Goal: Task Accomplishment & Management: Manage account settings

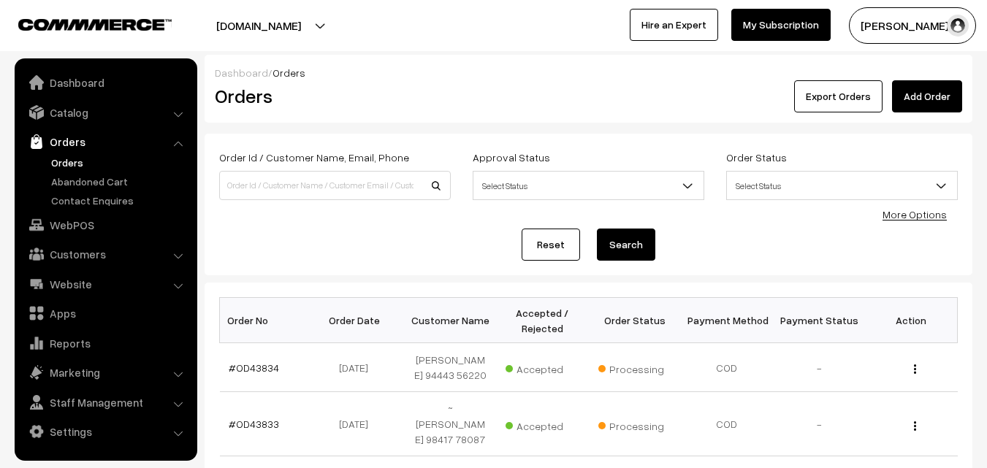
scroll to position [219, 0]
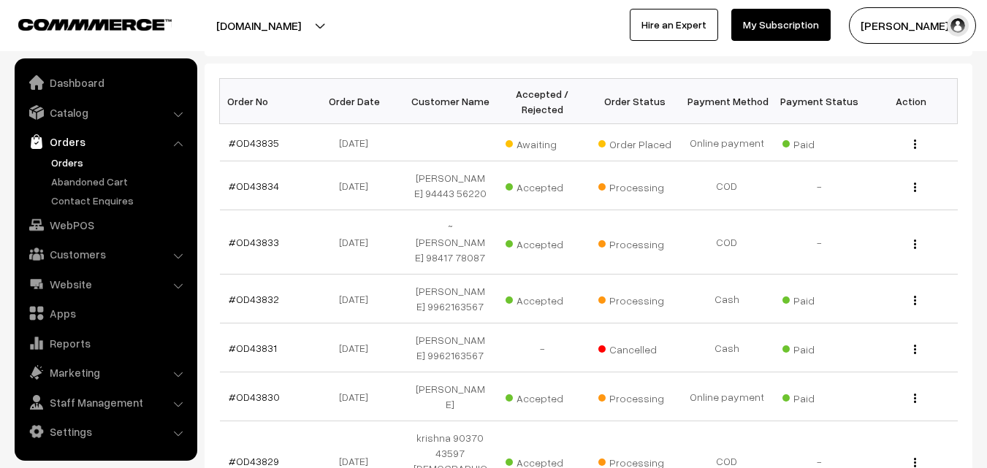
scroll to position [219, 0]
click at [256, 150] on td "#OD43835" at bounding box center [266, 142] width 92 height 37
click at [253, 145] on link "#OD43835" at bounding box center [254, 143] width 50 height 12
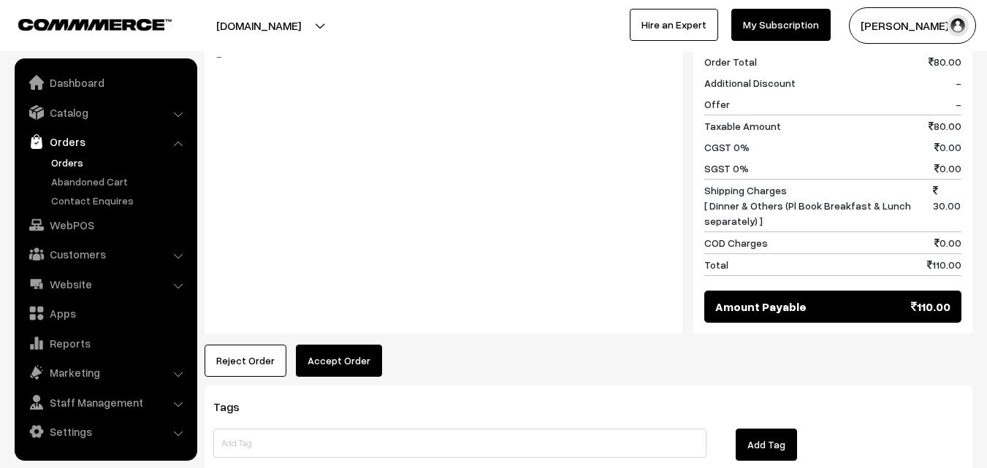
scroll to position [657, 0]
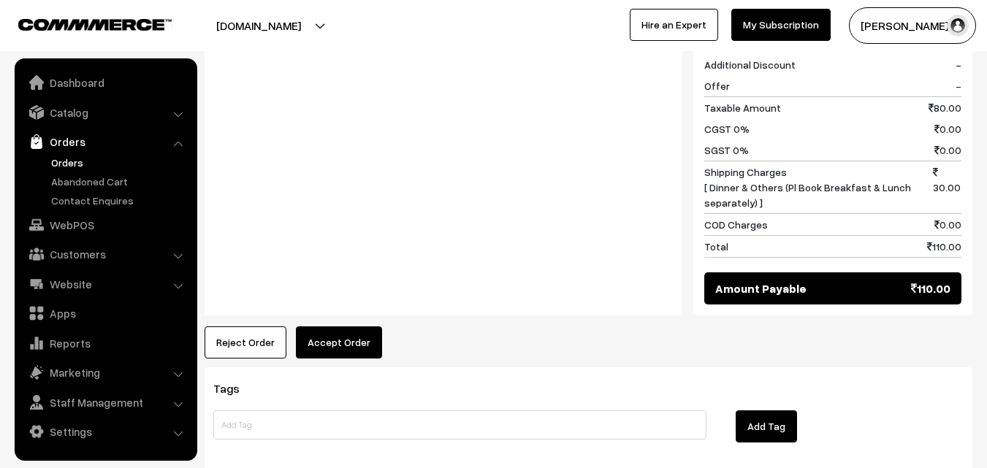
click at [352, 293] on div "Notes -" at bounding box center [443, 155] width 478 height 321
click at [354, 326] on button "Accept Order" at bounding box center [339, 342] width 86 height 32
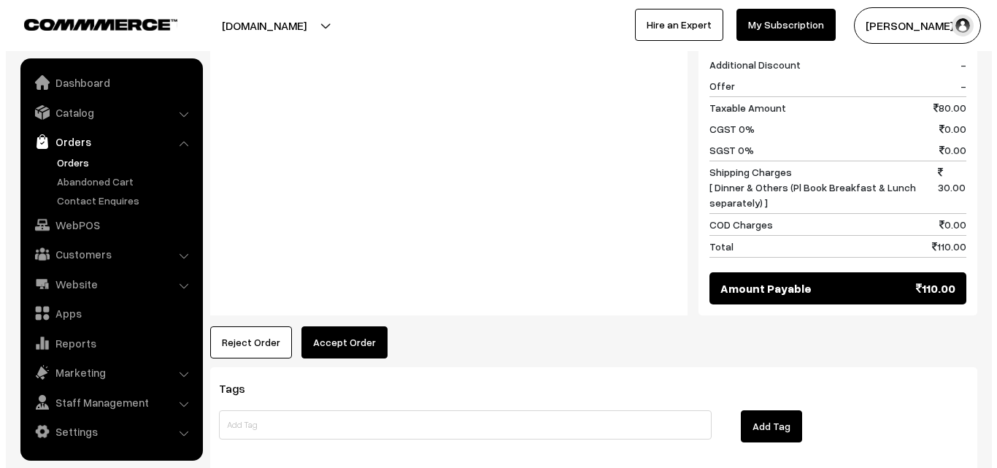
scroll to position [658, 0]
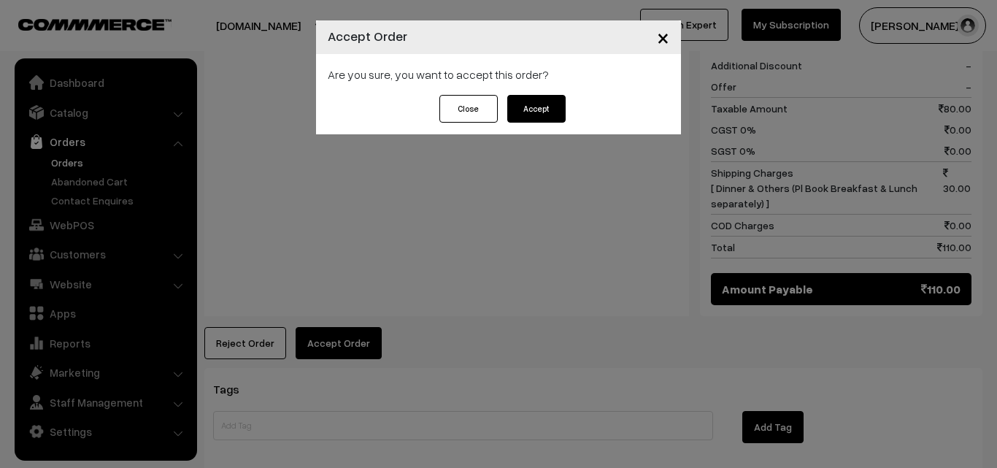
click at [531, 112] on button "Accept" at bounding box center [537, 109] width 58 height 28
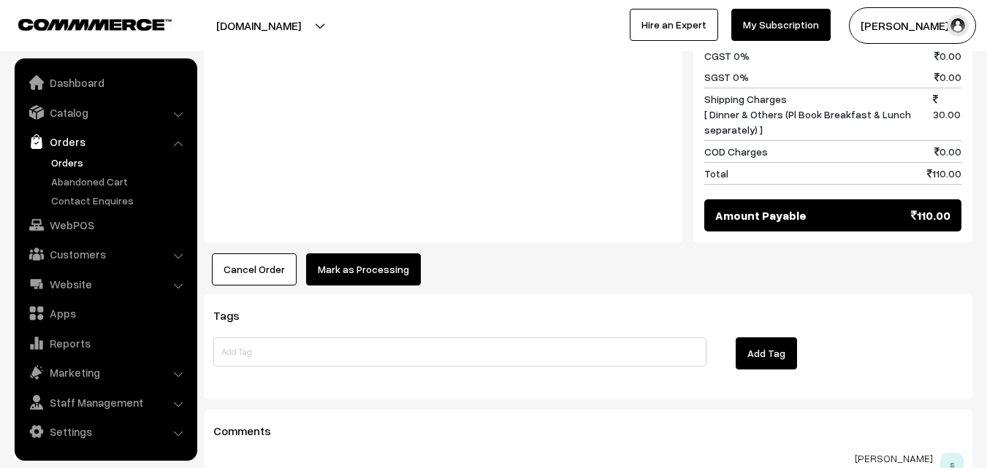
click at [381, 257] on button "Mark as Processing" at bounding box center [363, 269] width 115 height 32
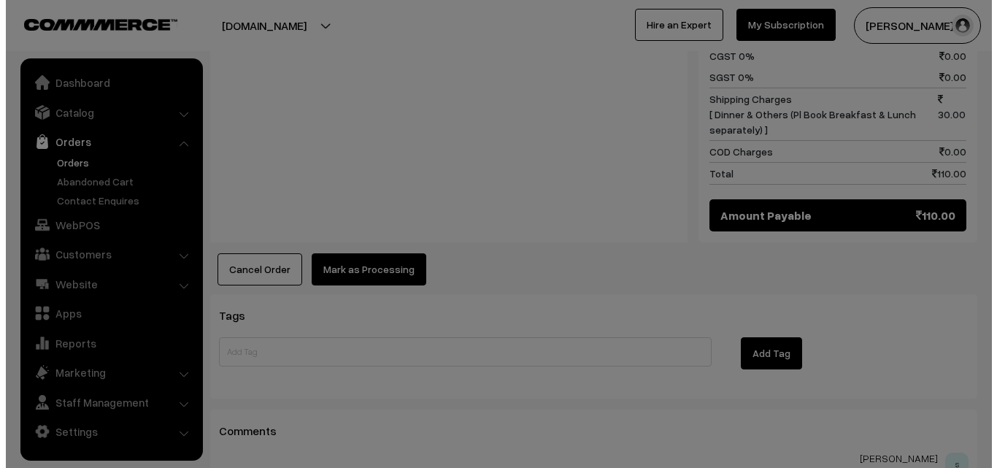
scroll to position [731, 0]
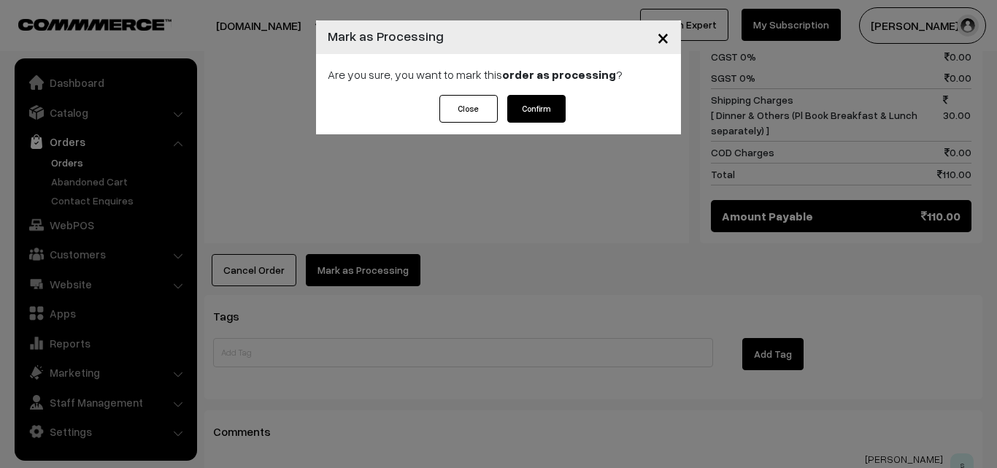
click at [542, 108] on button "Confirm" at bounding box center [537, 109] width 58 height 28
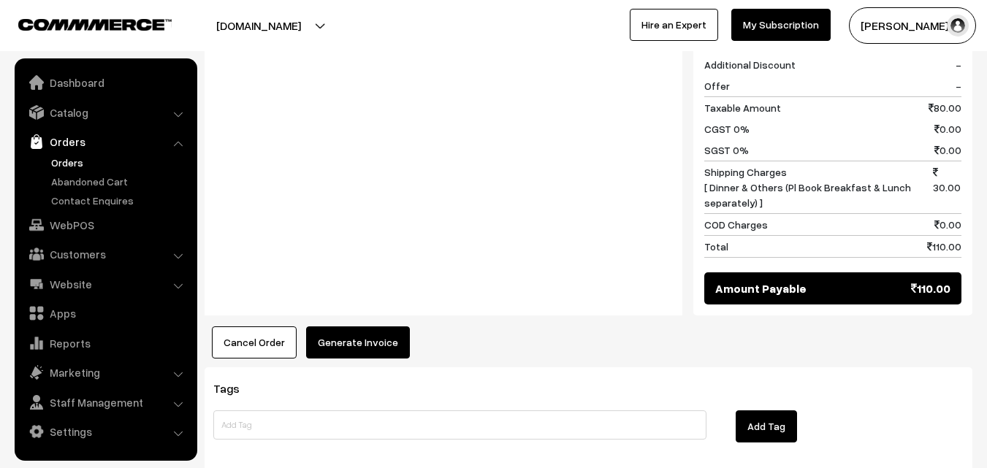
click at [361, 331] on button "Generate Invoice" at bounding box center [358, 342] width 104 height 32
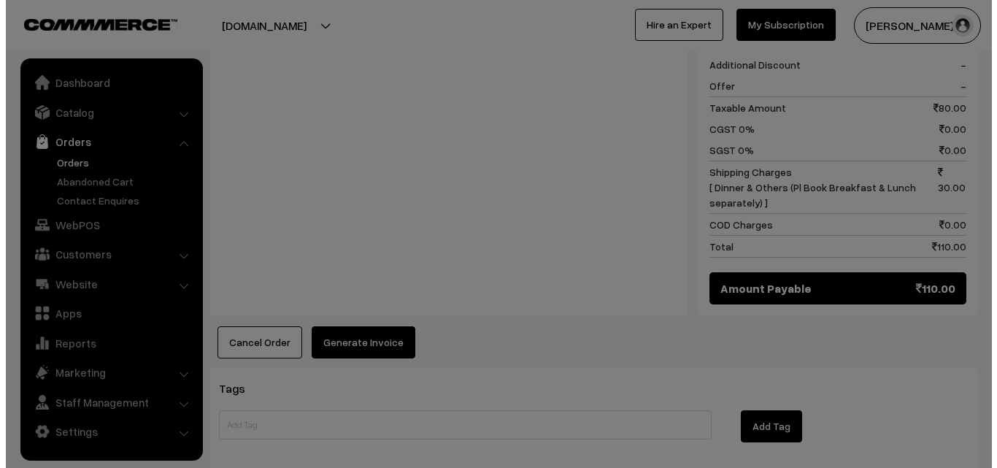
scroll to position [658, 0]
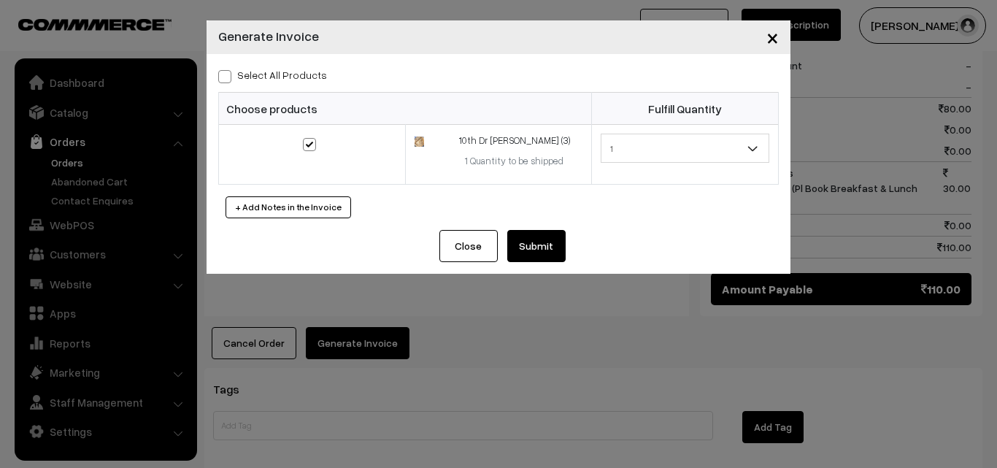
click at [230, 77] on span at bounding box center [224, 76] width 13 height 13
click at [228, 77] on input "Select All Products" at bounding box center [222, 73] width 9 height 9
checkbox input "true"
click at [527, 242] on button "Submit" at bounding box center [537, 246] width 58 height 32
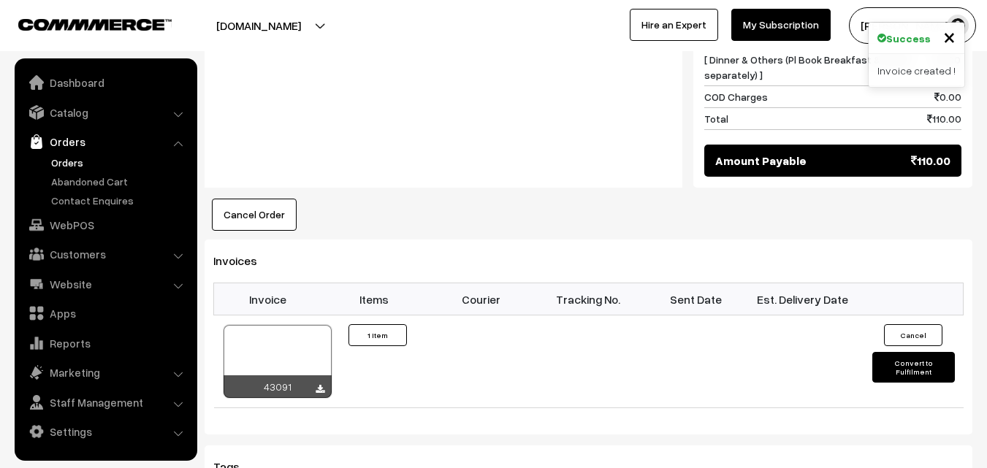
scroll to position [877, 0]
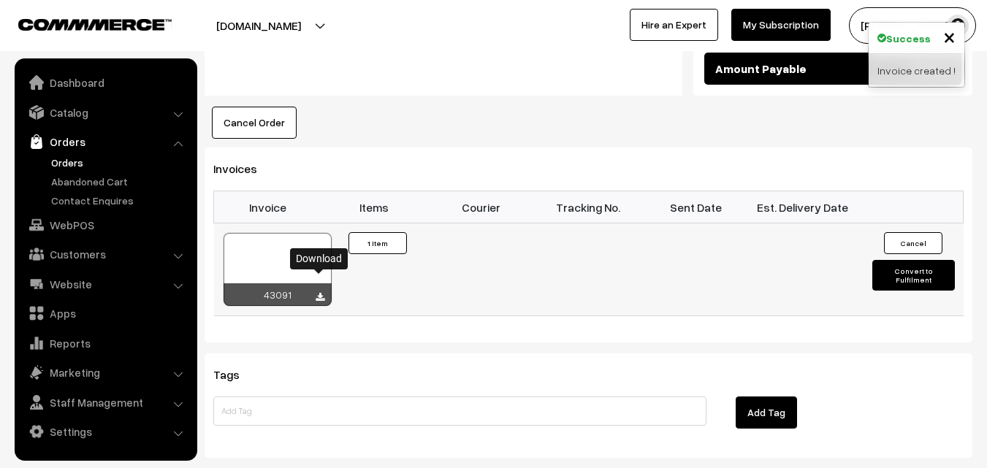
click at [323, 293] on icon at bounding box center [319, 297] width 9 height 9
click at [57, 156] on link "Orders" at bounding box center [119, 162] width 145 height 15
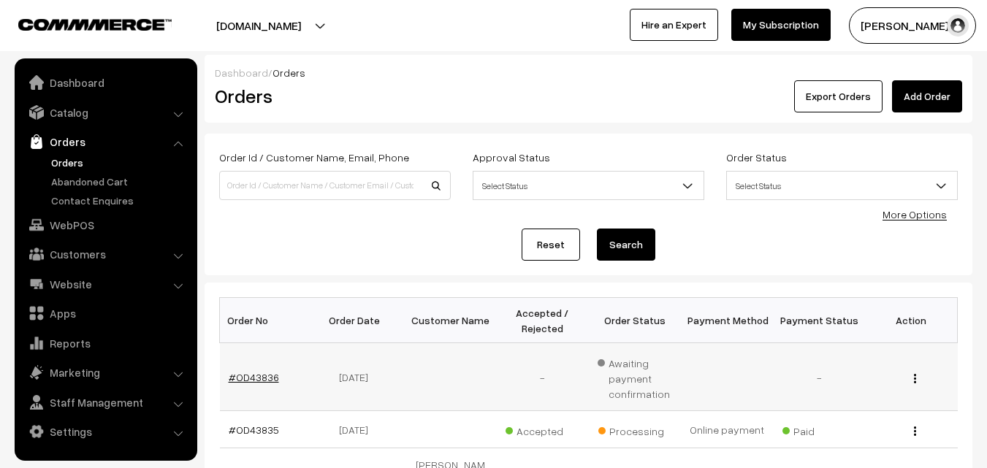
click at [258, 377] on link "#OD43836" at bounding box center [254, 377] width 50 height 12
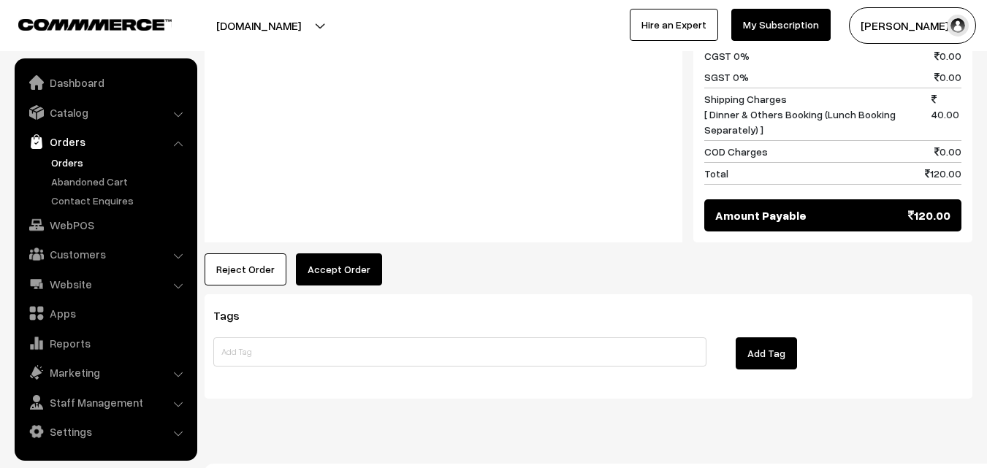
scroll to position [740, 0]
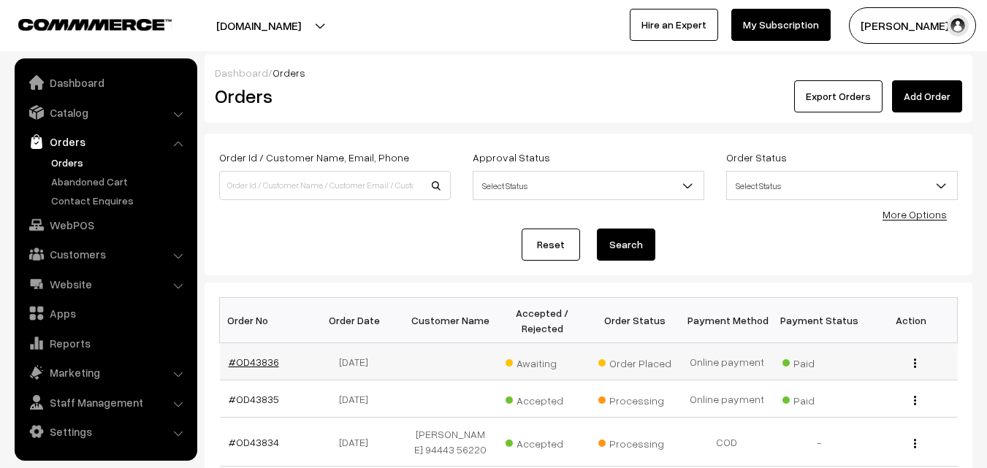
click at [254, 365] on link "#OD43836" at bounding box center [254, 362] width 50 height 12
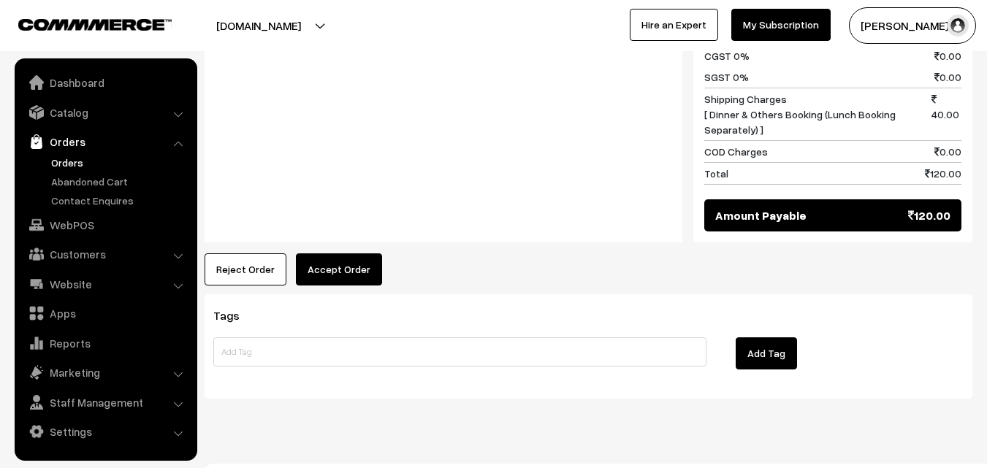
click at [337, 266] on button "Accept Order" at bounding box center [339, 269] width 86 height 32
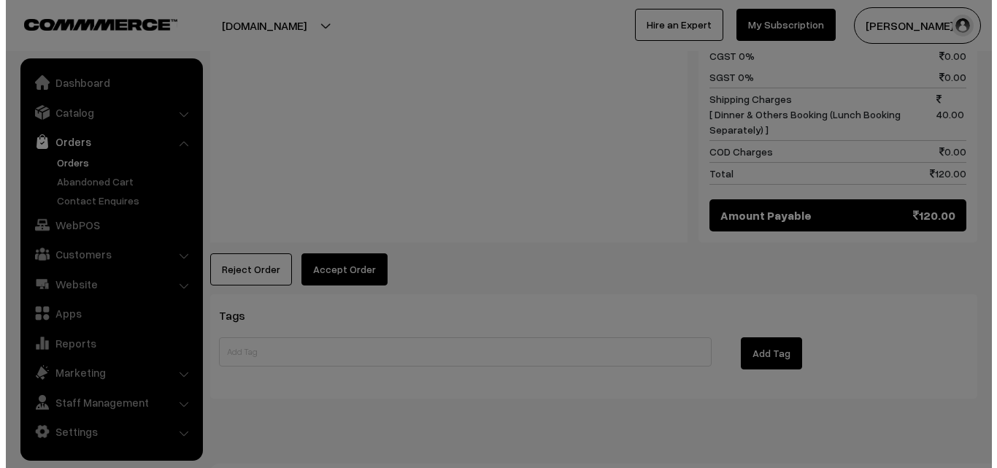
scroll to position [731, 0]
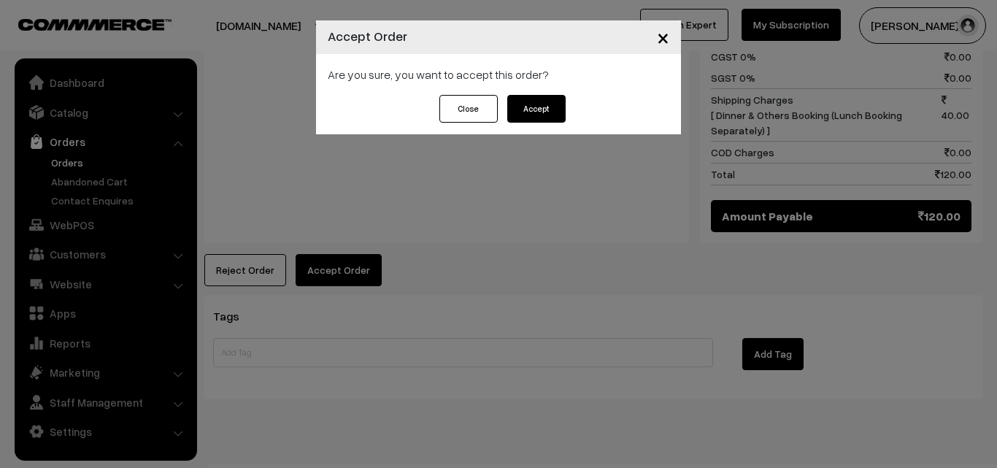
click at [525, 103] on button "Accept" at bounding box center [537, 109] width 58 height 28
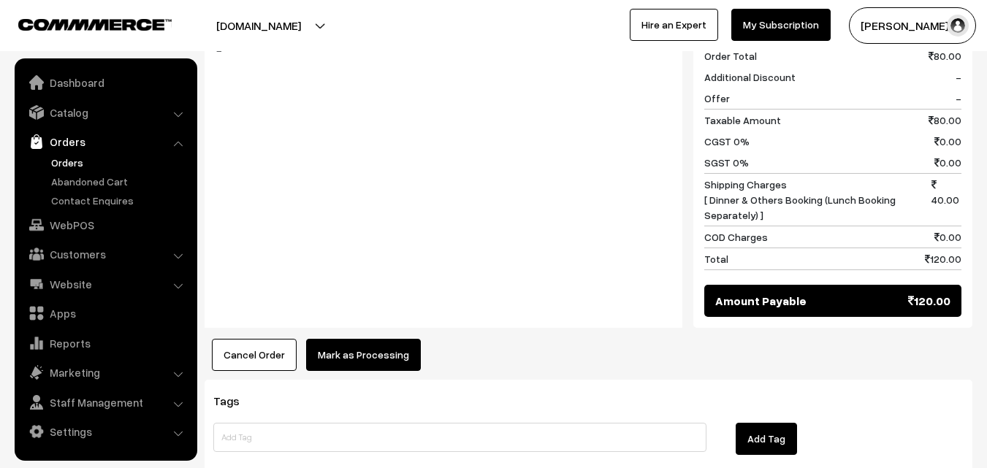
scroll to position [657, 0]
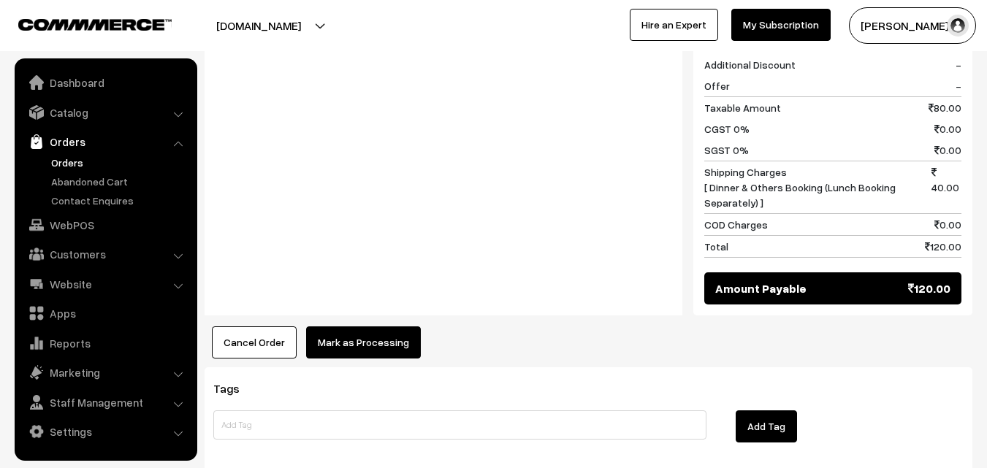
click at [359, 326] on button "Mark as Processing" at bounding box center [363, 342] width 115 height 32
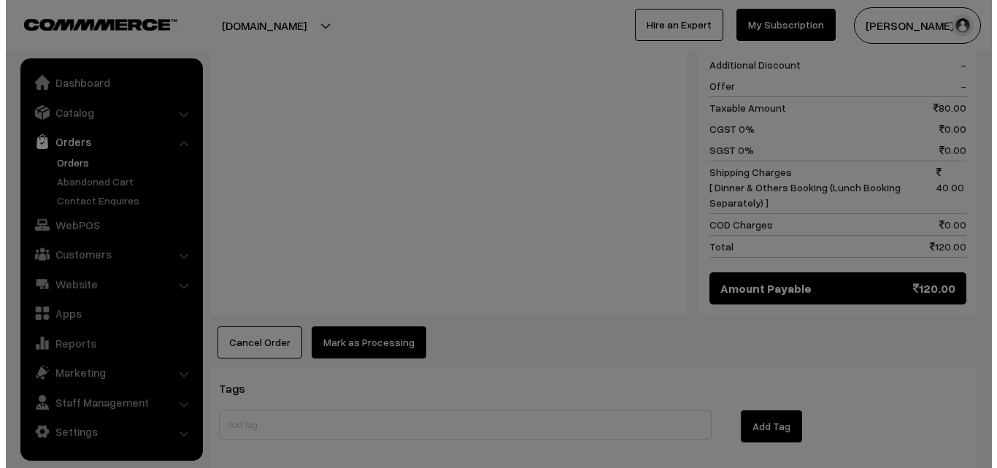
scroll to position [658, 0]
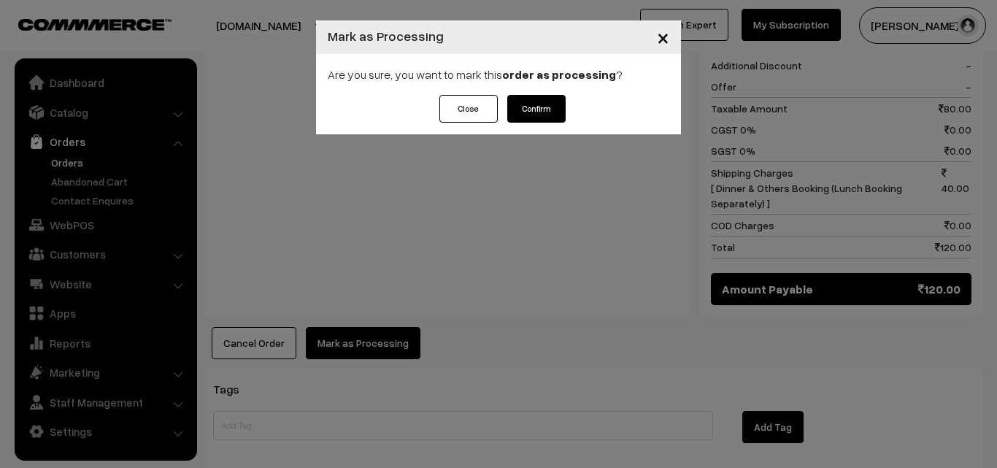
click at [554, 112] on button "Confirm" at bounding box center [537, 109] width 58 height 28
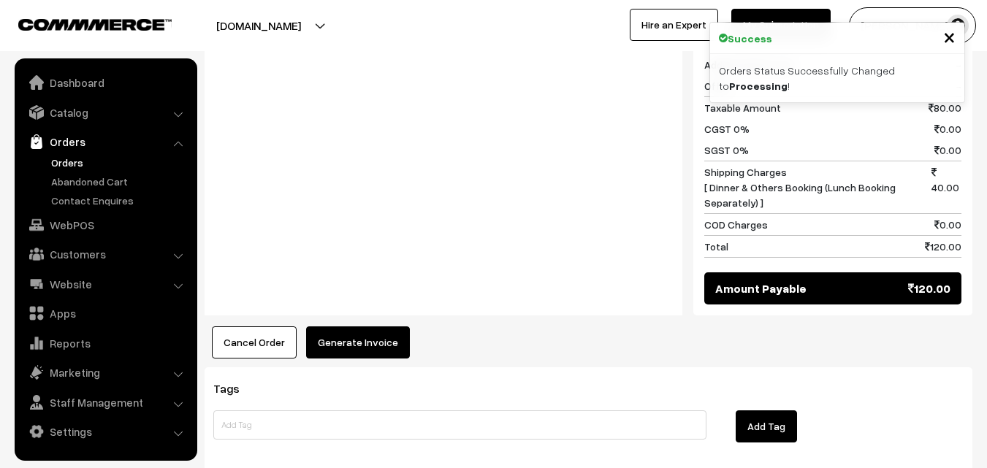
click at [376, 326] on button "Generate Invoice" at bounding box center [358, 342] width 104 height 32
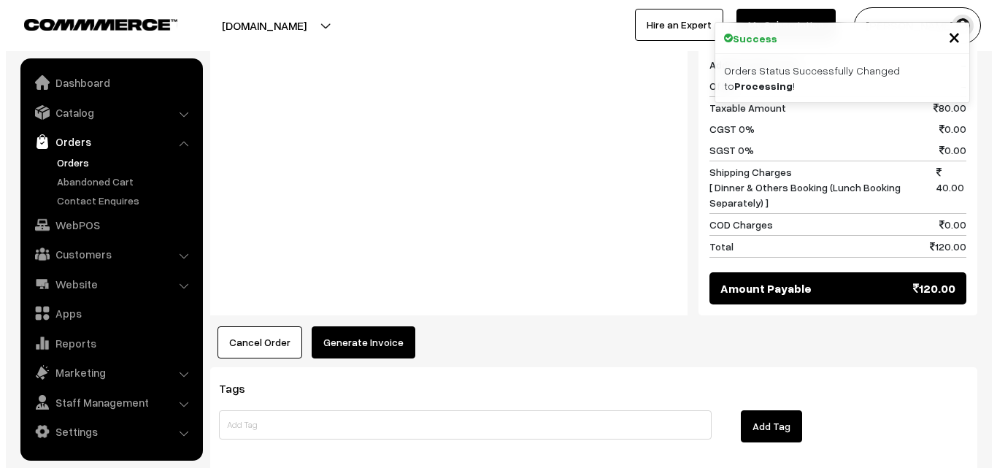
scroll to position [658, 0]
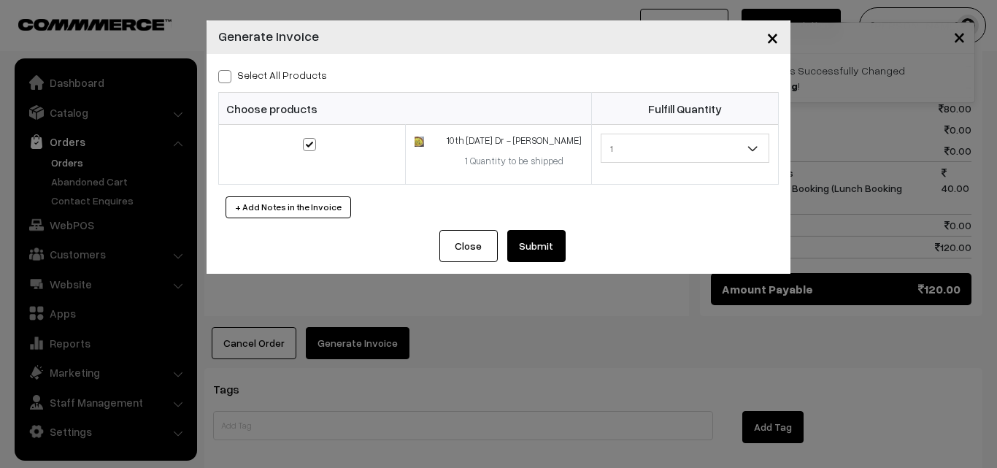
click at [227, 79] on span at bounding box center [224, 76] width 13 height 13
click at [227, 79] on input "Select All Products" at bounding box center [222, 73] width 9 height 9
checkbox input "true"
click at [541, 244] on button "Submit" at bounding box center [537, 246] width 58 height 32
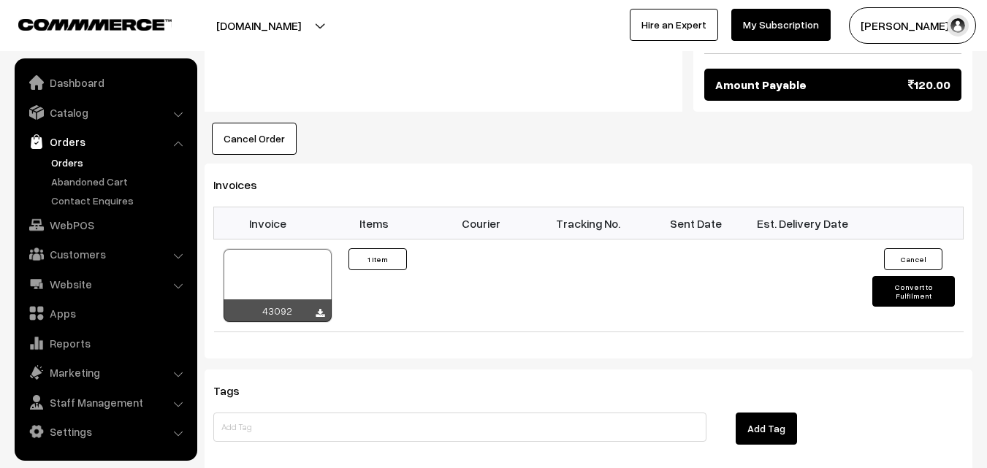
scroll to position [877, 0]
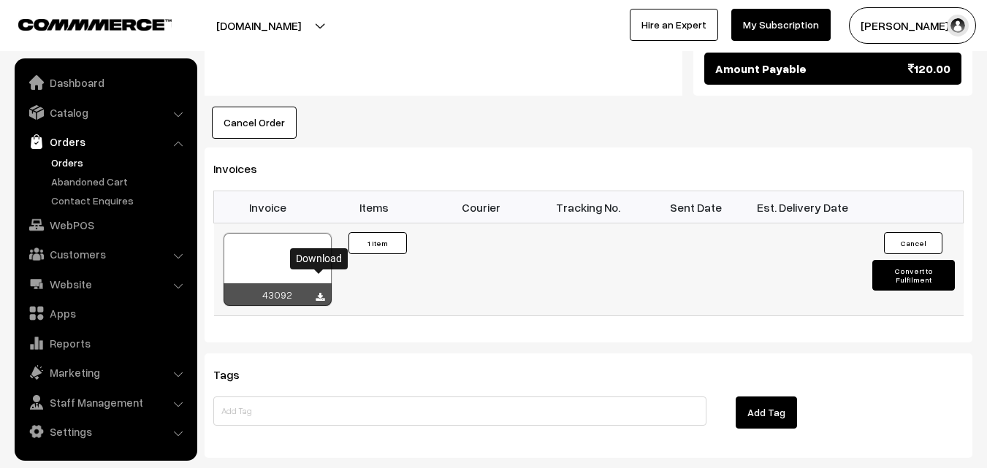
click at [321, 293] on icon at bounding box center [319, 297] width 9 height 9
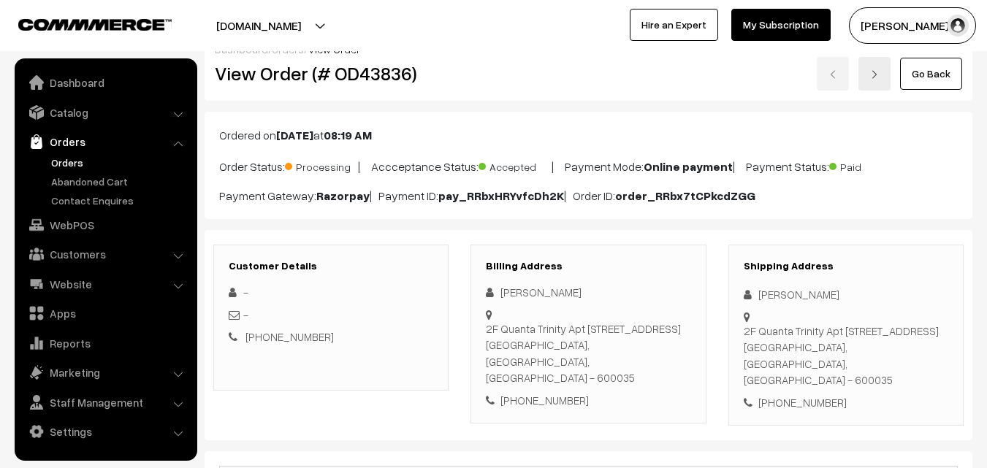
scroll to position [1, 0]
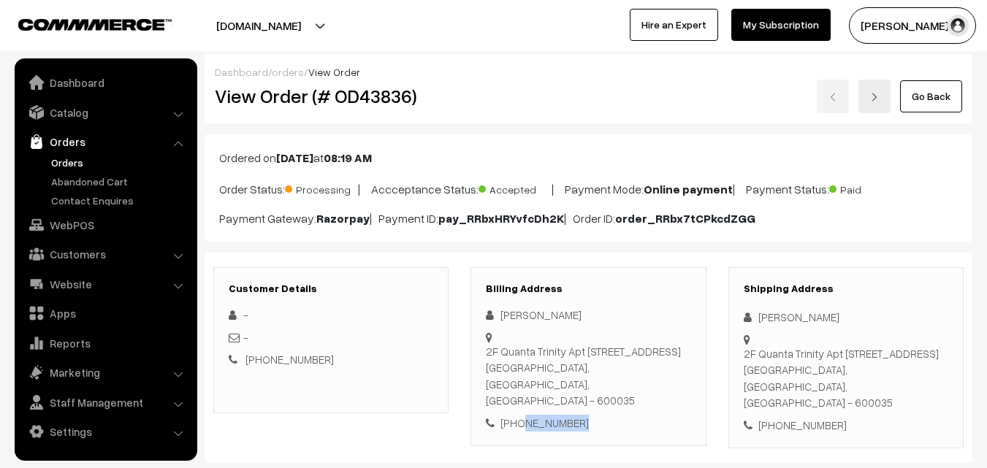
drag, startPoint x: 519, startPoint y: 407, endPoint x: 594, endPoint y: 416, distance: 75.0
click at [594, 416] on div "Billing Address Venkatesan Chandrasekaran 2F Quanta Trinity Apt 18 West Road, W…" at bounding box center [587, 357] width 235 height 180
copy div "9952961650"
click at [425, 372] on div "Customer Details - - +91 9952061650" at bounding box center [330, 340] width 235 height 146
click at [74, 250] on link "Customers" at bounding box center [105, 254] width 174 height 26
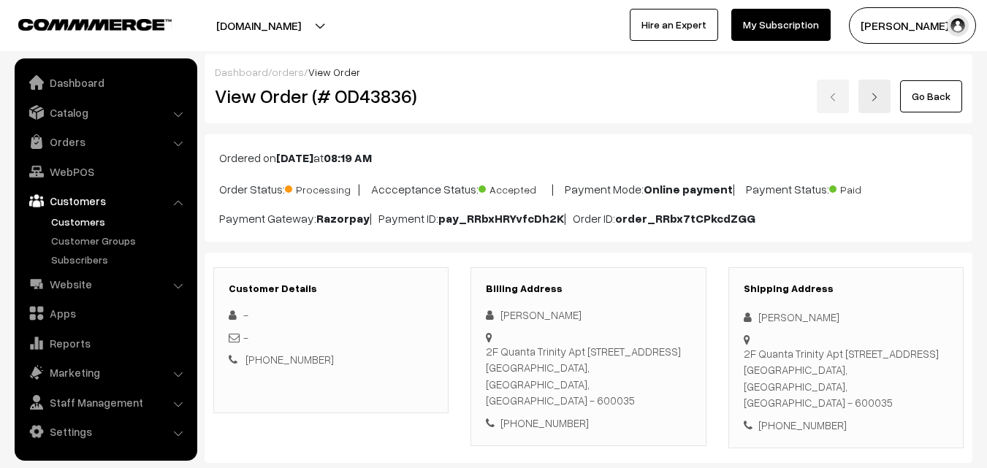
click at [73, 215] on link "Customers" at bounding box center [119, 221] width 145 height 15
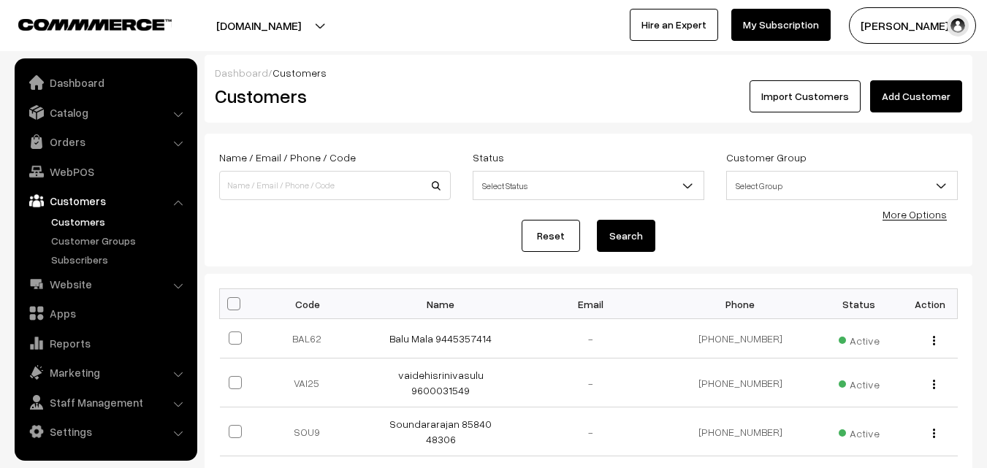
click at [293, 191] on input at bounding box center [334, 185] width 231 height 29
type input "9445860169"
click at [597, 220] on button "Search" at bounding box center [626, 236] width 58 height 32
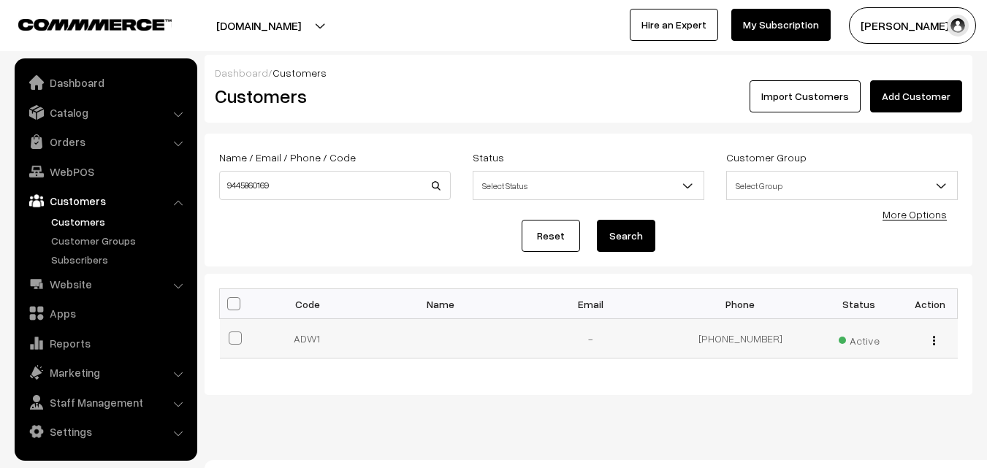
click at [933, 340] on img "button" at bounding box center [934, 340] width 2 height 9
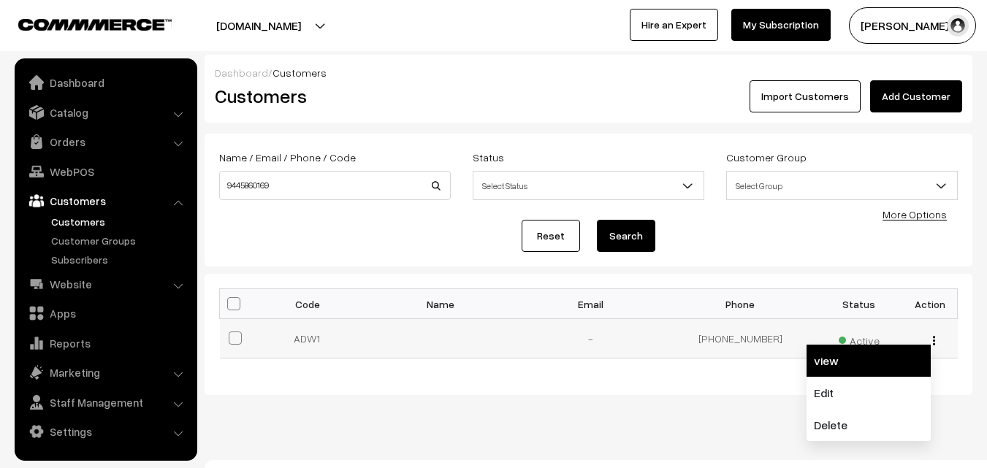
click at [875, 354] on link "view" at bounding box center [868, 361] width 124 height 32
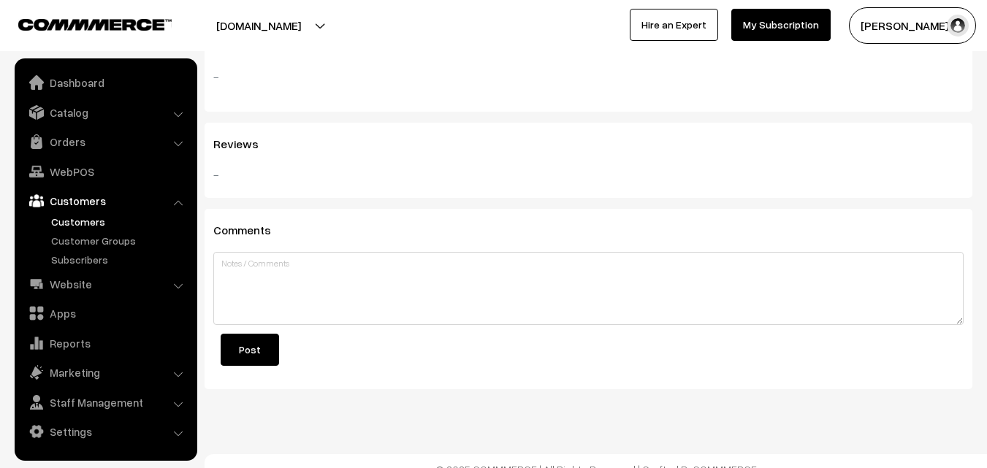
scroll to position [731, 0]
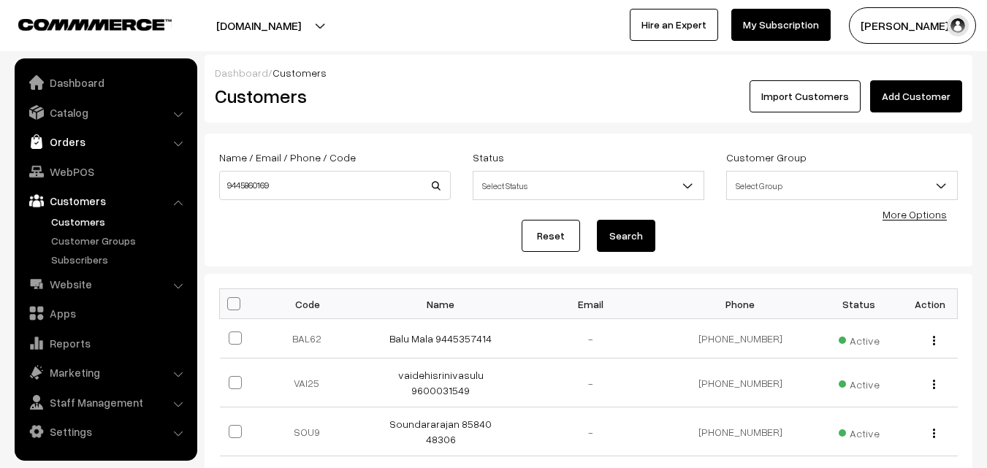
click at [58, 140] on link "Orders" at bounding box center [105, 142] width 174 height 26
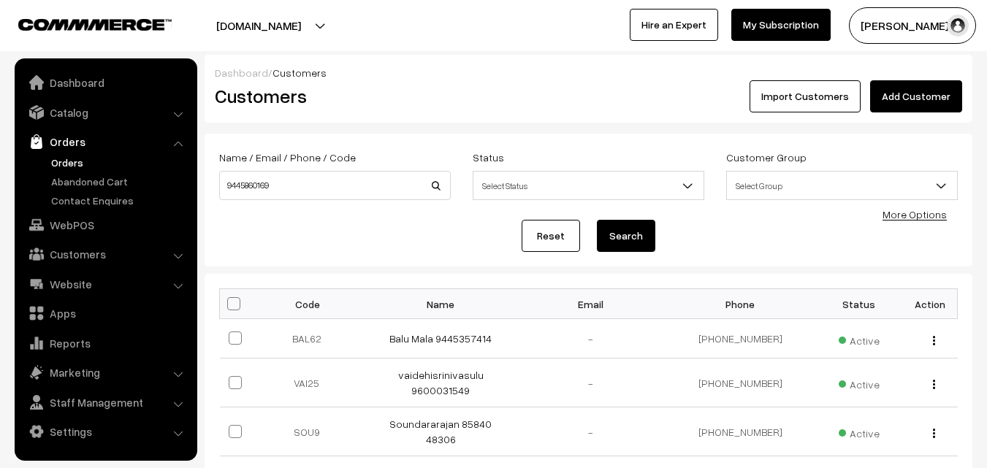
click at [67, 160] on link "Orders" at bounding box center [119, 162] width 145 height 15
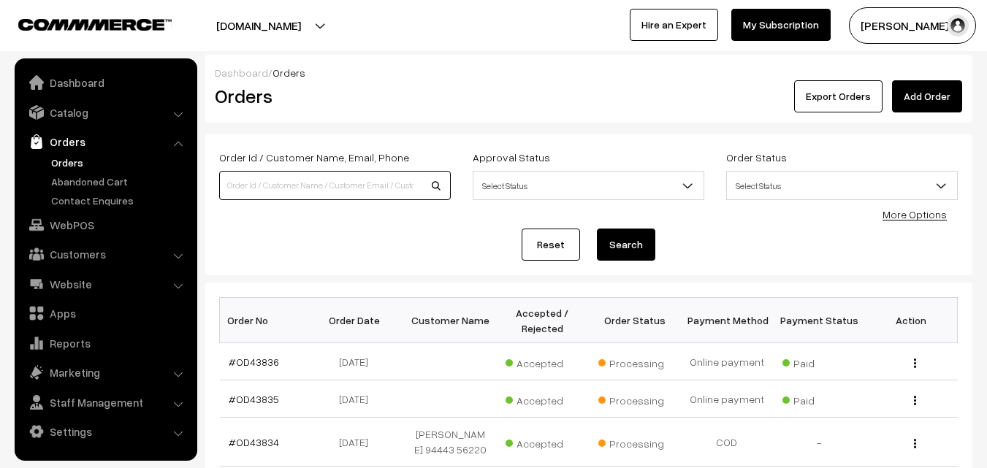
click at [299, 188] on input at bounding box center [334, 185] width 231 height 29
paste input "+91 94458 60169"
type input "9445860169"
click at [597, 229] on button "Search" at bounding box center [626, 245] width 58 height 32
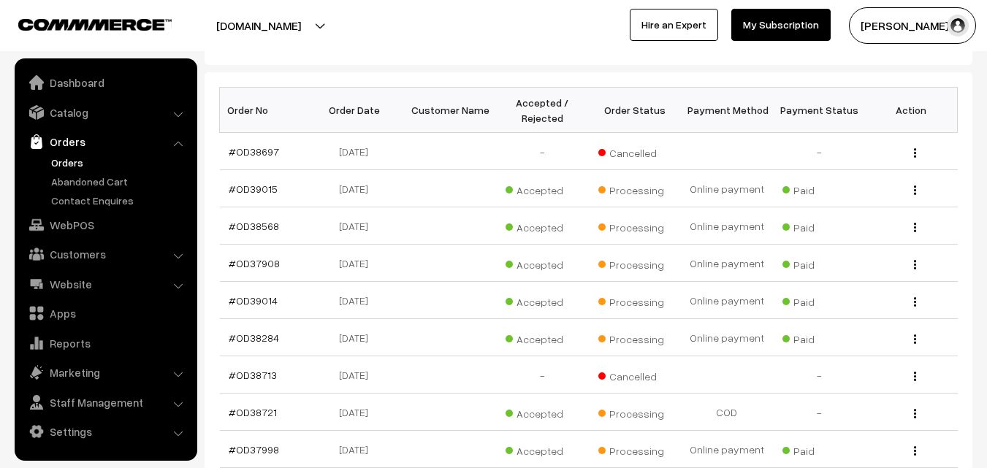
scroll to position [146, 0]
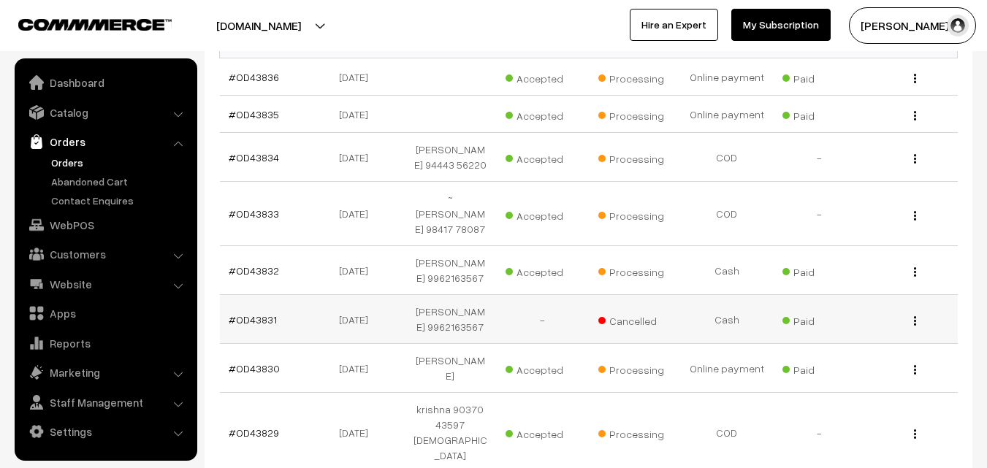
scroll to position [286, 0]
click at [264, 426] on link "#OD43829" at bounding box center [254, 432] width 50 height 12
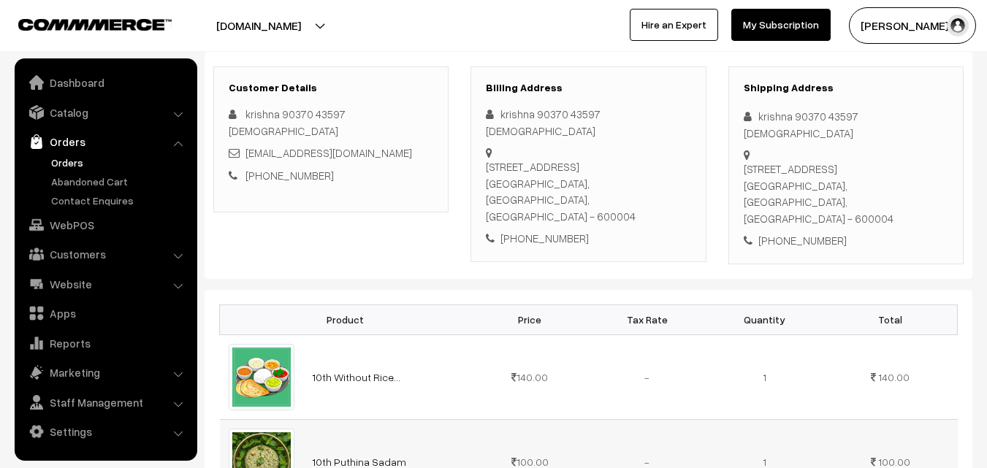
scroll to position [219, 0]
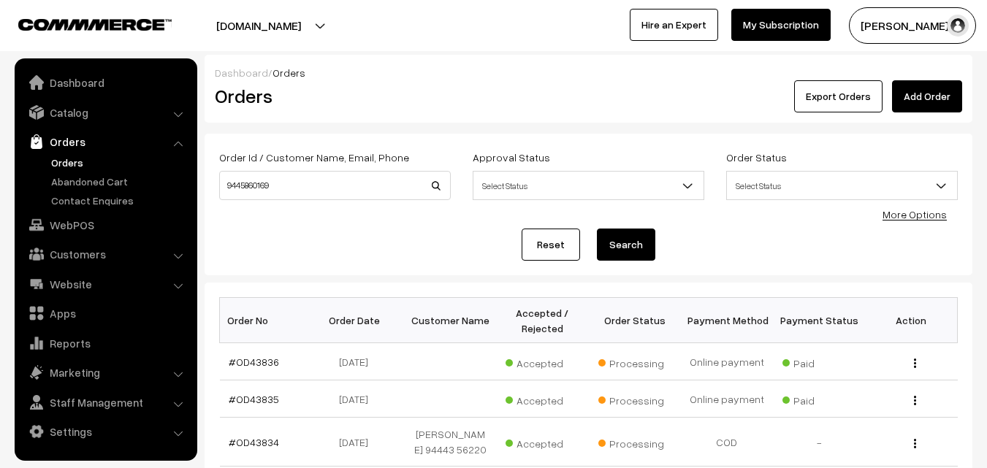
scroll to position [357, 0]
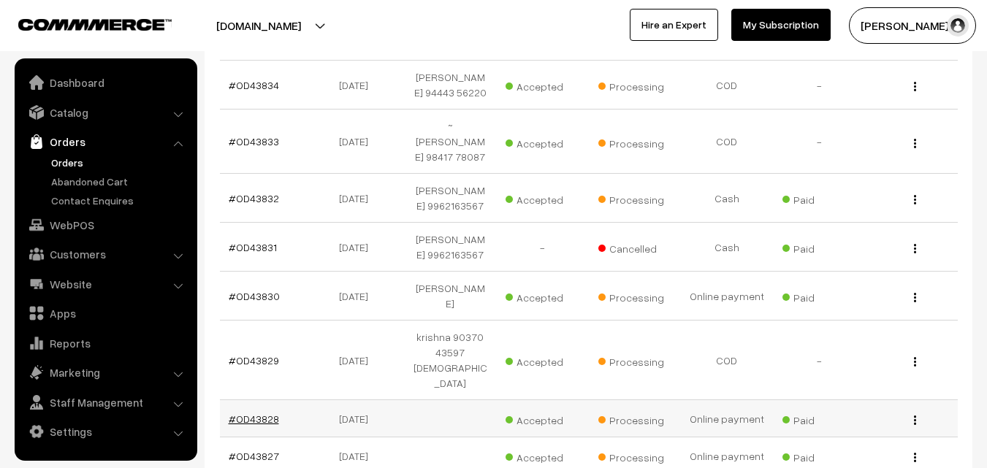
click at [252, 413] on link "#OD43828" at bounding box center [254, 419] width 50 height 12
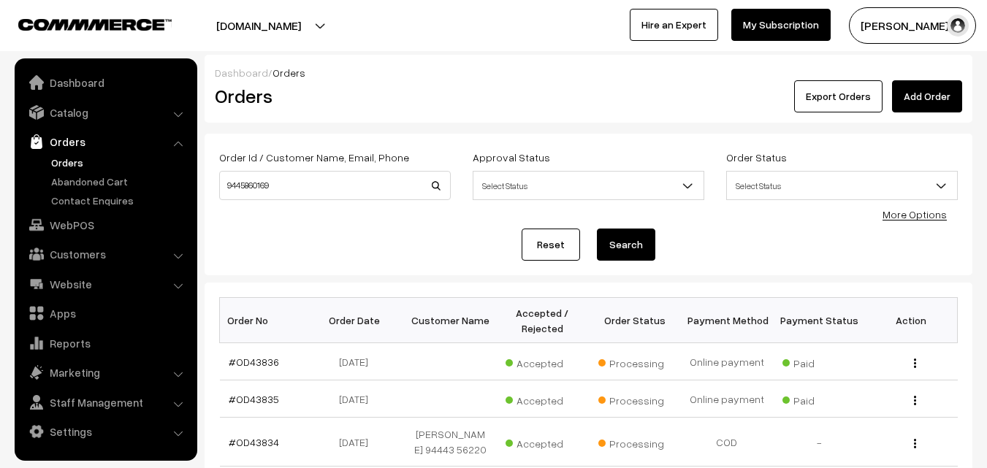
scroll to position [357, 0]
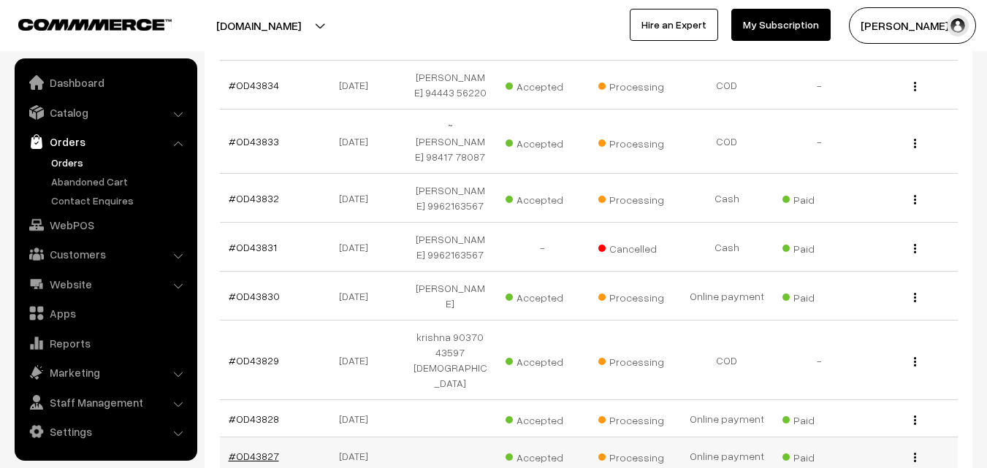
click at [263, 450] on link "#OD43827" at bounding box center [254, 456] width 50 height 12
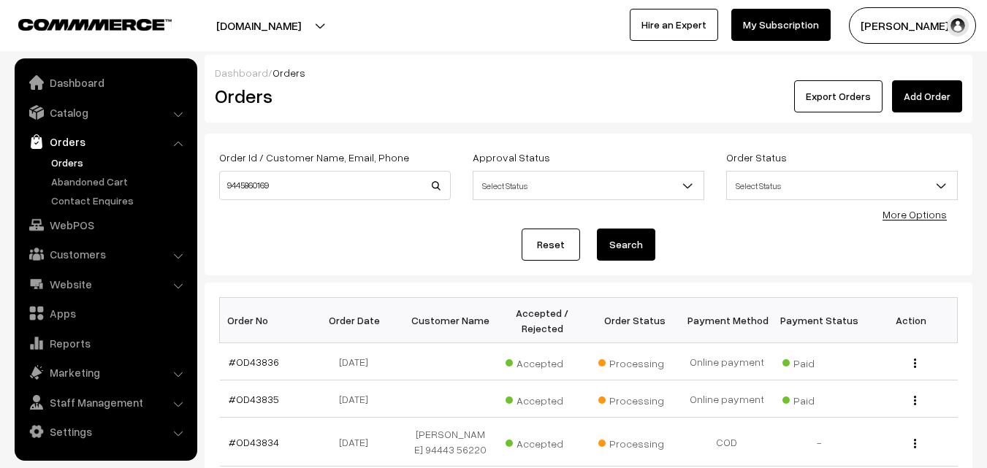
scroll to position [357, 0]
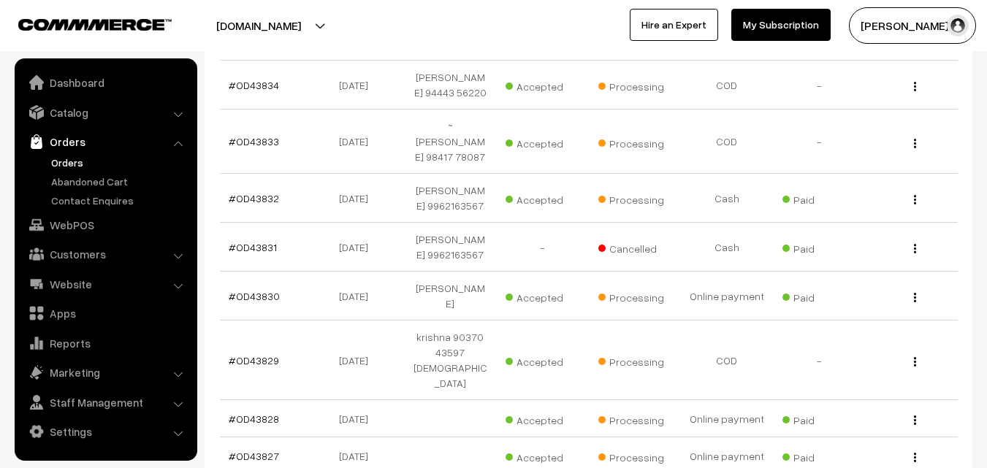
click at [73, 223] on link "WebPOS" at bounding box center [105, 225] width 174 height 26
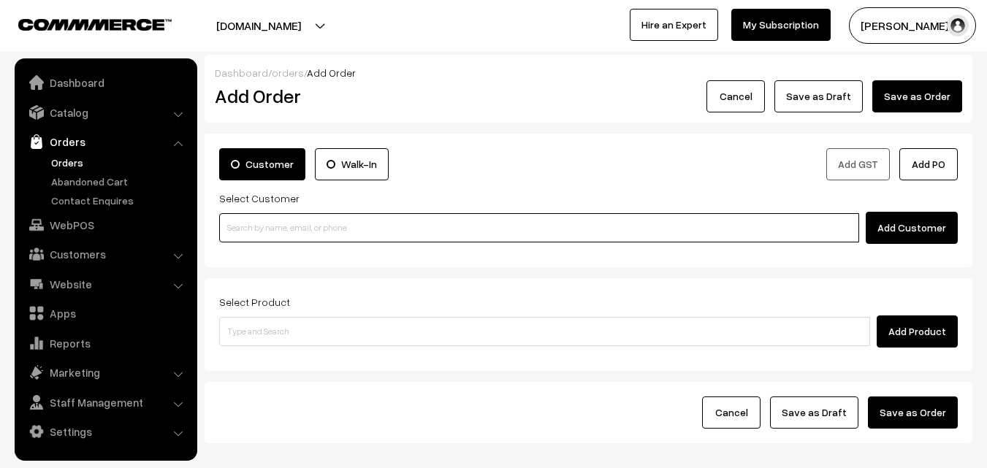
click at [566, 218] on input at bounding box center [539, 227] width 640 height 29
paste input "+91 96000 31549"
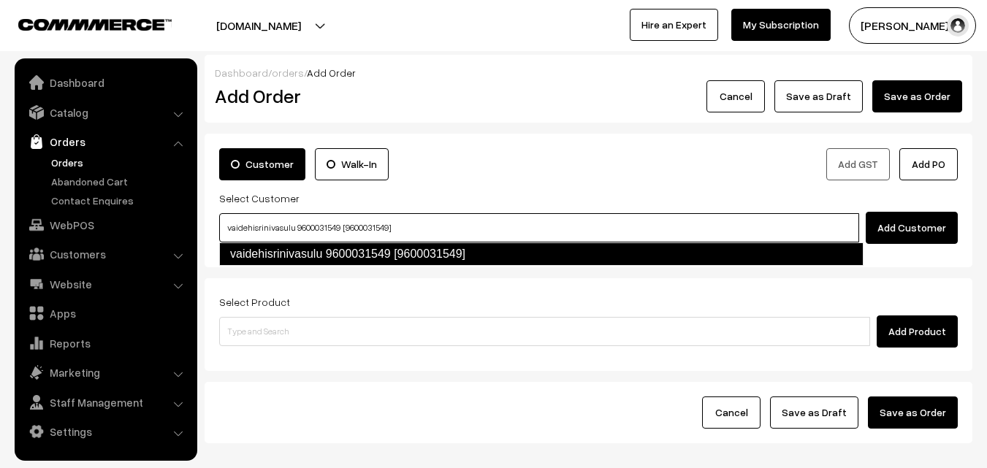
type input "vaidehisrinivasulu 9600031549 [9600031549]"
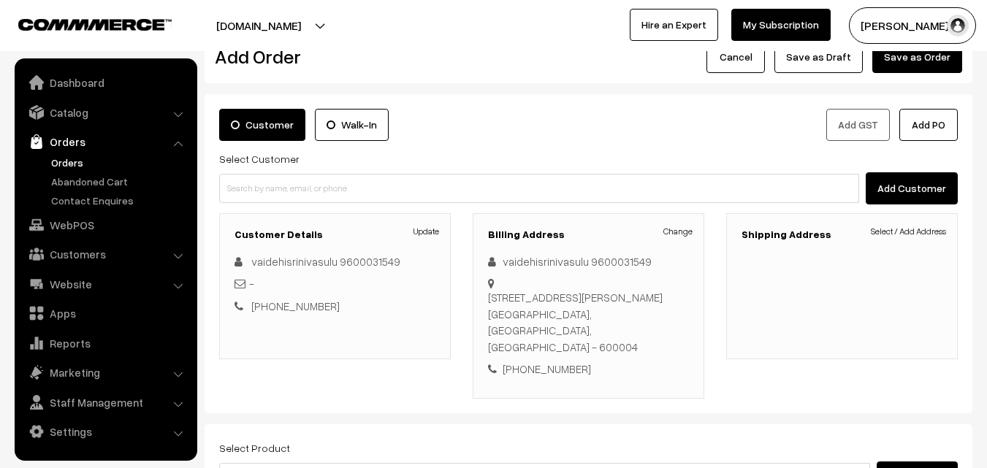
scroll to position [73, 0]
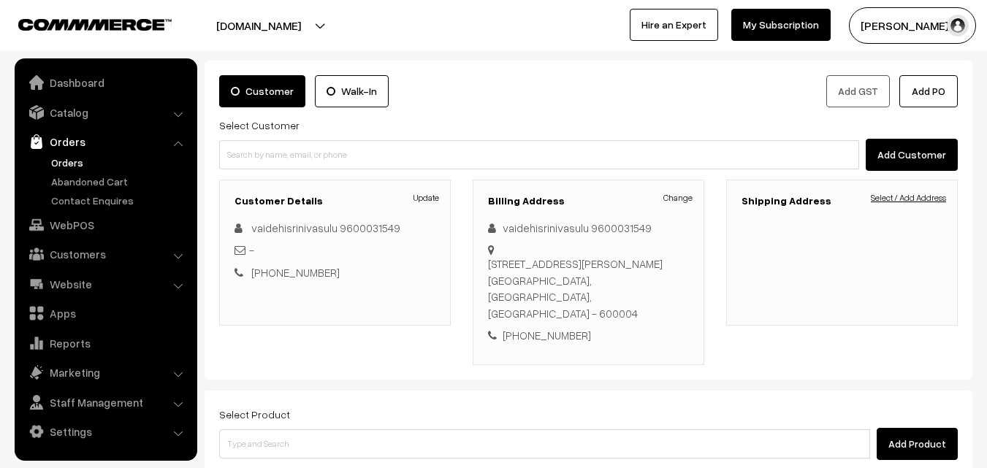
click at [902, 195] on link "Select / Add Address" at bounding box center [907, 197] width 75 height 13
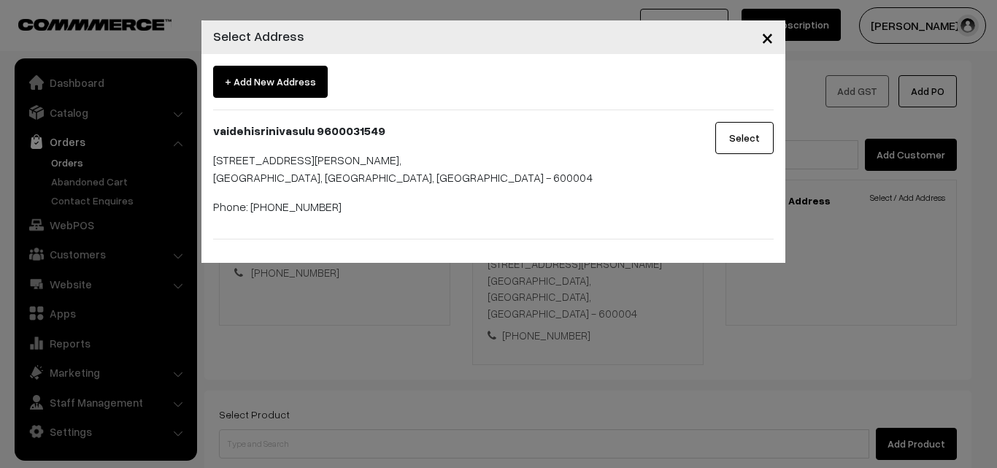
click at [734, 137] on button "Select" at bounding box center [745, 138] width 58 height 32
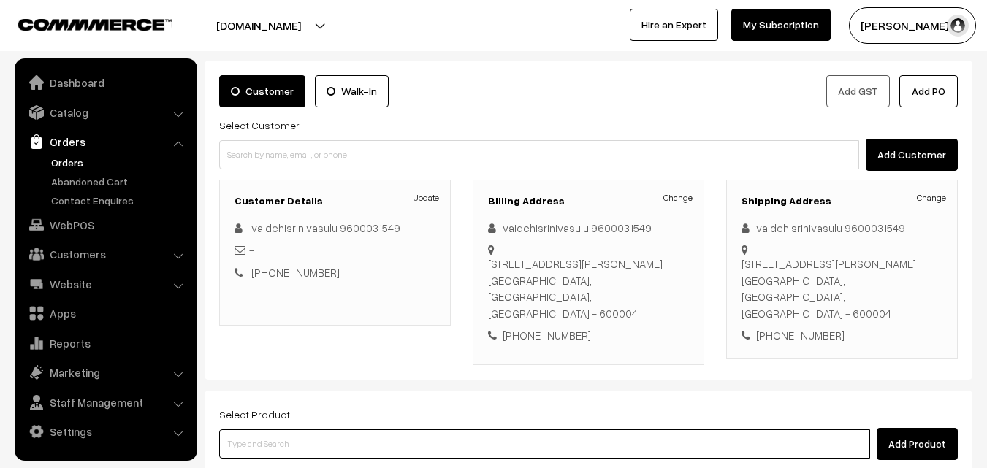
click at [552, 429] on input at bounding box center [544, 443] width 651 height 29
click at [380, 429] on input at bounding box center [544, 443] width 651 height 29
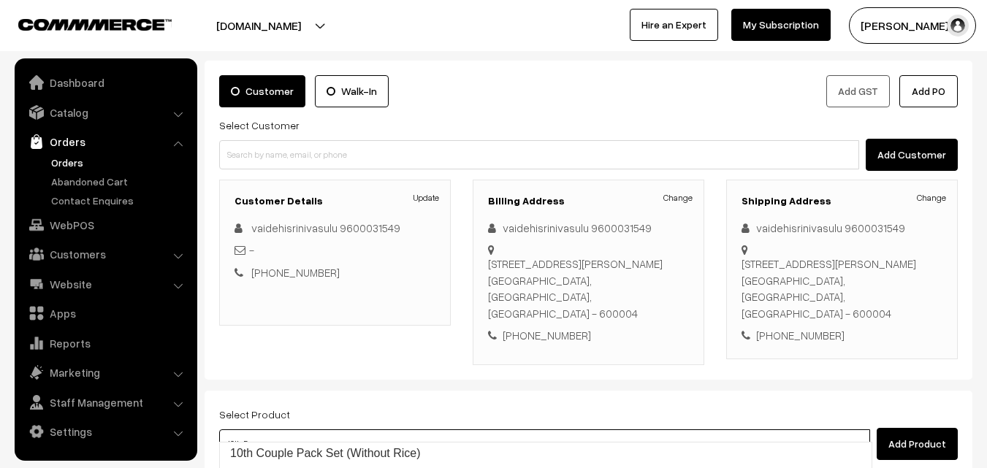
type input "10th Dr"
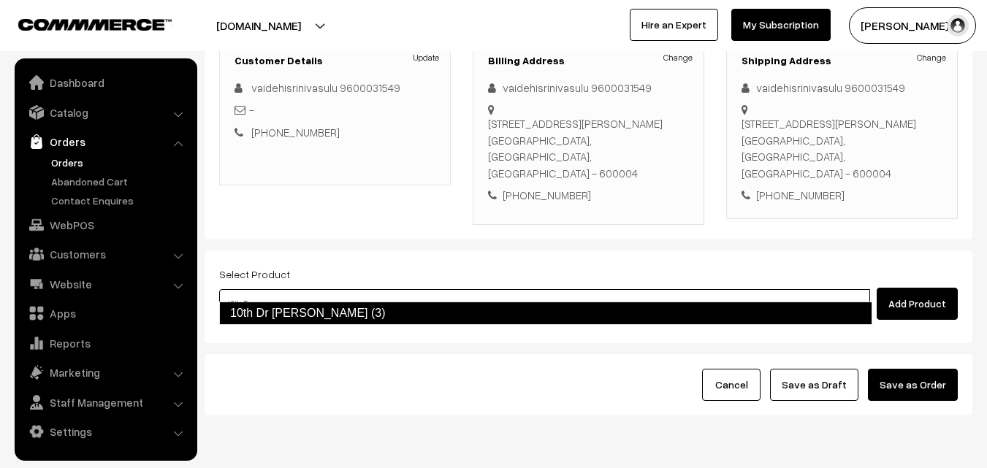
scroll to position [219, 0]
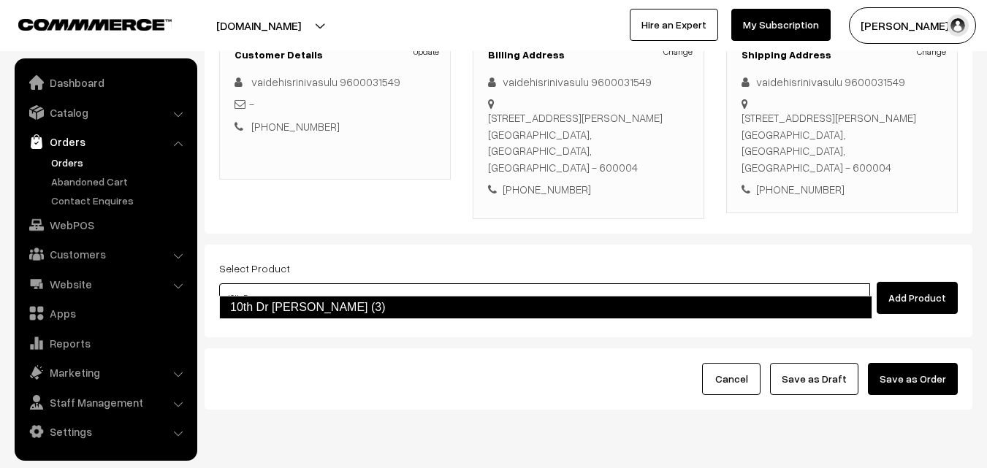
click at [328, 305] on link "10th Dr [PERSON_NAME] (3)" at bounding box center [545, 307] width 653 height 23
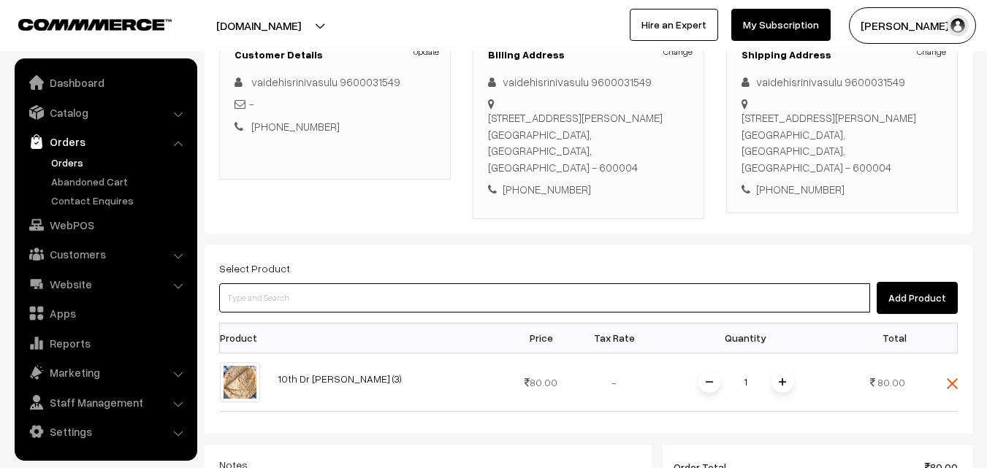
click at [303, 283] on input at bounding box center [544, 297] width 651 height 29
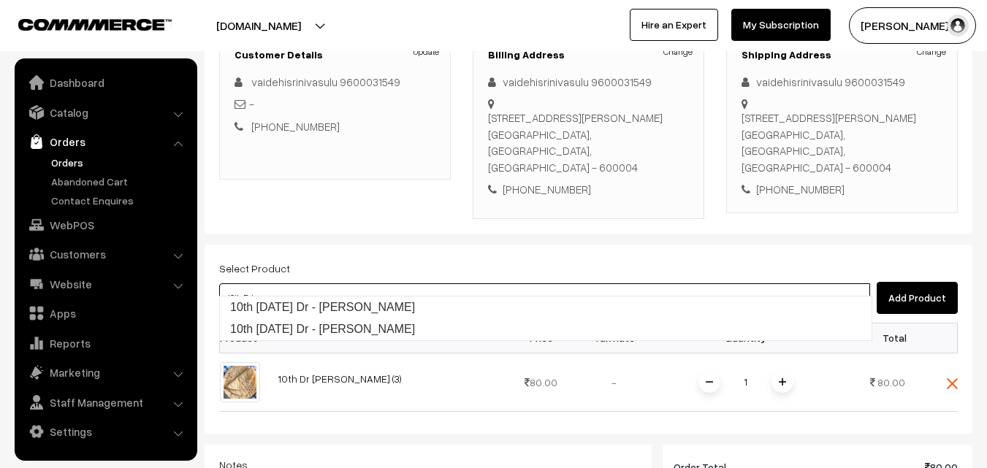
type input "10th Friday Dr - Lemon Sevai"
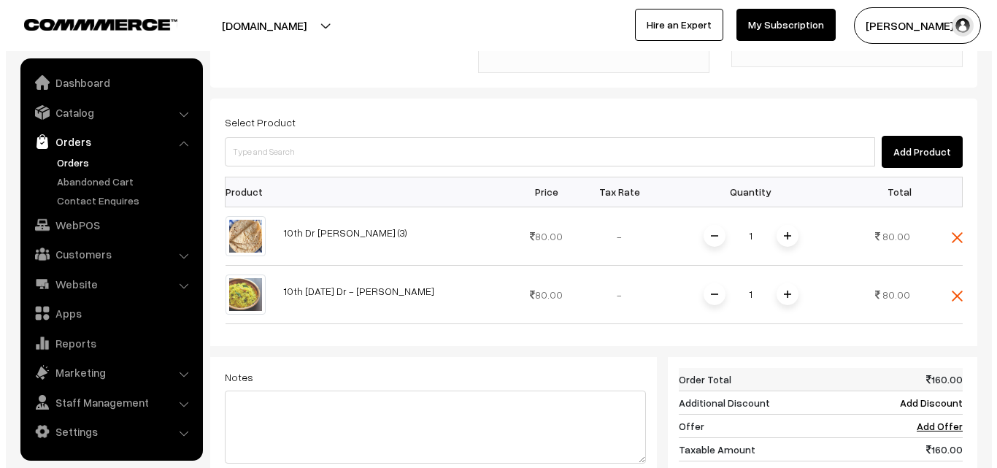
scroll to position [511, 0]
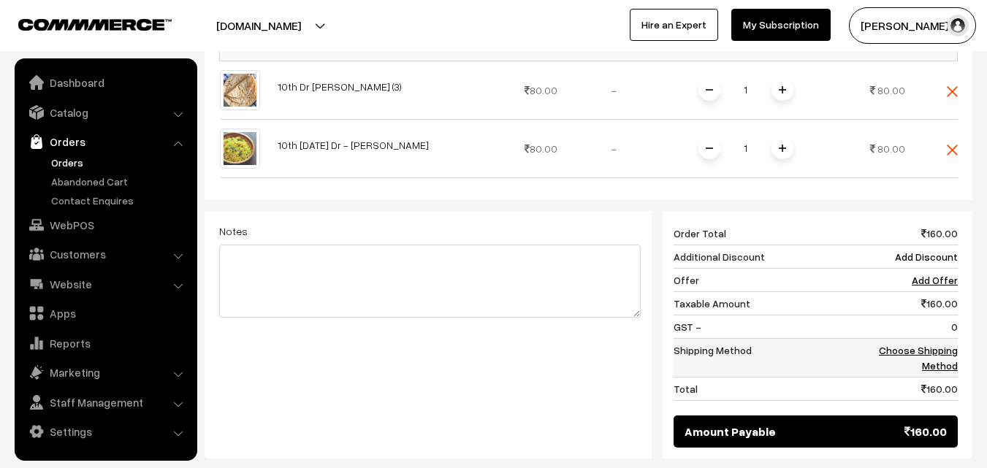
click at [931, 340] on td "Choose Shipping Method" at bounding box center [912, 357] width 91 height 39
click at [944, 344] on link "Choose Shipping Method" at bounding box center [917, 358] width 79 height 28
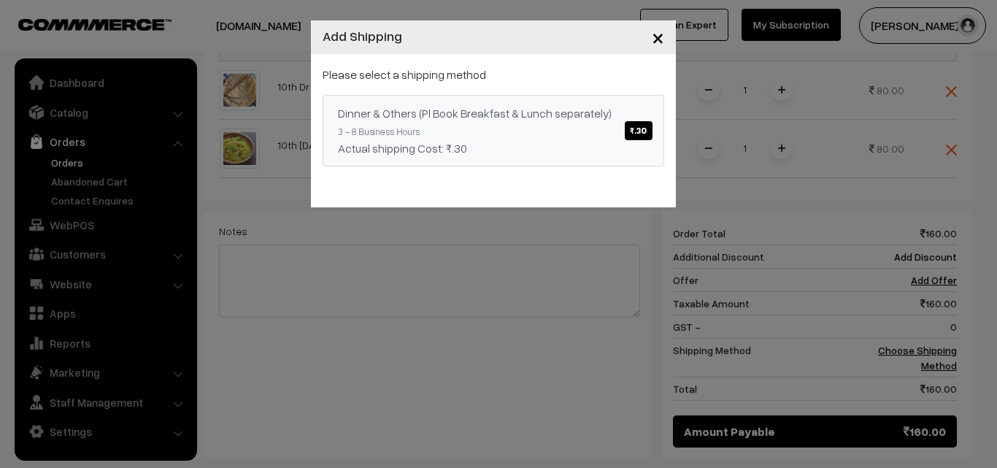
click at [643, 131] on span "₹.30" at bounding box center [638, 130] width 27 height 19
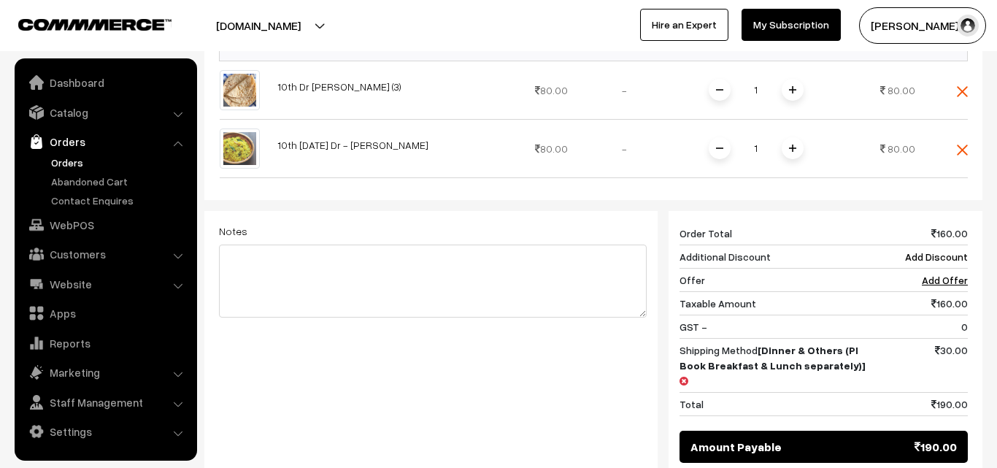
scroll to position [584, 0]
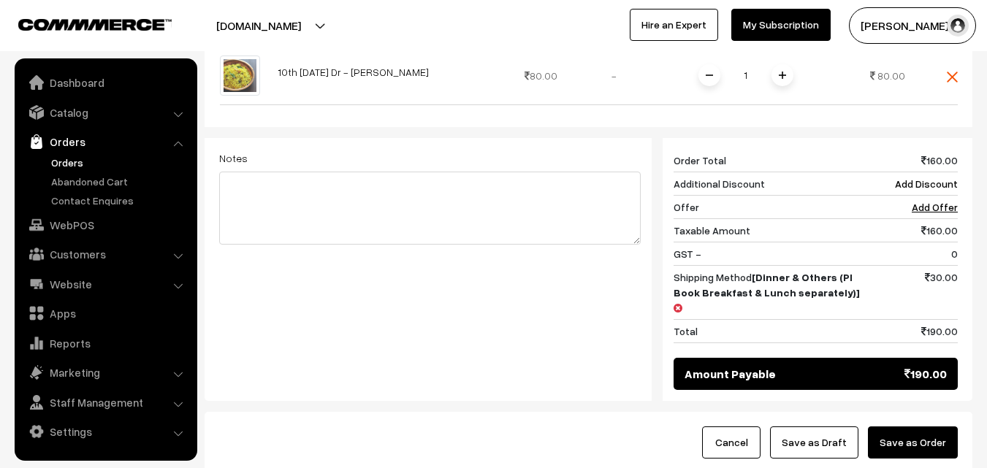
click at [916, 426] on button "Save as Order" at bounding box center [913, 442] width 90 height 32
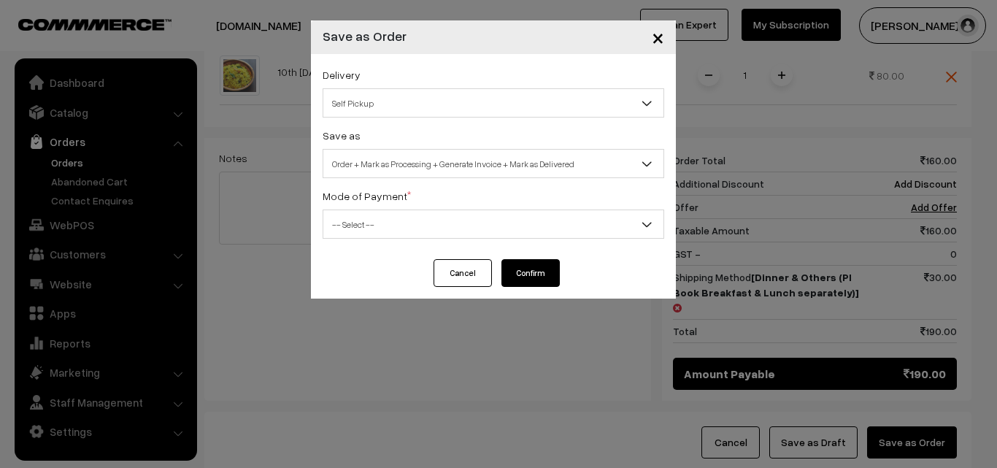
click at [464, 101] on span "Self Pickup" at bounding box center [493, 104] width 340 height 26
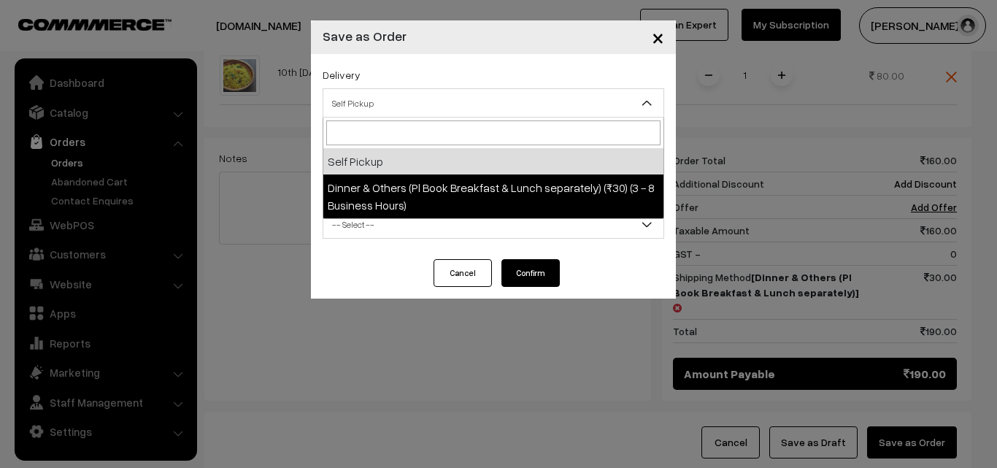
select select "DOP1"
select select "3"
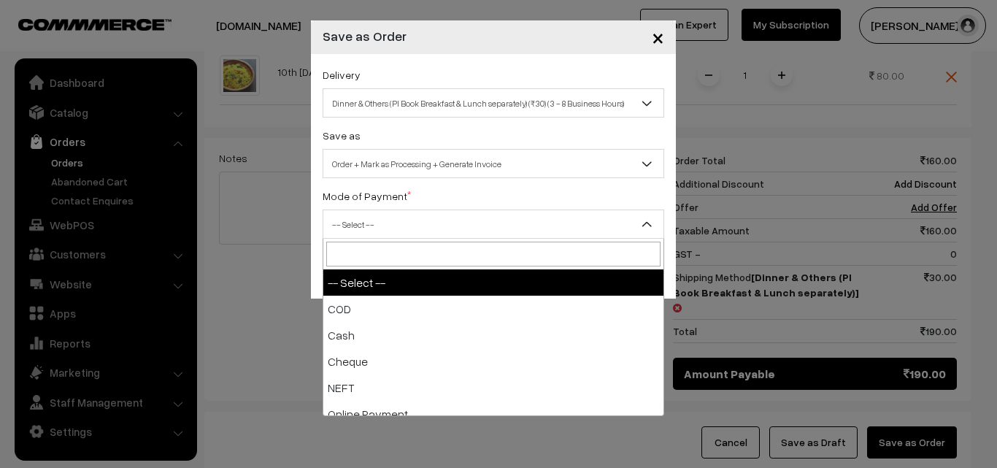
click at [480, 210] on span "-- Select --" at bounding box center [494, 224] width 342 height 29
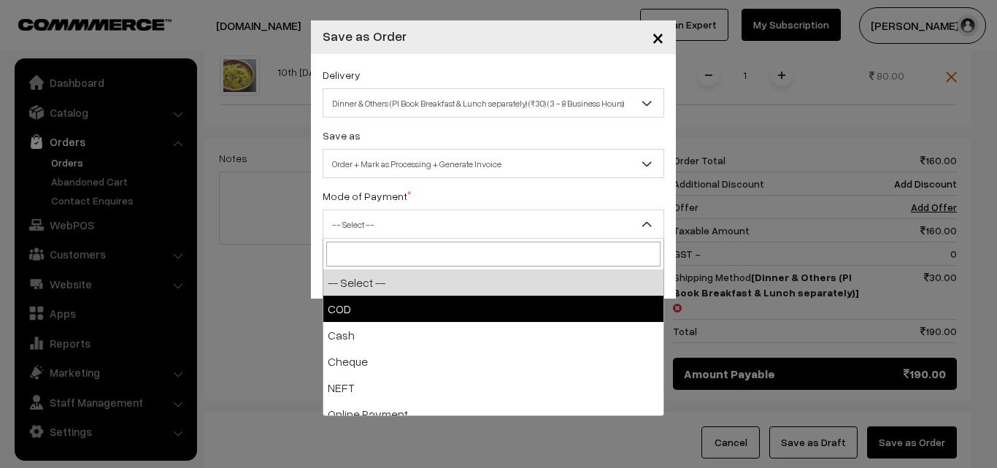
select select "1"
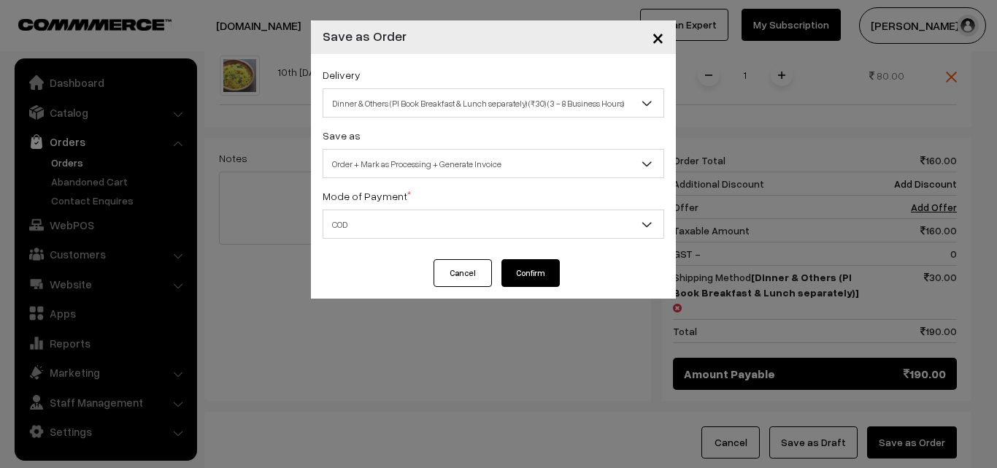
click at [529, 277] on button "Confirm" at bounding box center [531, 273] width 58 height 28
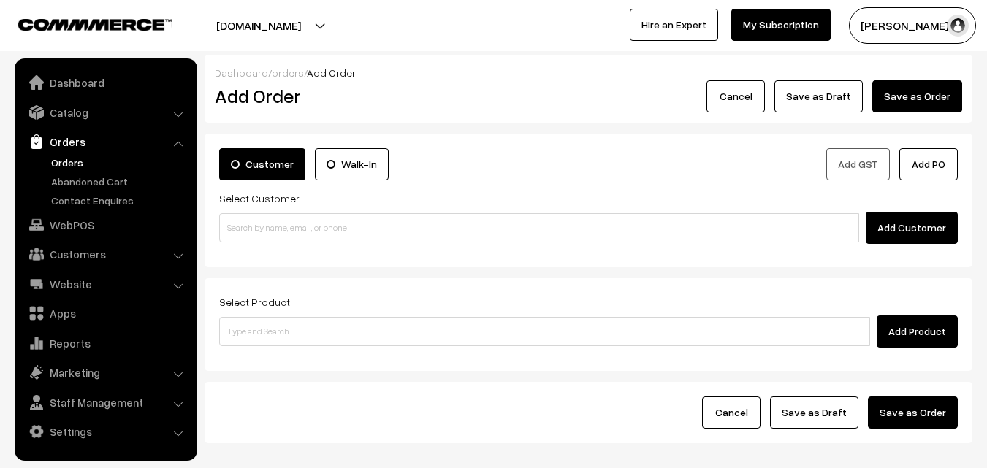
click at [68, 166] on link "Orders" at bounding box center [119, 162] width 145 height 15
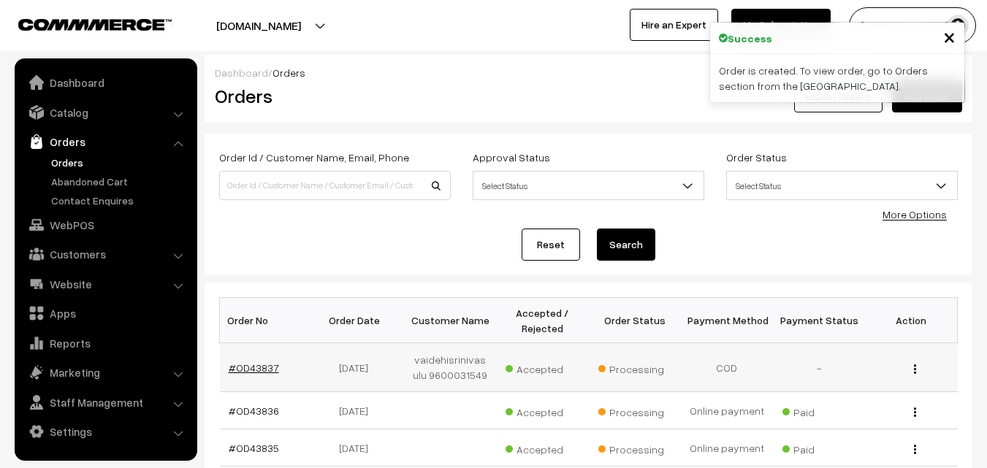
click at [268, 367] on link "#OD43837" at bounding box center [254, 367] width 50 height 12
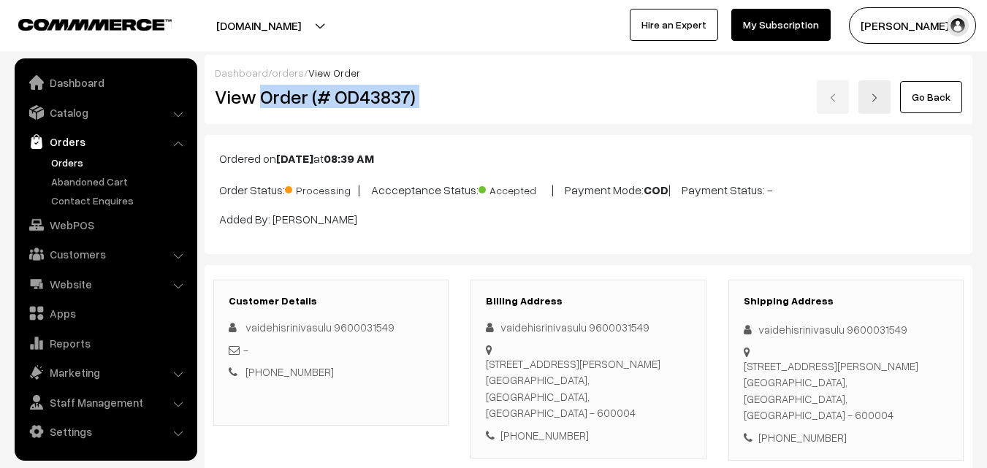
drag, startPoint x: 262, startPoint y: 93, endPoint x: 491, endPoint y: 110, distance: 229.1
click at [491, 110] on div "View Order (# OD43837) Go Back" at bounding box center [588, 97] width 769 height 34
copy div "Order (# OD43837)"
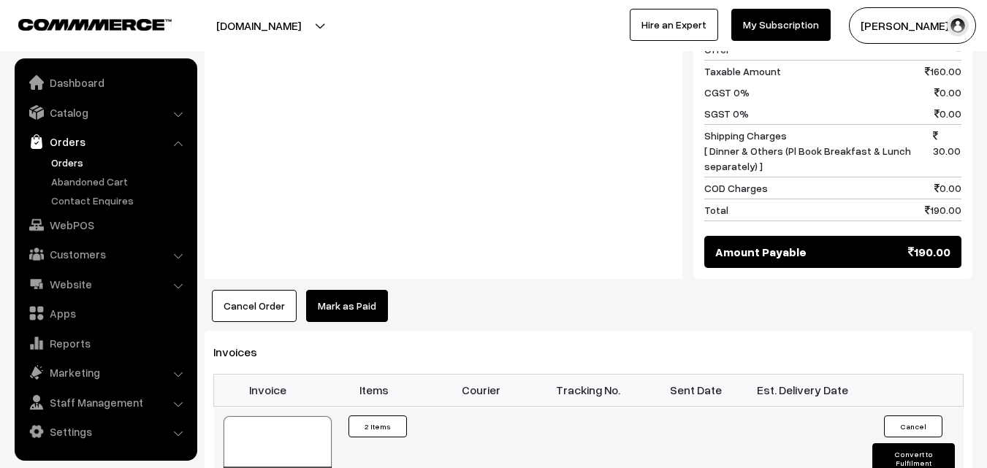
scroll to position [876, 0]
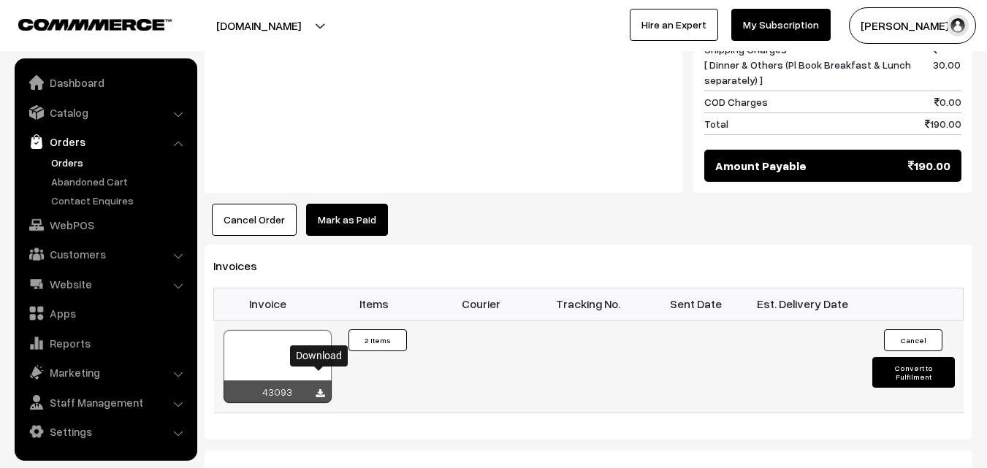
click at [320, 389] on icon at bounding box center [319, 393] width 9 height 9
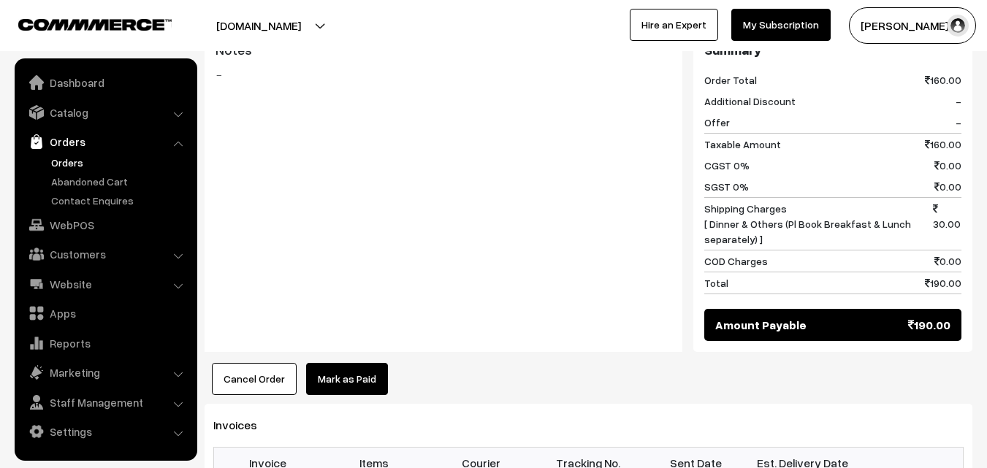
scroll to position [657, 0]
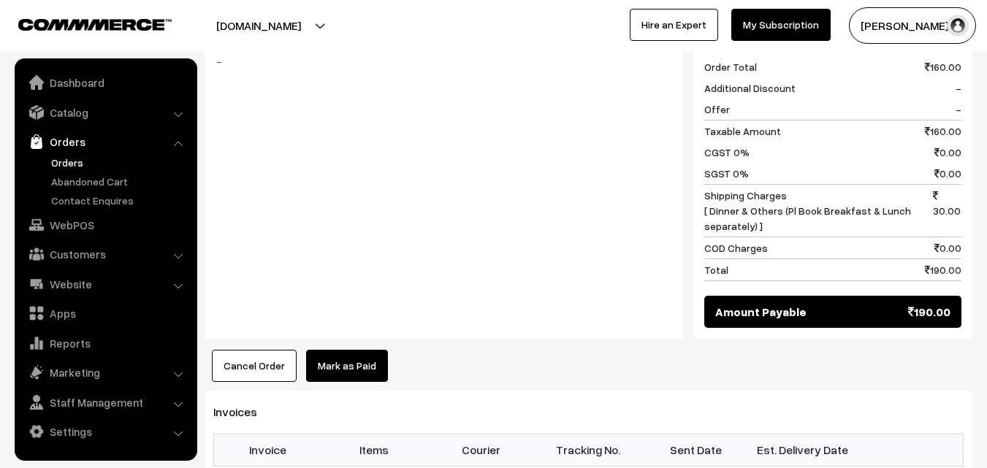
click at [271, 351] on button "Cancel Order" at bounding box center [254, 366] width 85 height 32
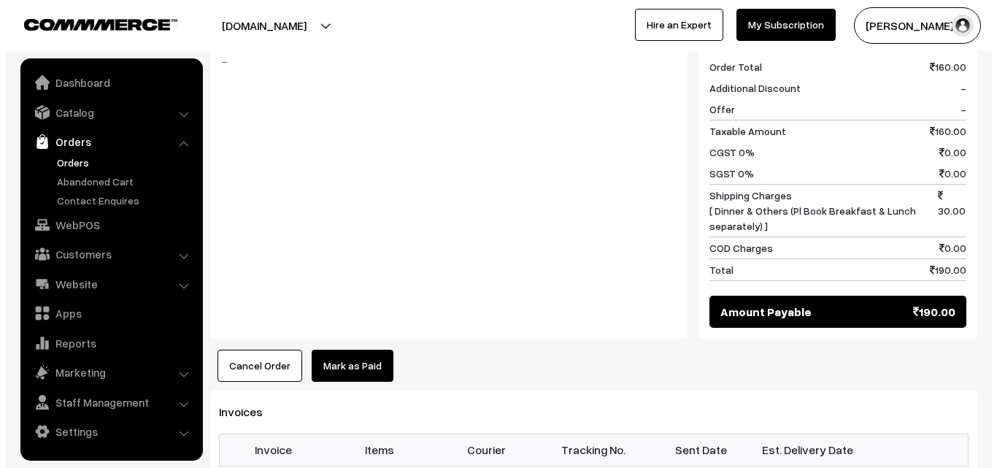
scroll to position [732, 0]
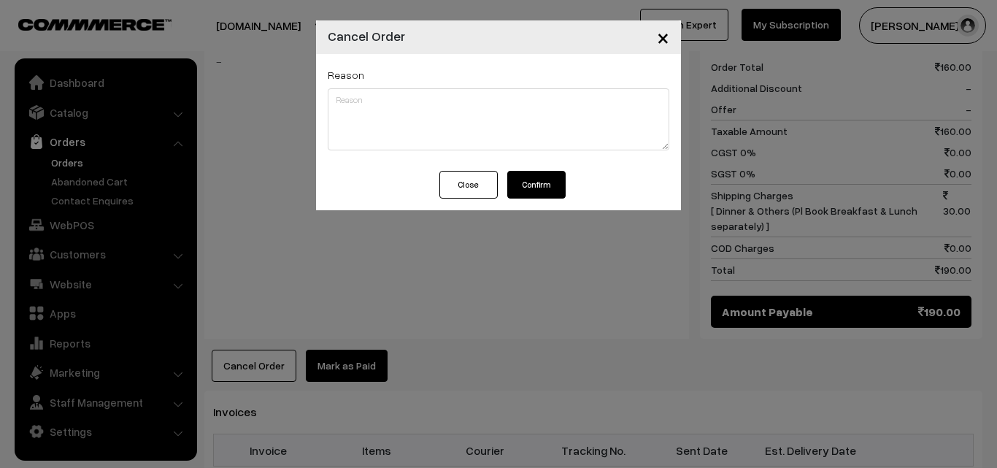
click at [534, 185] on button "Confirm" at bounding box center [537, 185] width 58 height 28
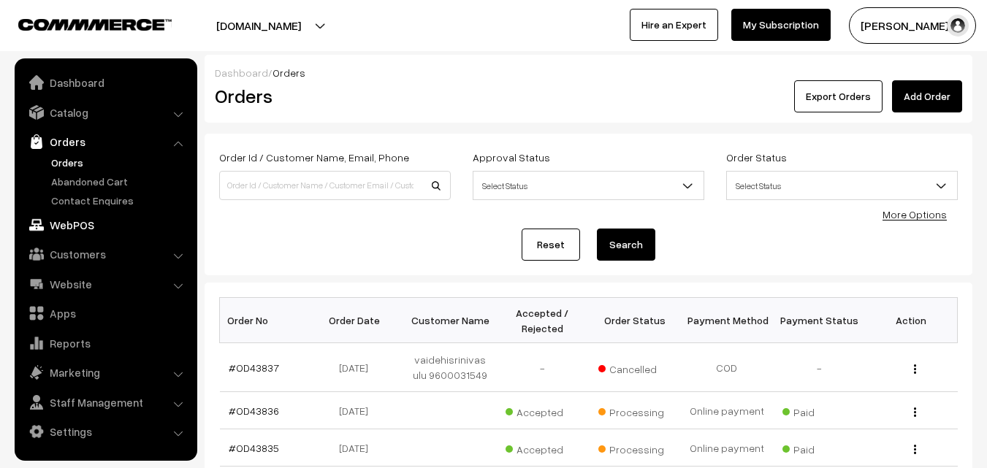
click at [85, 229] on link "WebPOS" at bounding box center [105, 225] width 174 height 26
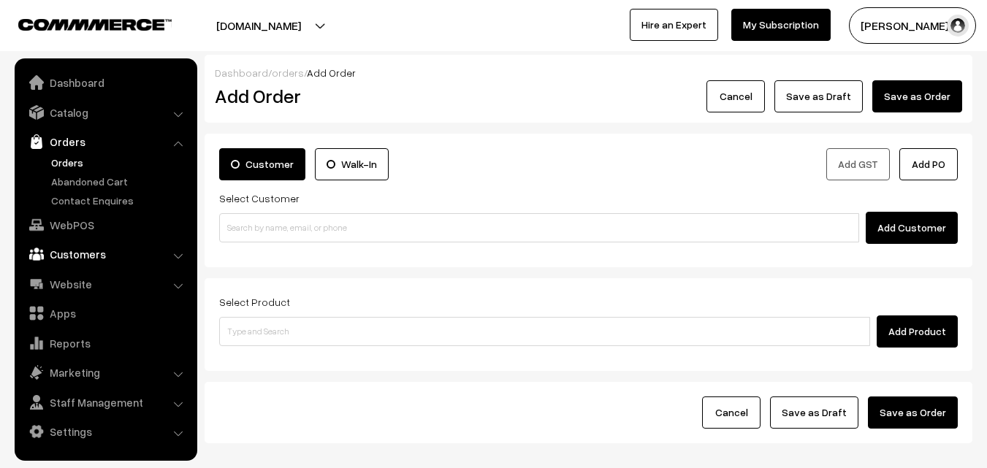
click at [55, 261] on link "Customers" at bounding box center [105, 254] width 174 height 26
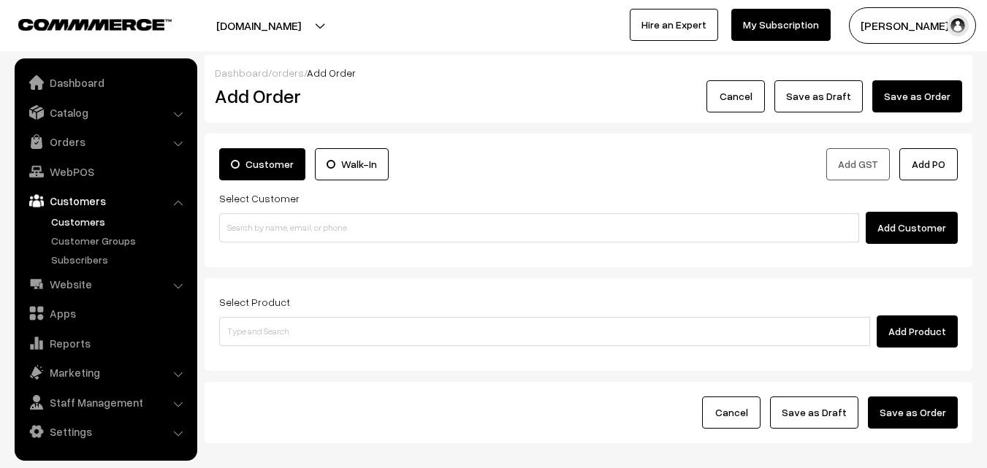
click at [83, 222] on link "Customers" at bounding box center [119, 221] width 145 height 15
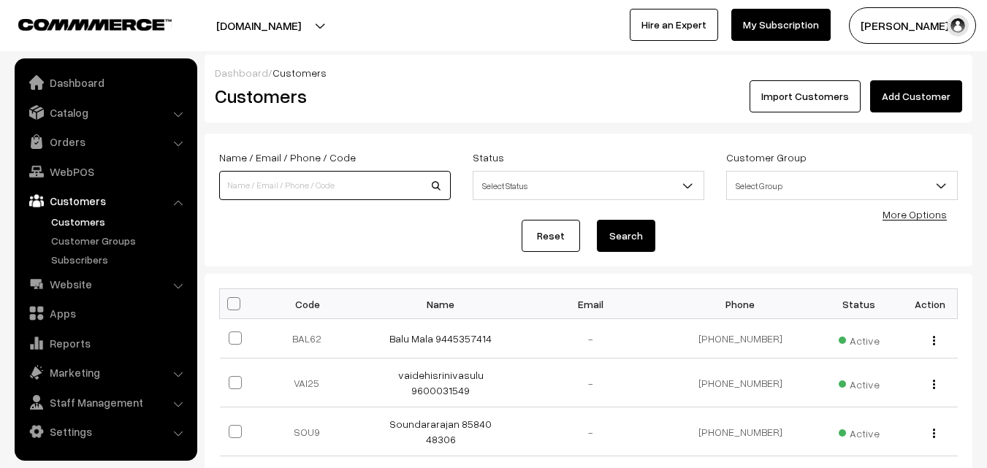
click at [294, 182] on input at bounding box center [334, 185] width 231 height 29
paste input "+91 89395 06256"
type input "8939506256"
click at [597, 220] on button "Search" at bounding box center [626, 236] width 58 height 32
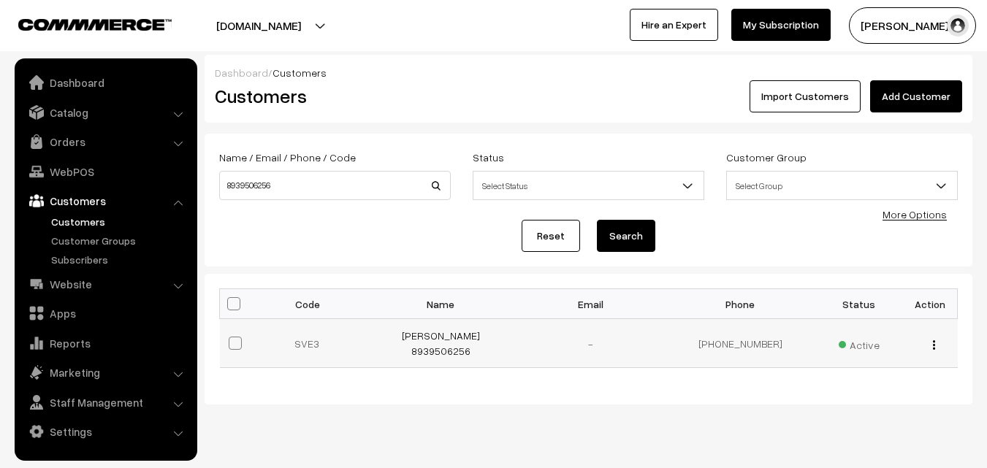
click at [933, 342] on img "button" at bounding box center [934, 344] width 2 height 9
click at [873, 361] on link "view" at bounding box center [868, 366] width 124 height 32
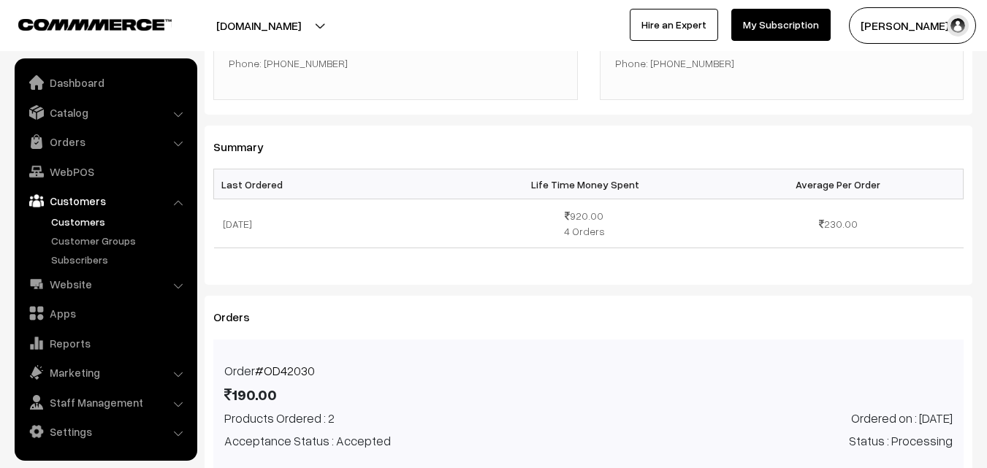
scroll to position [292, 0]
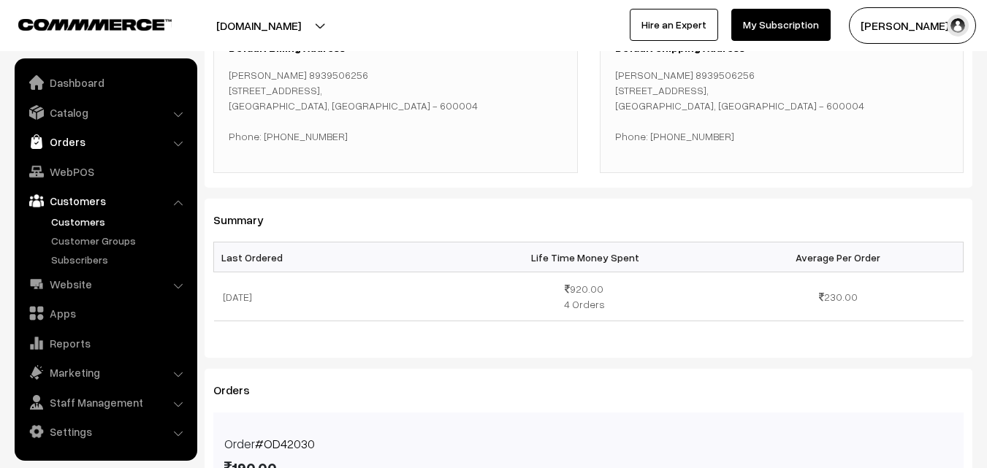
click at [79, 147] on link "Orders" at bounding box center [105, 142] width 174 height 26
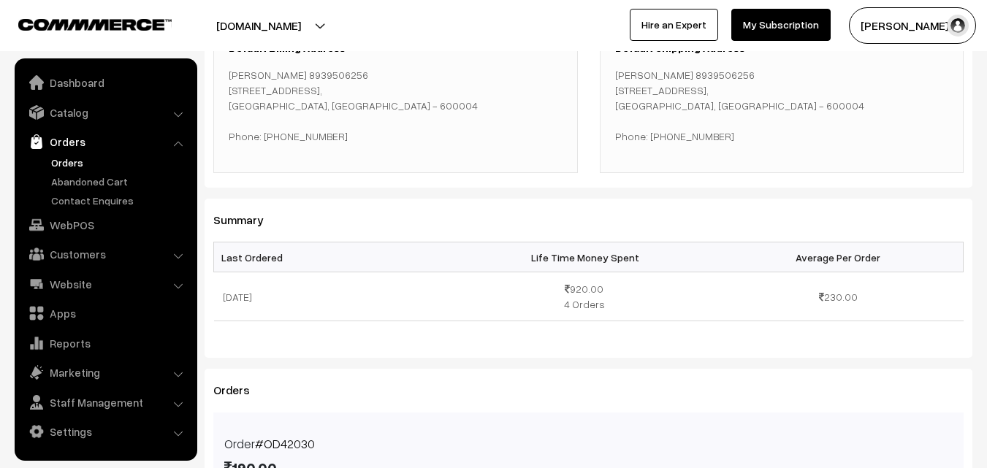
click at [66, 165] on link "Orders" at bounding box center [119, 162] width 145 height 15
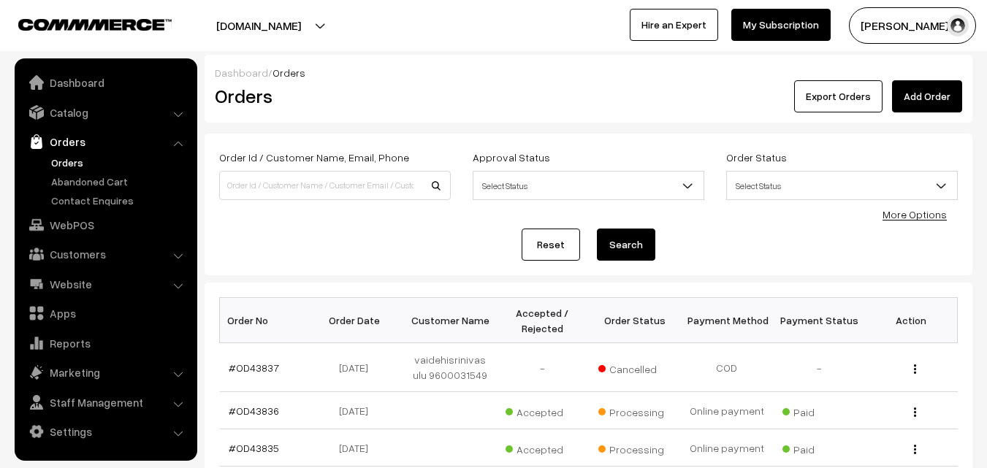
click at [403, 218] on div "Order Id / Customer Name, Email, Phone Approval Status Select Status Awaiting A…" at bounding box center [588, 204] width 738 height 112
click at [56, 217] on link "WebPOS" at bounding box center [105, 225] width 174 height 26
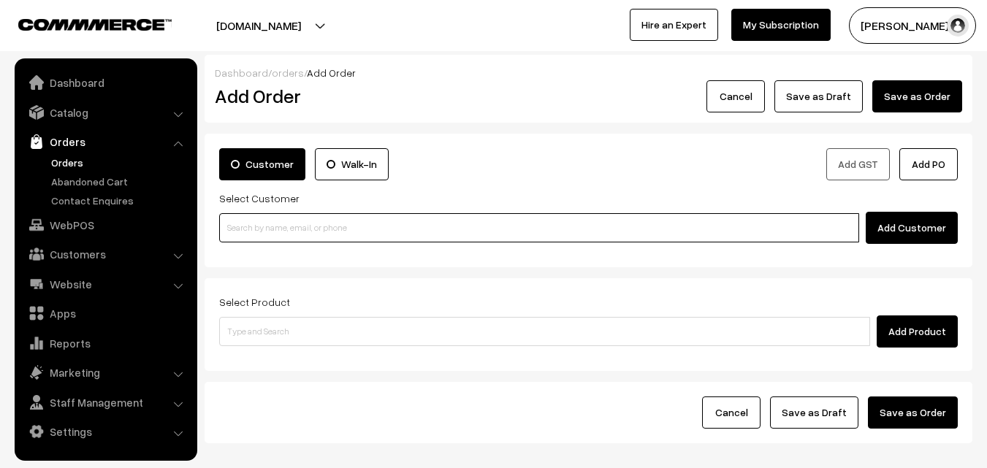
click at [310, 226] on input at bounding box center [539, 227] width 640 height 29
paste input "+91 89395 06256"
type input "S.Venkataramanan 8939506256 [8939506256]"
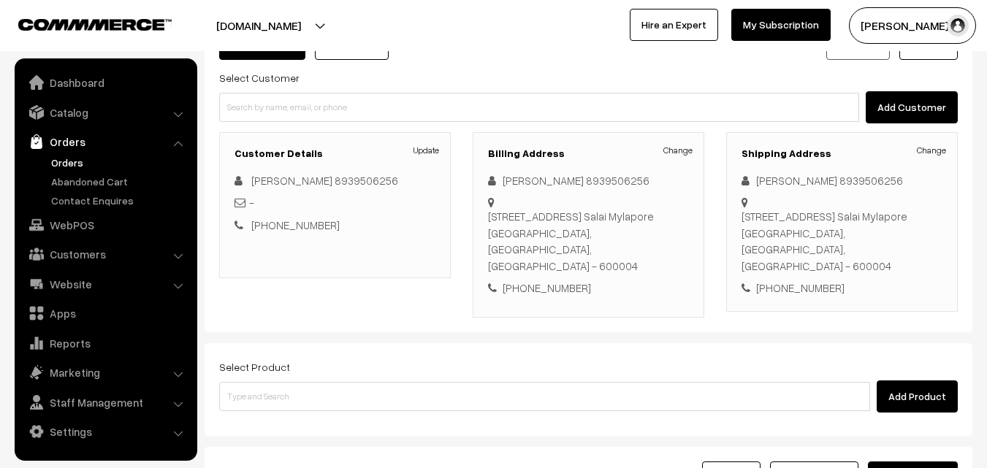
scroll to position [146, 0]
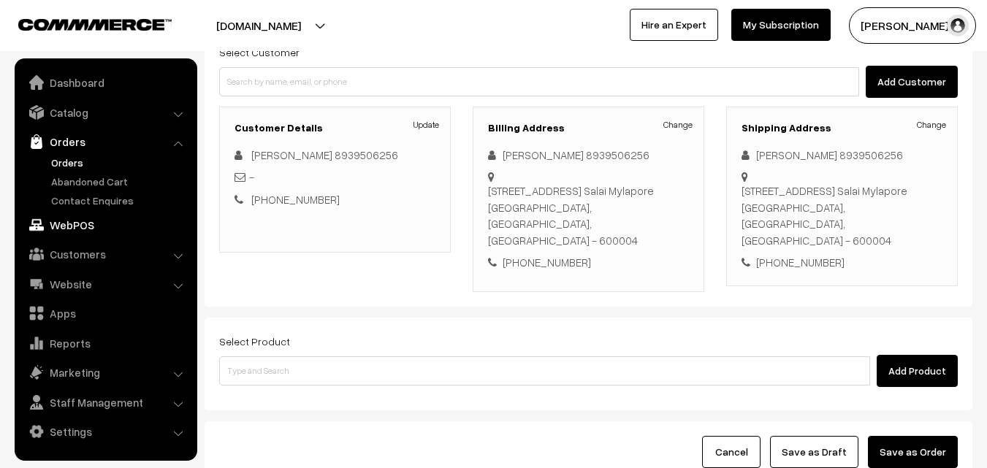
click at [81, 221] on link "WebPOS" at bounding box center [105, 225] width 174 height 26
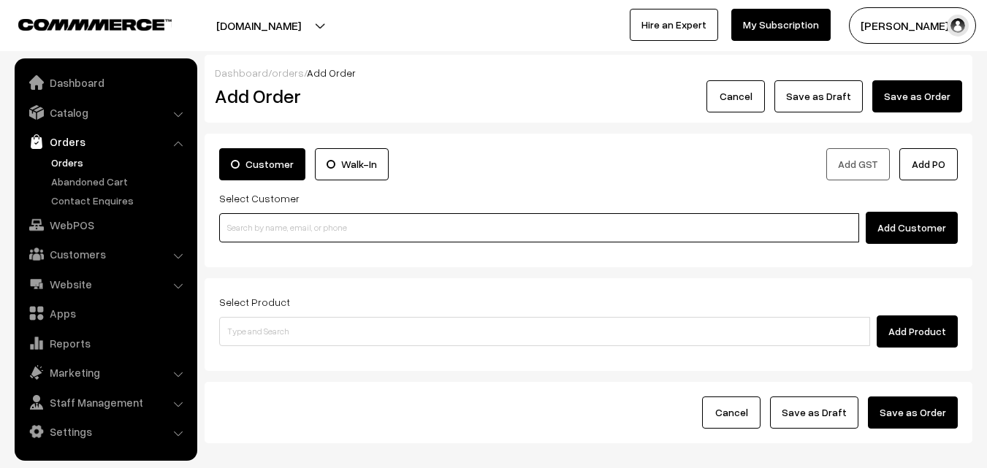
click at [362, 223] on input at bounding box center [539, 227] width 640 height 29
paste input "+91 95661 09592"
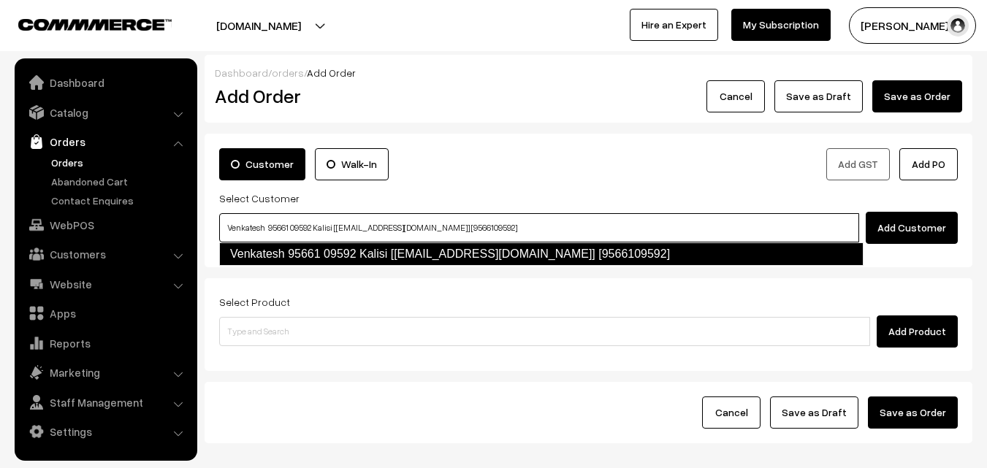
type input "Venkatesh 95661 09592 Kalisi [test713@gmail.com] [9566109592]"
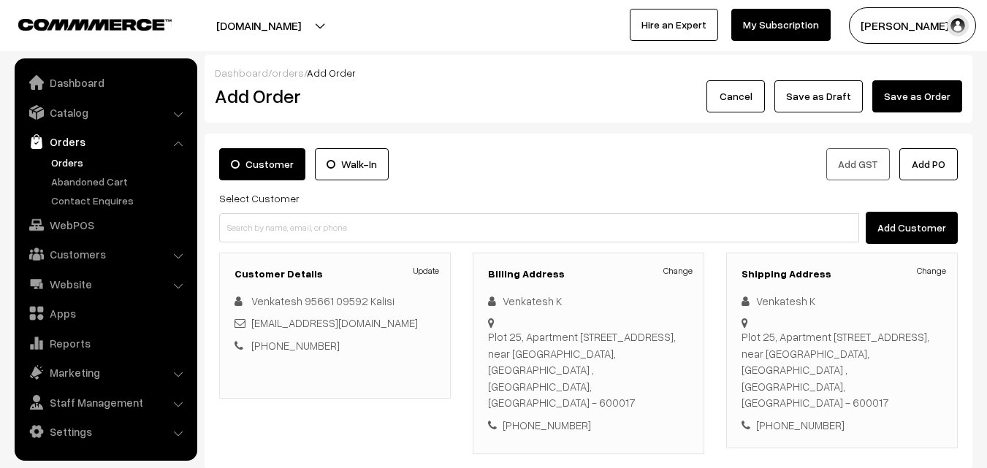
scroll to position [73, 0]
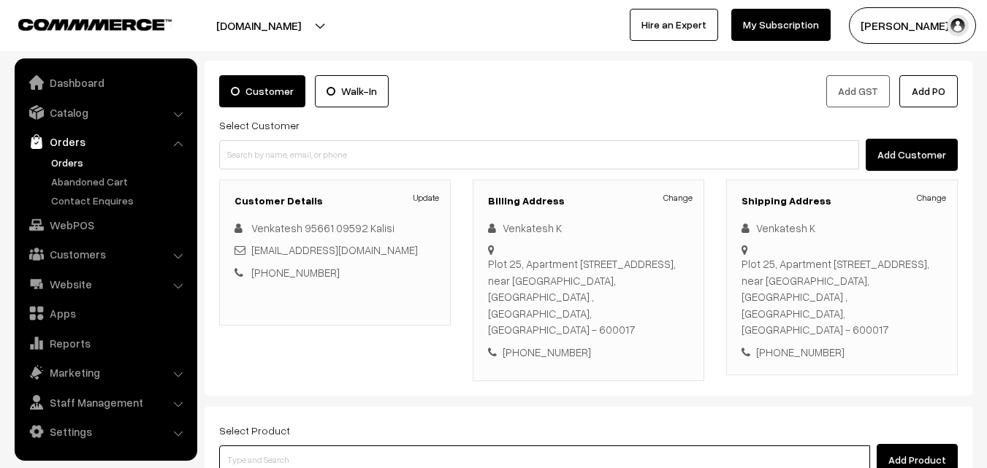
click at [453, 445] on input at bounding box center [544, 459] width 651 height 29
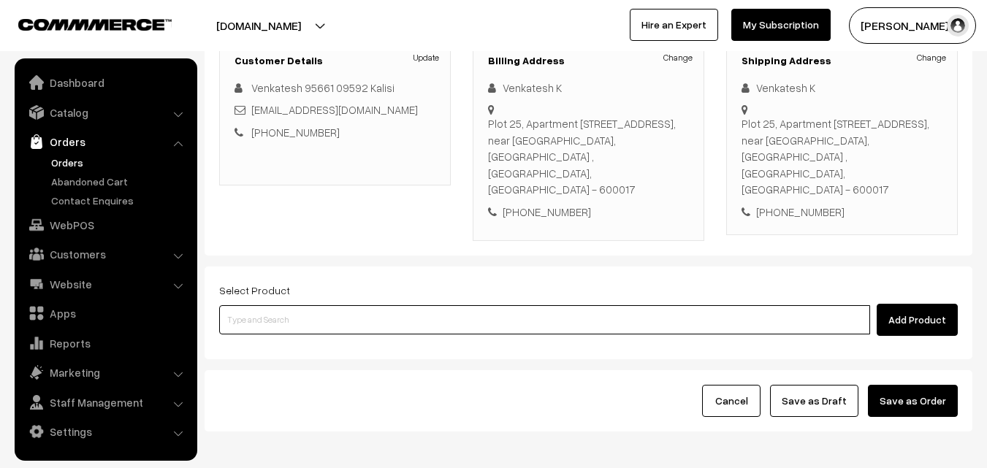
scroll to position [219, 0]
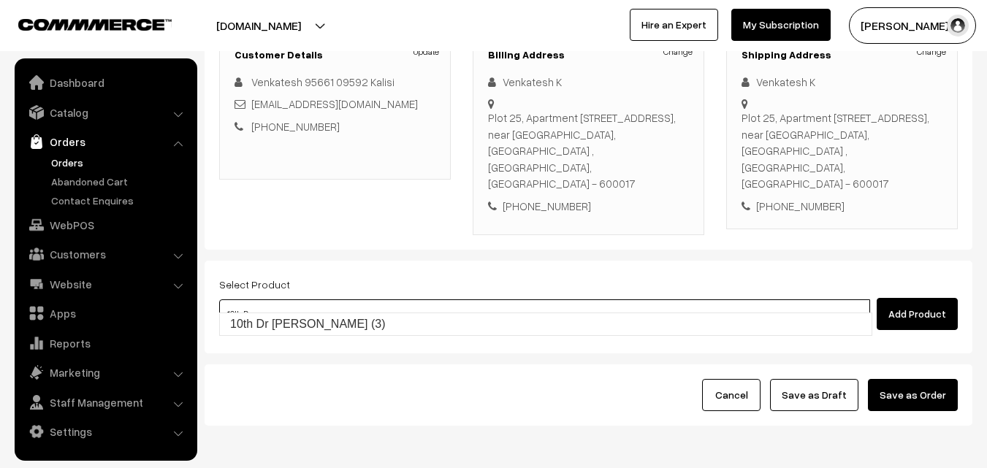
type input "10th Dr [PERSON_NAME] (3)"
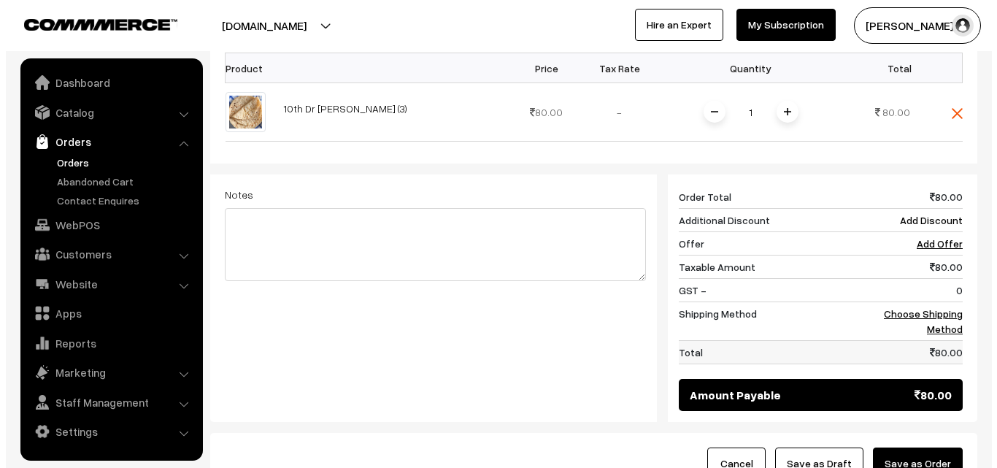
scroll to position [511, 0]
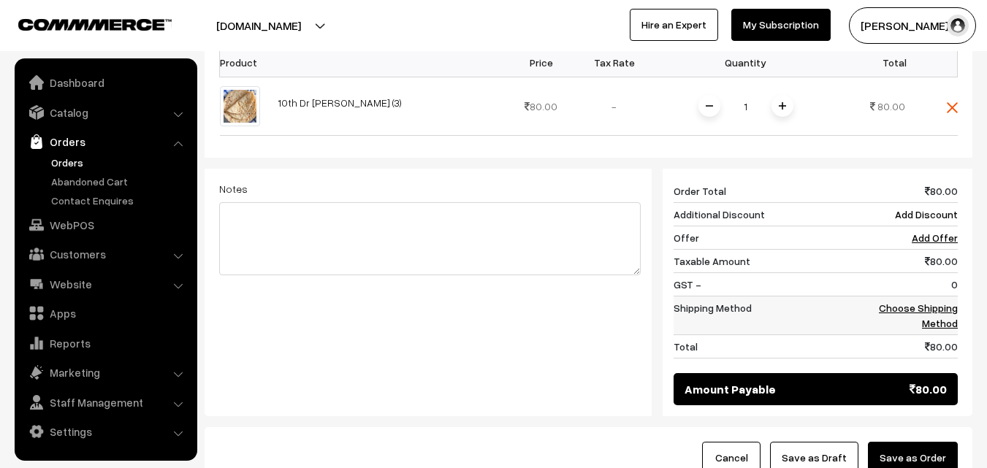
click at [944, 302] on link "Choose Shipping Method" at bounding box center [917, 316] width 79 height 28
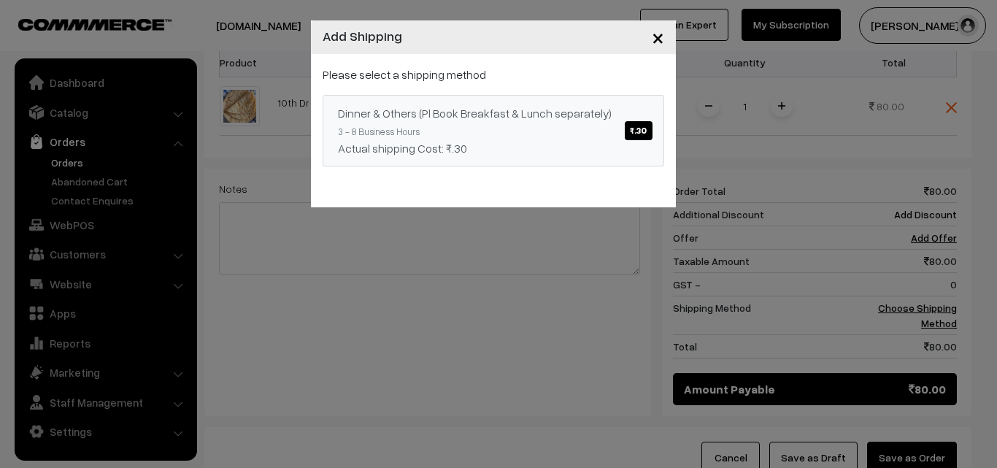
click at [632, 133] on span "₹.30" at bounding box center [638, 130] width 27 height 19
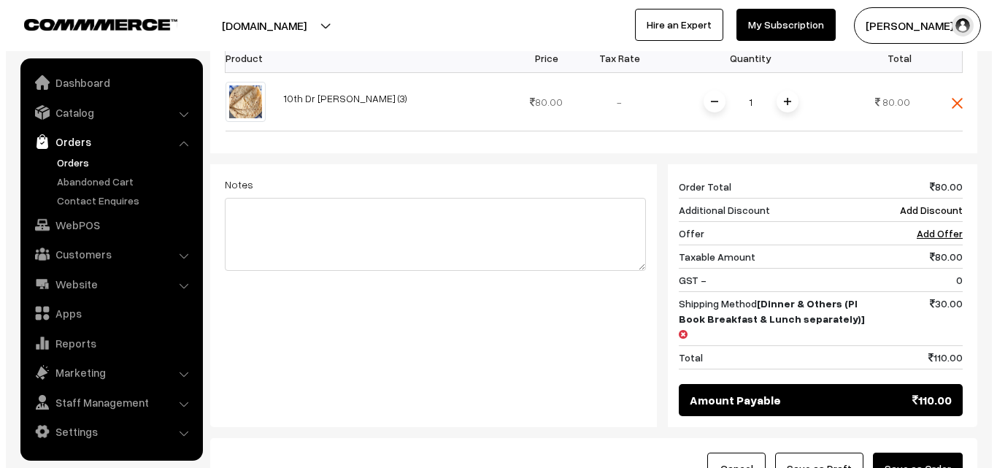
scroll to position [584, 0]
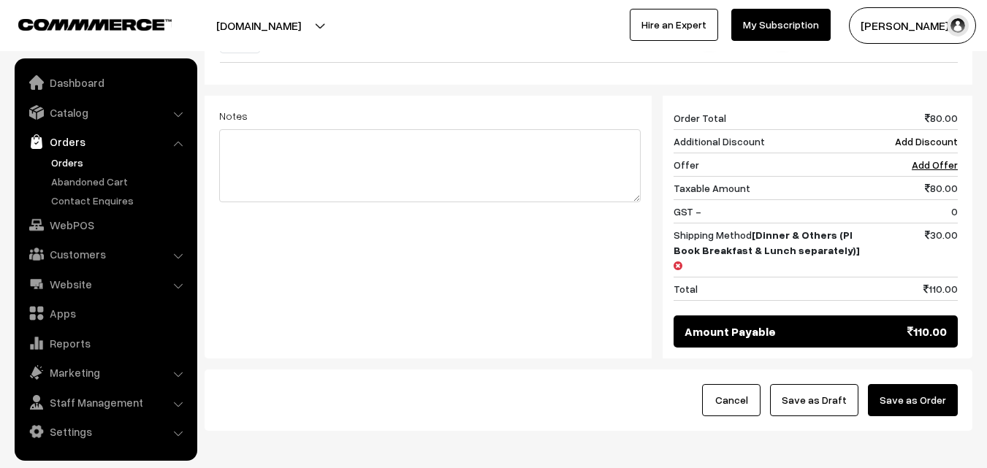
click at [933, 384] on button "Save as Order" at bounding box center [913, 400] width 90 height 32
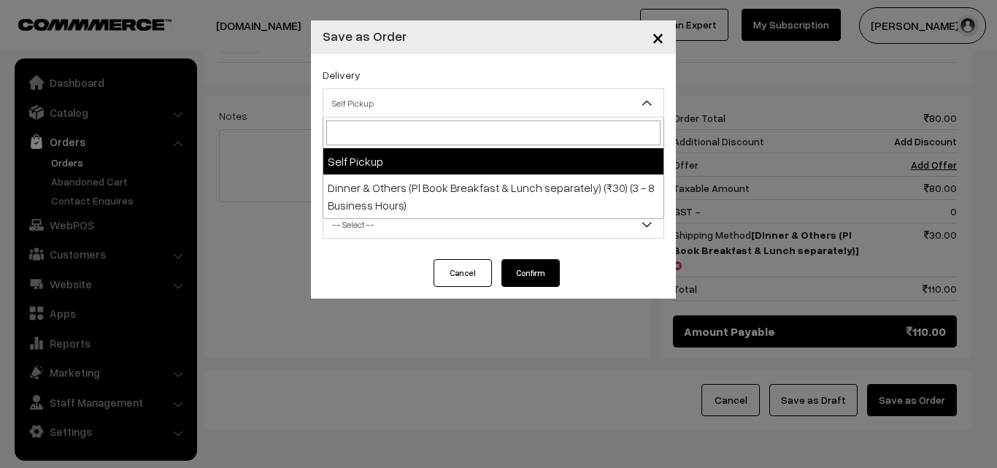
click at [479, 99] on span "Self Pickup" at bounding box center [493, 104] width 340 height 26
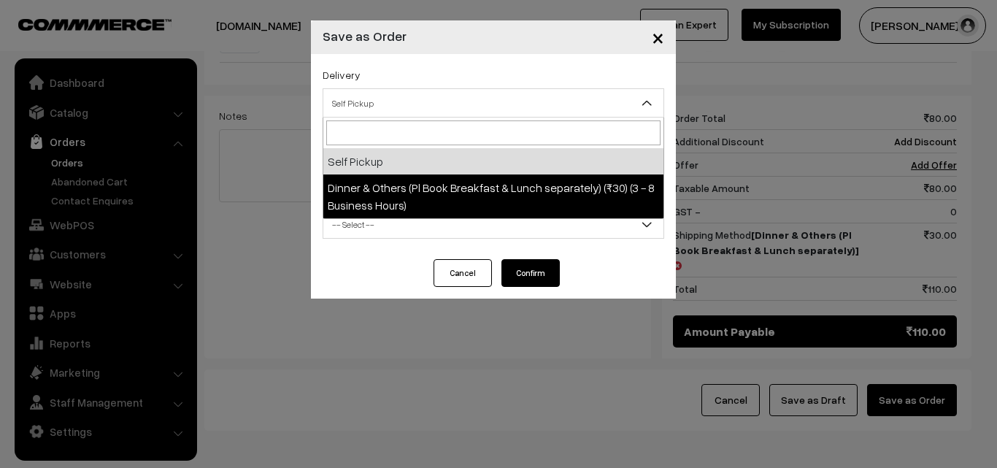
select select "DOP1"
select select "3"
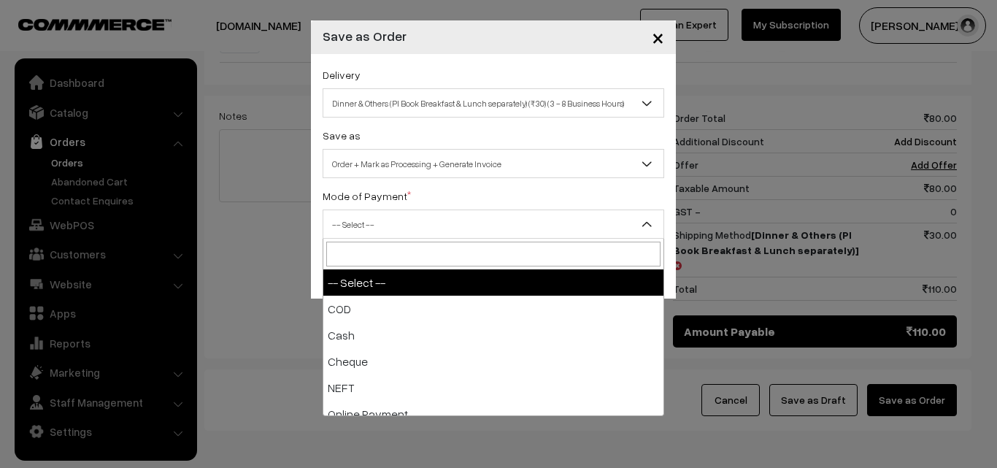
click at [496, 218] on span "-- Select --" at bounding box center [493, 225] width 340 height 26
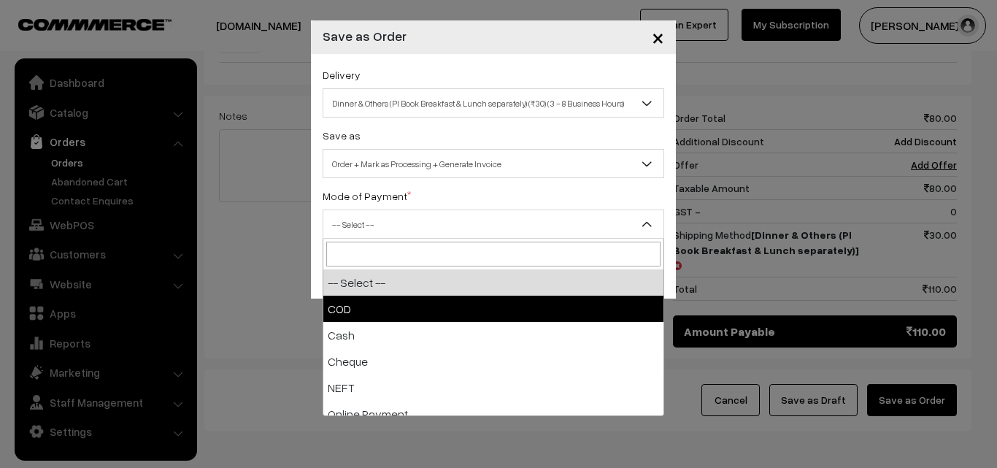
select select "1"
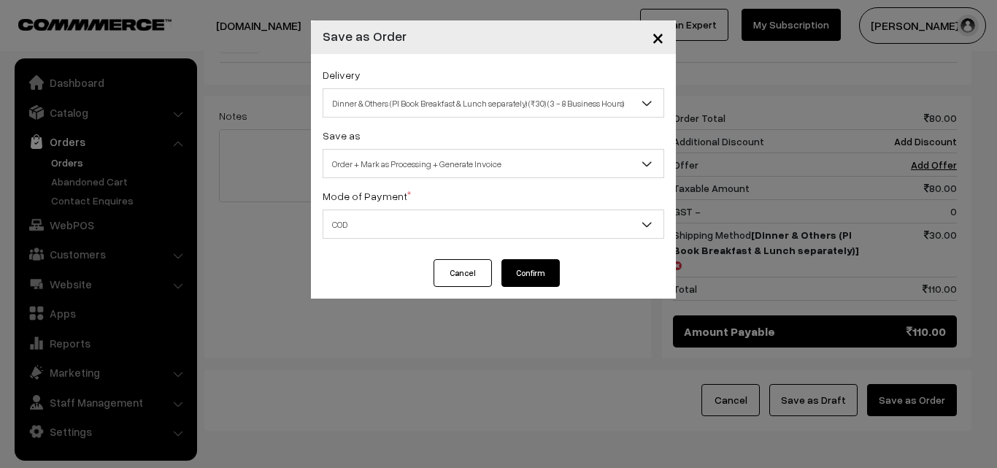
click at [528, 270] on button "Confirm" at bounding box center [531, 273] width 58 height 28
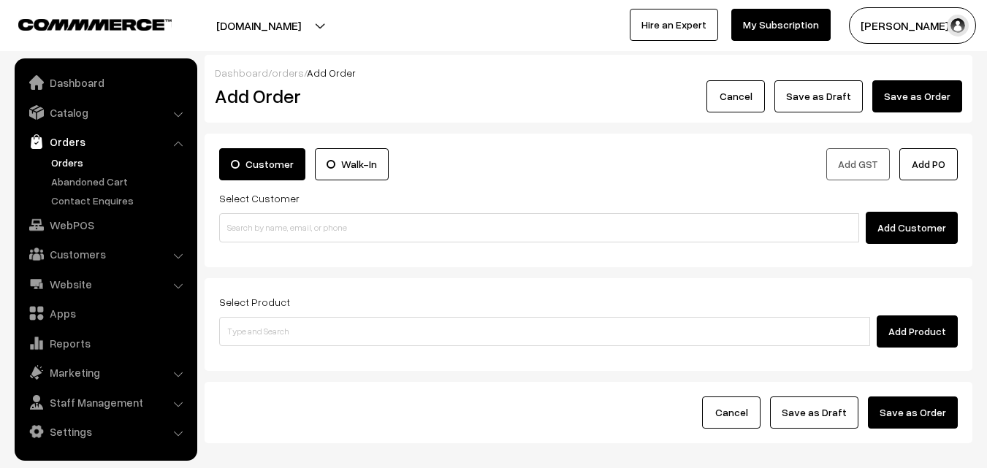
click at [75, 161] on link "Orders" at bounding box center [119, 162] width 145 height 15
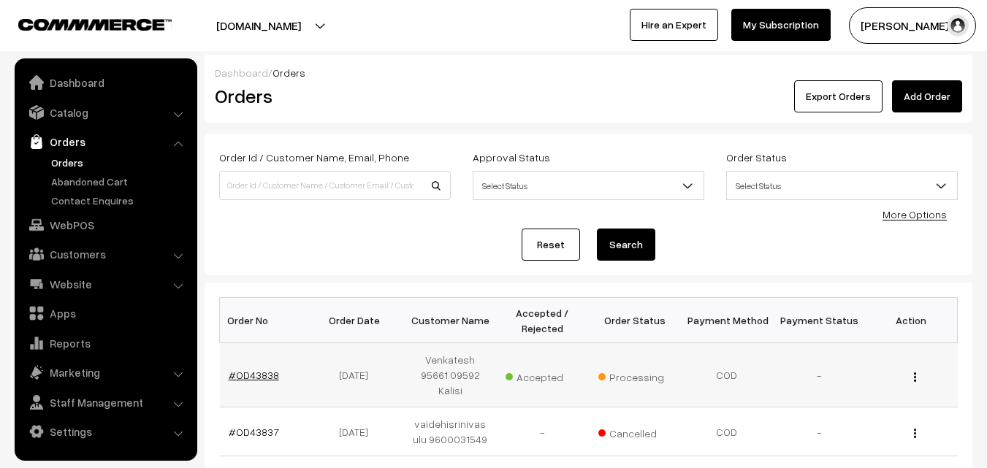
click at [250, 374] on link "#OD43838" at bounding box center [254, 375] width 50 height 12
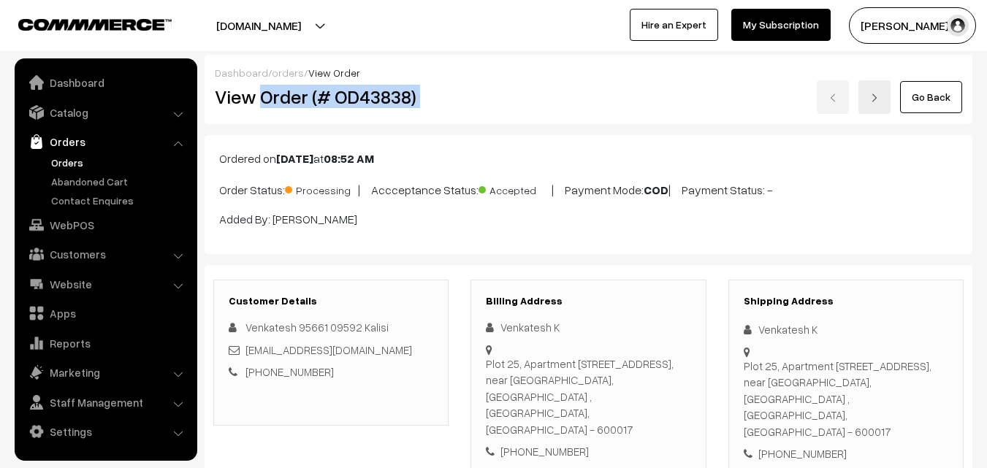
drag, startPoint x: 260, startPoint y: 98, endPoint x: 756, endPoint y: 98, distance: 495.8
click at [756, 98] on div "View Order (# OD43838) Go Back" at bounding box center [588, 97] width 769 height 34
copy div "Order (# OD43838)"
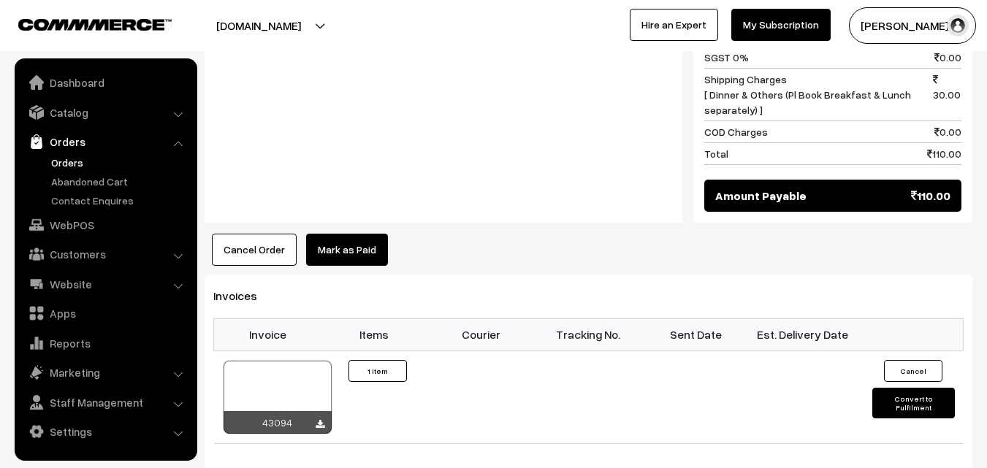
scroll to position [803, 0]
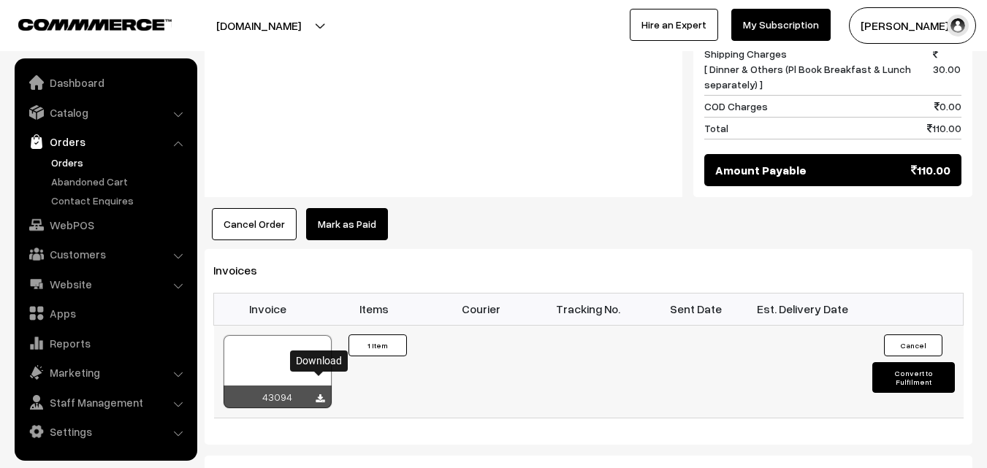
click at [319, 394] on icon at bounding box center [319, 398] width 9 height 9
click at [71, 158] on link "Orders" at bounding box center [119, 162] width 145 height 15
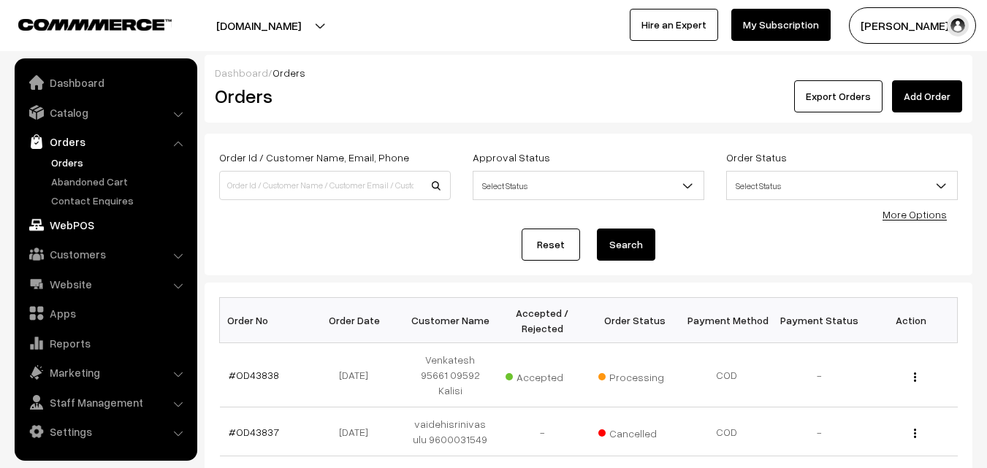
click at [92, 218] on link "WebPOS" at bounding box center [105, 225] width 174 height 26
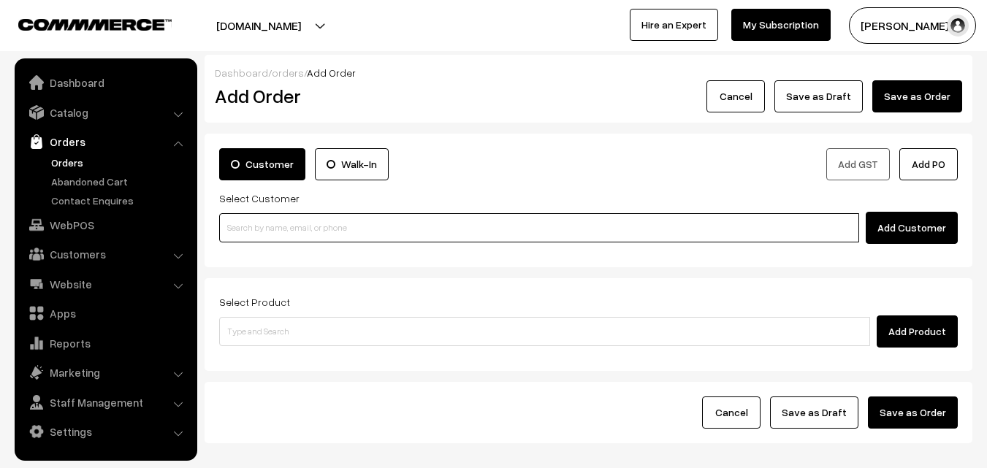
click at [308, 223] on input at bounding box center [539, 227] width 640 height 29
paste input "+91 98487 29581"
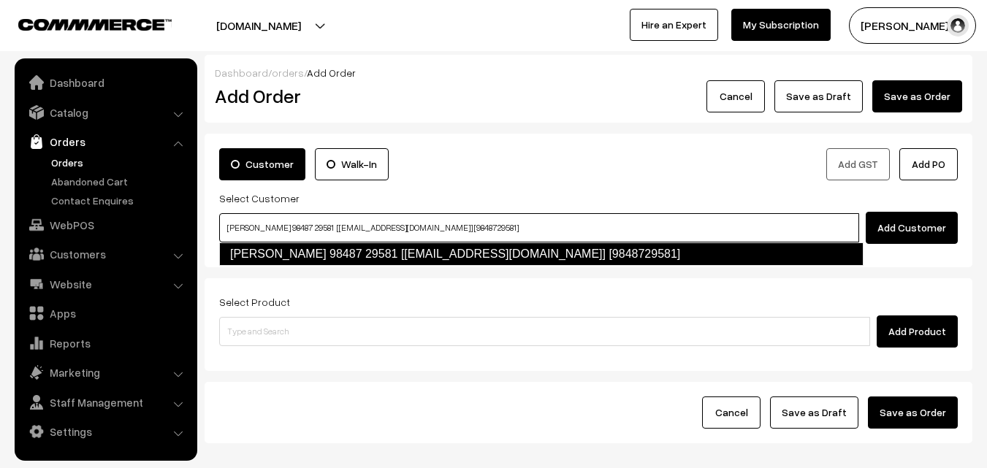
type input "vijayasarathy 98487 29581 [Annam25@gmail.com] [9848729581]"
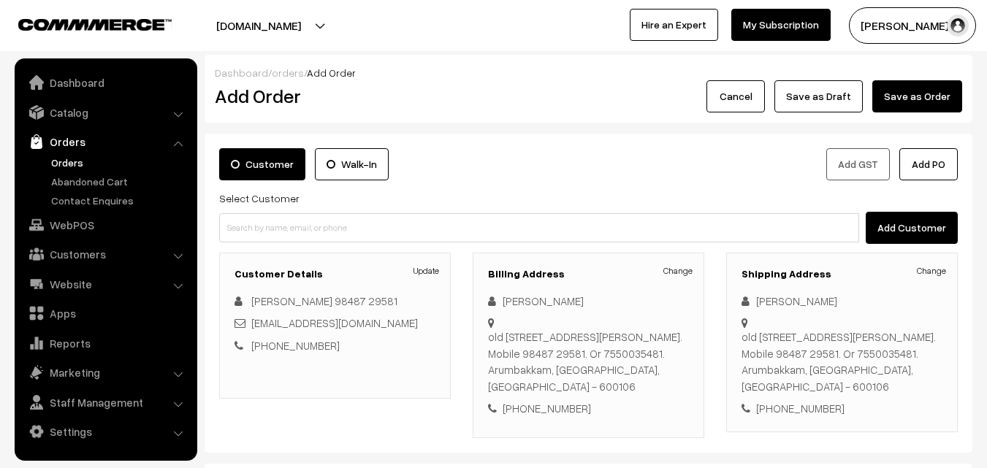
scroll to position [73, 0]
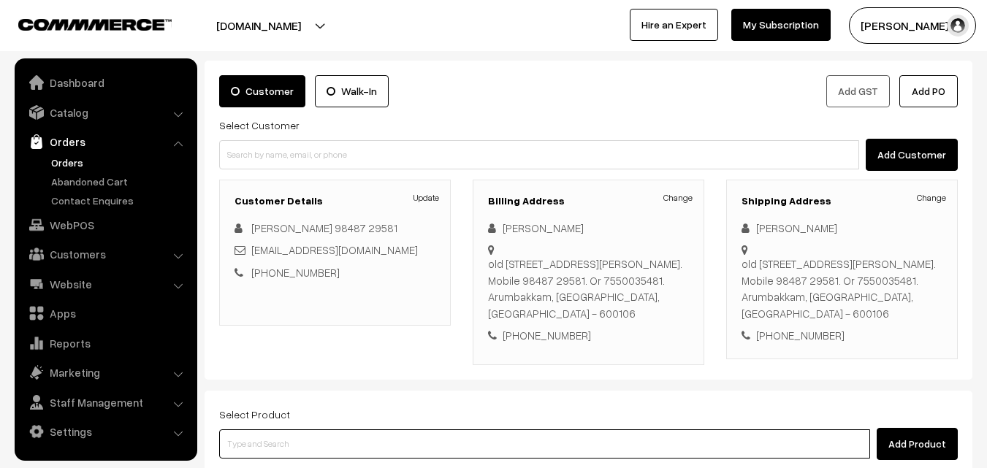
click at [387, 445] on input at bounding box center [544, 443] width 651 height 29
type input "10th DR"
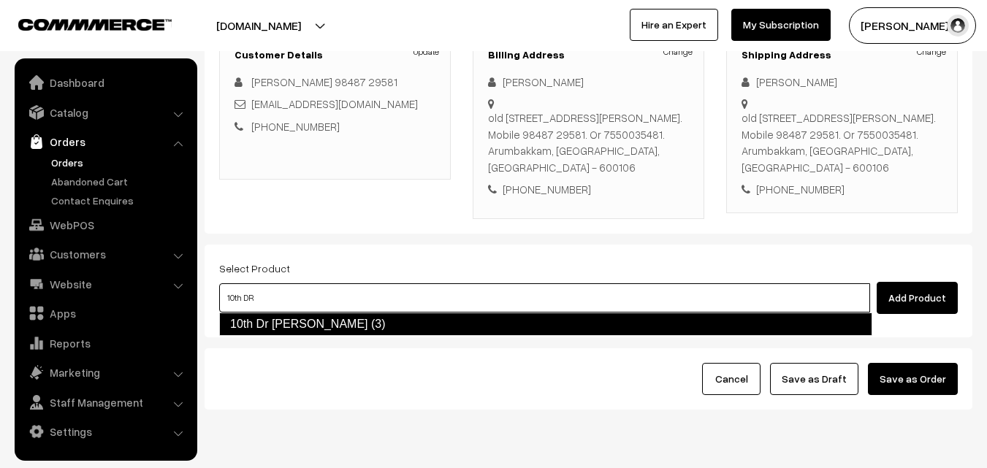
scroll to position [267, 0]
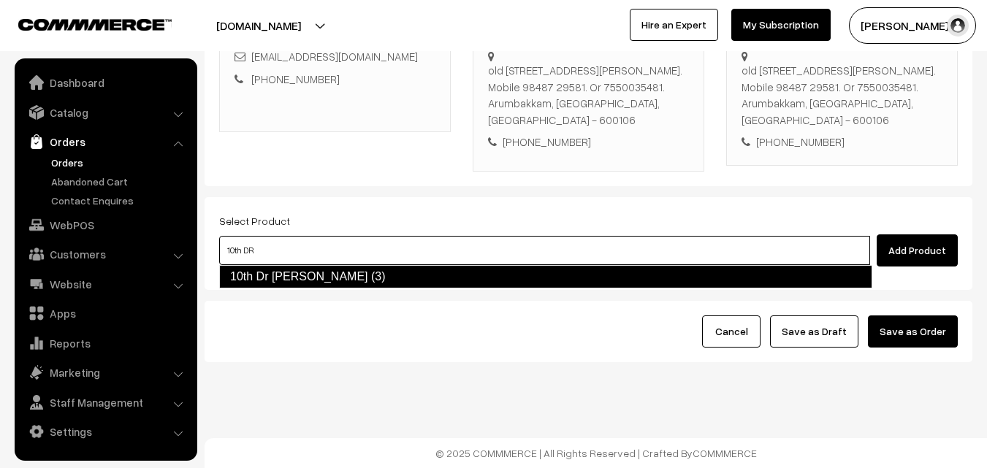
click at [517, 272] on link "10th Dr [PERSON_NAME] (3)" at bounding box center [545, 276] width 653 height 23
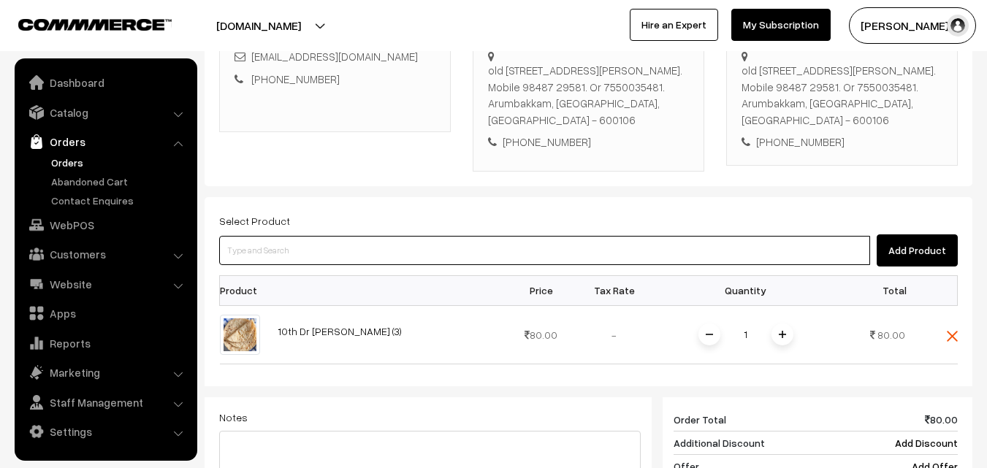
click at [412, 254] on input at bounding box center [544, 250] width 651 height 29
type input "10th [DATE] Dr - [PERSON_NAME]"
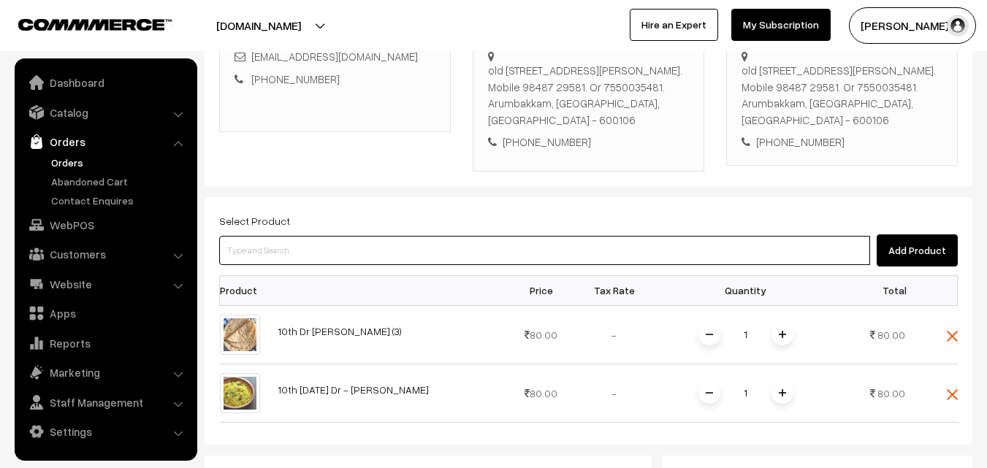
click at [412, 256] on input at bounding box center [544, 250] width 651 height 29
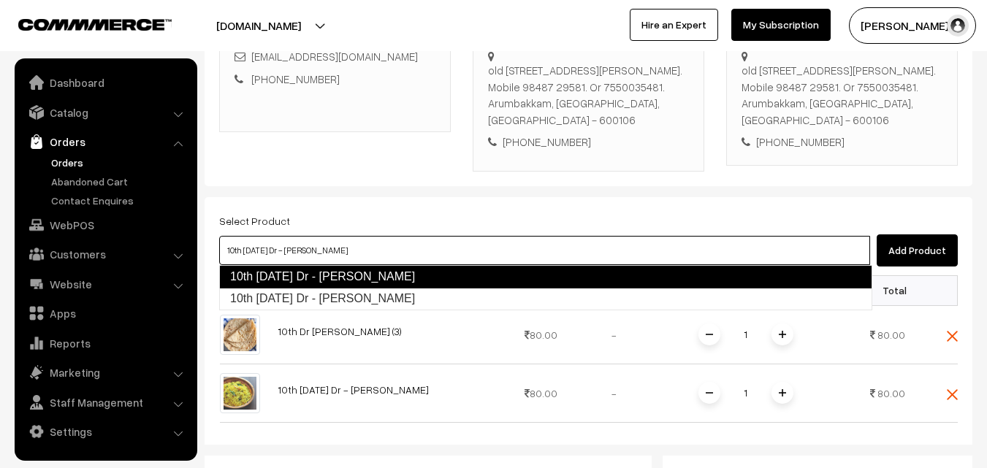
type input "10th [DATE] Dr - [PERSON_NAME]"
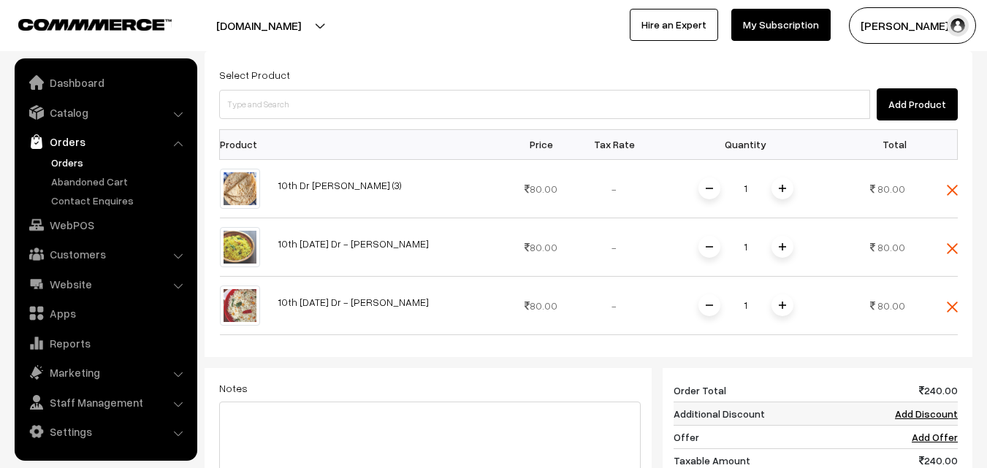
scroll to position [559, 0]
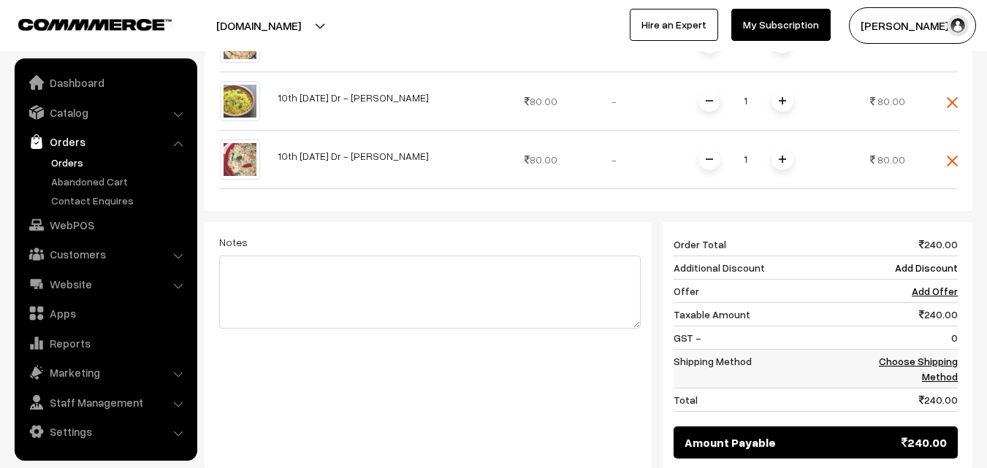
click at [933, 361] on link "Choose Shipping Method" at bounding box center [917, 369] width 79 height 28
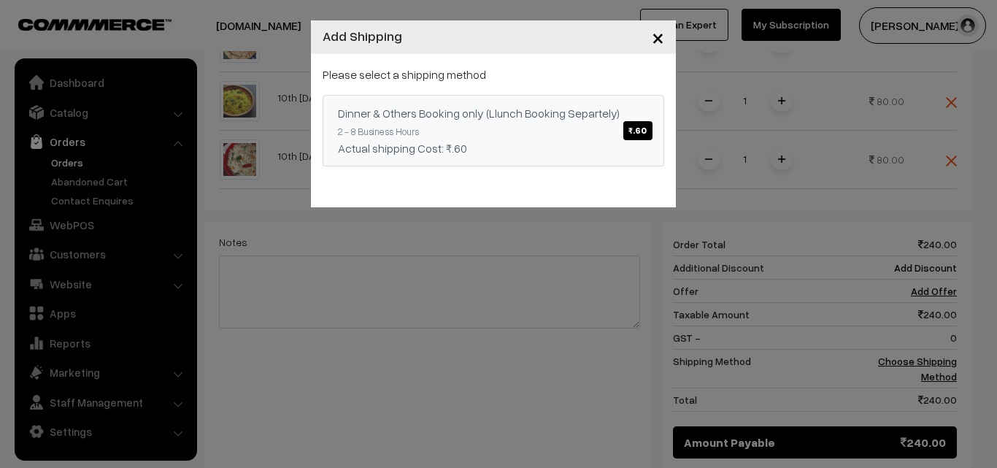
click at [638, 124] on span "₹.60" at bounding box center [638, 130] width 28 height 19
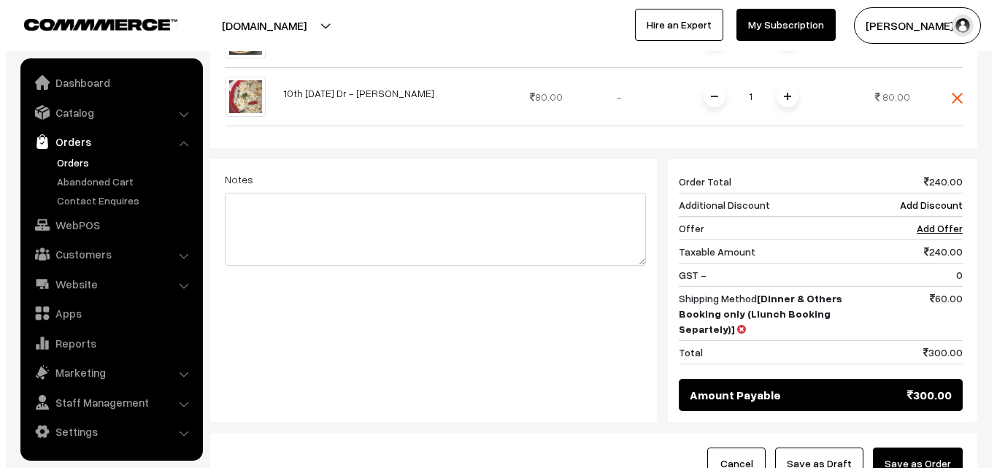
scroll to position [705, 0]
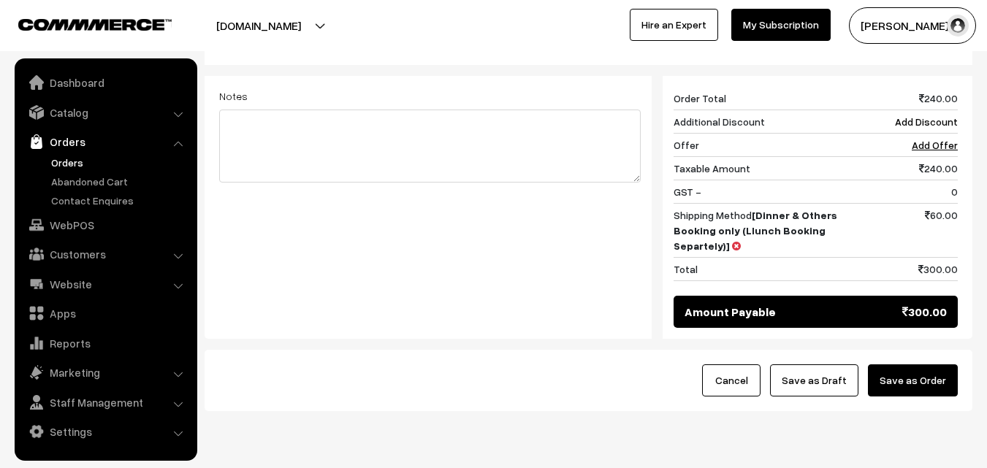
click at [923, 378] on button "Save as Order" at bounding box center [913, 380] width 90 height 32
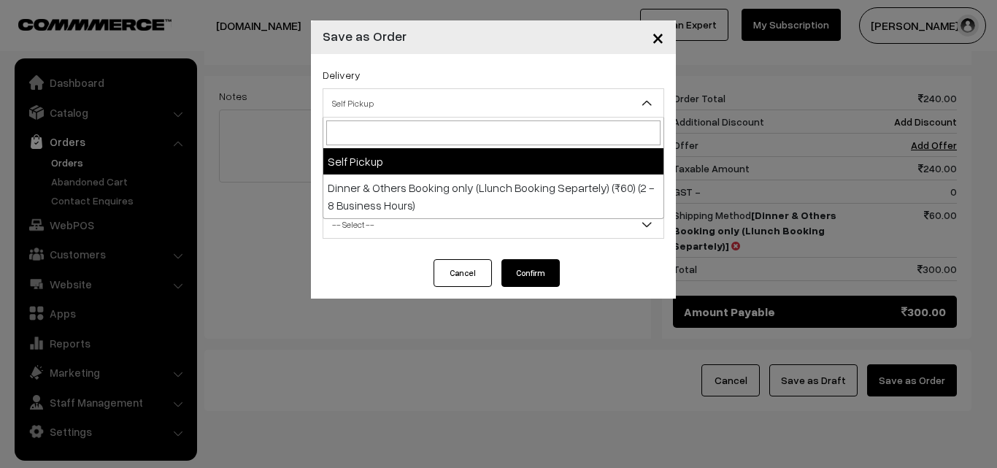
click at [448, 103] on span "Self Pickup" at bounding box center [493, 104] width 340 height 26
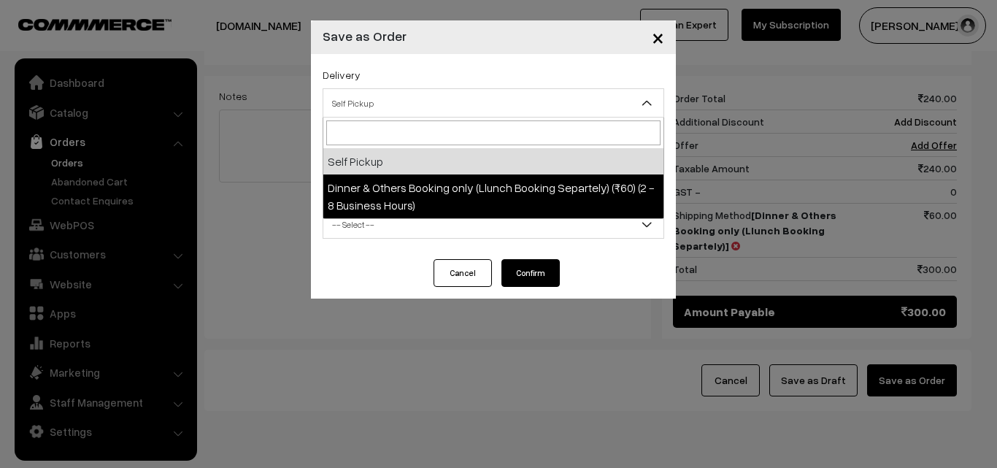
select select "DOB3"
select select "3"
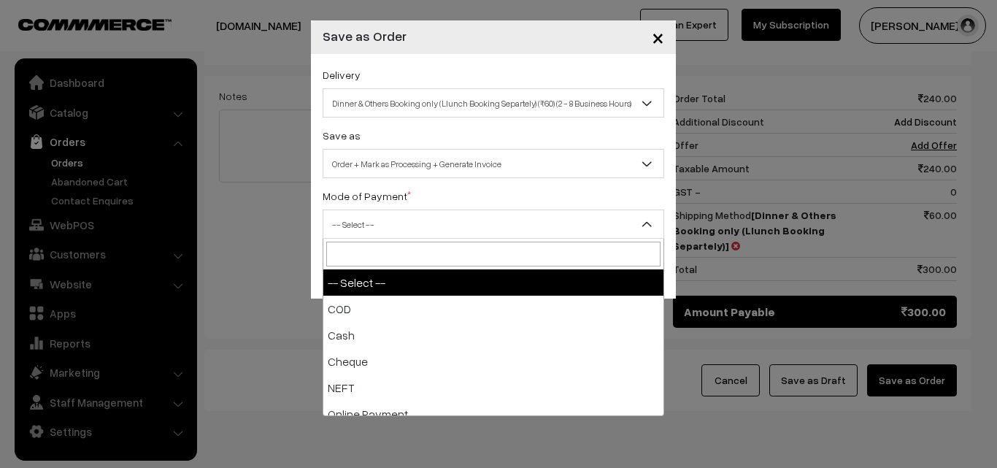
click at [465, 221] on span "-- Select --" at bounding box center [493, 225] width 340 height 26
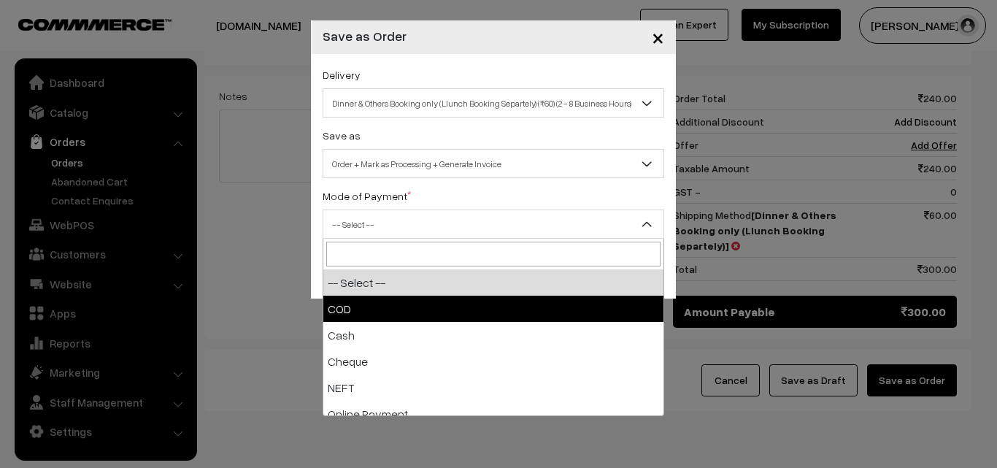
select select "1"
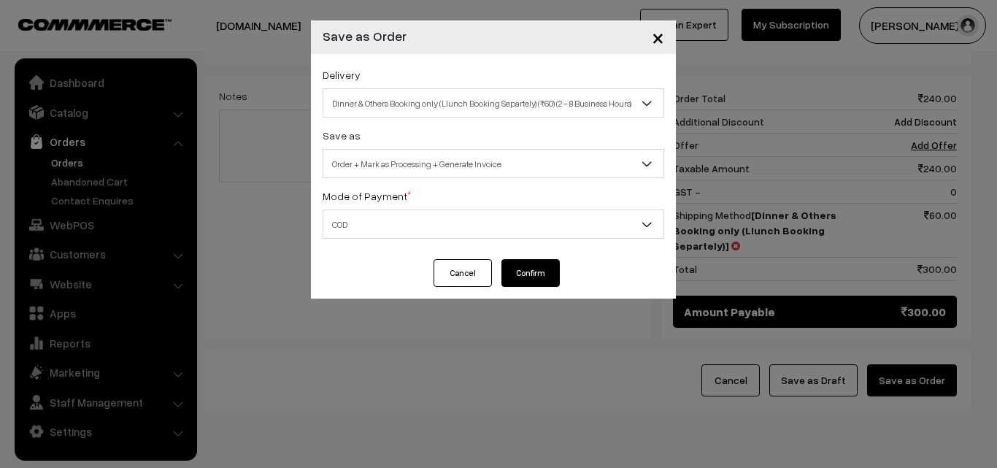
click at [545, 269] on button "Confirm" at bounding box center [531, 273] width 58 height 28
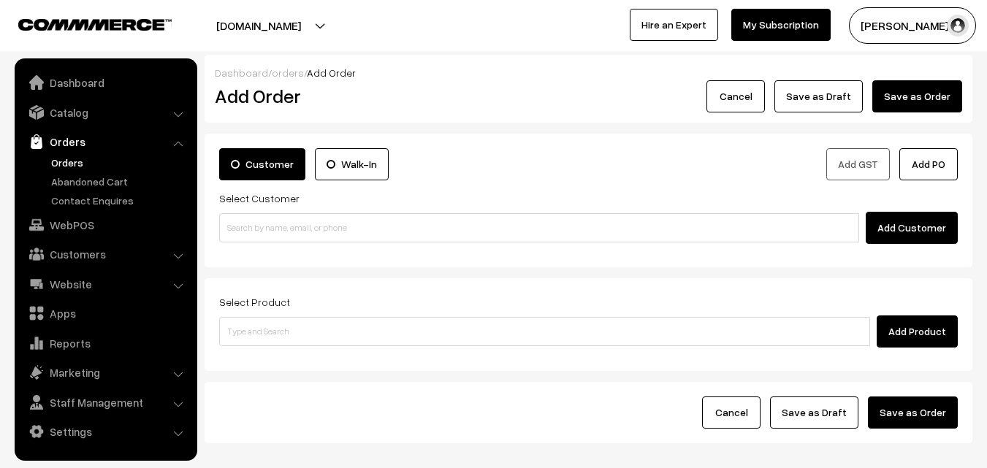
click at [70, 156] on link "Orders" at bounding box center [119, 162] width 145 height 15
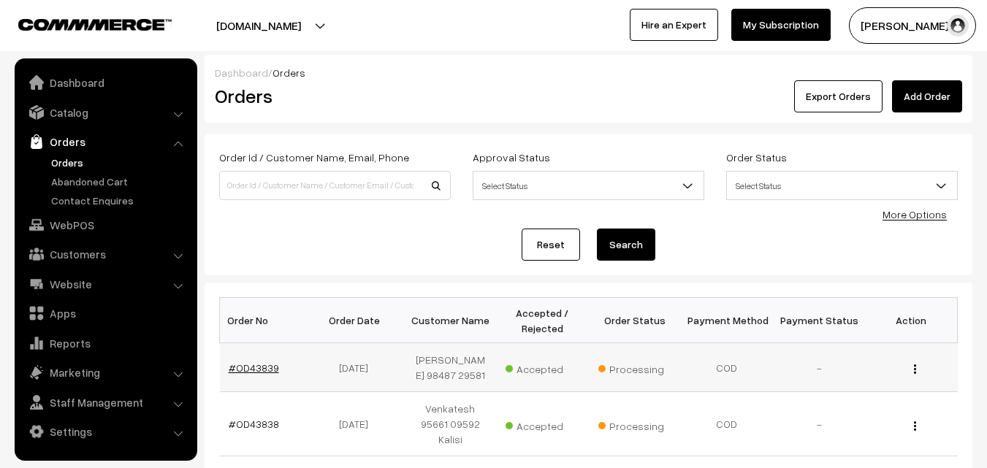
click at [264, 368] on link "#OD43839" at bounding box center [254, 367] width 50 height 12
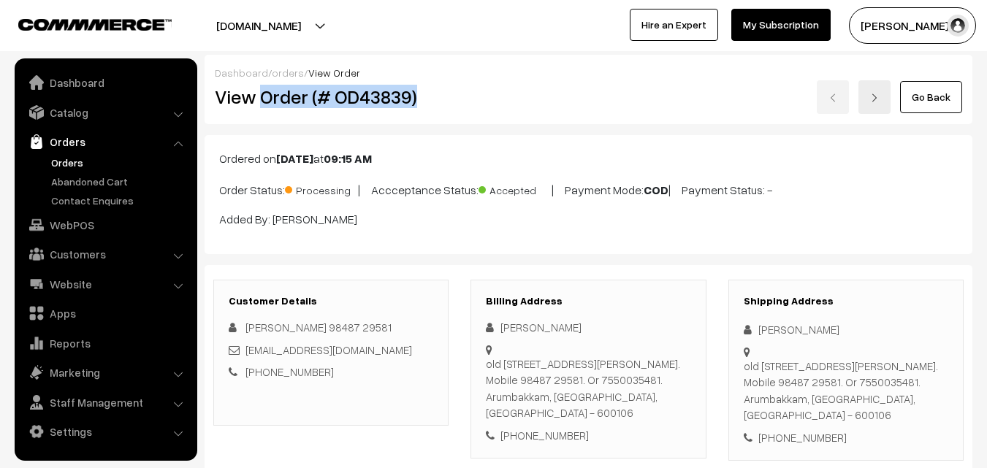
drag, startPoint x: 260, startPoint y: 100, endPoint x: 445, endPoint y: 108, distance: 185.7
click at [445, 108] on h2 "View Order (# OD43839)" at bounding box center [332, 96] width 234 height 23
copy h2 "Order (# OD43839)"
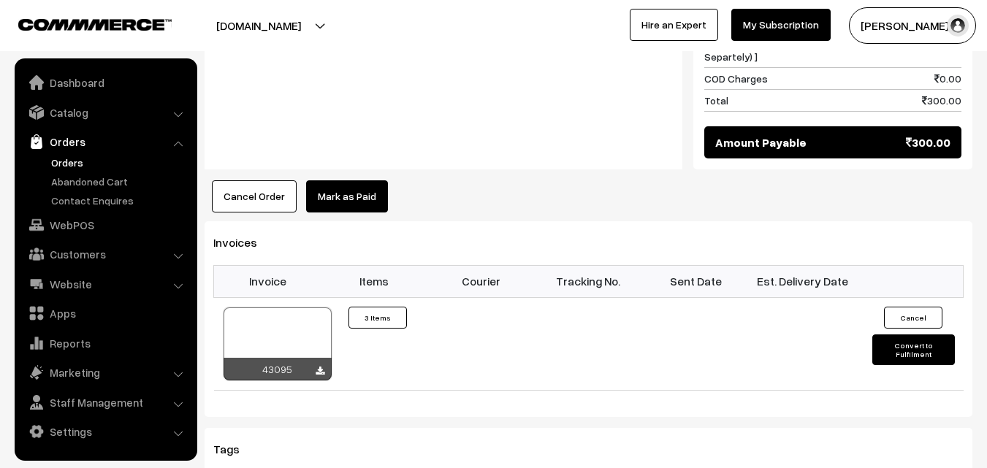
scroll to position [1022, 0]
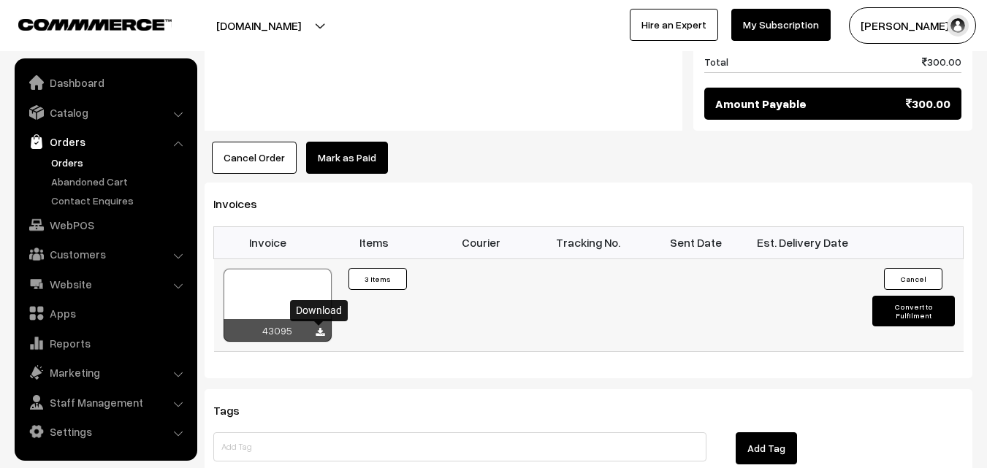
click at [322, 337] on icon at bounding box center [319, 332] width 9 height 9
click at [57, 166] on link "Orders" at bounding box center [119, 162] width 145 height 15
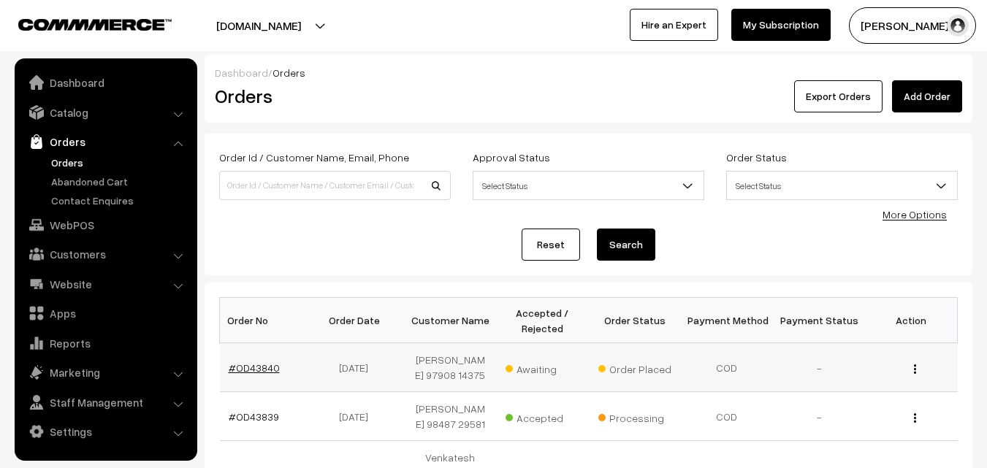
click at [256, 371] on link "#OD43840" at bounding box center [254, 367] width 51 height 12
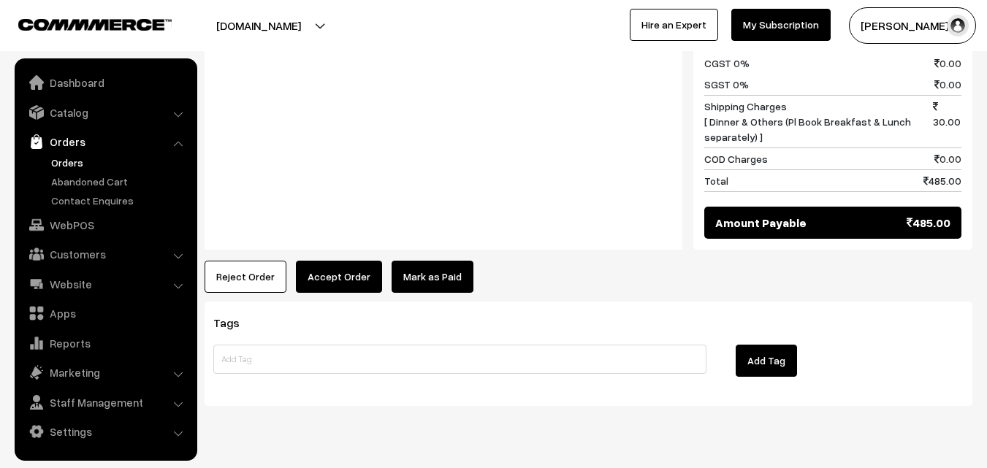
click at [320, 261] on button "Accept Order" at bounding box center [339, 277] width 86 height 32
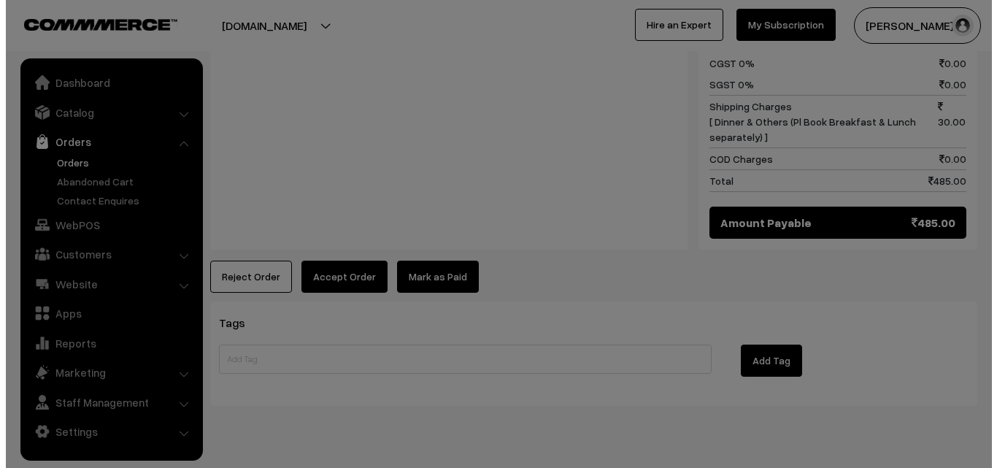
scroll to position [1083, 0]
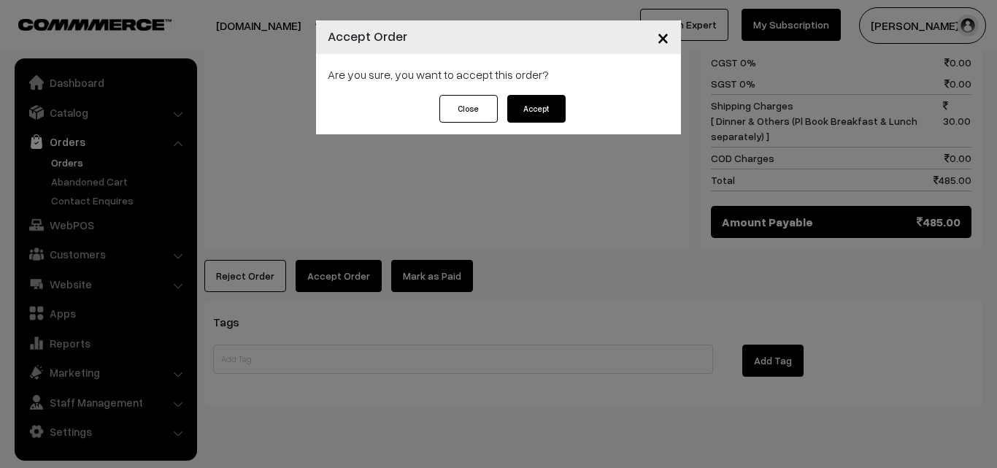
click at [537, 102] on button "Accept" at bounding box center [537, 109] width 58 height 28
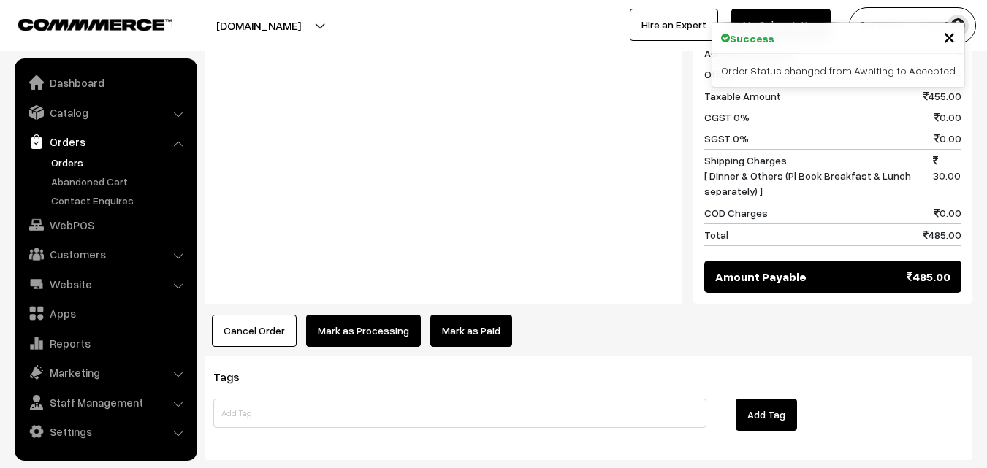
click at [385, 315] on button "Mark as Processing" at bounding box center [363, 331] width 115 height 32
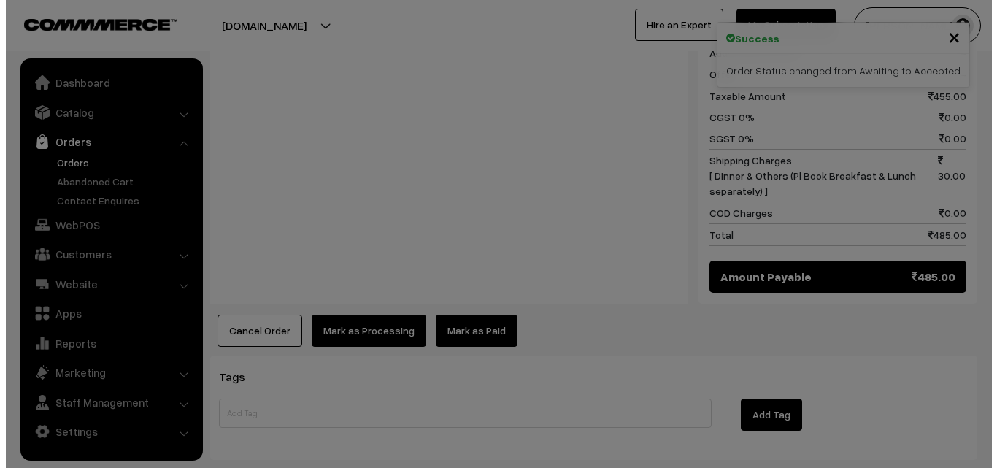
scroll to position [1028, 0]
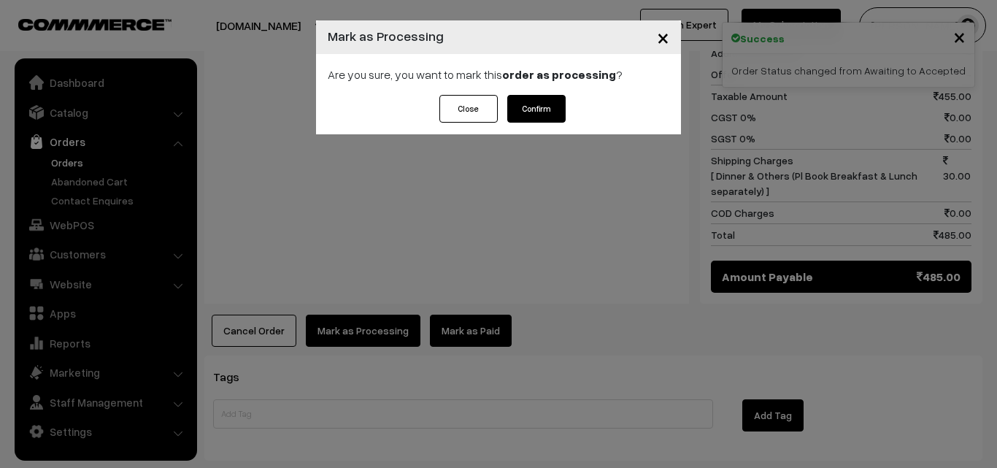
click at [551, 101] on button "Confirm" at bounding box center [537, 109] width 58 height 28
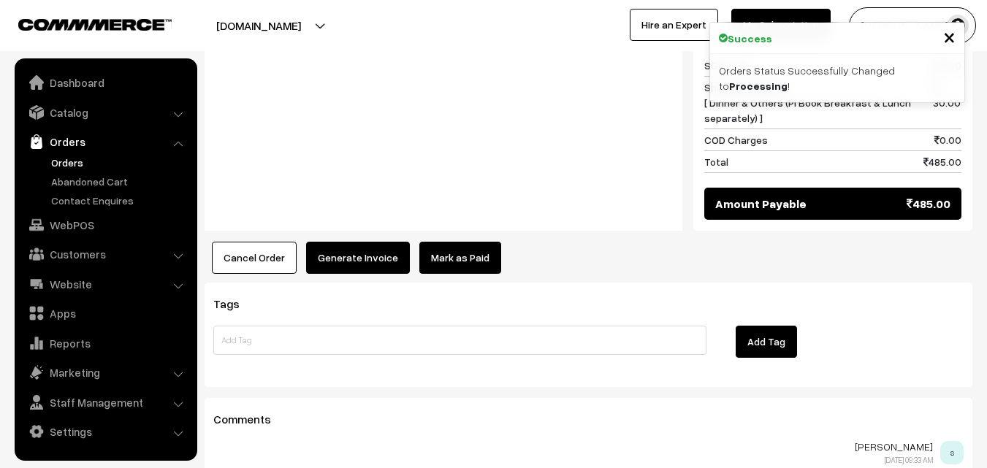
click at [359, 242] on button "Generate Invoice" at bounding box center [358, 258] width 104 height 32
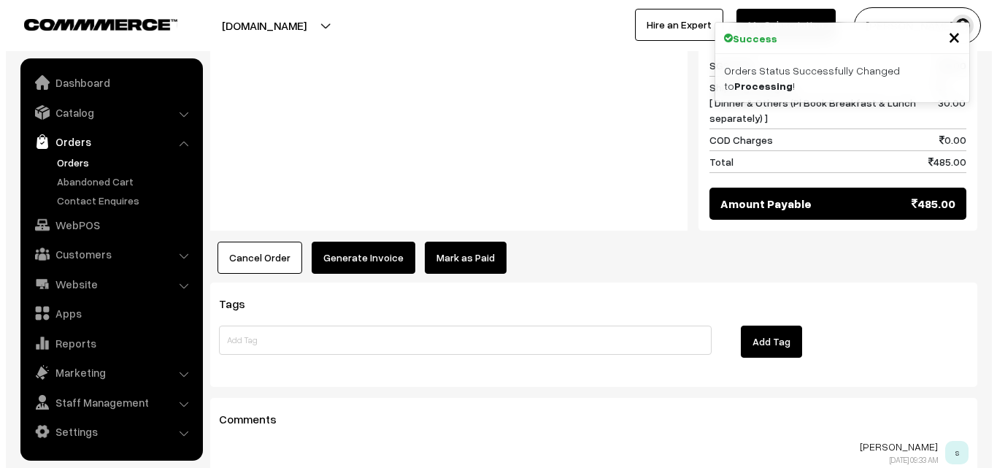
scroll to position [1102, 0]
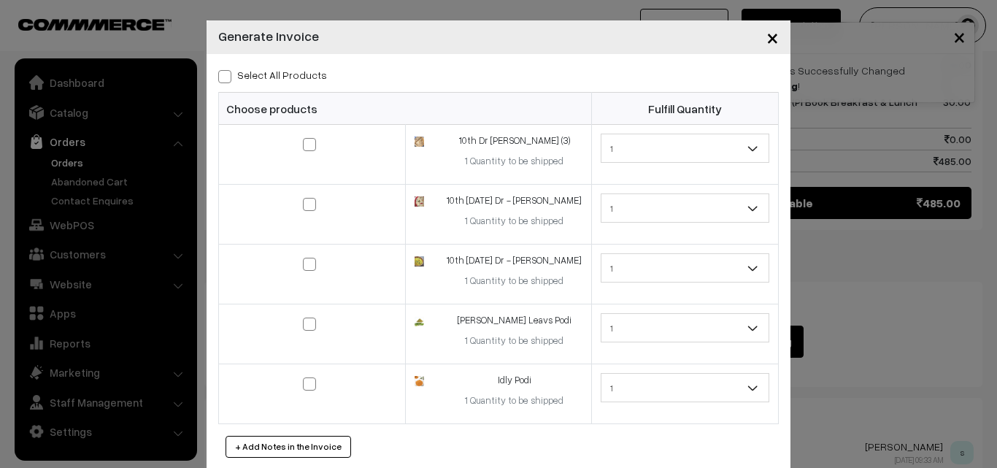
click at [219, 80] on span at bounding box center [224, 76] width 13 height 13
click at [219, 79] on input "Select All Products" at bounding box center [222, 73] width 9 height 9
checkbox input "true"
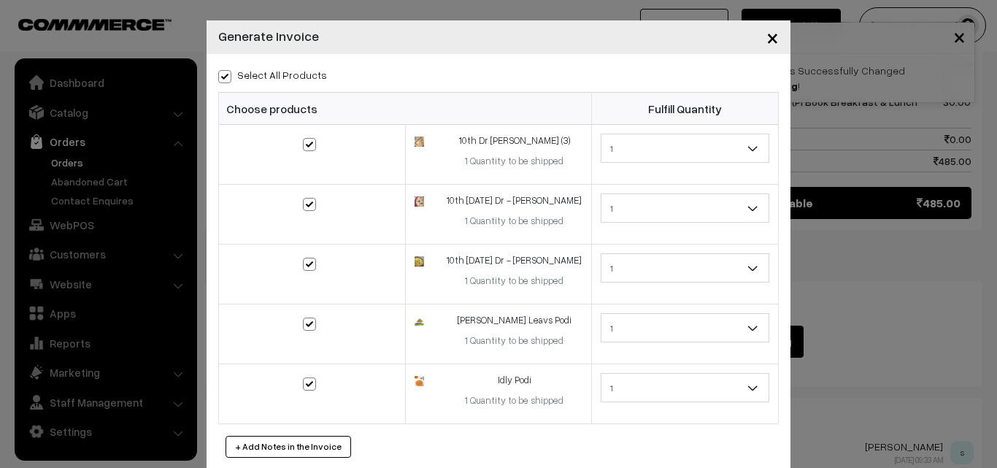
checkbox input "true"
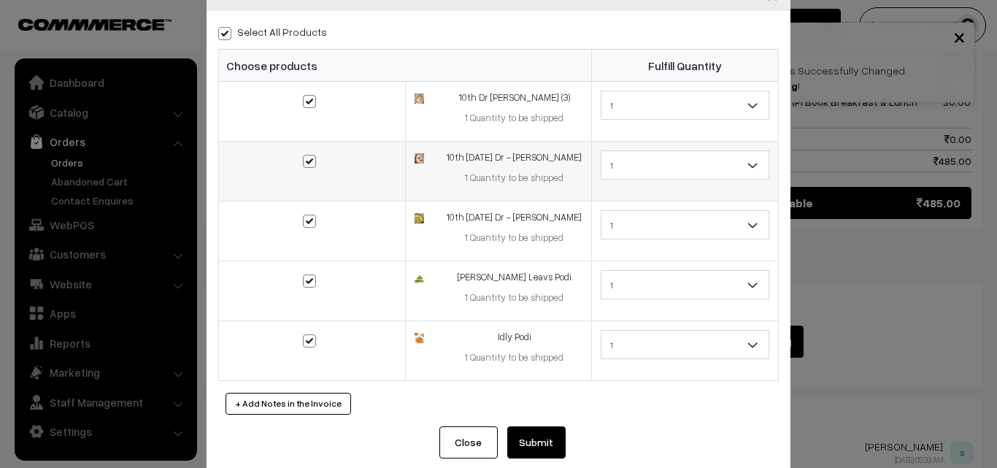
scroll to position [66, 0]
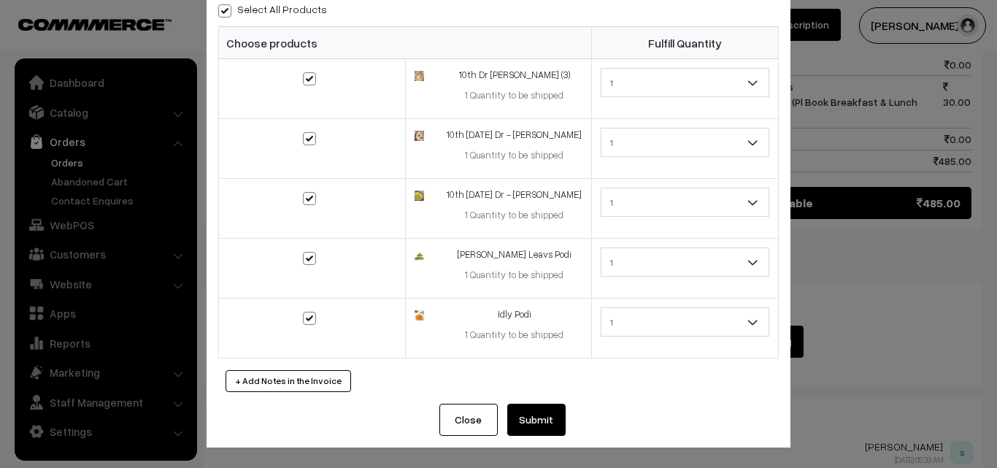
click at [544, 428] on button "Submit" at bounding box center [537, 420] width 58 height 32
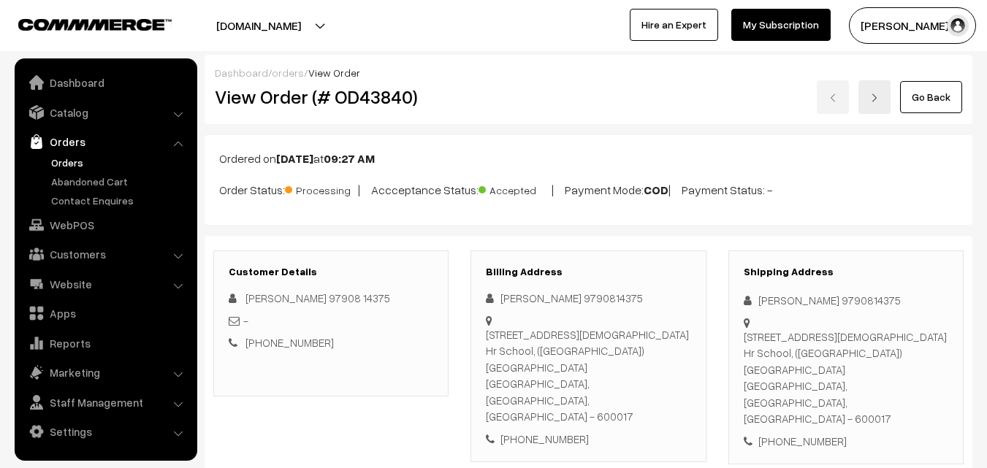
scroll to position [1095, 0]
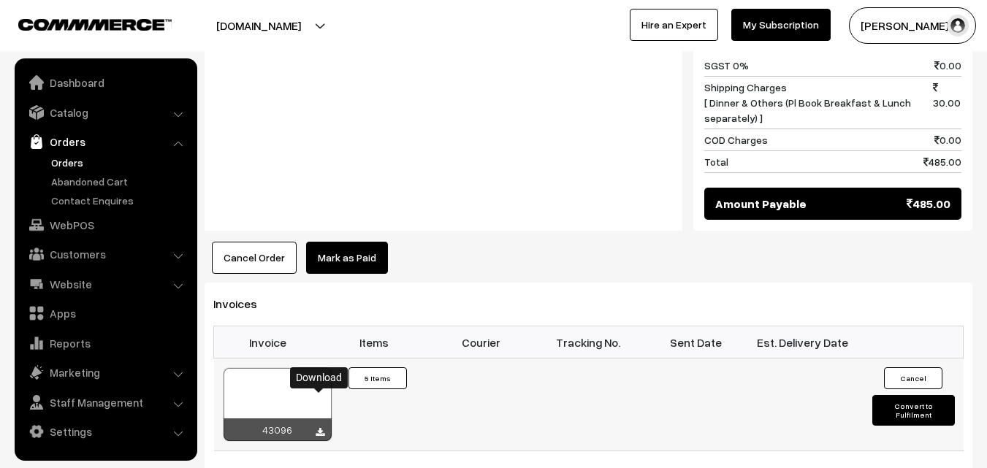
click at [318, 428] on icon at bounding box center [319, 432] width 9 height 9
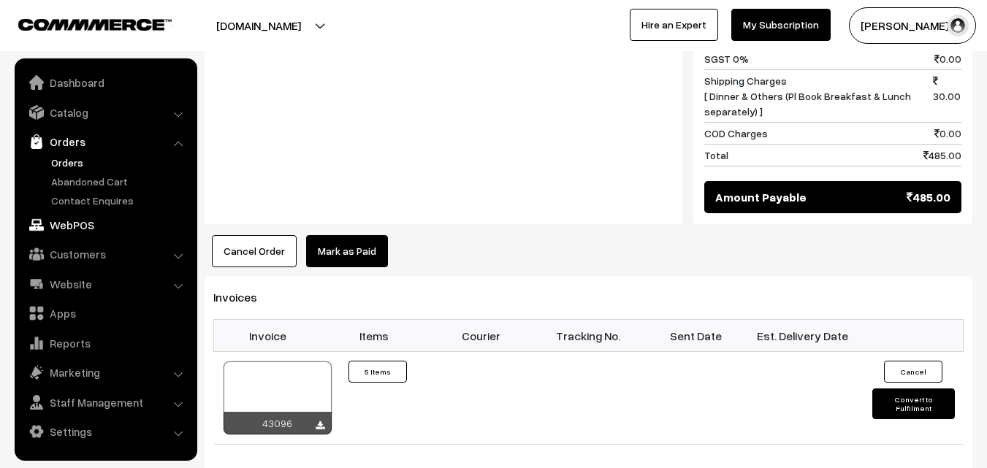
click at [77, 223] on link "WebPOS" at bounding box center [105, 225] width 174 height 26
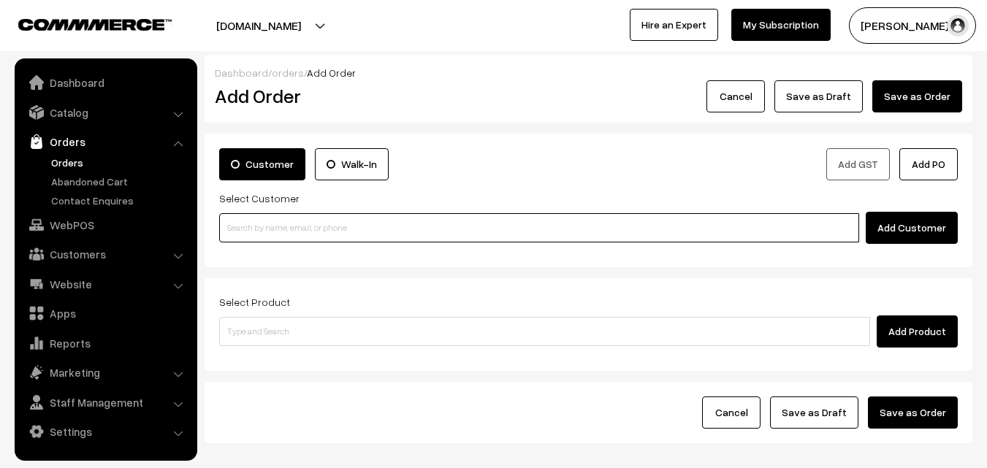
click at [245, 221] on input at bounding box center [539, 227] width 640 height 29
paste input "+91 70101 72103"
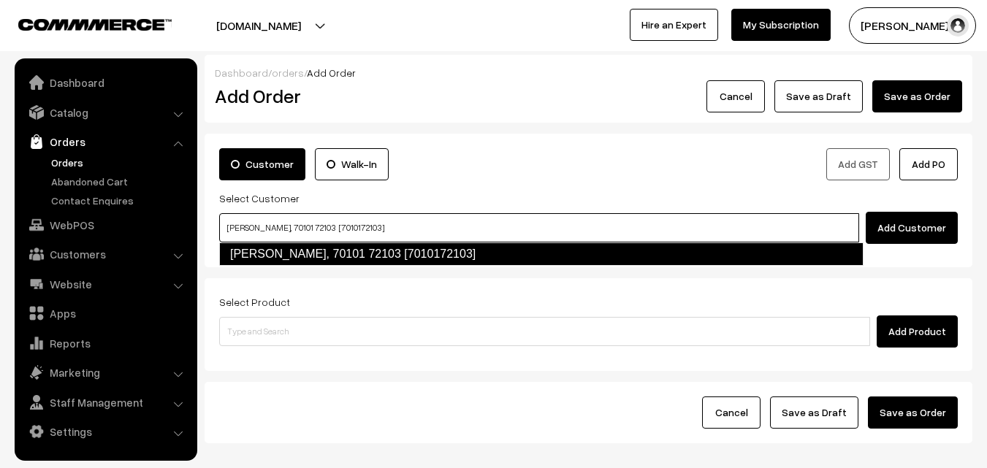
type input "M. Vaithiyanathan, 70101 72103 [7010172103]"
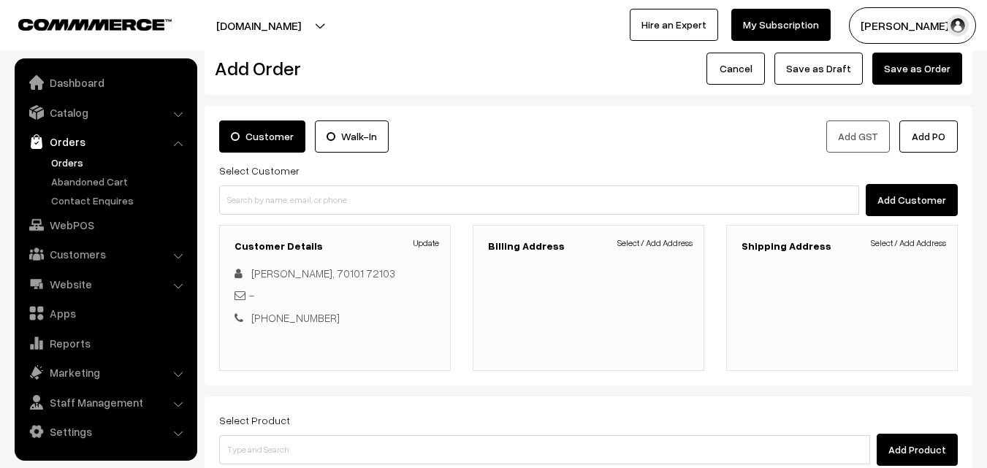
scroll to position [73, 0]
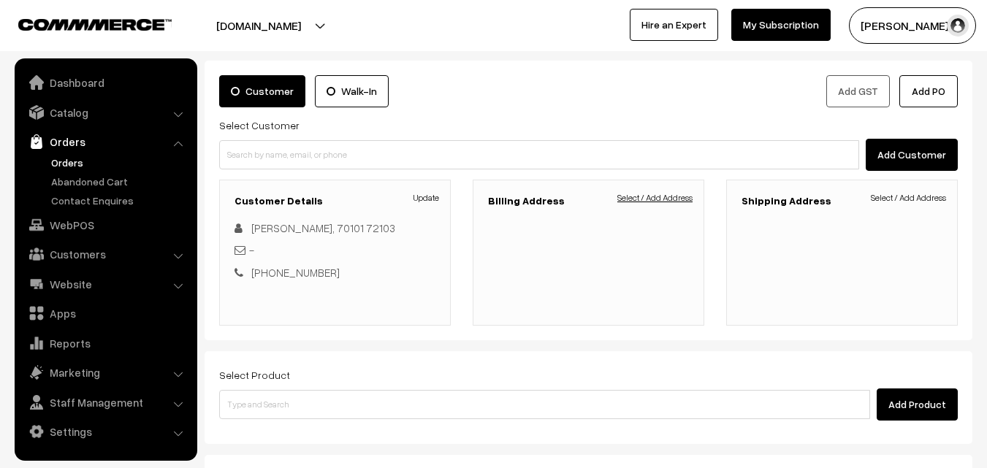
click at [648, 200] on link "Select / Add Address" at bounding box center [654, 197] width 75 height 13
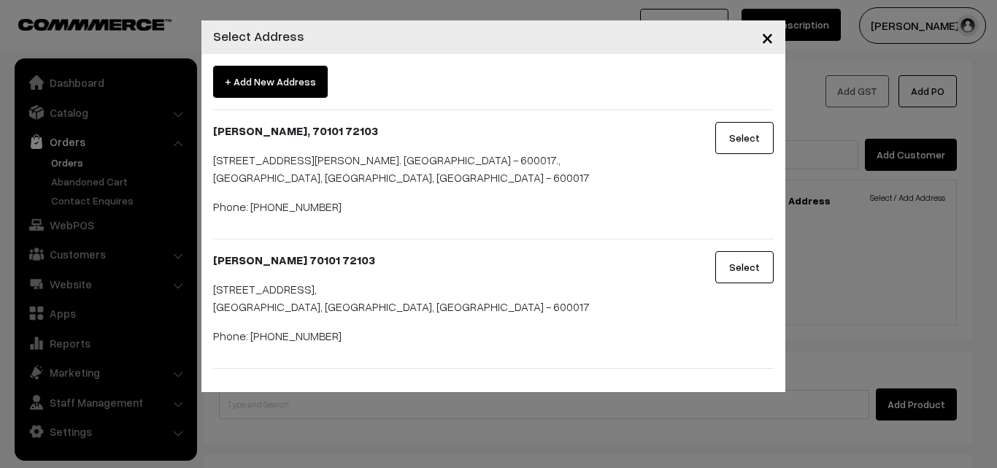
click at [743, 259] on button "Select" at bounding box center [745, 267] width 58 height 32
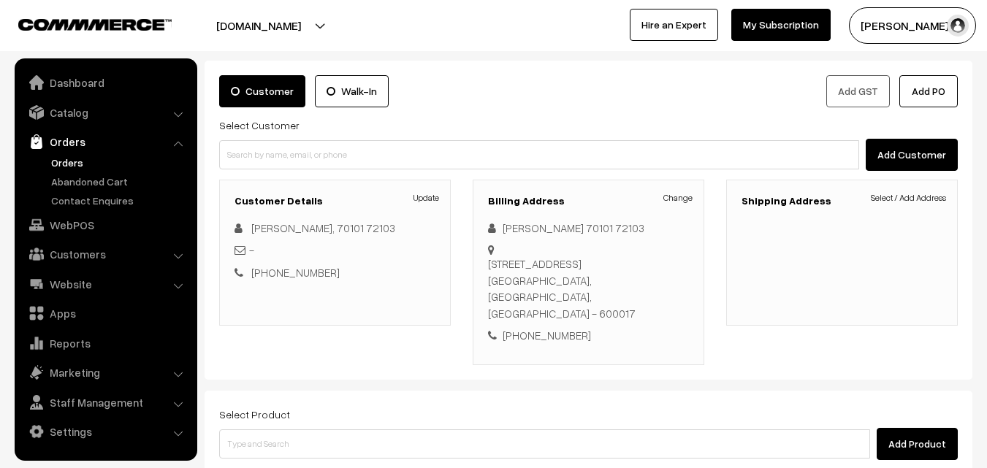
click at [922, 187] on div "Shipping Address Select / Add Address" at bounding box center [841, 253] width 231 height 146
click at [870, 196] on link "Select / Add Address" at bounding box center [907, 197] width 75 height 13
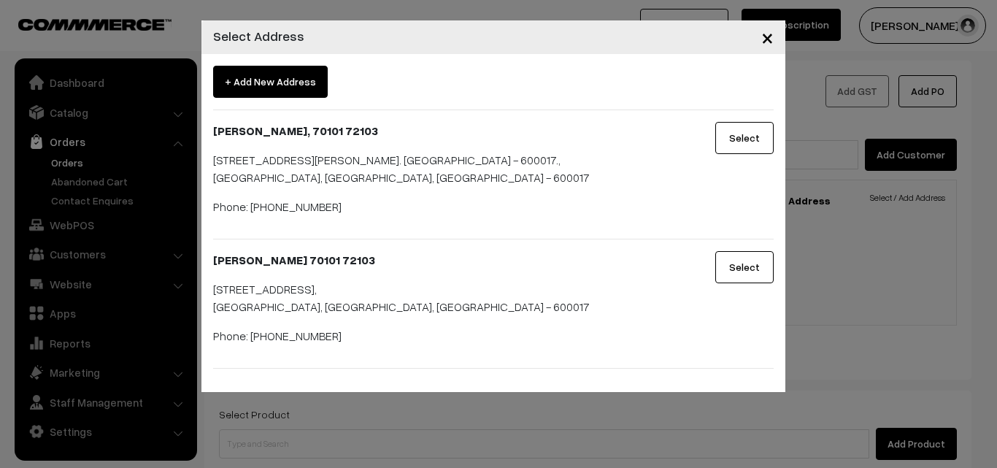
click at [753, 261] on button "Select" at bounding box center [745, 267] width 58 height 32
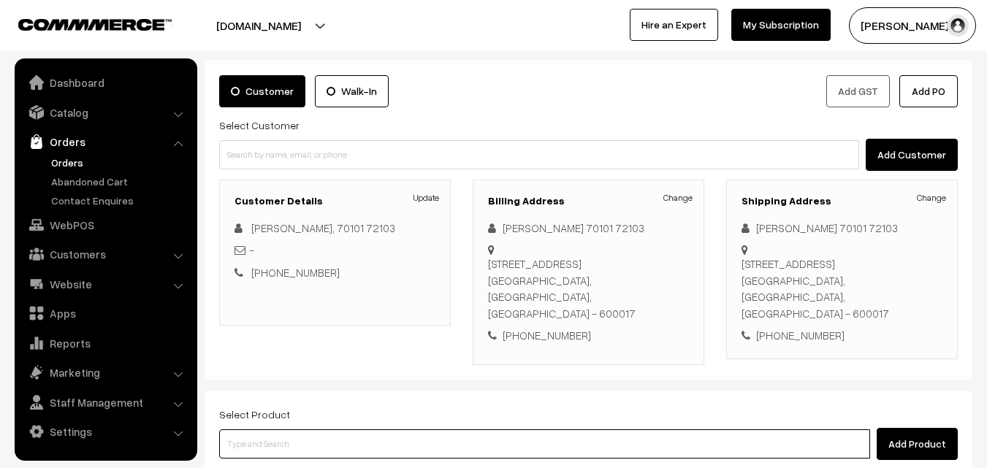
click at [456, 429] on input at bounding box center [544, 443] width 651 height 29
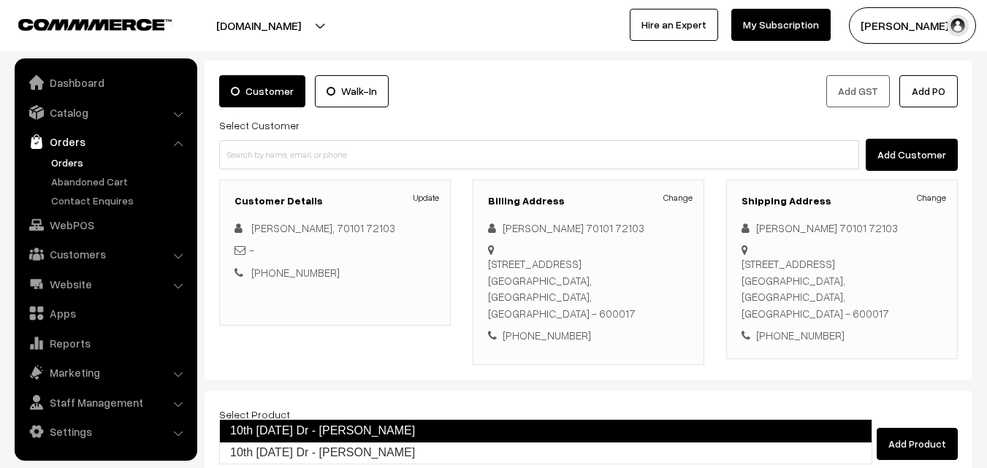
type input "10th Friday Dr - Coconut Sevai"
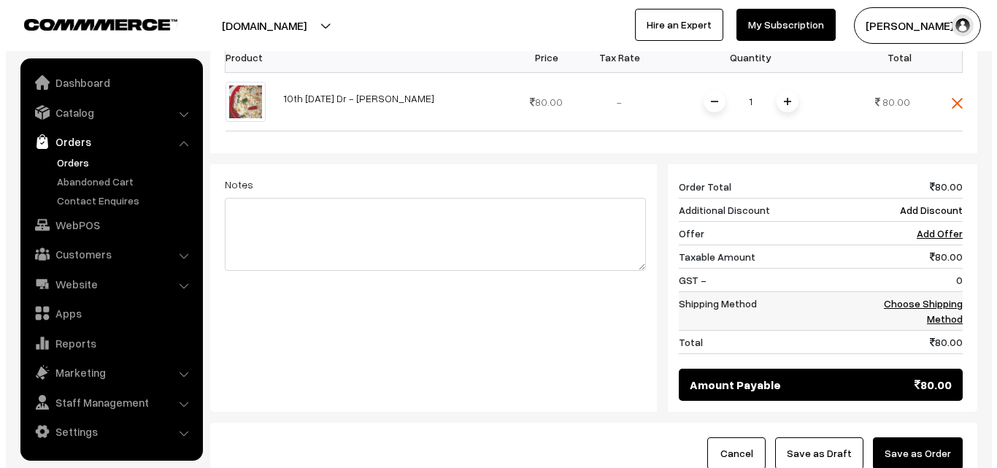
scroll to position [511, 0]
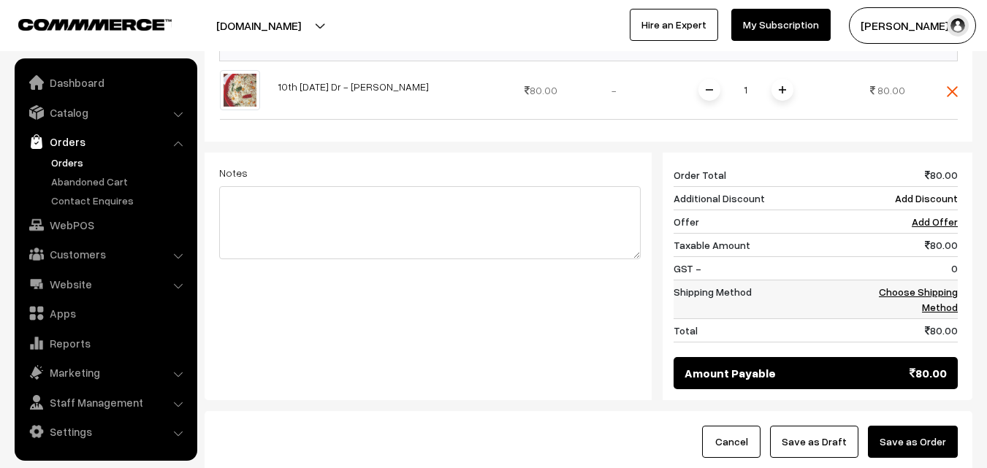
click at [914, 286] on link "Choose Shipping Method" at bounding box center [917, 300] width 79 height 28
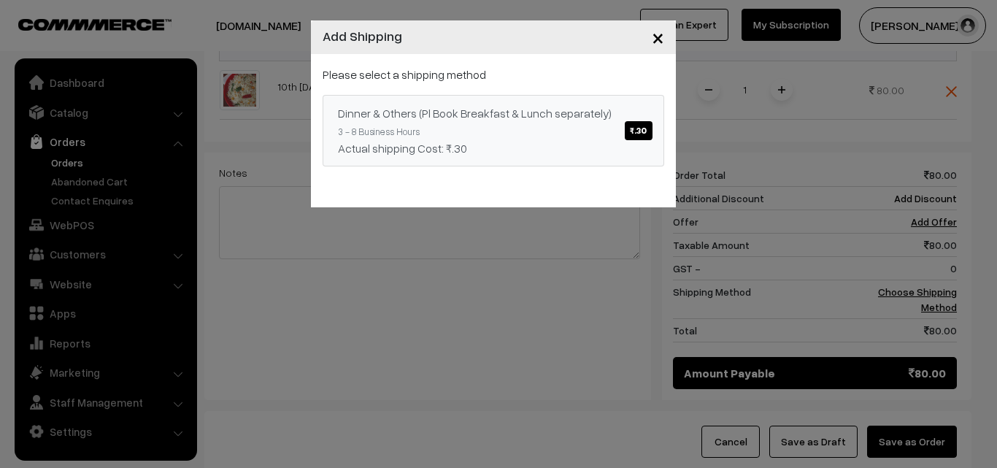
click at [646, 129] on span "₹.30" at bounding box center [638, 130] width 27 height 19
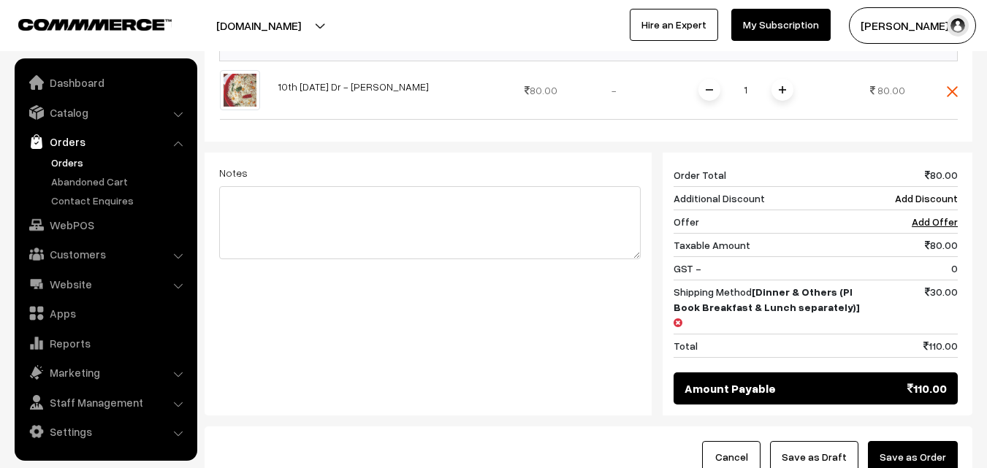
click at [909, 441] on button "Save as Order" at bounding box center [913, 457] width 90 height 32
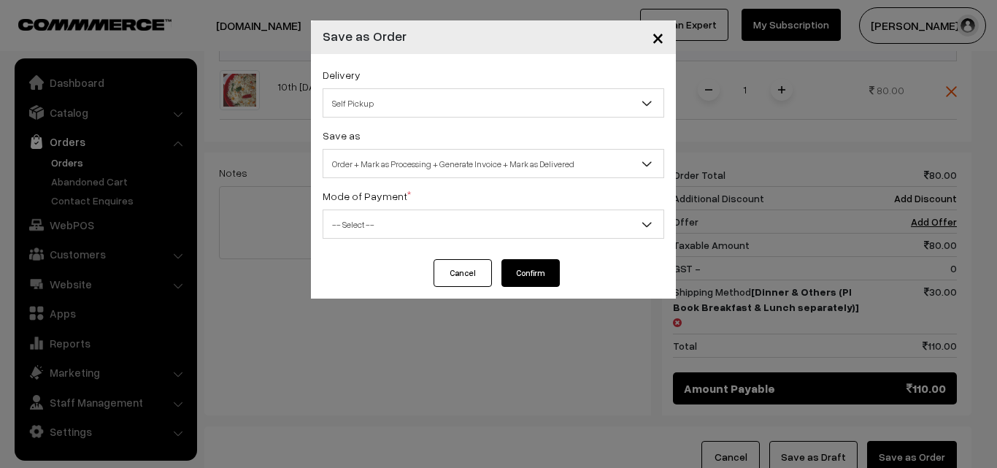
click at [478, 101] on span "Self Pickup" at bounding box center [493, 104] width 340 height 26
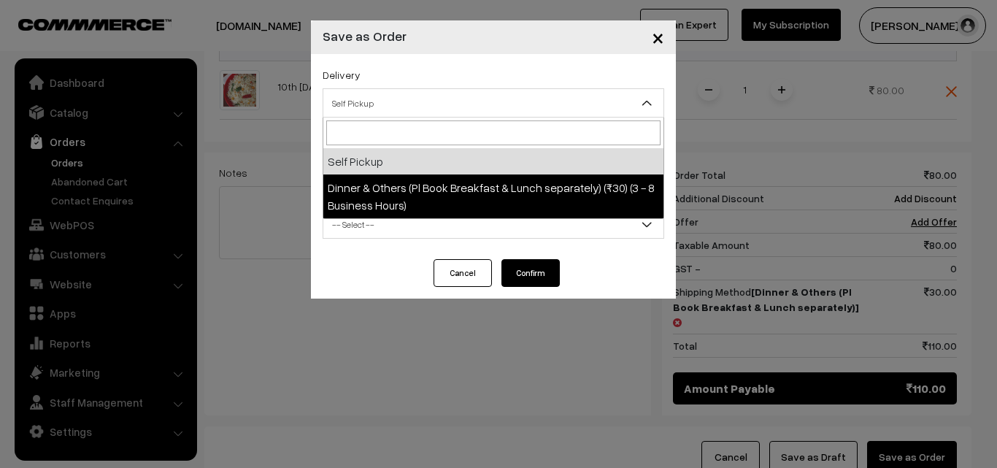
select select "DOP1"
select select "3"
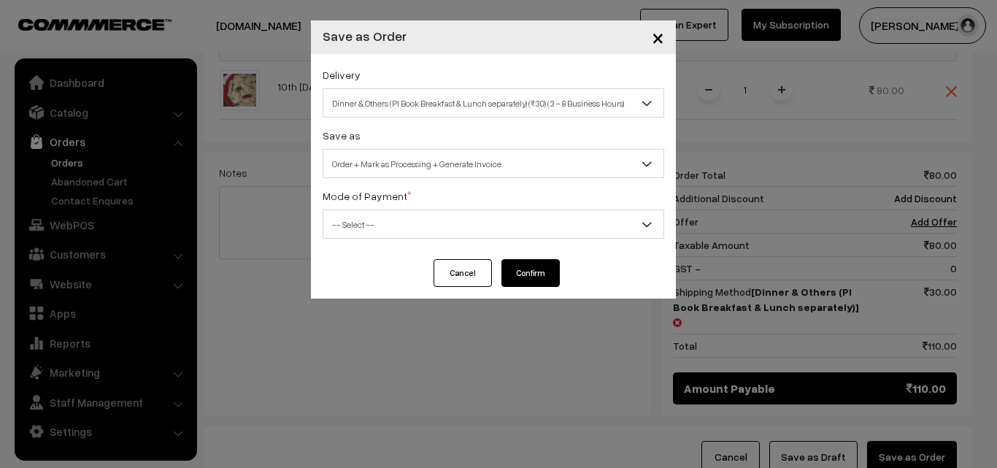
click at [432, 234] on span "-- Select --" at bounding box center [493, 225] width 340 height 26
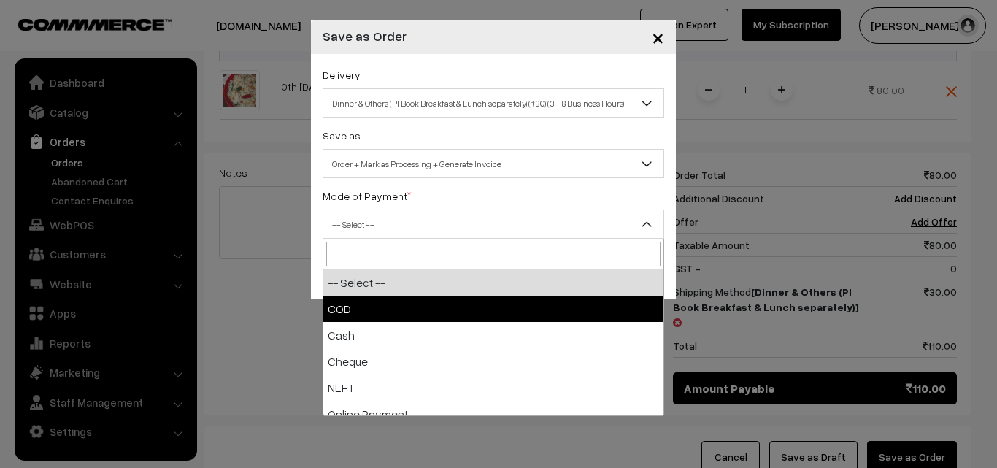
select select "1"
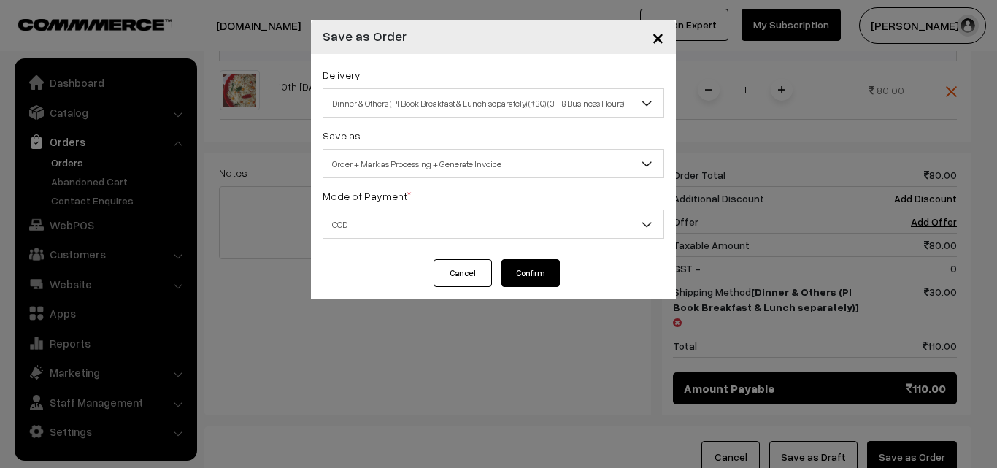
click at [532, 275] on button "Confirm" at bounding box center [531, 273] width 58 height 28
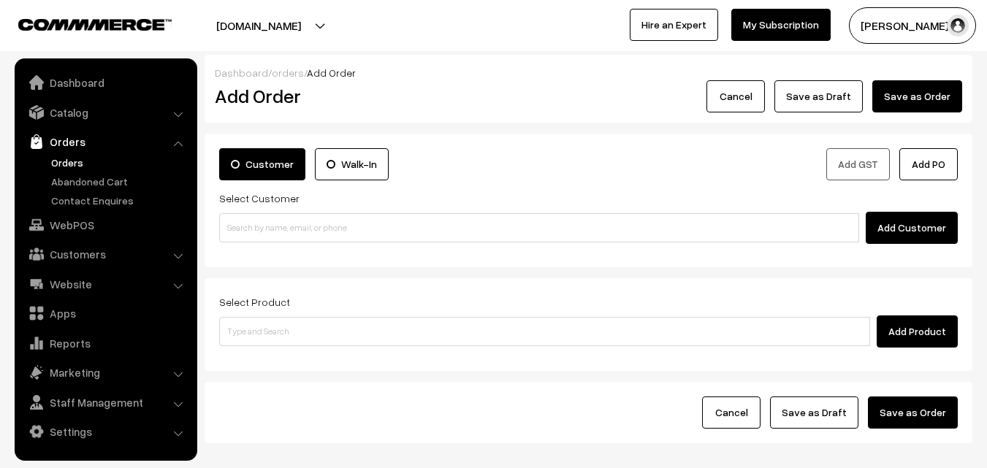
click at [56, 158] on link "Orders" at bounding box center [119, 162] width 145 height 15
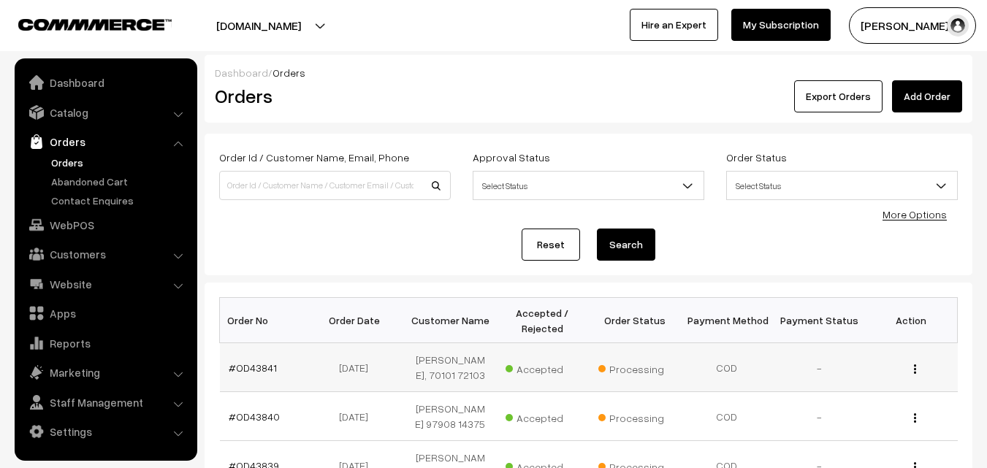
click at [253, 366] on td "#OD43841" at bounding box center [266, 367] width 92 height 49
click at [254, 372] on link "#OD43841" at bounding box center [253, 367] width 48 height 12
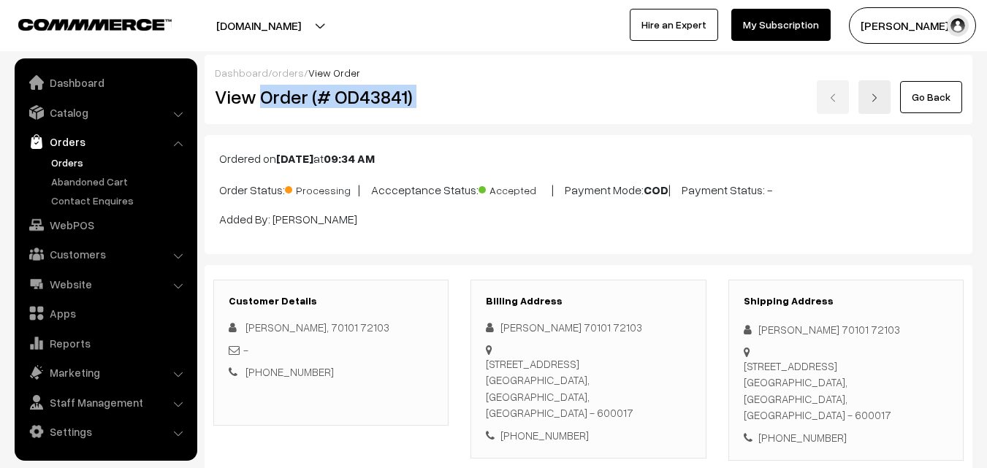
drag, startPoint x: 261, startPoint y: 92, endPoint x: 474, endPoint y: 112, distance: 213.4
click at [474, 112] on div "View Order (# OD43841) Go Back" at bounding box center [588, 97] width 769 height 34
copy div "Order (# OD43841)"
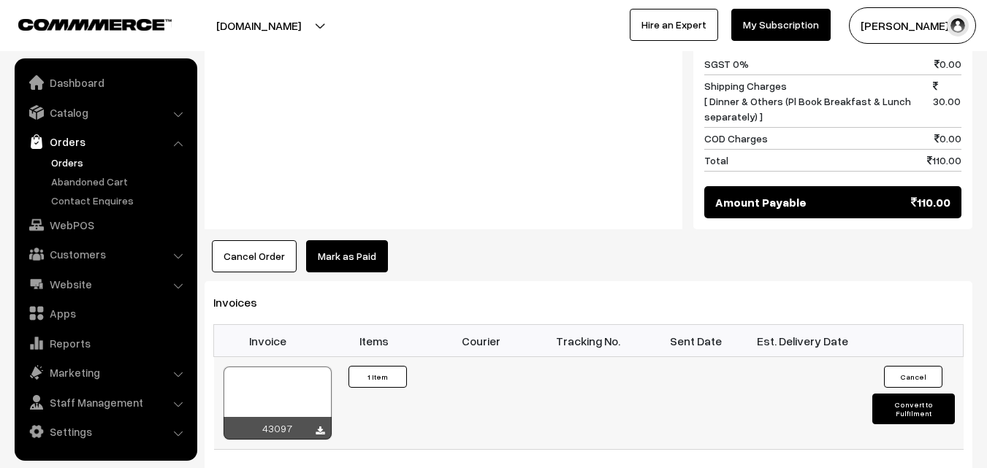
scroll to position [803, 0]
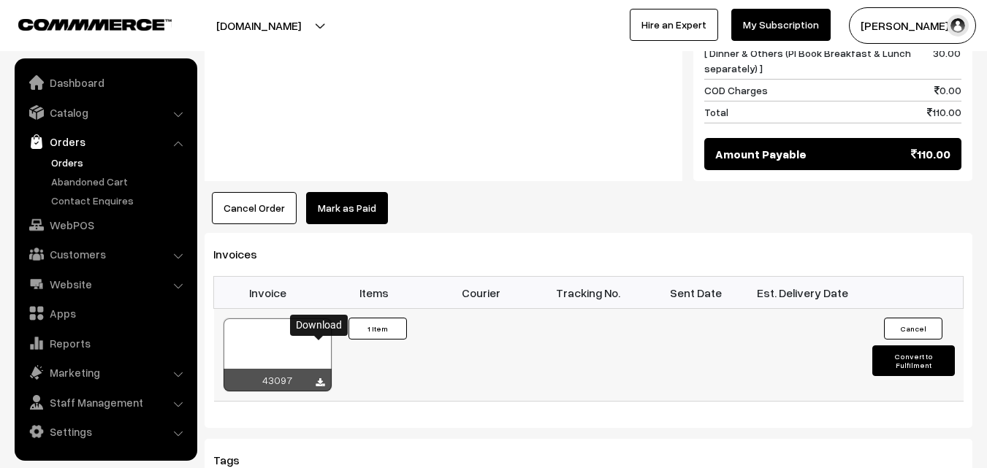
click at [321, 378] on icon at bounding box center [319, 382] width 9 height 9
click at [69, 161] on link "Orders" at bounding box center [119, 162] width 145 height 15
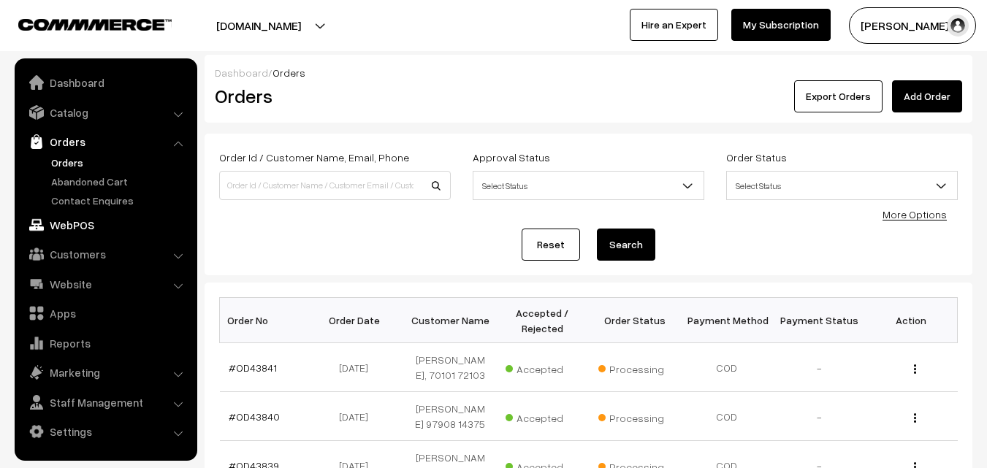
click at [50, 231] on link "WebPOS" at bounding box center [105, 225] width 174 height 26
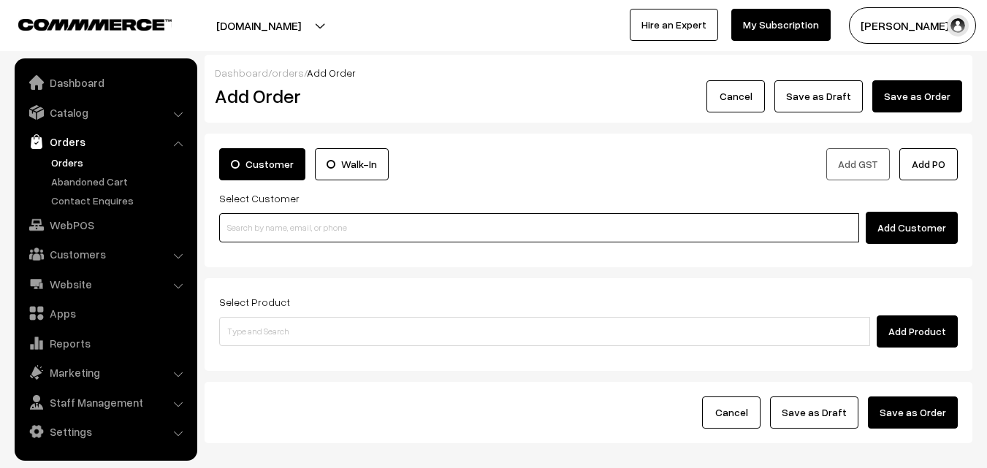
click at [237, 226] on input at bounding box center [539, 227] width 640 height 29
click at [321, 233] on input at bounding box center [539, 227] width 640 height 29
paste input "+91 98401 12169"
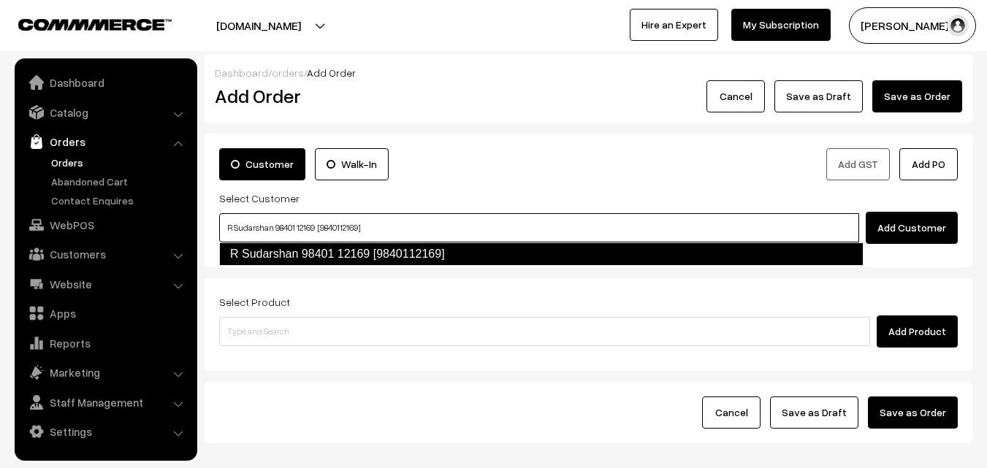
type input "R Sudarshan 98401 12169 [9840112169]"
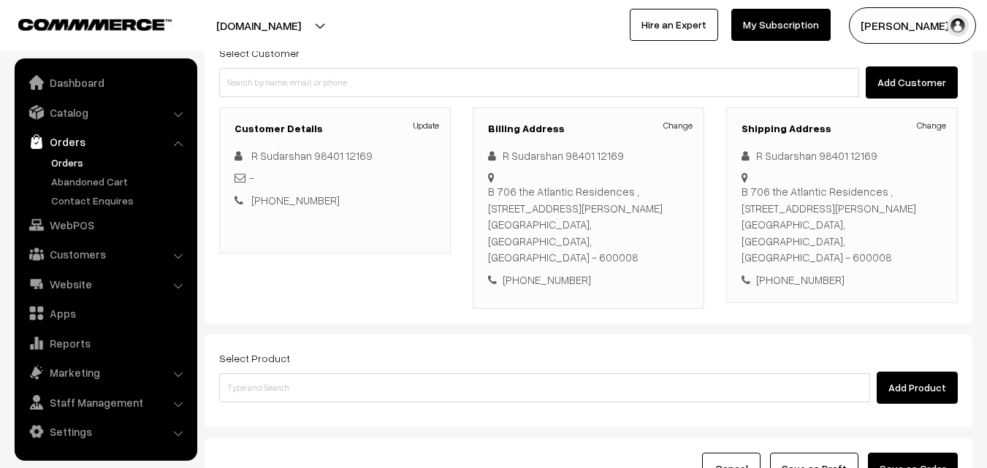
scroll to position [146, 0]
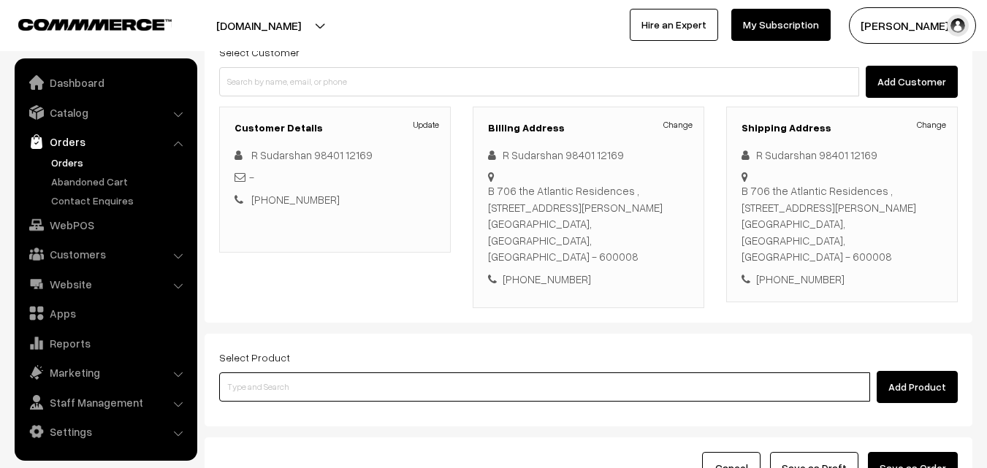
click at [371, 372] on input at bounding box center [544, 386] width 651 height 29
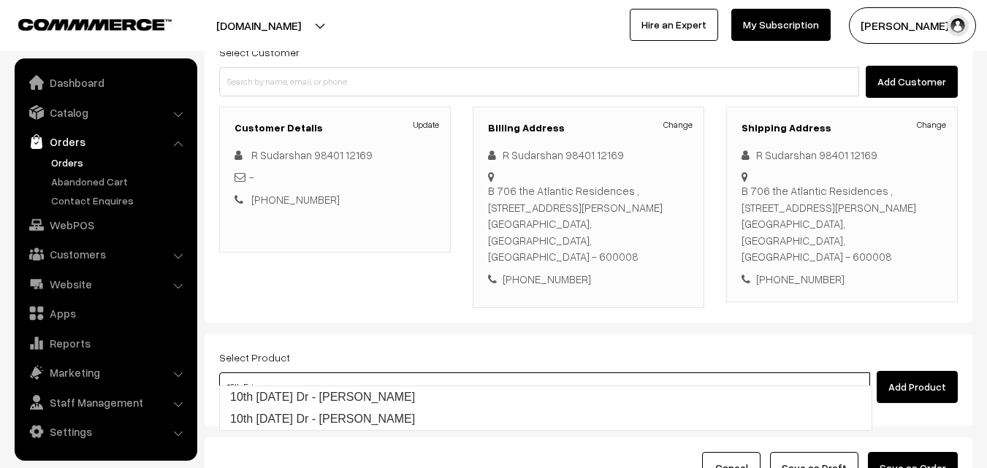
type input "10th Friday Dr - Lemon Sevai"
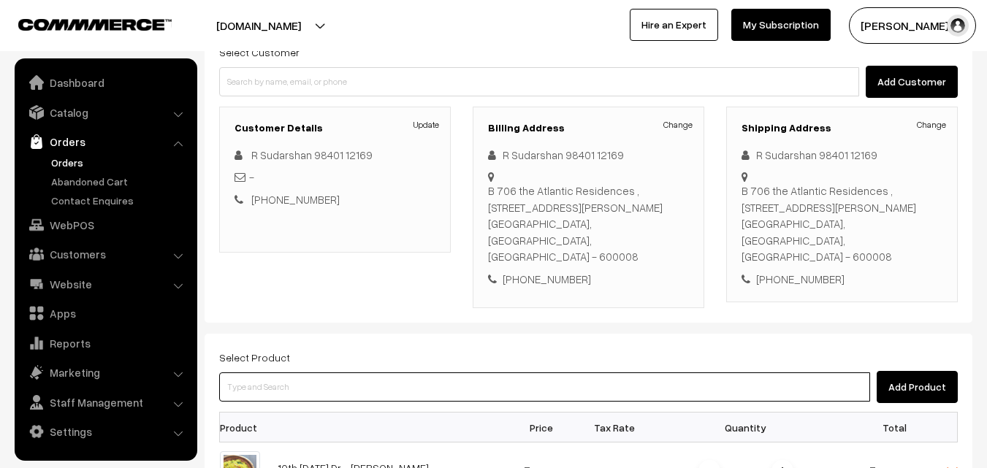
click at [489, 380] on input at bounding box center [544, 386] width 651 height 29
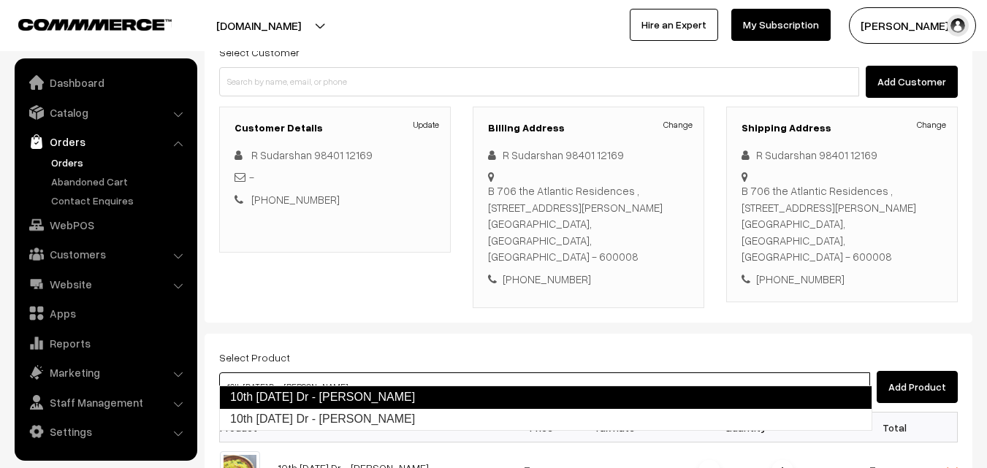
type input "10th Friday Dr - Coconut Sevai"
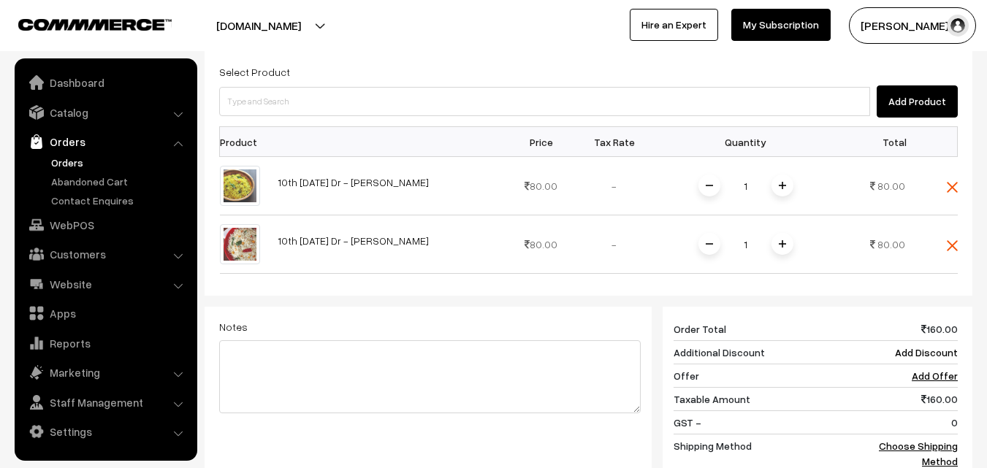
scroll to position [511, 0]
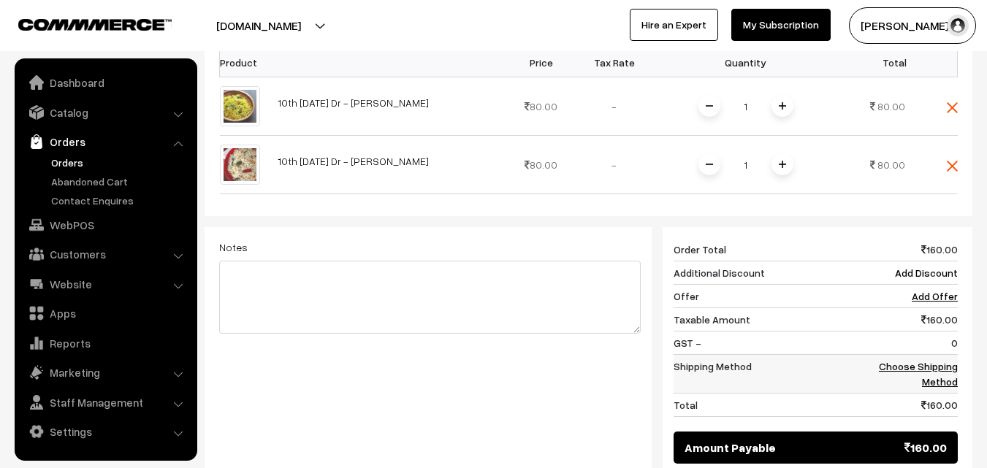
click at [930, 360] on link "Choose Shipping Method" at bounding box center [917, 374] width 79 height 28
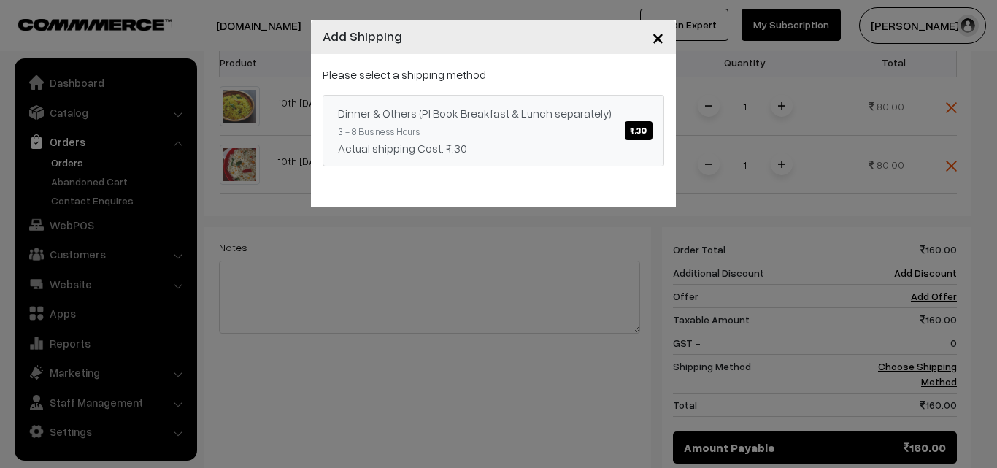
drag, startPoint x: 648, startPoint y: 131, endPoint x: 711, endPoint y: 160, distance: 68.6
click at [646, 131] on span "₹.30" at bounding box center [638, 130] width 27 height 19
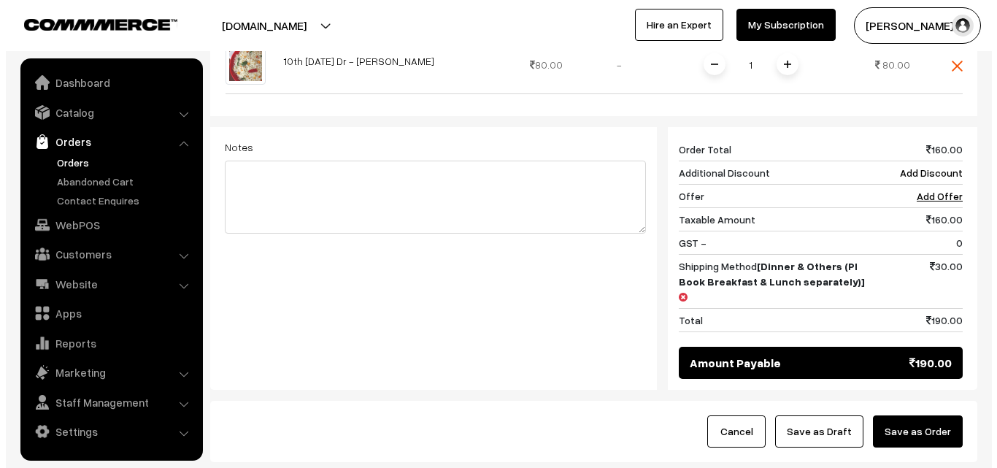
scroll to position [657, 0]
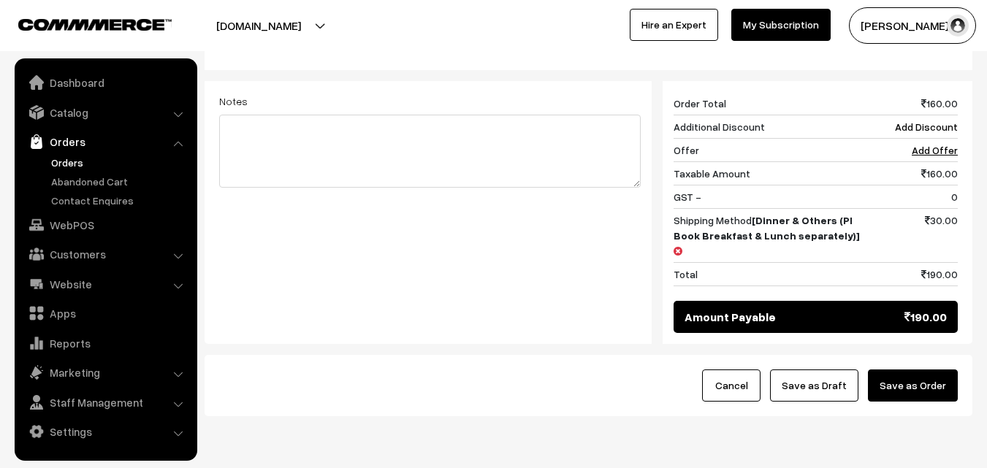
click at [899, 369] on button "Save as Order" at bounding box center [913, 385] width 90 height 32
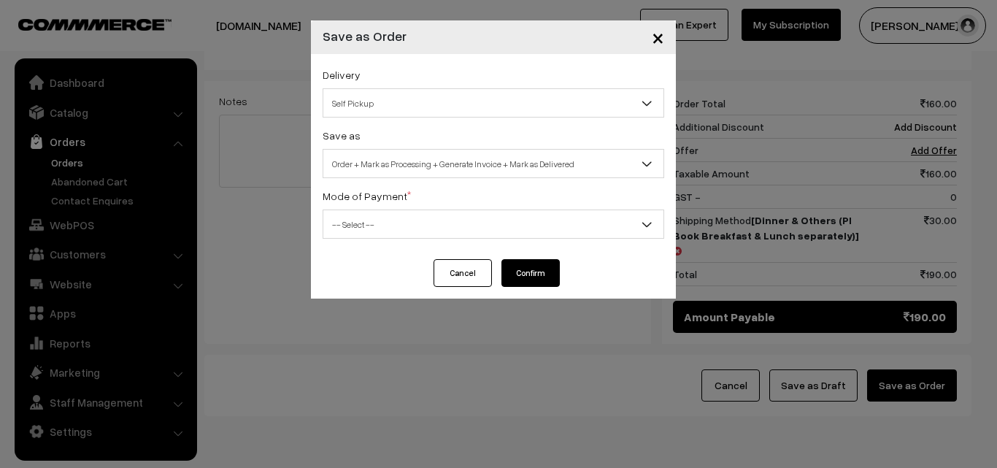
click at [535, 107] on span "Self Pickup" at bounding box center [493, 104] width 340 height 26
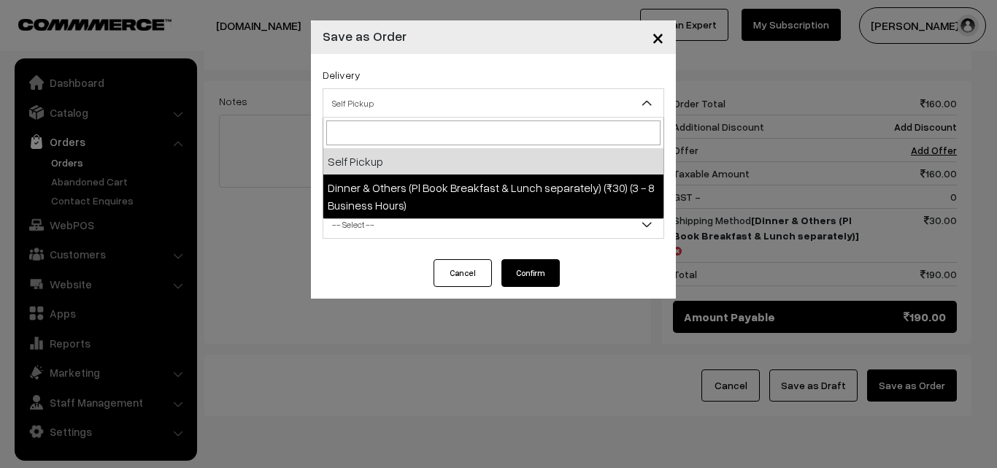
select select "DOP1"
select select "3"
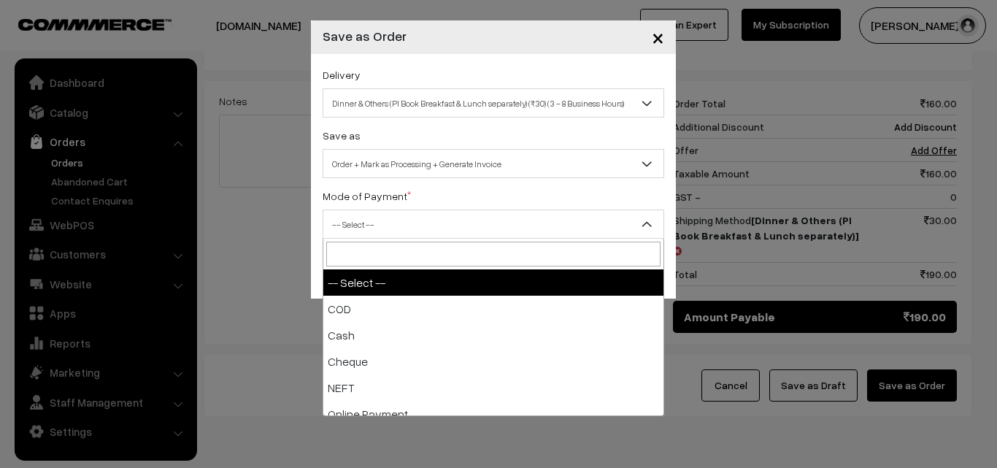
click at [531, 216] on span "-- Select --" at bounding box center [493, 225] width 340 height 26
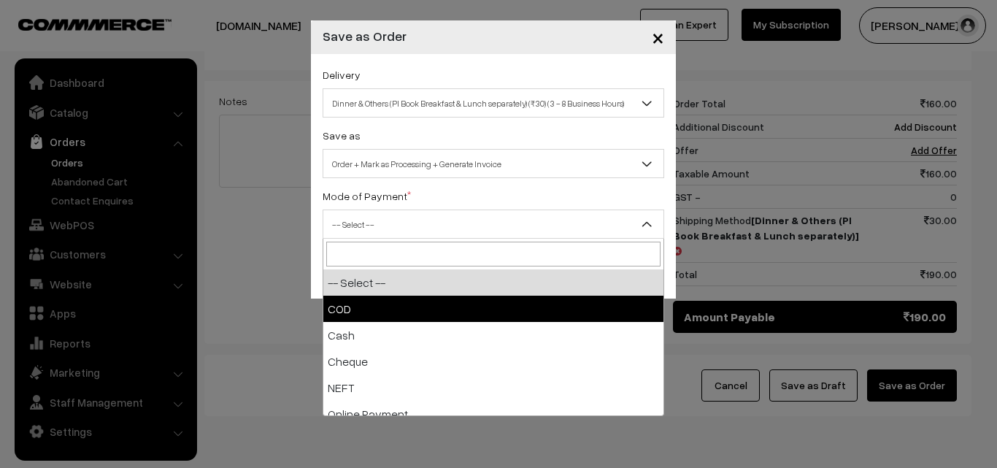
select select "1"
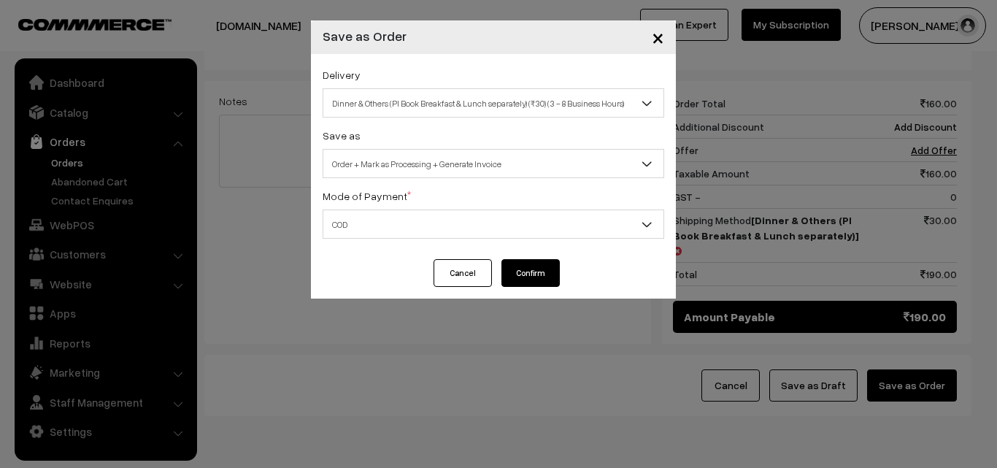
click at [546, 277] on button "Confirm" at bounding box center [531, 273] width 58 height 28
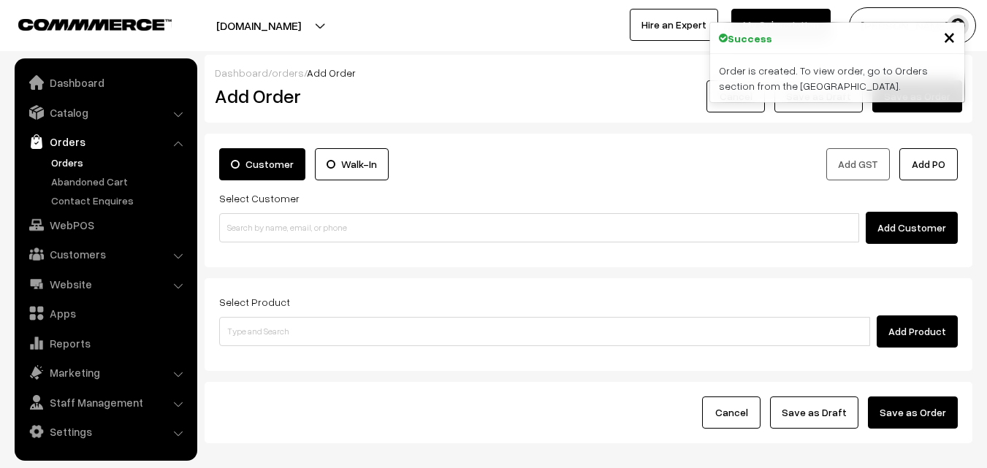
click at [53, 164] on link "Orders" at bounding box center [119, 162] width 145 height 15
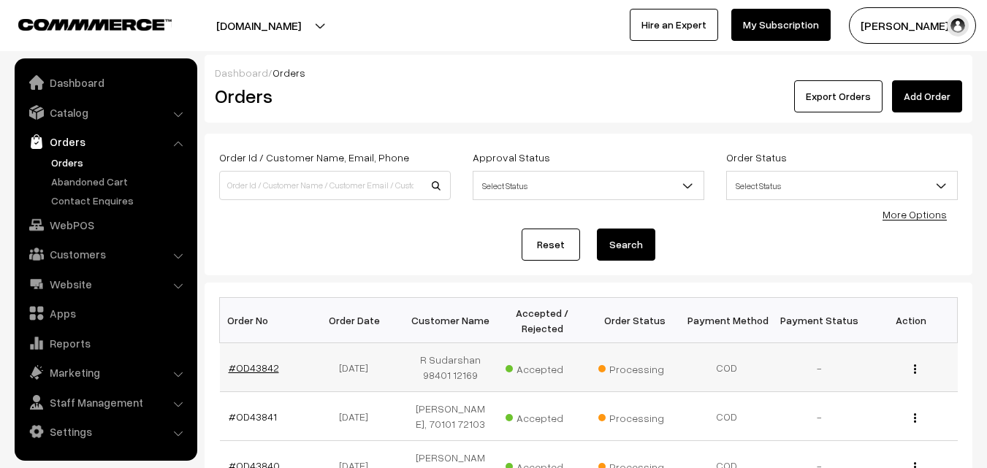
click at [262, 373] on link "#OD43842" at bounding box center [254, 367] width 50 height 12
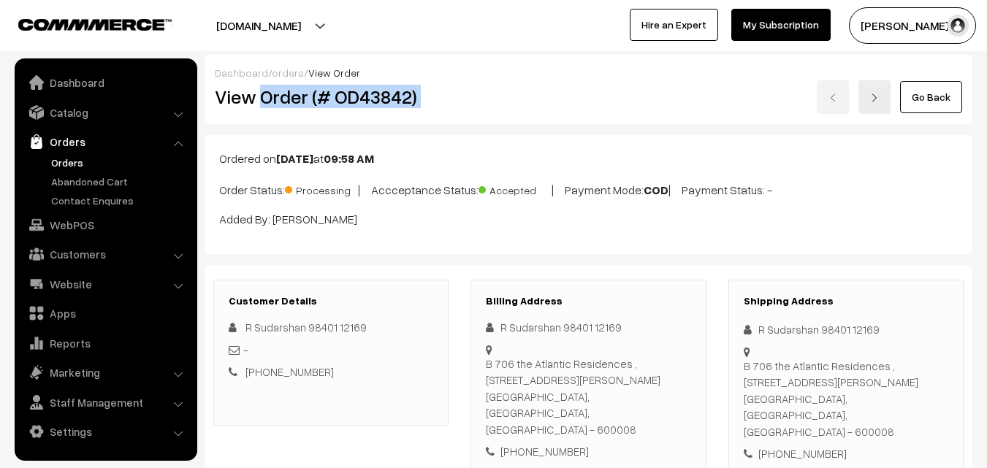
drag, startPoint x: 0, startPoint y: 0, endPoint x: 535, endPoint y: 111, distance: 545.9
click at [535, 111] on div "View Order (# OD43842) Go Back" at bounding box center [588, 97] width 769 height 34
copy div "Order (# OD43842)"
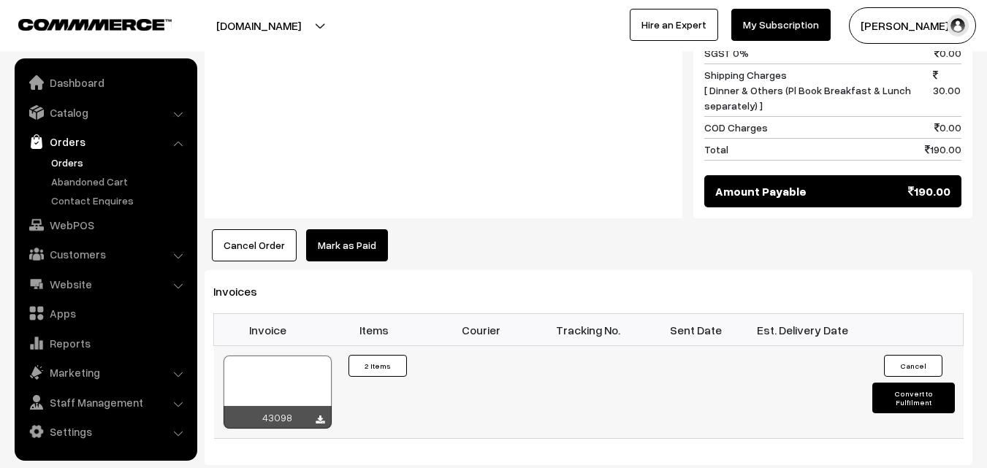
scroll to position [876, 0]
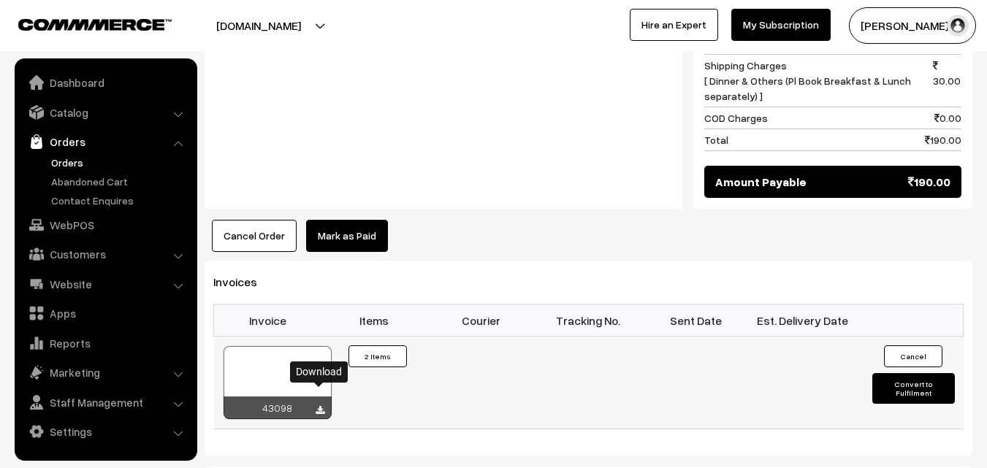
click at [317, 406] on icon at bounding box center [319, 410] width 9 height 9
click at [61, 255] on link "Customers" at bounding box center [105, 254] width 174 height 26
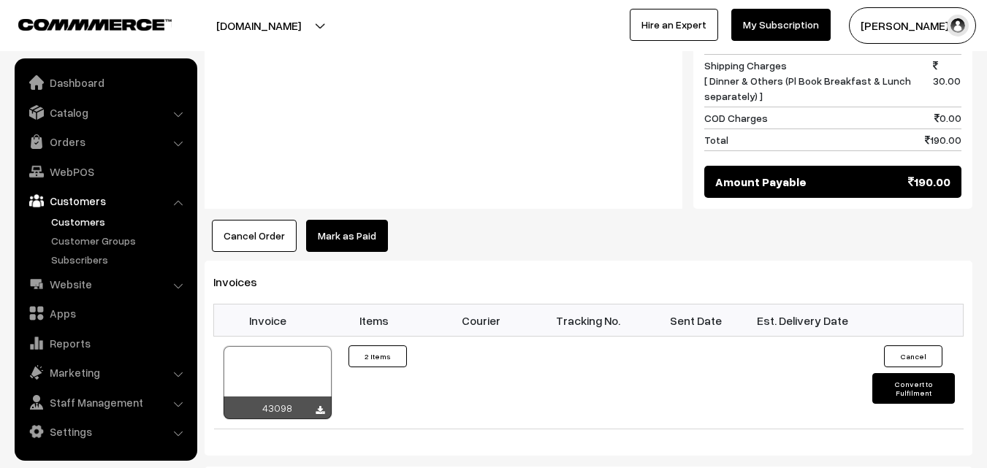
click at [72, 221] on link "Customers" at bounding box center [119, 221] width 145 height 15
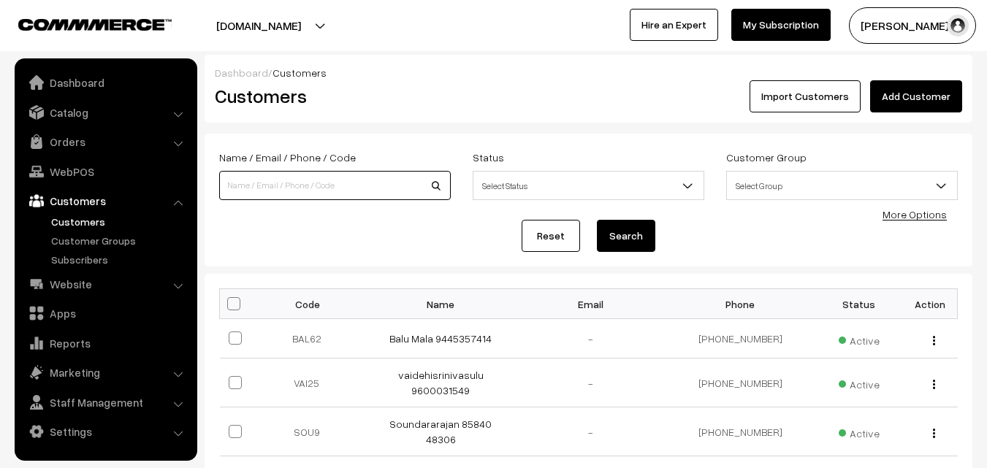
click at [276, 191] on input at bounding box center [334, 185] width 231 height 29
paste input "[PHONE_NUMBER]"
type input "9566017695"
click at [597, 220] on button "Search" at bounding box center [626, 236] width 58 height 32
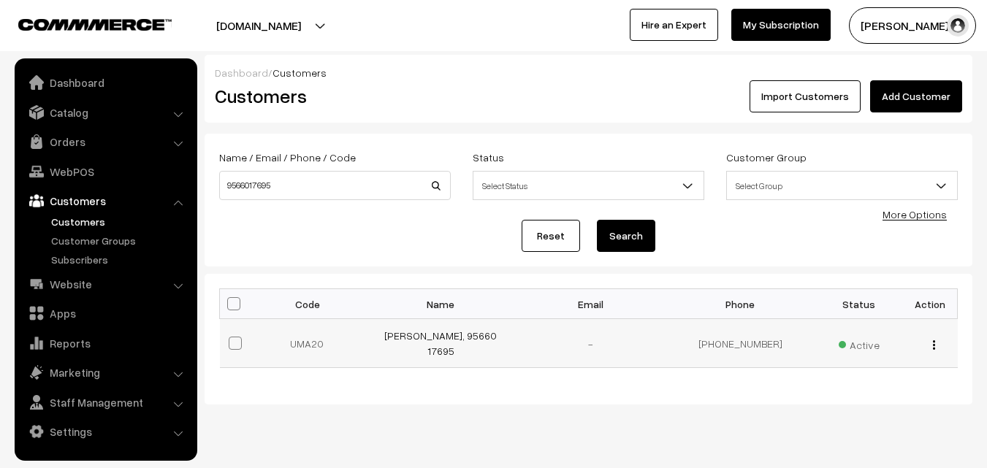
click at [934, 340] on img "button" at bounding box center [934, 344] width 2 height 9
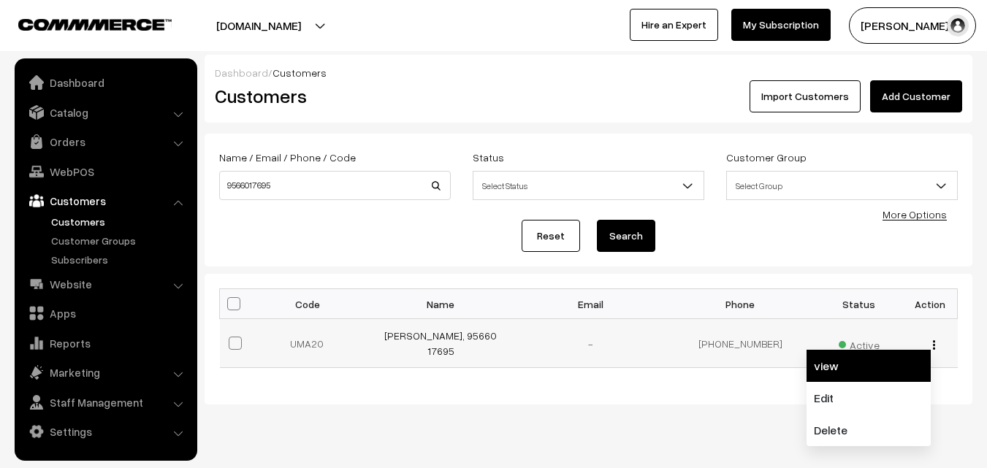
click at [893, 362] on link "view" at bounding box center [868, 366] width 124 height 32
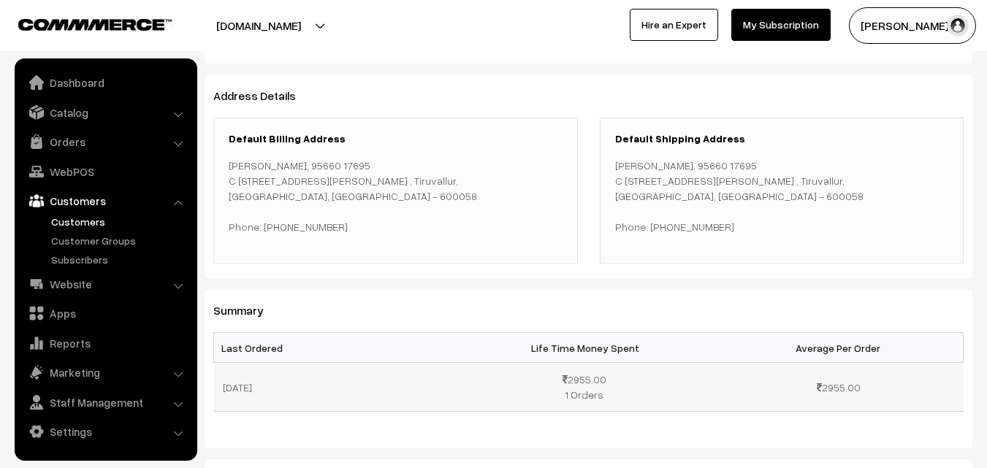
scroll to position [219, 0]
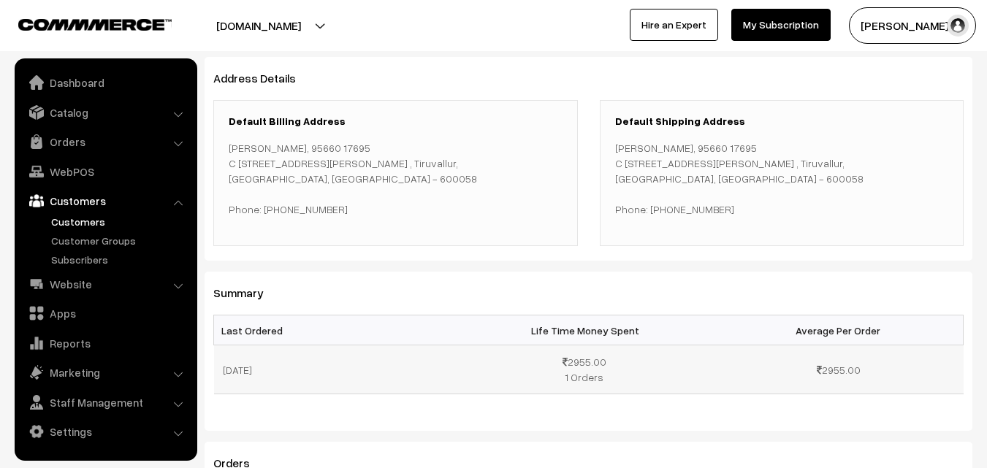
click at [273, 372] on td "[DATE]" at bounding box center [339, 369] width 250 height 49
click at [598, 367] on td "2955.00 1 Orders" at bounding box center [589, 369] width 250 height 49
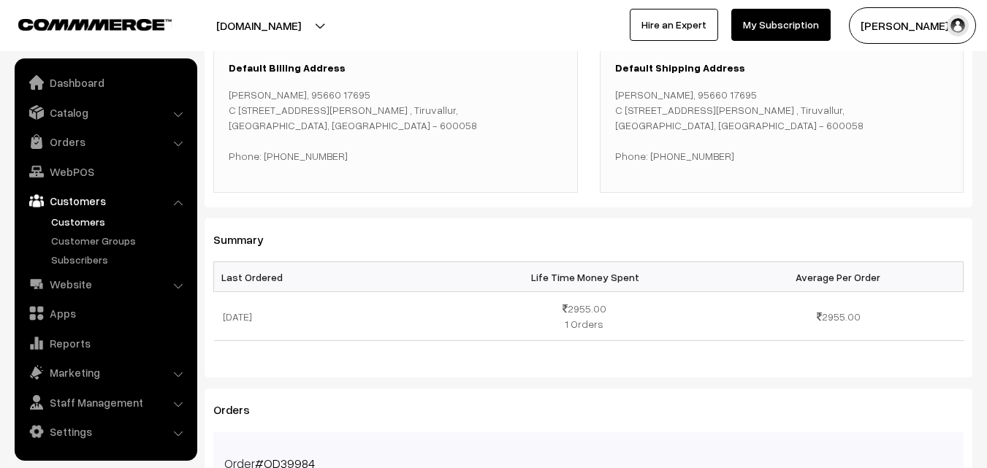
scroll to position [438, 0]
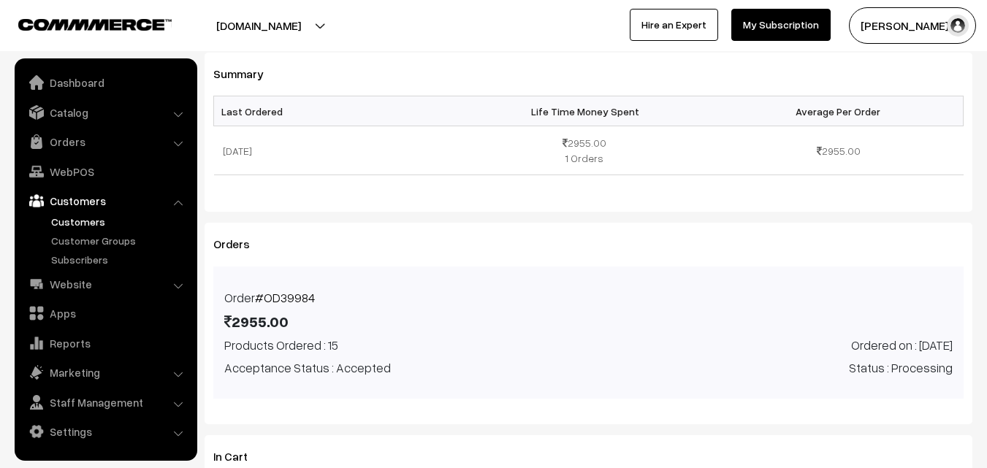
click at [270, 296] on link "#OD39984" at bounding box center [285, 297] width 60 height 15
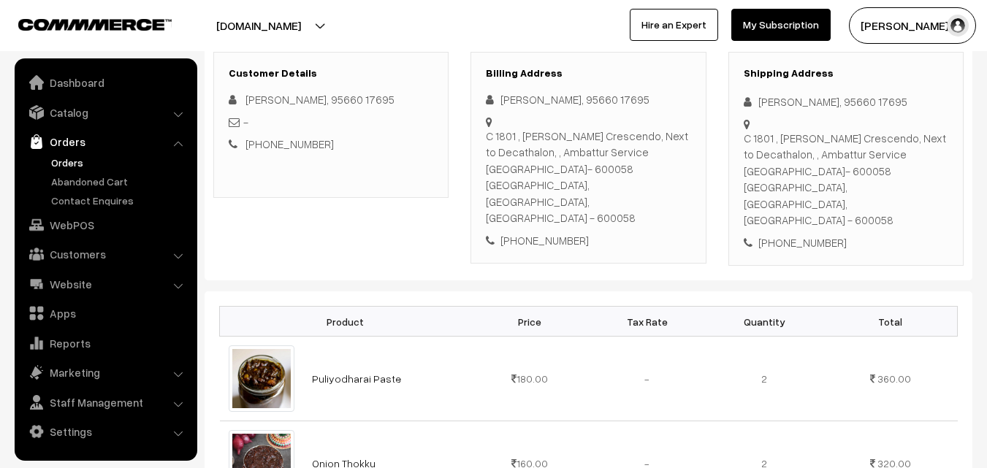
scroll to position [365, 0]
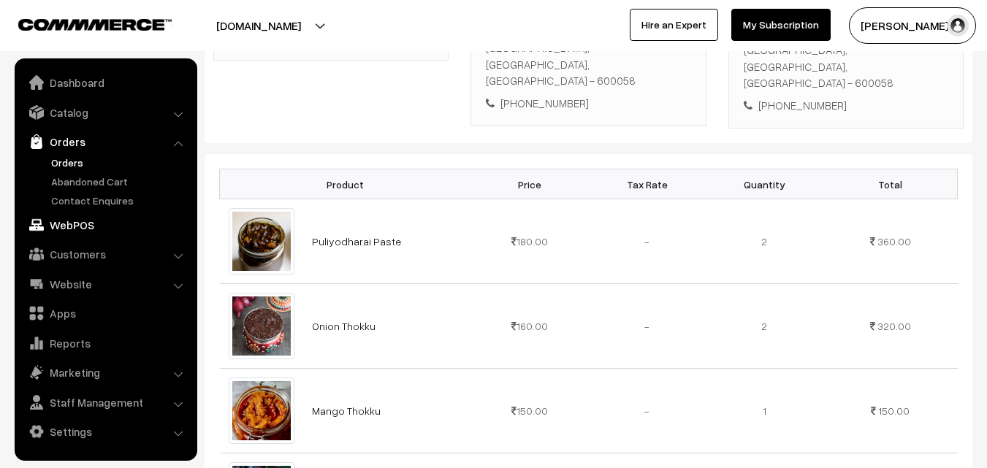
click at [72, 225] on link "WebPOS" at bounding box center [105, 225] width 174 height 26
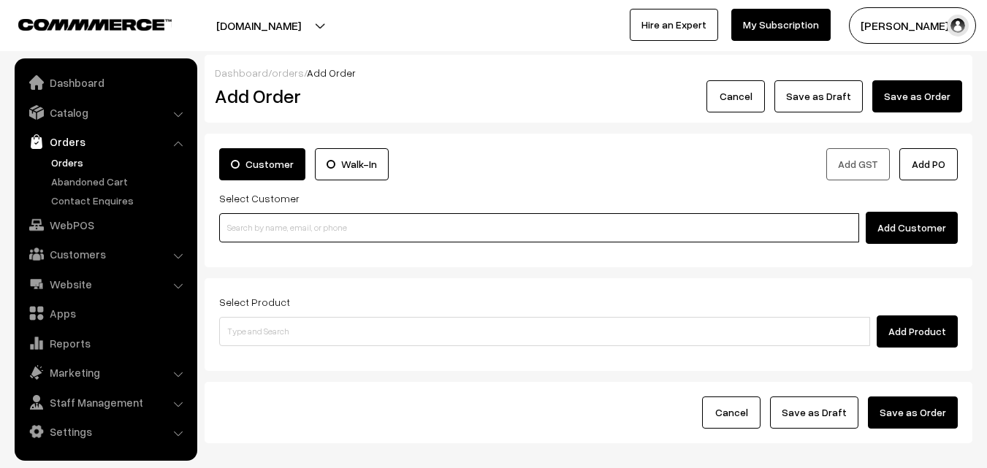
click at [418, 224] on input at bounding box center [539, 227] width 640 height 29
paste input "[PHONE_NUMBER]"
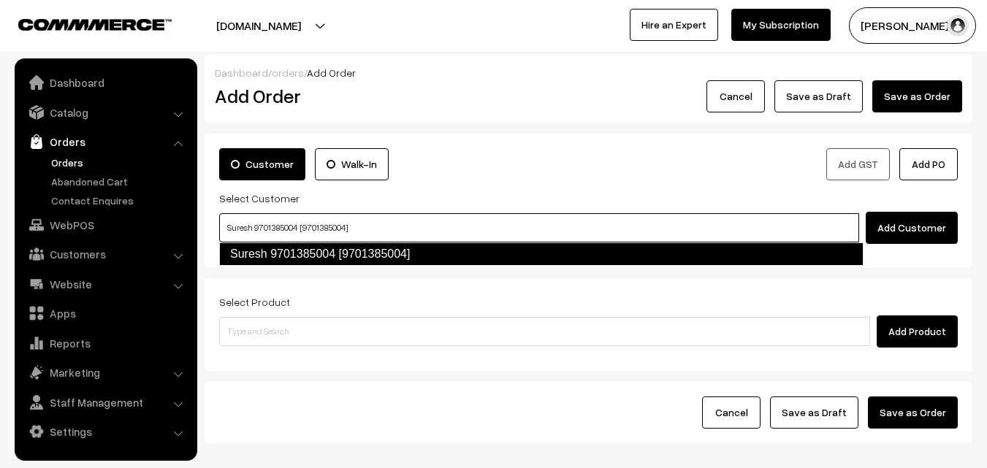
type input "Suresh 9701385004 [9701385004]"
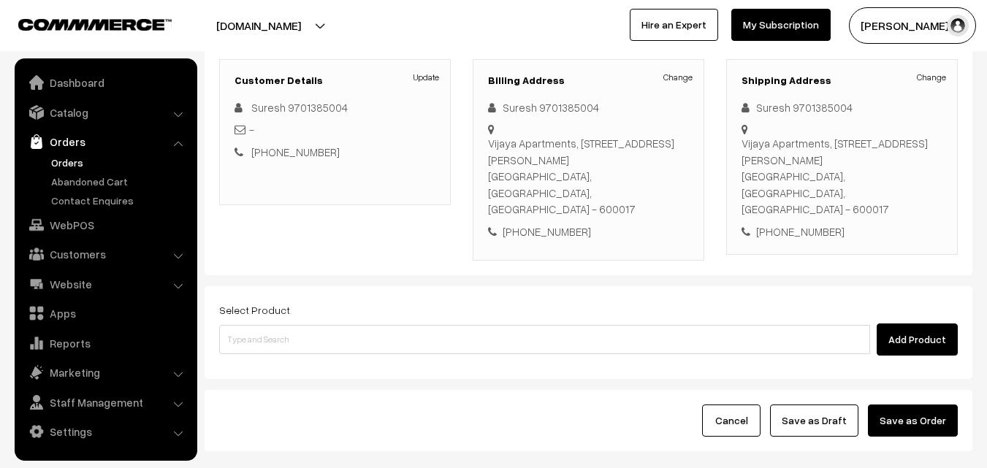
scroll to position [219, 0]
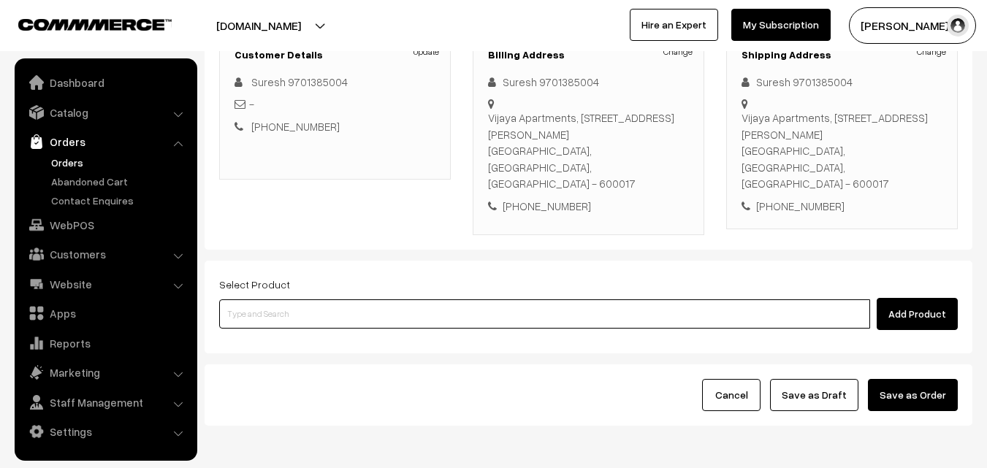
click at [459, 299] on input at bounding box center [544, 313] width 651 height 29
type input "10th Dr Chappathi (3)"
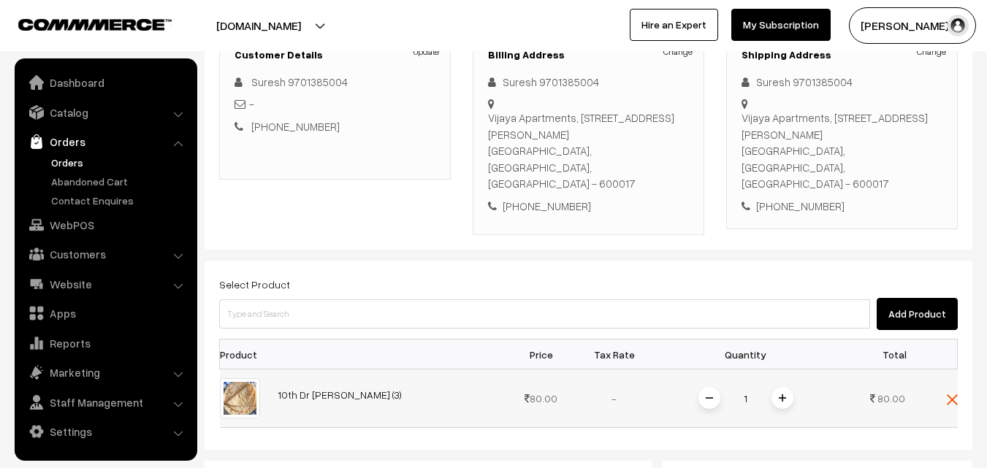
click at [776, 387] on span at bounding box center [782, 398] width 22 height 22
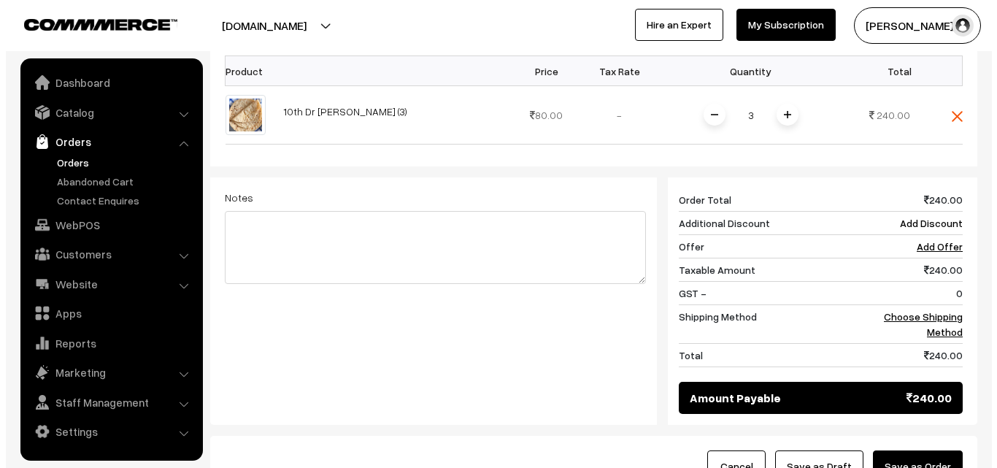
scroll to position [511, 0]
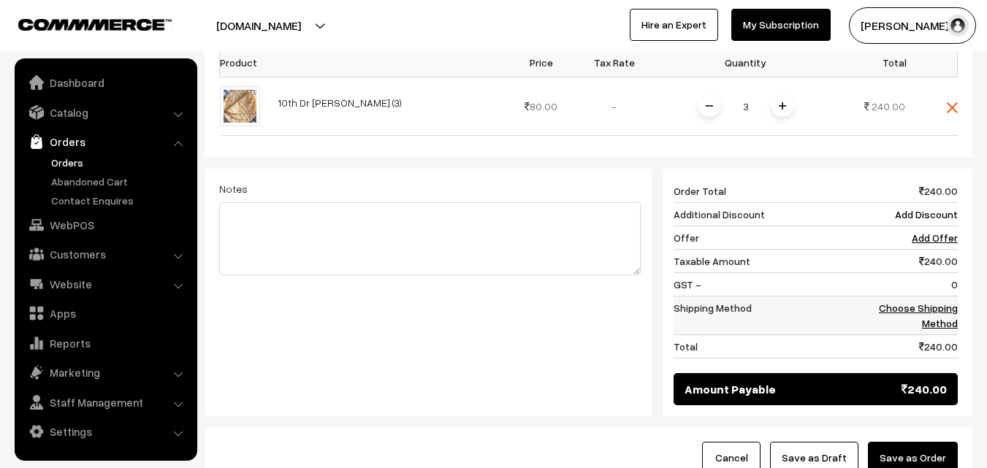
click at [939, 302] on link "Choose Shipping Method" at bounding box center [917, 316] width 79 height 28
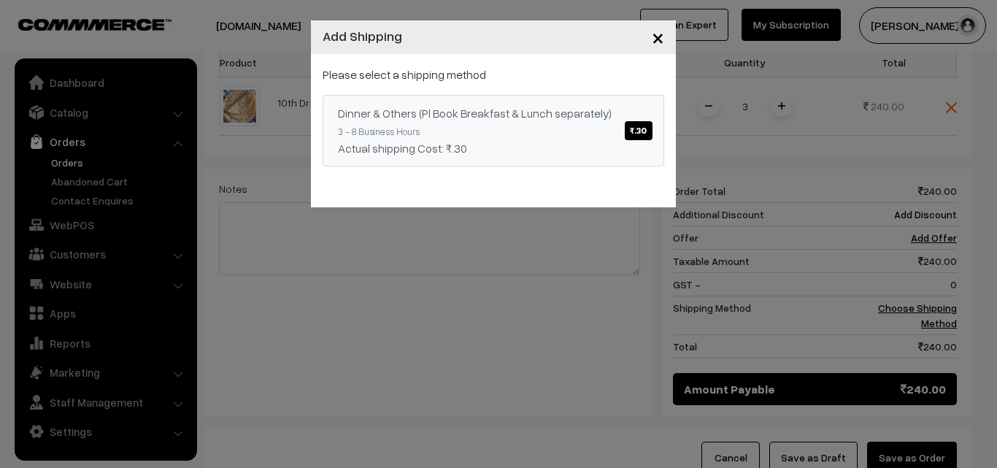
click at [635, 126] on span "₹.30" at bounding box center [638, 130] width 27 height 19
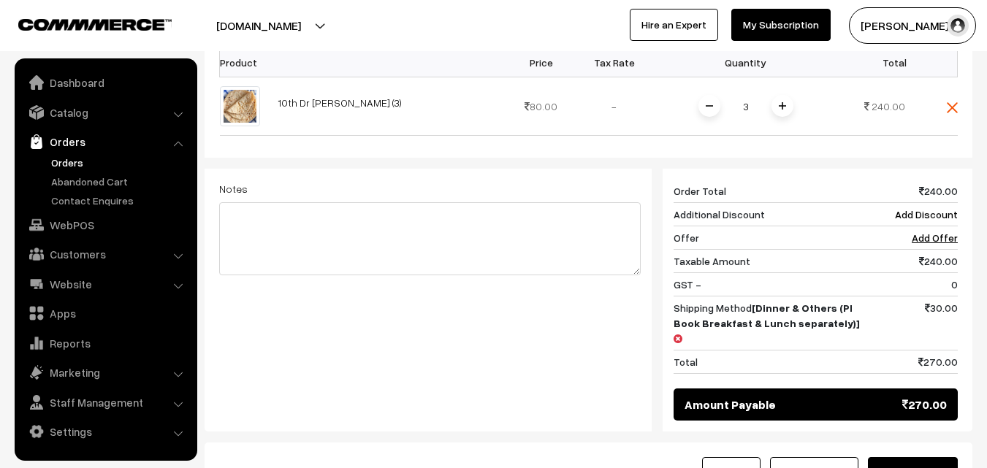
click at [931, 457] on button "Save as Order" at bounding box center [913, 473] width 90 height 32
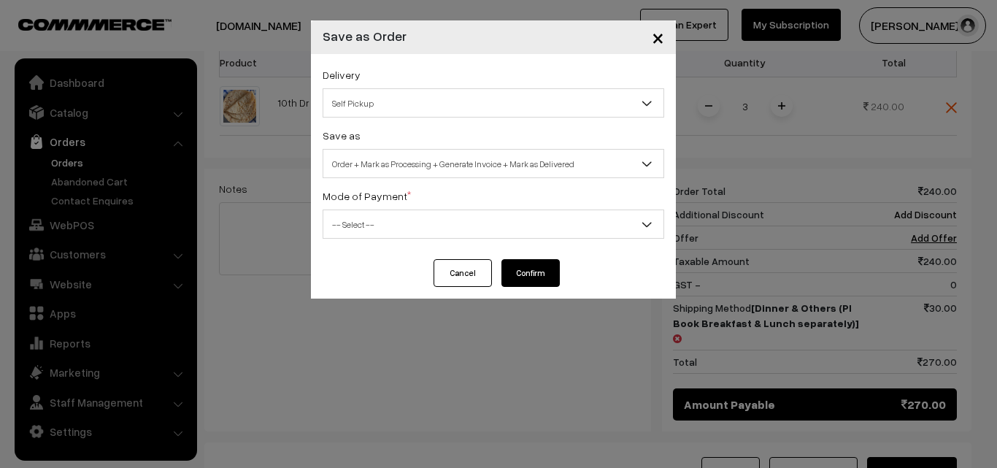
click at [534, 104] on span "Self Pickup" at bounding box center [493, 104] width 340 height 26
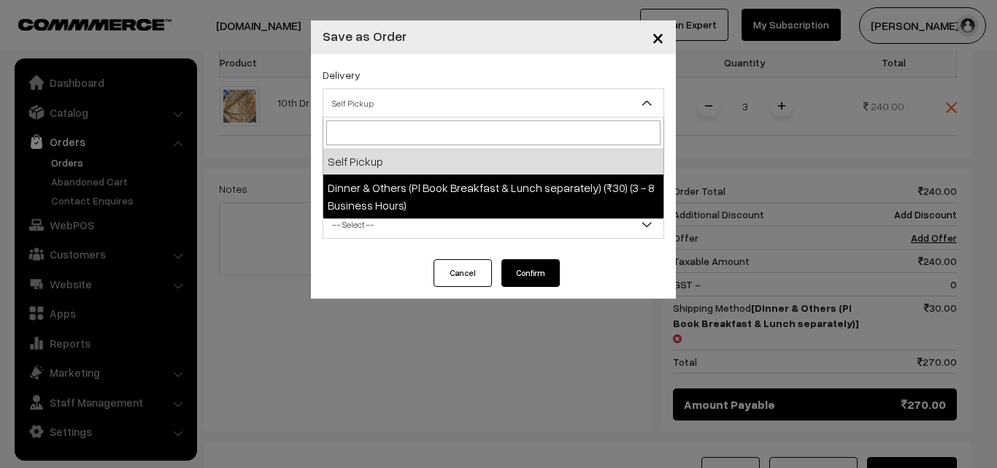
select select "DOP1"
select select "3"
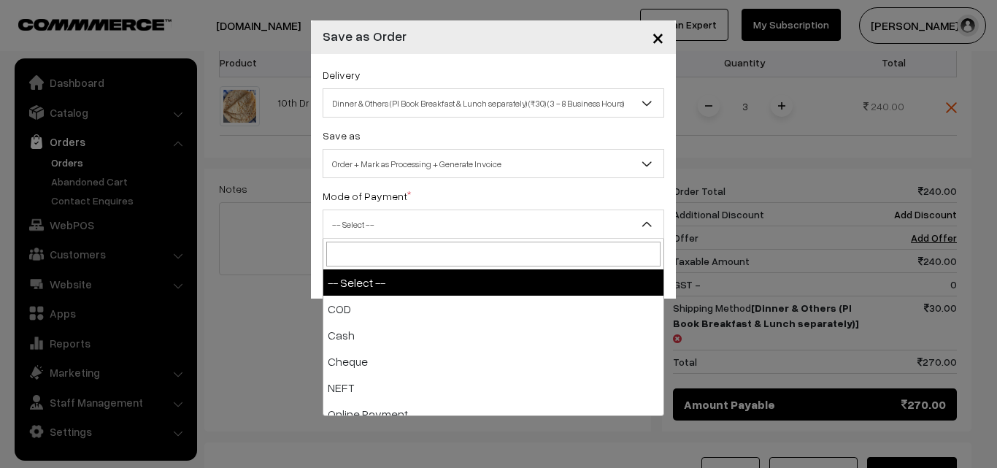
click at [494, 226] on span "-- Select --" at bounding box center [493, 225] width 340 height 26
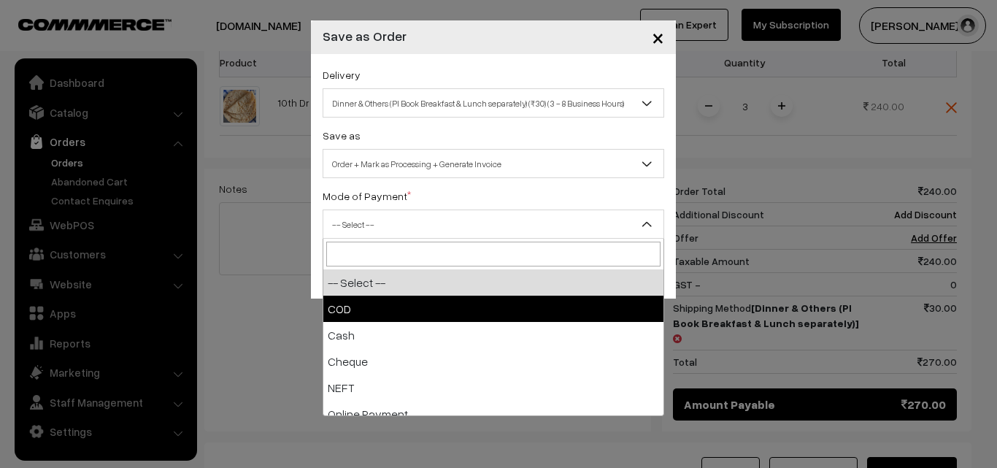
select select "1"
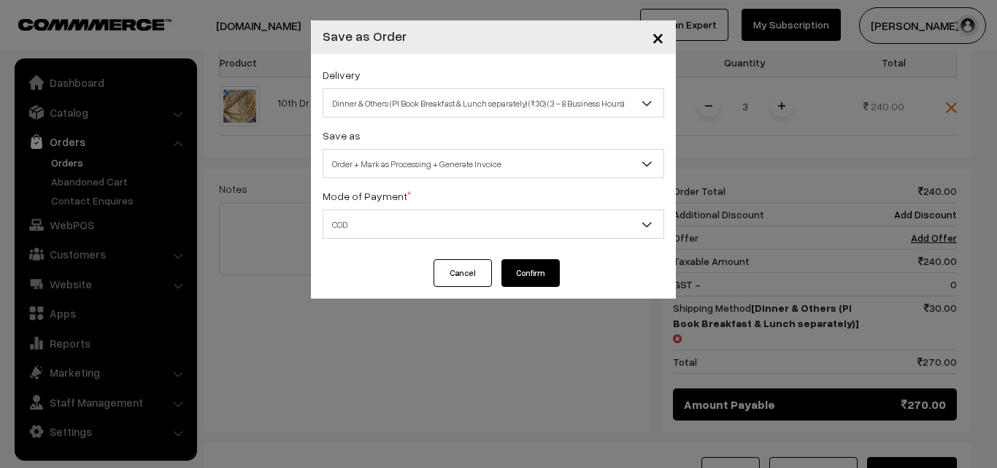
click at [529, 276] on button "Confirm" at bounding box center [531, 273] width 58 height 28
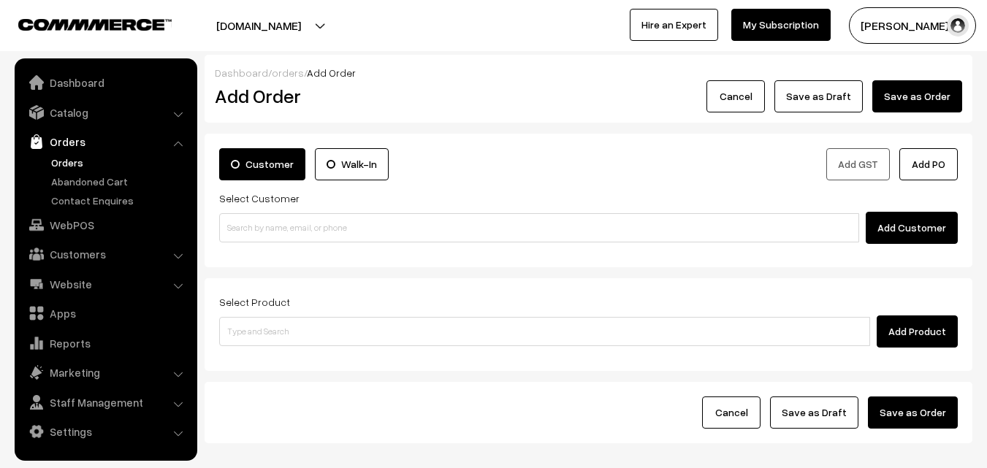
click at [70, 164] on link "Orders" at bounding box center [119, 162] width 145 height 15
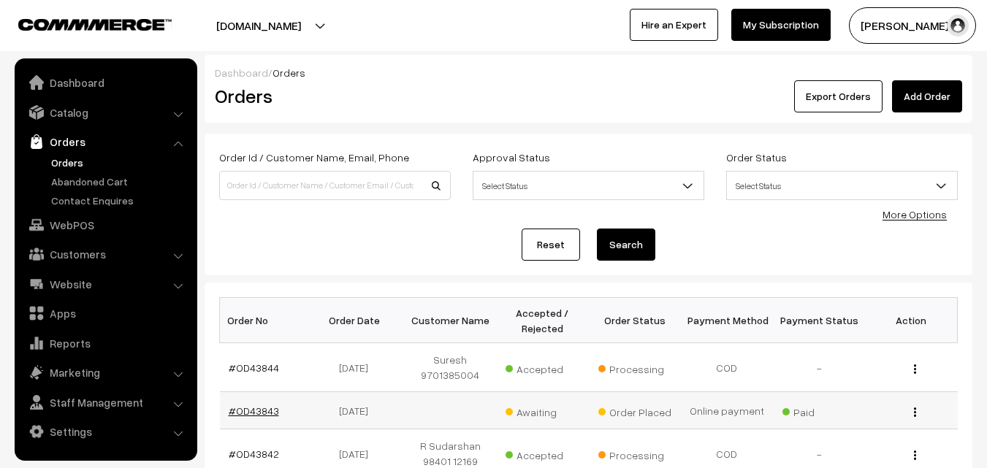
click at [269, 414] on link "#OD43843" at bounding box center [254, 411] width 50 height 12
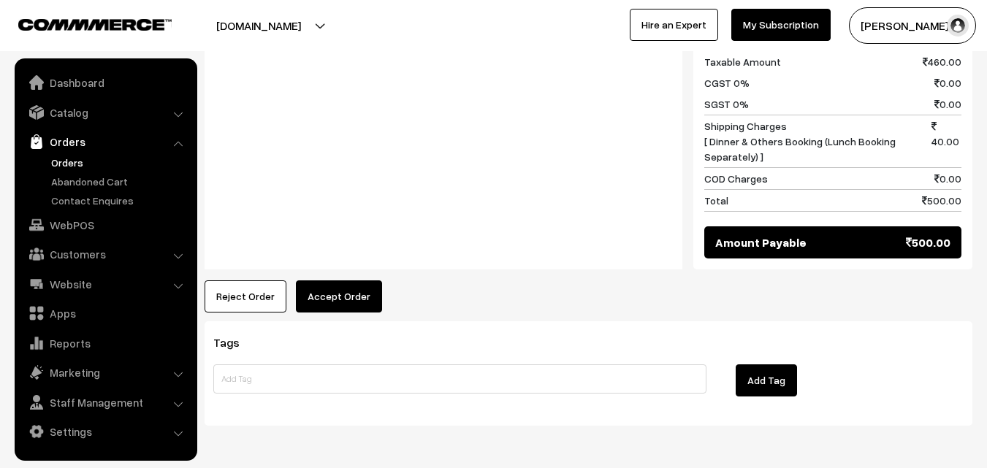
click at [323, 280] on button "Accept Order" at bounding box center [339, 296] width 86 height 32
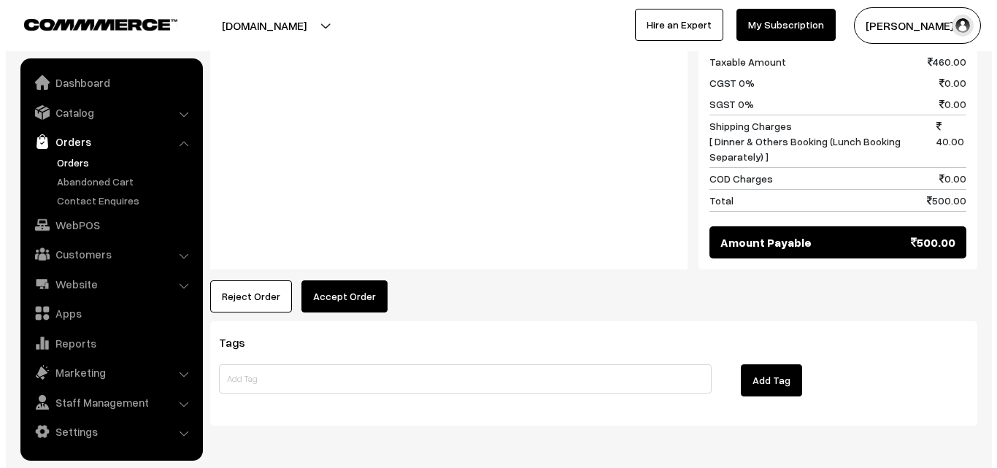
scroll to position [880, 0]
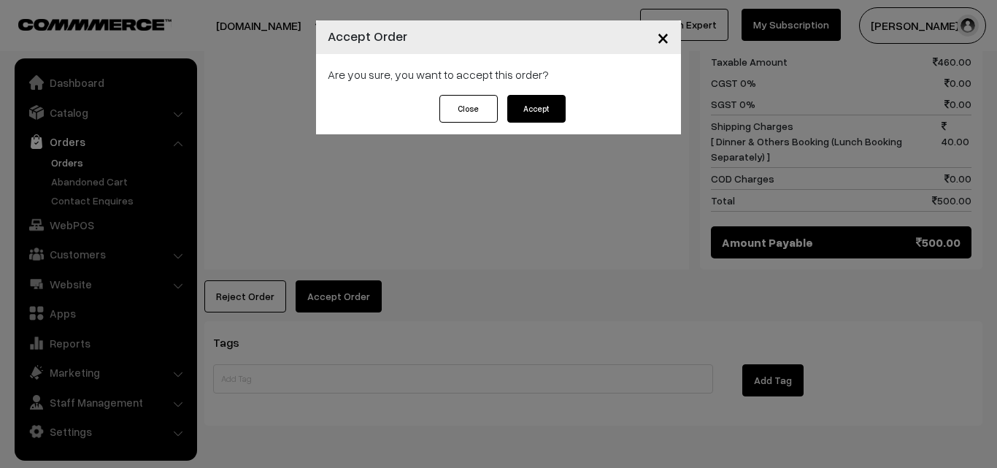
click at [538, 103] on button "Accept" at bounding box center [537, 109] width 58 height 28
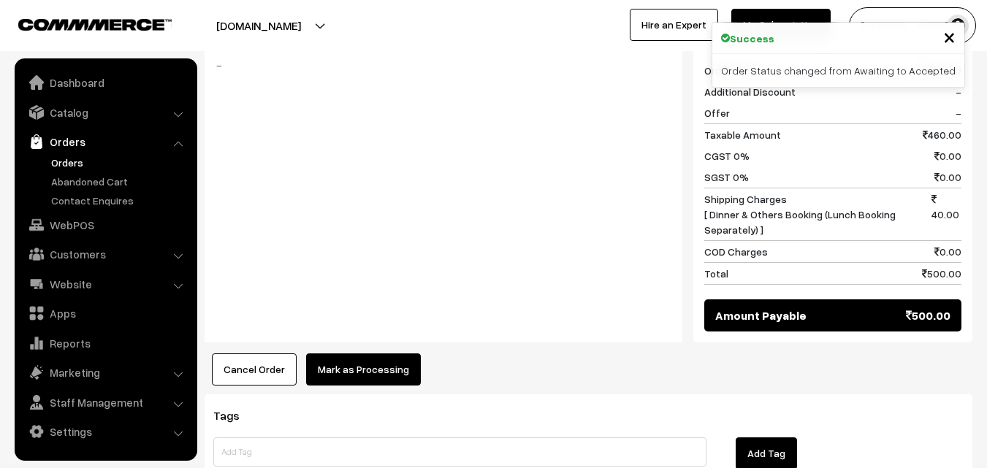
click at [342, 353] on button "Mark as Processing" at bounding box center [363, 369] width 115 height 32
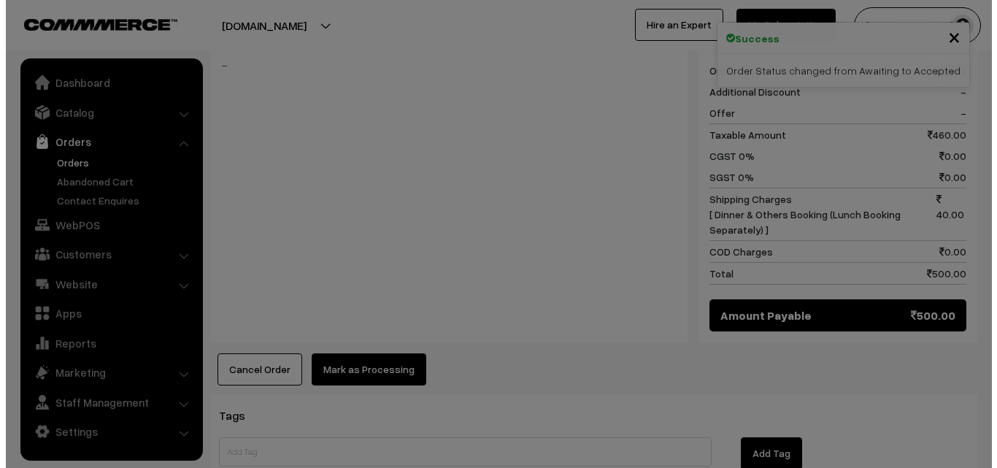
scroll to position [807, 0]
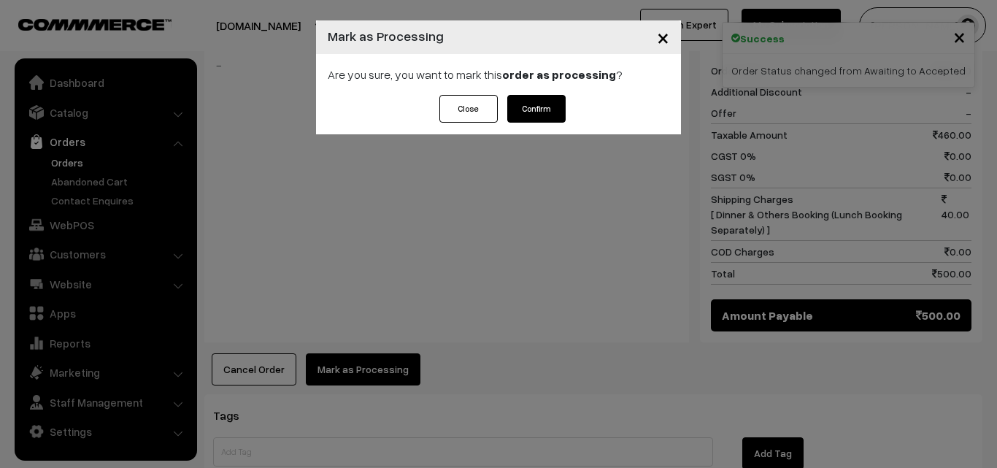
click at [549, 106] on button "Confirm" at bounding box center [537, 109] width 58 height 28
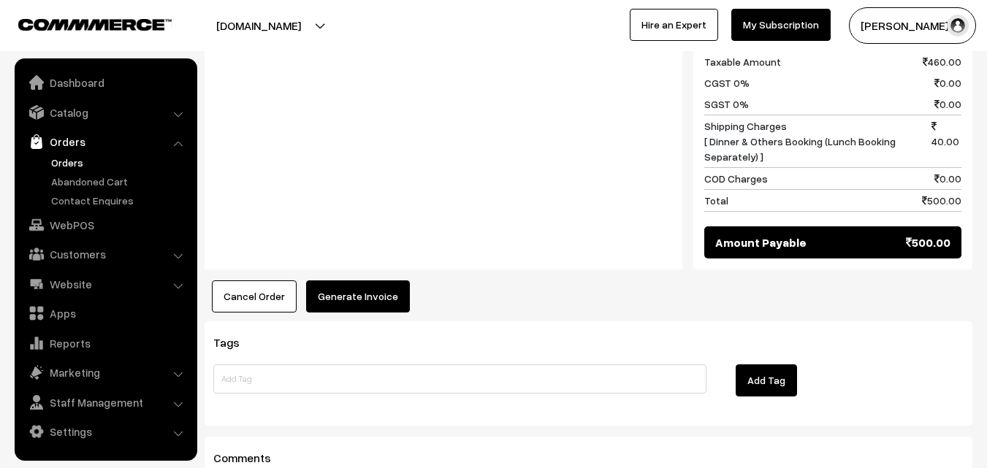
click at [369, 280] on button "Generate Invoice" at bounding box center [358, 296] width 104 height 32
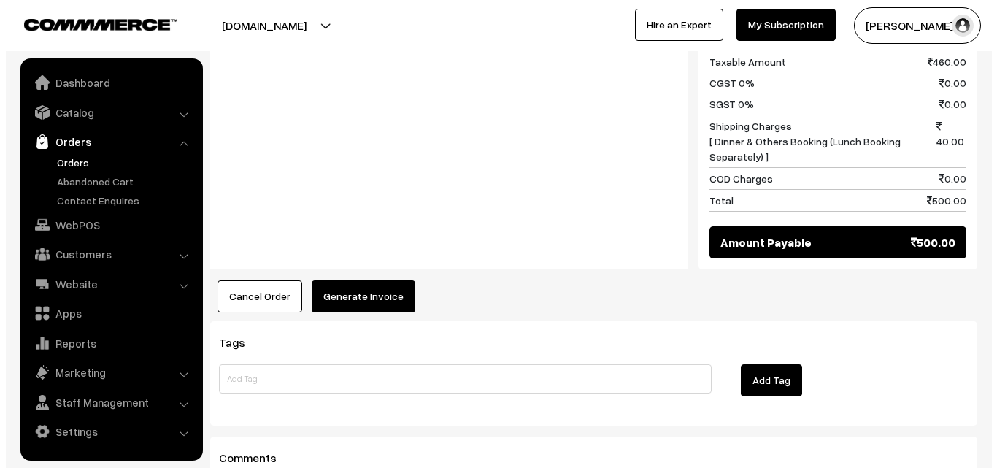
scroll to position [880, 0]
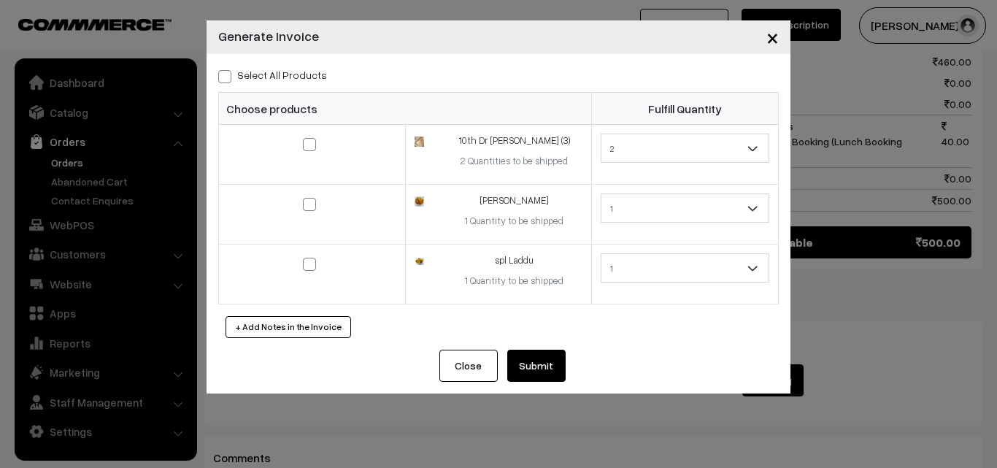
click at [227, 83] on span at bounding box center [224, 76] width 13 height 13
click at [227, 79] on input "Select All Products" at bounding box center [222, 73] width 9 height 9
checkbox input "true"
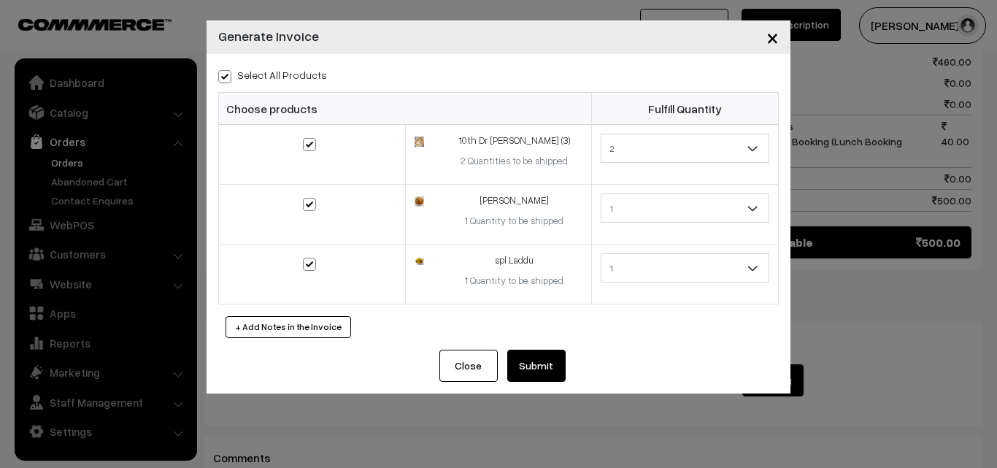
checkbox input "true"
click at [556, 366] on button "Submit" at bounding box center [537, 366] width 58 height 32
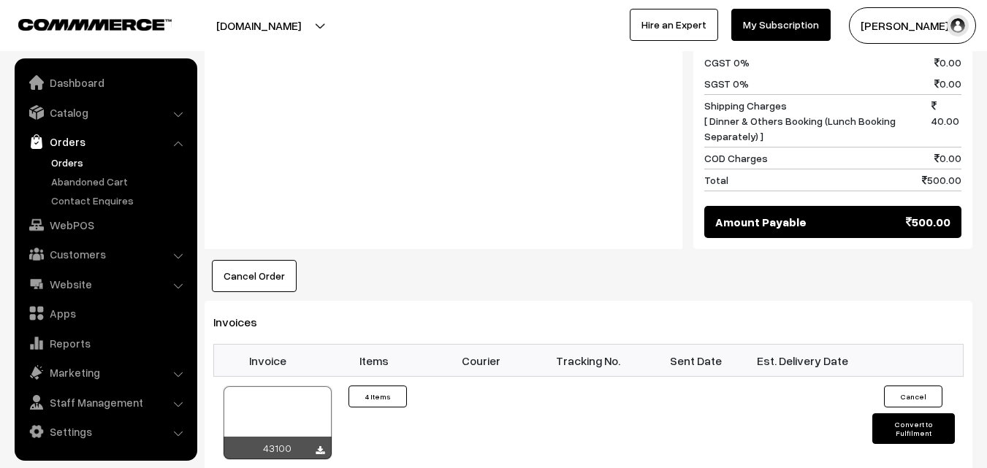
scroll to position [1022, 0]
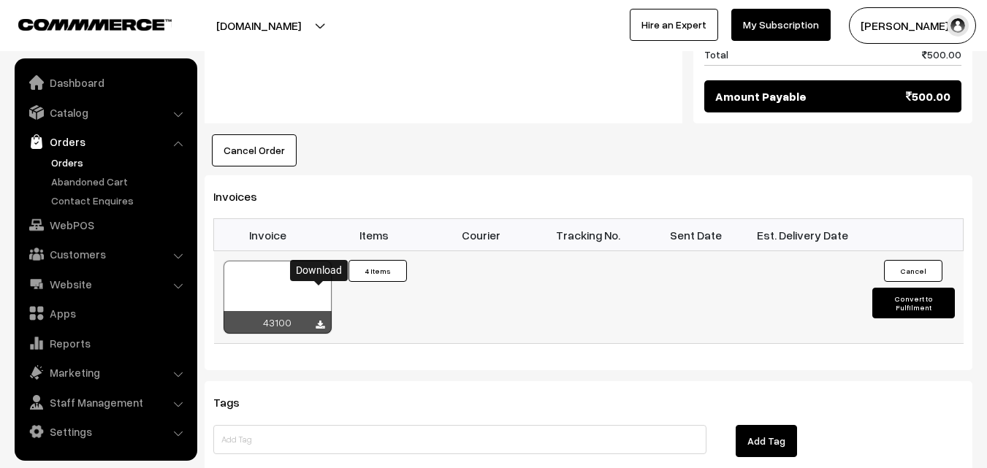
click at [320, 321] on icon at bounding box center [319, 325] width 9 height 9
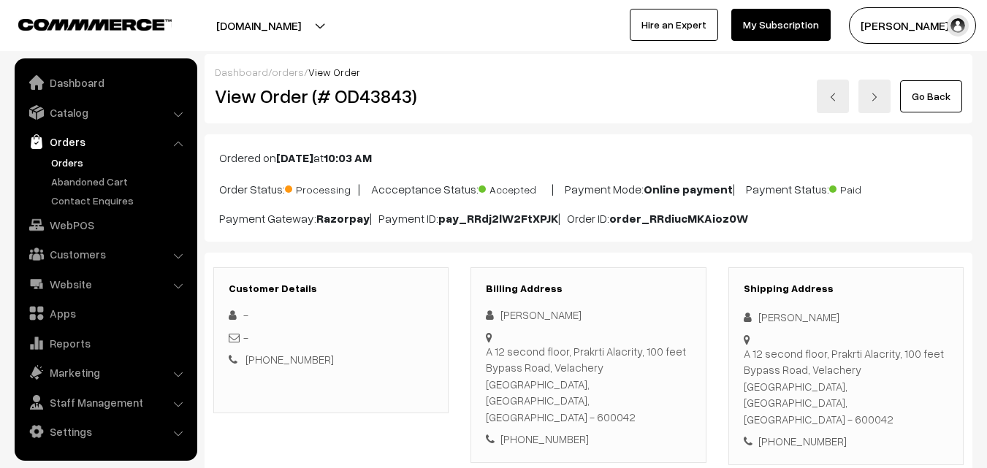
scroll to position [0, 0]
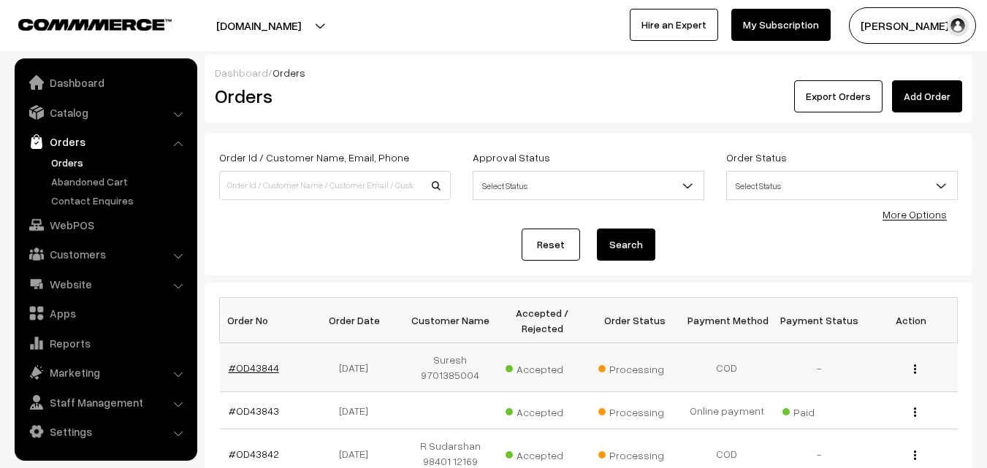
click at [261, 367] on link "#OD43844" at bounding box center [254, 367] width 50 height 12
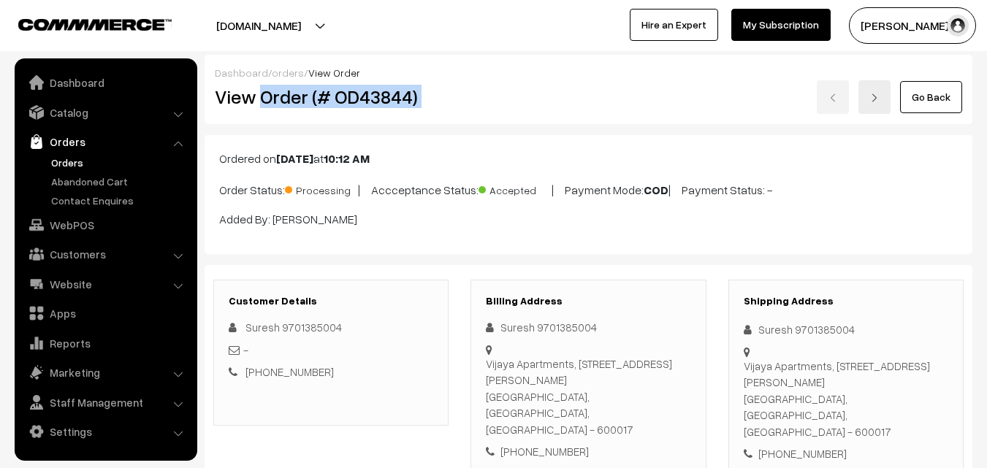
drag, startPoint x: 261, startPoint y: 100, endPoint x: 824, endPoint y: 99, distance: 563.0
click at [824, 99] on div "View Order (# OD43844) Go Back" at bounding box center [588, 97] width 769 height 34
copy div "Order (# OD43844)"
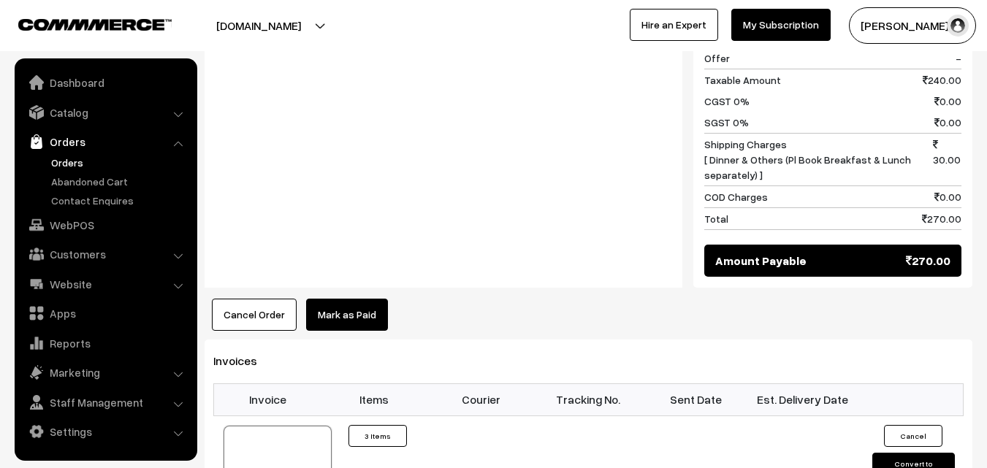
scroll to position [730, 0]
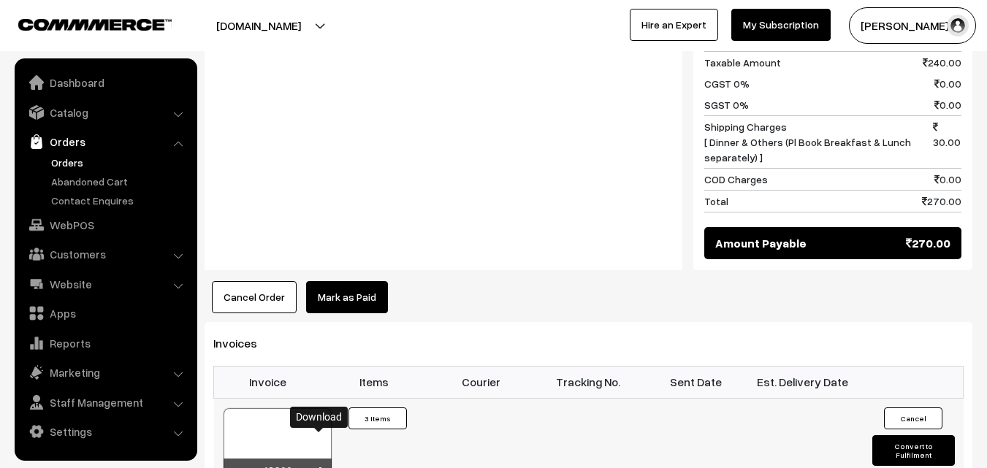
click at [319, 467] on icon at bounding box center [319, 471] width 9 height 9
click at [65, 219] on link "WebPOS" at bounding box center [105, 225] width 174 height 26
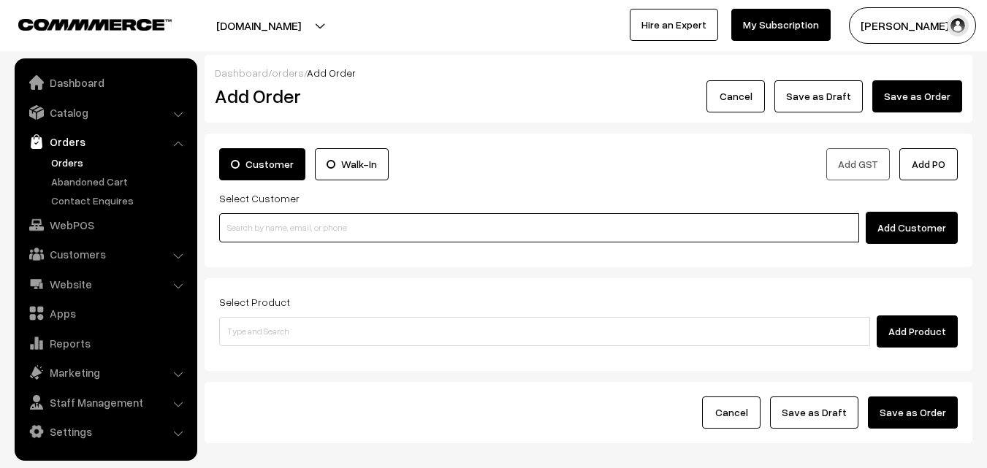
click at [340, 236] on input at bounding box center [539, 227] width 640 height 29
paste input "[PHONE_NUMBER]"
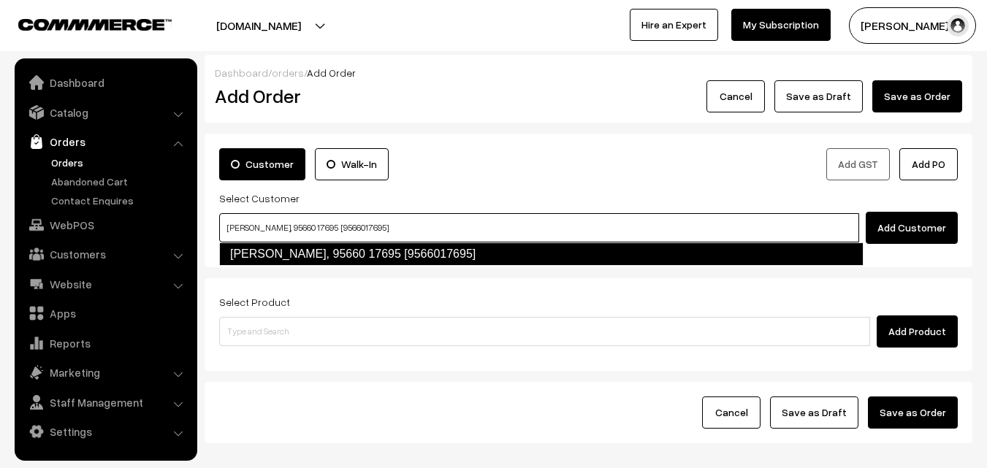
type input "[PERSON_NAME], 95660 17695 [9566017695]"
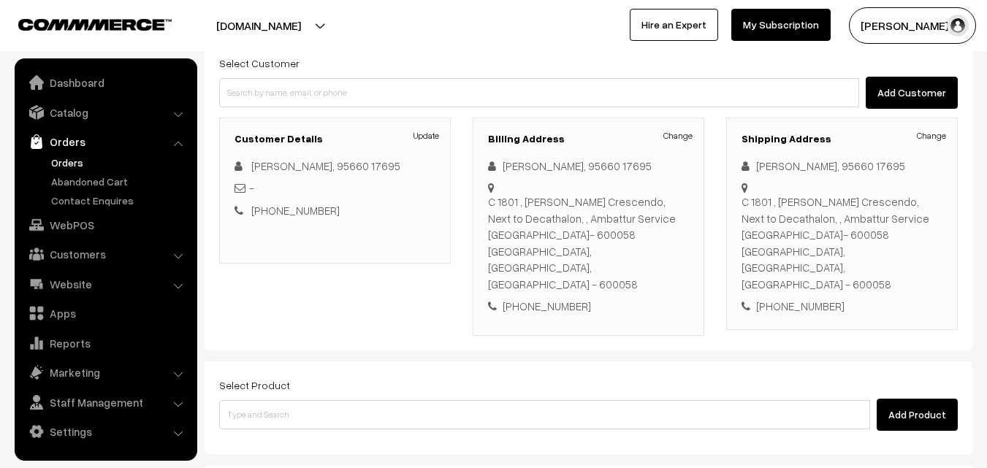
scroll to position [146, 0]
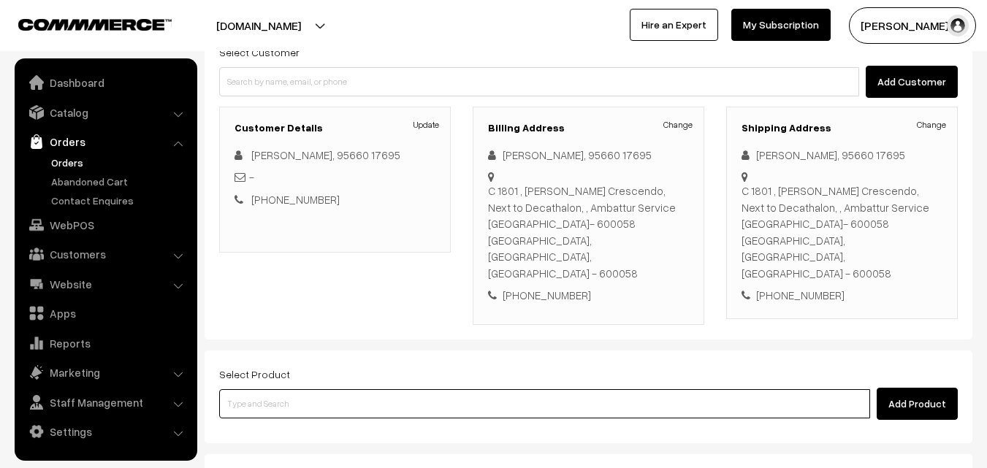
click at [472, 389] on input at bounding box center [544, 403] width 651 height 29
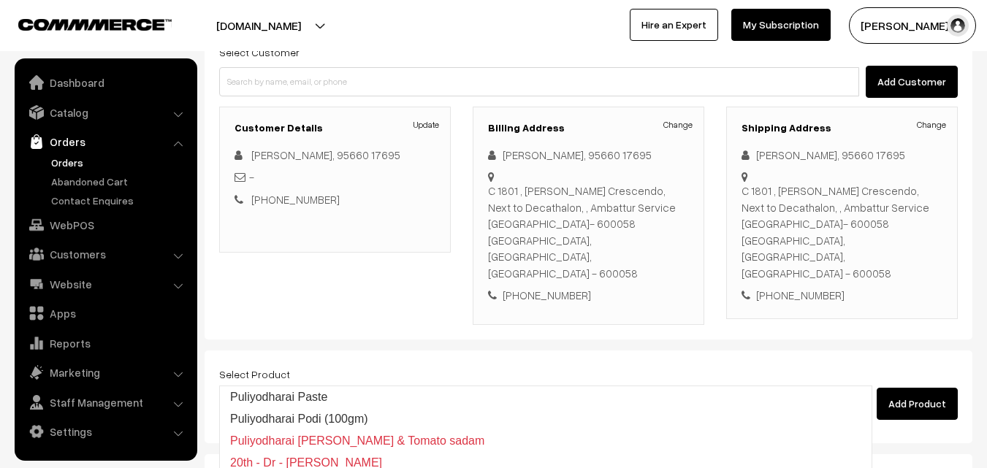
type input "Puliyodharai Paste"
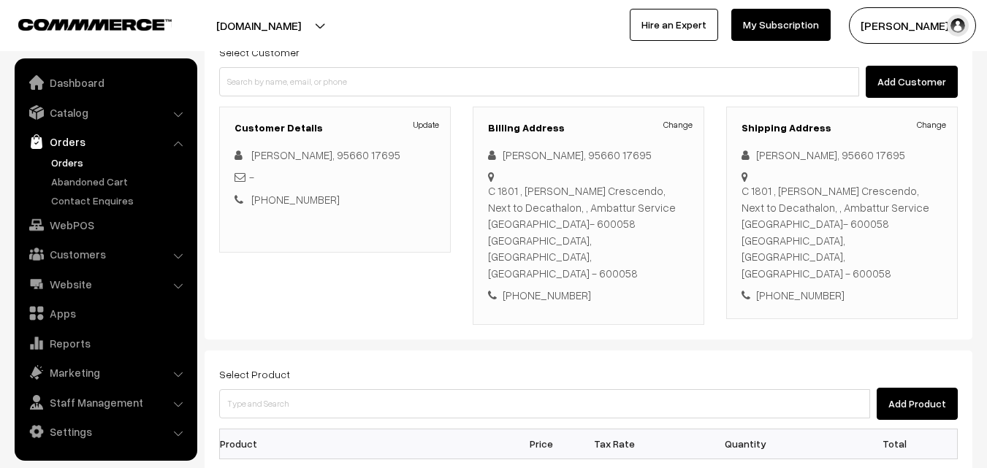
scroll to position [219, 0]
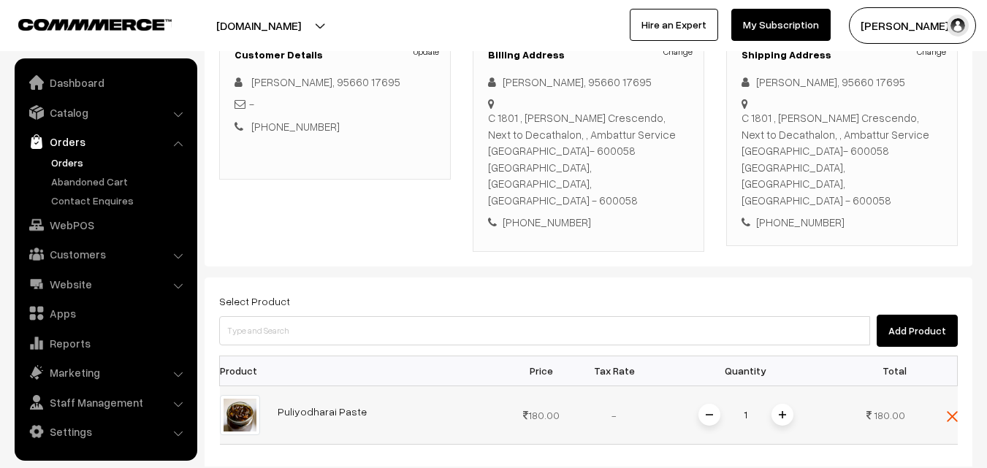
click at [781, 404] on span at bounding box center [782, 415] width 22 height 22
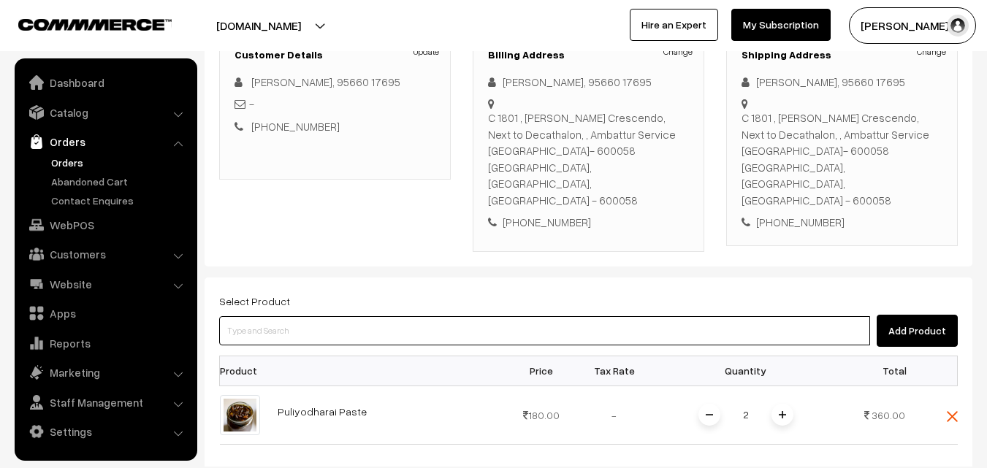
click at [448, 316] on input at bounding box center [544, 330] width 651 height 29
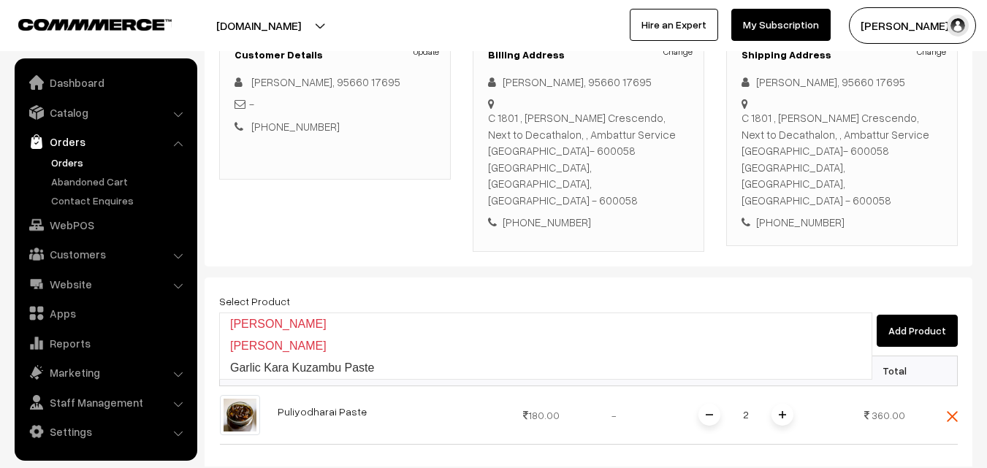
type input "Garlic Kara Kuzambu Paste"
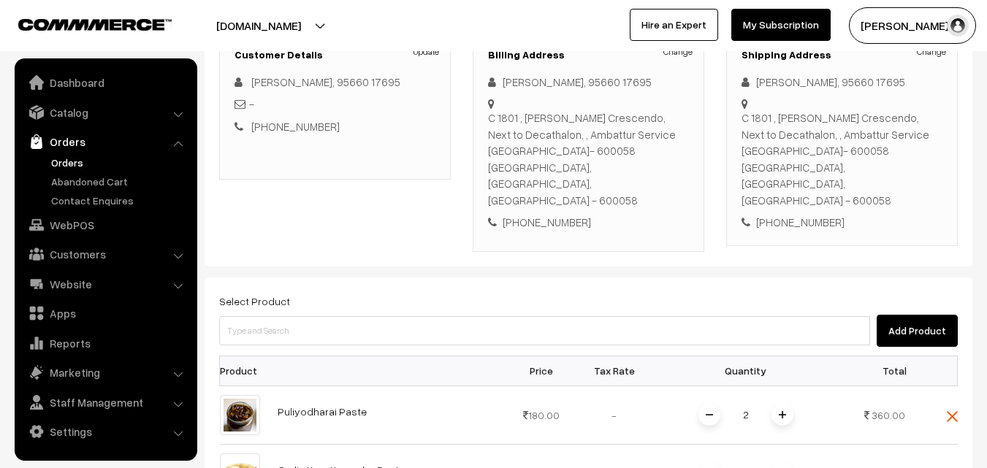
click at [781, 462] on span at bounding box center [782, 473] width 22 height 22
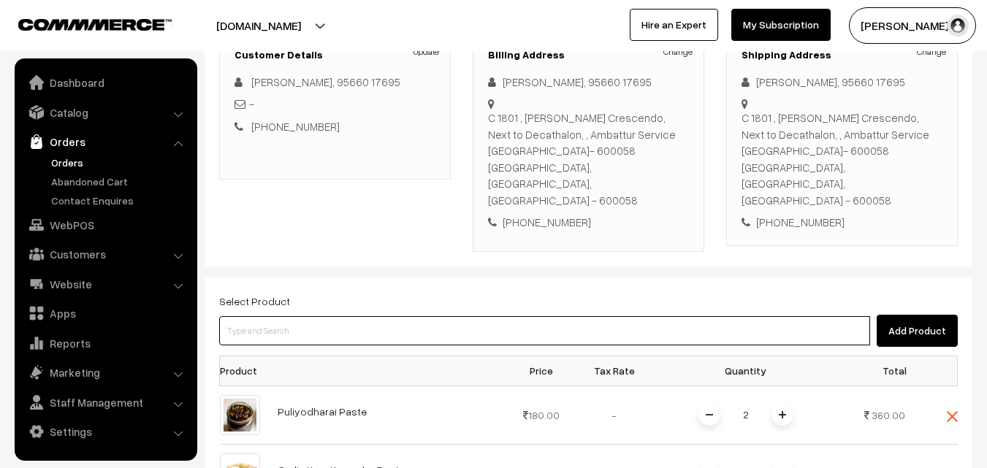
click at [410, 316] on input at bounding box center [544, 330] width 651 height 29
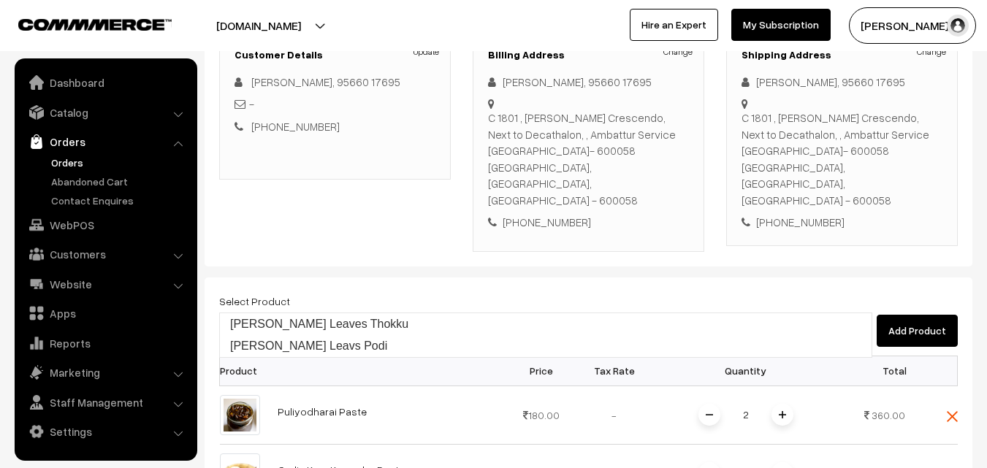
type input "Curry Leaves Thokku"
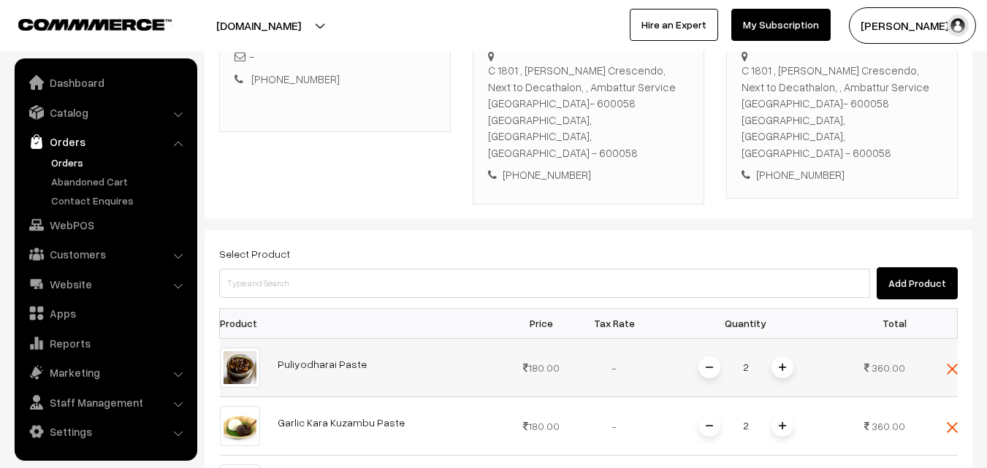
scroll to position [292, 0]
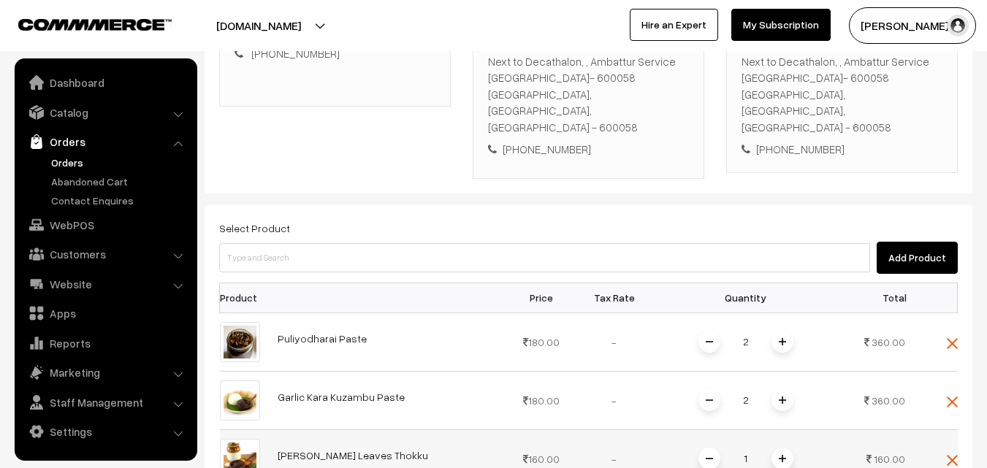
click at [781, 455] on img at bounding box center [781, 458] width 7 height 7
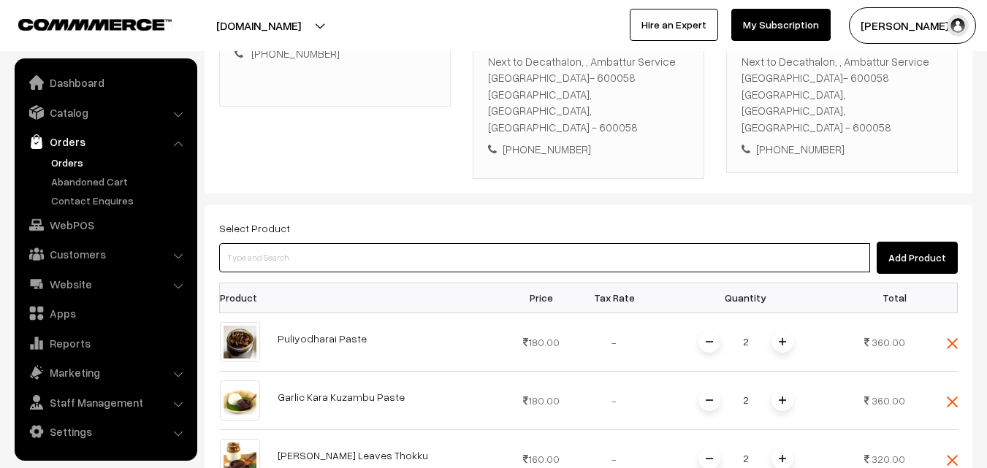
click at [475, 243] on input at bounding box center [544, 257] width 651 height 29
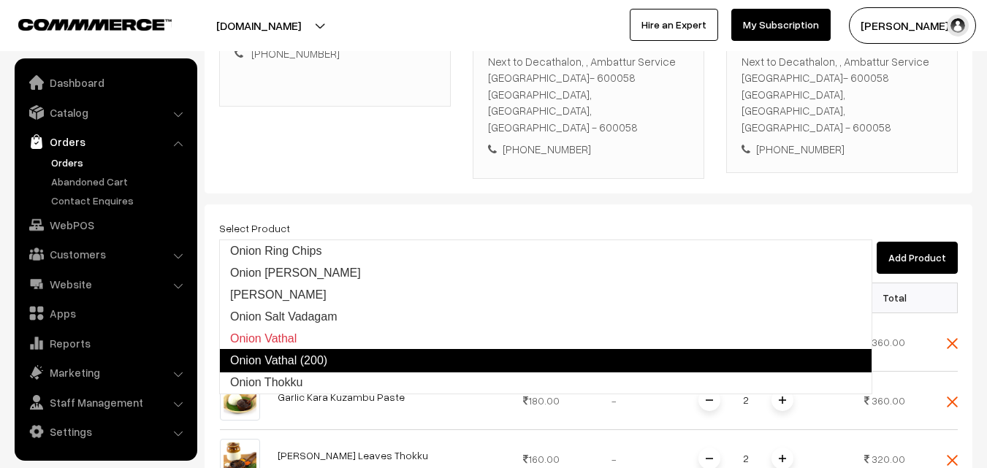
type input "Onion Thokku"
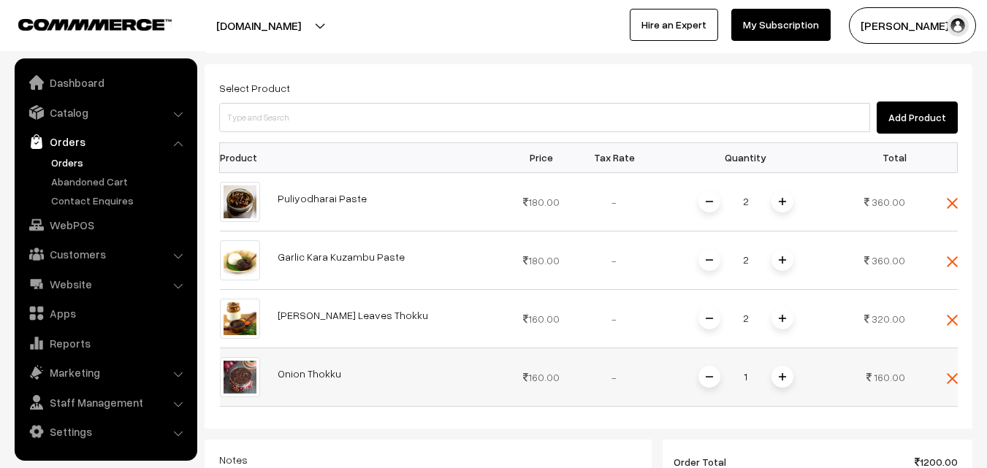
scroll to position [438, 0]
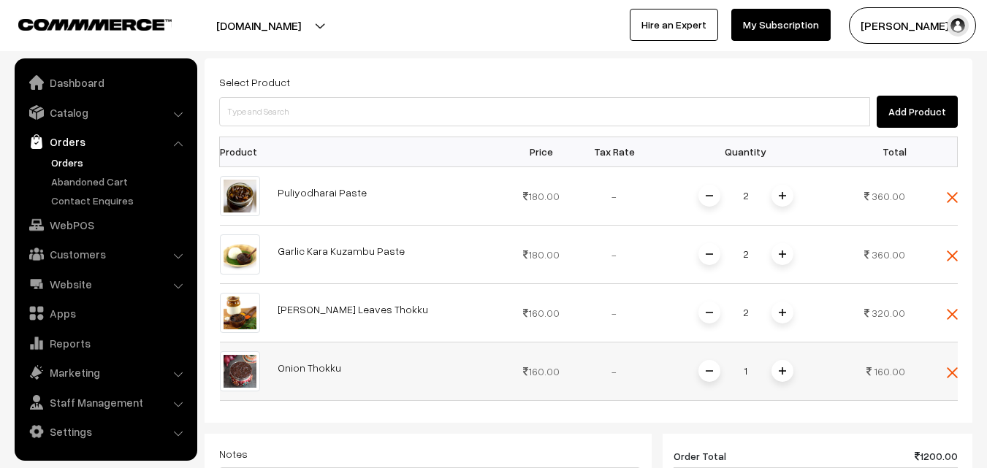
click at [776, 360] on span at bounding box center [782, 371] width 22 height 22
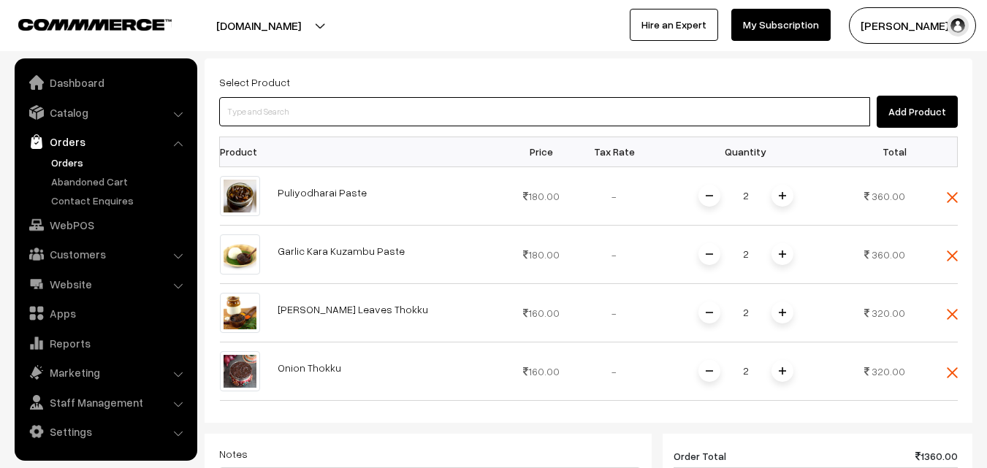
click at [391, 97] on input at bounding box center [544, 111] width 651 height 29
type input "Mango Thokku"
click at [415, 97] on input at bounding box center [544, 111] width 651 height 29
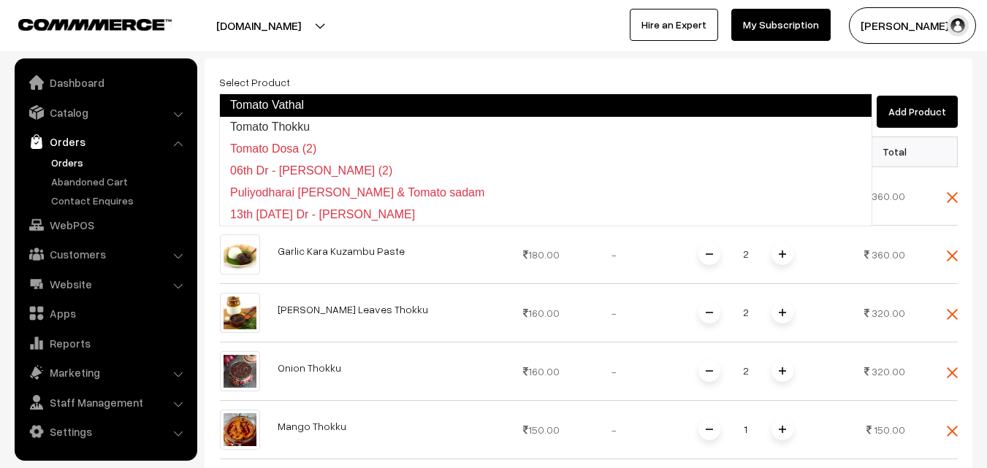
type input "Tomato Thokku"
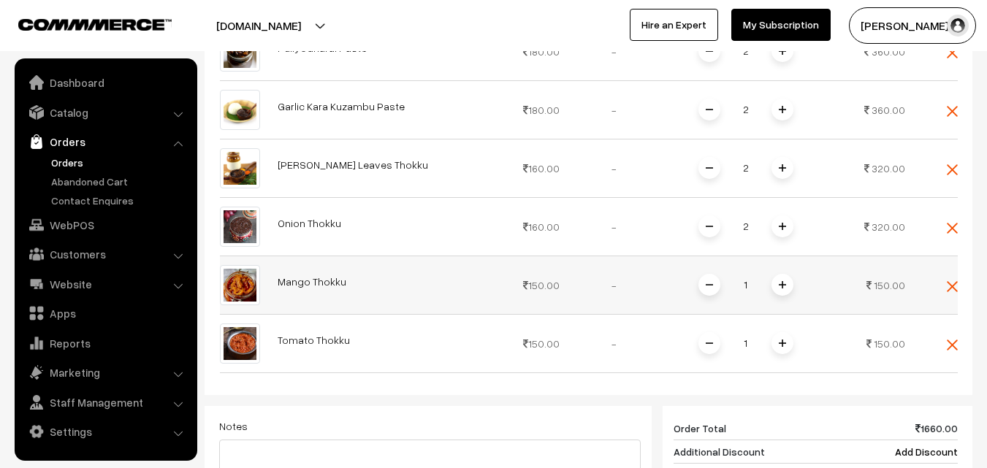
scroll to position [584, 0]
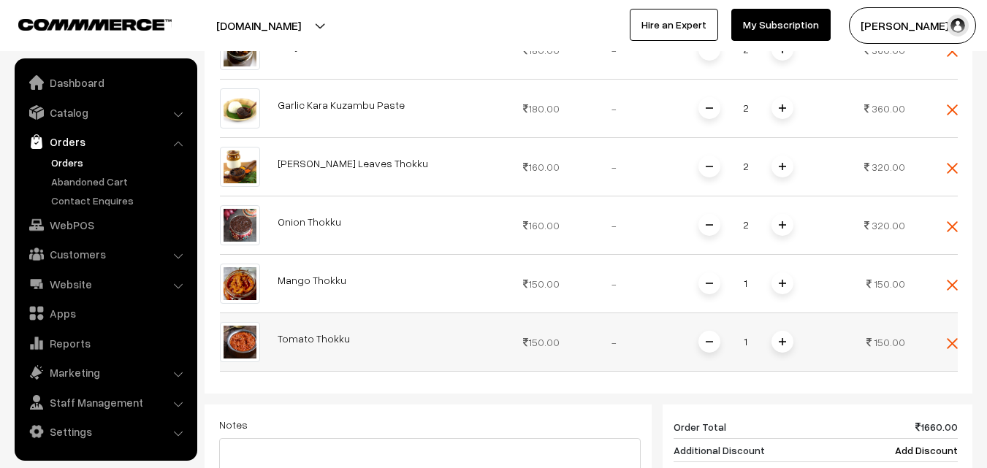
click at [783, 338] on img at bounding box center [781, 341] width 7 height 7
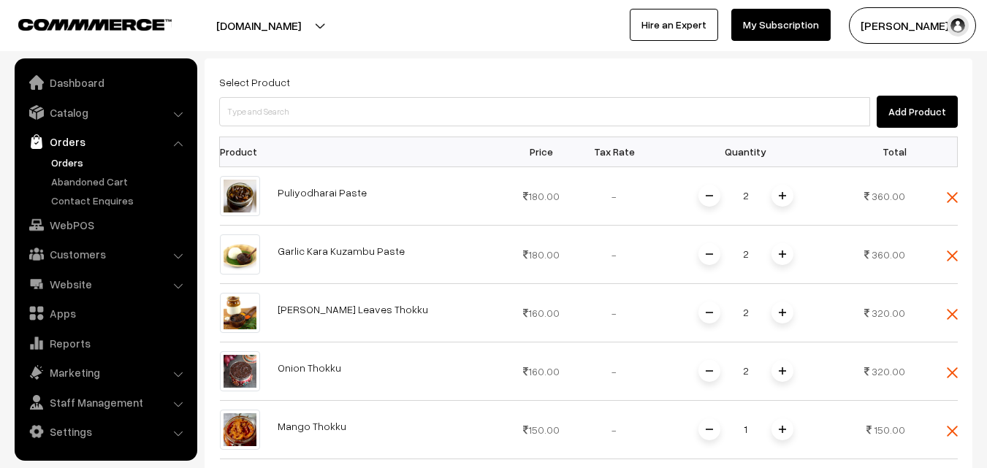
scroll to position [365, 0]
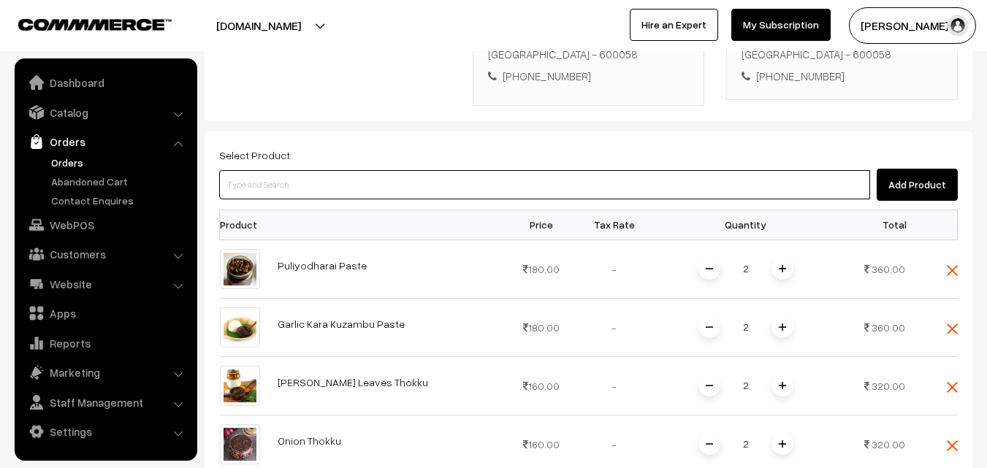
click at [404, 170] on input at bounding box center [544, 184] width 651 height 29
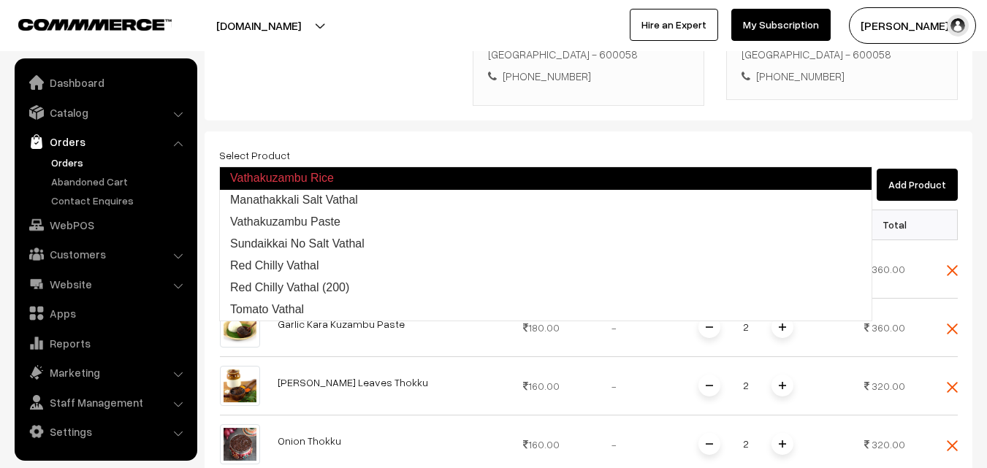
type input "Vathakuzambu Paste"
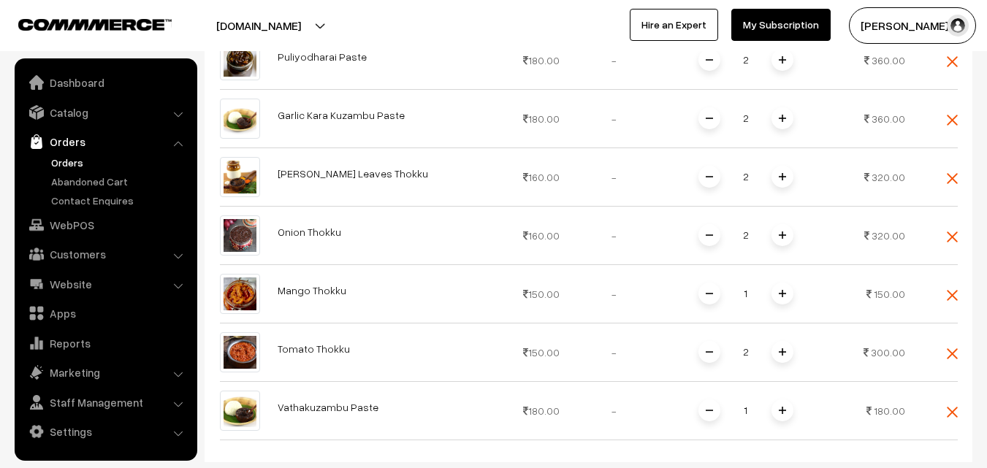
scroll to position [657, 0]
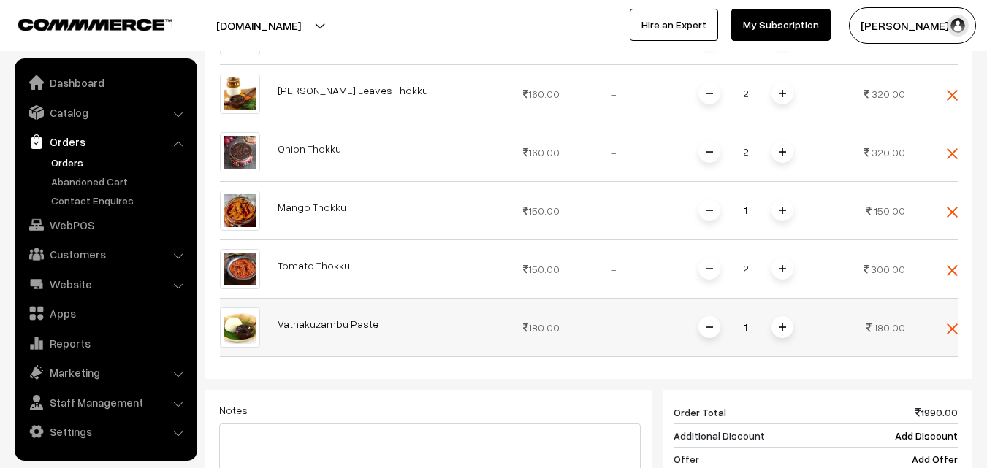
click at [776, 316] on span at bounding box center [782, 327] width 22 height 22
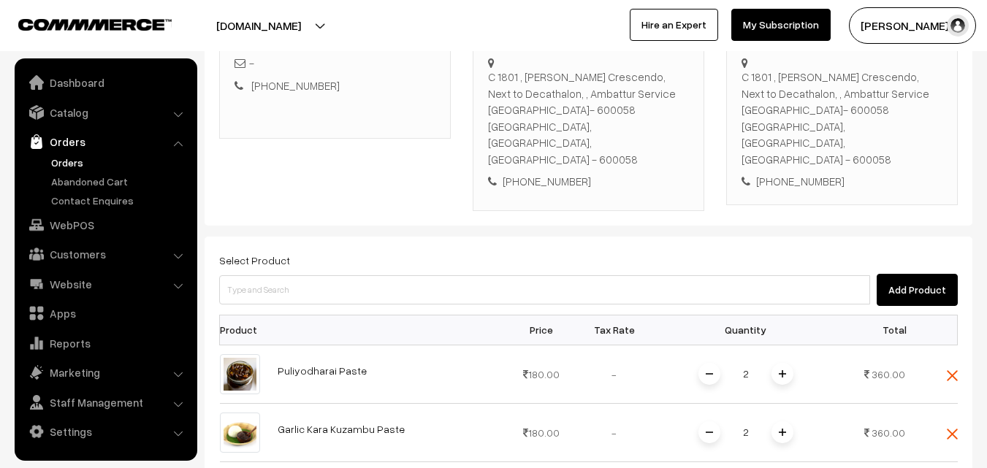
scroll to position [219, 0]
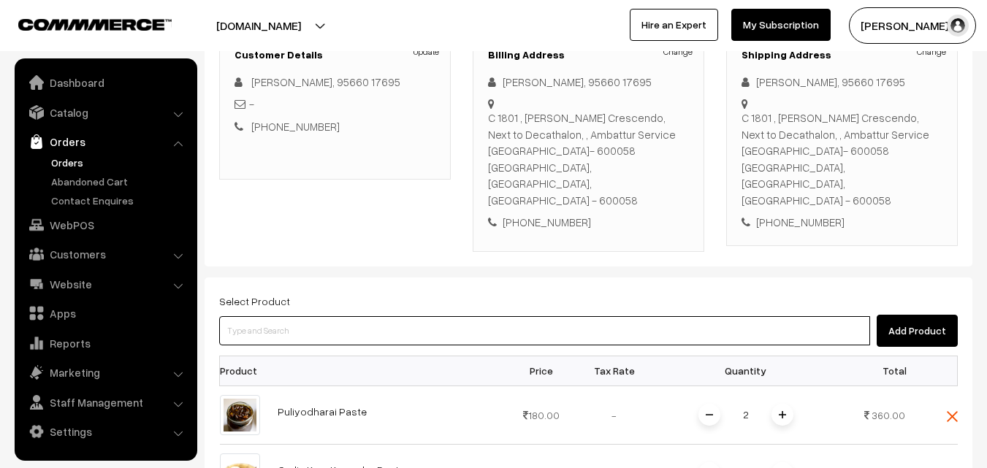
click at [376, 316] on input at bounding box center [544, 330] width 651 height 29
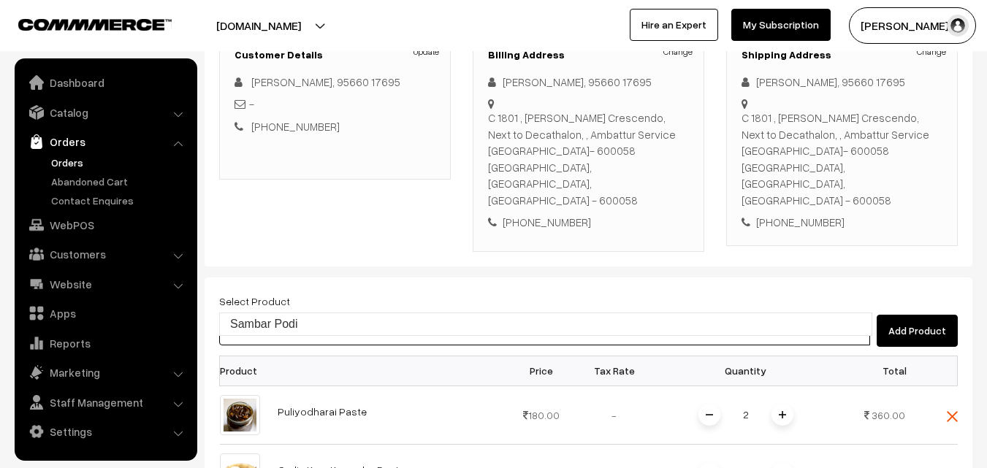
type input "Sambar Podi"
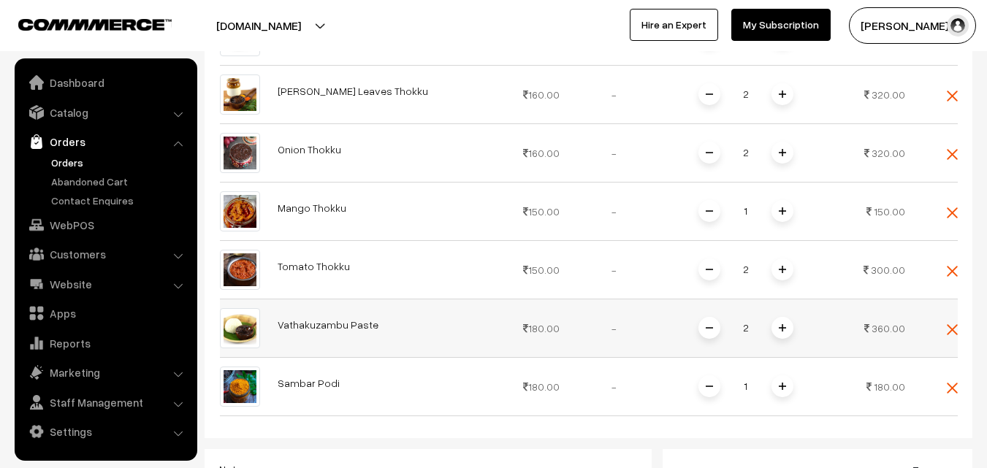
scroll to position [657, 0]
click at [786, 375] on span at bounding box center [782, 386] width 22 height 22
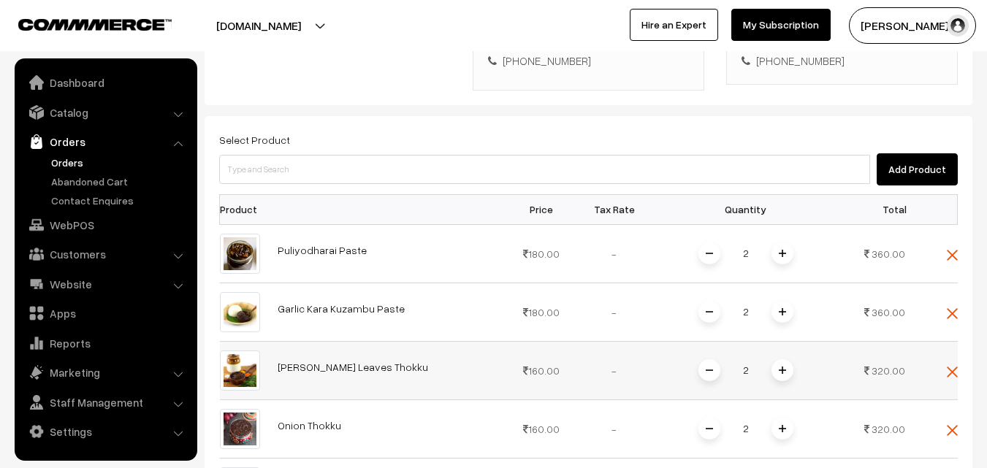
scroll to position [292, 0]
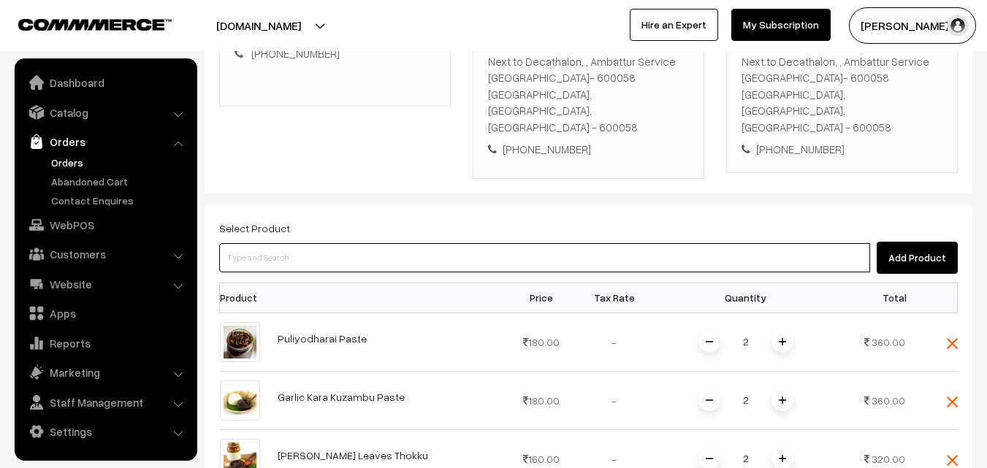
click at [447, 243] on input at bounding box center [544, 257] width 651 height 29
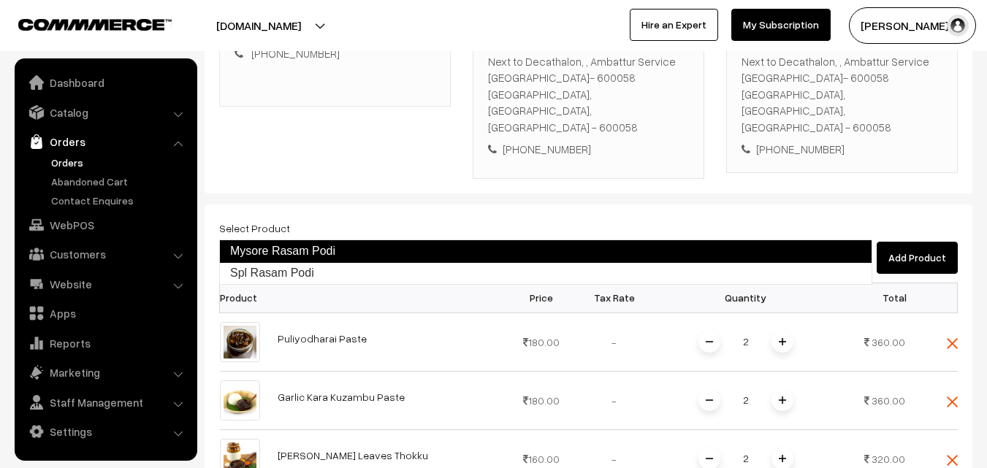
type input "Spl Rasam Podi"
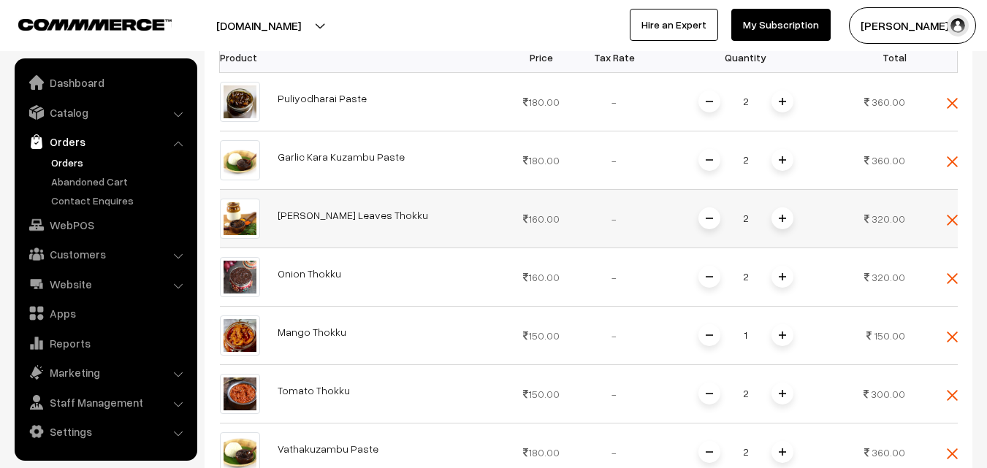
scroll to position [657, 0]
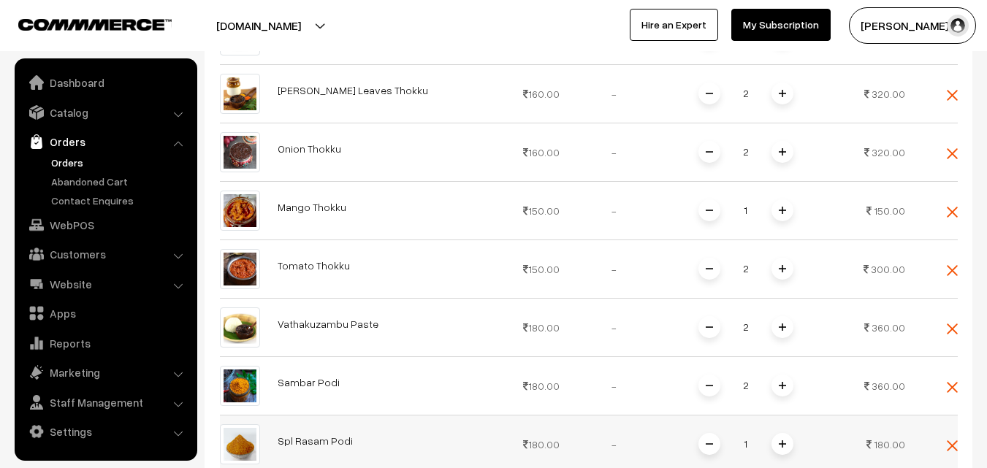
click at [781, 433] on span at bounding box center [782, 444] width 22 height 22
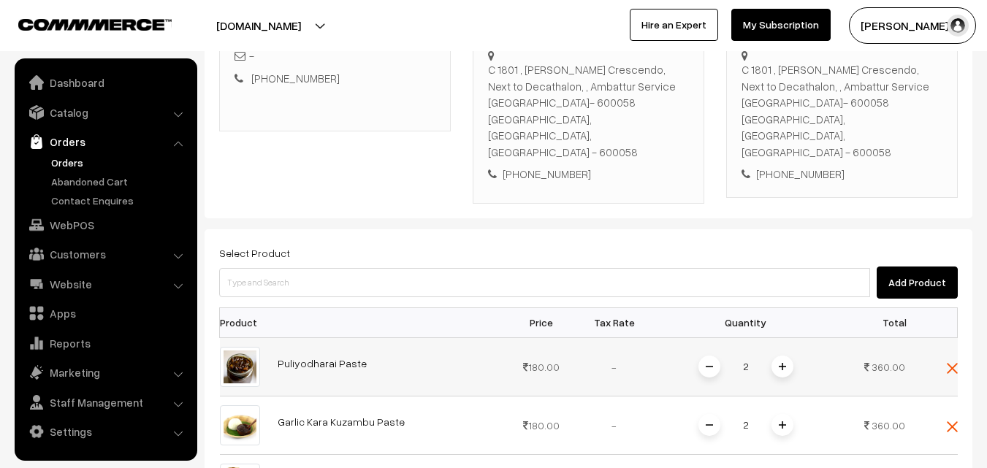
scroll to position [219, 0]
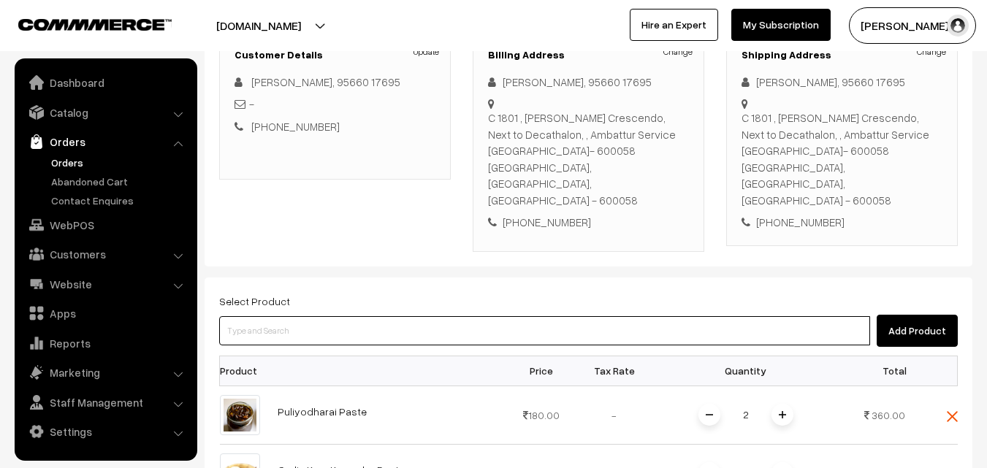
click at [439, 316] on input at bounding box center [544, 330] width 651 height 29
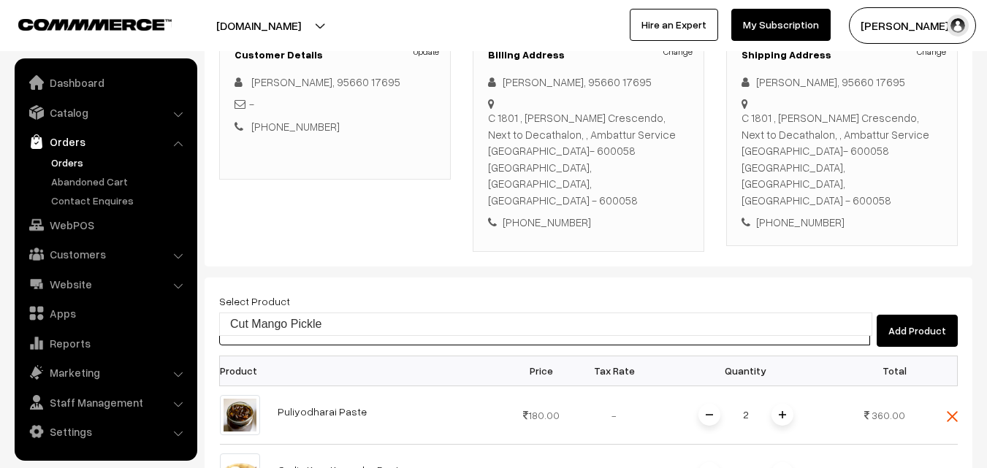
type input "Cut Mango Pickle"
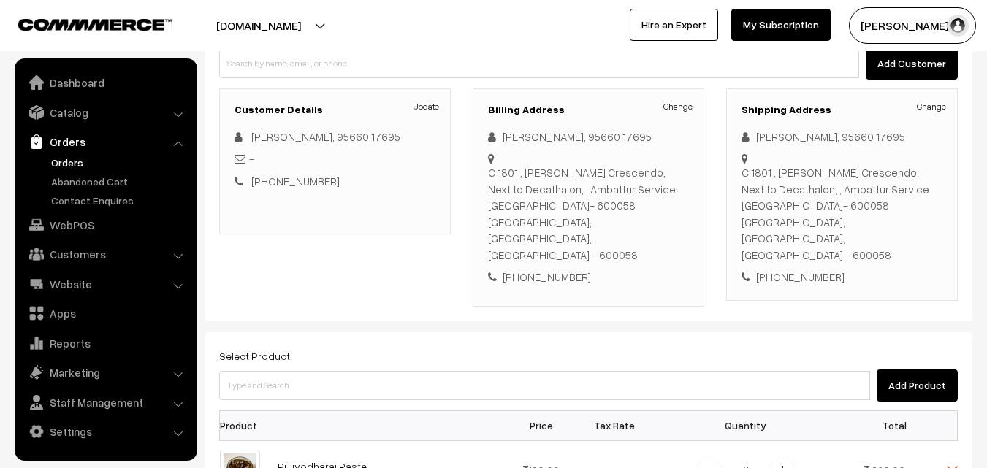
scroll to position [146, 0]
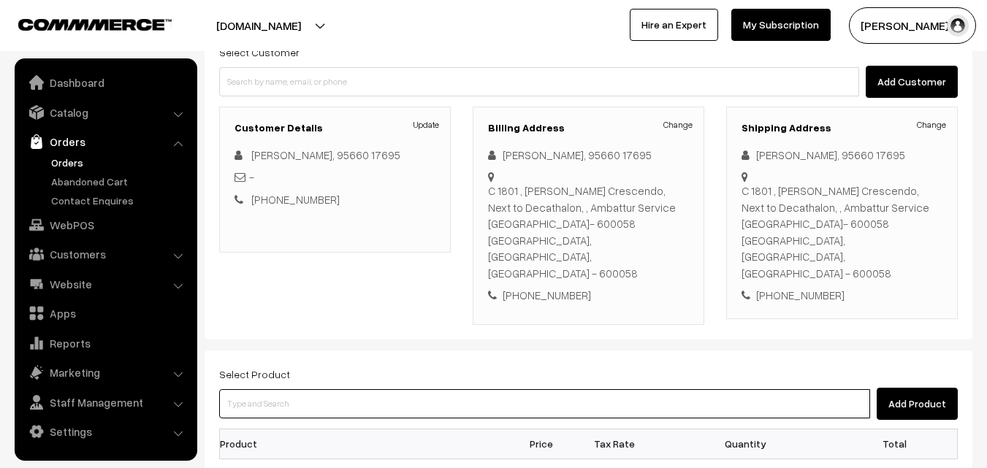
click at [390, 389] on input at bounding box center [544, 403] width 651 height 29
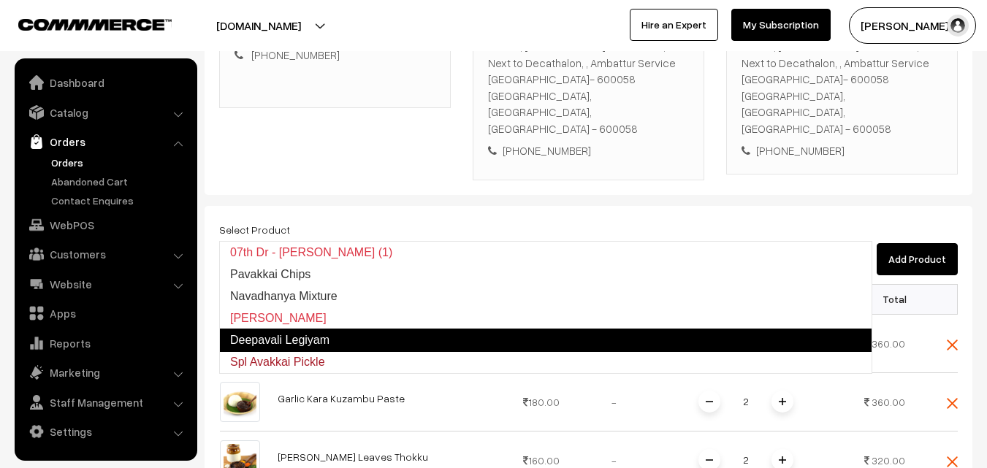
scroll to position [292, 0]
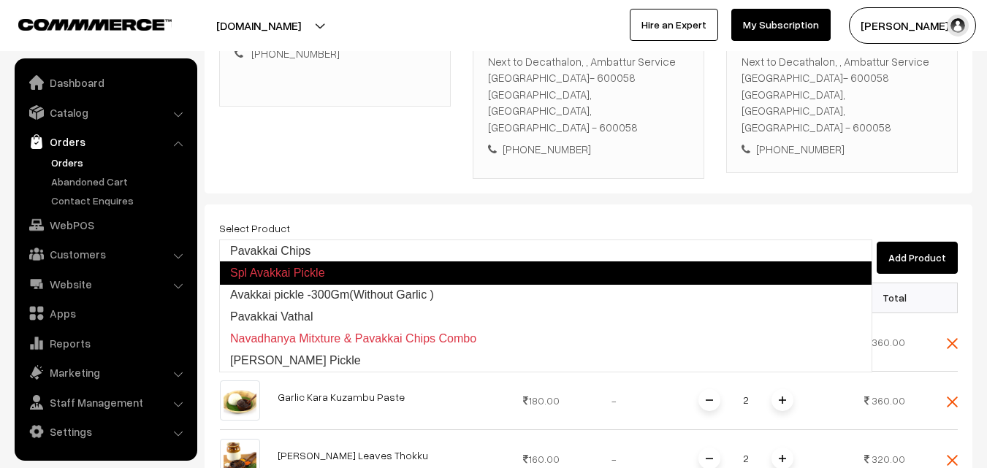
type input "Avakkai pickle -300Gm(Without Garlic )"
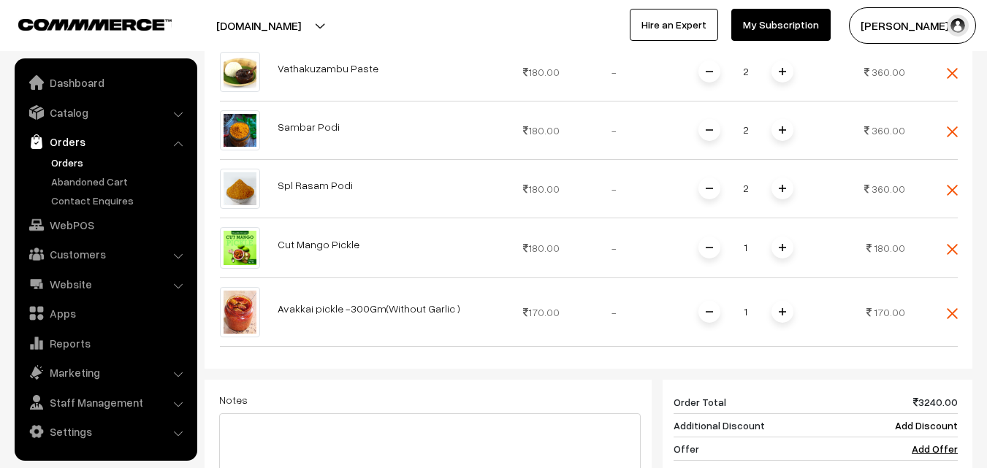
scroll to position [949, 0]
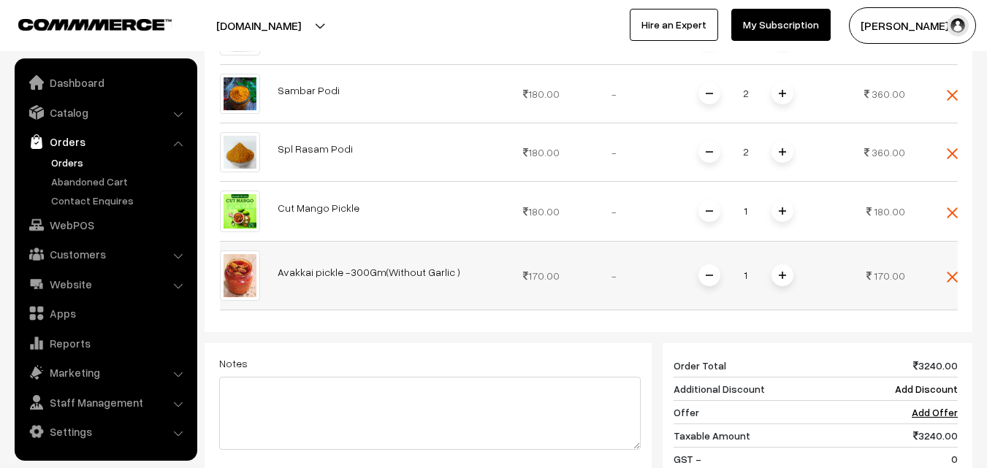
click at [777, 264] on span at bounding box center [782, 275] width 22 height 22
click at [951, 272] on img at bounding box center [951, 277] width 11 height 11
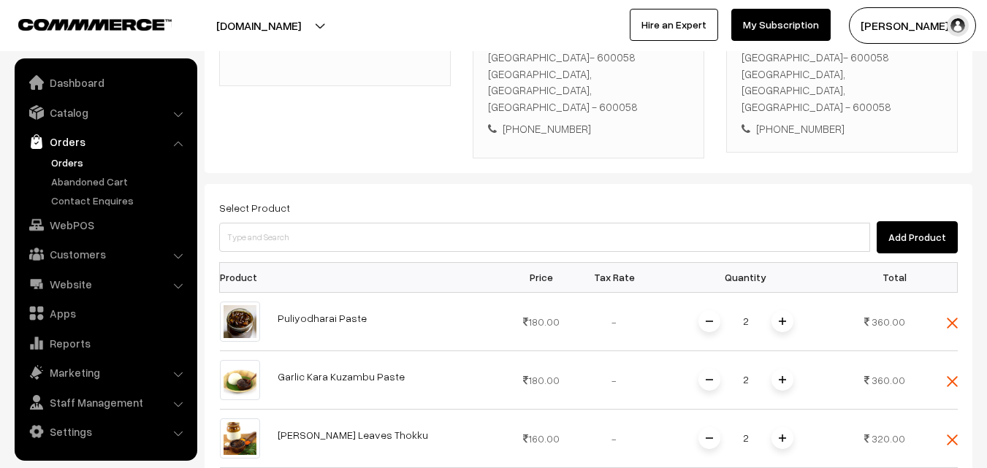
scroll to position [292, 0]
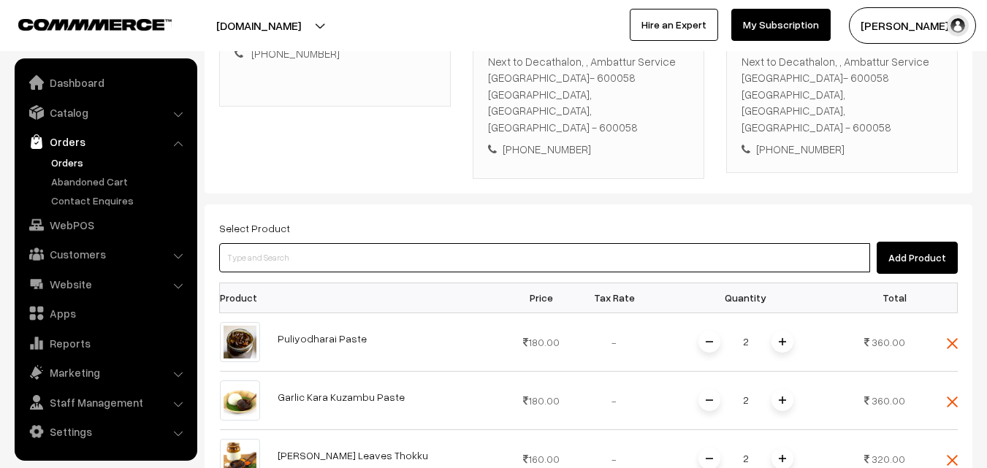
click at [413, 243] on input at bounding box center [544, 257] width 651 height 29
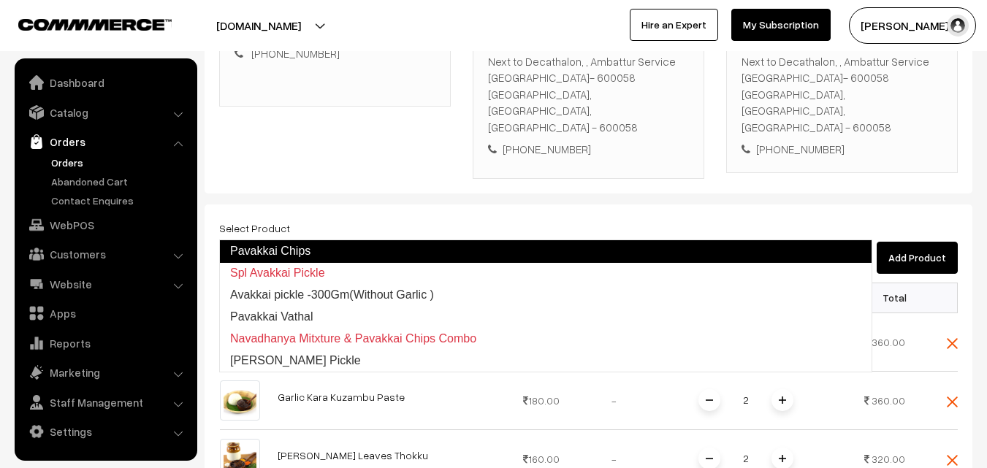
type input "Spl Avakkai Pickle"
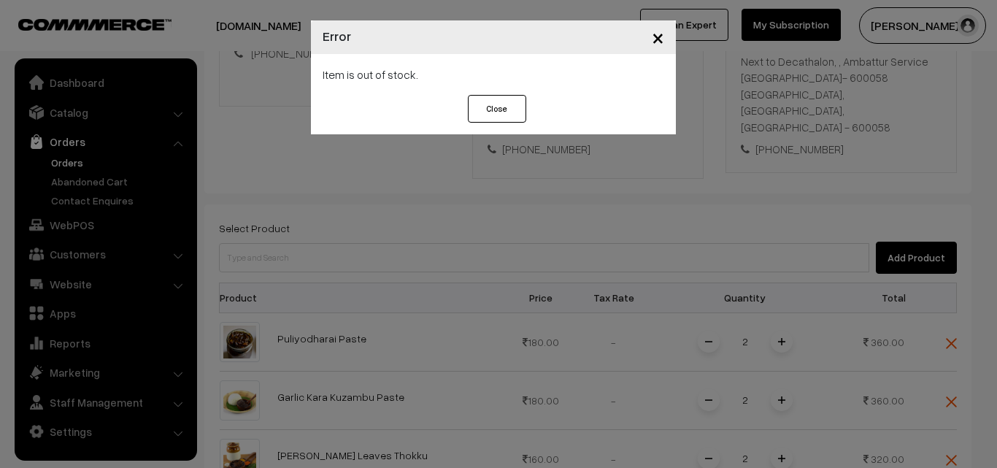
click at [662, 41] on span "×" at bounding box center [658, 36] width 12 height 27
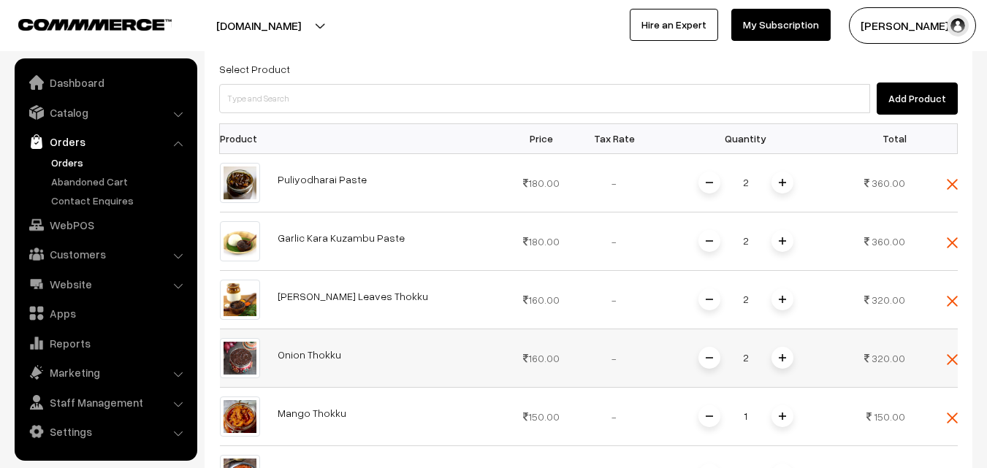
scroll to position [365, 0]
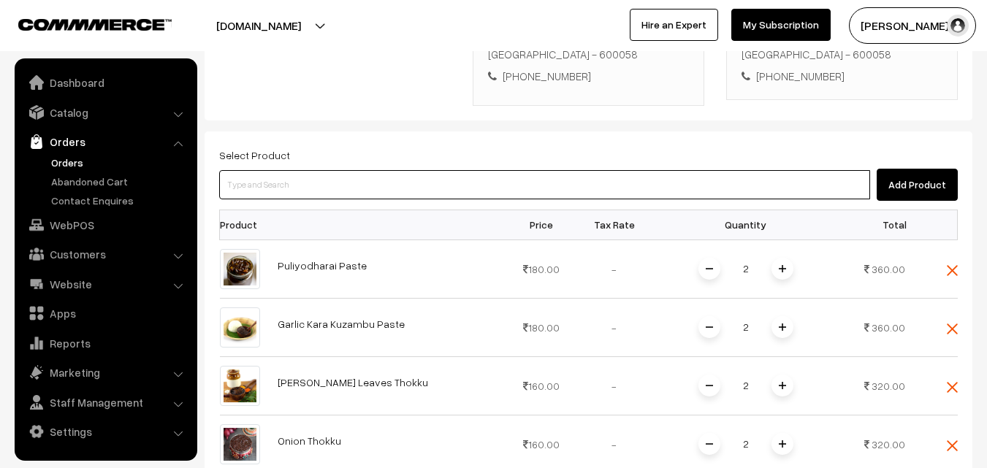
click at [451, 170] on input at bounding box center [544, 184] width 651 height 29
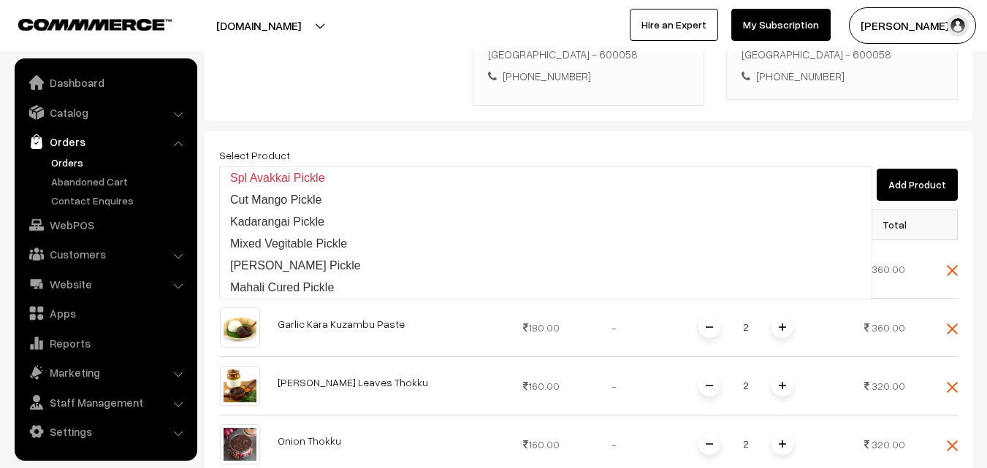
click at [227, 170] on input "pickle" at bounding box center [544, 184] width 651 height 29
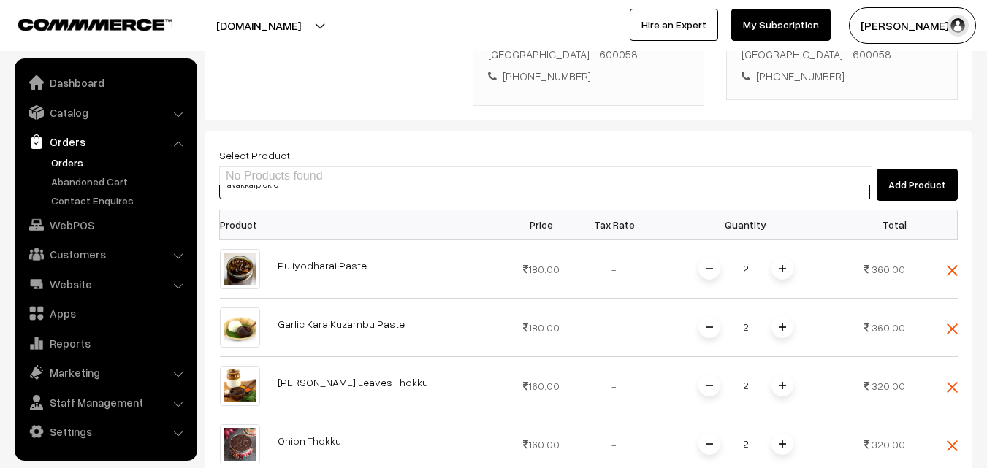
type input "avakkai pickle"
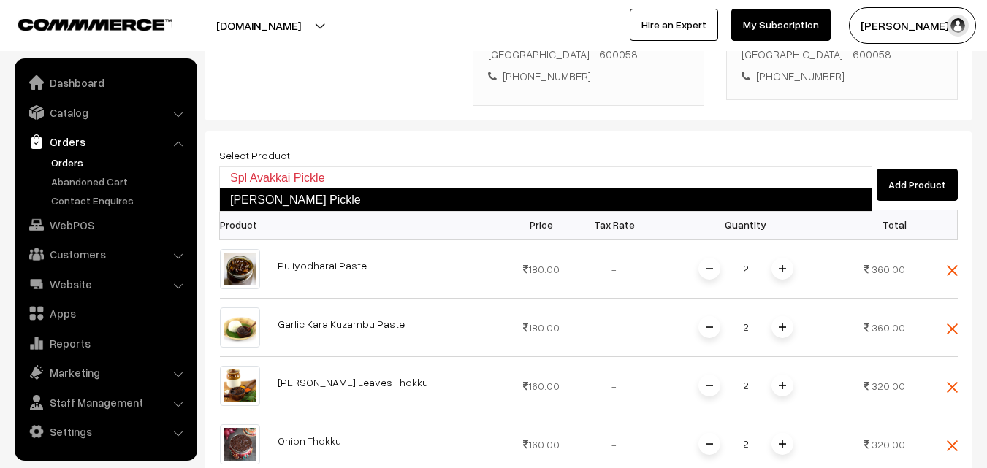
click at [285, 194] on link "Andra Avakkai Pickle" at bounding box center [545, 199] width 653 height 23
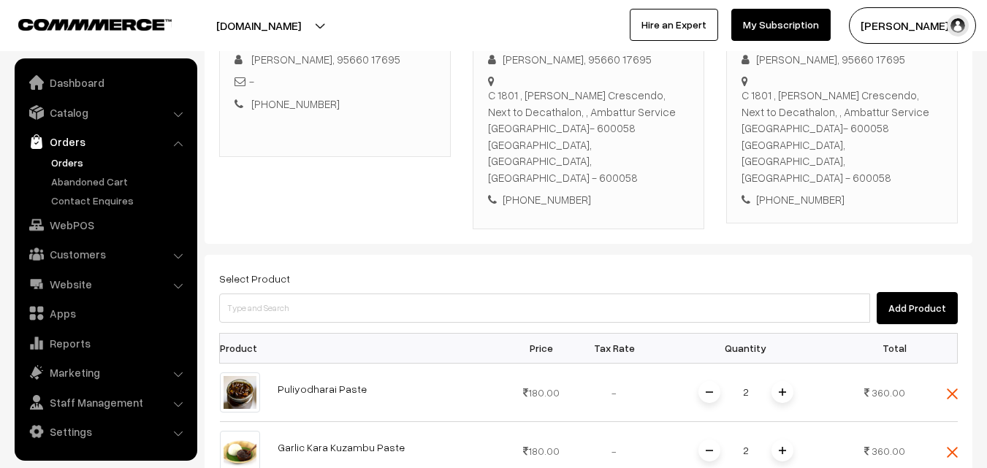
scroll to position [219, 0]
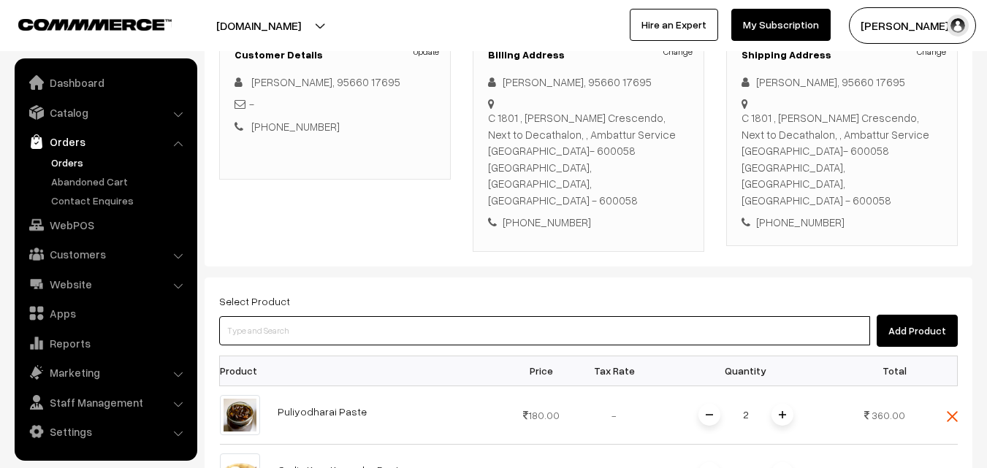
click at [363, 316] on input at bounding box center [544, 330] width 651 height 29
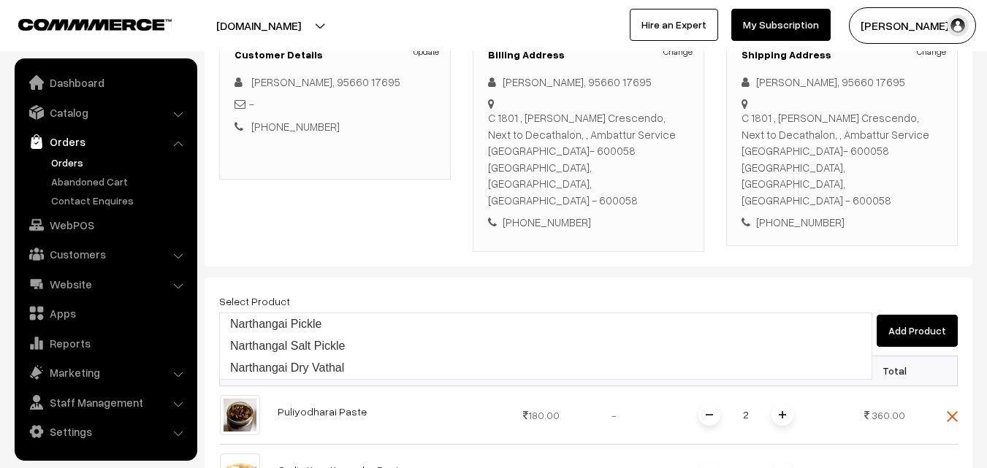
type input "Narthangai Pickle"
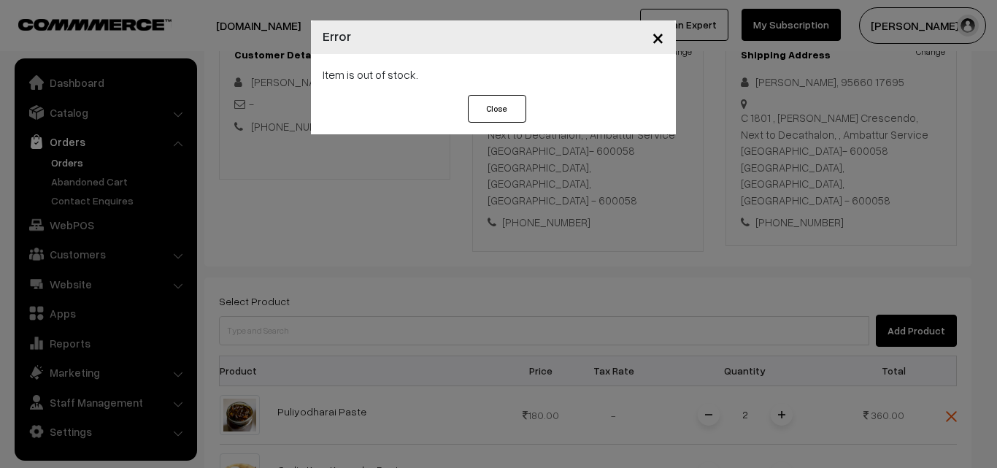
click at [654, 38] on span "×" at bounding box center [658, 36] width 12 height 27
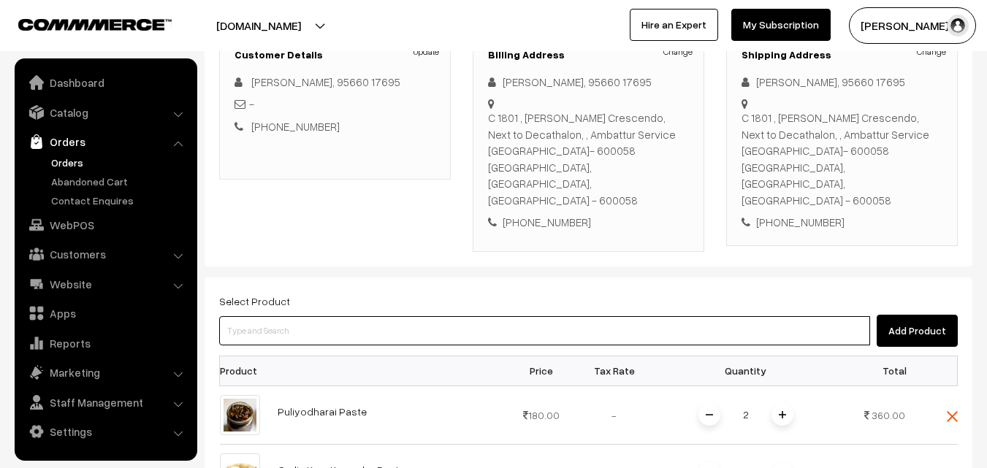
click at [464, 316] on input at bounding box center [544, 330] width 651 height 29
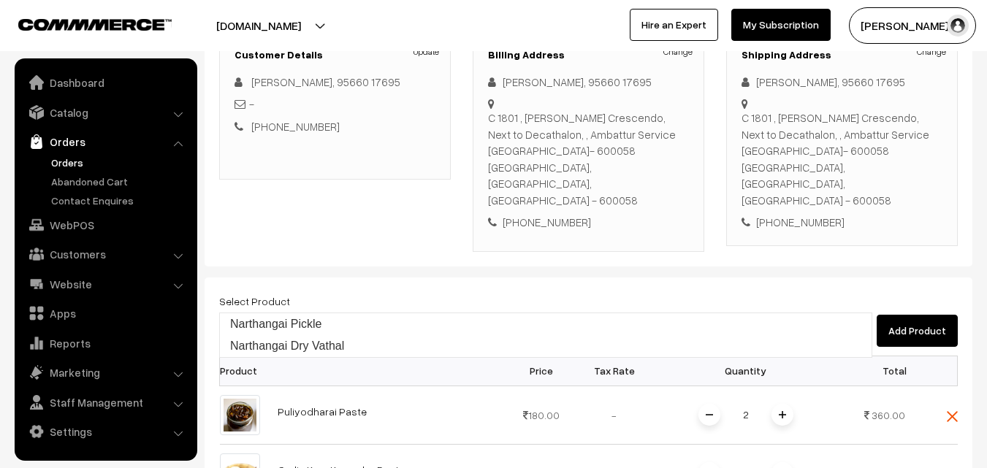
type input "Narthangai Pickle"
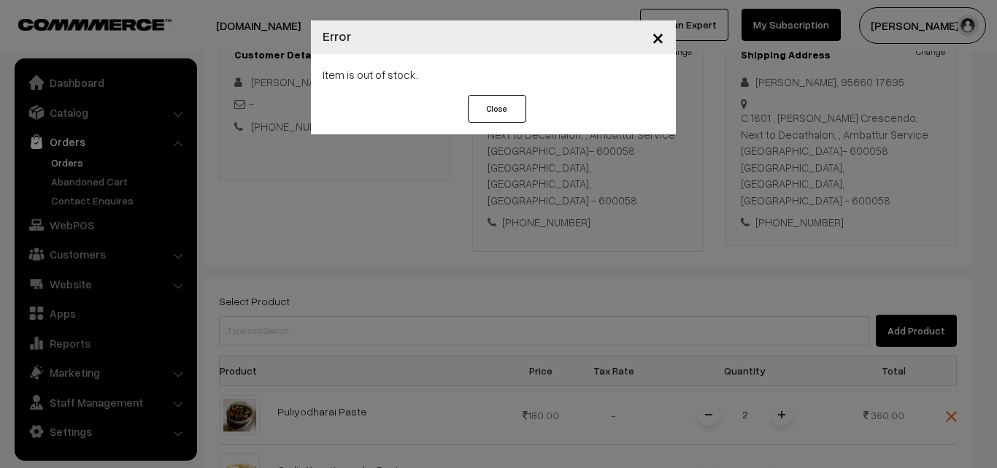
click at [662, 39] on span "×" at bounding box center [658, 36] width 12 height 27
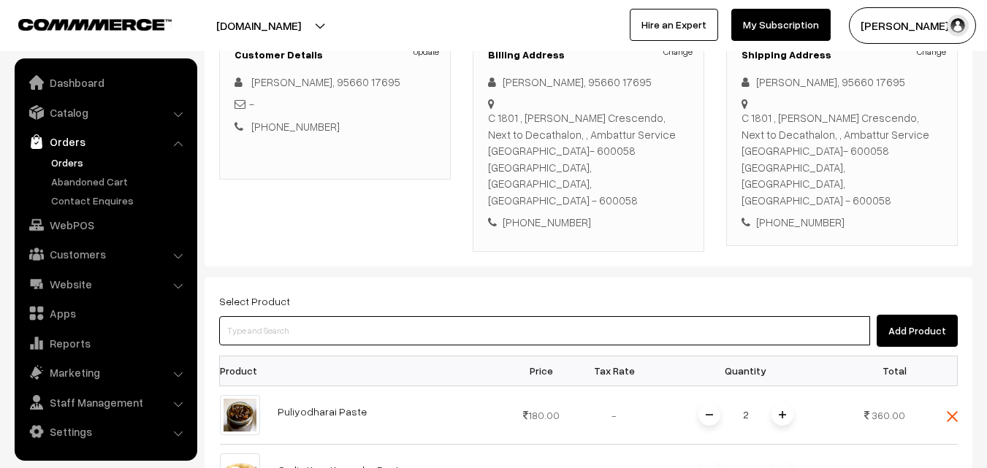
click at [364, 316] on input at bounding box center [544, 330] width 651 height 29
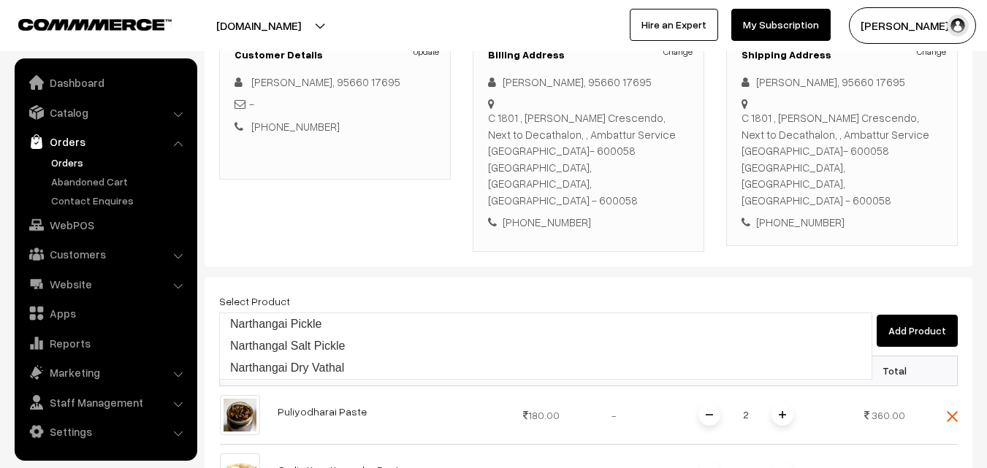
type input "Narthangal Salt Pickle"
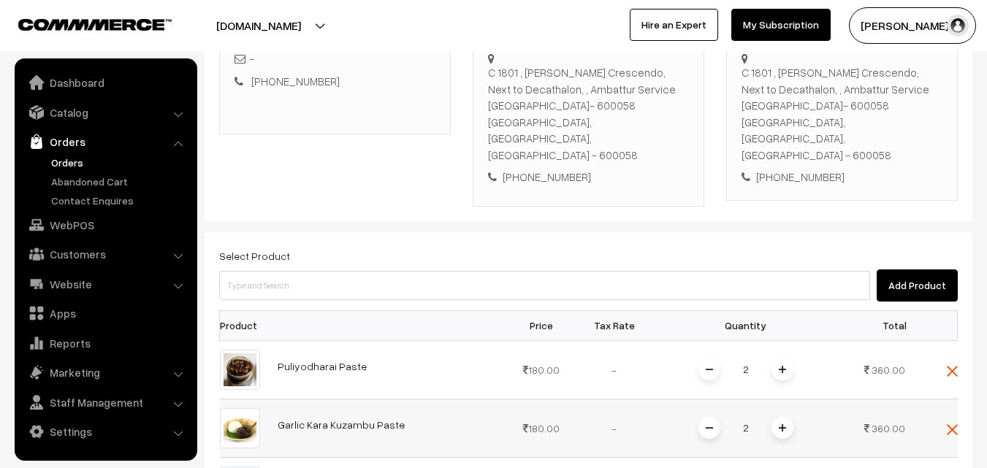
scroll to position [146, 0]
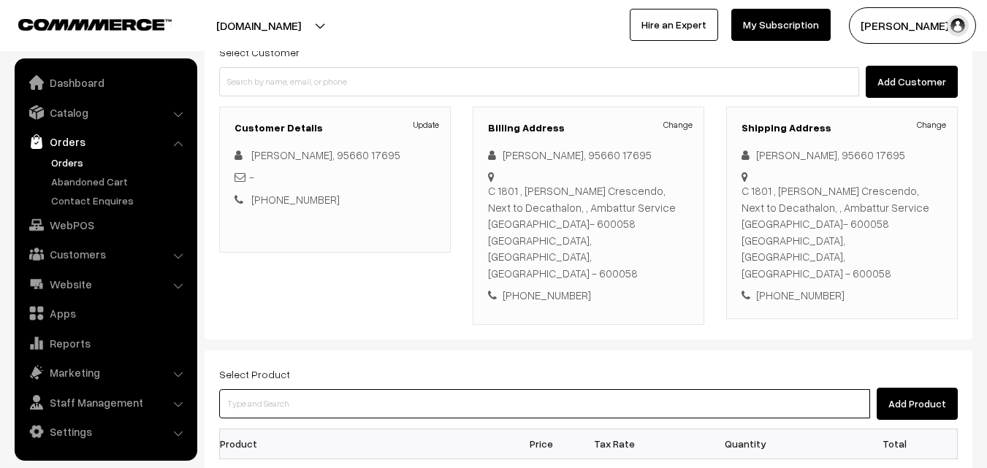
click at [349, 389] on input at bounding box center [544, 403] width 651 height 29
type input "i"
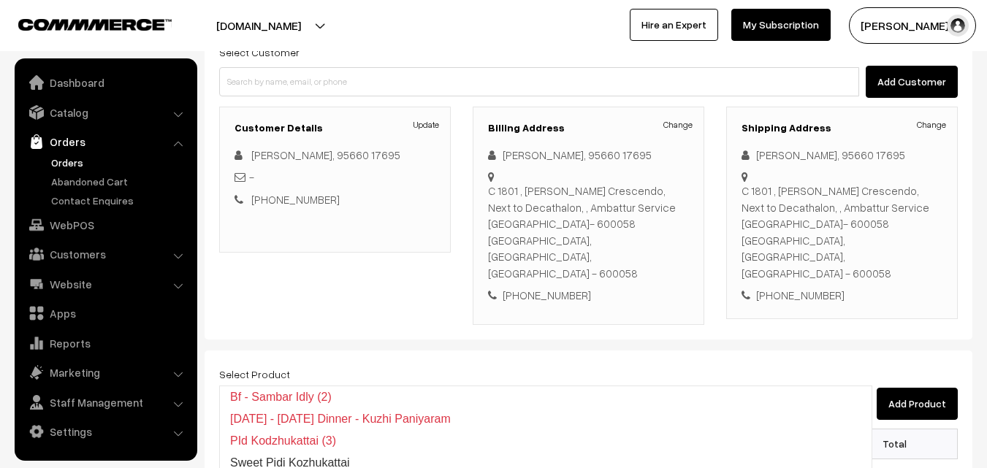
type input "Idl"
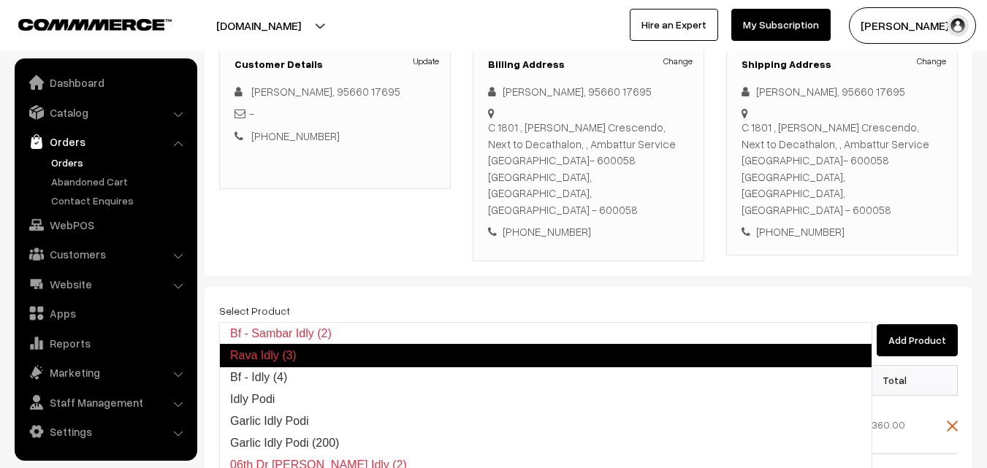
scroll to position [292, 0]
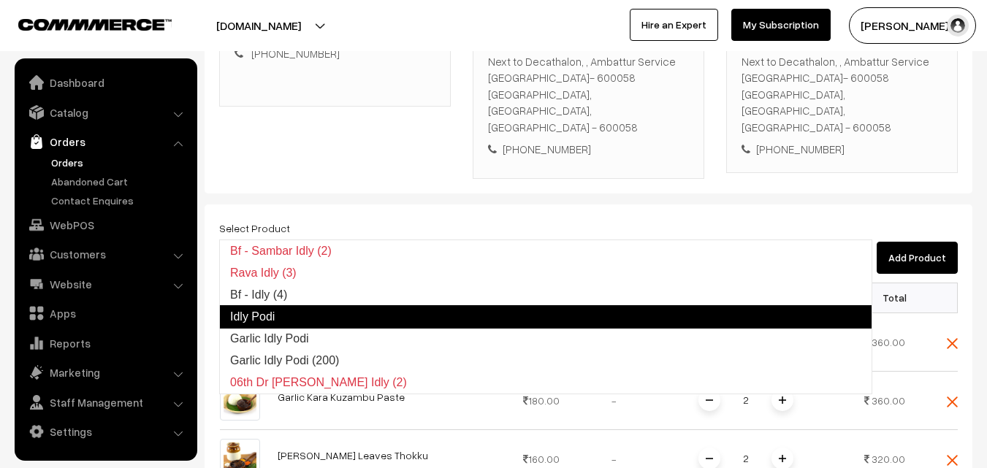
click at [333, 320] on link "Idly Podi" at bounding box center [545, 316] width 653 height 23
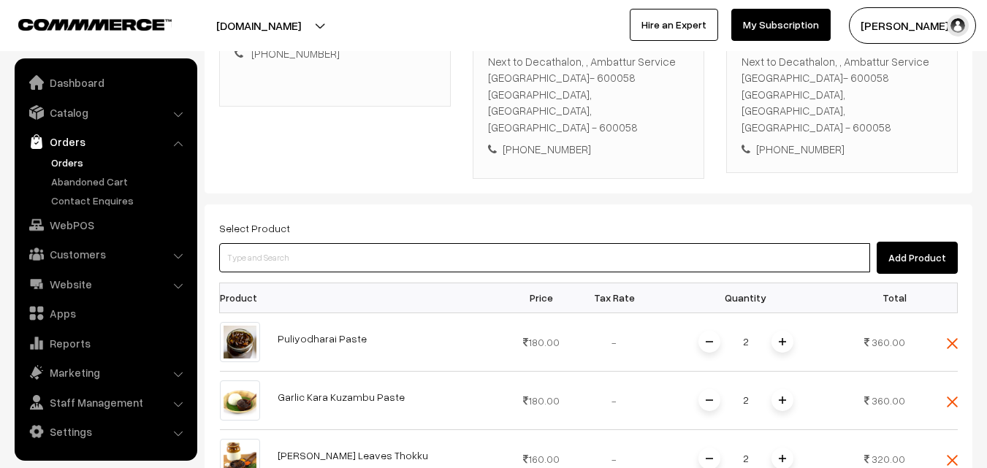
click at [416, 243] on input at bounding box center [544, 257] width 651 height 29
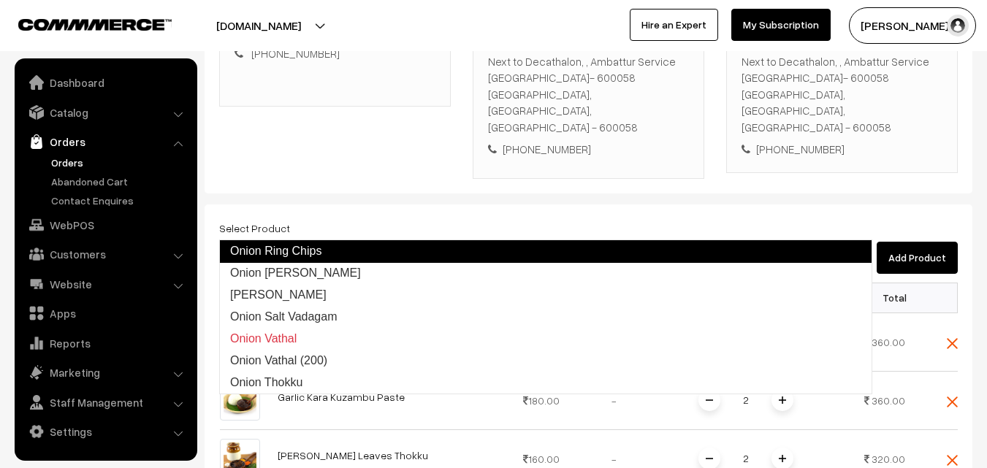
type input "Onion Garlic Chutney"
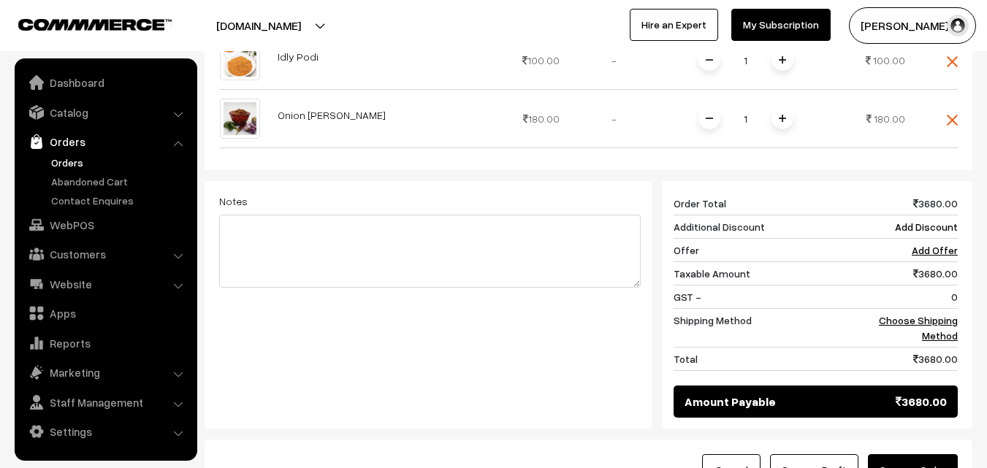
scroll to position [1184, 0]
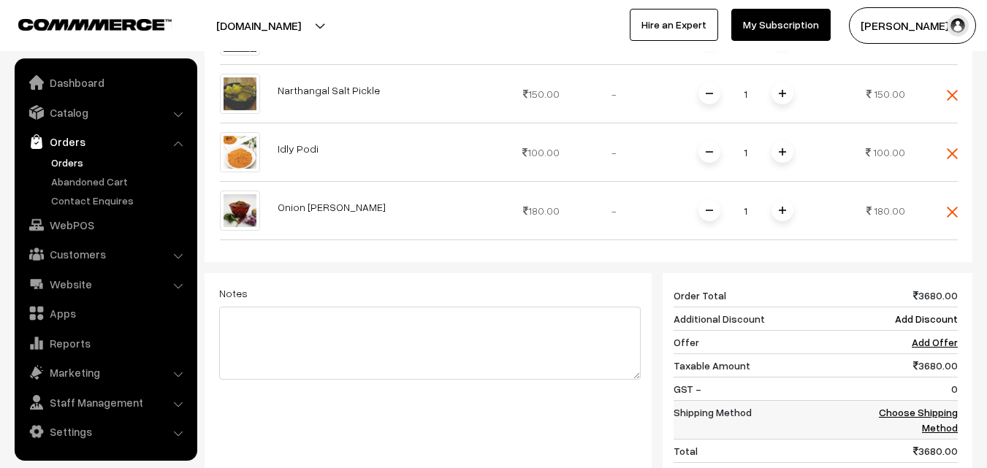
click at [937, 401] on td "Choose Shipping Method" at bounding box center [912, 420] width 91 height 39
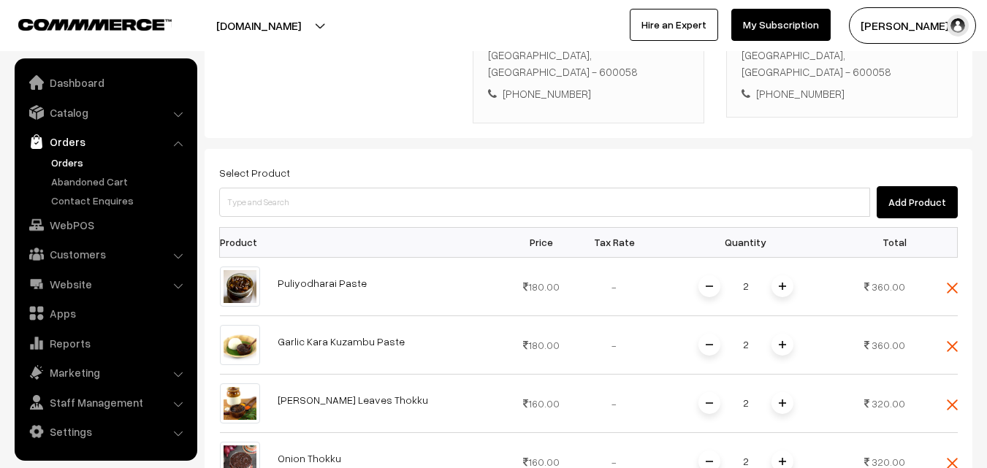
scroll to position [308, 0]
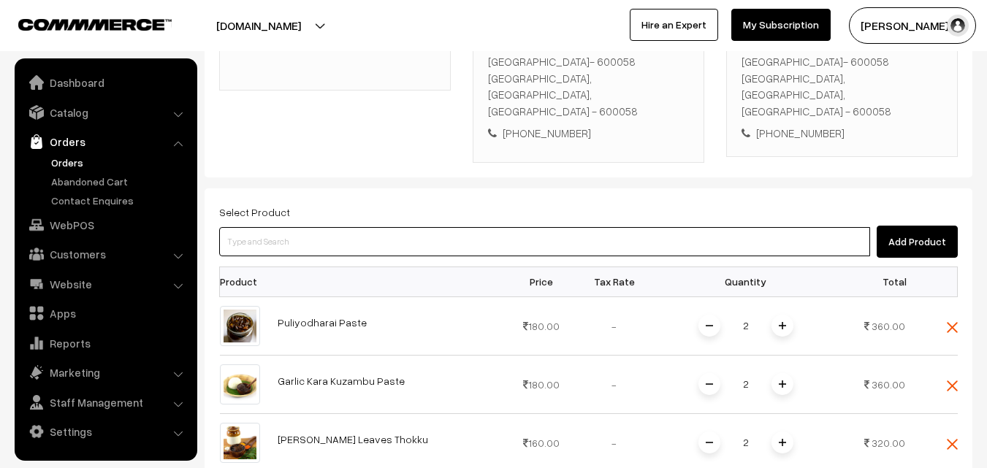
click at [527, 227] on input at bounding box center [544, 241] width 651 height 29
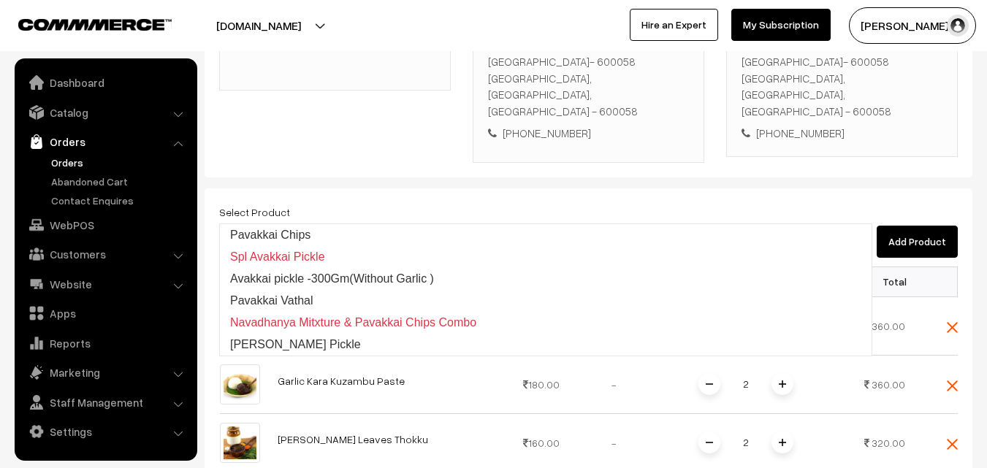
type input "avakkai"
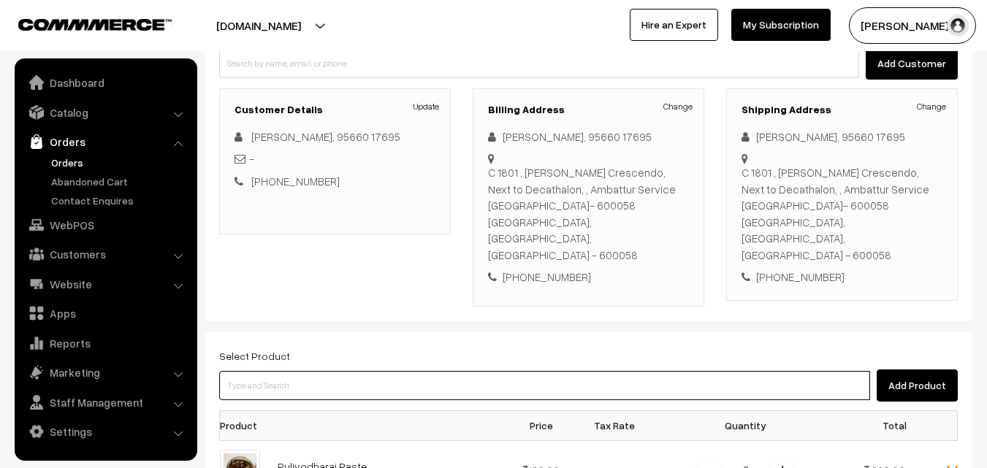
scroll to position [162, 0]
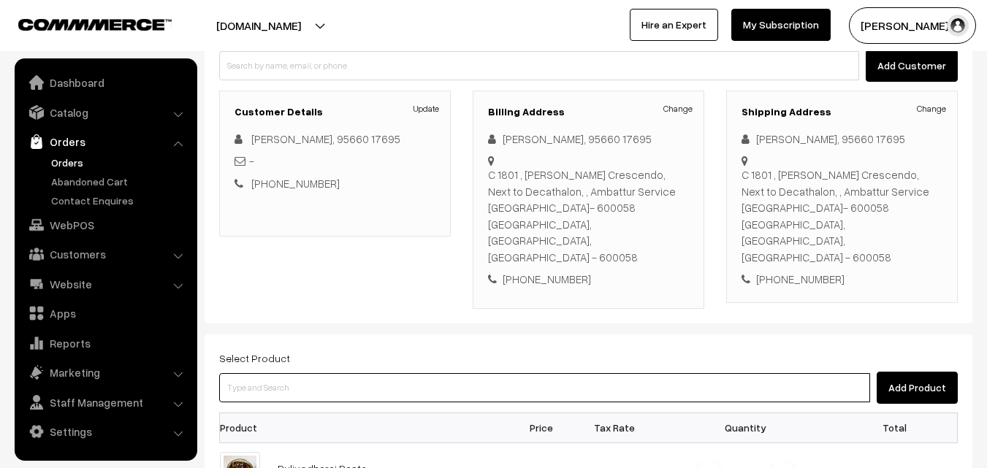
click at [305, 373] on input at bounding box center [544, 387] width 651 height 29
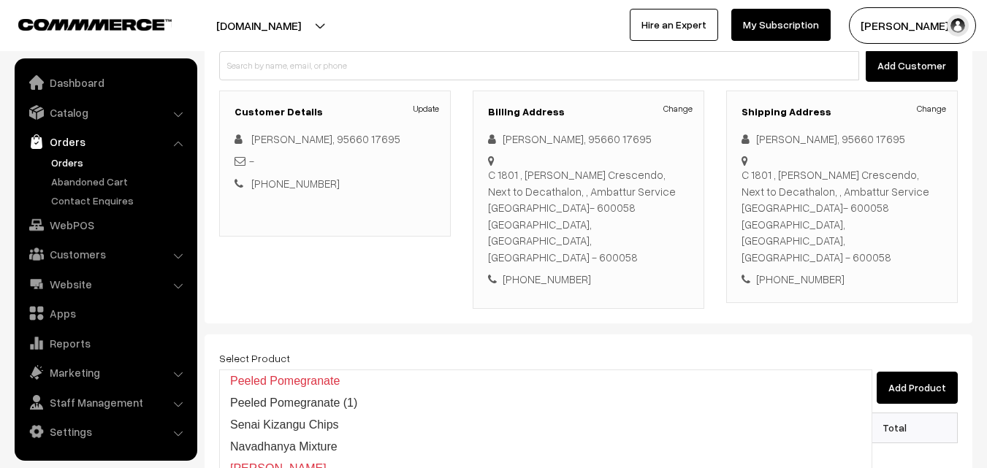
type input "narth"
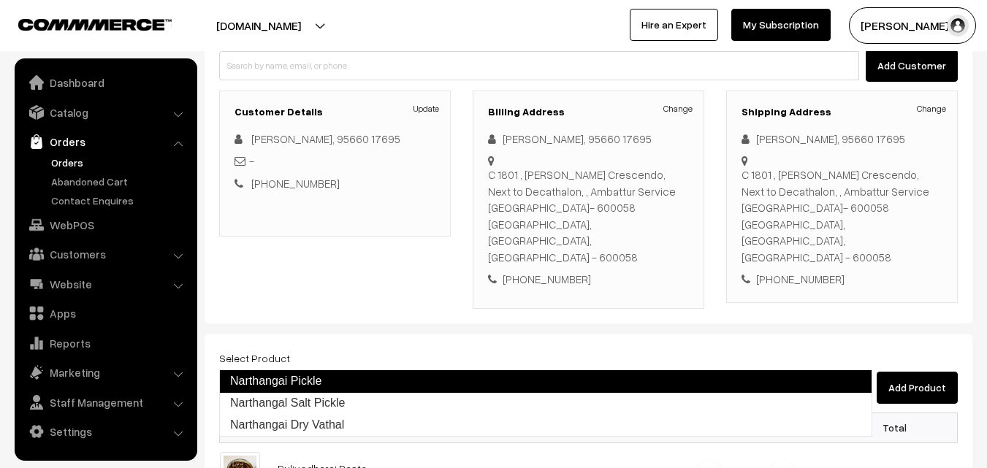
click at [354, 378] on link "Narthangai Pickle" at bounding box center [545, 380] width 653 height 23
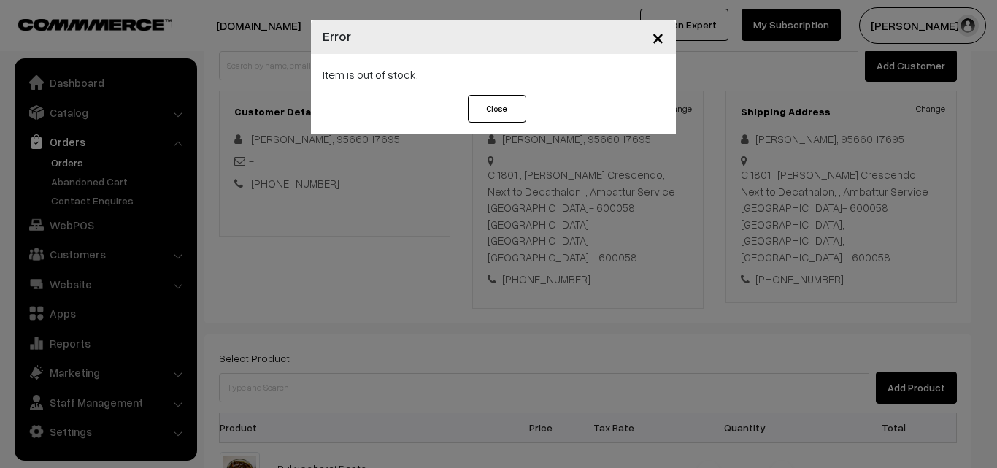
click at [661, 40] on span "×" at bounding box center [658, 36] width 12 height 27
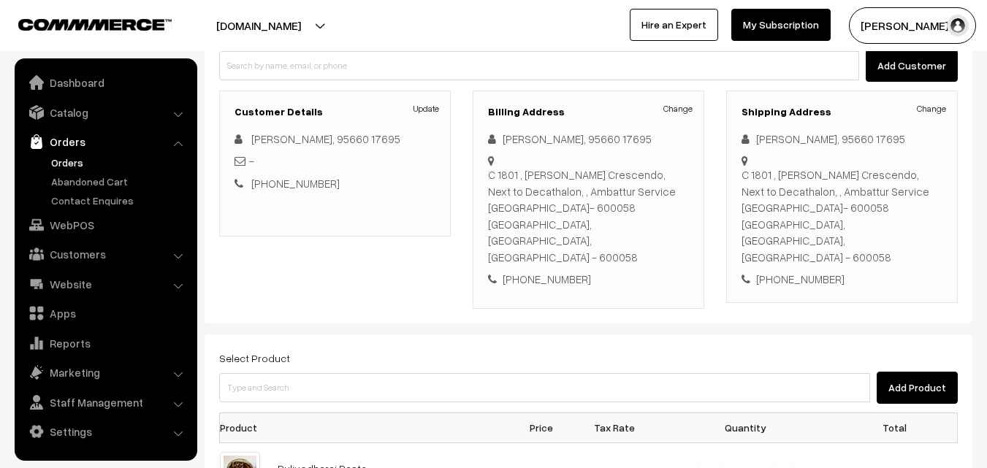
click at [67, 160] on link "Orders" at bounding box center [119, 162] width 145 height 15
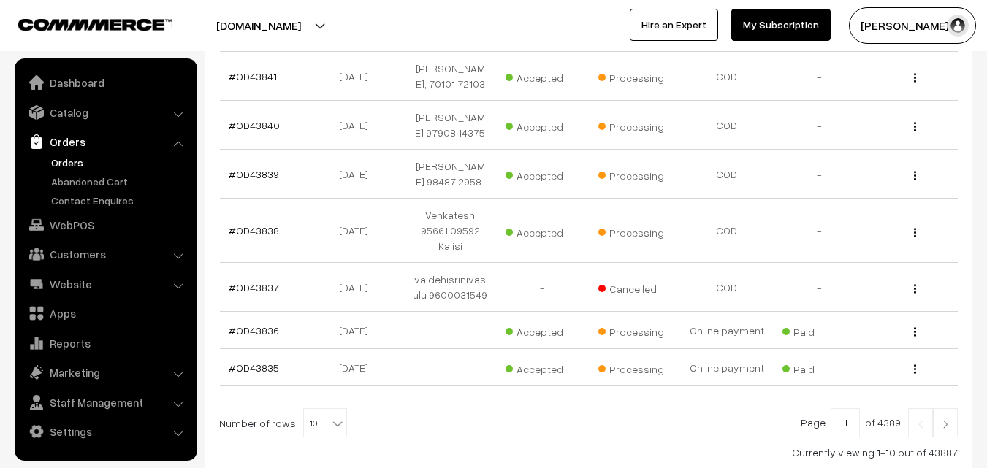
scroll to position [543, 0]
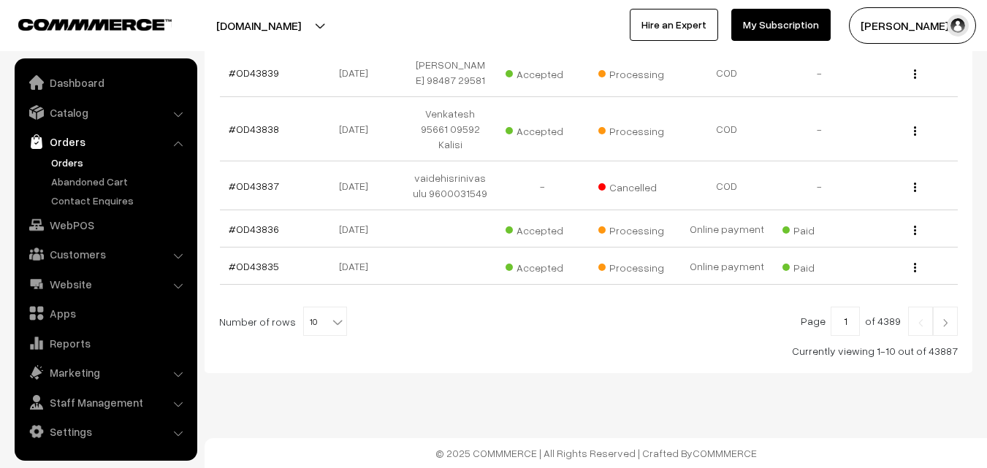
click at [947, 326] on img at bounding box center [944, 322] width 13 height 9
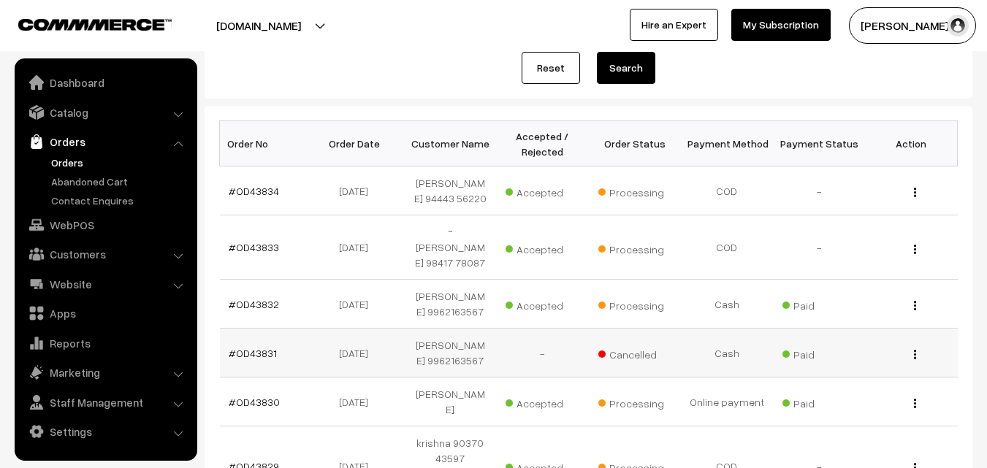
scroll to position [219, 0]
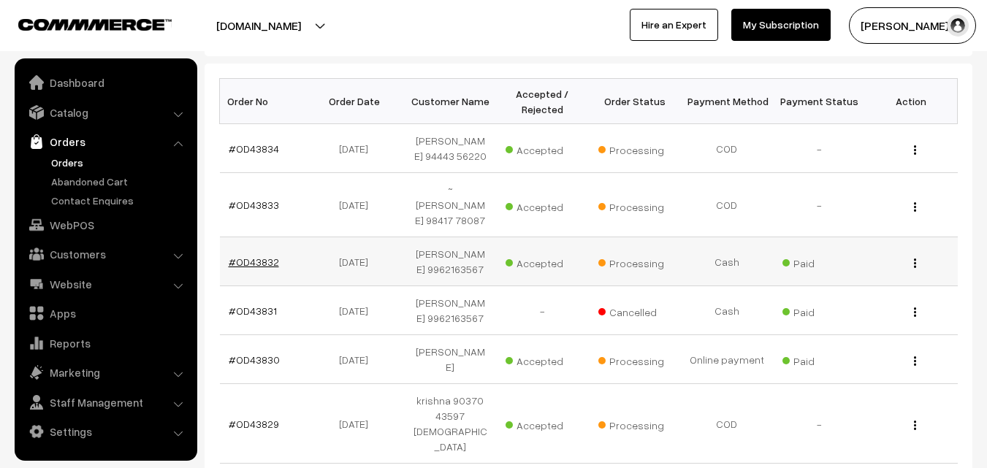
click at [271, 264] on link "#OD43832" at bounding box center [254, 262] width 50 height 12
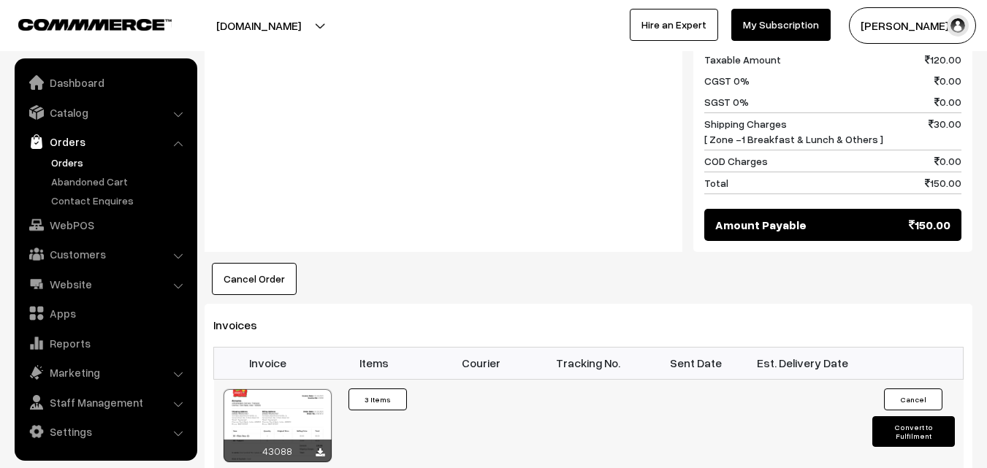
scroll to position [803, 0]
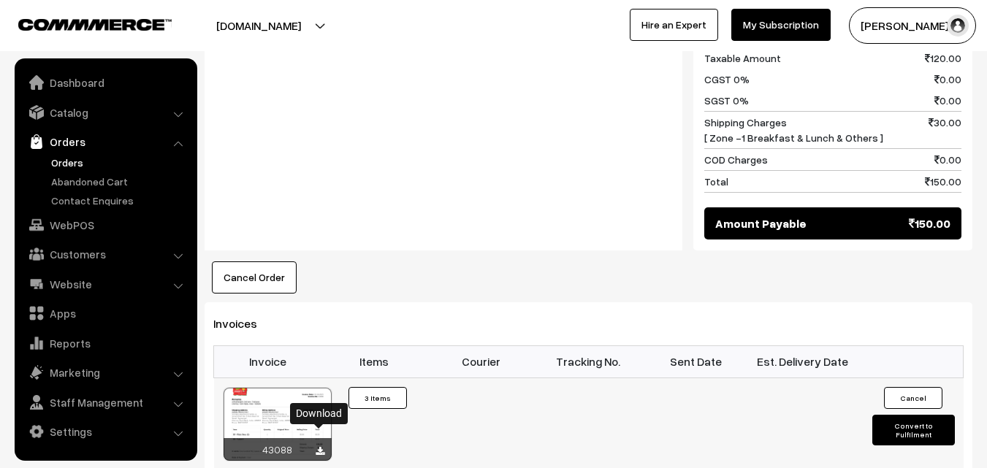
click at [321, 447] on icon at bounding box center [319, 451] width 9 height 9
click at [67, 160] on link "Orders" at bounding box center [119, 162] width 145 height 15
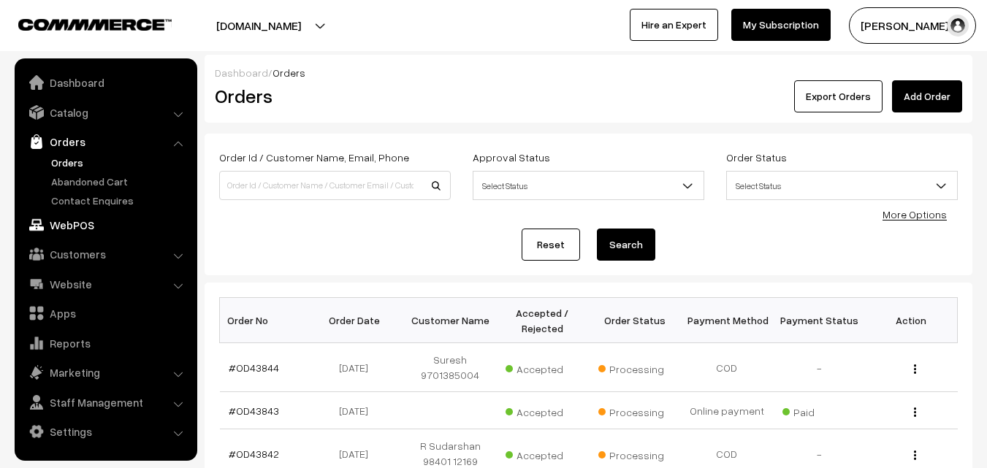
click at [87, 224] on link "WebPOS" at bounding box center [105, 225] width 174 height 26
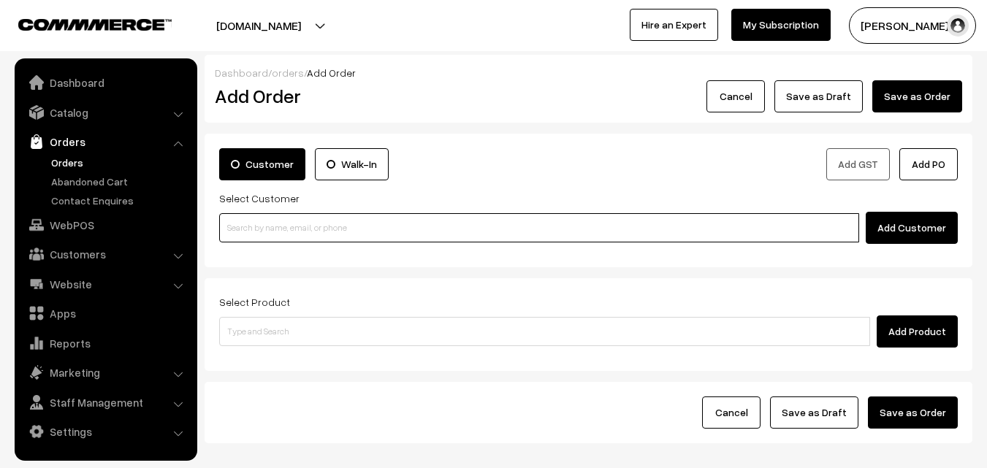
click at [379, 219] on input at bounding box center [539, 227] width 640 height 29
paste input "93826 66454"
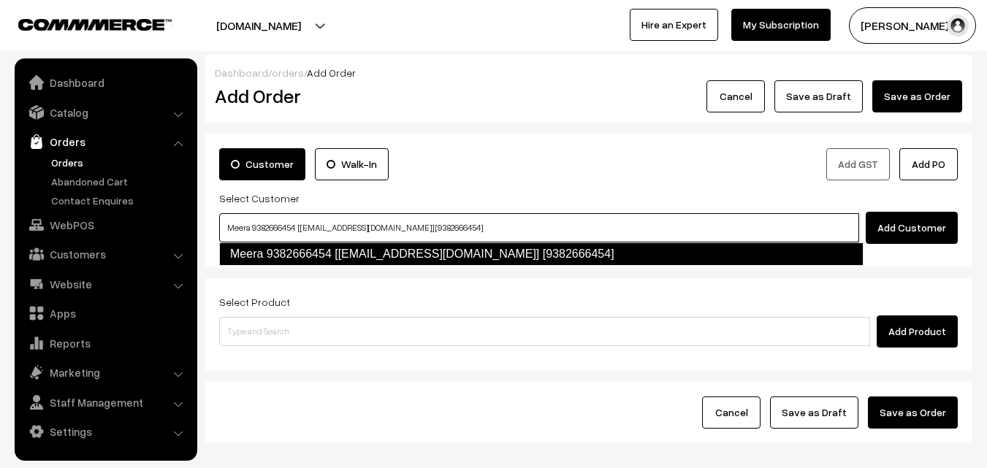
type input "Meera 9382666454 [[EMAIL_ADDRESS][DOMAIN_NAME]] [9382666454]"
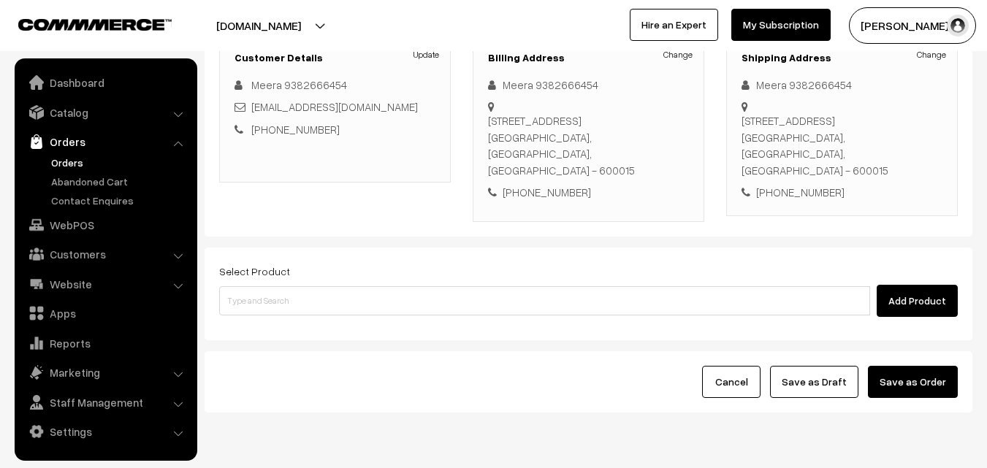
scroll to position [219, 0]
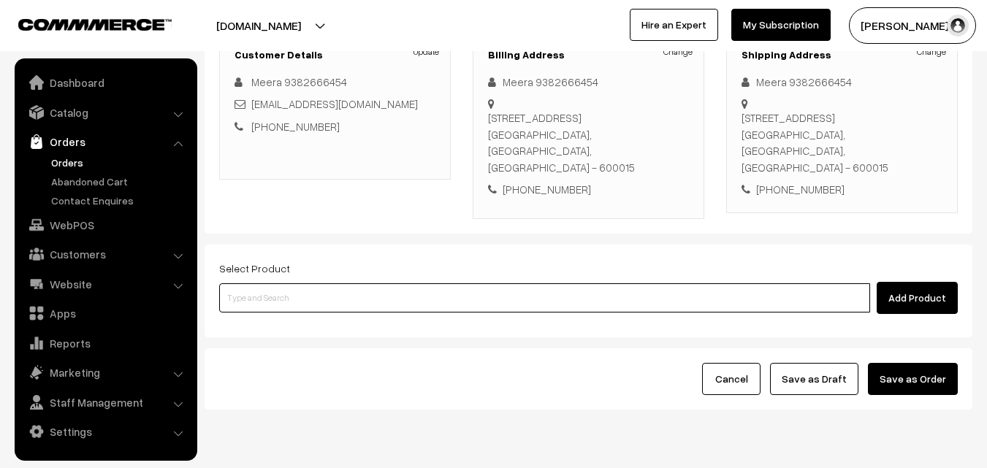
click at [514, 284] on input at bounding box center [544, 297] width 651 height 29
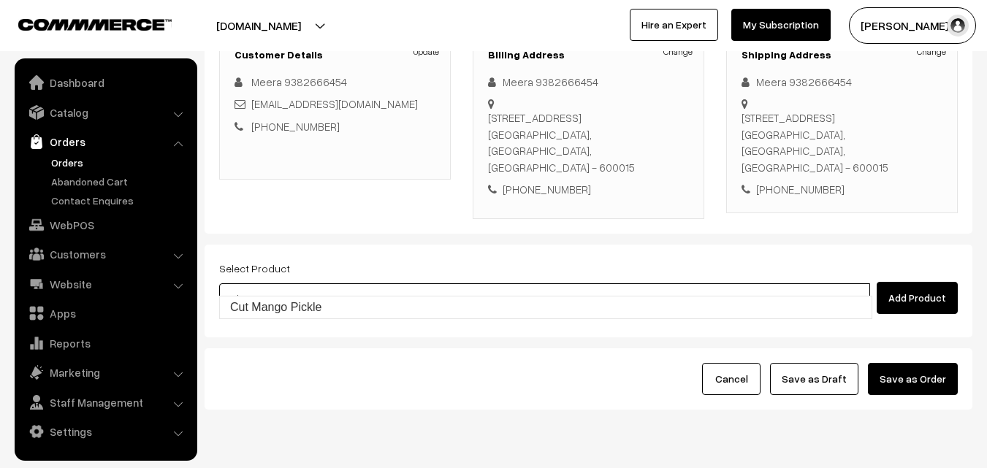
type input "Cut Mango Pickle"
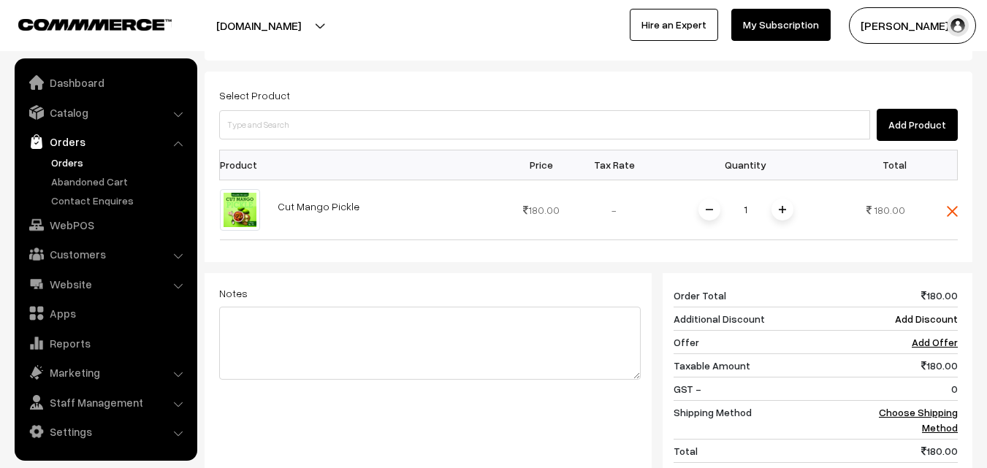
scroll to position [438, 0]
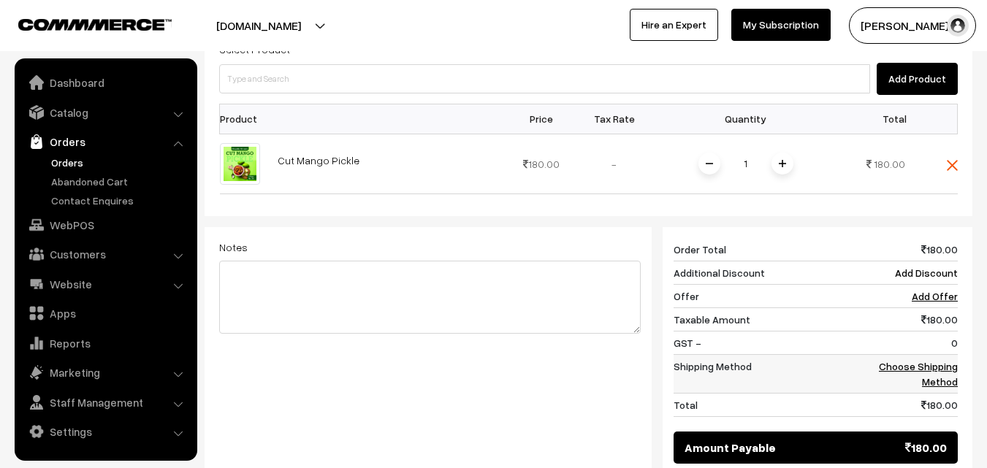
click at [939, 360] on link "Choose Shipping Method" at bounding box center [917, 374] width 79 height 28
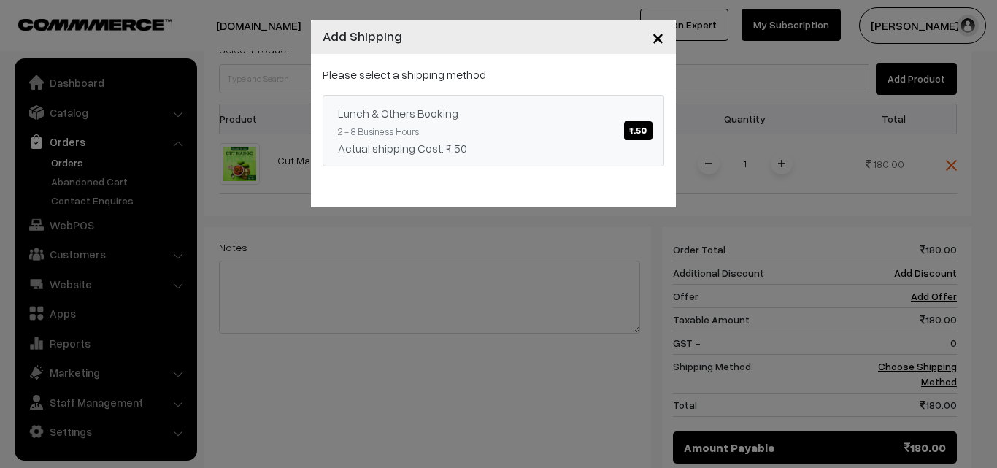
click at [640, 129] on span "₹.50" at bounding box center [638, 130] width 28 height 19
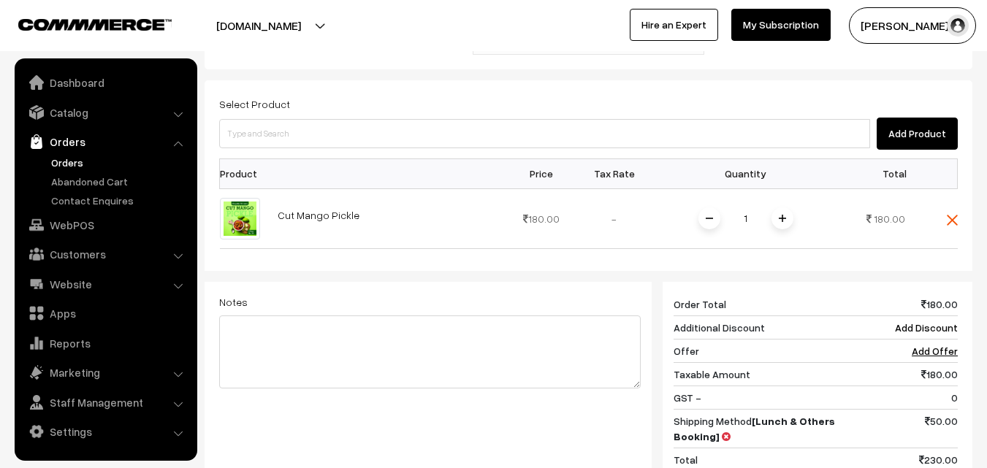
scroll to position [292, 0]
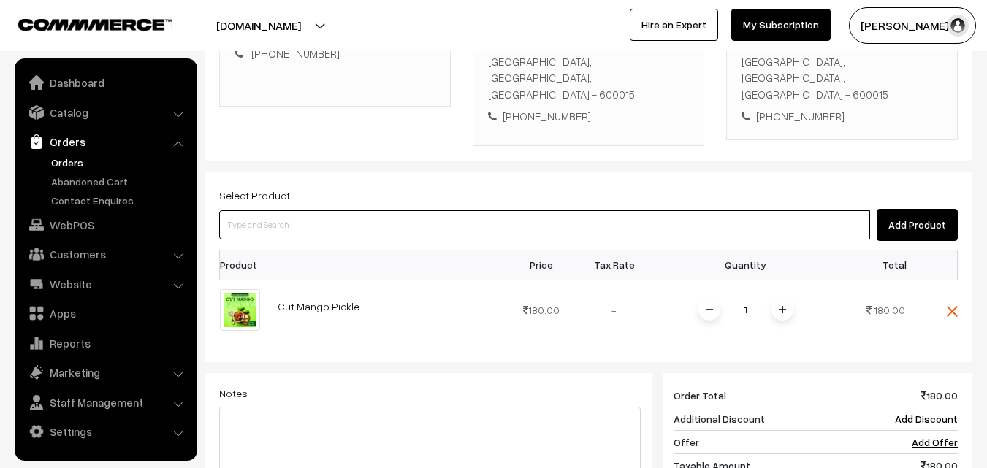
click at [438, 210] on input at bounding box center [544, 224] width 651 height 29
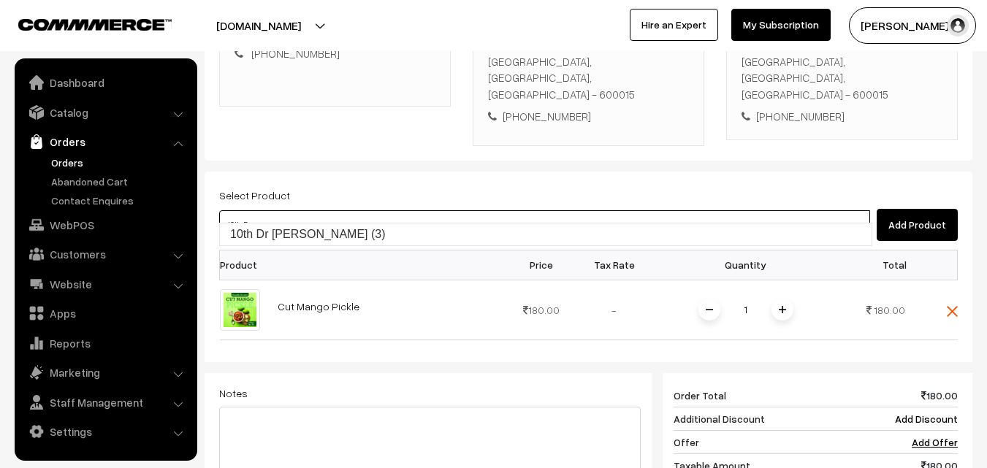
type input "10th Dr [PERSON_NAME] (3)"
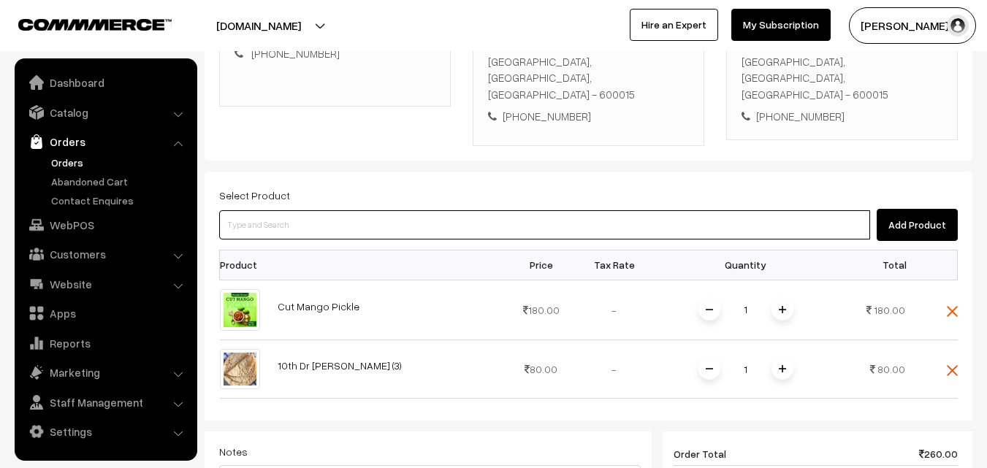
click at [494, 210] on input at bounding box center [544, 224] width 651 height 29
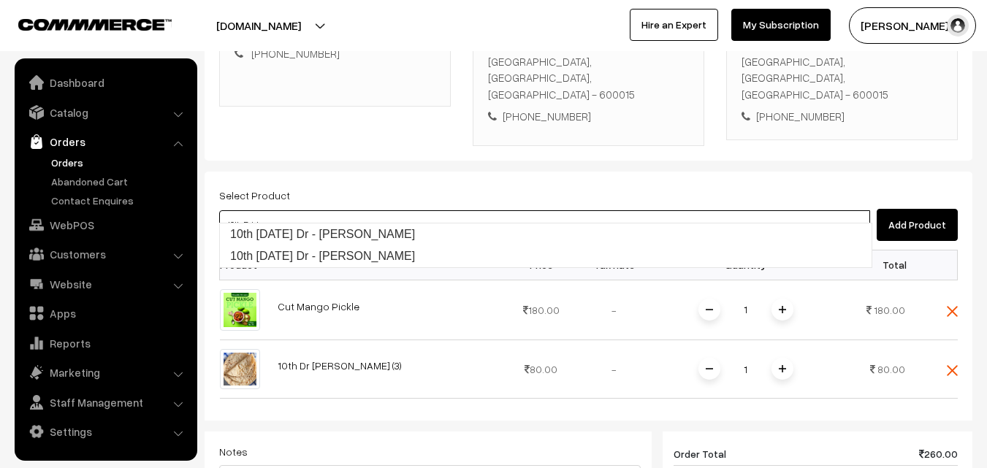
type input "10th [DATE] Dr - [PERSON_NAME]"
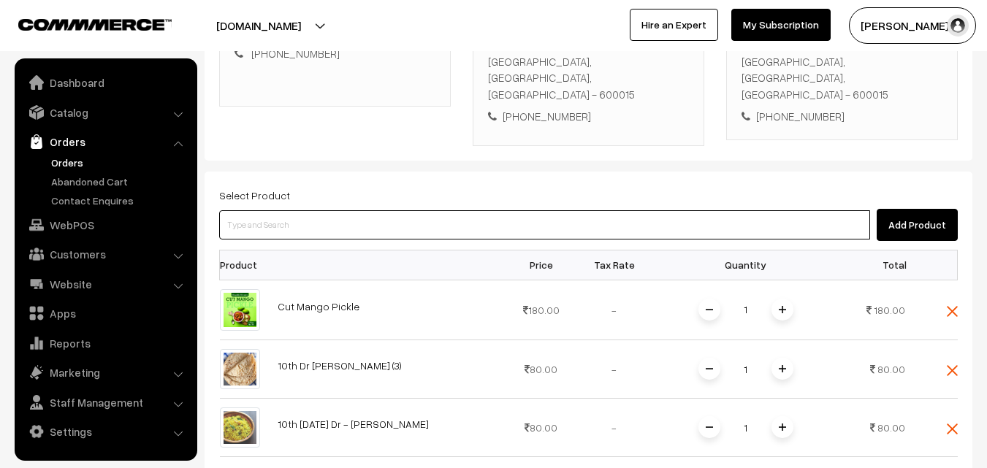
click at [506, 210] on input at bounding box center [544, 224] width 651 height 29
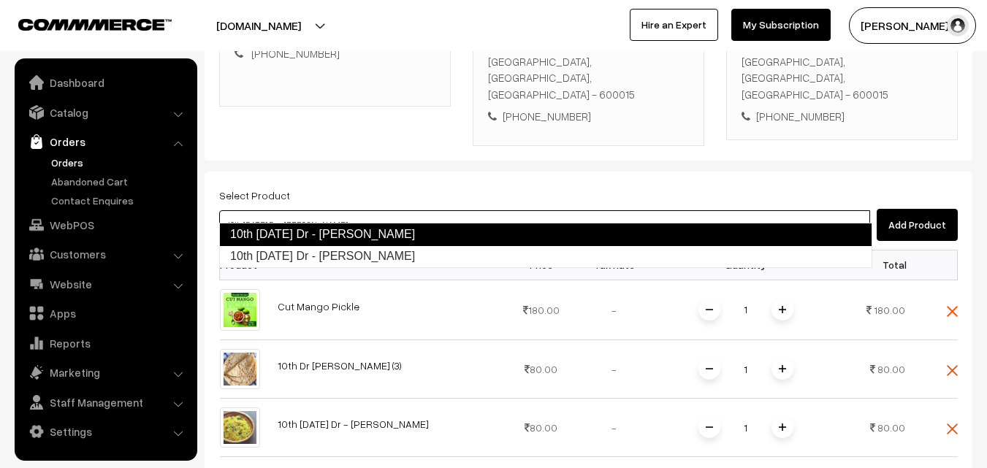
type input "10th [DATE] Dr - [PERSON_NAME]"
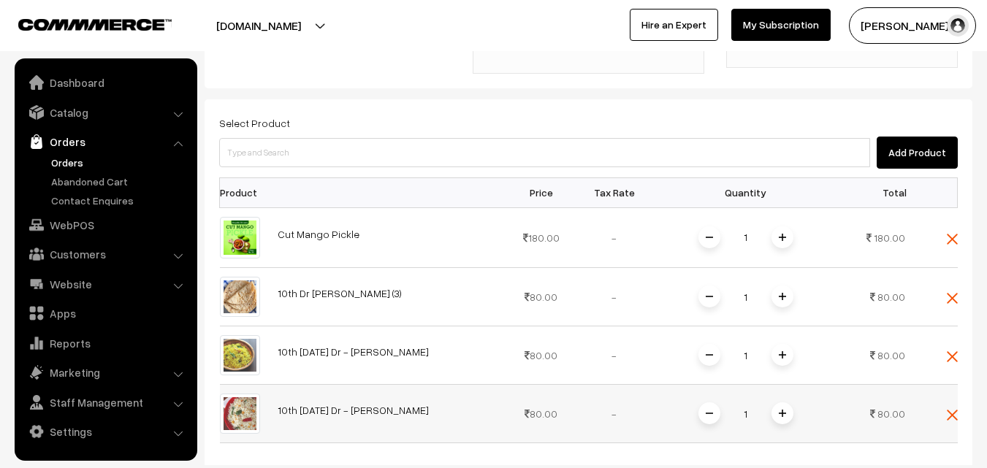
scroll to position [365, 0]
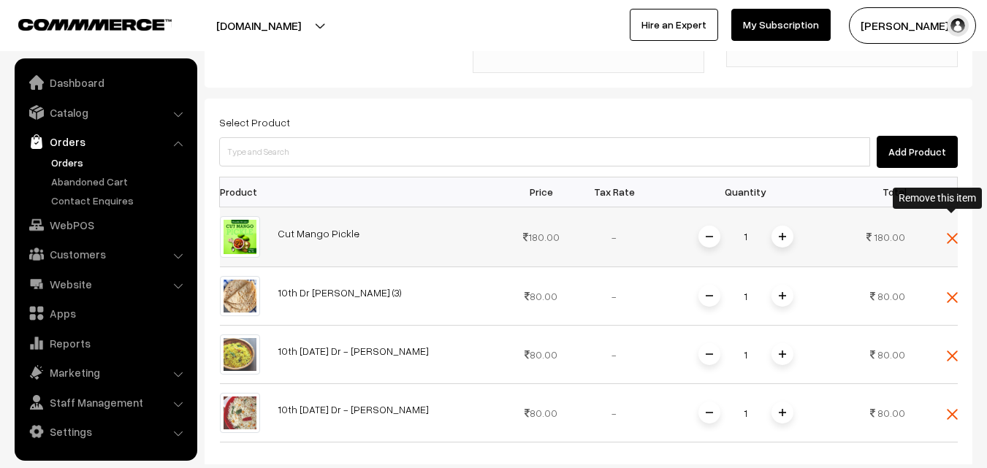
click at [950, 233] on img at bounding box center [951, 238] width 11 height 11
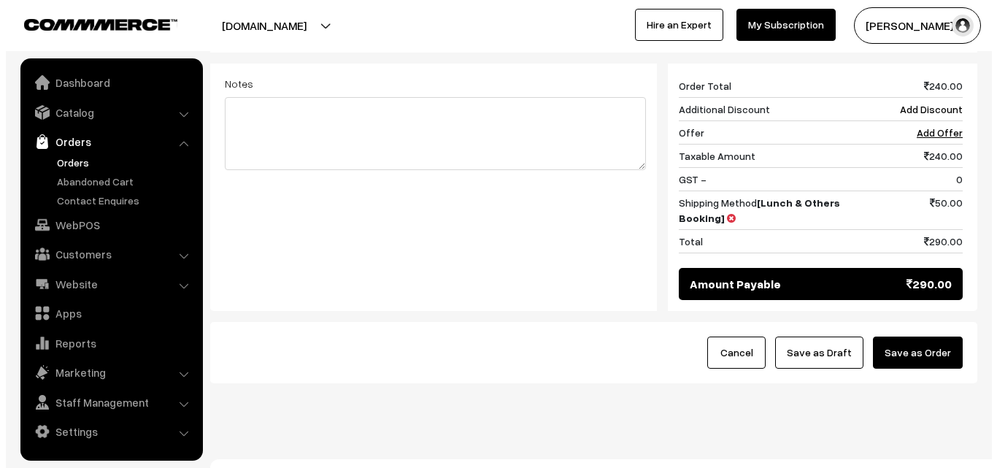
scroll to position [721, 0]
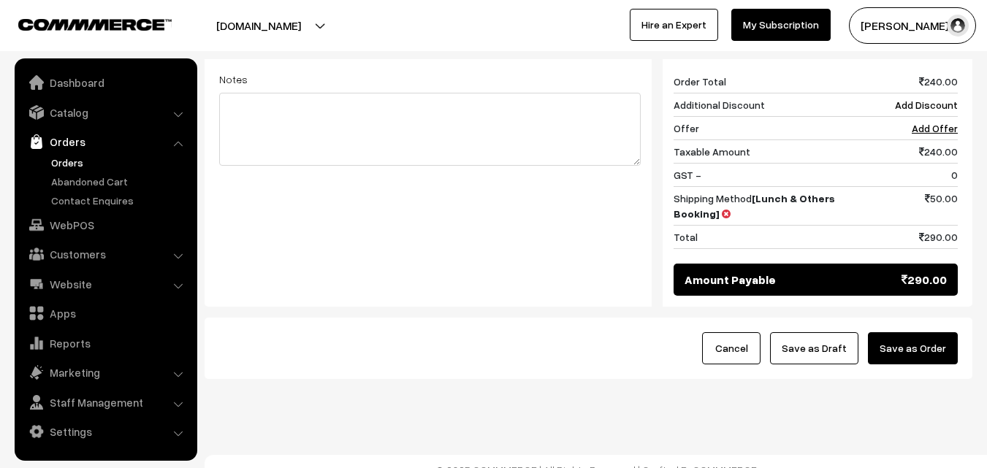
click at [928, 335] on button "Save as Order" at bounding box center [913, 348] width 90 height 32
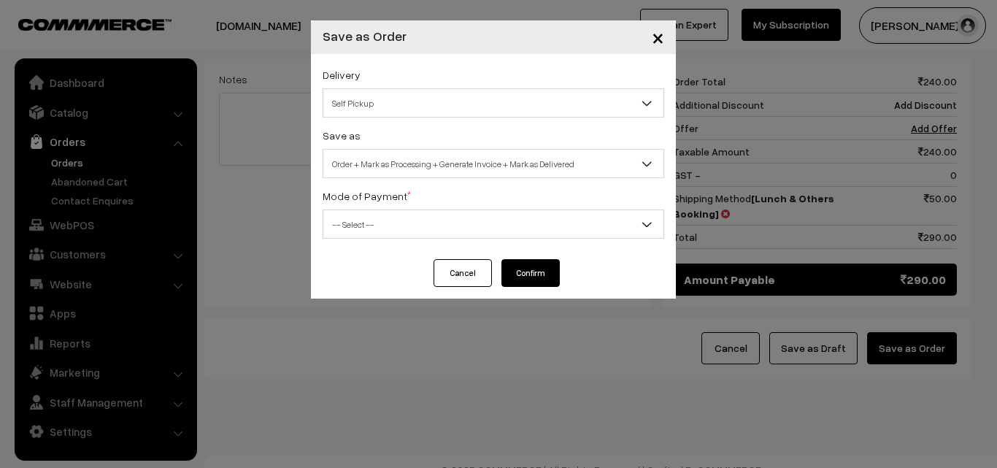
click at [459, 106] on span "Self Pickup" at bounding box center [493, 104] width 340 height 26
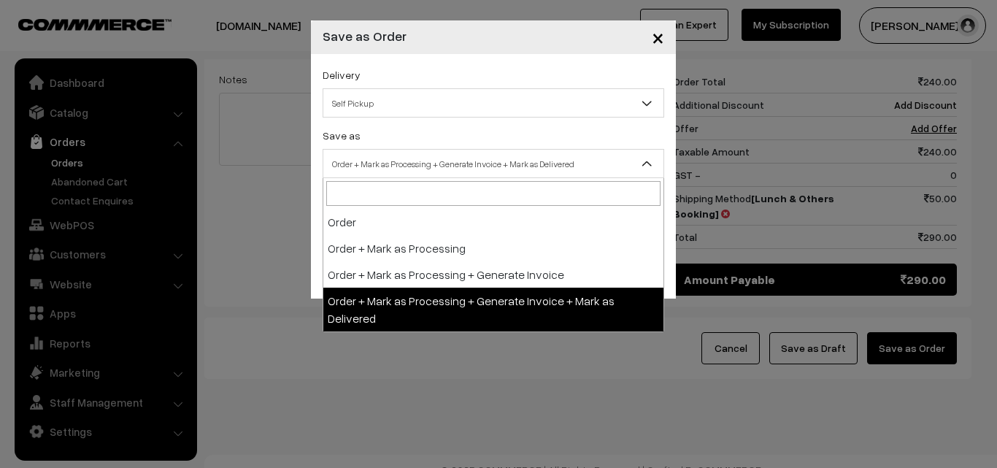
click at [440, 159] on span "Order + Mark as Processing + Generate Invoice + Mark as Delivered" at bounding box center [493, 164] width 340 height 26
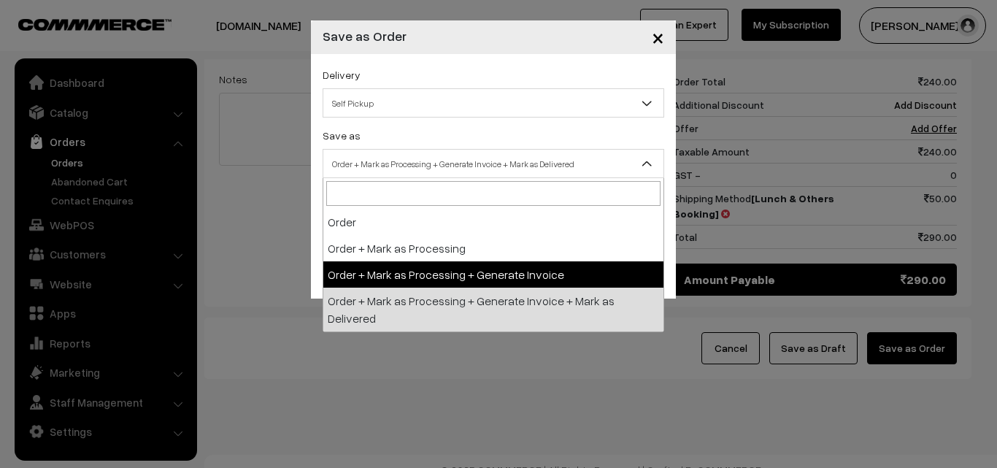
select select "3"
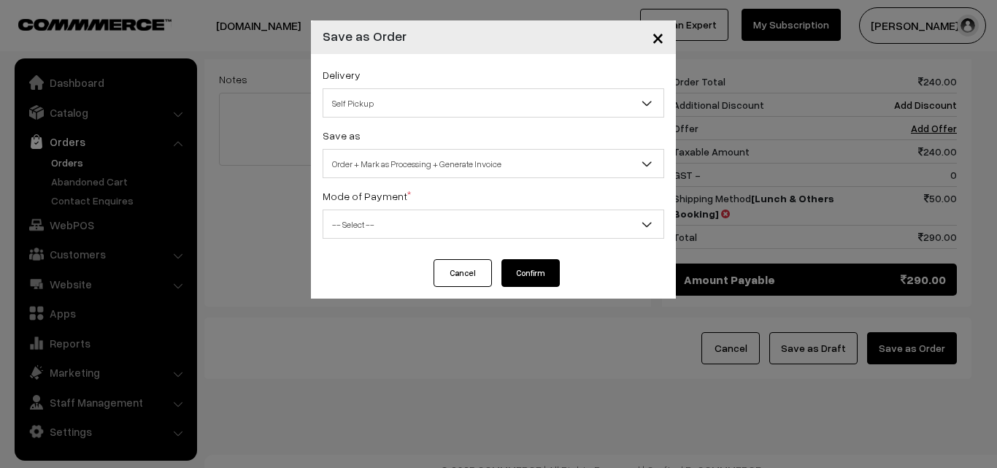
click at [454, 215] on span "-- Select --" at bounding box center [493, 225] width 340 height 26
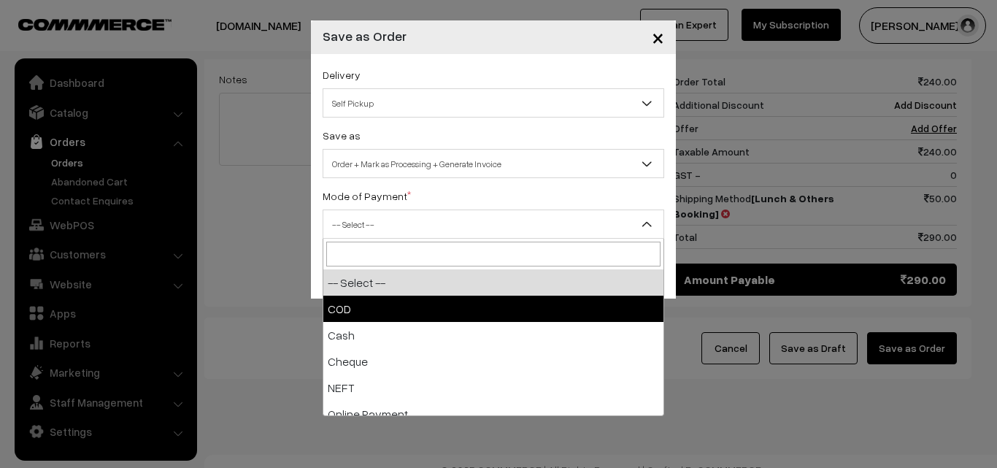
select select "1"
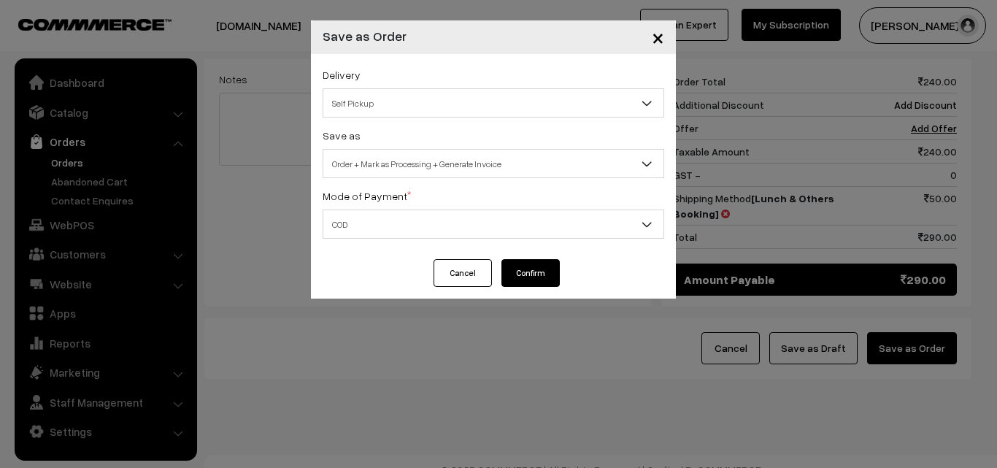
click at [513, 270] on button "Confirm" at bounding box center [531, 273] width 58 height 28
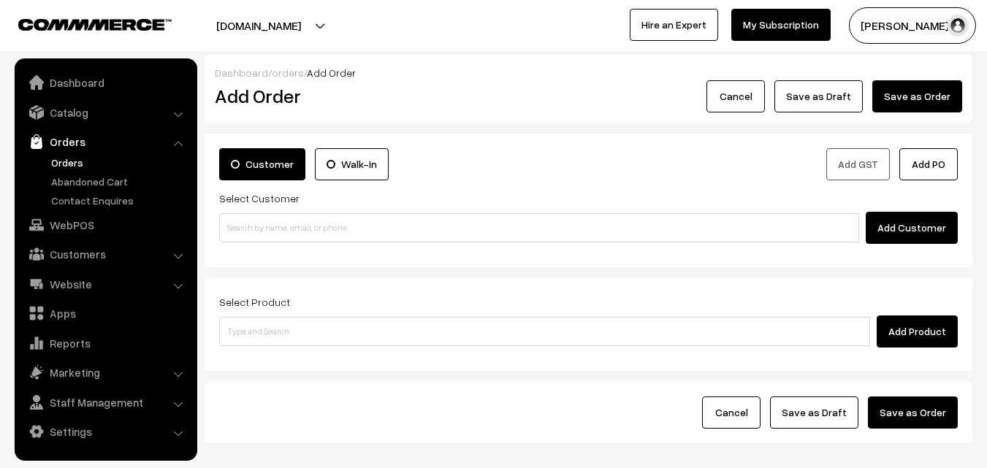
click at [63, 165] on link "Orders" at bounding box center [119, 162] width 145 height 15
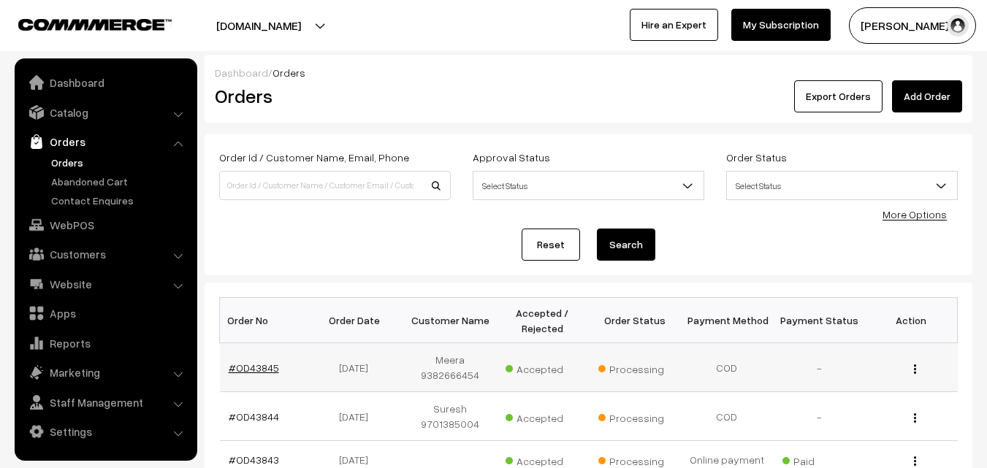
click at [272, 364] on link "#OD43845" at bounding box center [254, 367] width 50 height 12
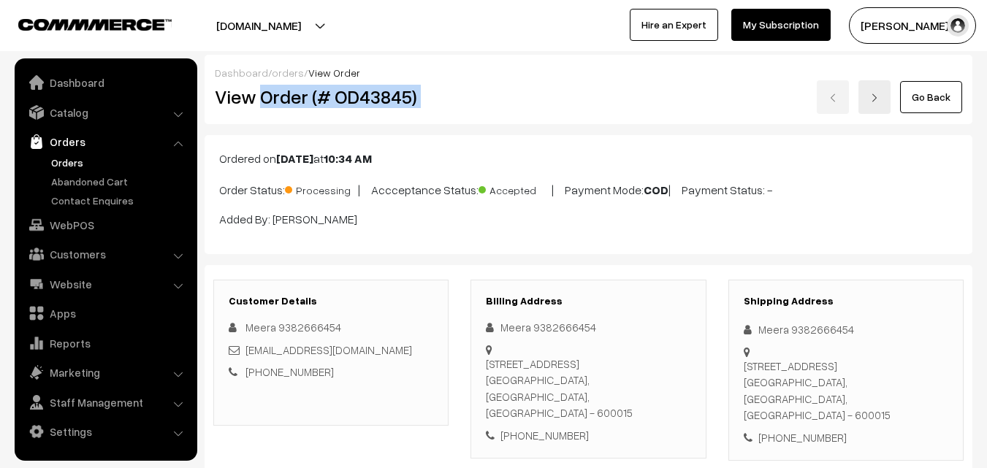
drag, startPoint x: 263, startPoint y: 99, endPoint x: 524, endPoint y: 118, distance: 261.3
click at [524, 118] on div "Dashboard / orders / View Order View Order (# OD43845) Go Back" at bounding box center [587, 89] width 767 height 69
copy div "Order (# OD43845)"
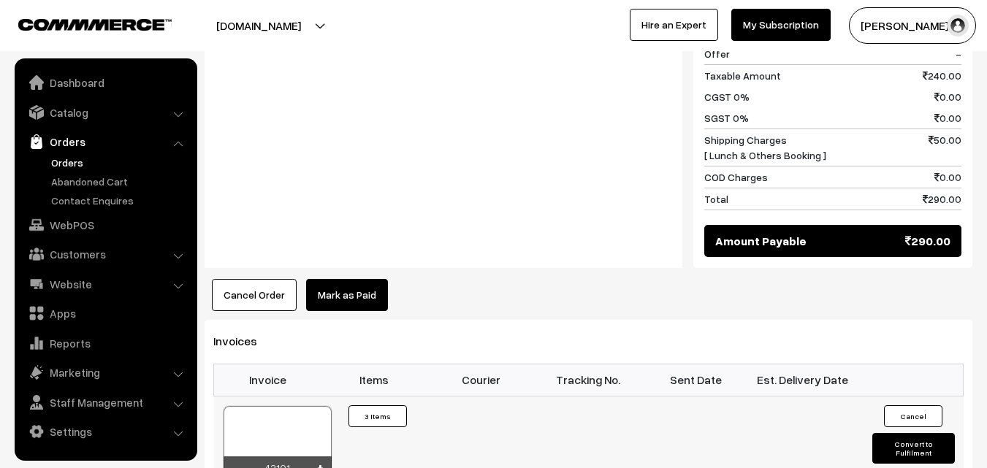
scroll to position [949, 0]
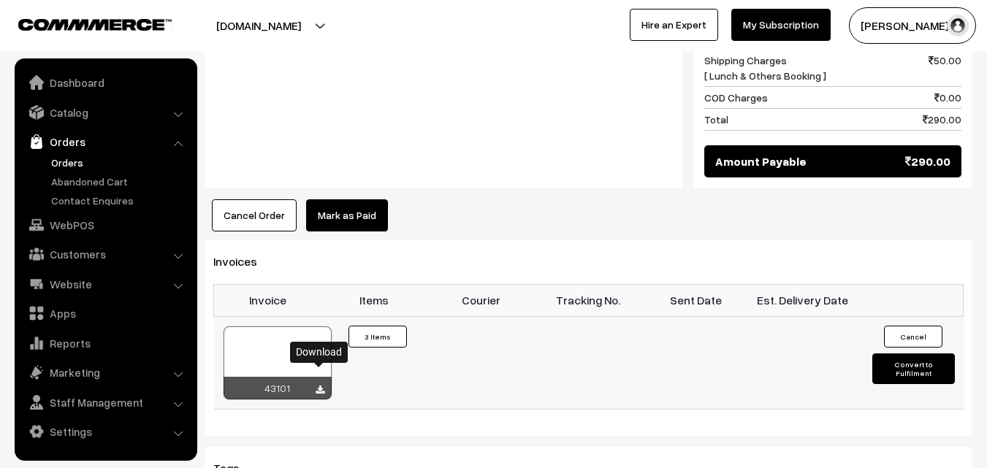
click at [317, 386] on icon at bounding box center [319, 390] width 9 height 9
click at [74, 159] on link "Orders" at bounding box center [119, 162] width 145 height 15
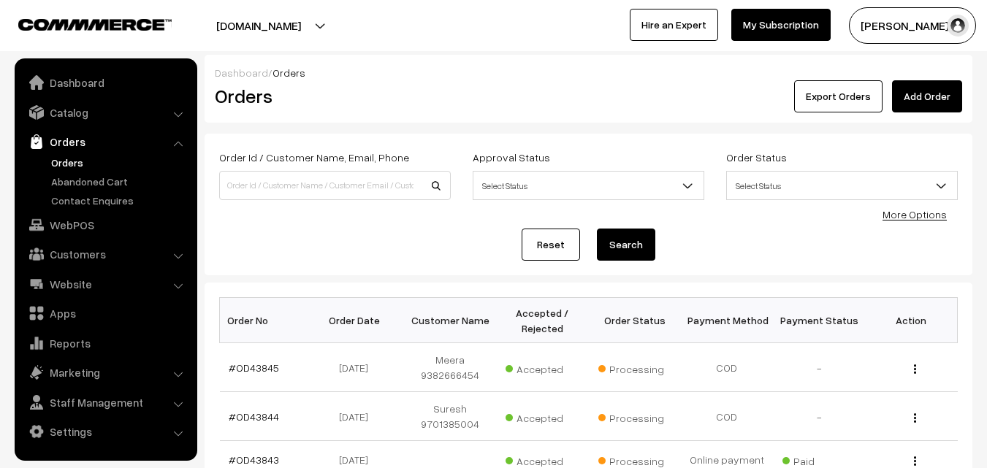
scroll to position [73, 0]
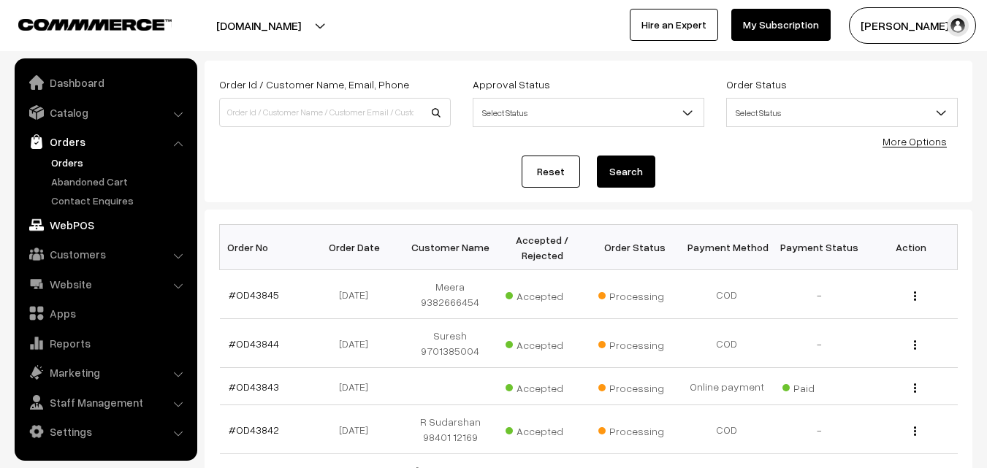
click at [64, 225] on link "WebPOS" at bounding box center [105, 225] width 174 height 26
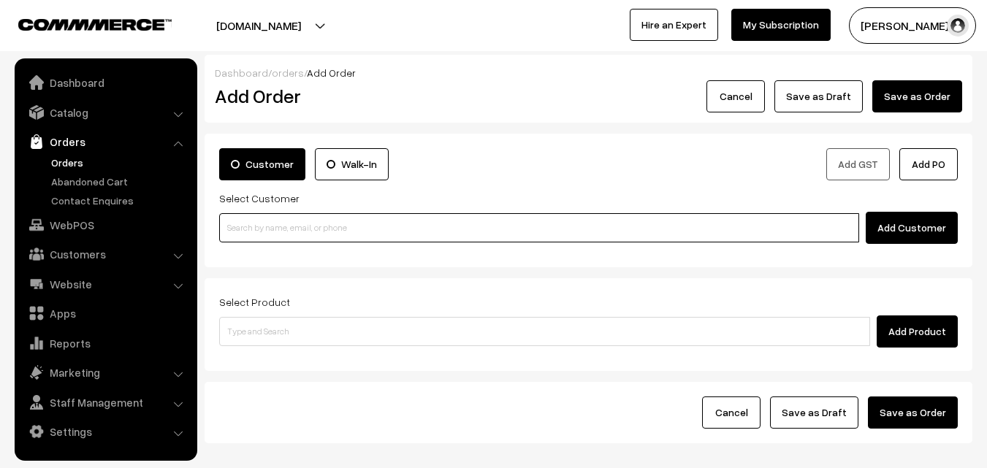
click at [297, 234] on input at bounding box center [539, 227] width 640 height 29
paste input "[PHONE_NUMBER]"
type input "[PHONE_NUMBER]"
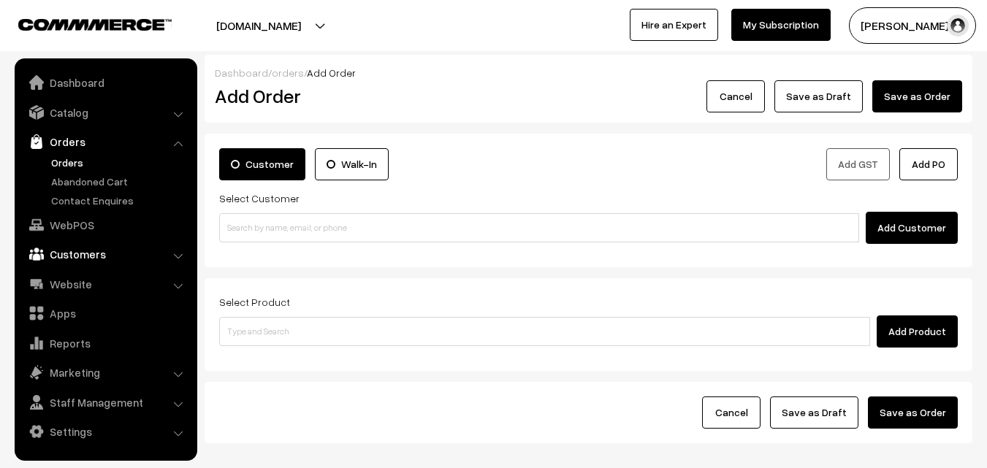
click at [84, 255] on link "Customers" at bounding box center [105, 254] width 174 height 26
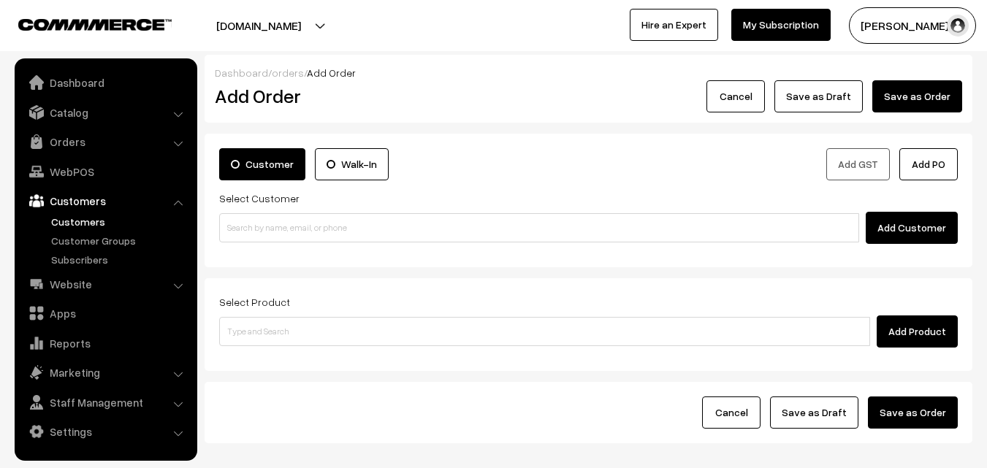
click at [63, 218] on link "Customers" at bounding box center [119, 221] width 145 height 15
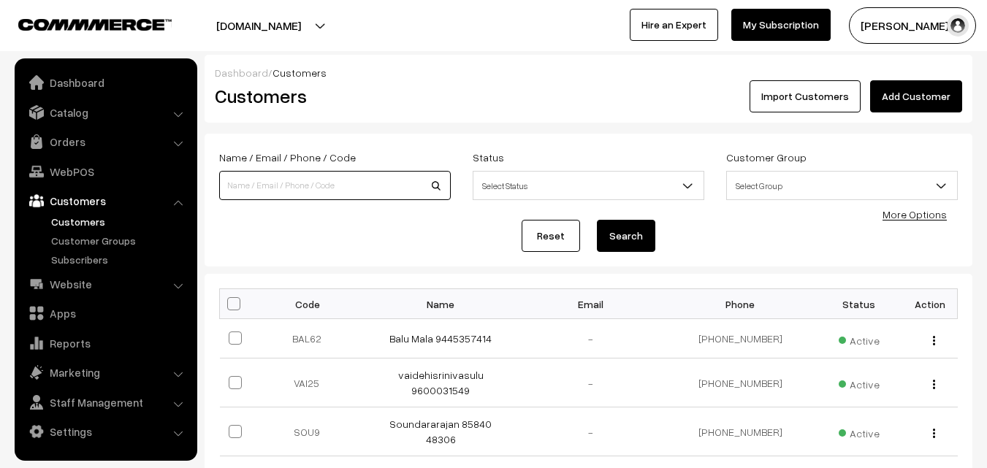
click at [321, 193] on input at bounding box center [334, 185] width 231 height 29
paste input "[PHONE_NUMBER]"
type input "9445655047"
click at [597, 220] on button "Search" at bounding box center [626, 236] width 58 height 32
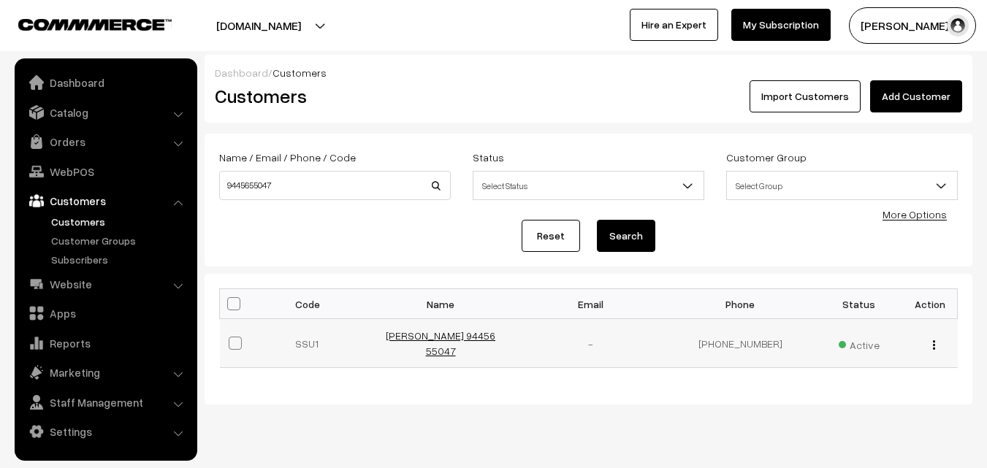
click at [434, 337] on link "[PERSON_NAME] 94456 55047" at bounding box center [441, 343] width 110 height 28
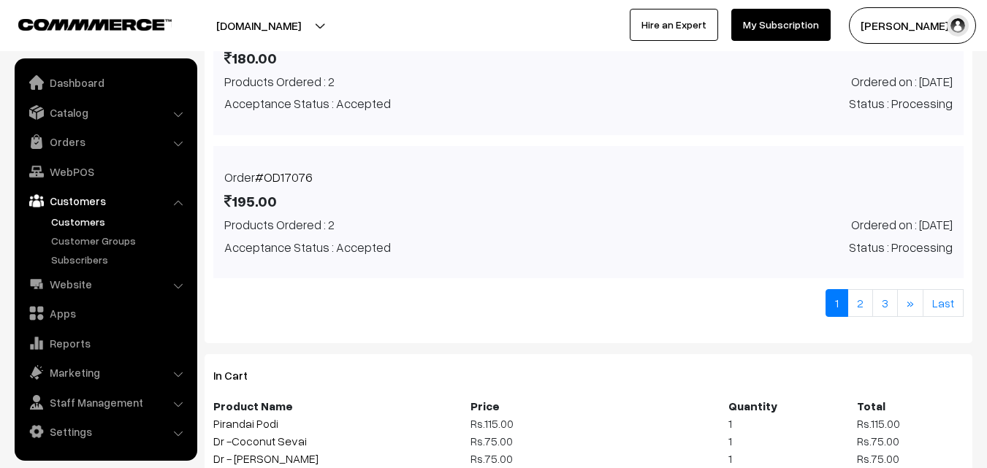
scroll to position [1155, 0]
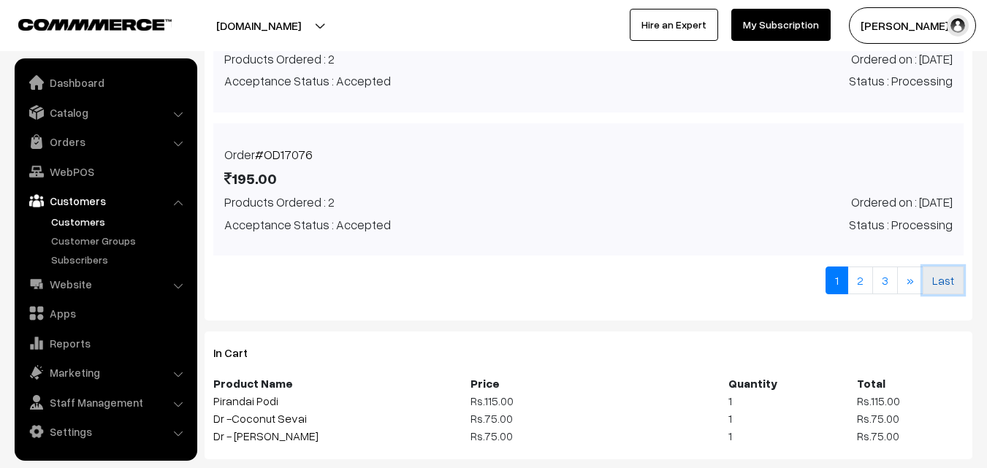
click at [944, 283] on link "Last" at bounding box center [942, 281] width 41 height 28
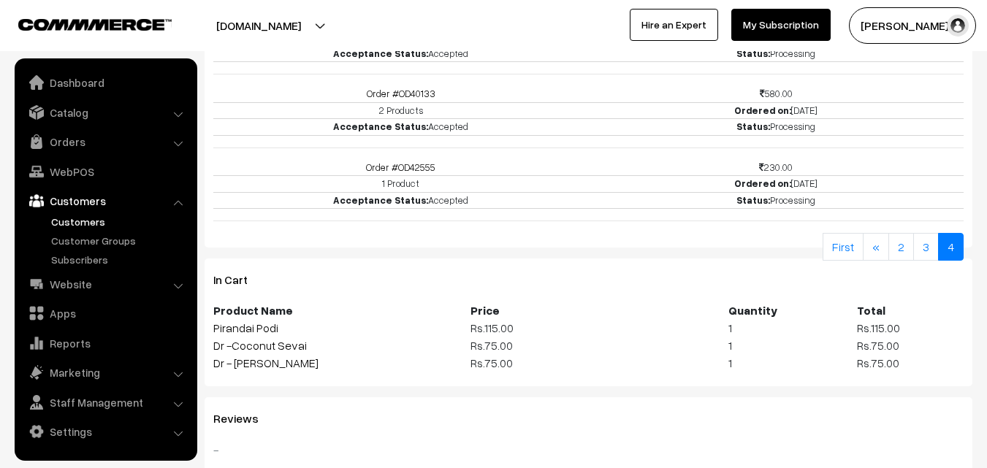
scroll to position [805, 0]
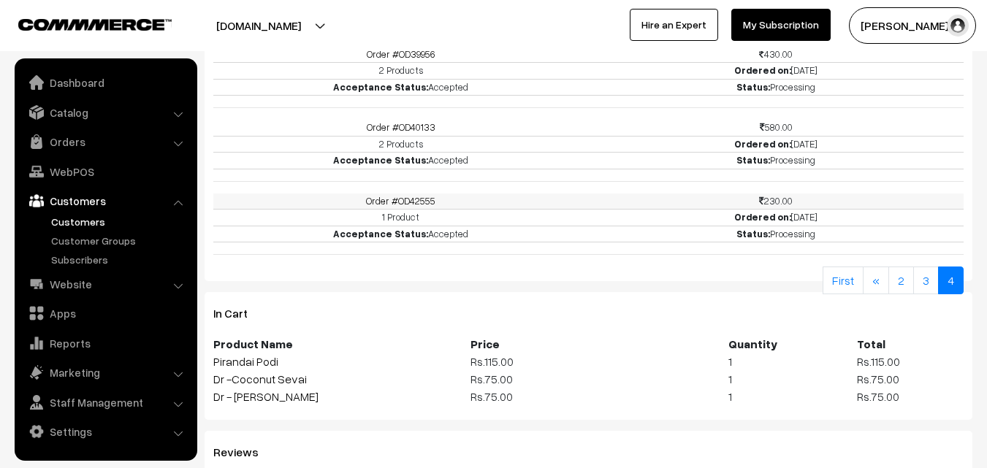
click at [418, 196] on link "Order #OD42555" at bounding box center [400, 201] width 69 height 12
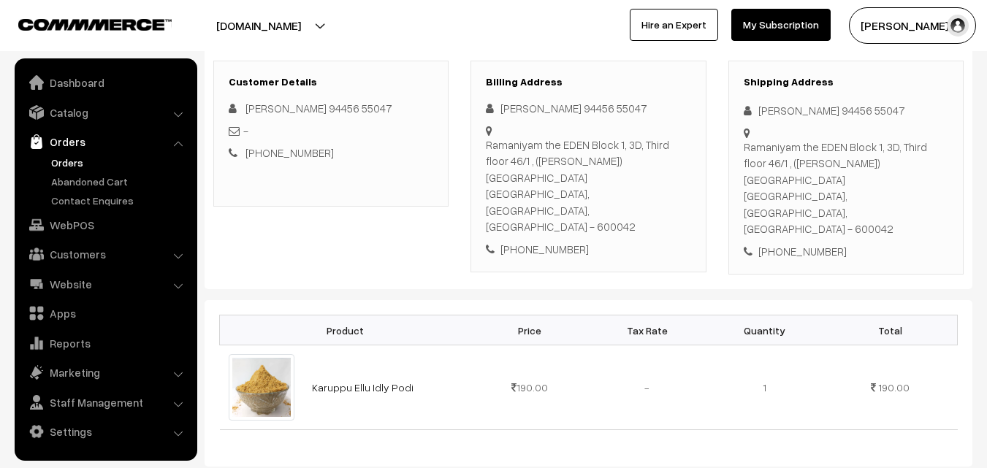
scroll to position [292, 0]
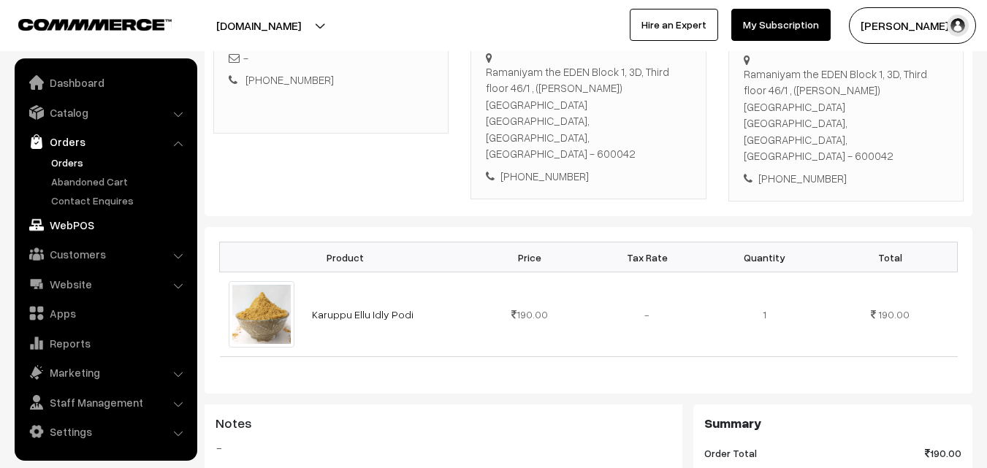
click at [84, 223] on link "WebPOS" at bounding box center [105, 225] width 174 height 26
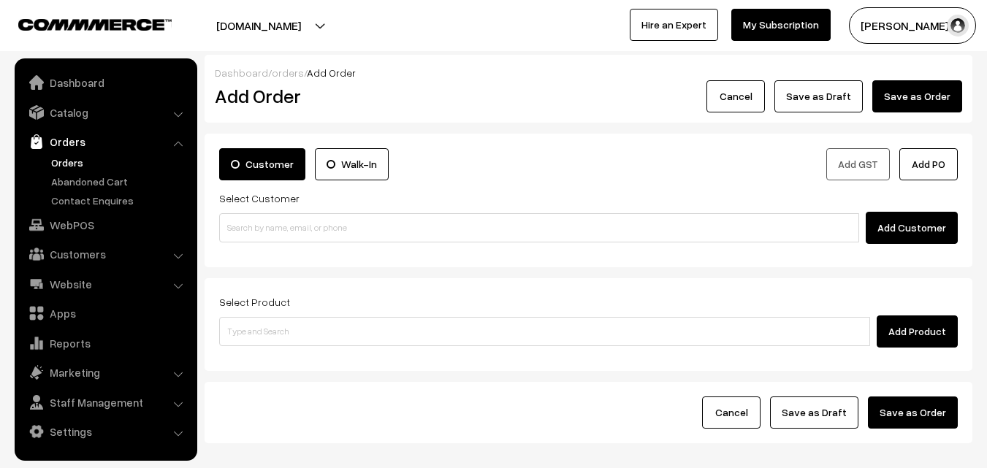
click at [69, 164] on link "Orders" at bounding box center [119, 162] width 145 height 15
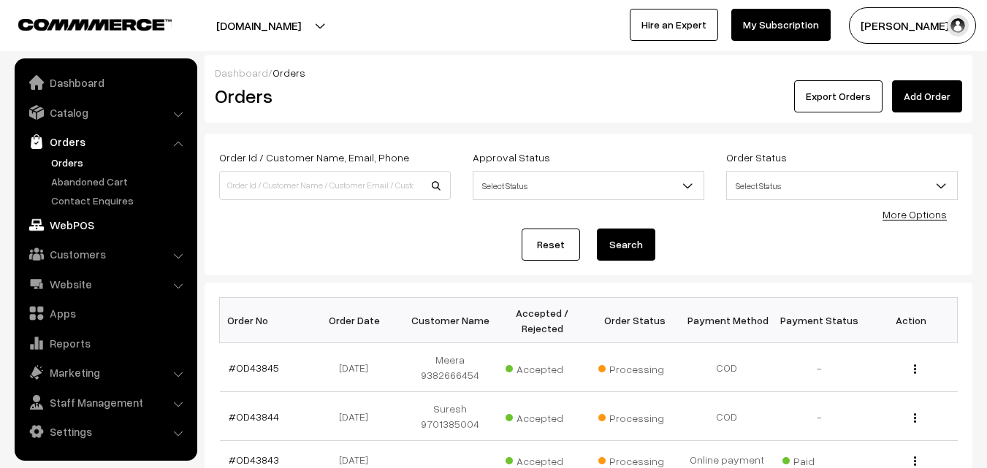
click at [91, 218] on link "WebPOS" at bounding box center [105, 225] width 174 height 26
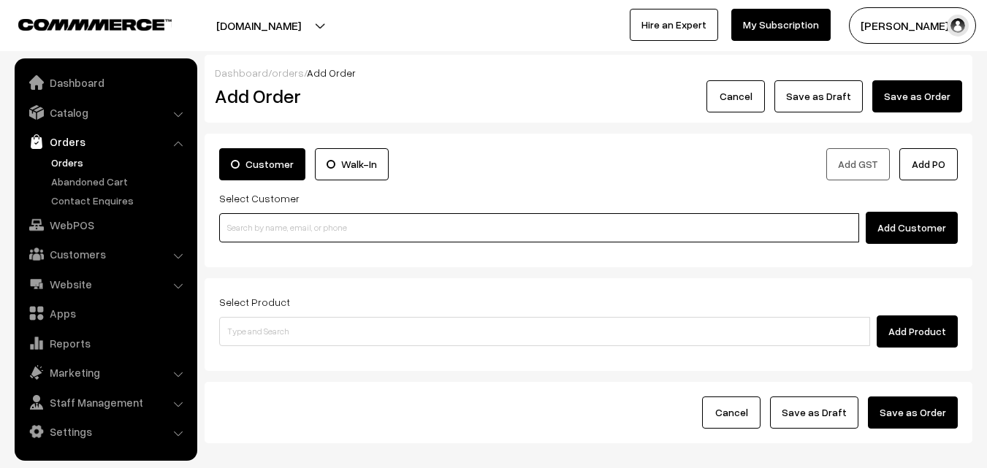
click at [259, 238] on input at bounding box center [539, 227] width 640 height 29
paste input "+91 94456 55047"
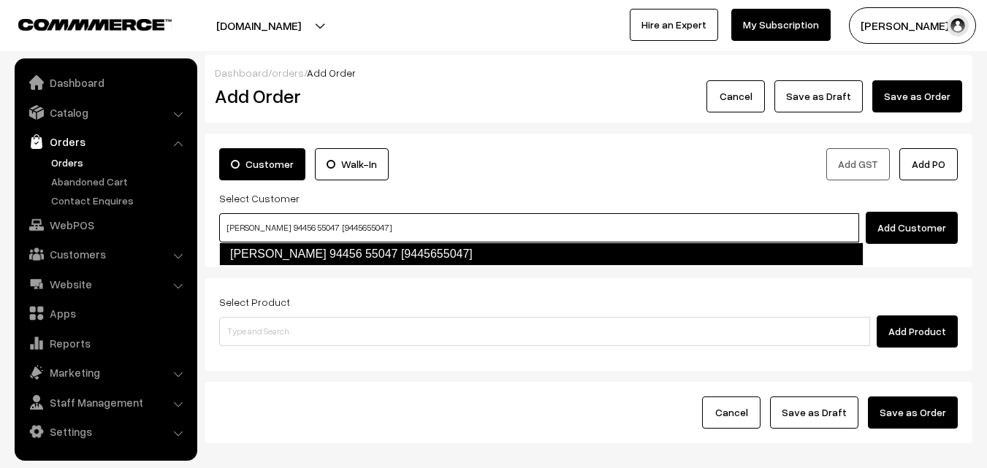
type input "S.Subramanian 94456 55047 [9445655047]"
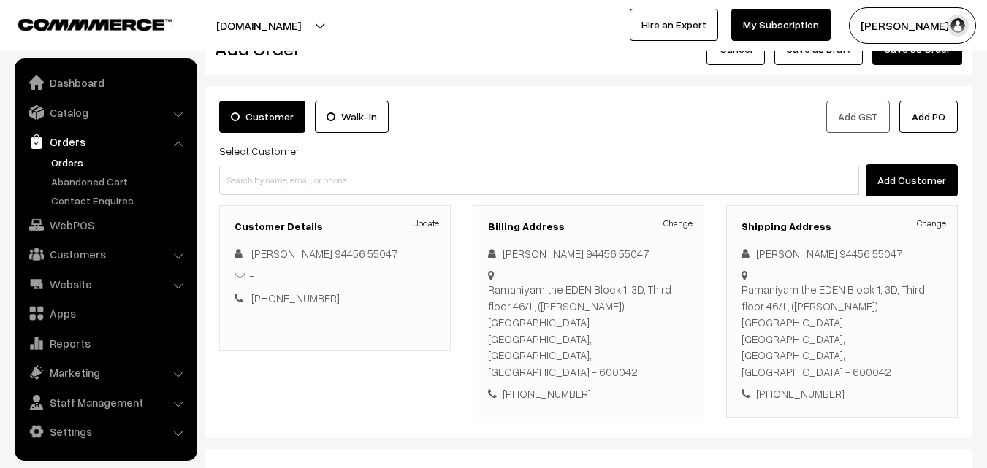
scroll to position [73, 0]
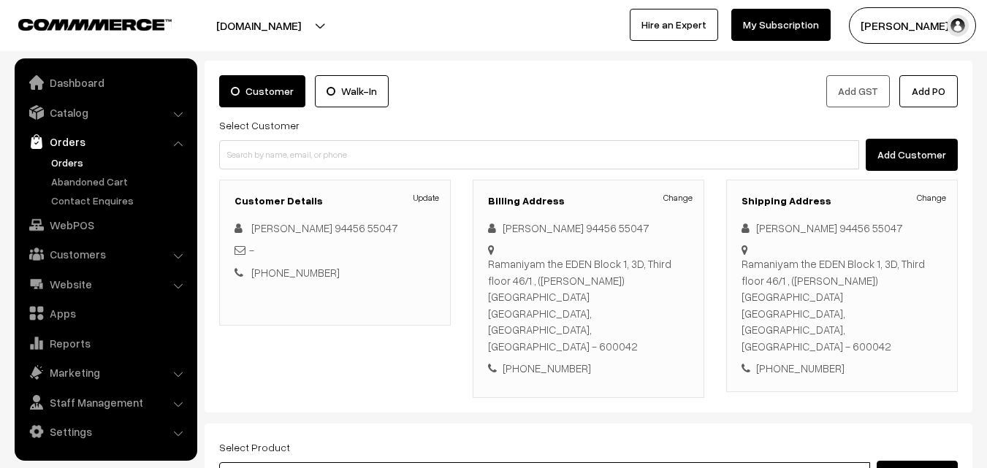
click at [417, 462] on input at bounding box center [544, 476] width 651 height 29
type input "senai"
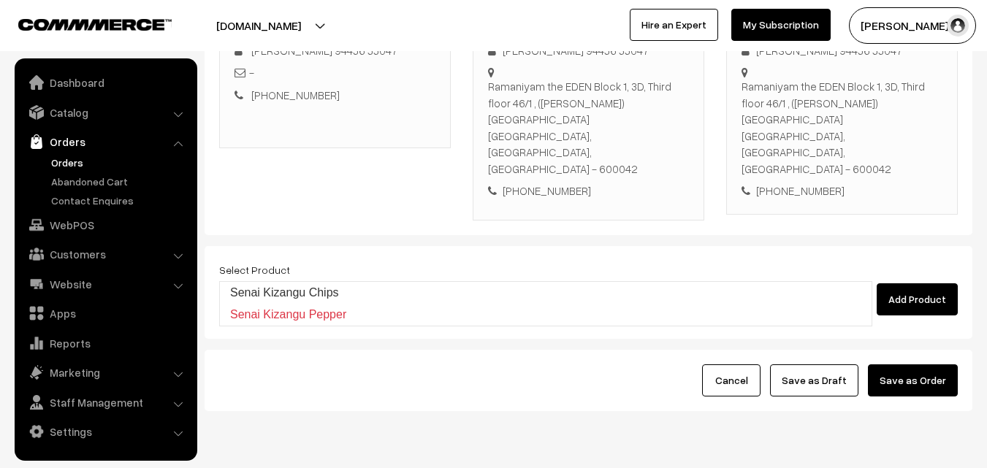
scroll to position [267, 0]
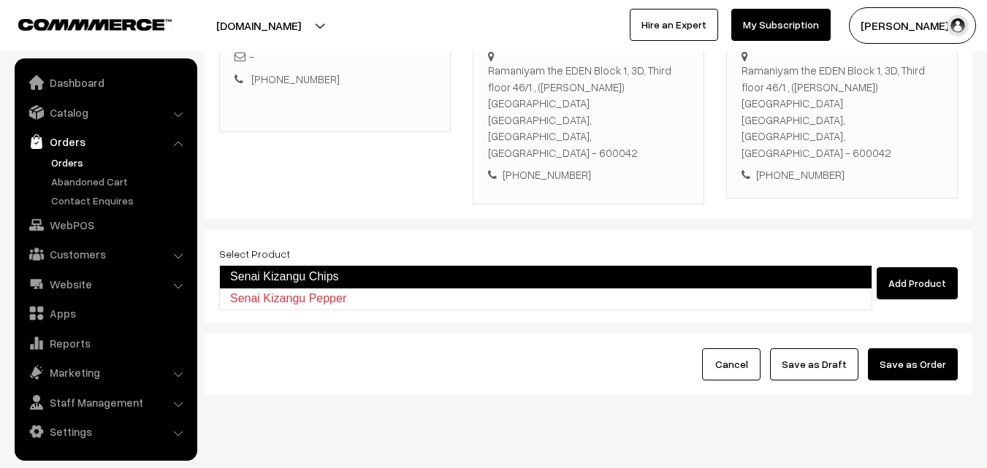
click at [342, 275] on link "Senai Kizangu Chips" at bounding box center [545, 276] width 653 height 23
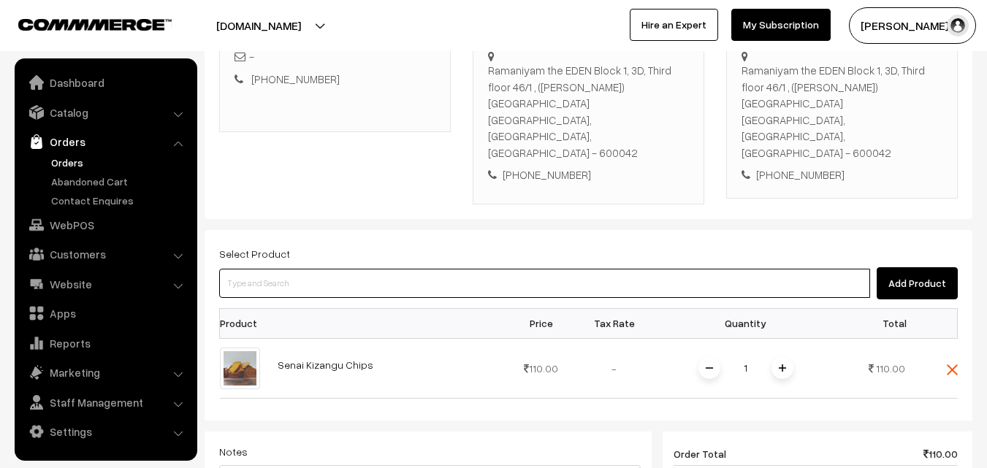
click at [410, 269] on input at bounding box center [544, 283] width 651 height 29
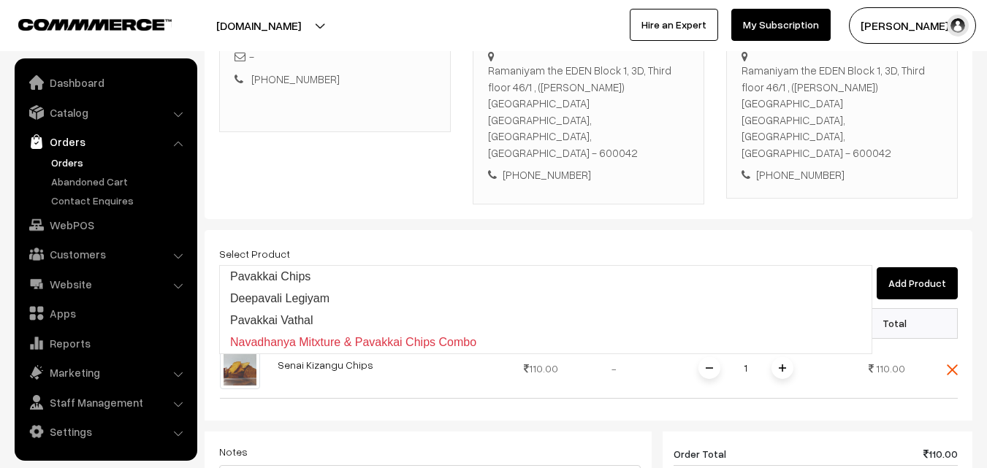
type input "Pavakkai Chips"
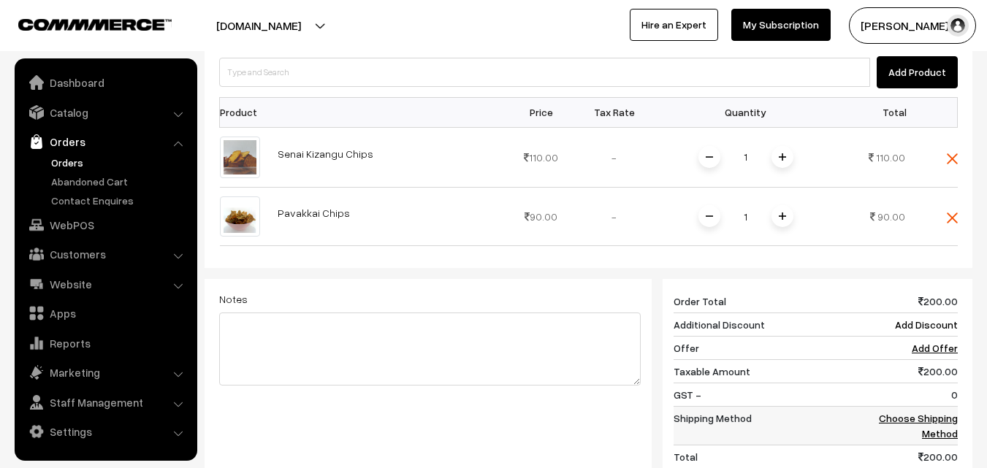
scroll to position [486, 0]
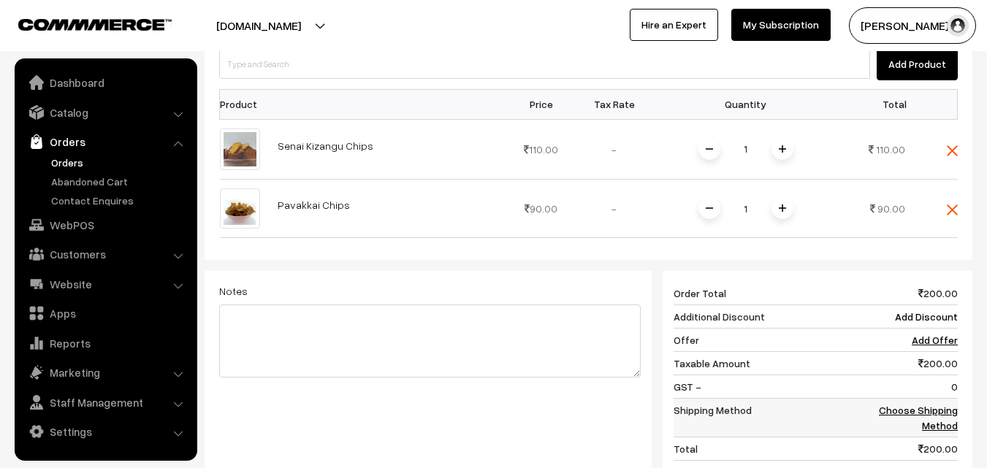
click at [891, 404] on link "Choose Shipping Method" at bounding box center [917, 418] width 79 height 28
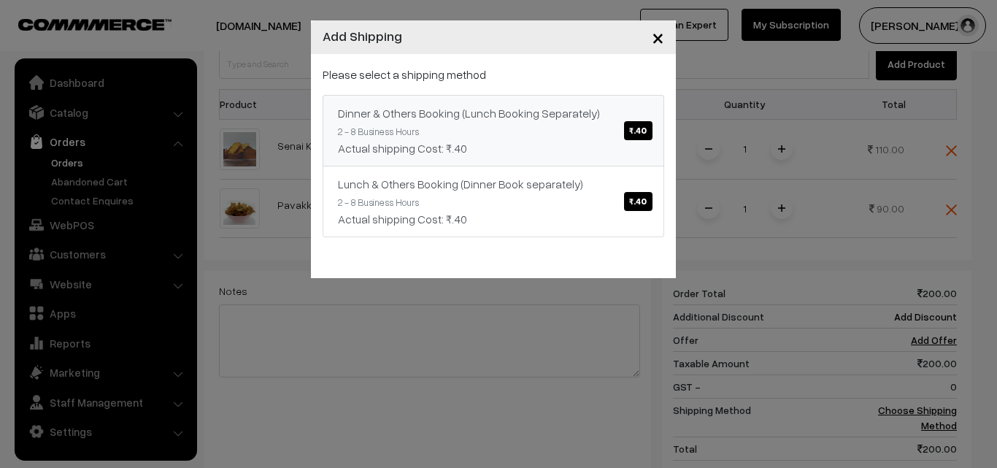
click at [644, 134] on span "₹.40" at bounding box center [638, 130] width 28 height 19
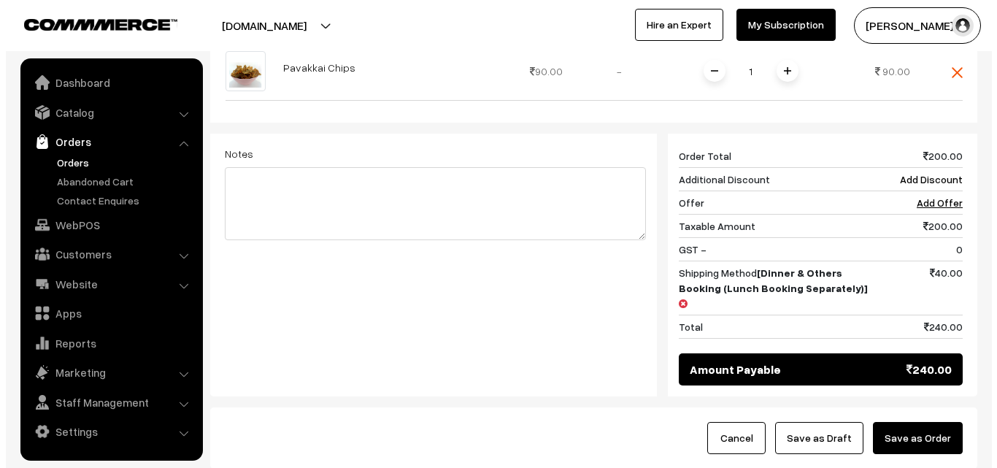
scroll to position [632, 0]
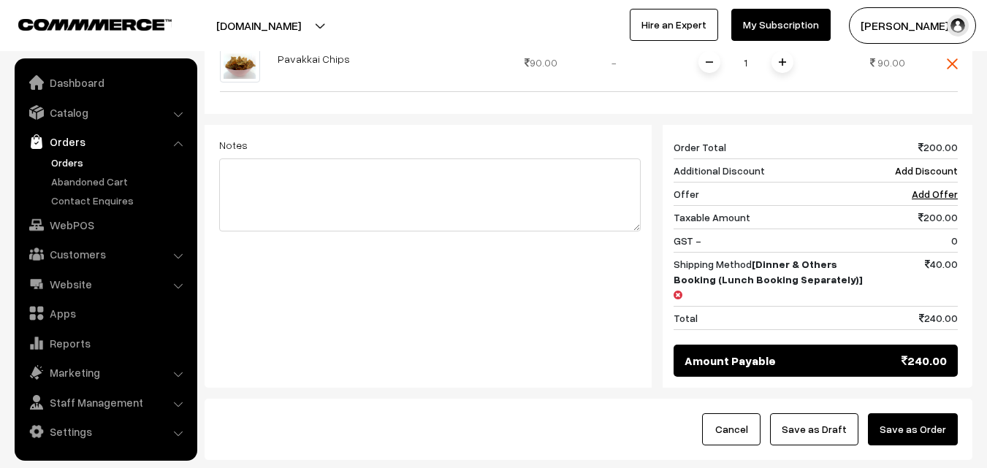
click at [897, 413] on button "Save as Order" at bounding box center [913, 429] width 90 height 32
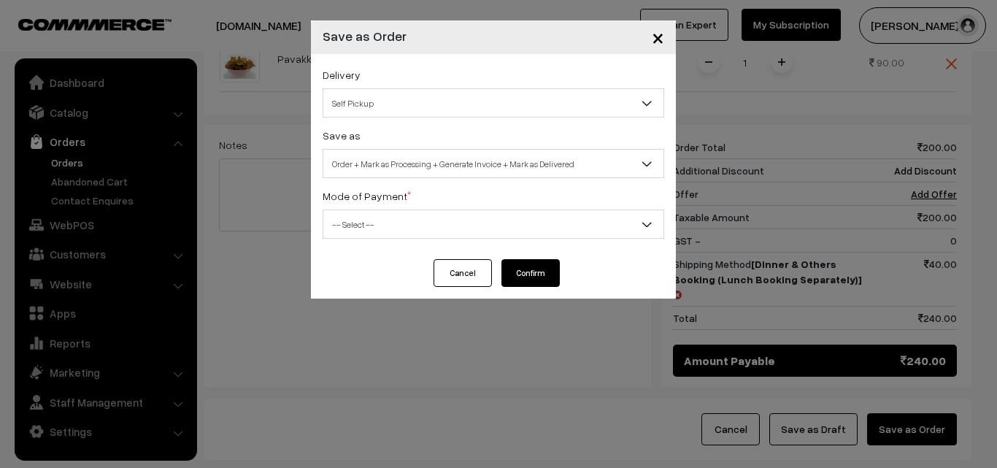
click at [475, 111] on span "Self Pickup" at bounding box center [493, 104] width 340 height 26
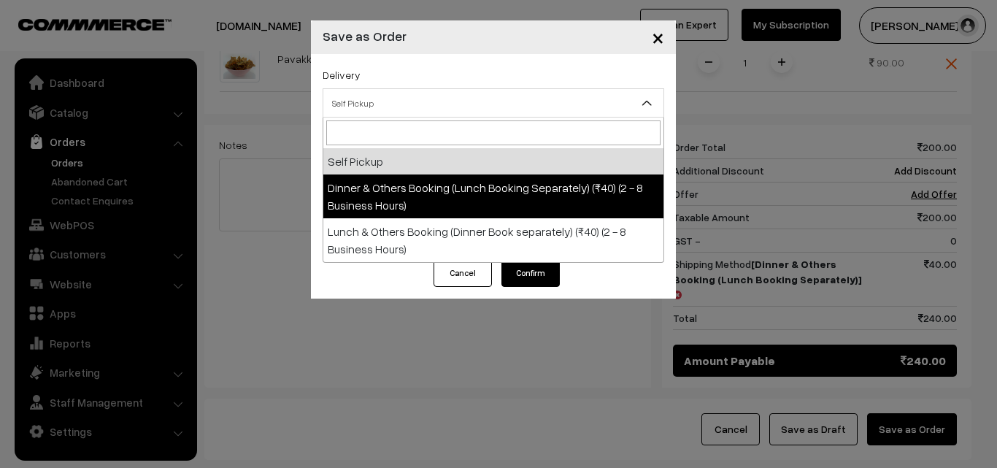
select select "DOB1"
select select "3"
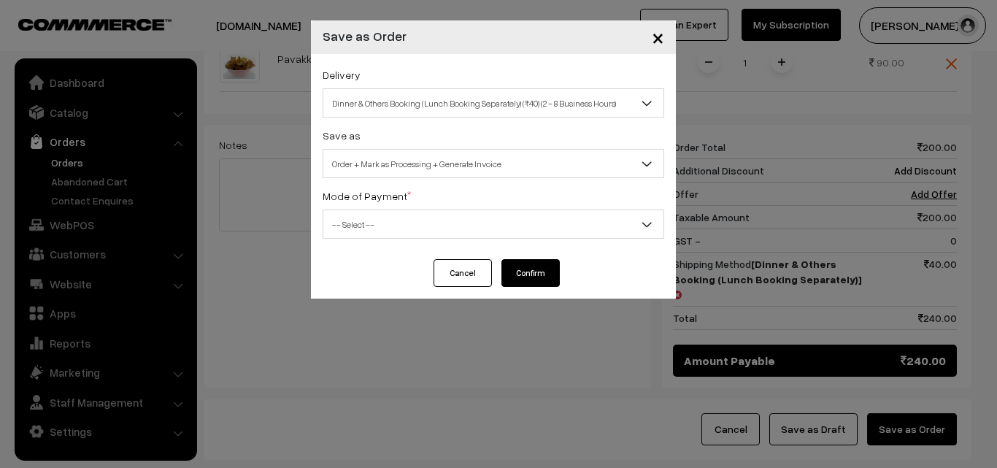
click at [483, 226] on span "-- Select --" at bounding box center [493, 225] width 340 height 26
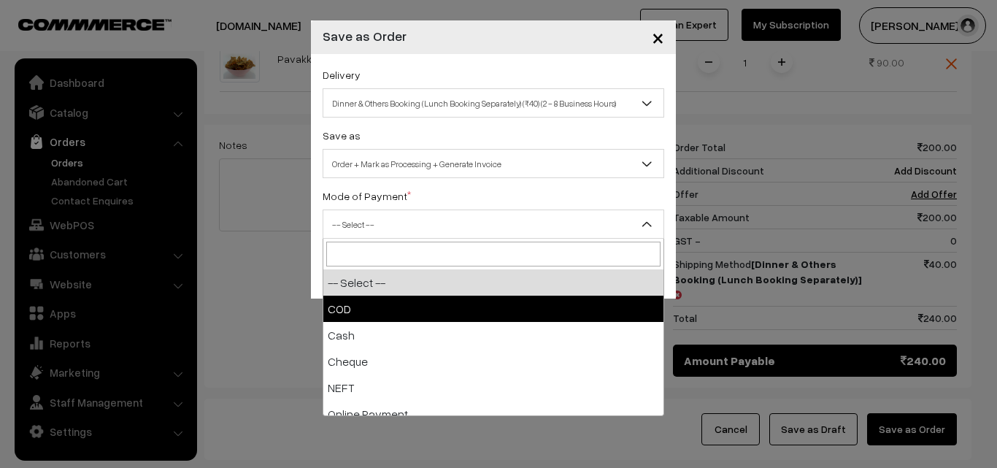
select select "1"
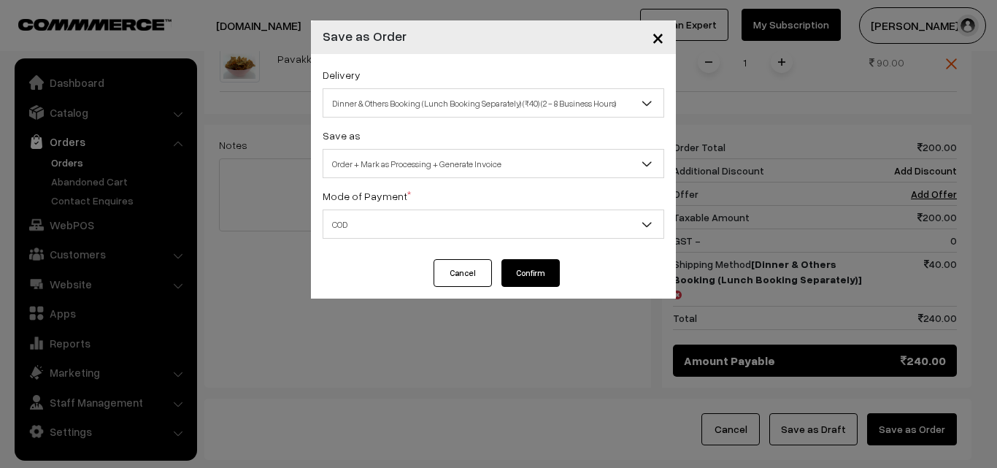
click at [525, 277] on button "Confirm" at bounding box center [531, 273] width 58 height 28
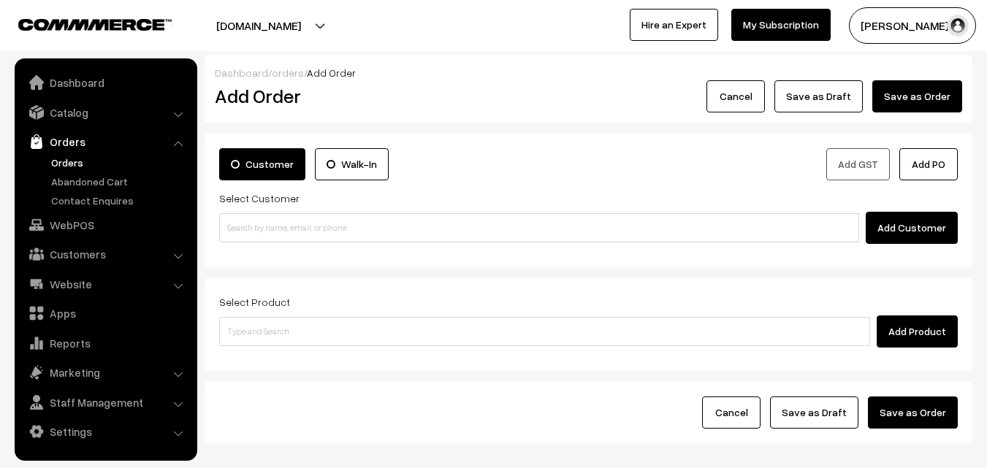
click at [51, 162] on link "Orders" at bounding box center [119, 162] width 145 height 15
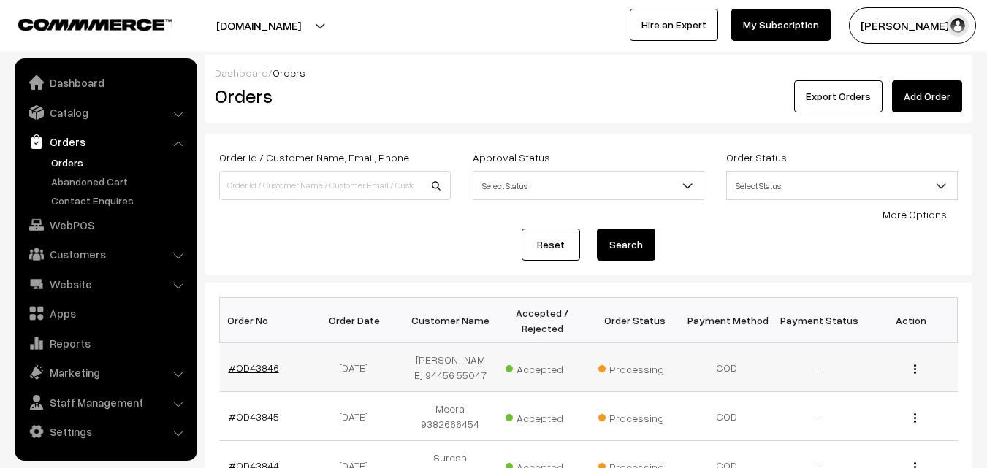
click at [264, 367] on link "#OD43846" at bounding box center [254, 367] width 50 height 12
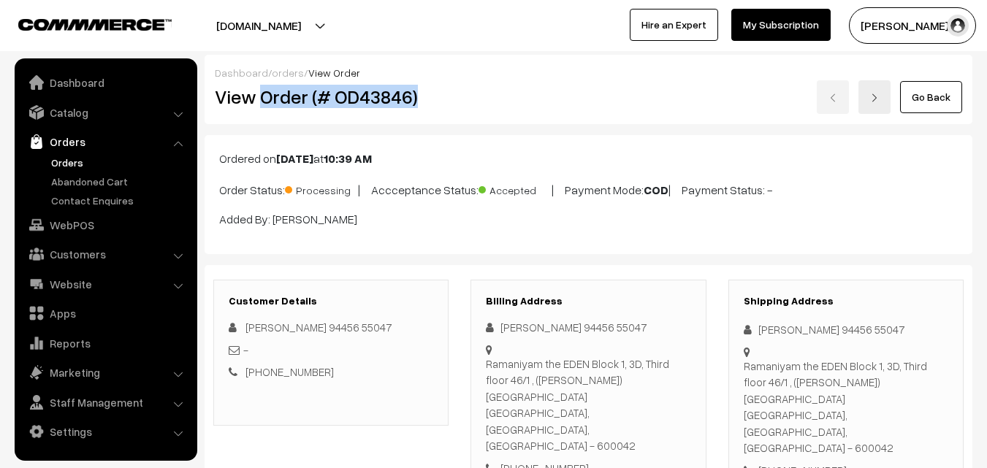
drag, startPoint x: 261, startPoint y: 103, endPoint x: 424, endPoint y: 103, distance: 162.1
click at [424, 103] on h2 "View Order (# OD43846)" at bounding box center [332, 96] width 234 height 23
copy h2 "Order (# OD43846)"
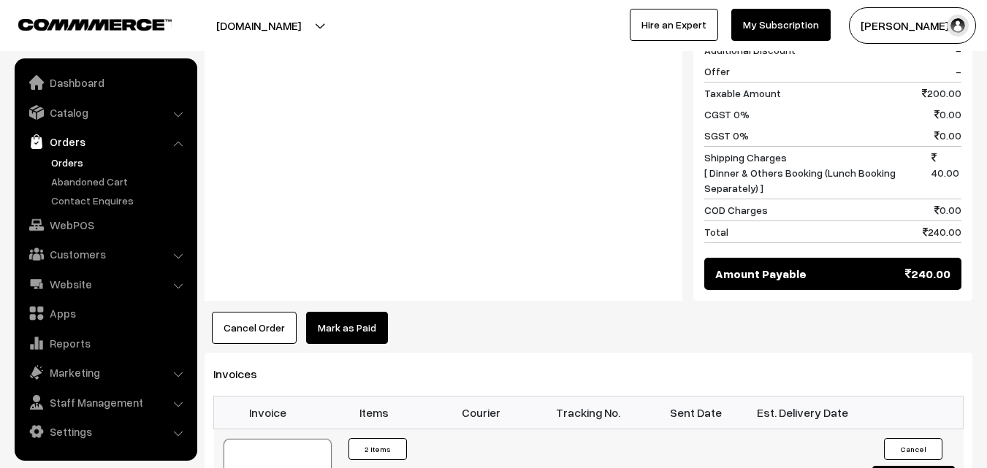
scroll to position [876, 0]
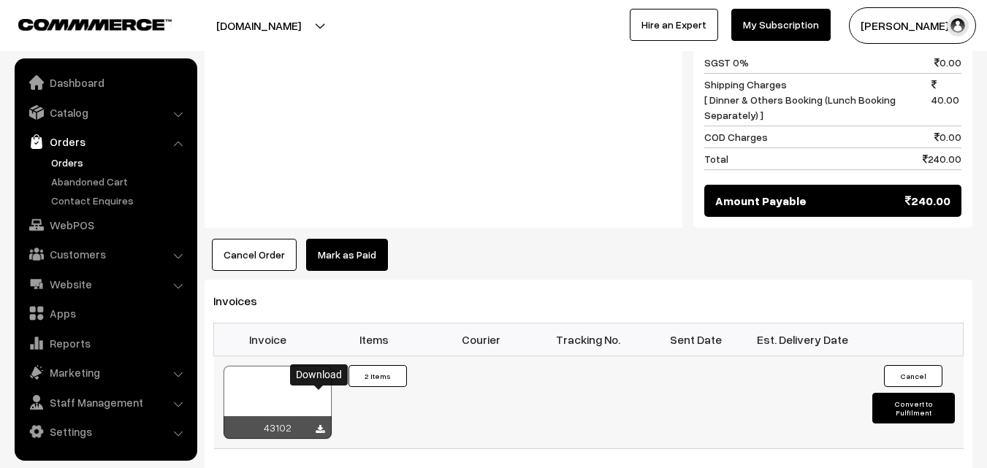
click at [320, 425] on icon at bounding box center [319, 429] width 9 height 9
click at [75, 232] on link "WebPOS" at bounding box center [105, 225] width 174 height 26
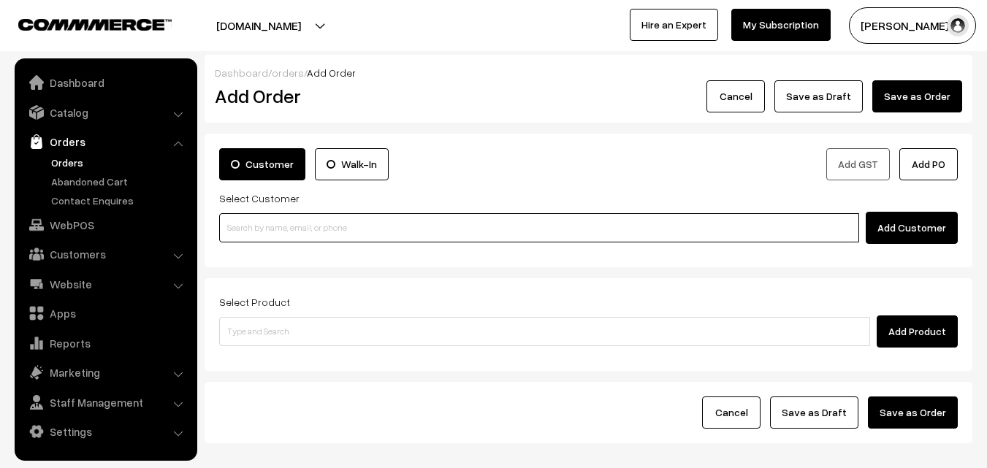
click at [387, 224] on input at bounding box center [539, 227] width 640 height 29
paste input "[PHONE_NUMBER]"
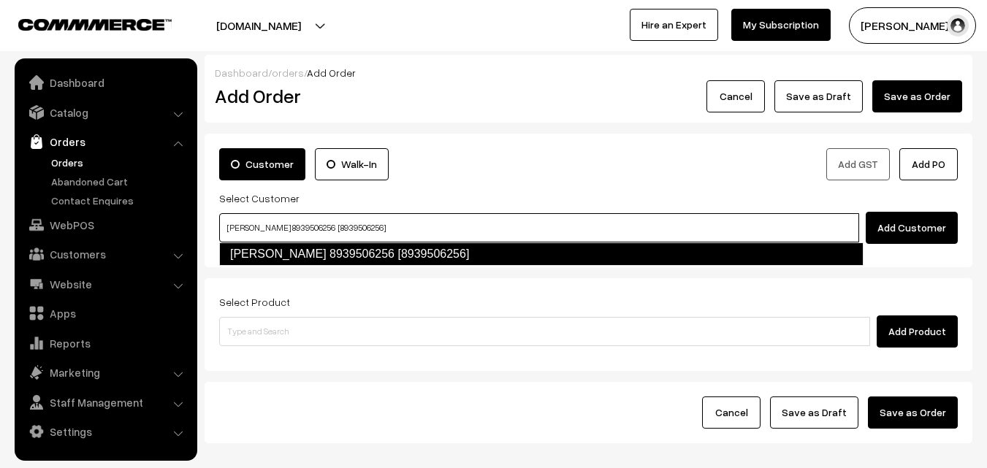
type input "[PERSON_NAME] 8939506256 [8939506256]"
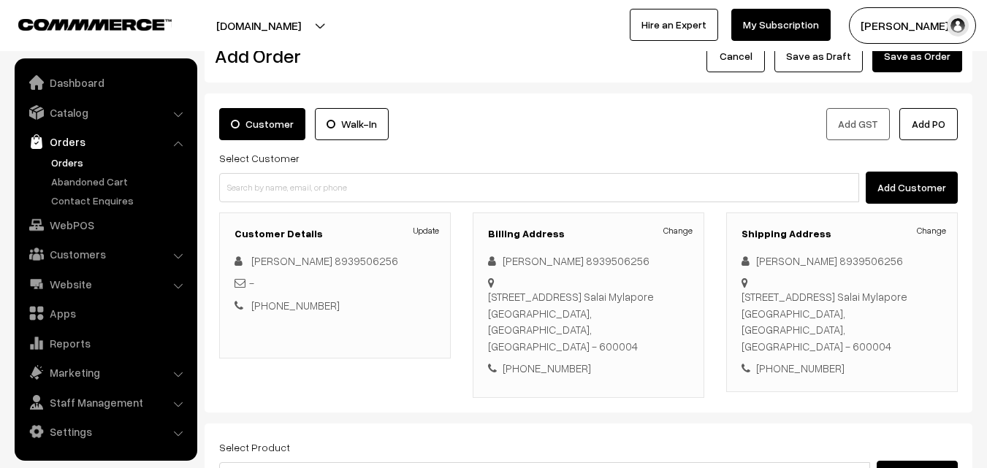
scroll to position [73, 0]
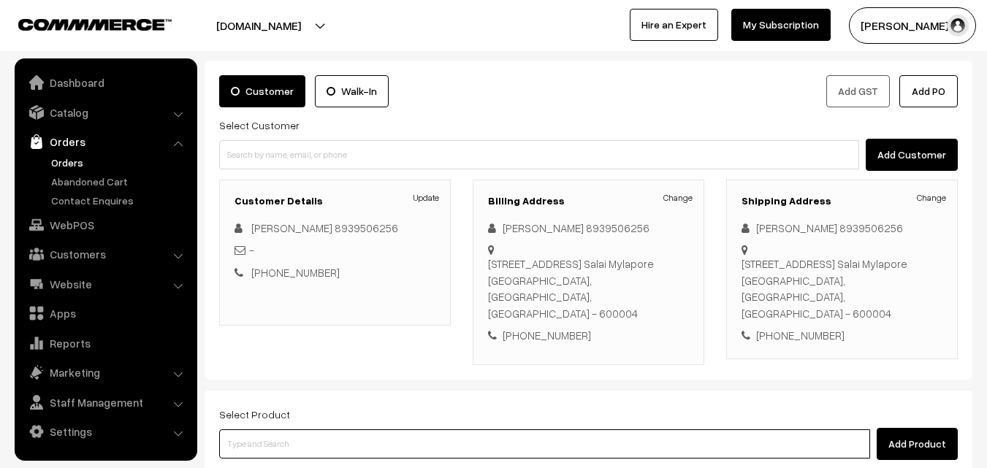
click at [353, 429] on input at bounding box center [544, 443] width 651 height 29
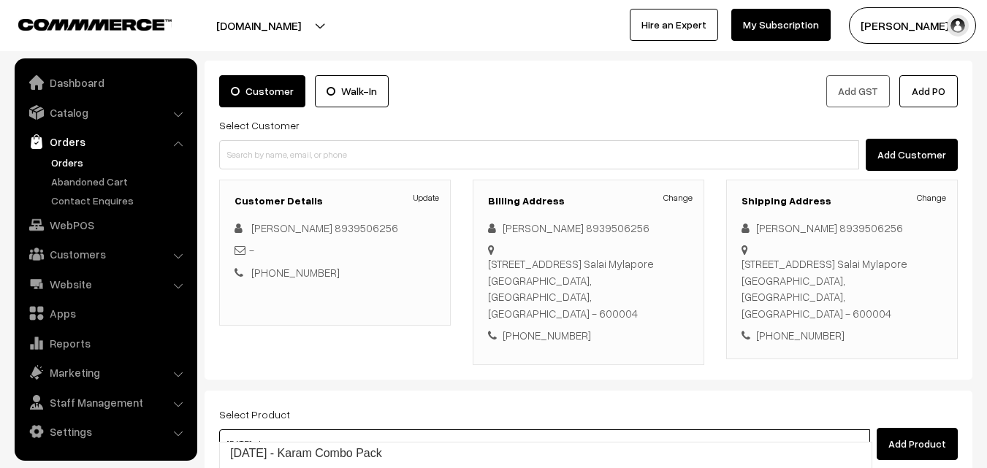
type input "[DATE] - ba"
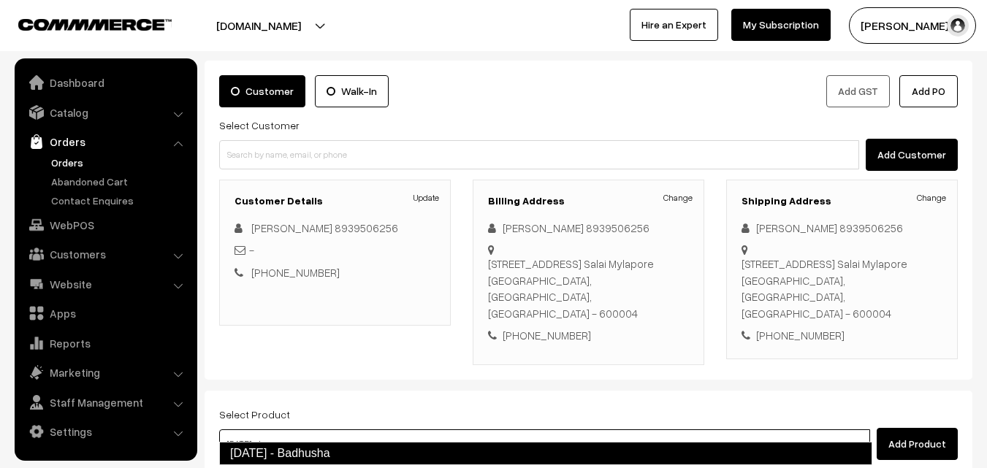
click at [366, 453] on link "[DATE] - Badhusha" at bounding box center [545, 453] width 653 height 23
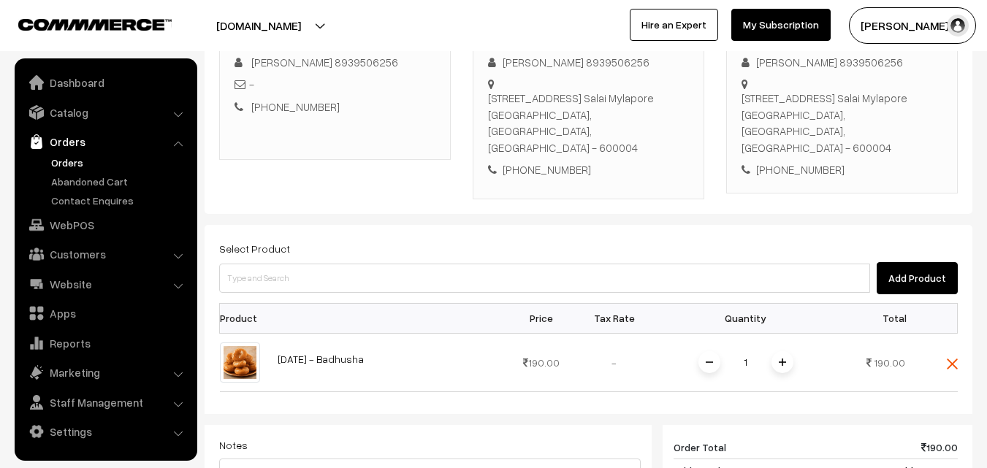
scroll to position [250, 0]
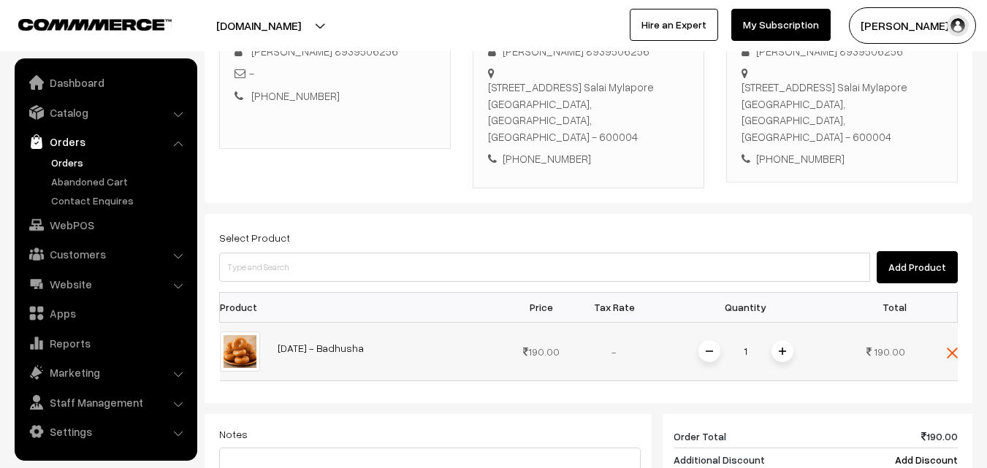
click at [786, 340] on span at bounding box center [782, 351] width 22 height 22
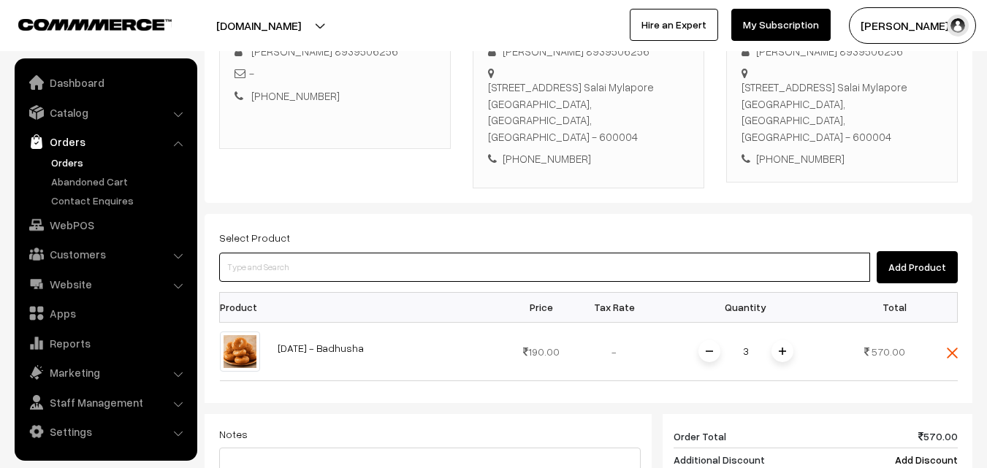
click at [407, 253] on input at bounding box center [544, 267] width 651 height 29
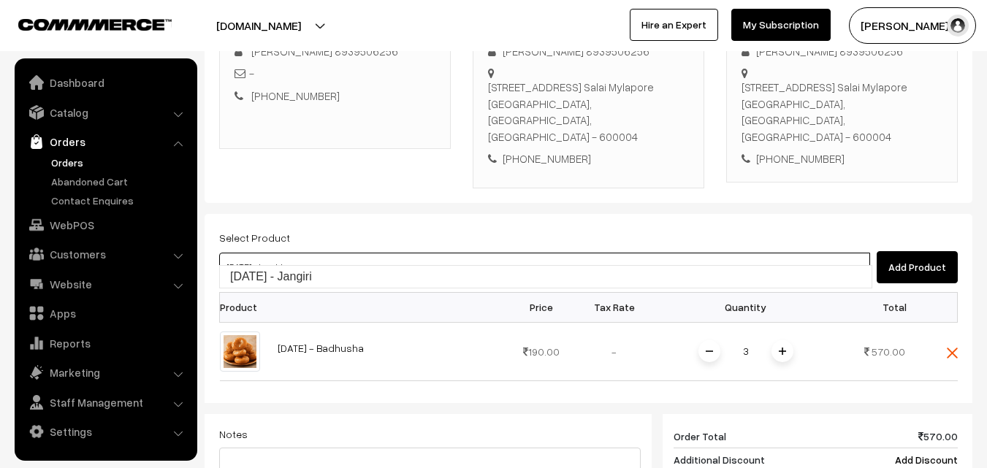
type input "[DATE] - Jangiri"
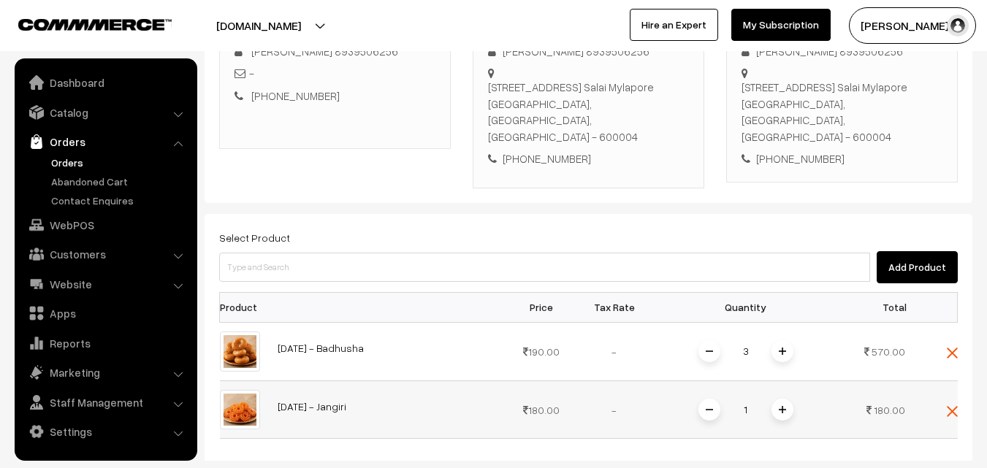
click at [788, 399] on span at bounding box center [782, 410] width 22 height 22
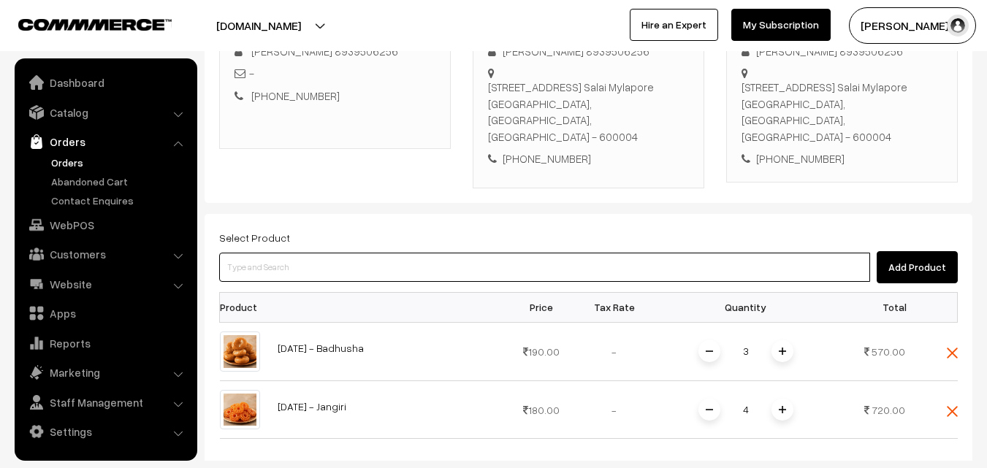
click at [407, 253] on input at bounding box center [544, 267] width 651 height 29
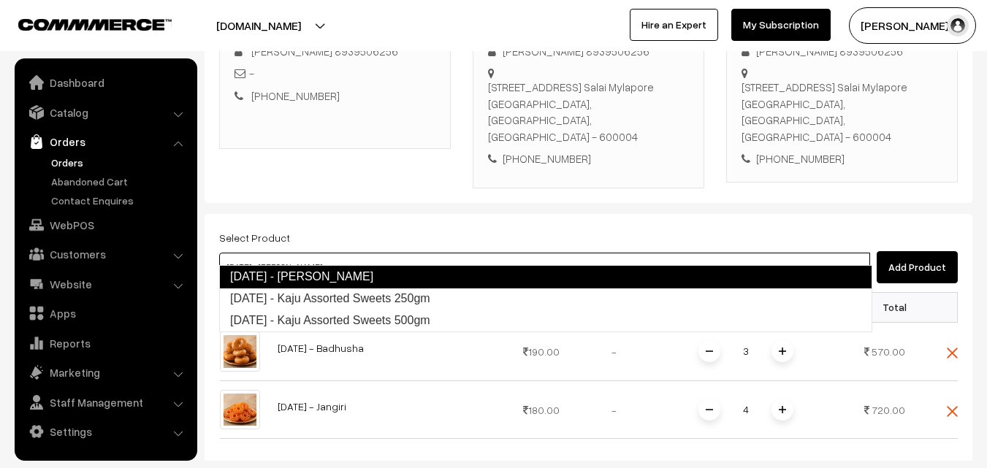
type input "[DATE] - Kaju Assorted Sweets 250gm"
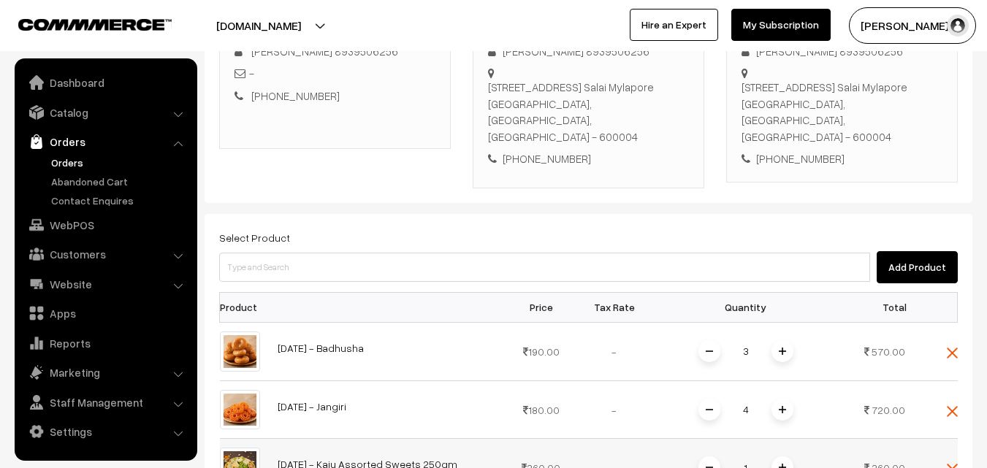
click at [237, 448] on img at bounding box center [240, 468] width 40 height 40
click at [249, 451] on img at bounding box center [240, 468] width 40 height 40
click at [952, 464] on img at bounding box center [951, 469] width 11 height 11
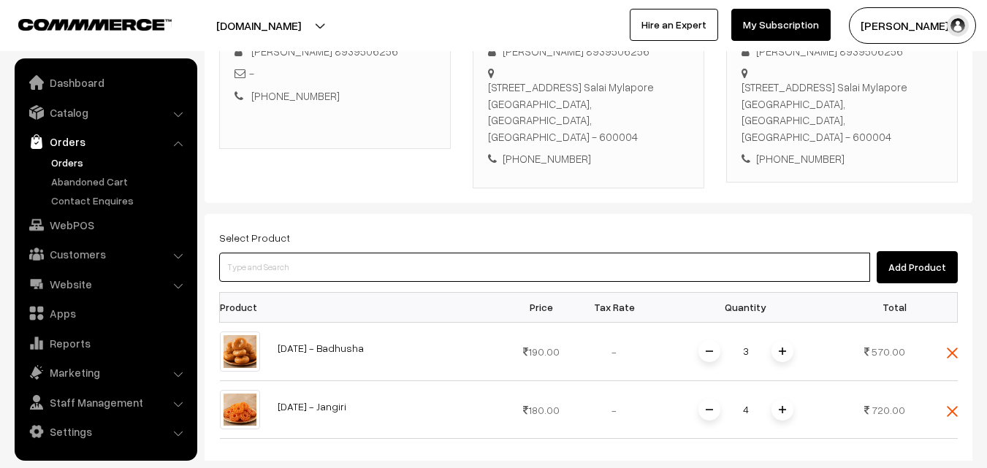
click at [450, 254] on input at bounding box center [544, 267] width 651 height 29
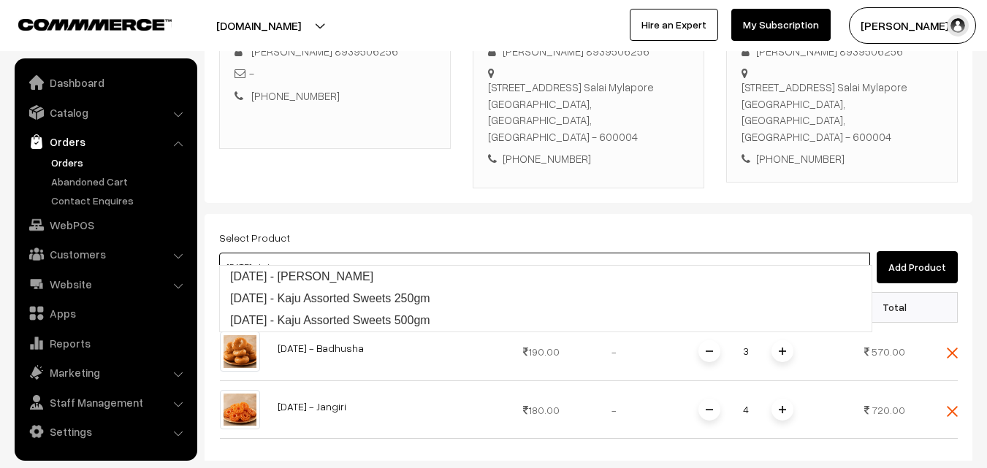
type input "Diwali - Kaju Kathli"
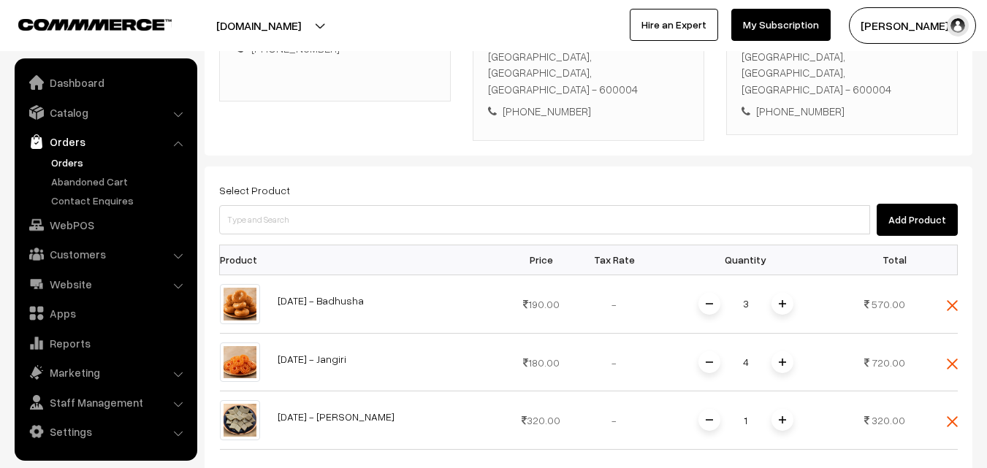
scroll to position [323, 0]
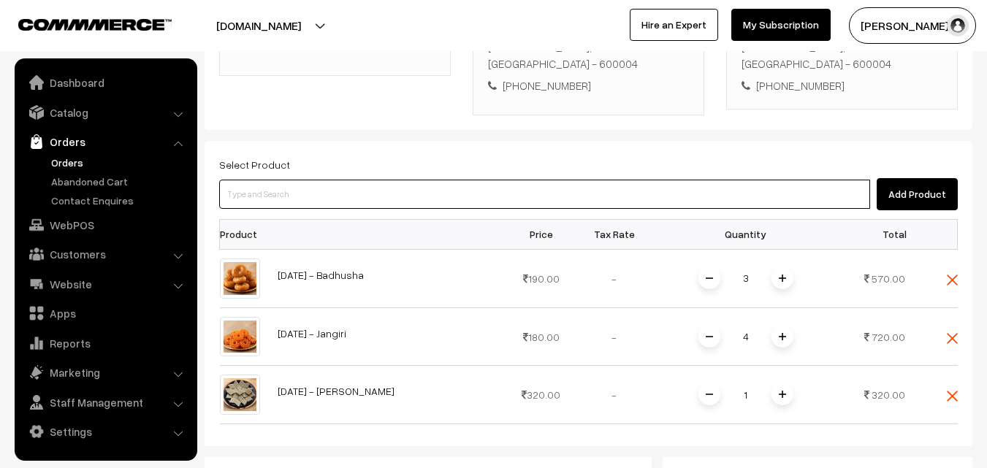
click at [443, 183] on input at bounding box center [544, 194] width 651 height 29
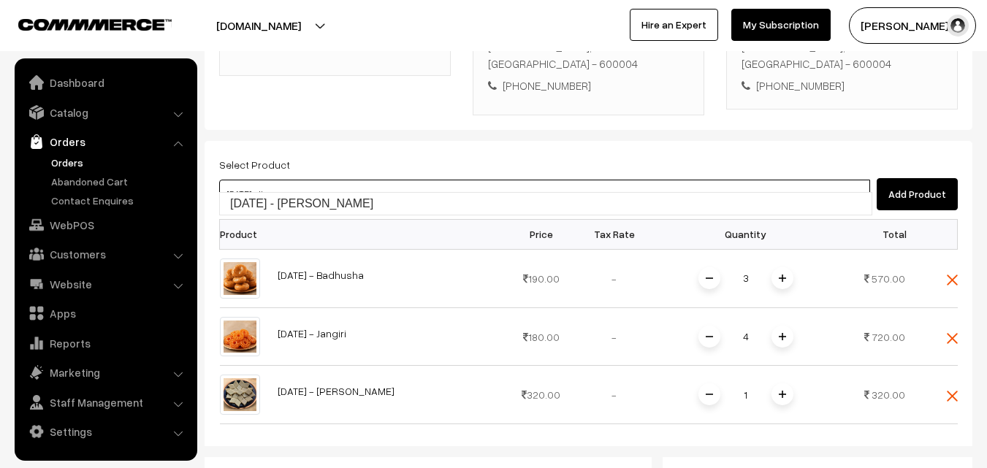
type input "Diwali - Tirunelveli Halwa"
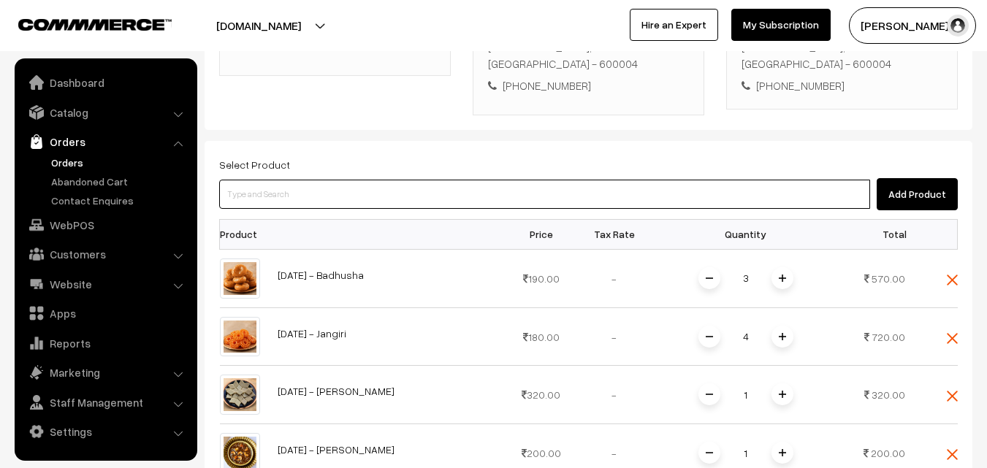
click at [397, 180] on input at bounding box center [544, 194] width 651 height 29
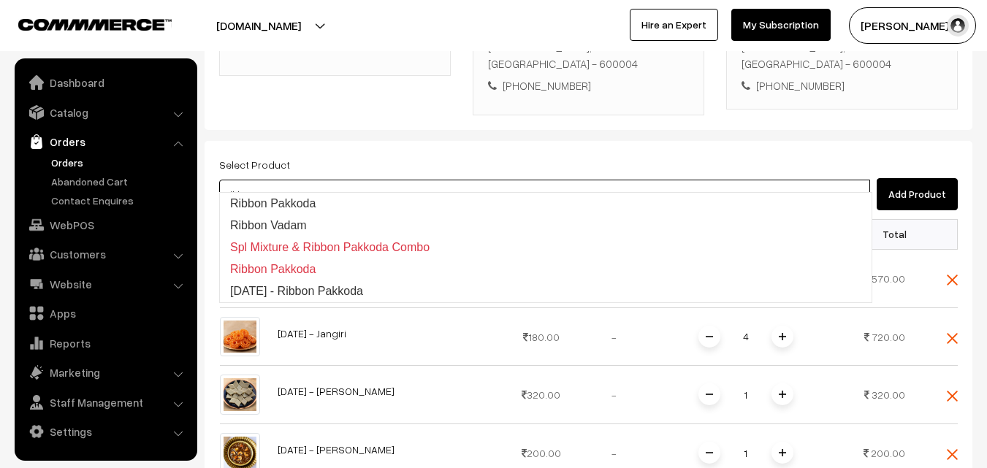
type input "Ribbon Pakkoda"
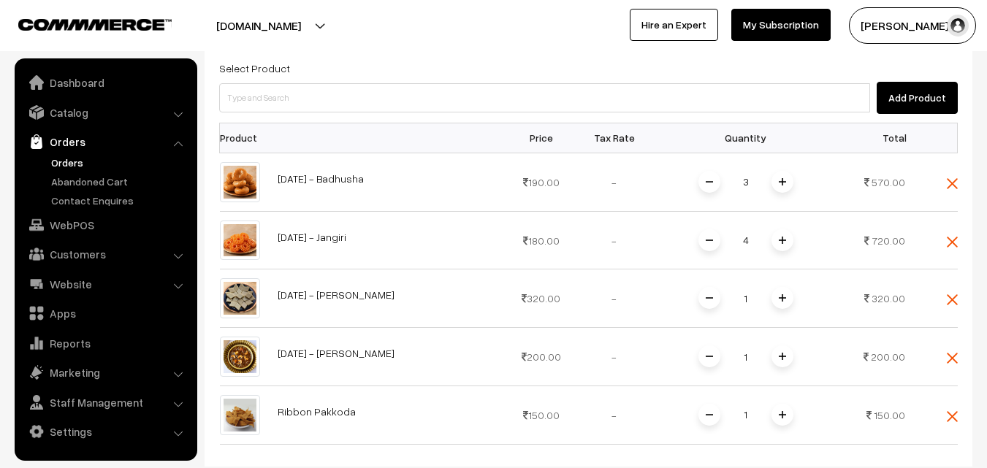
scroll to position [396, 0]
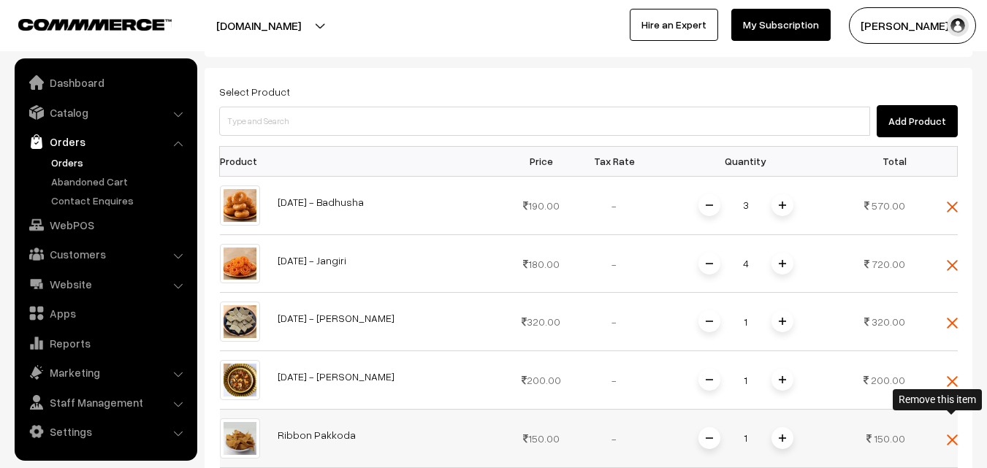
click at [953, 434] on img at bounding box center [951, 439] width 11 height 11
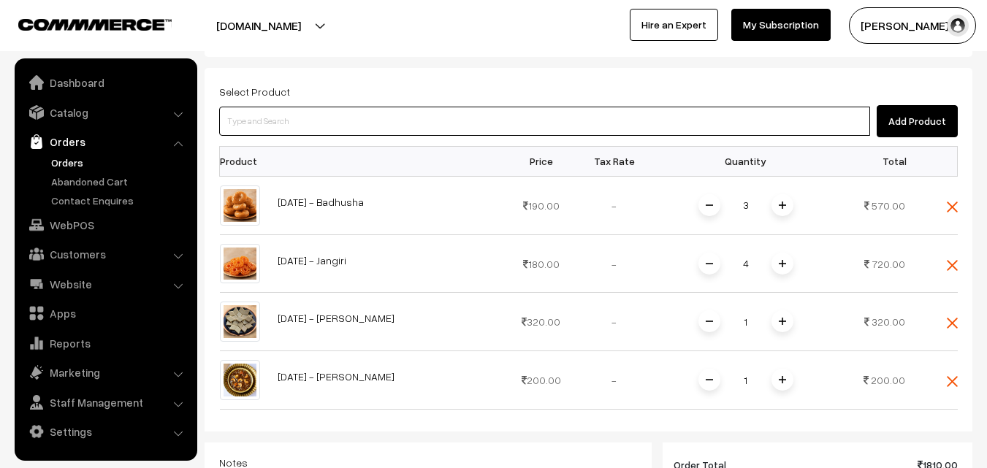
click at [605, 107] on input at bounding box center [544, 121] width 651 height 29
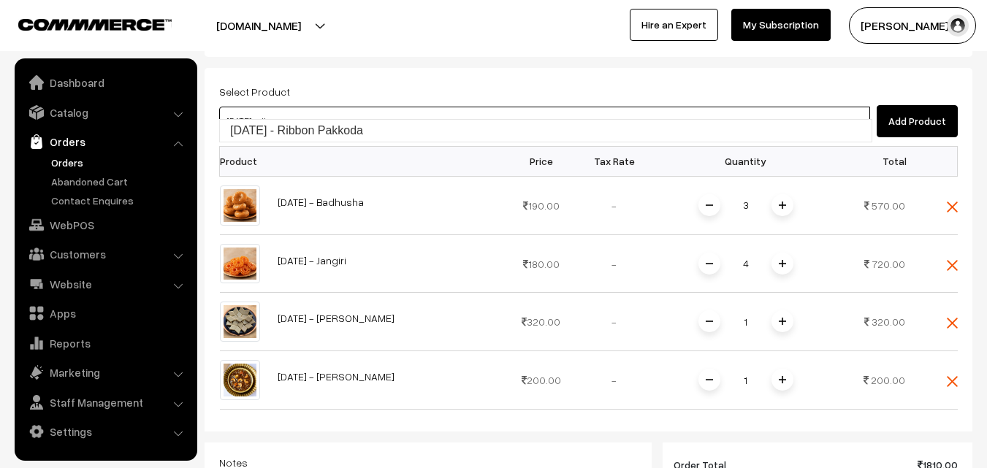
type input "Diwali - Ribbon Pakkoda"
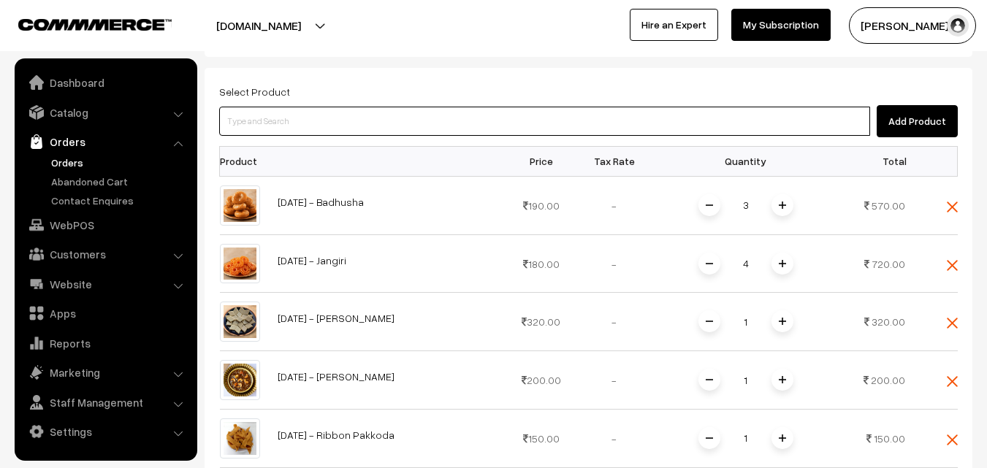
click at [602, 107] on input at bounding box center [544, 121] width 651 height 29
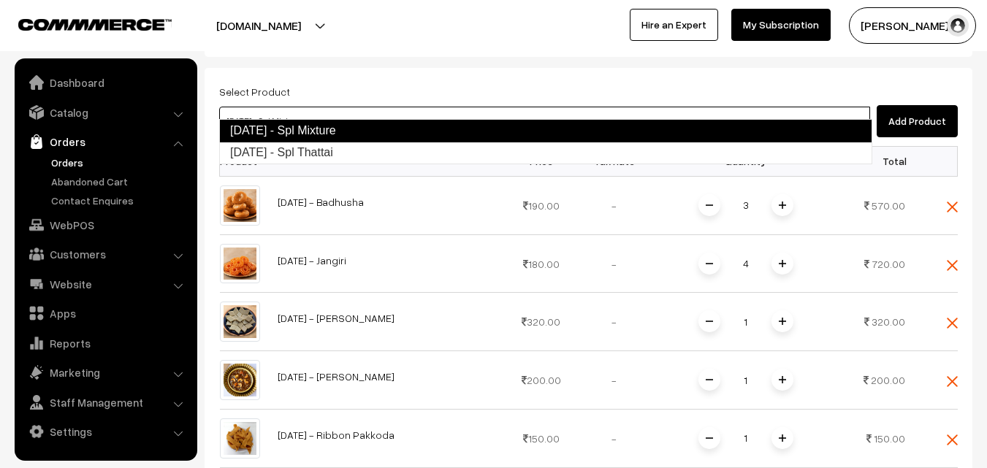
type input "Diwali - Spl Thattai"
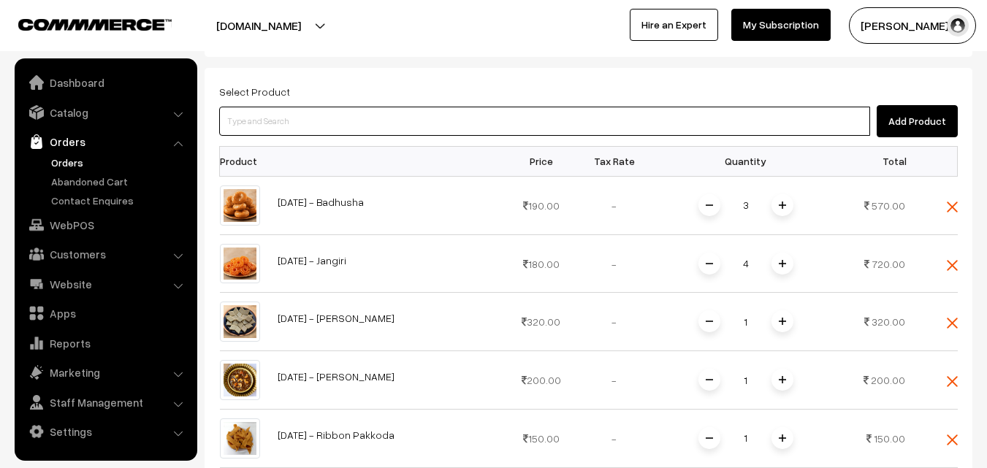
click at [380, 107] on input at bounding box center [544, 121] width 651 height 29
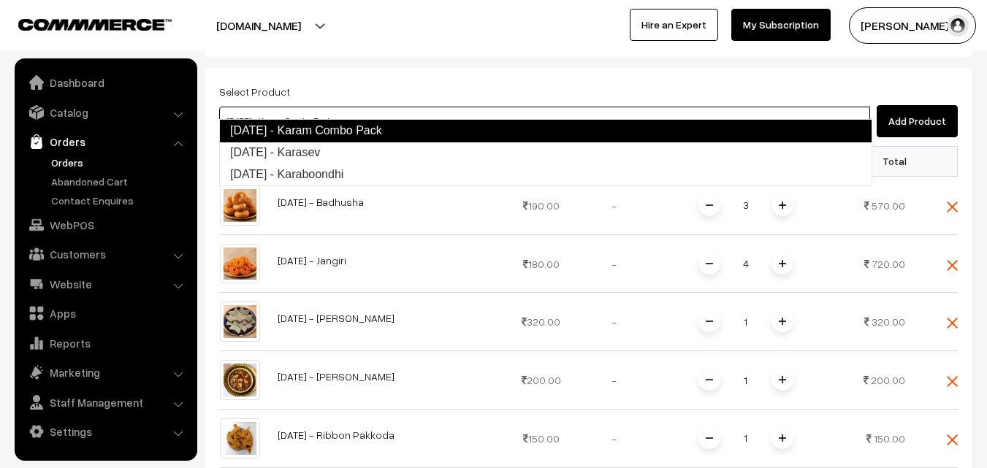
type input "Diwali - Karasev"
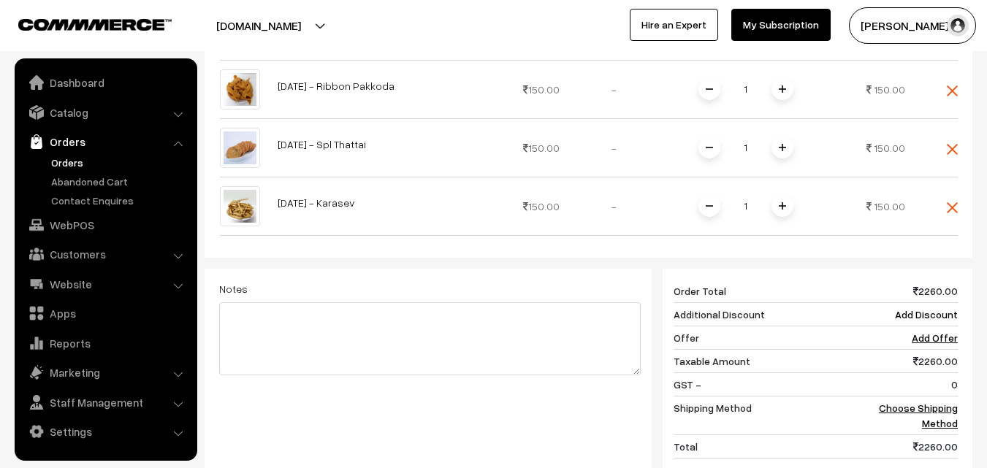
scroll to position [770, 0]
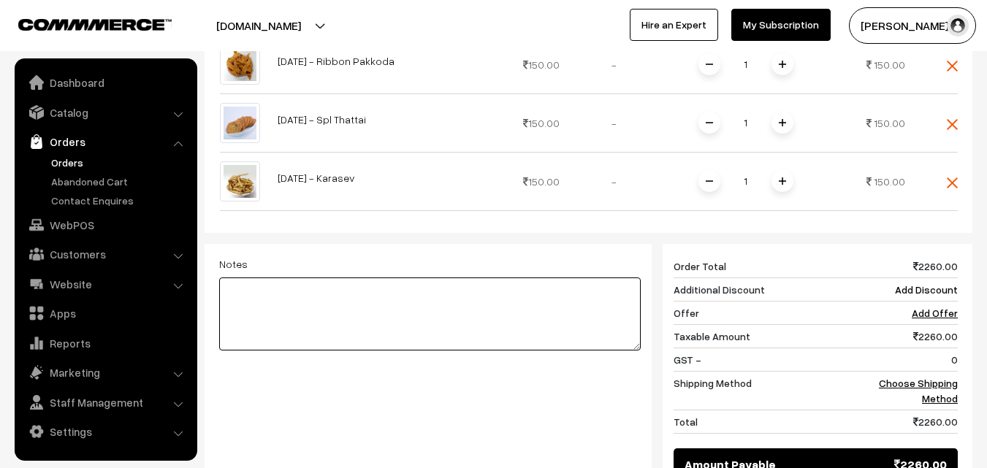
click at [451, 331] on textarea at bounding box center [429, 313] width 421 height 73
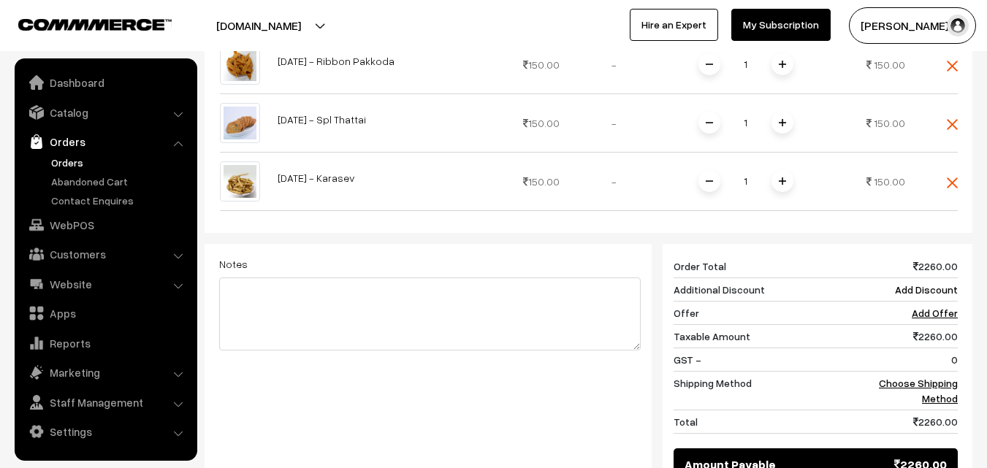
click at [348, 244] on div "Notes Giftcards ( Upgrade ) Apply" at bounding box center [429, 360] width 443 height 233
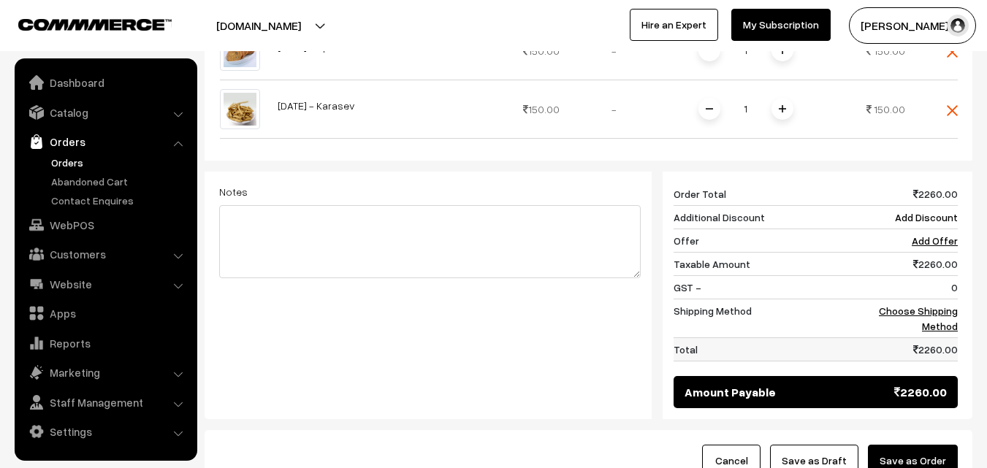
scroll to position [843, 0]
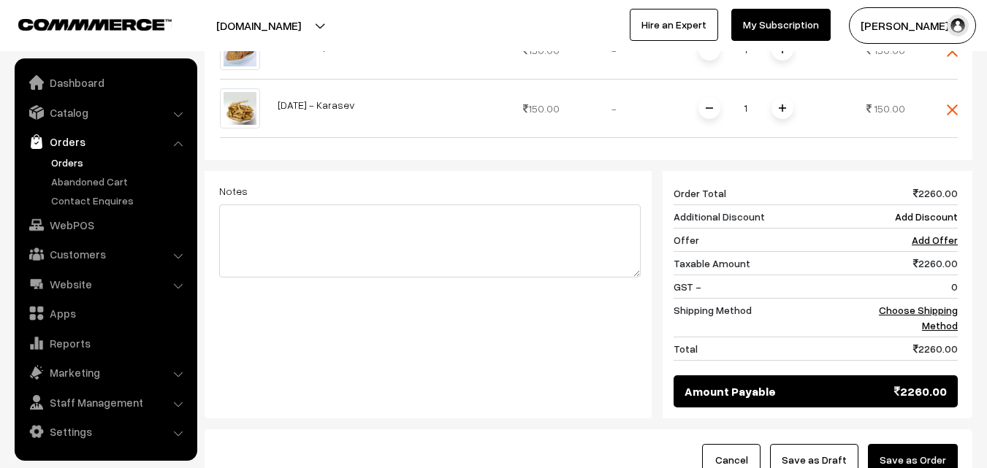
click at [897, 444] on button "Save as Order" at bounding box center [913, 460] width 90 height 32
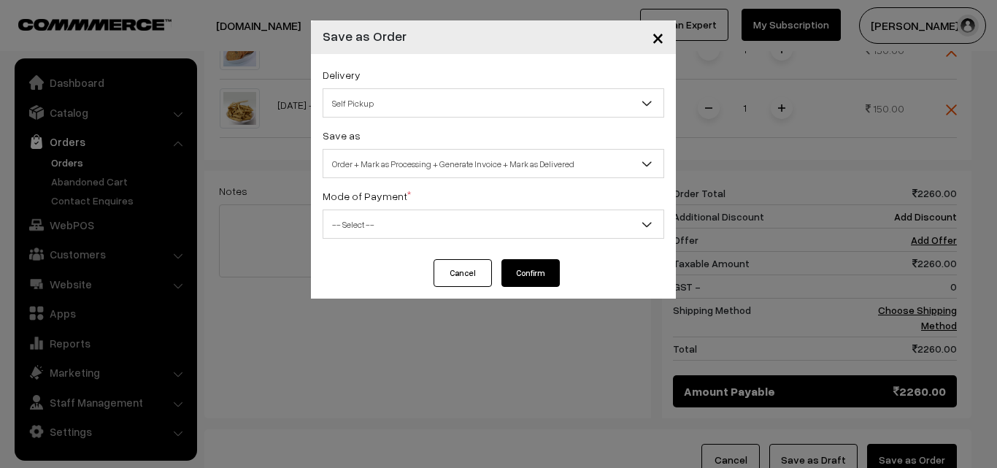
click at [656, 38] on span "×" at bounding box center [658, 36] width 12 height 27
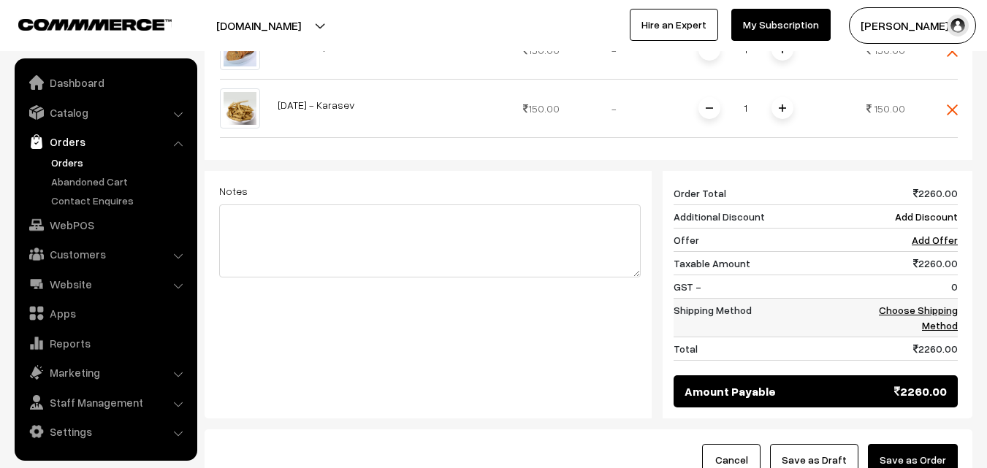
click at [922, 305] on td "Choose Shipping Method" at bounding box center [912, 317] width 91 height 39
click at [951, 304] on link "Choose Shipping Method" at bounding box center [917, 318] width 79 height 28
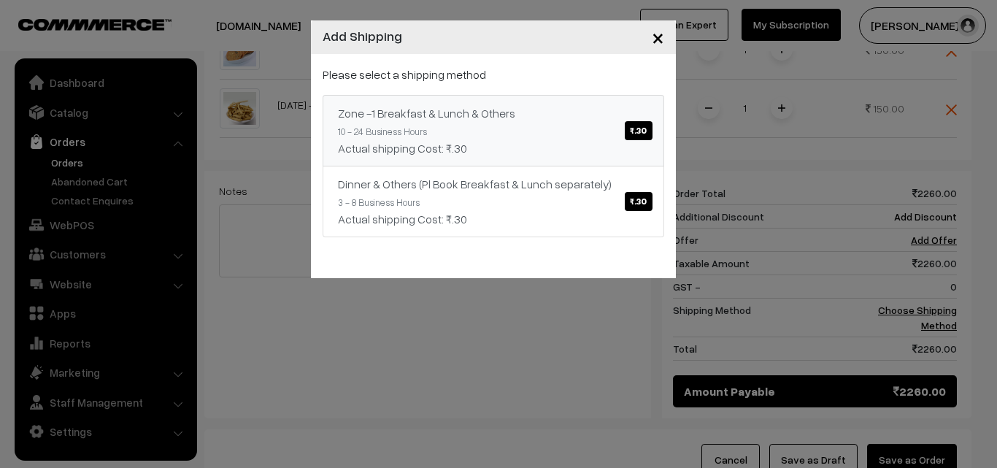
click at [635, 132] on span "₹.30" at bounding box center [638, 130] width 27 height 19
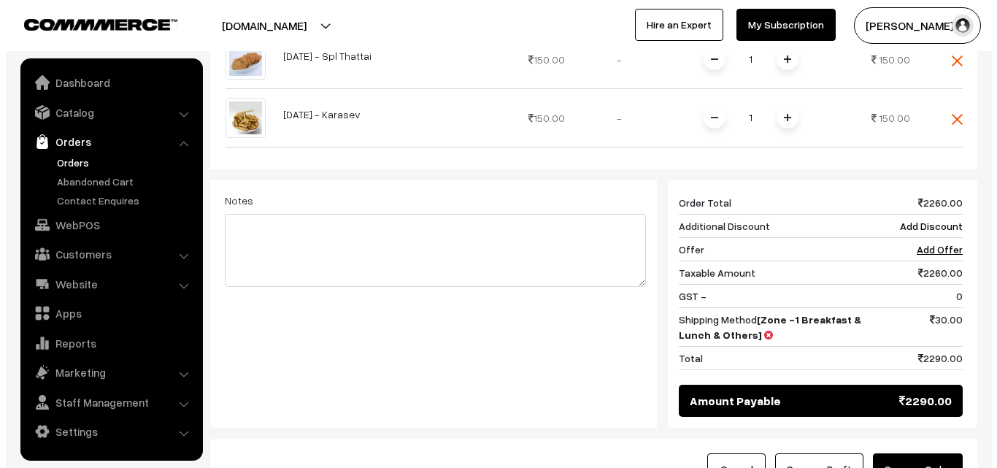
scroll to position [916, 0]
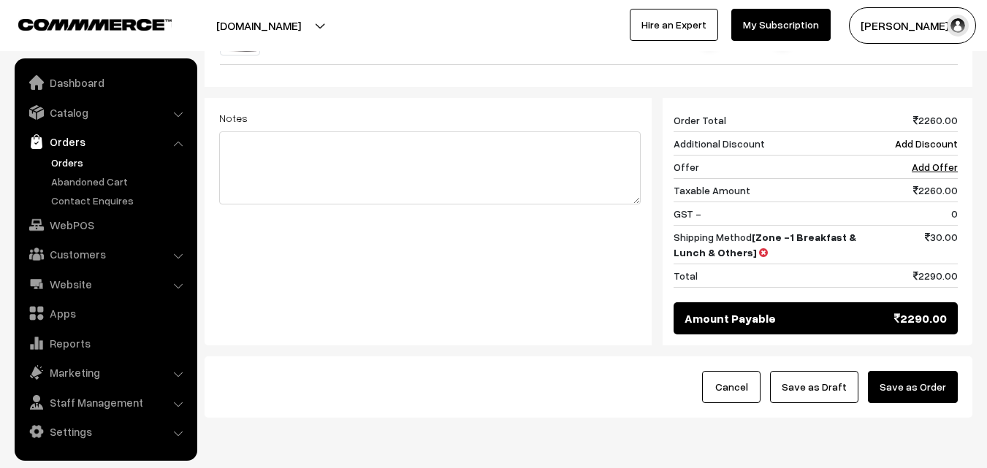
click at [945, 372] on button "Save as Order" at bounding box center [913, 387] width 90 height 32
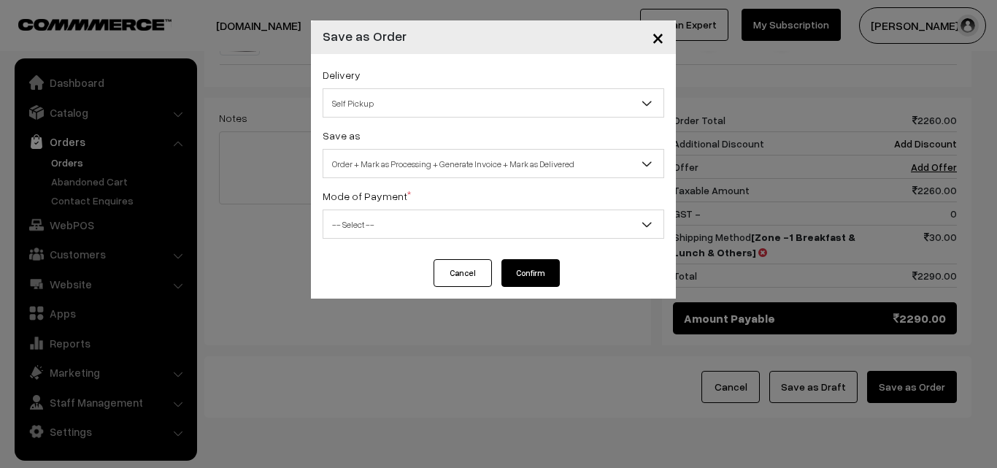
click at [486, 92] on span "Self Pickup" at bounding box center [493, 104] width 340 height 26
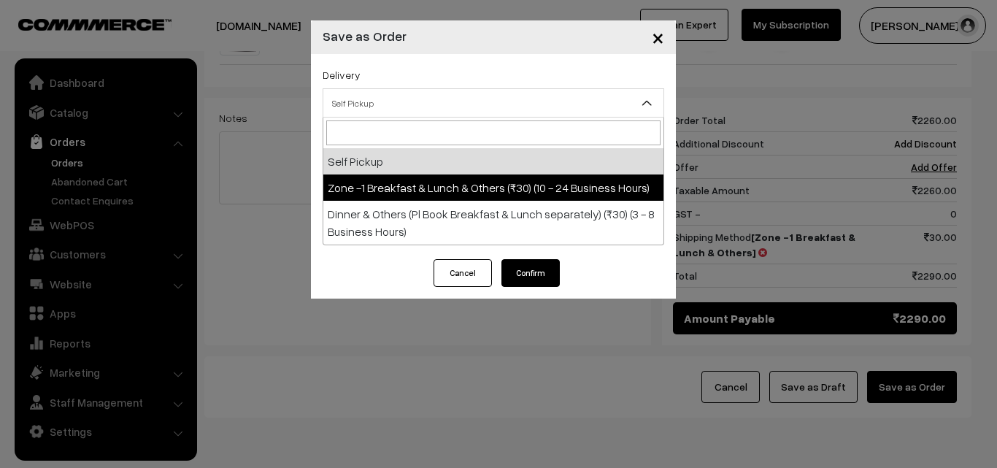
select select "ZON1"
select select "3"
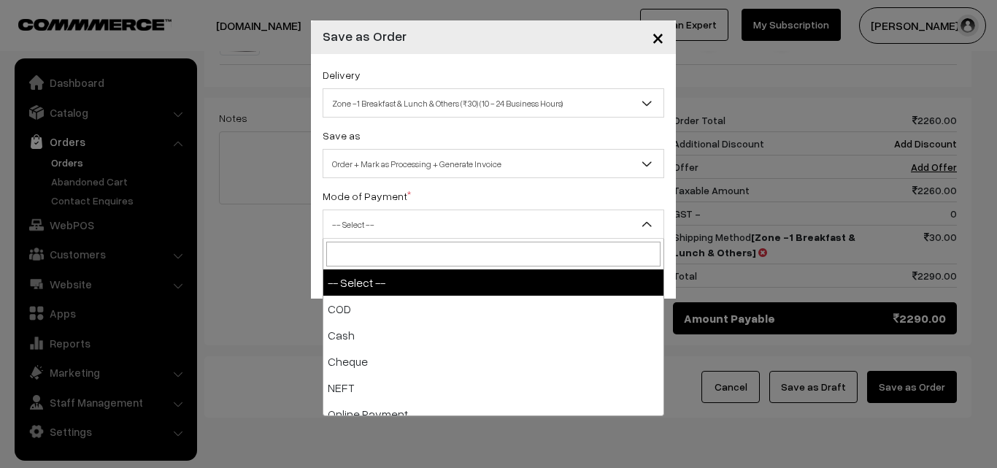
click at [485, 224] on span "-- Select --" at bounding box center [493, 225] width 340 height 26
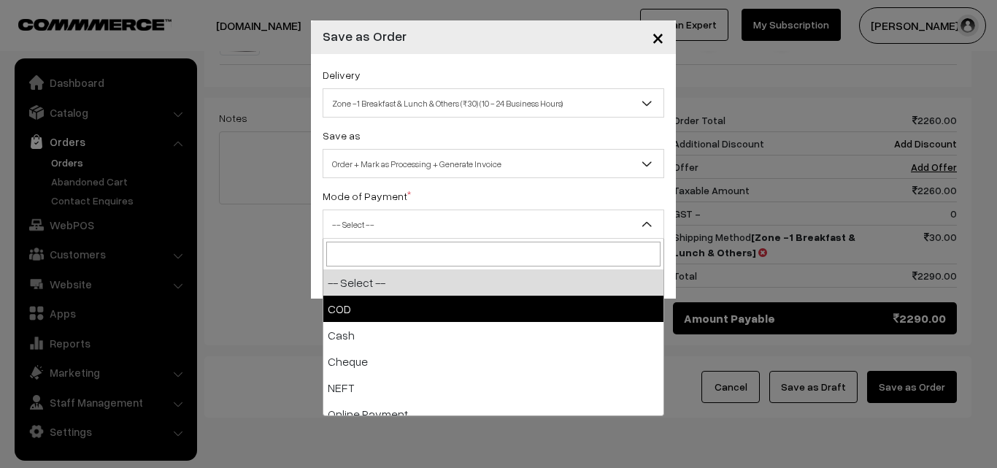
select select "1"
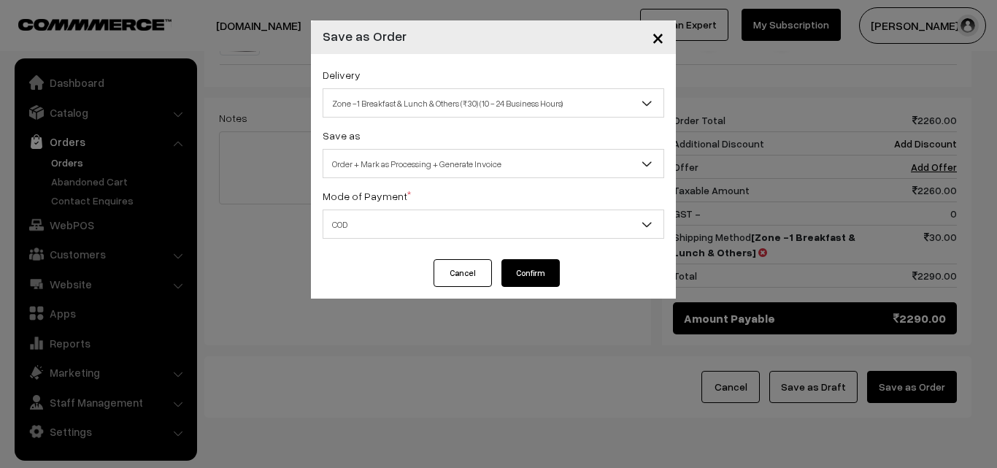
click at [530, 269] on button "Confirm" at bounding box center [531, 273] width 58 height 28
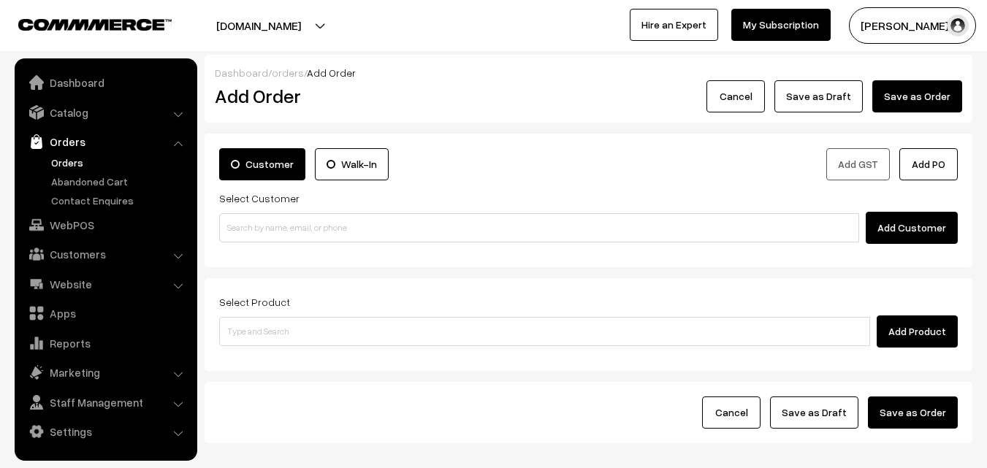
click at [72, 161] on link "Orders" at bounding box center [119, 162] width 145 height 15
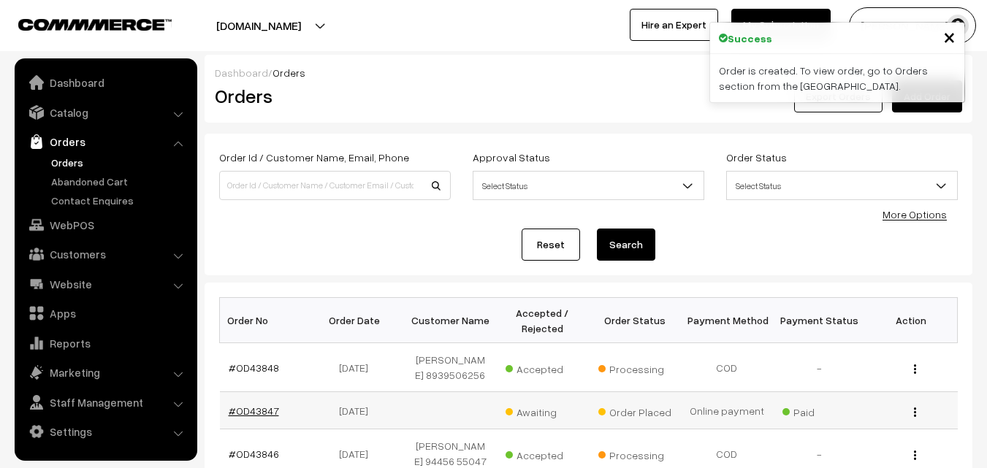
click at [267, 410] on link "#OD43847" at bounding box center [254, 411] width 50 height 12
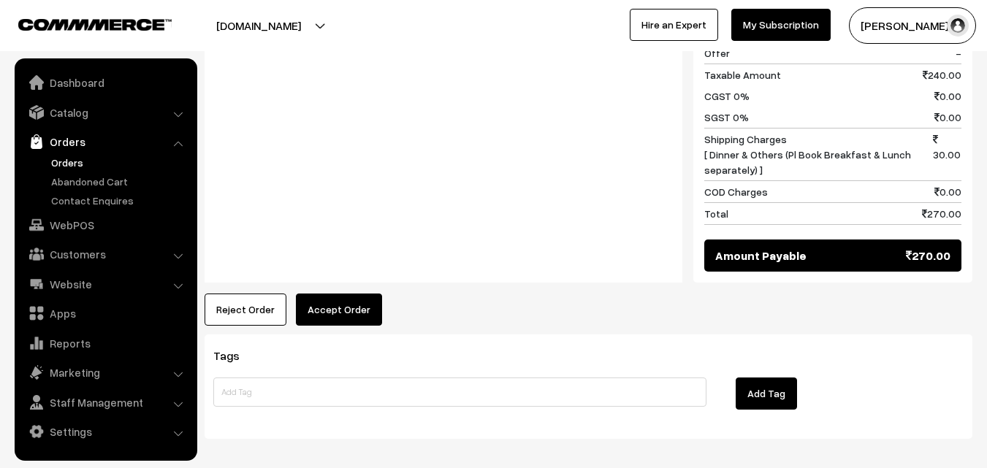
click at [364, 294] on button "Accept Order" at bounding box center [339, 310] width 86 height 32
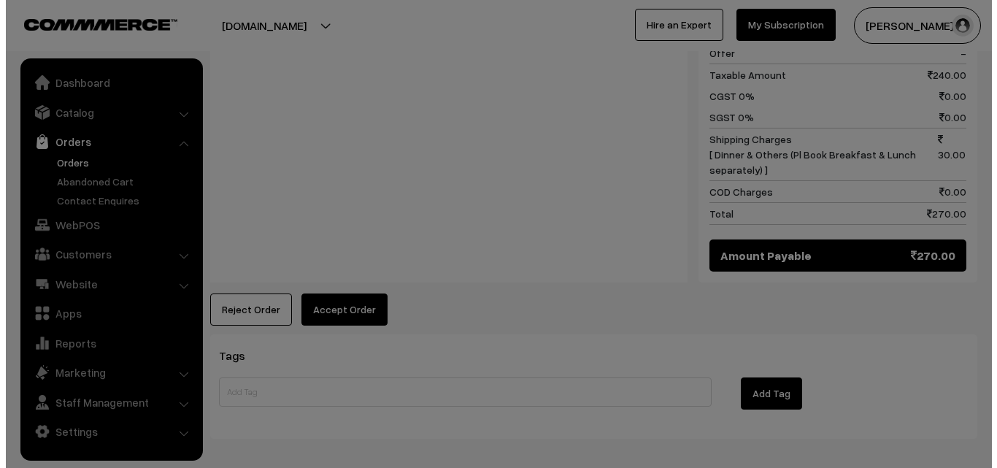
scroll to position [843, 0]
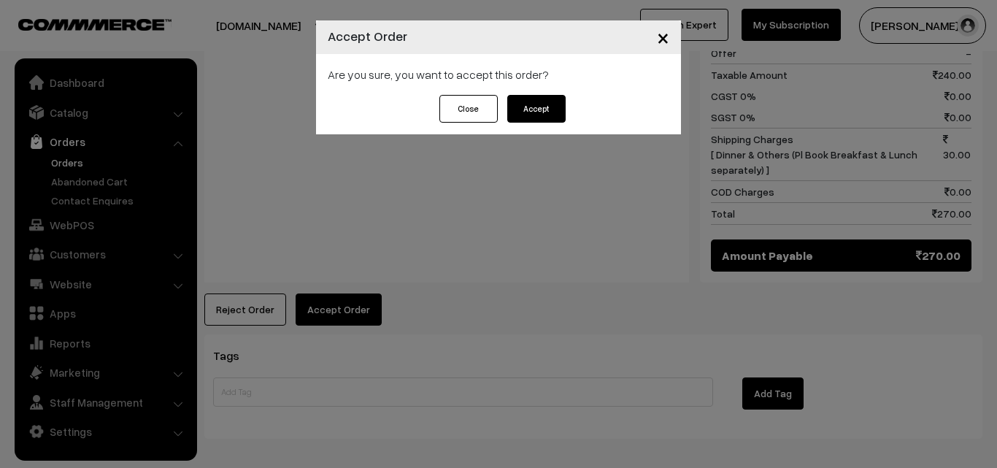
click at [554, 106] on button "Accept" at bounding box center [537, 109] width 58 height 28
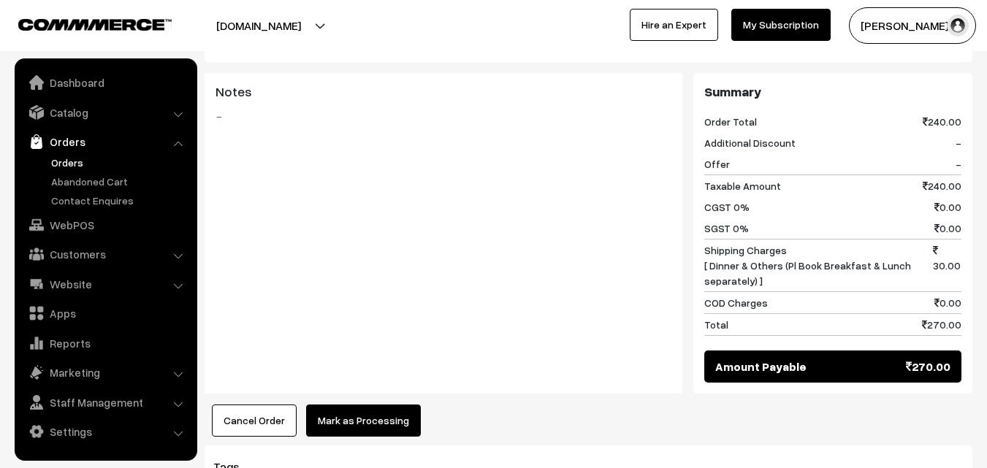
scroll to position [730, 0]
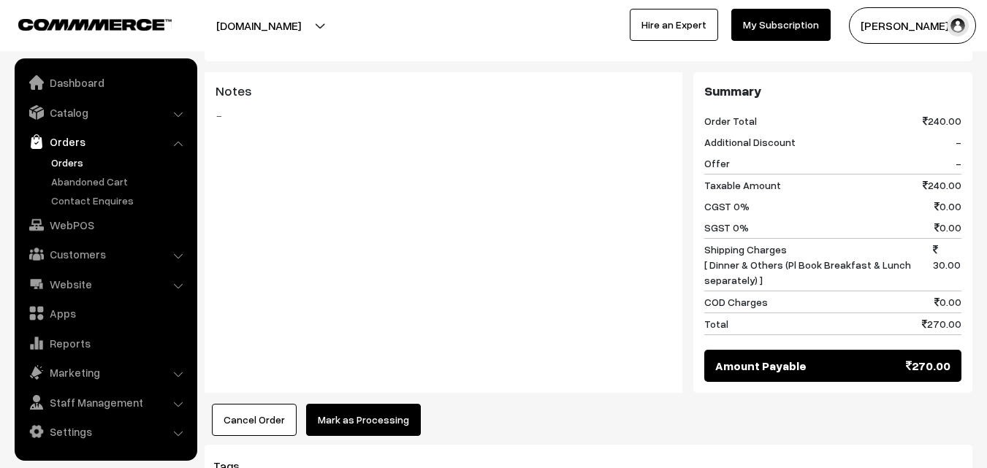
click at [382, 404] on button "Mark as Processing" at bounding box center [363, 420] width 115 height 32
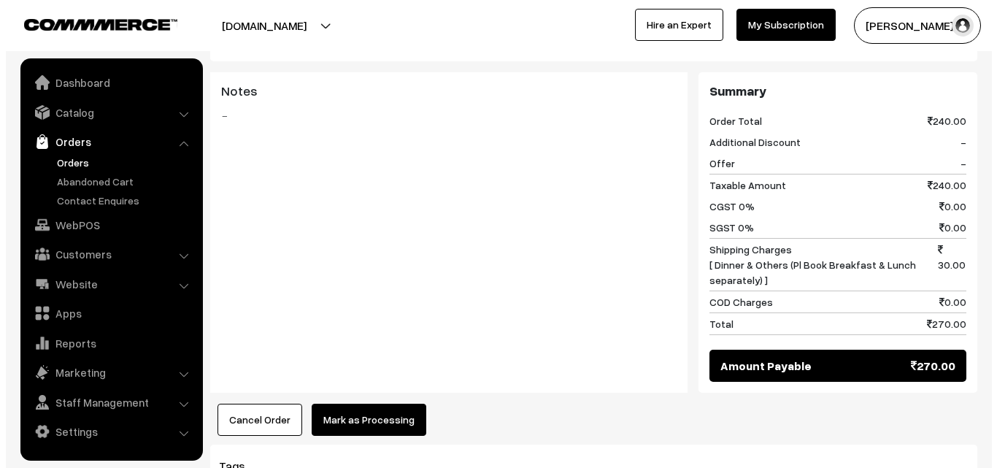
scroll to position [732, 0]
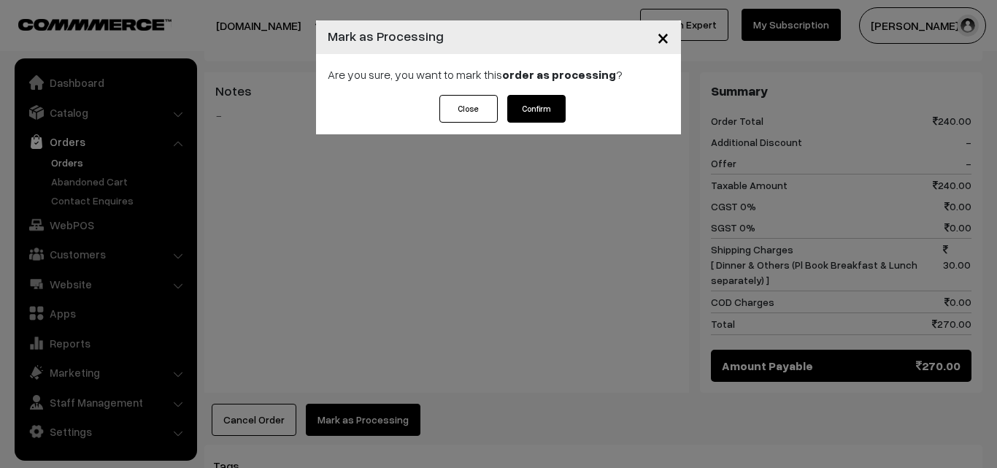
click at [535, 98] on button "Confirm" at bounding box center [537, 109] width 58 height 28
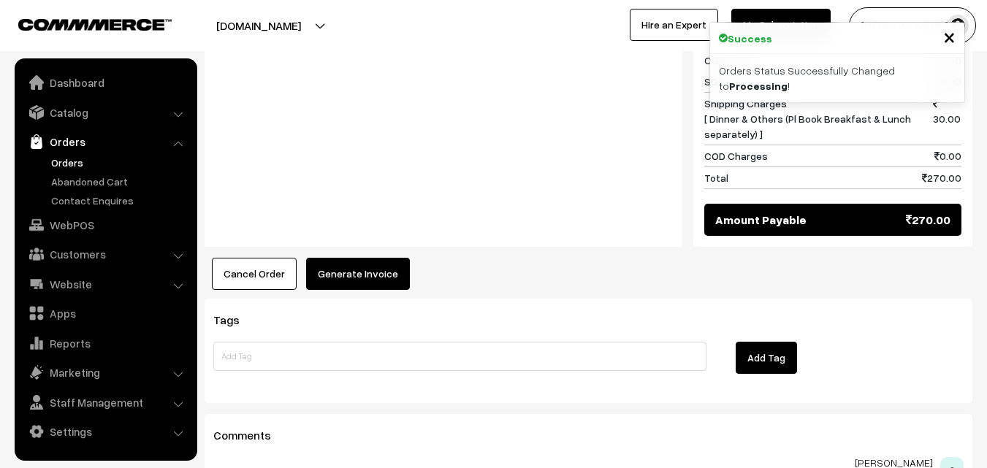
click at [363, 258] on button "Generate Invoice" at bounding box center [358, 274] width 104 height 32
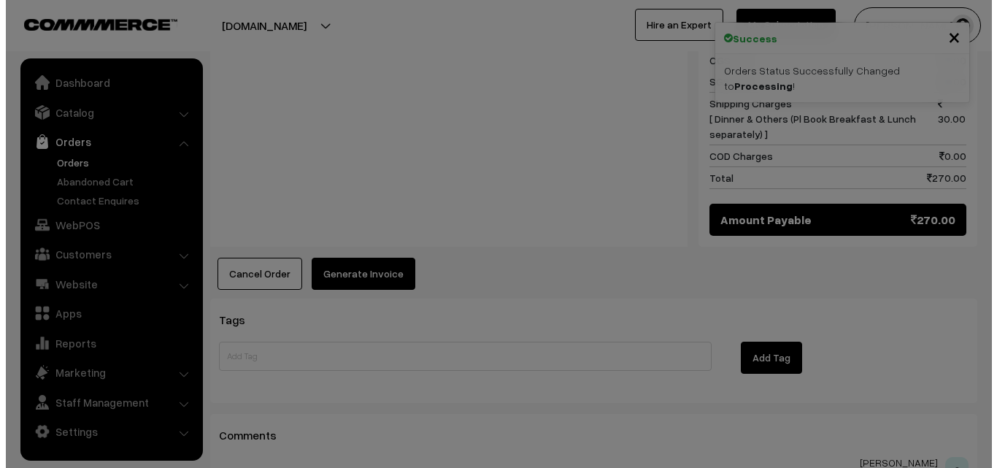
scroll to position [878, 0]
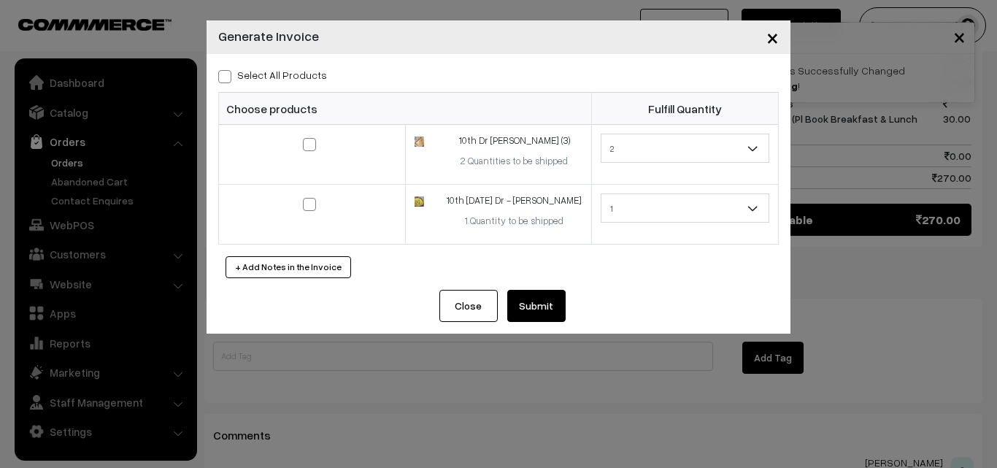
click at [222, 75] on span at bounding box center [224, 76] width 13 height 13
click at [222, 75] on input "Select All Products" at bounding box center [222, 73] width 9 height 9
checkbox input "true"
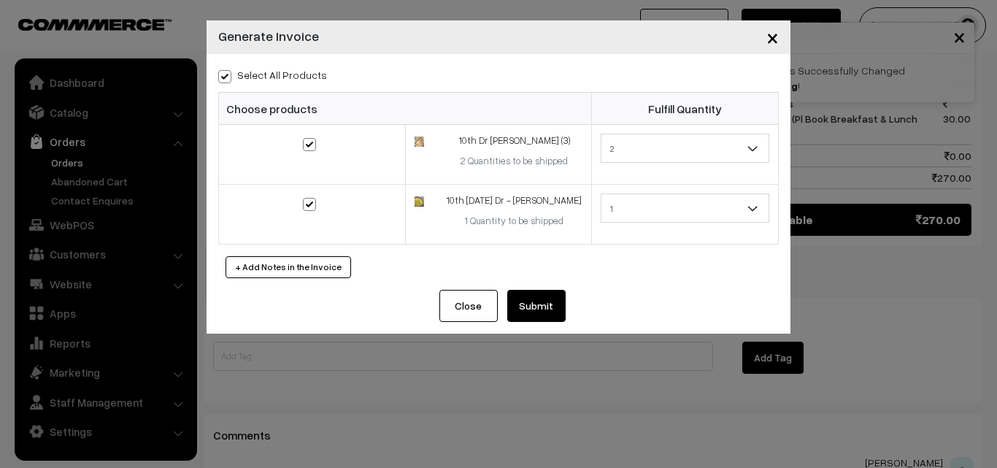
click at [528, 318] on button "Submit" at bounding box center [537, 306] width 58 height 32
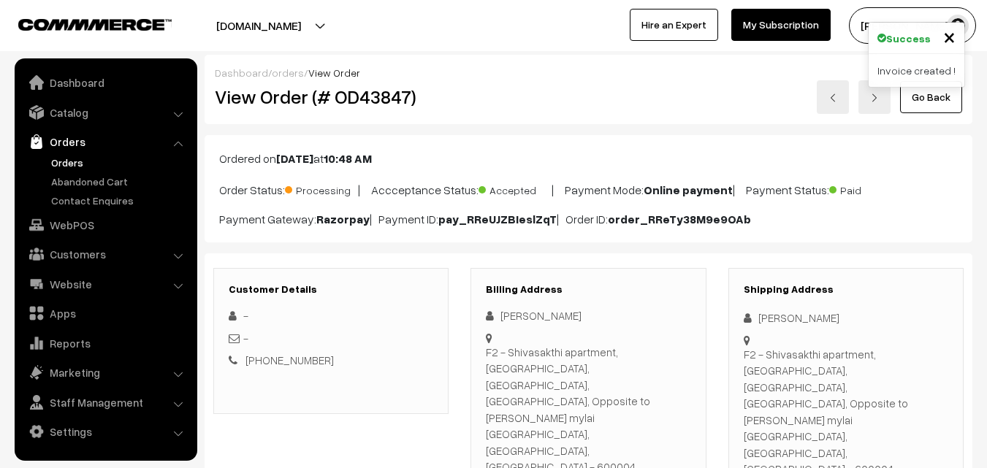
scroll to position [876, 0]
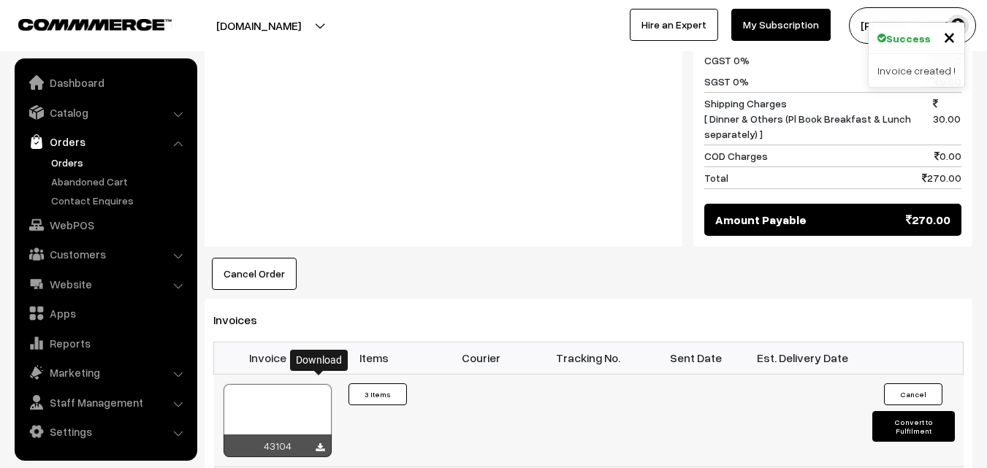
click at [315, 443] on icon at bounding box center [319, 447] width 9 height 9
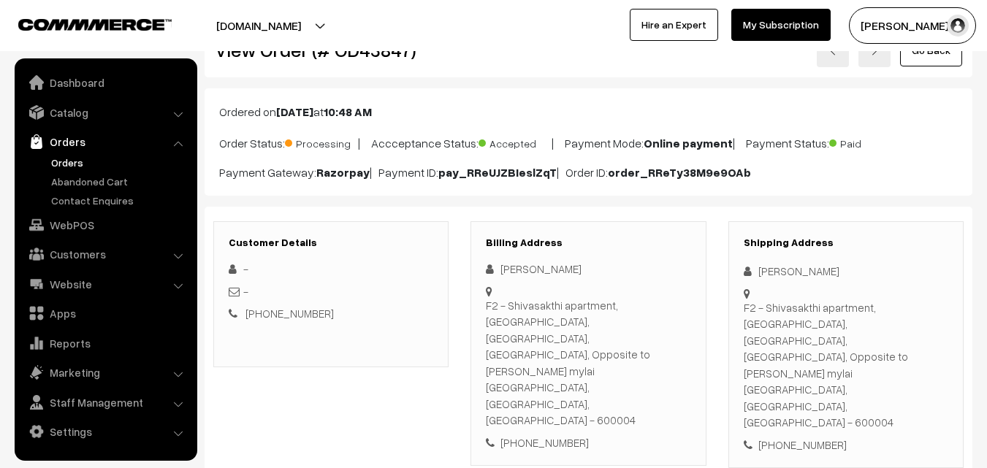
scroll to position [2, 0]
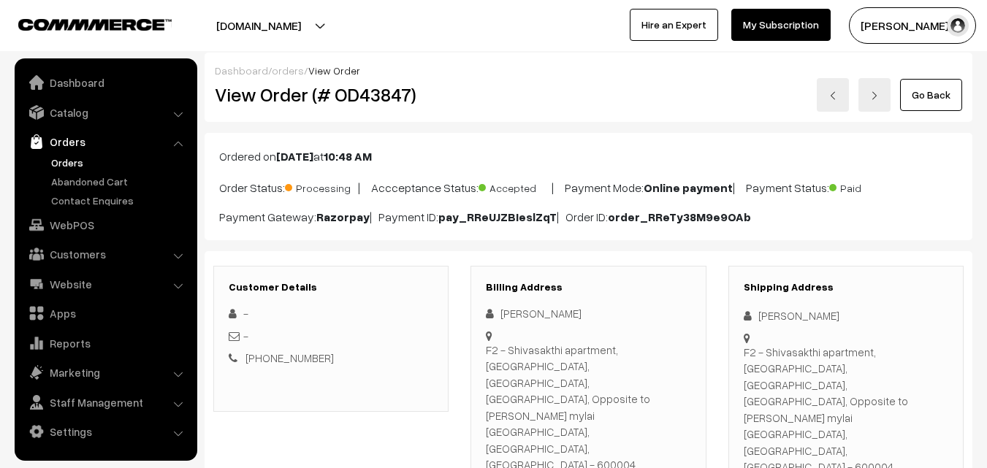
drag, startPoint x: 518, startPoint y: 423, endPoint x: 637, endPoint y: 423, distance: 119.0
copy div "9731533227"
click at [77, 159] on link "Orders" at bounding box center [119, 162] width 145 height 15
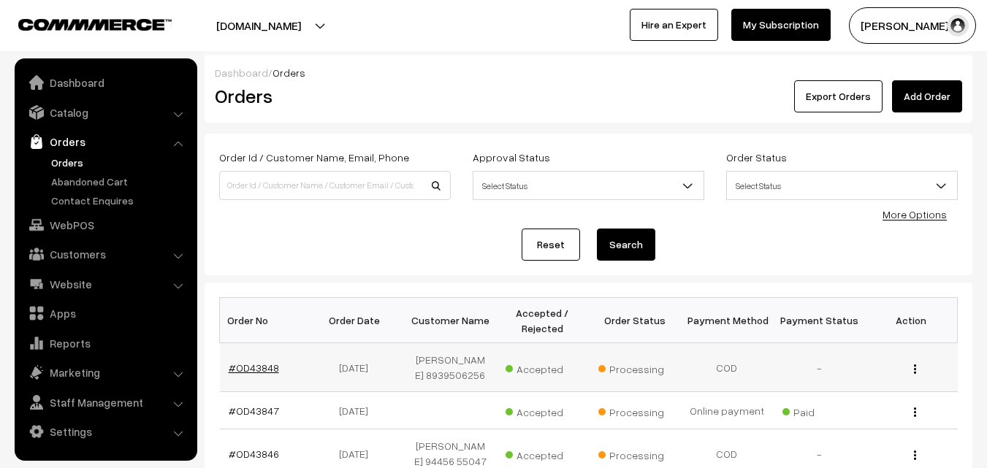
click at [264, 368] on link "#OD43848" at bounding box center [254, 367] width 50 height 12
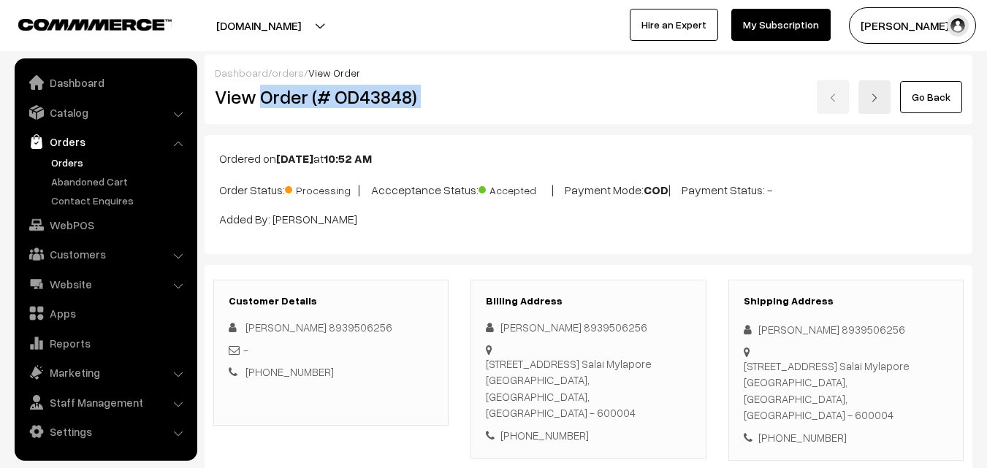
drag, startPoint x: 259, startPoint y: 97, endPoint x: 499, endPoint y: 112, distance: 240.0
click at [499, 112] on div "View Order (# OD43848) Go Back" at bounding box center [588, 97] width 769 height 34
copy div "Order (# OD43848)"
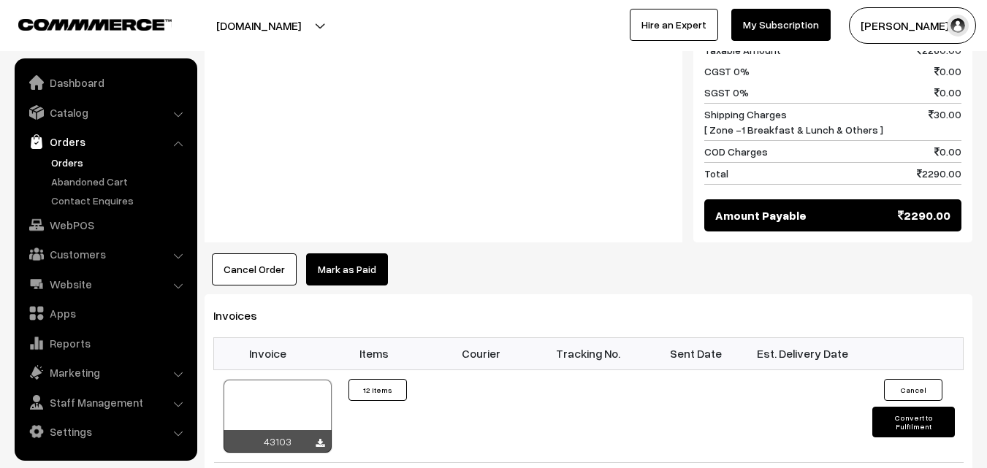
scroll to position [1314, 0]
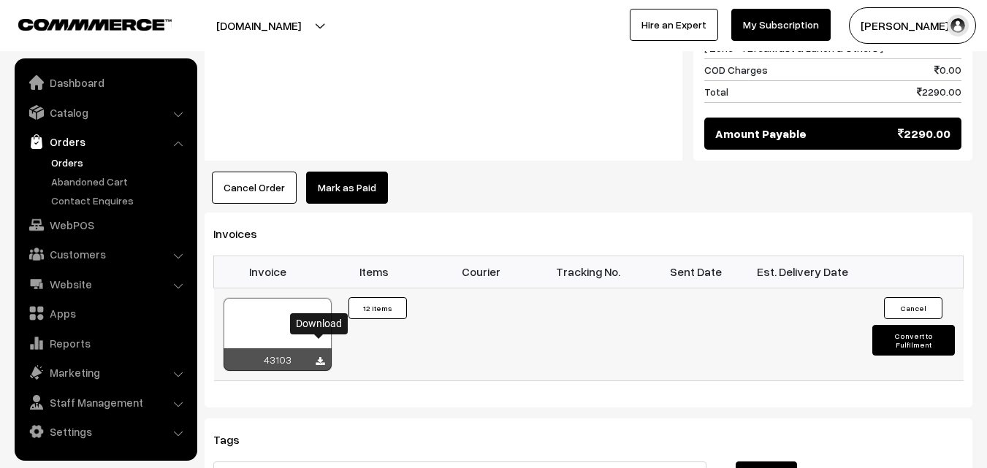
click at [322, 357] on icon at bounding box center [319, 361] width 9 height 9
click at [66, 165] on link "Orders" at bounding box center [119, 162] width 145 height 15
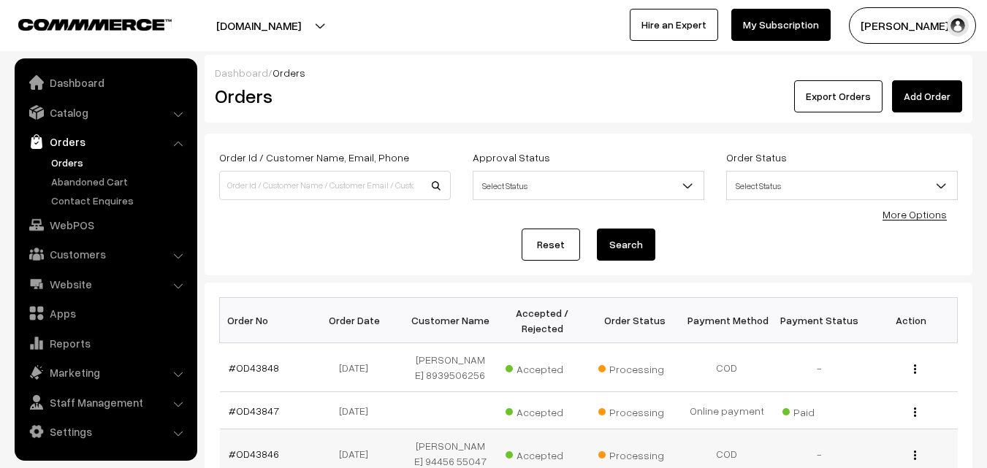
click at [914, 461] on button "button" at bounding box center [915, 455] width 4 height 12
click at [911, 450] on div "View" at bounding box center [910, 453] width 74 height 15
click at [916, 451] on button "button" at bounding box center [915, 455] width 4 height 12
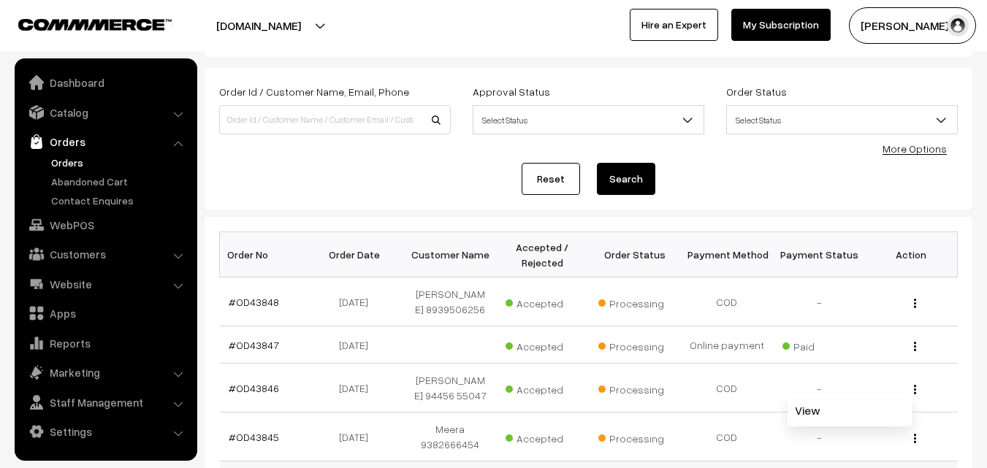
scroll to position [146, 0]
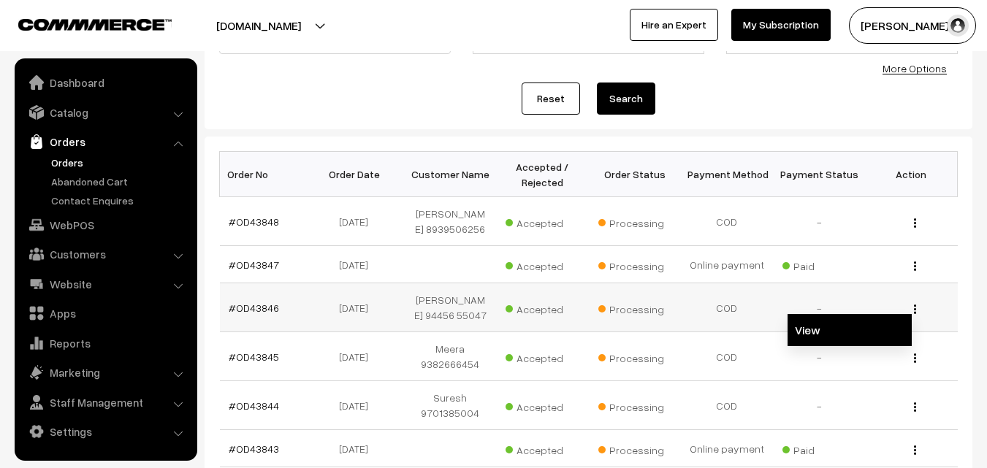
click at [897, 321] on link "View" at bounding box center [849, 330] width 124 height 32
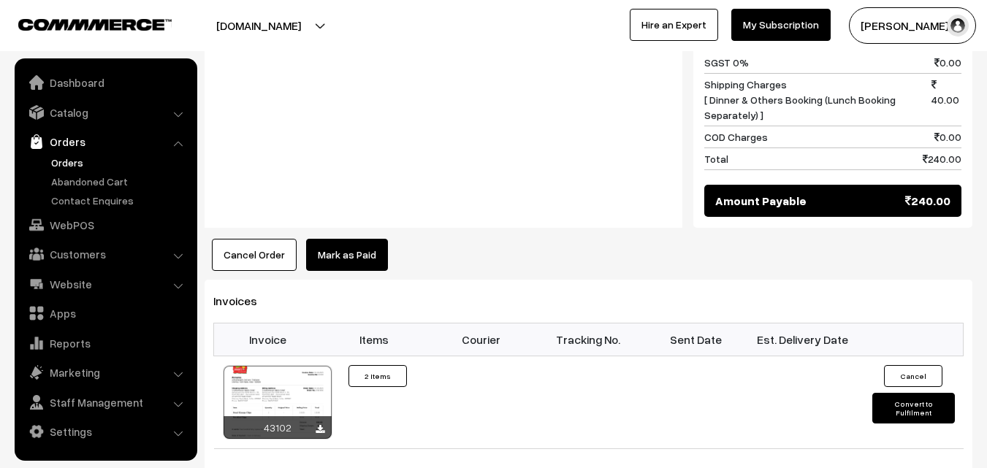
click at [259, 239] on button "Cancel Order" at bounding box center [254, 255] width 85 height 32
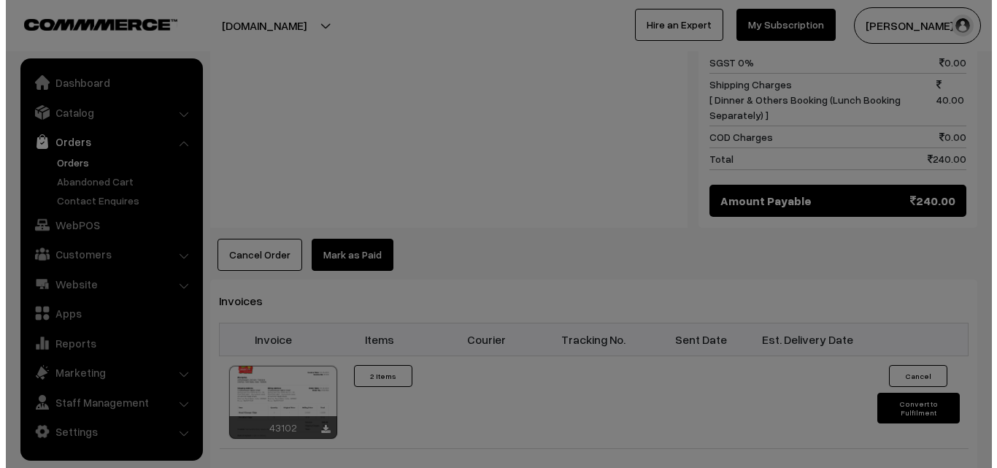
scroll to position [878, 0]
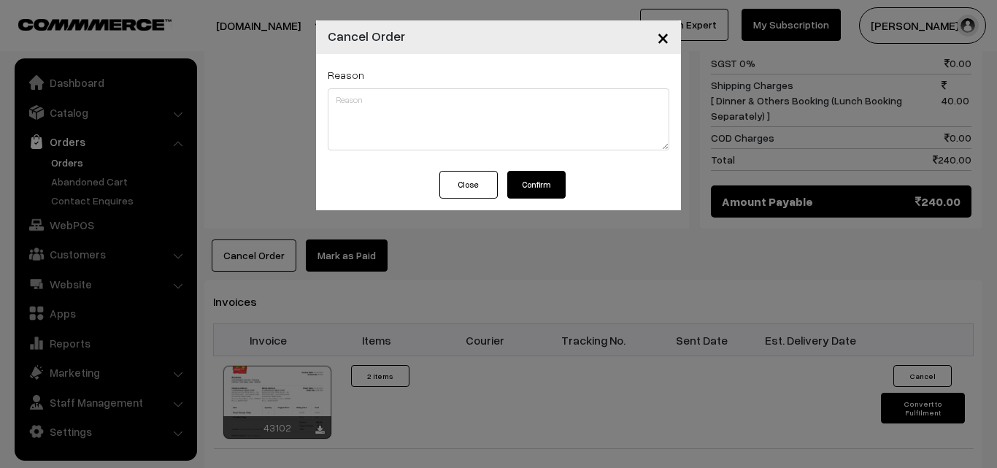
click at [529, 186] on button "Confirm" at bounding box center [537, 185] width 58 height 28
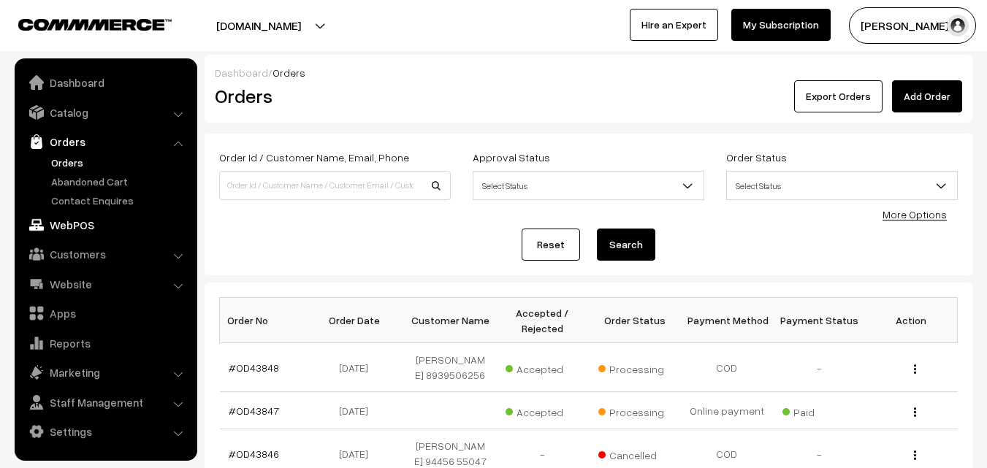
click at [52, 231] on link "WebPOS" at bounding box center [105, 225] width 174 height 26
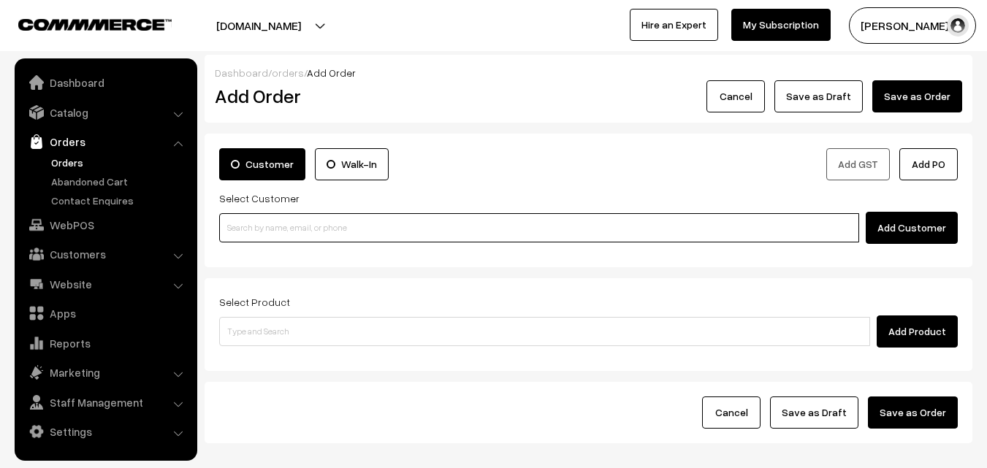
click at [369, 236] on input at bounding box center [539, 227] width 640 height 29
paste input "+91 94456 55047"
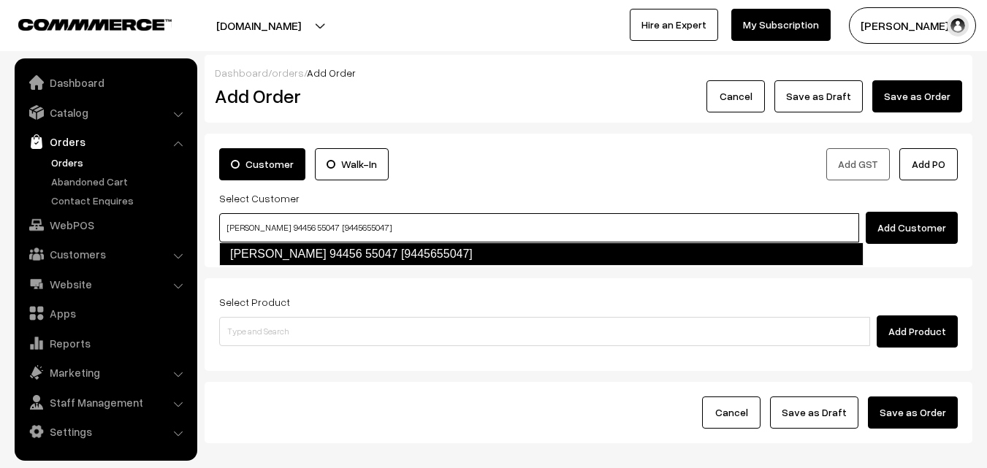
type input "S.Subramanian 94456 55047 [9445655047]"
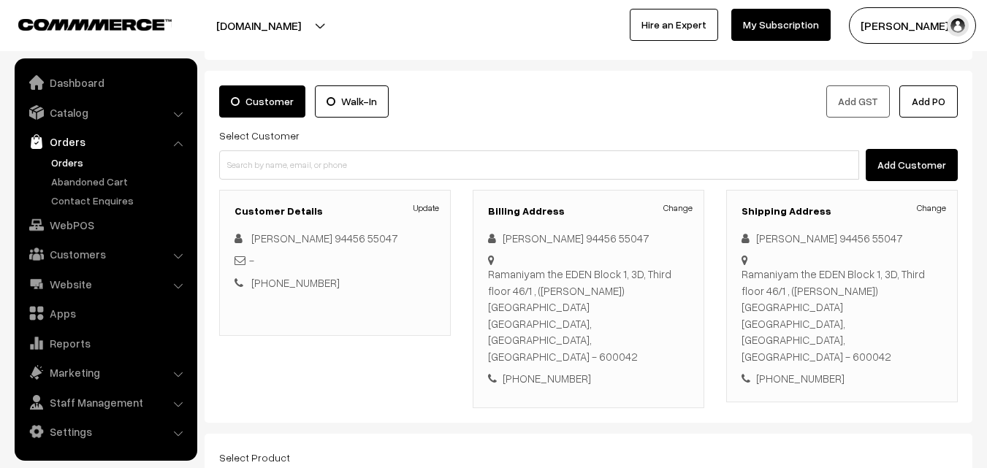
scroll to position [146, 0]
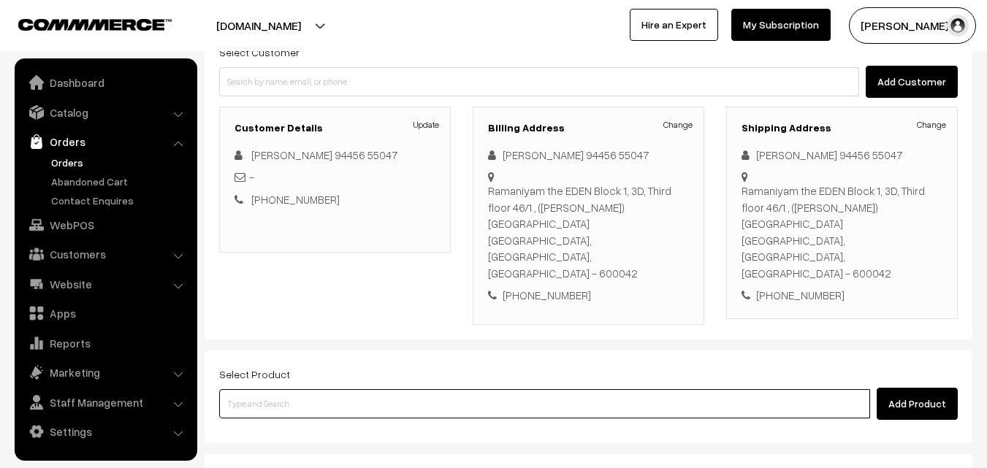
click at [474, 389] on input at bounding box center [544, 403] width 651 height 29
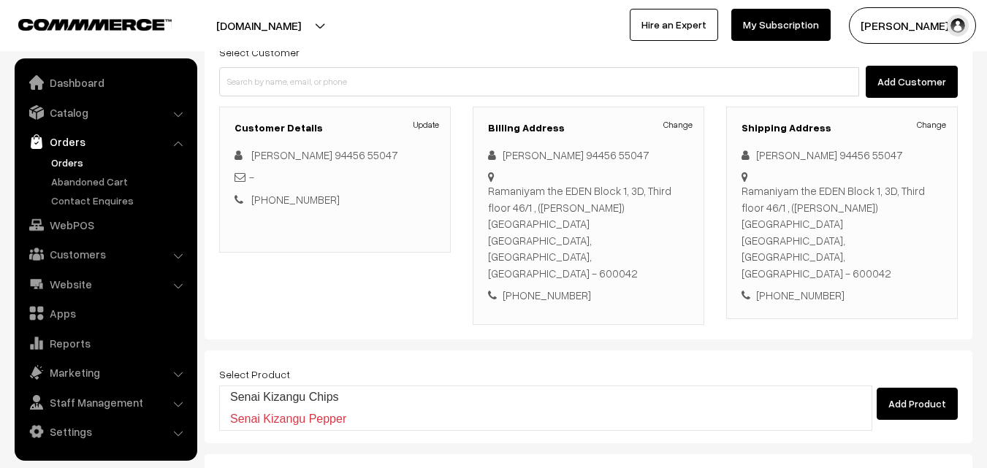
type input "Senai Kizangu Chips"
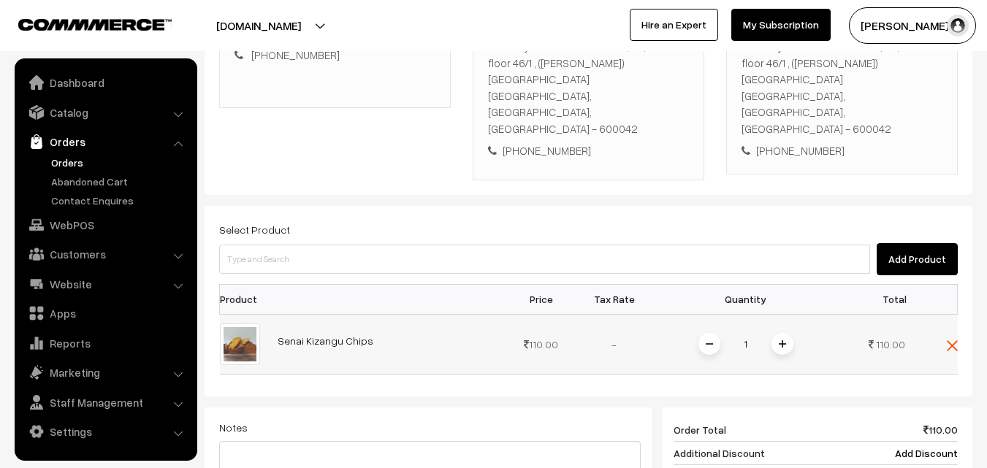
scroll to position [292, 0]
click at [787, 332] on span at bounding box center [782, 343] width 22 height 22
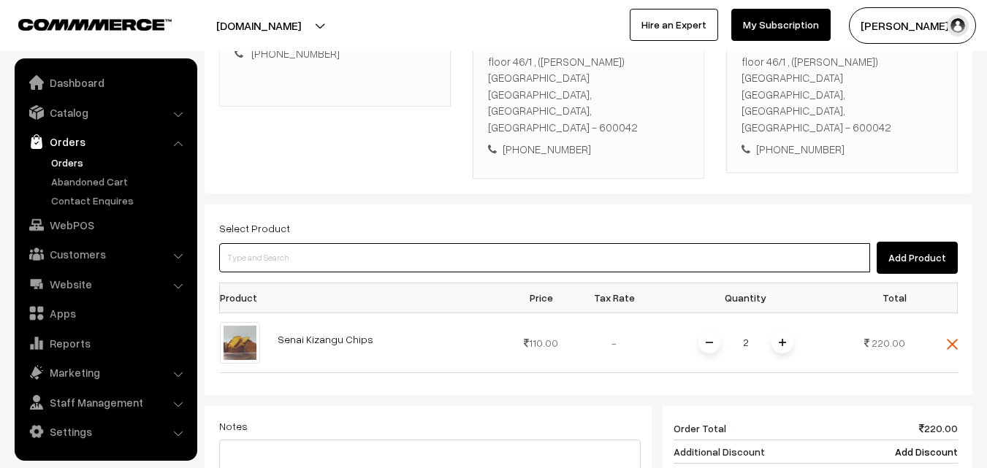
click at [659, 243] on input at bounding box center [544, 257] width 651 height 29
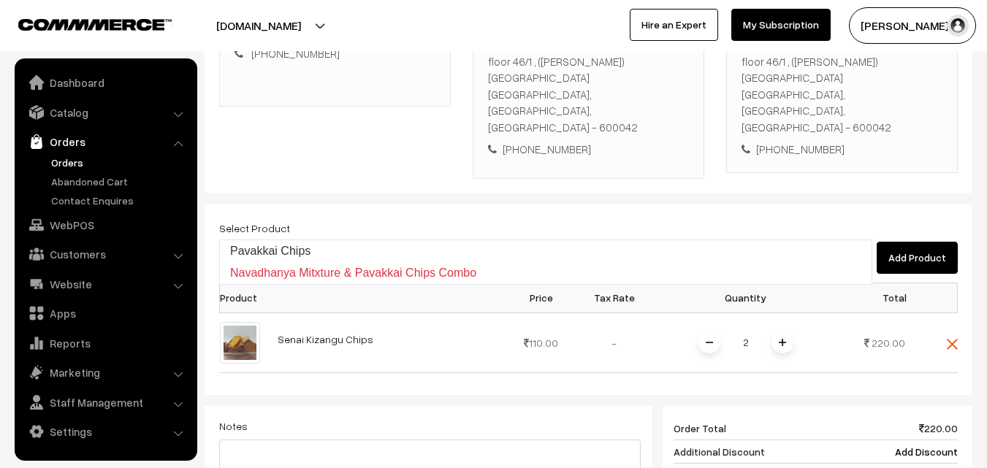
type input "Pavakkai Chips"
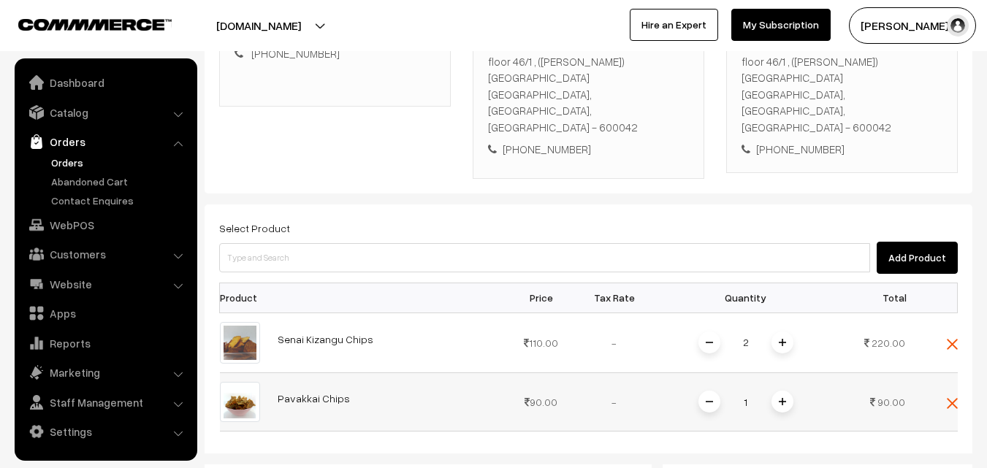
click at [781, 398] on img at bounding box center [781, 401] width 7 height 7
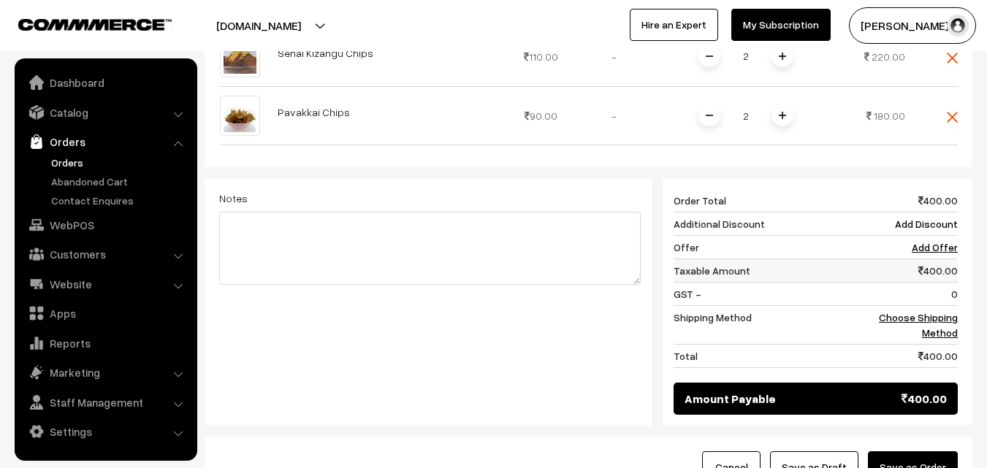
scroll to position [584, 0]
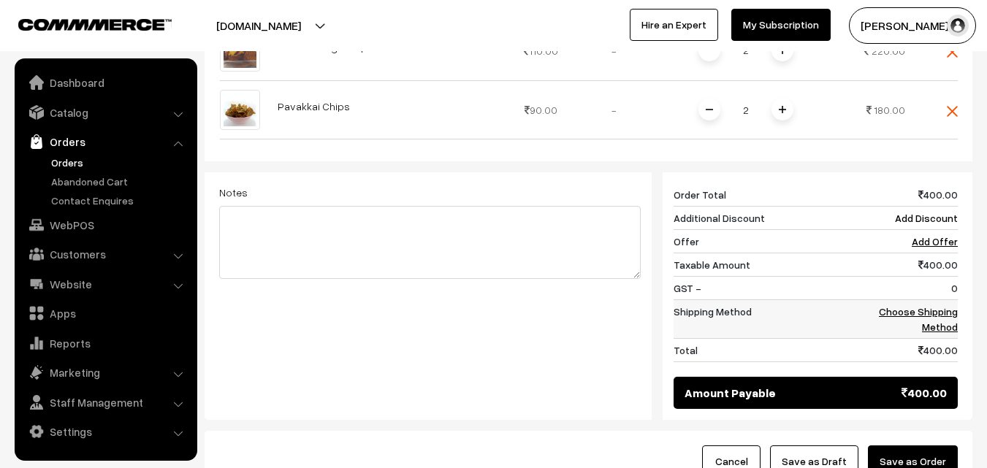
click at [943, 300] on td "Choose Shipping Method" at bounding box center [912, 319] width 91 height 39
click at [952, 305] on link "Choose Shipping Method" at bounding box center [917, 319] width 79 height 28
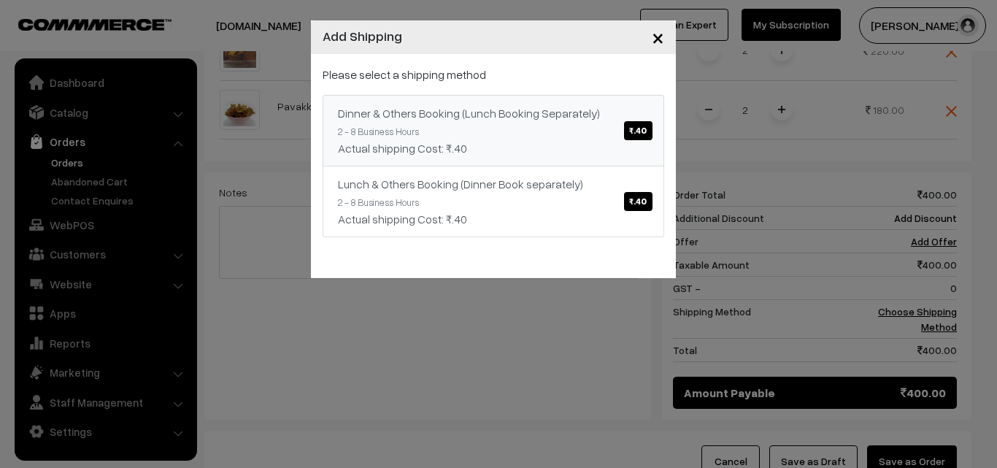
click at [636, 134] on span "₹.40" at bounding box center [638, 130] width 28 height 19
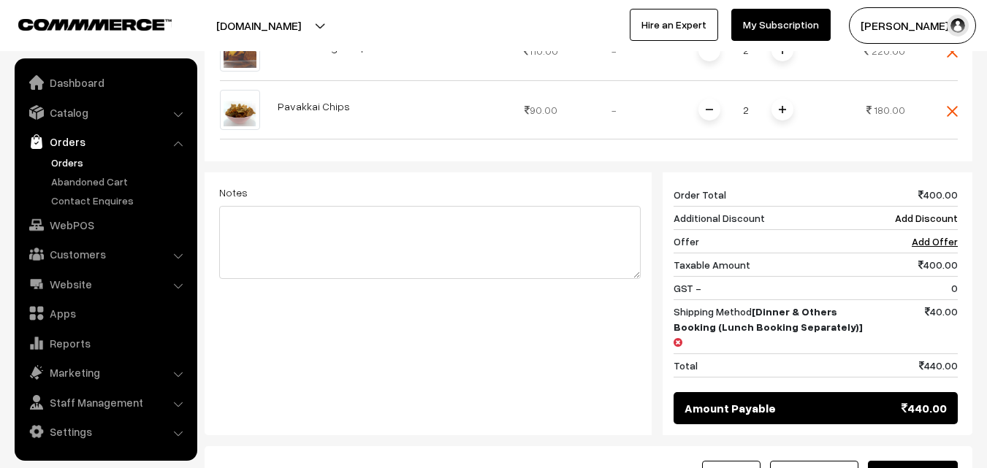
click at [928, 461] on button "Save as Order" at bounding box center [913, 477] width 90 height 32
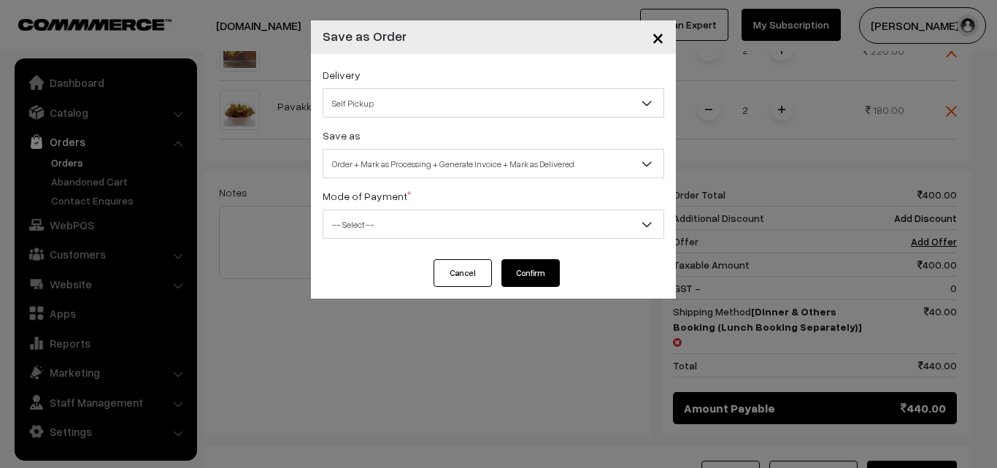
click at [468, 112] on span "Self Pickup" at bounding box center [493, 104] width 340 height 26
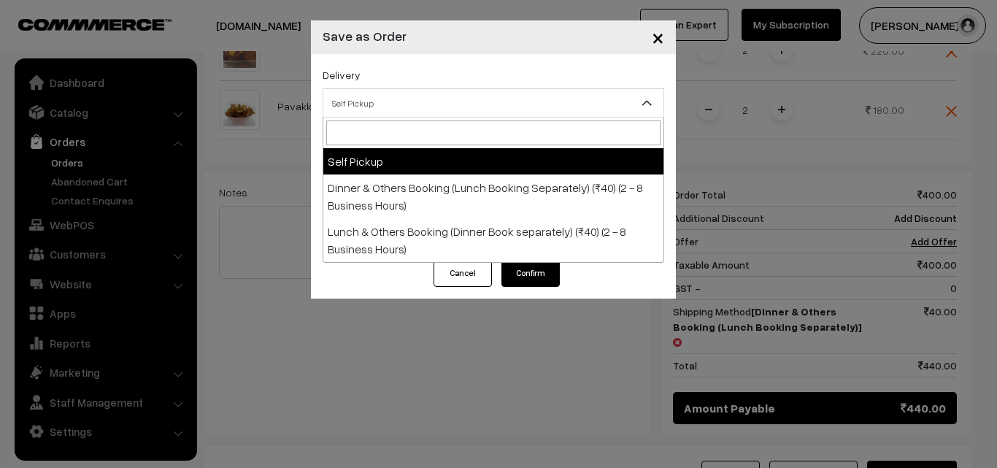
click at [658, 36] on span "×" at bounding box center [658, 36] width 12 height 27
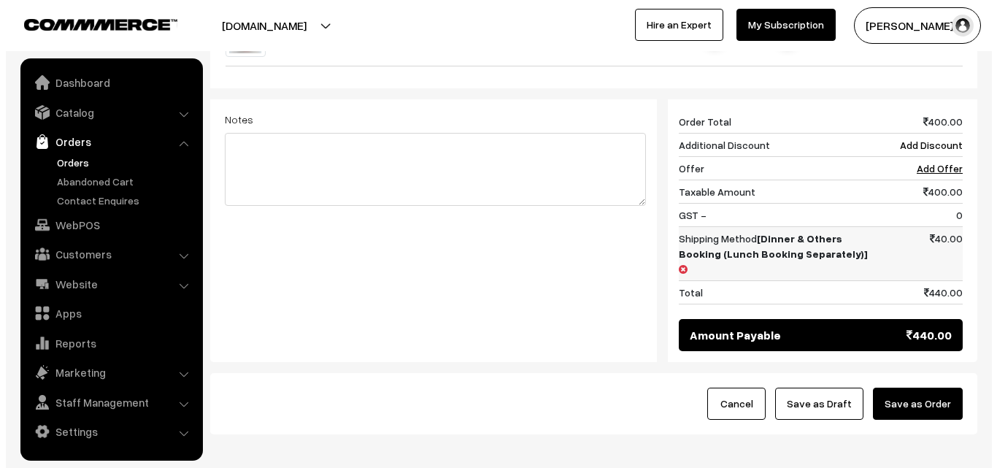
scroll to position [681, 0]
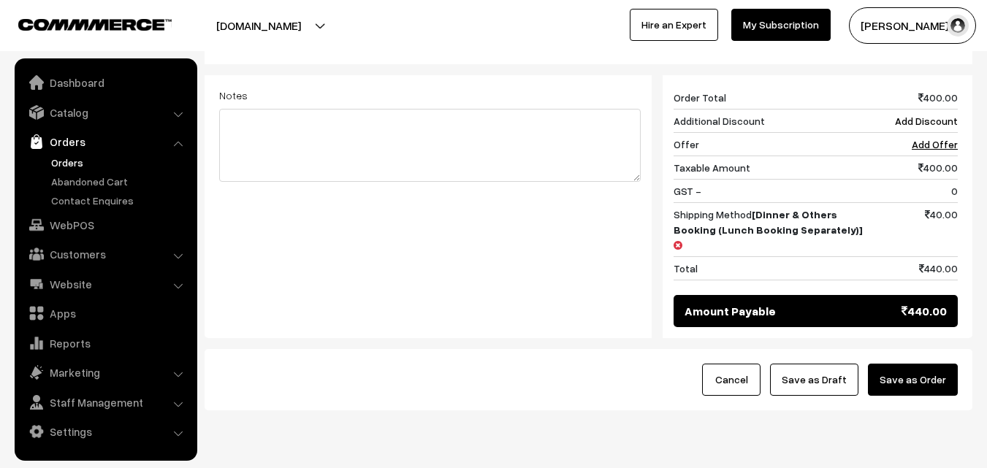
click at [918, 364] on button "Save as Order" at bounding box center [913, 380] width 90 height 32
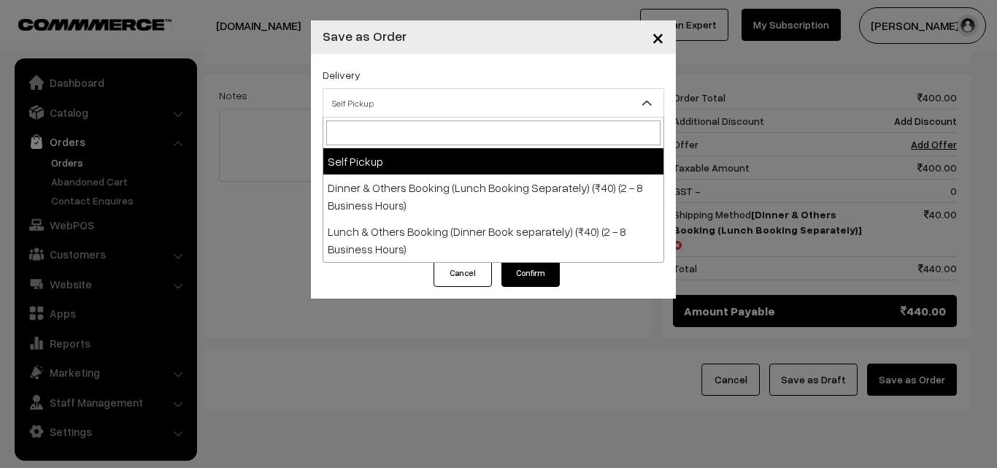
click at [512, 114] on span "Self Pickup" at bounding box center [493, 104] width 340 height 26
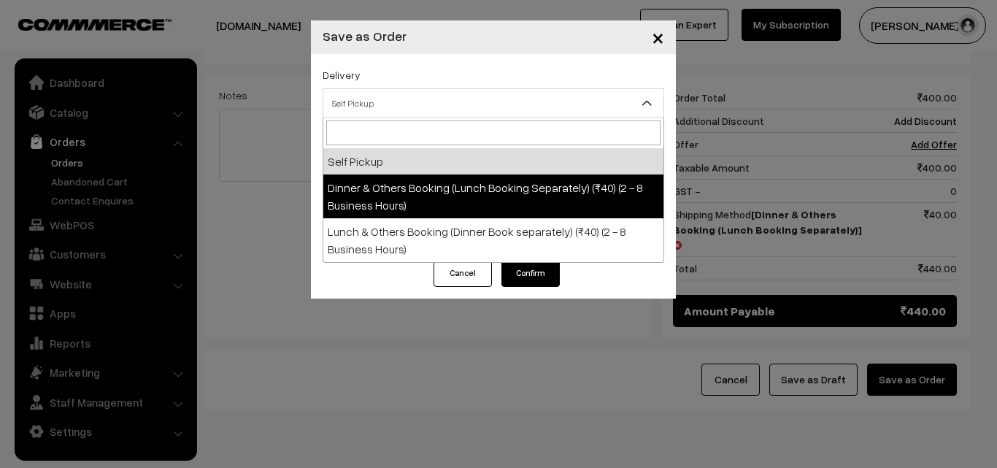
select select "DOB1"
select select "3"
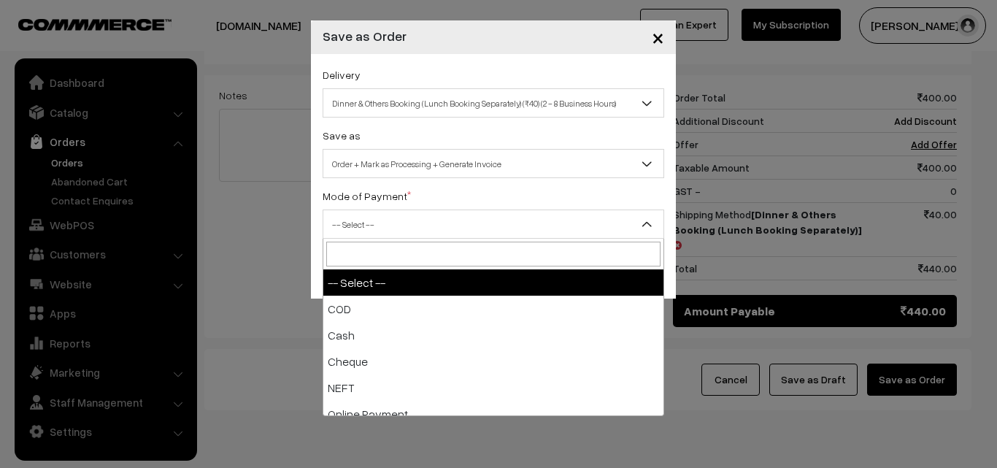
click at [513, 210] on span "-- Select --" at bounding box center [494, 224] width 342 height 29
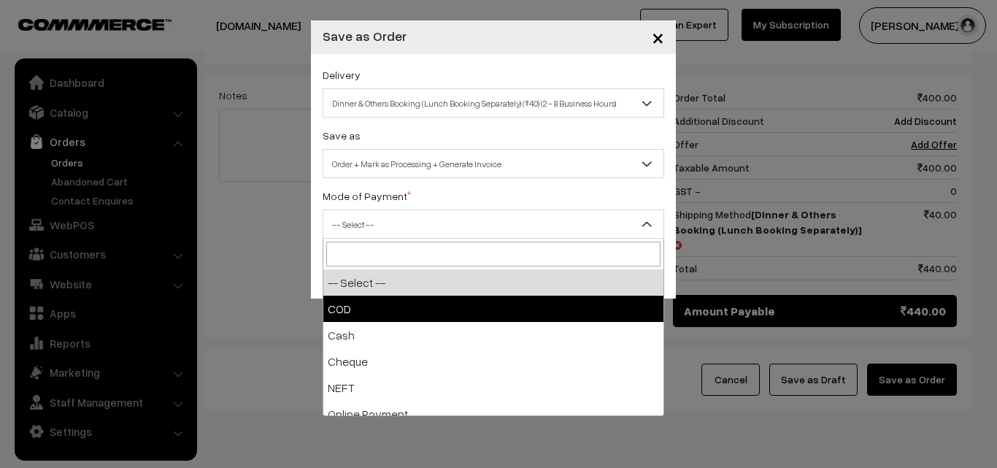
select select "1"
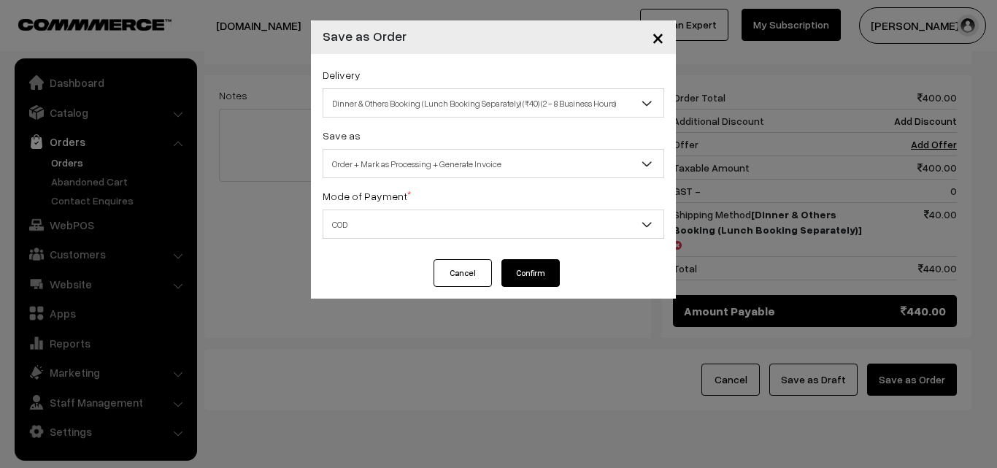
click at [524, 267] on button "Confirm" at bounding box center [531, 273] width 58 height 28
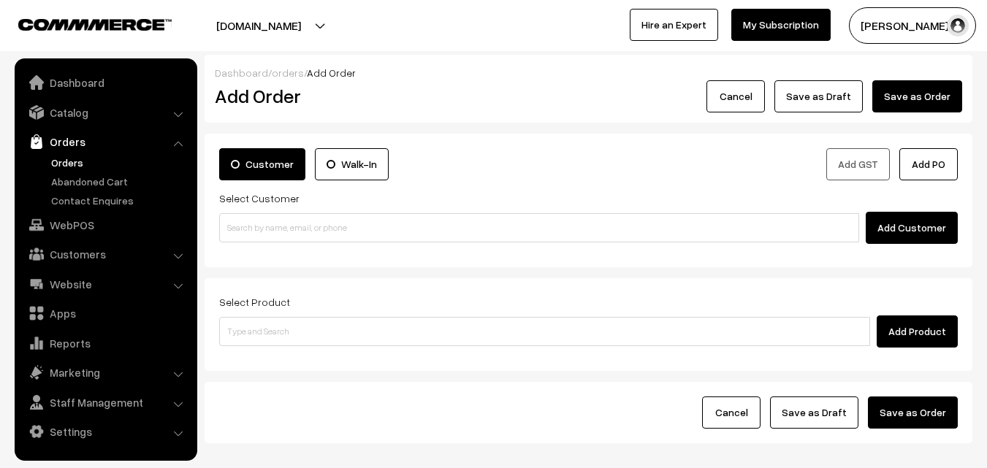
click at [68, 164] on link "Orders" at bounding box center [119, 162] width 145 height 15
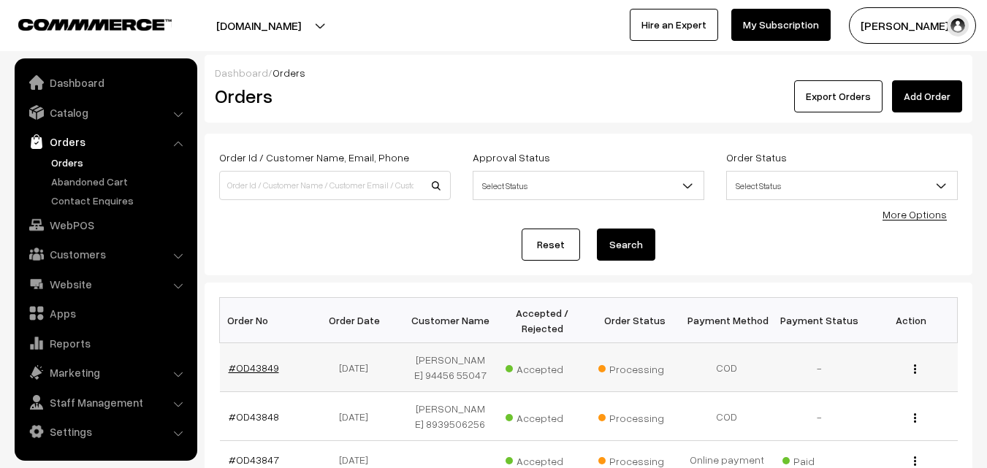
click at [269, 367] on link "#OD43849" at bounding box center [254, 367] width 50 height 12
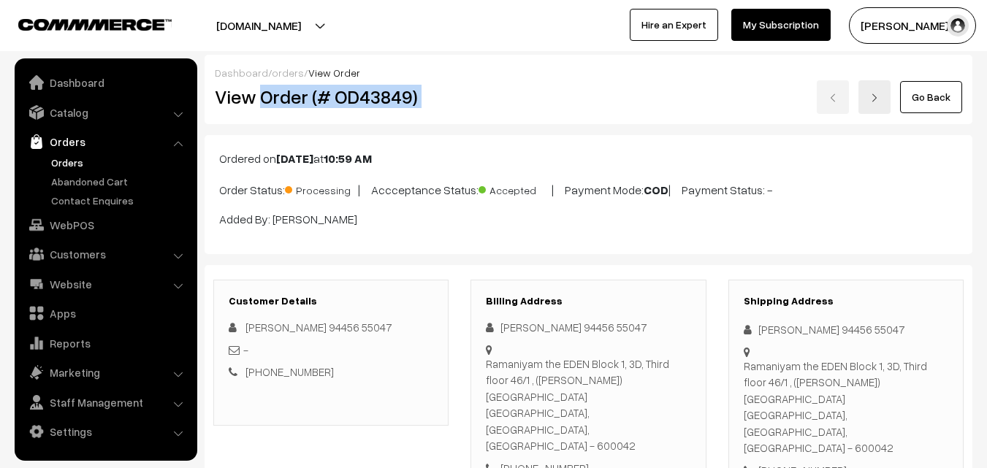
drag, startPoint x: 259, startPoint y: 96, endPoint x: 536, endPoint y: 110, distance: 277.1
click at [536, 110] on div "View Order (# OD43849) Go Back" at bounding box center [588, 97] width 769 height 34
copy div "Order (# OD43849)"
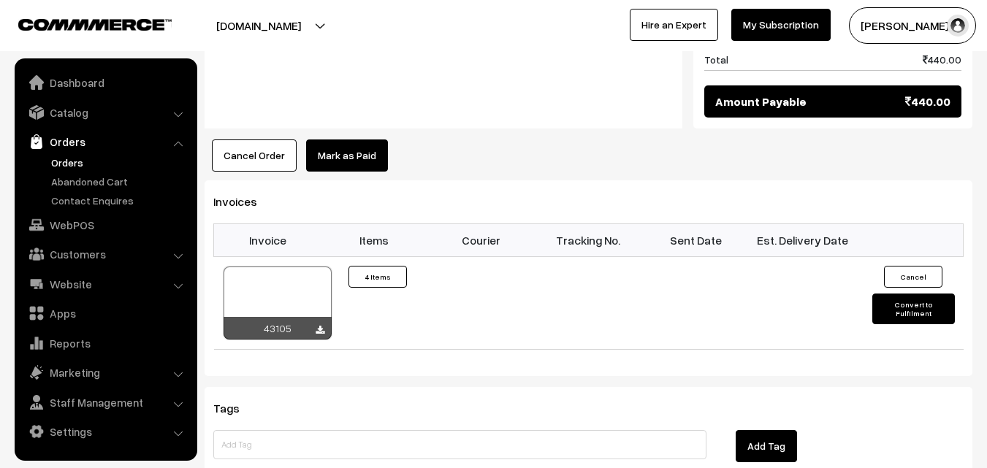
scroll to position [1022, 0]
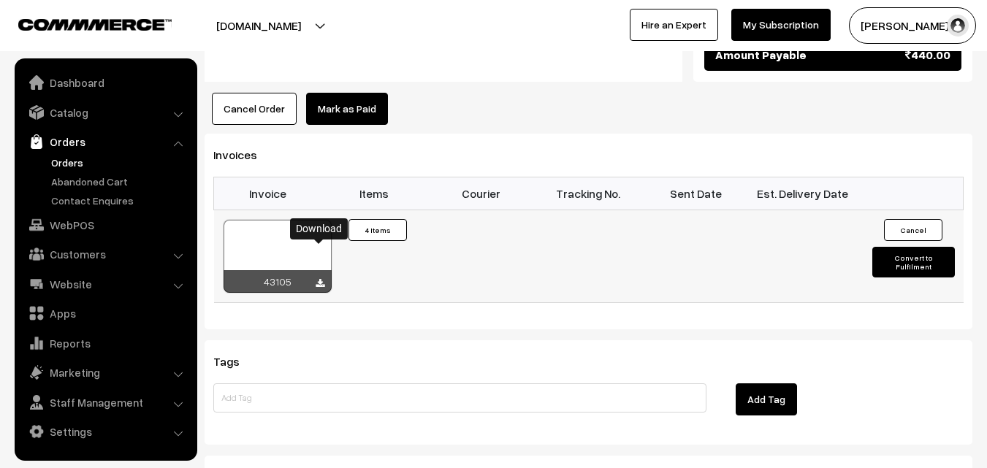
click at [319, 279] on icon at bounding box center [319, 283] width 9 height 9
click at [74, 219] on link "WebPOS" at bounding box center [105, 225] width 174 height 26
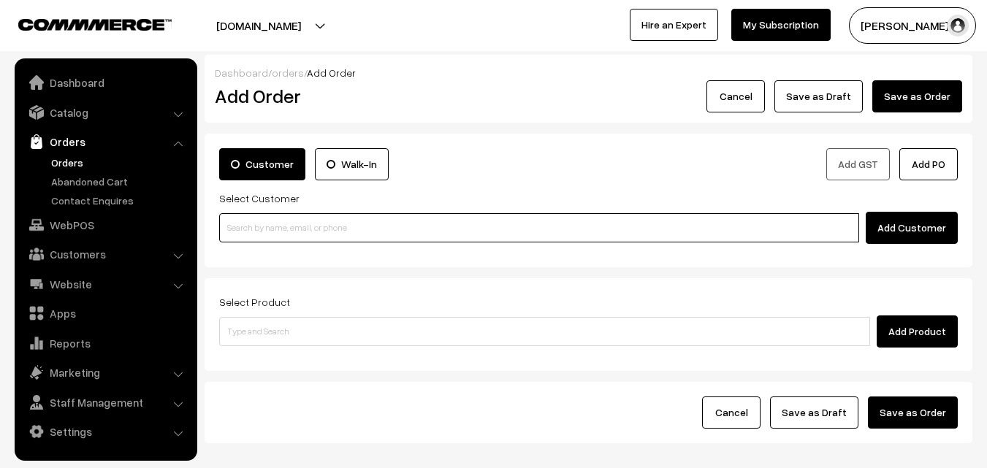
click at [321, 233] on input at bounding box center [539, 227] width 640 height 29
paste input "[PHONE_NUMBER]"
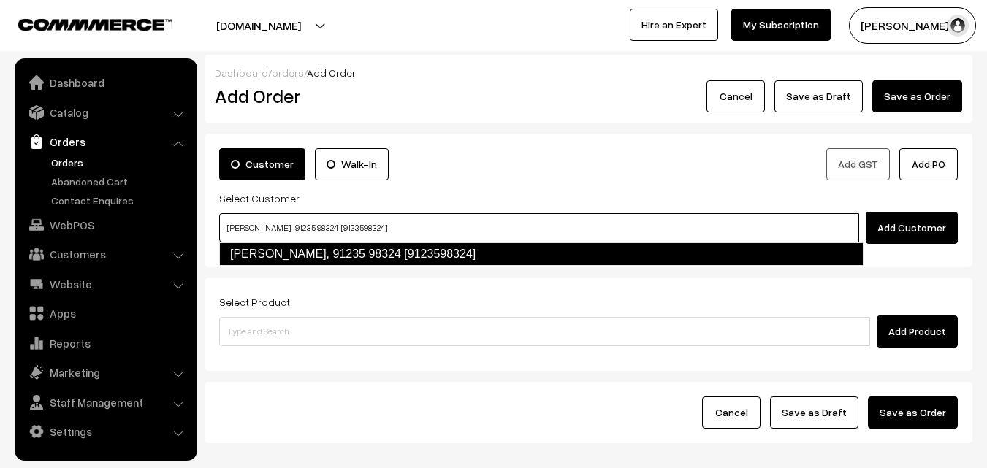
type input "[PERSON_NAME], 91235 98324 [9123598324]"
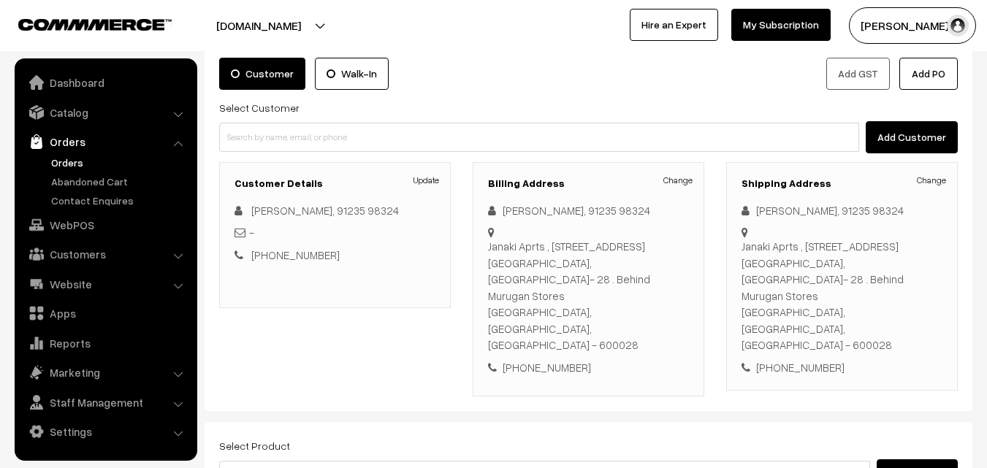
scroll to position [146, 0]
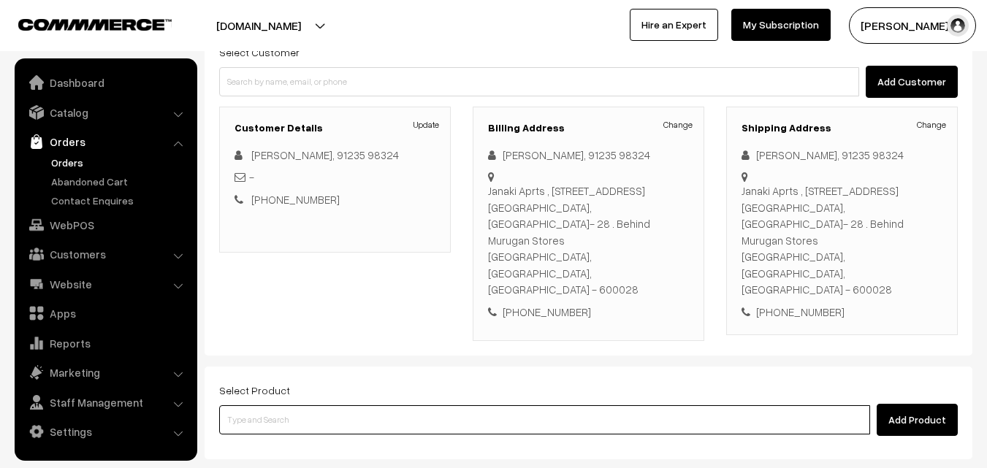
click at [391, 405] on input at bounding box center [544, 419] width 651 height 29
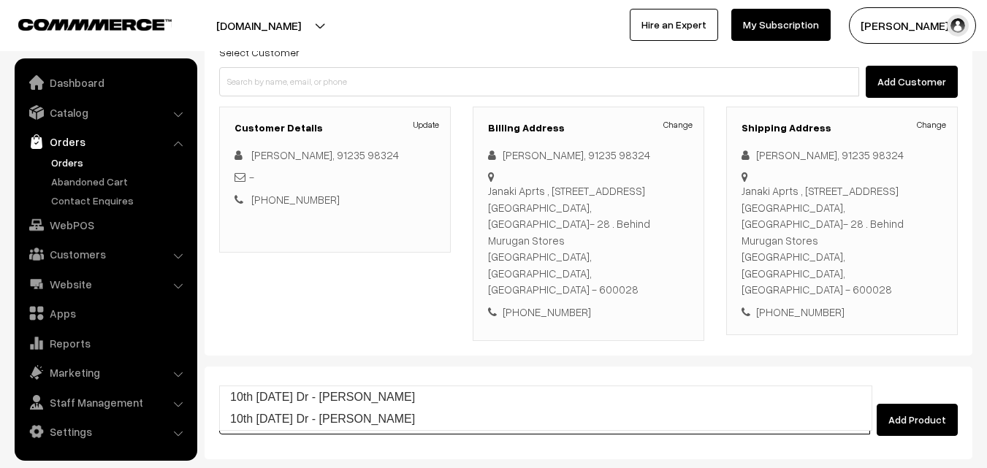
type input "10th [DATE] Dr - [PERSON_NAME]"
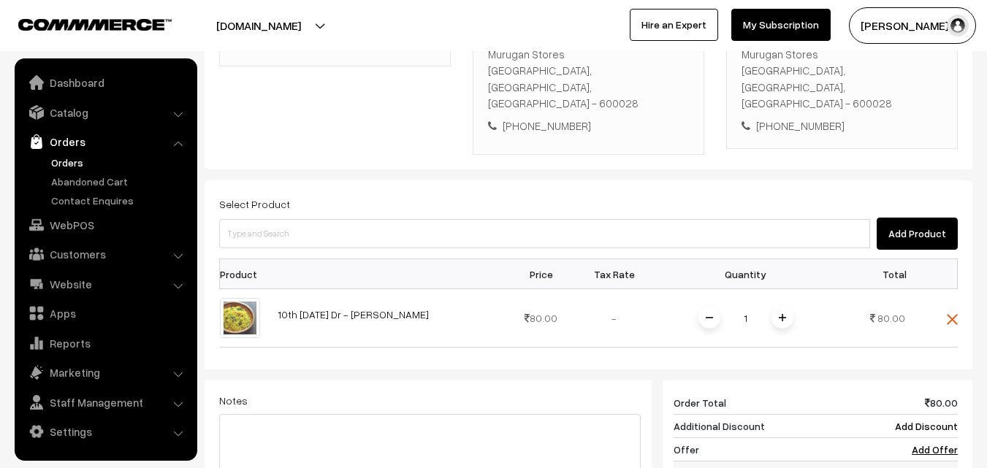
scroll to position [365, 0]
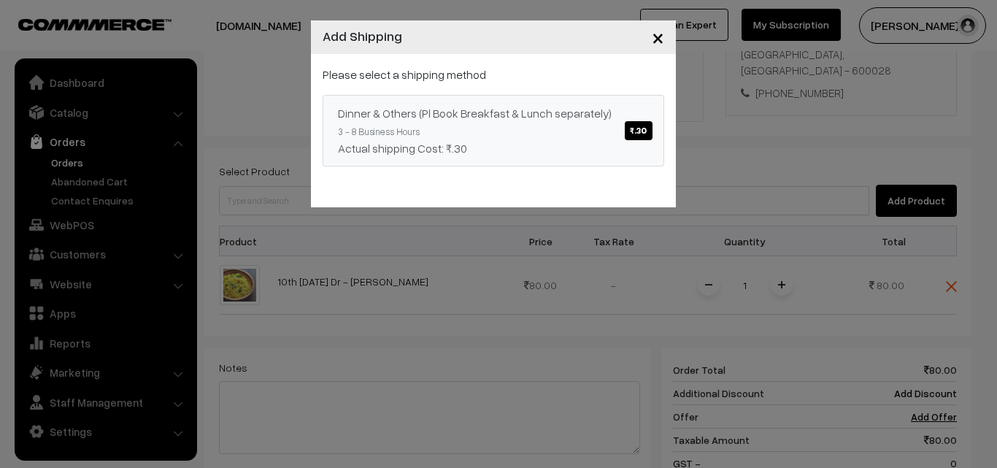
click at [637, 129] on span "₹.30" at bounding box center [638, 130] width 27 height 19
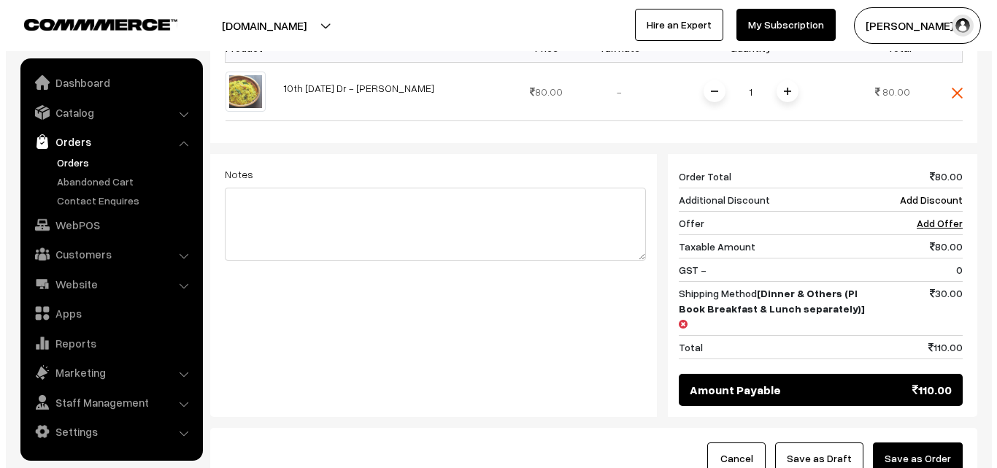
scroll to position [584, 0]
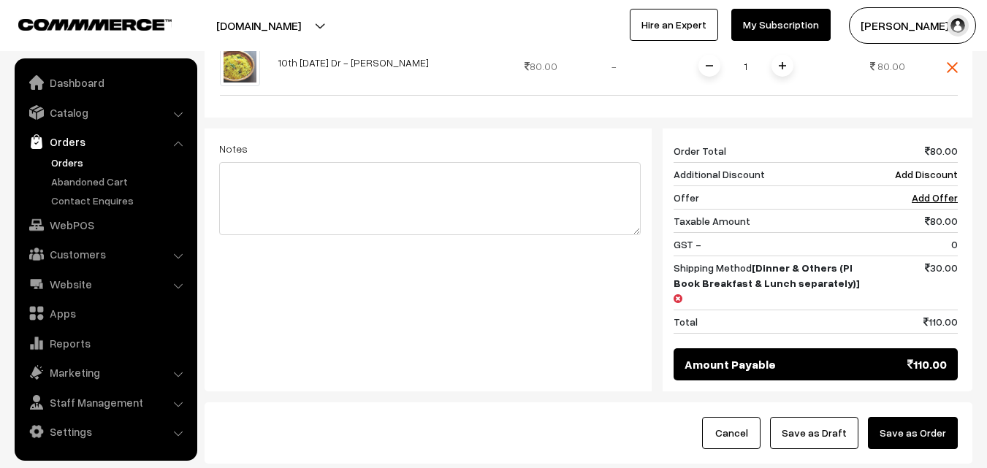
click at [931, 417] on button "Save as Order" at bounding box center [913, 433] width 90 height 32
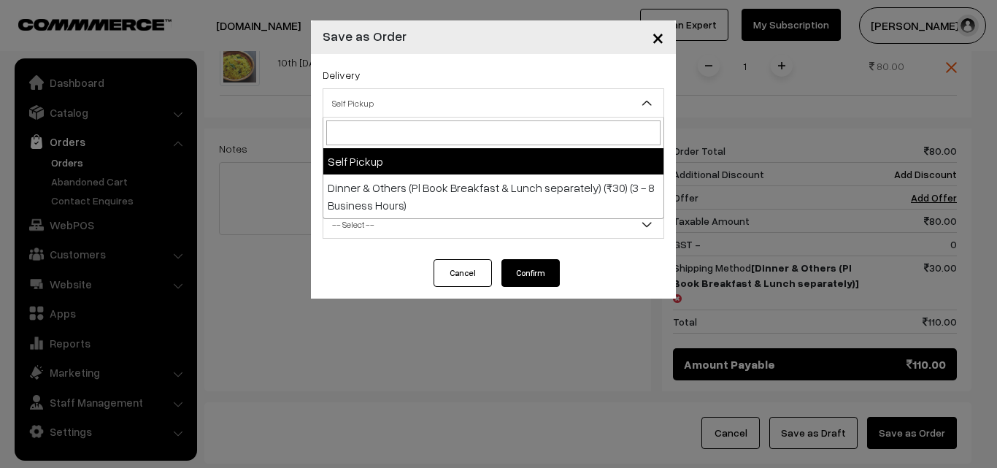
click at [582, 109] on span "Self Pickup" at bounding box center [493, 104] width 340 height 26
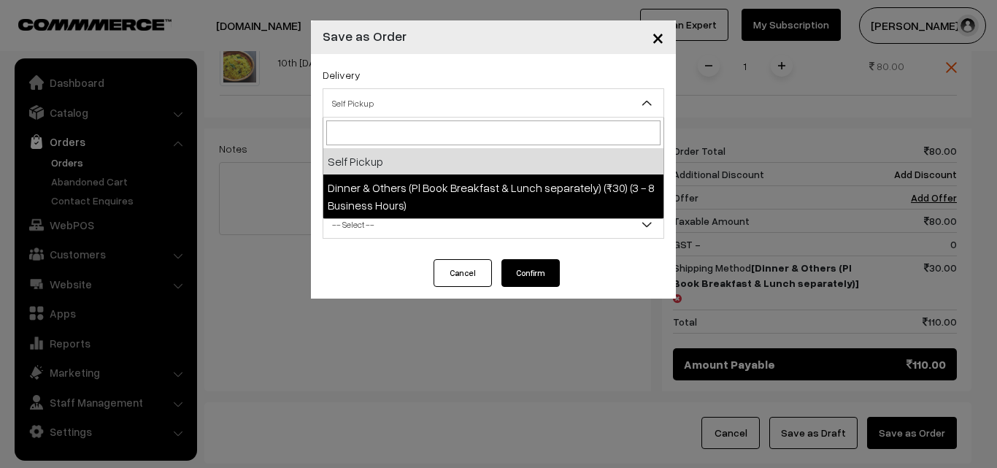
select select "DOP1"
select select "3"
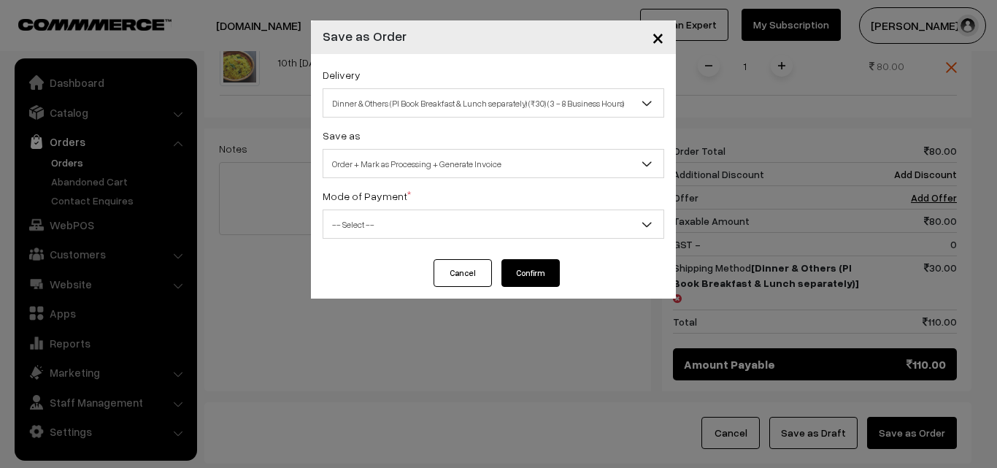
click at [589, 218] on span "-- Select --" at bounding box center [493, 225] width 340 height 26
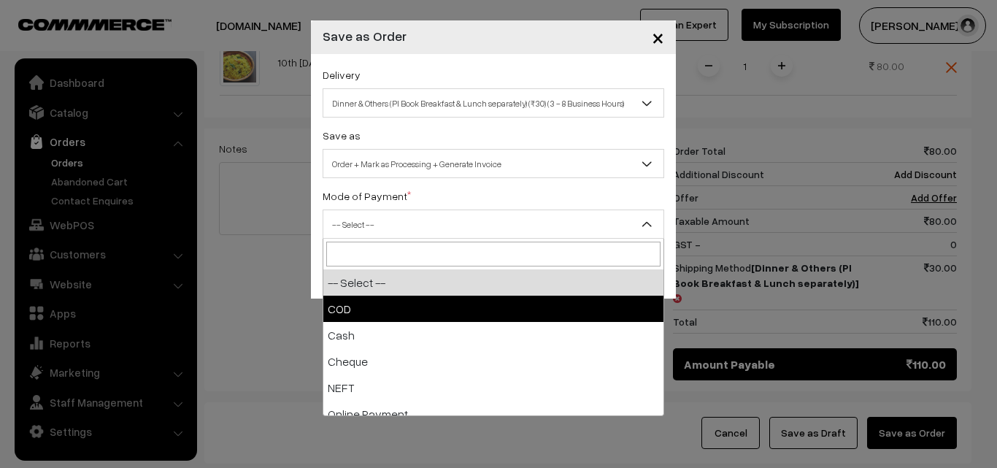
select select "1"
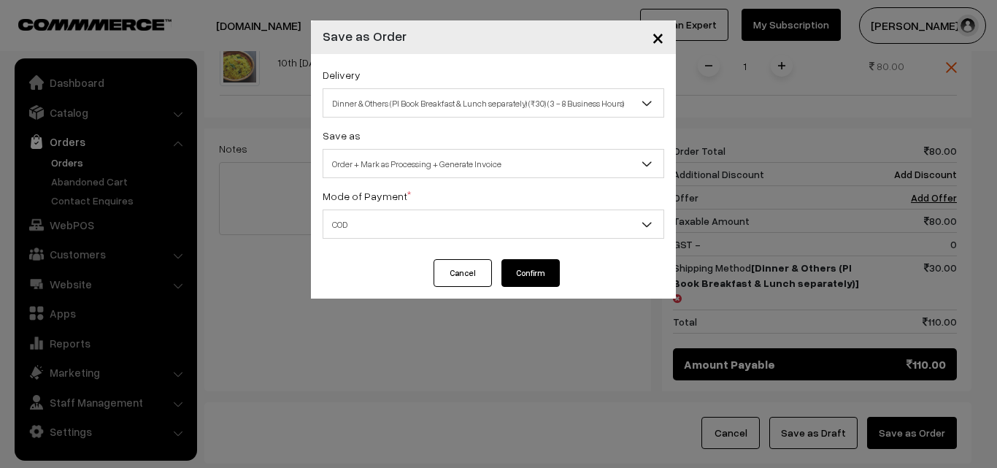
click at [537, 279] on button "Confirm" at bounding box center [531, 273] width 58 height 28
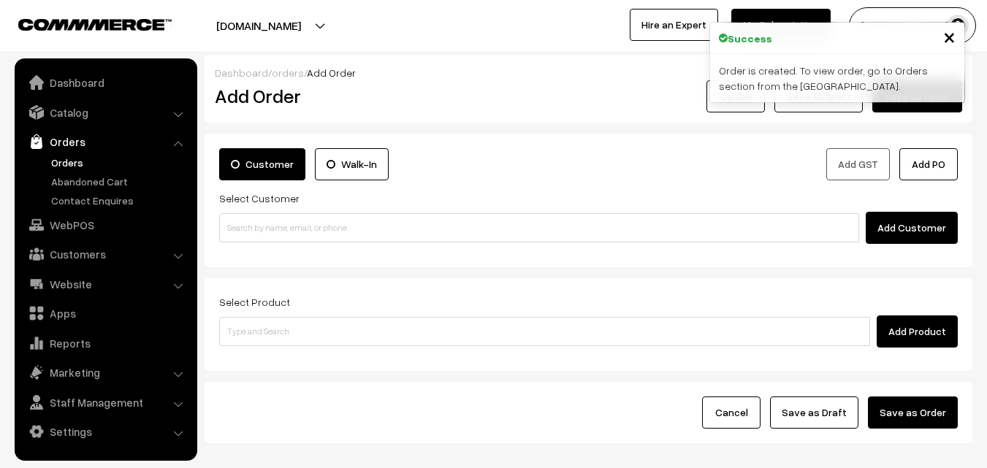
click at [67, 158] on link "Orders" at bounding box center [119, 162] width 145 height 15
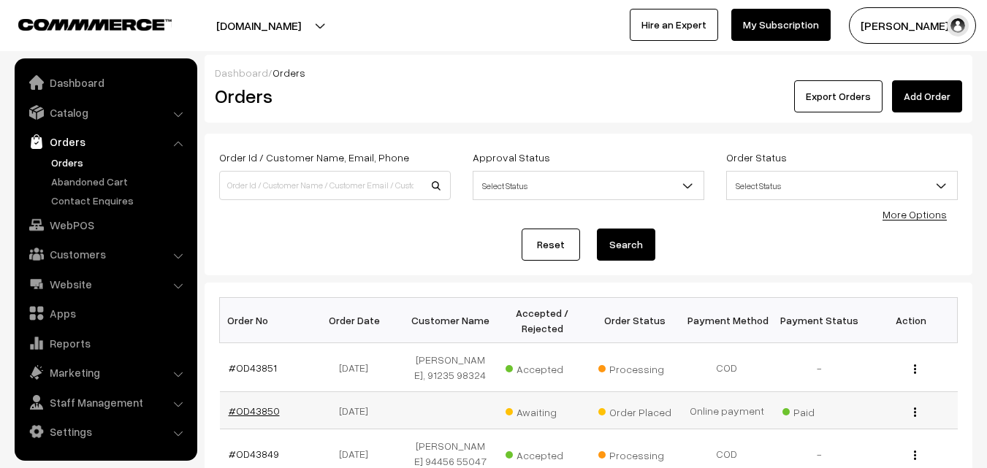
click at [268, 413] on link "#OD43850" at bounding box center [254, 411] width 51 height 12
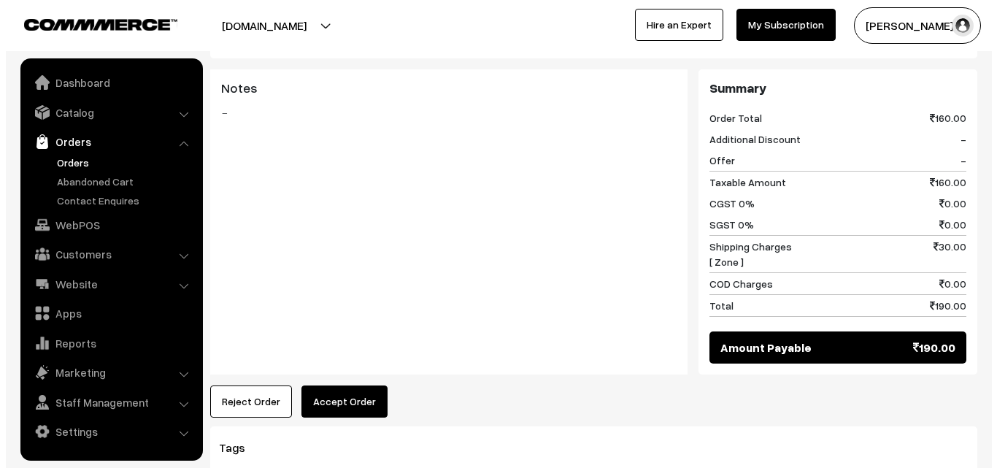
scroll to position [584, 0]
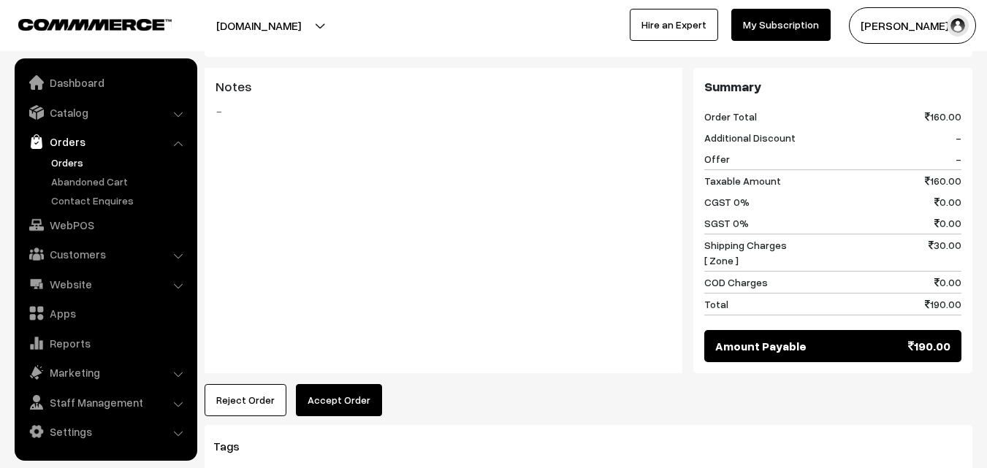
click at [307, 384] on button "Accept Order" at bounding box center [339, 400] width 86 height 32
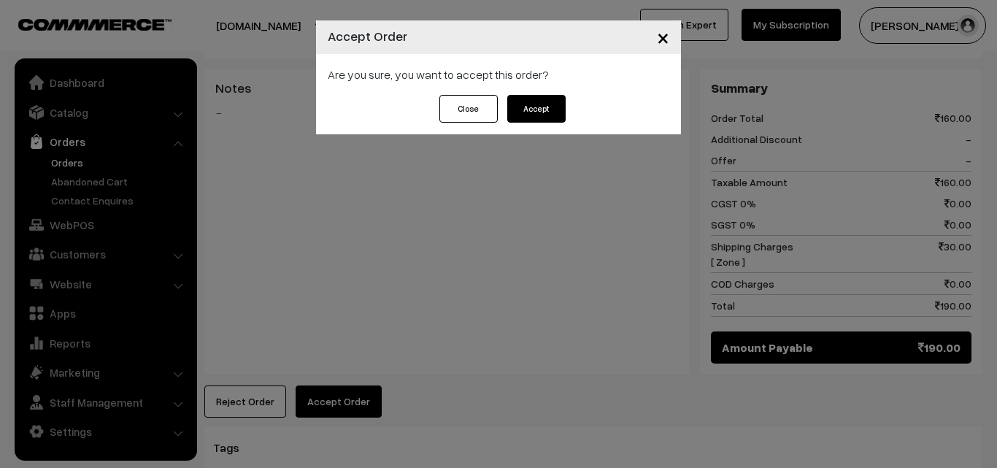
click at [535, 107] on button "Accept" at bounding box center [537, 109] width 58 height 28
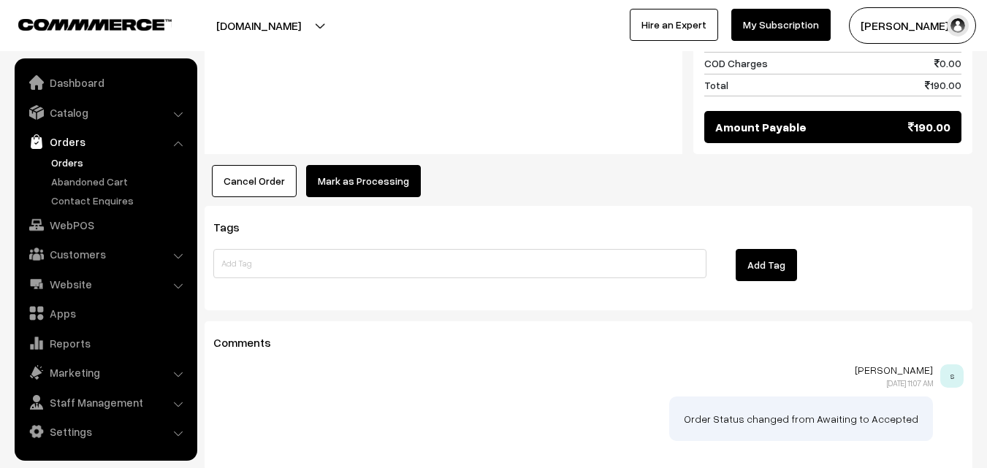
click at [367, 165] on button "Mark as Processing" at bounding box center [363, 181] width 115 height 32
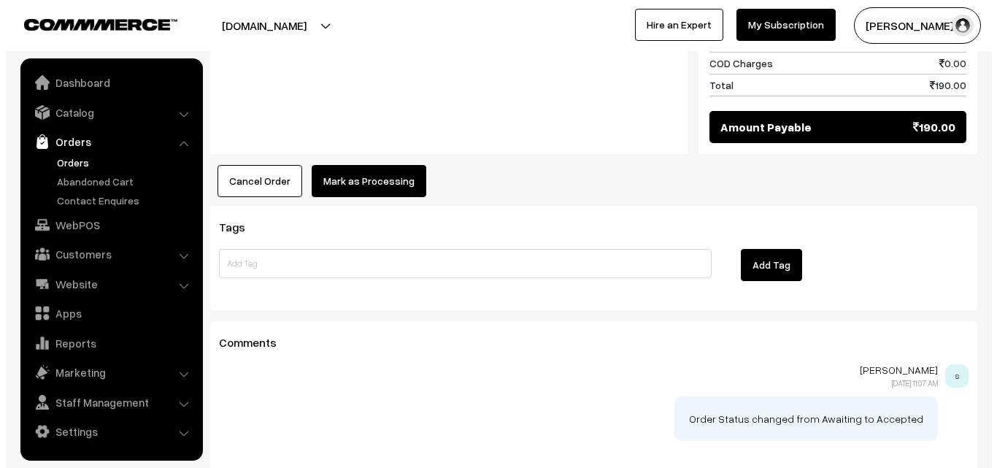
scroll to position [805, 0]
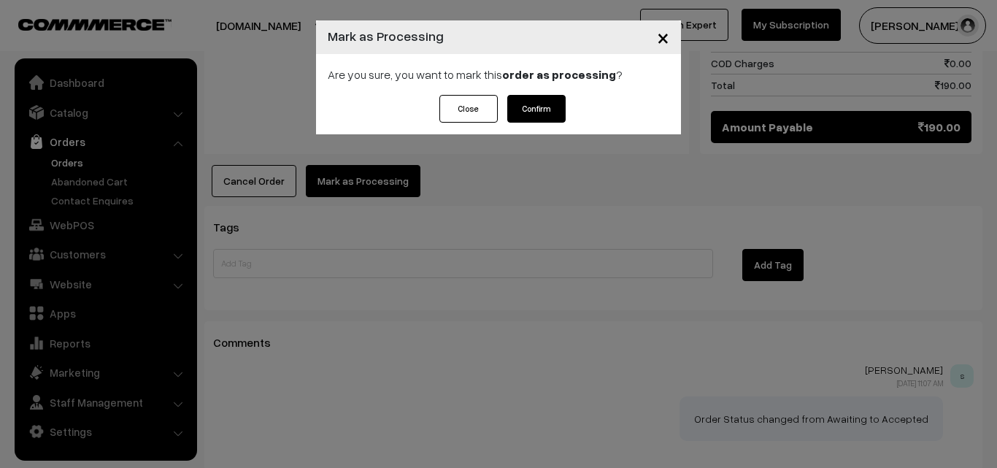
click at [521, 106] on button "Confirm" at bounding box center [537, 109] width 58 height 28
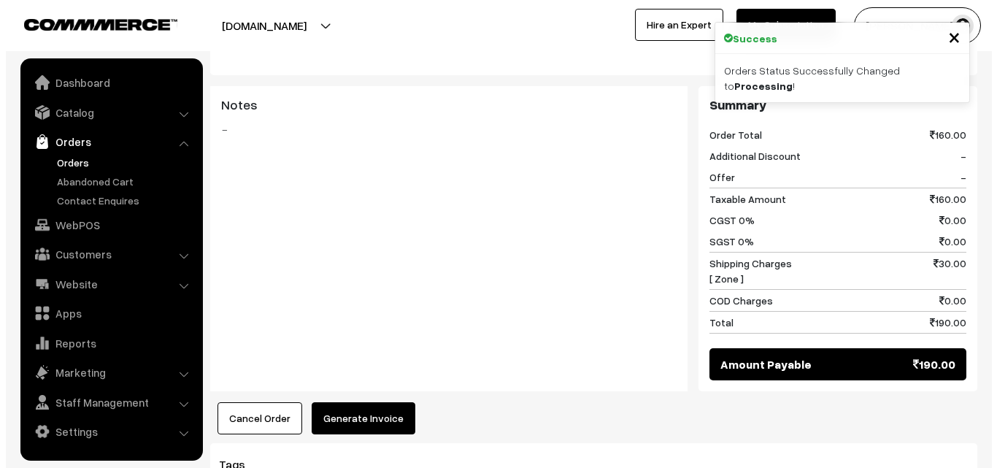
scroll to position [584, 0]
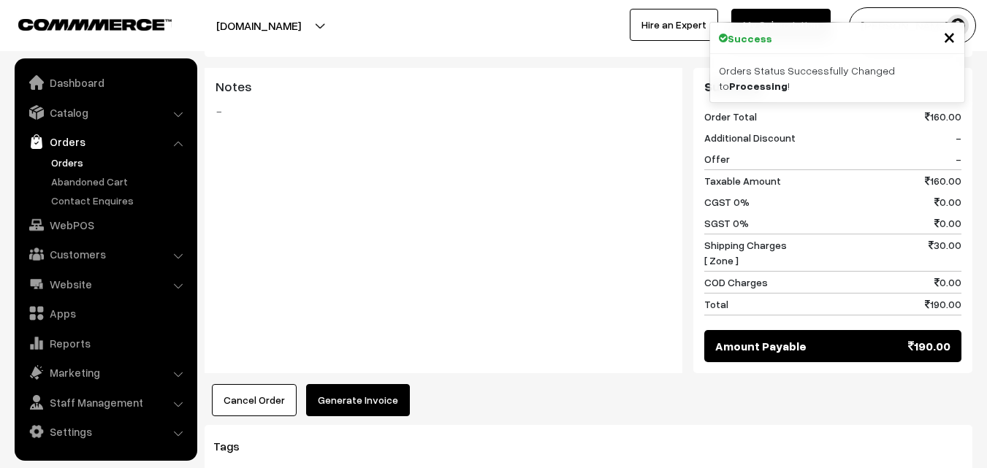
click at [371, 384] on button "Generate Invoice" at bounding box center [358, 400] width 104 height 32
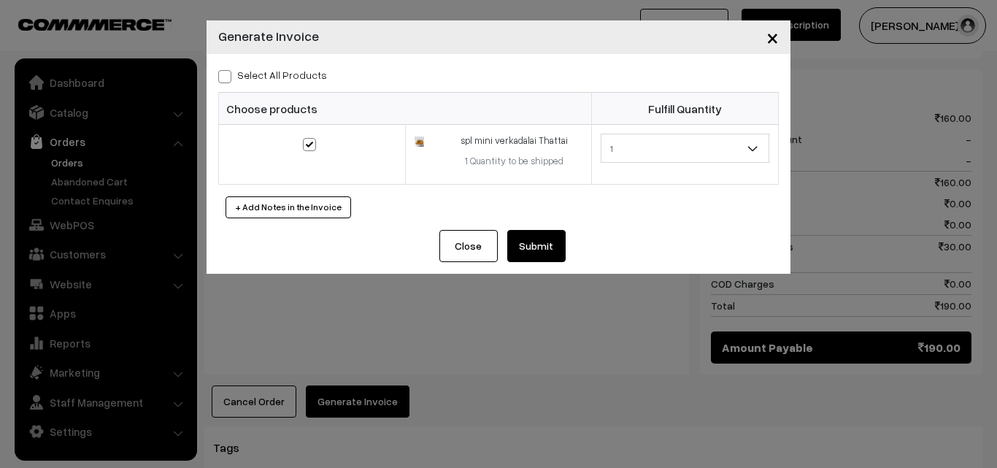
click at [229, 77] on span at bounding box center [224, 76] width 13 height 13
click at [228, 77] on input "Select All Products" at bounding box center [222, 73] width 9 height 9
checkbox input "true"
click at [550, 245] on button "Submit" at bounding box center [537, 246] width 58 height 32
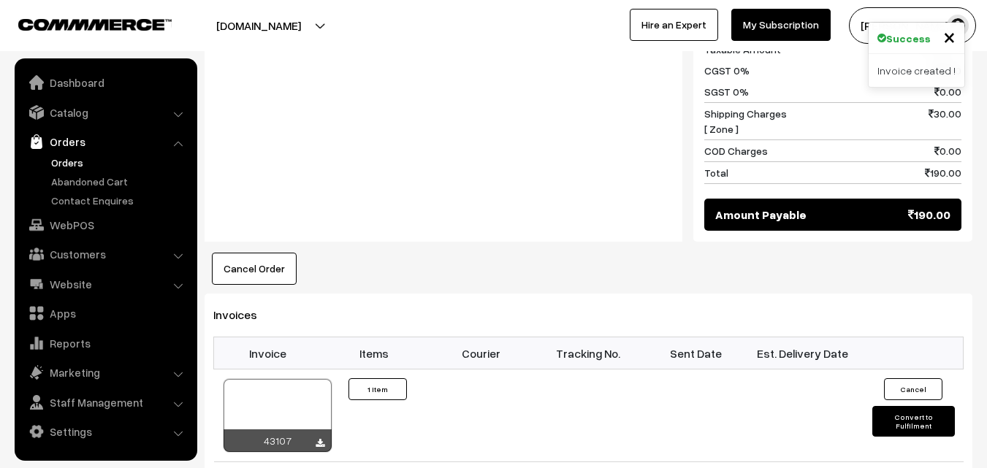
scroll to position [803, 0]
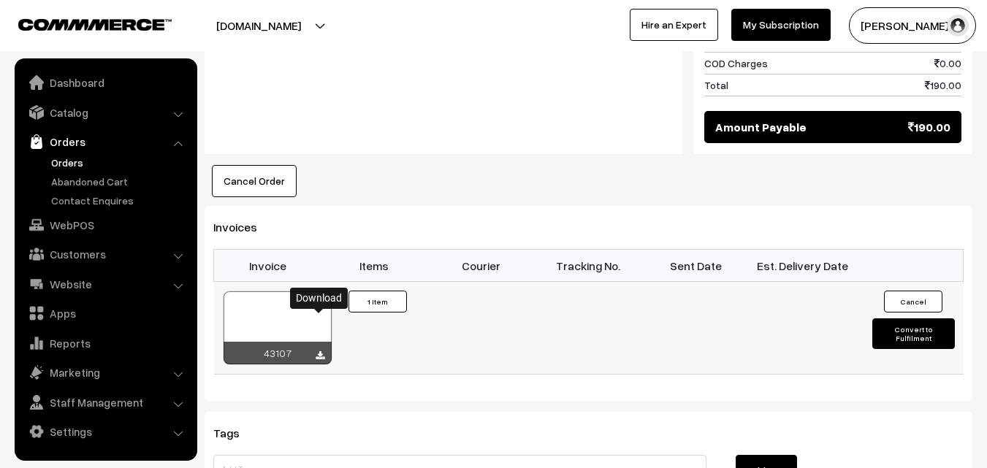
click at [321, 351] on icon at bounding box center [319, 355] width 9 height 9
click at [77, 162] on link "Orders" at bounding box center [119, 162] width 145 height 15
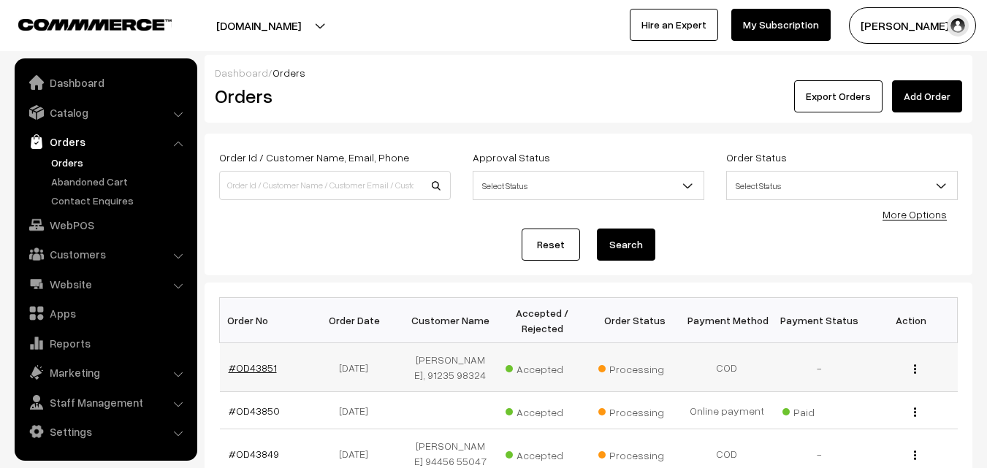
click at [248, 370] on link "#OD43851" at bounding box center [253, 367] width 48 height 12
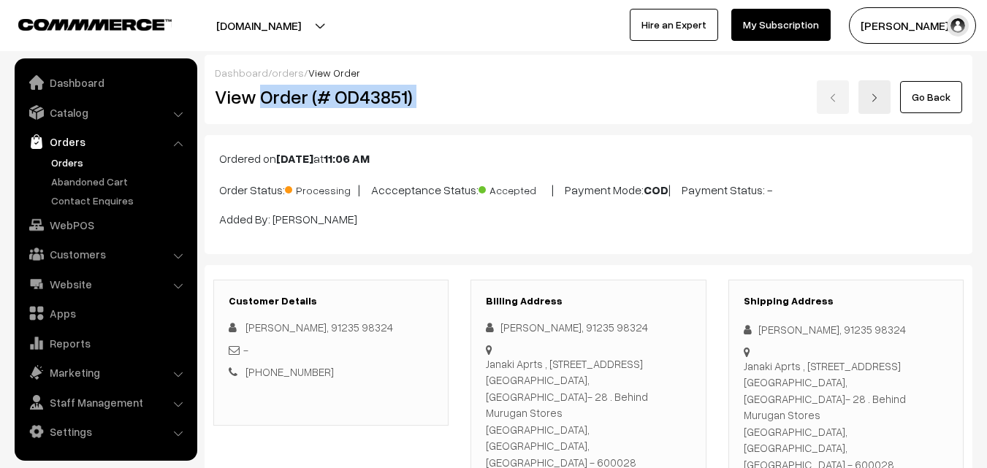
drag, startPoint x: 259, startPoint y: 98, endPoint x: 571, endPoint y: 98, distance: 311.8
click at [571, 98] on div "View Order (# OD43851) Go Back" at bounding box center [588, 97] width 769 height 34
copy div "Order (# OD43851)"
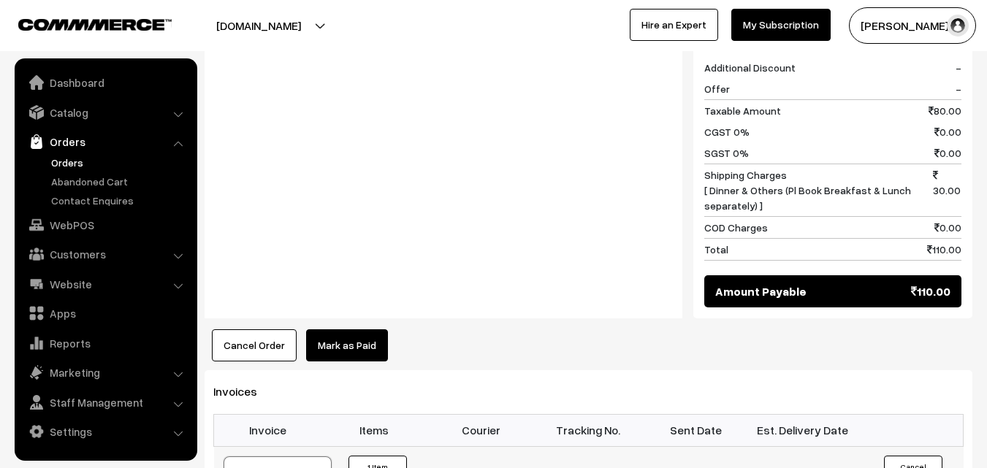
scroll to position [803, 0]
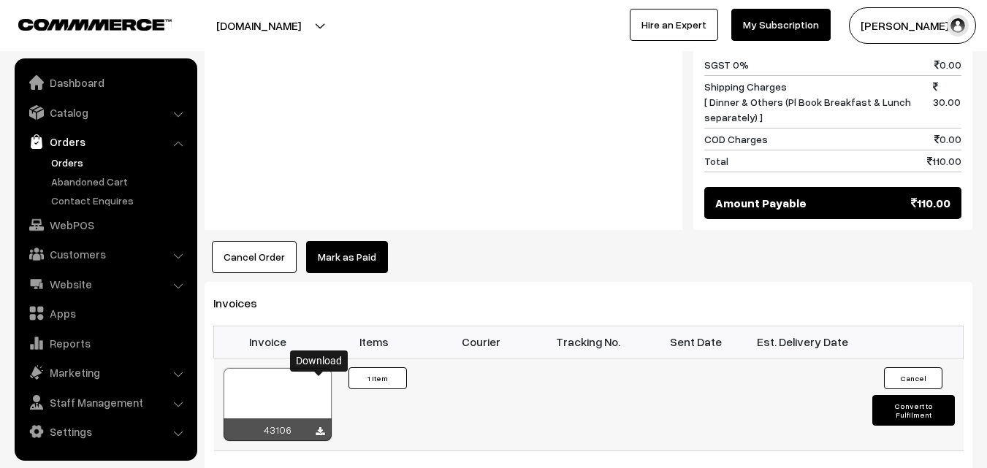
click at [318, 427] on icon at bounding box center [319, 431] width 9 height 9
click at [72, 164] on link "Orders" at bounding box center [119, 162] width 145 height 15
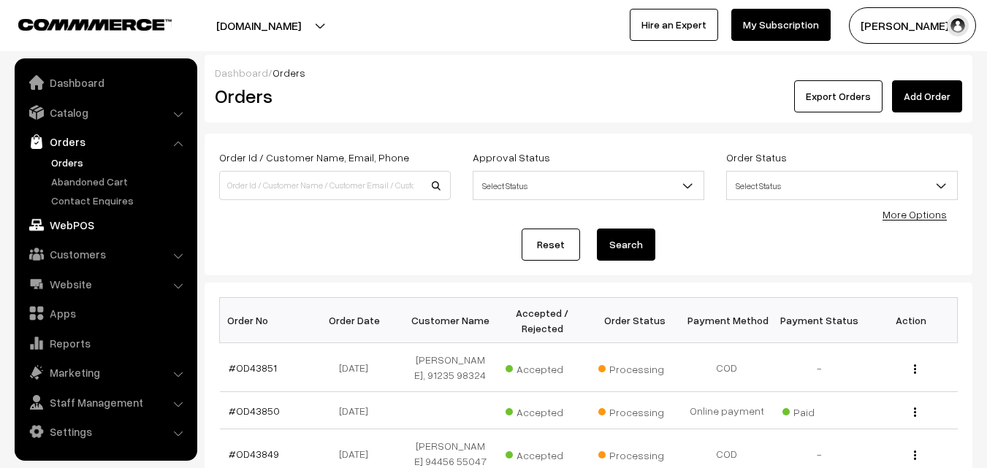
click at [72, 231] on link "WebPOS" at bounding box center [105, 225] width 174 height 26
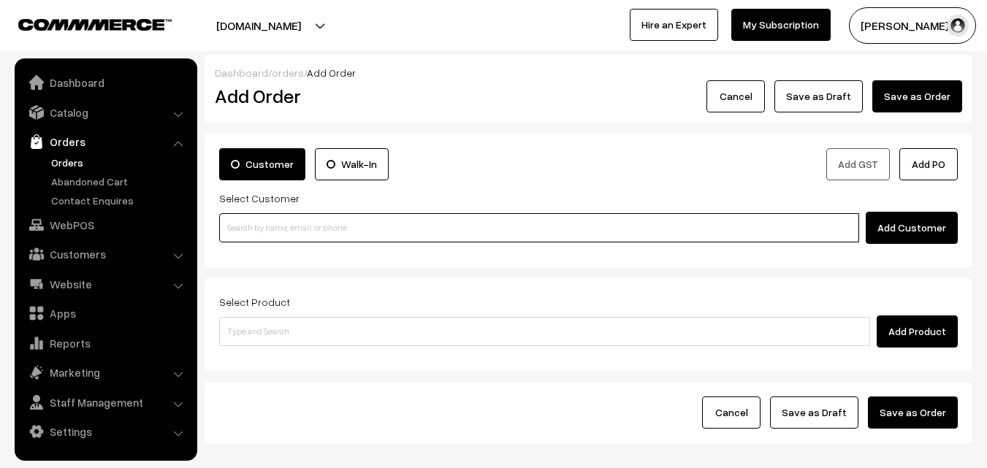
click at [344, 232] on input at bounding box center [539, 227] width 640 height 29
paste input "[PHONE_NUMBER]"
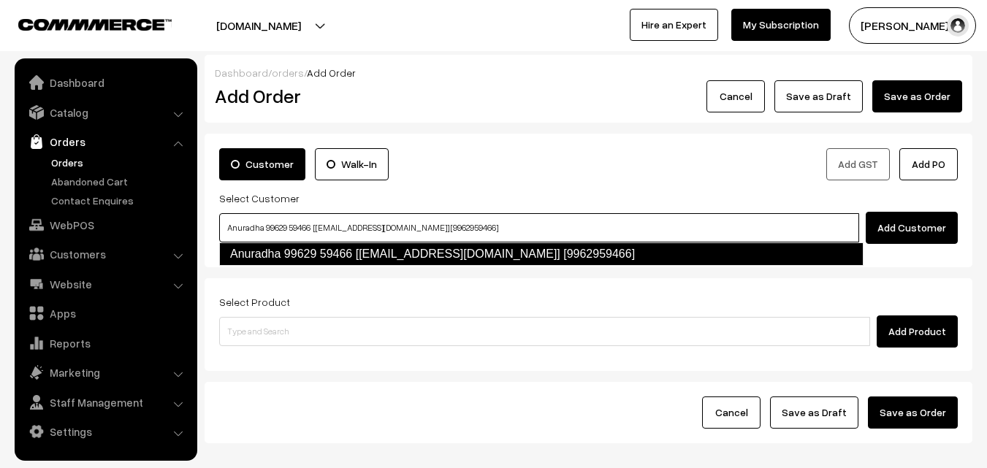
type input "Anuradha 99629 59466 [[EMAIL_ADDRESS][DOMAIN_NAME]] [9962959466]"
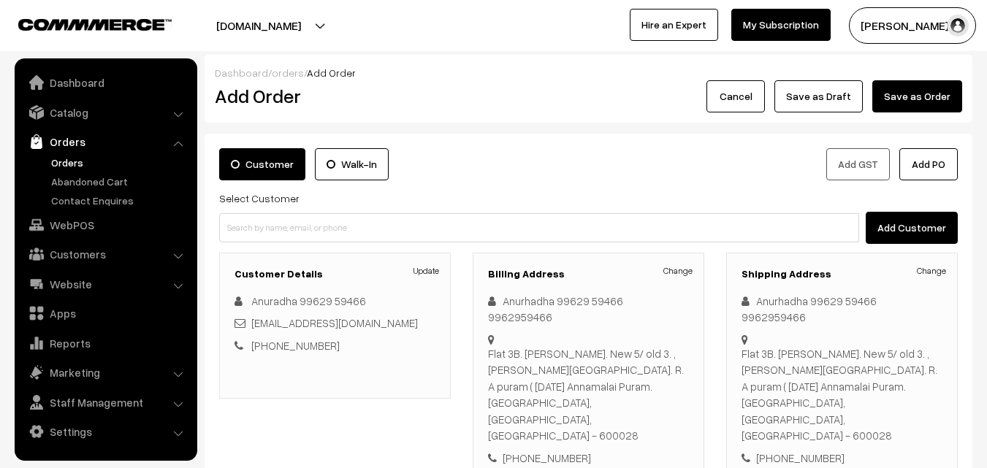
scroll to position [219, 0]
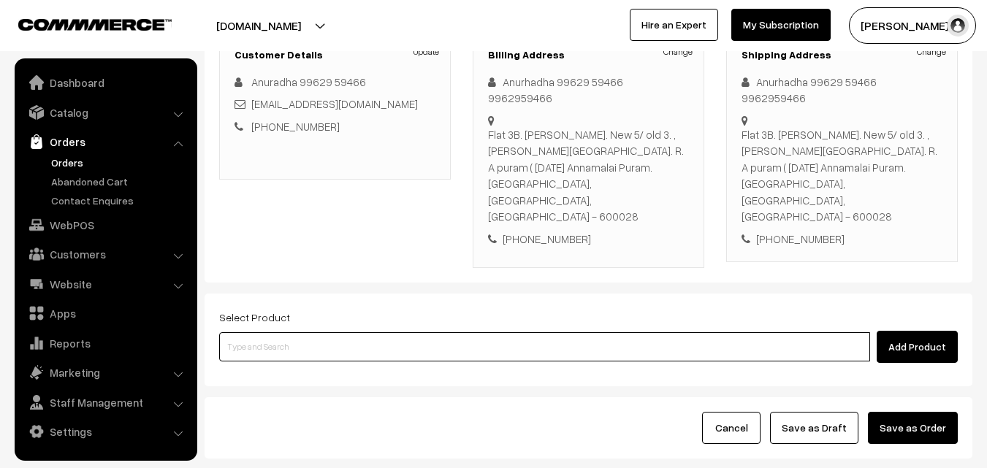
click at [368, 332] on input at bounding box center [544, 346] width 651 height 29
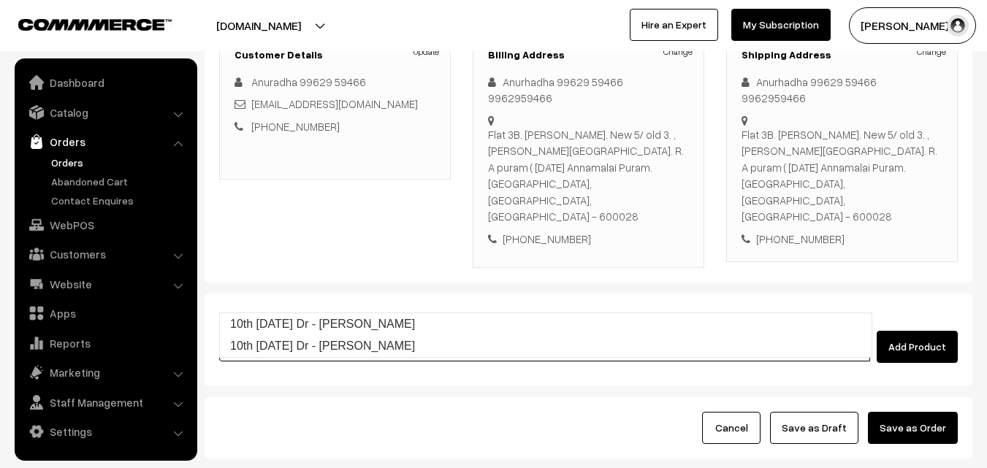
type input "10th [DATE] Dr - [PERSON_NAME]"
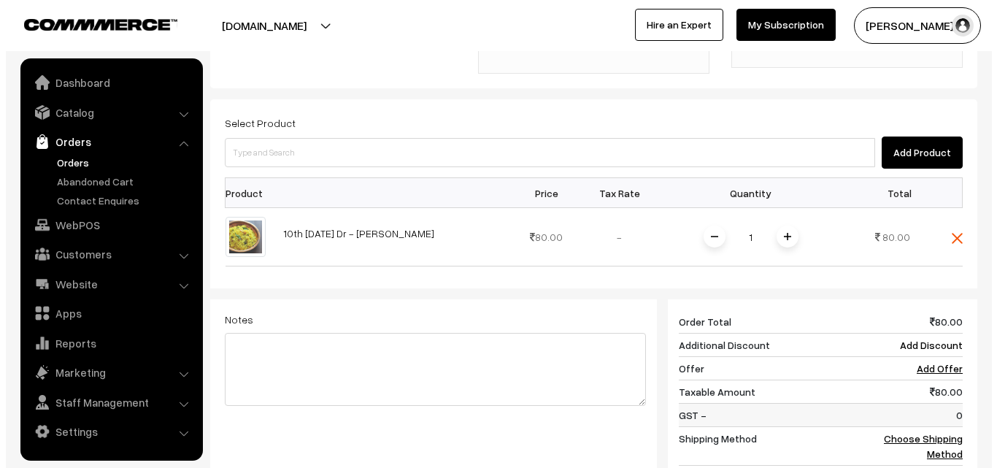
scroll to position [438, 0]
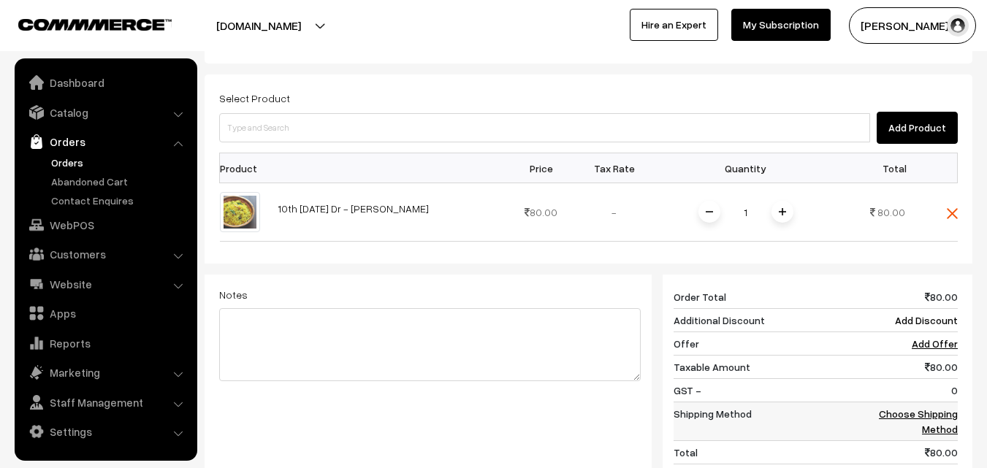
click at [913, 407] on link "Choose Shipping Method" at bounding box center [917, 421] width 79 height 28
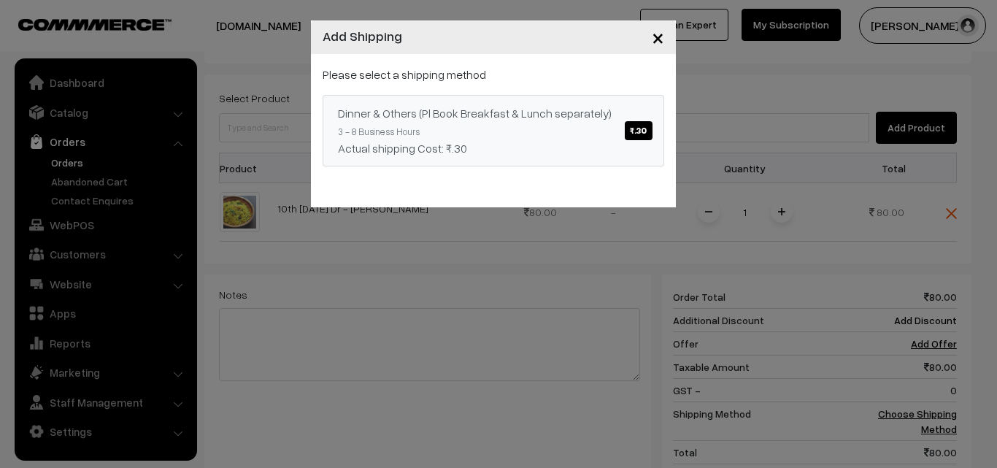
click at [636, 131] on span "₹.30" at bounding box center [638, 130] width 27 height 19
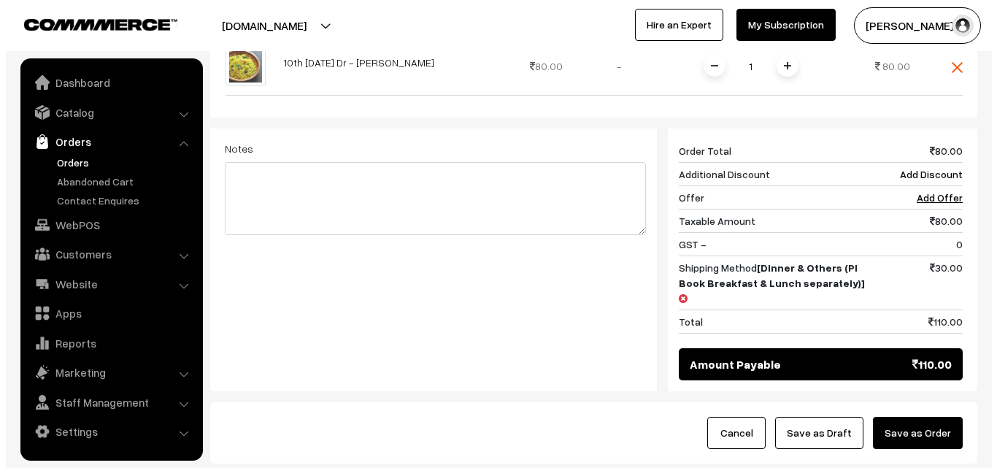
scroll to position [621, 0]
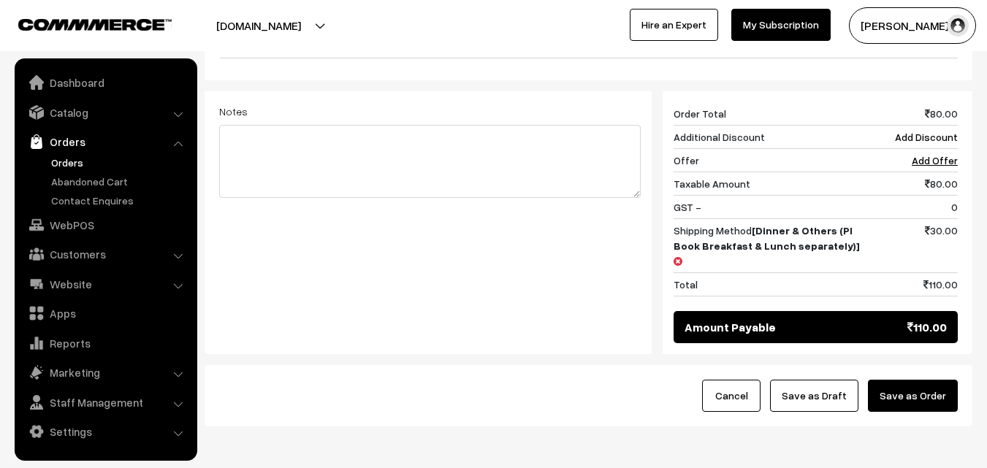
click at [906, 380] on button "Save as Order" at bounding box center [913, 396] width 90 height 32
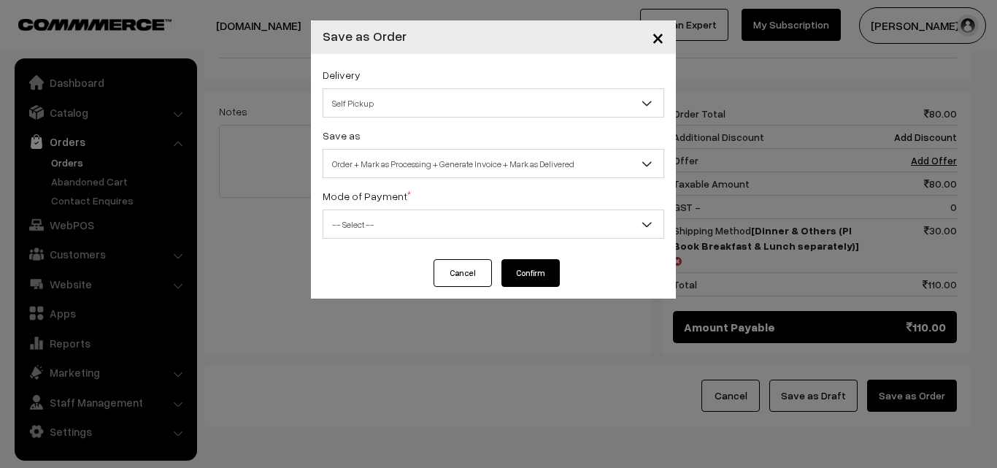
click at [523, 101] on span "Self Pickup" at bounding box center [493, 104] width 340 height 26
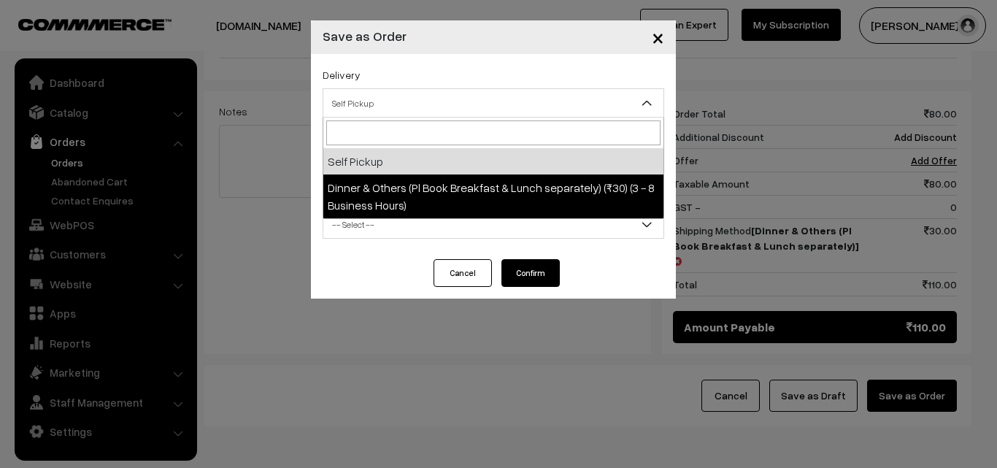
select select "DOP1"
select select "3"
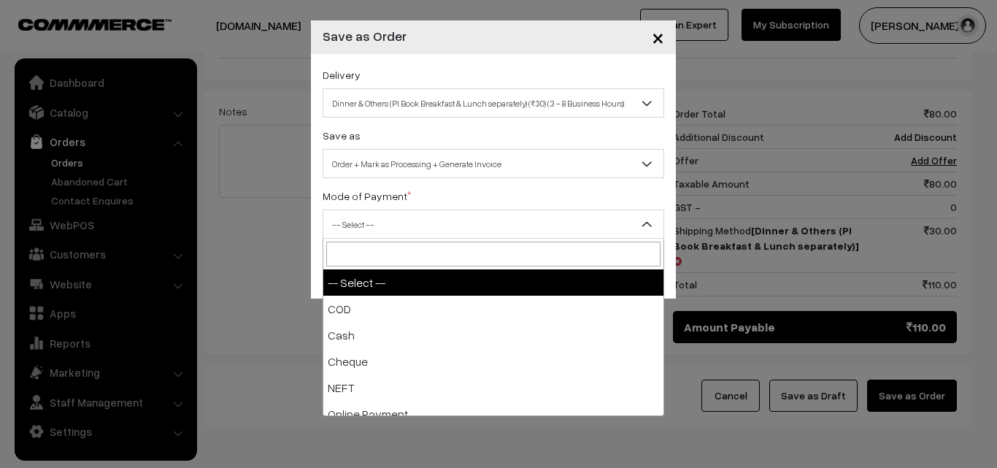
click at [531, 221] on span "-- Select --" at bounding box center [493, 225] width 340 height 26
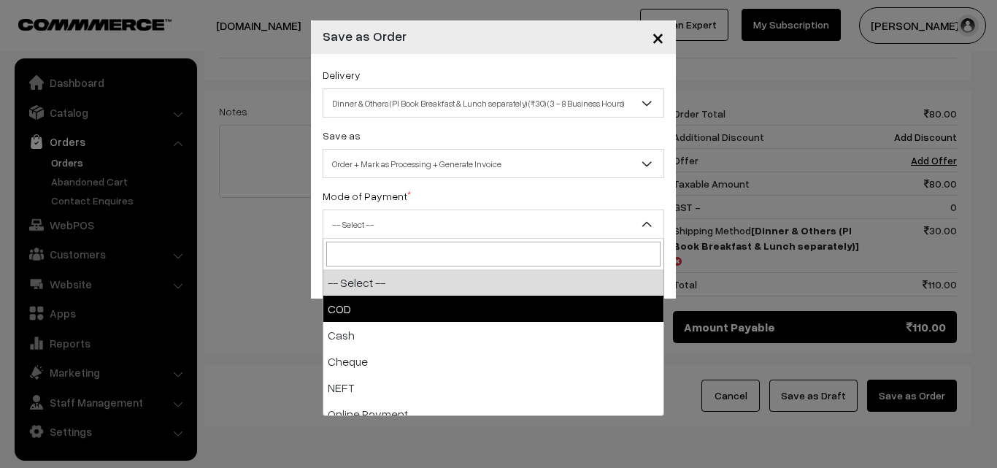
select select "1"
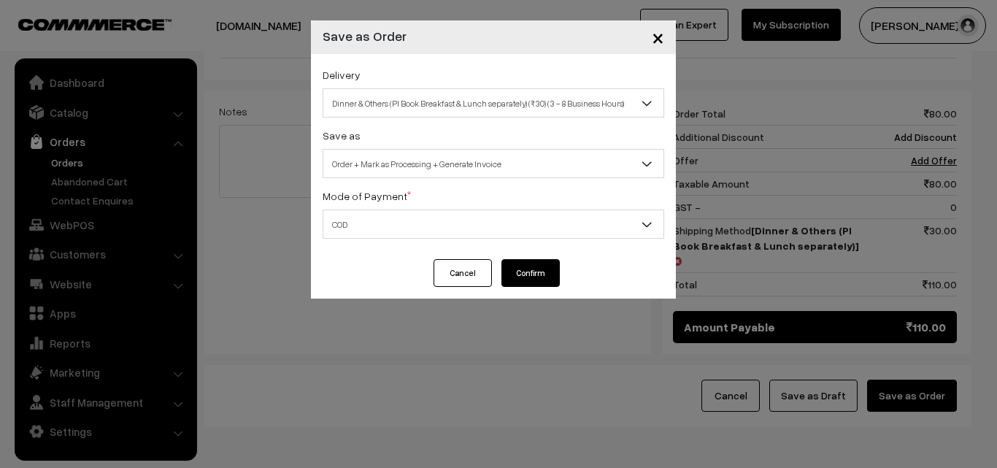
click at [532, 269] on button "Confirm" at bounding box center [531, 273] width 58 height 28
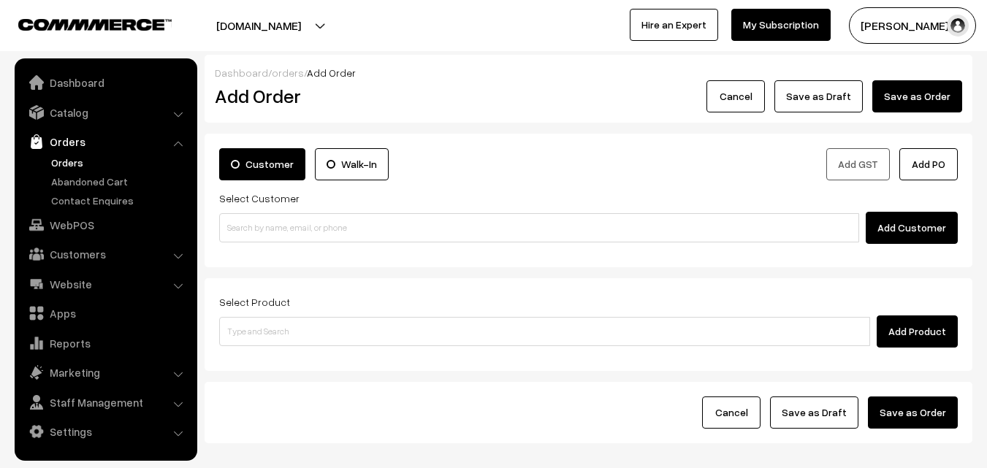
click at [60, 158] on link "Orders" at bounding box center [119, 162] width 145 height 15
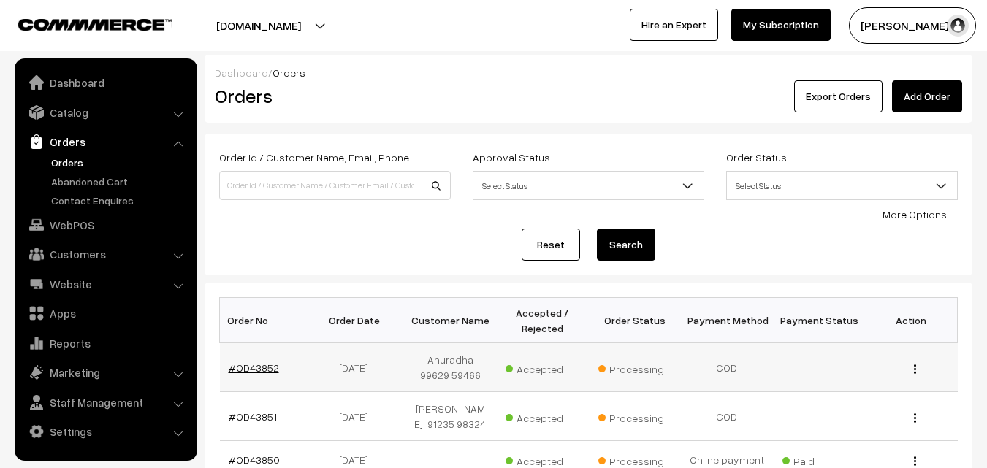
click at [253, 367] on link "#OD43852" at bounding box center [254, 367] width 50 height 12
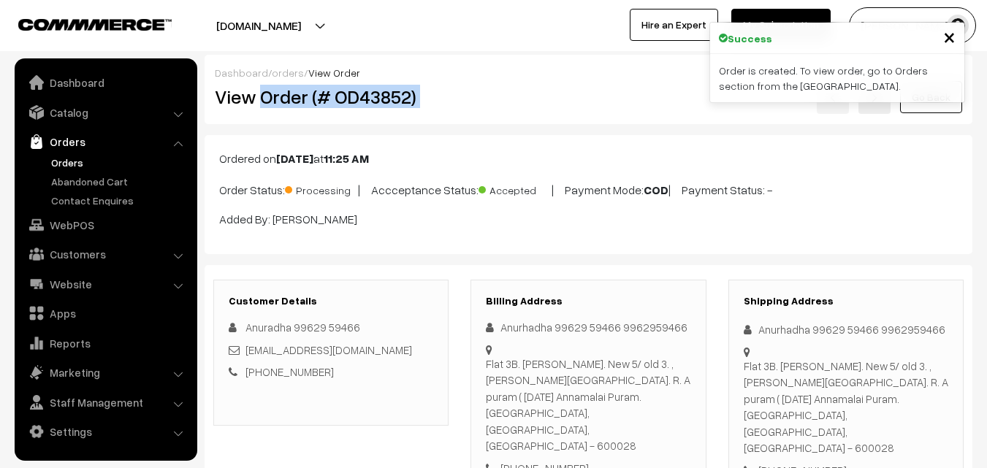
drag, startPoint x: 261, startPoint y: 102, endPoint x: 513, endPoint y: 122, distance: 252.8
click at [513, 122] on div "Dashboard / orders / View Order View Order (# OD43852) Go Back" at bounding box center [587, 89] width 767 height 69
copy div "Order (# OD43852)"
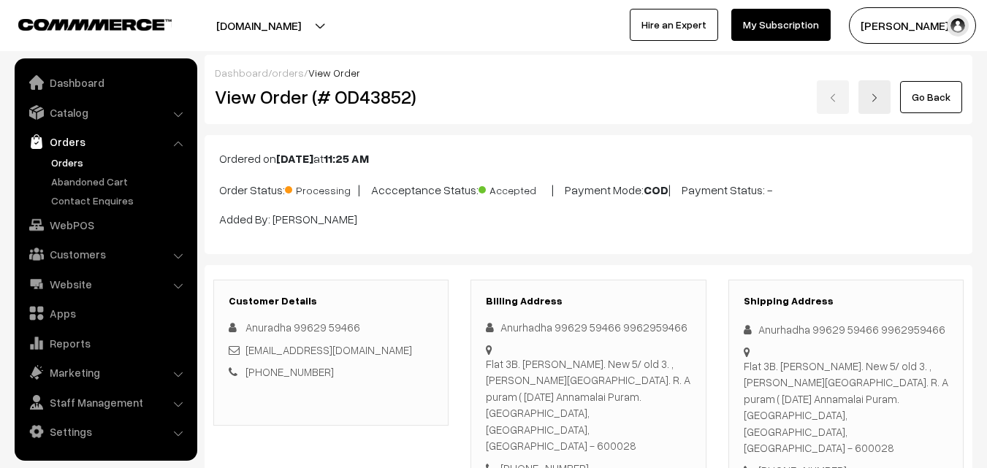
click at [552, 100] on div "Go Back" at bounding box center [716, 97] width 491 height 34
drag, startPoint x: 264, startPoint y: 98, endPoint x: 495, endPoint y: 98, distance: 231.5
click at [495, 98] on div "View Order (# OD43852) Go Back" at bounding box center [588, 97] width 769 height 34
copy div "Order (# OD43852)"
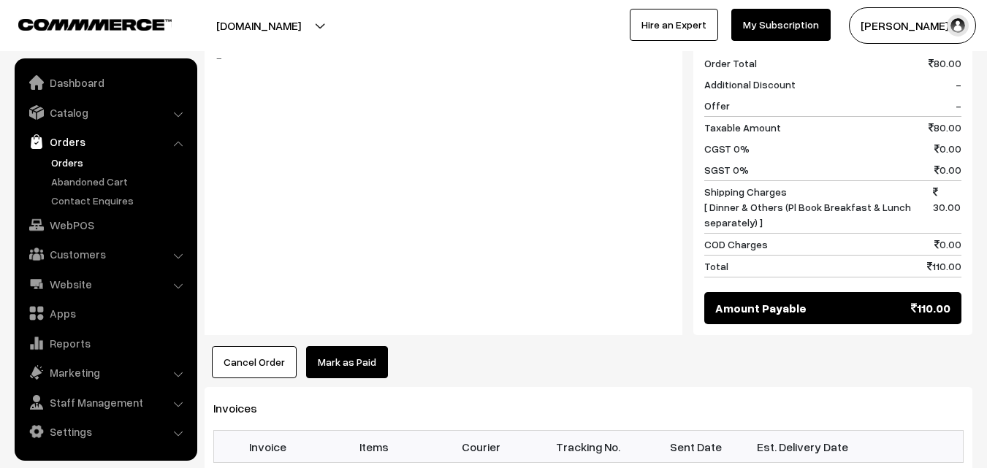
scroll to position [803, 0]
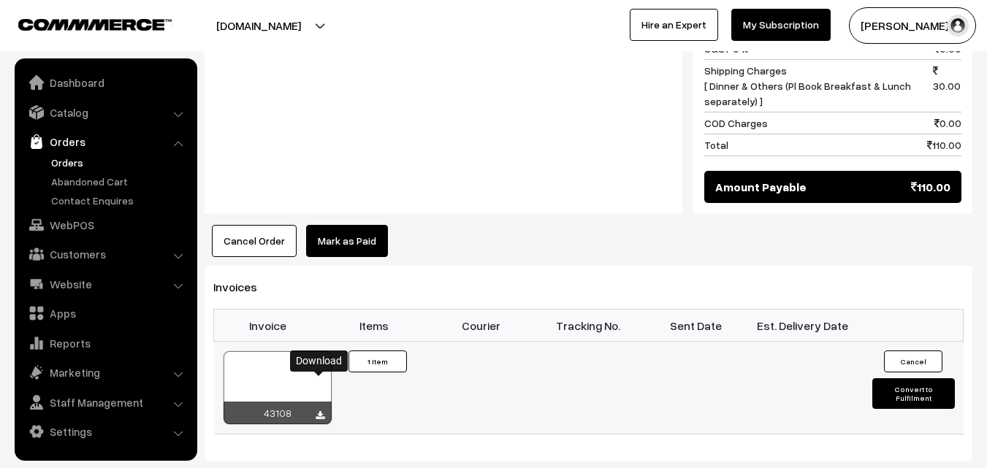
click at [317, 411] on icon at bounding box center [319, 415] width 9 height 9
click at [67, 160] on link "Orders" at bounding box center [119, 162] width 145 height 15
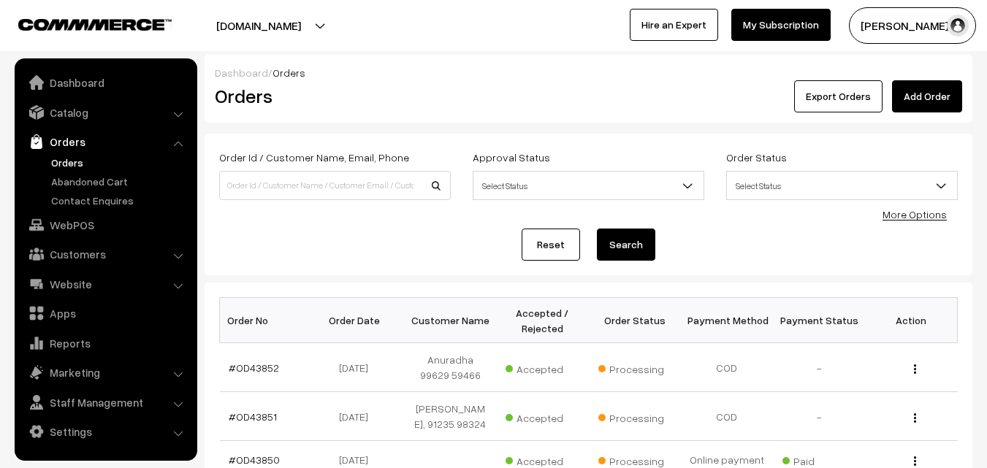
click at [72, 161] on link "Orders" at bounding box center [119, 162] width 145 height 15
click at [74, 162] on link "Orders" at bounding box center [119, 162] width 145 height 15
click at [369, 186] on input at bounding box center [334, 185] width 231 height 29
paste input "+91 98846 73022"
type input "9884673022"
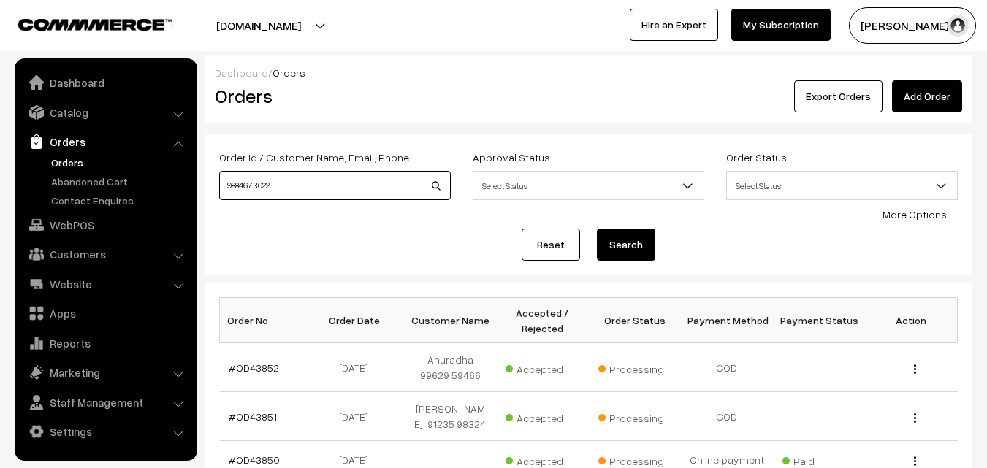
click at [597, 229] on button "Search" at bounding box center [626, 245] width 58 height 32
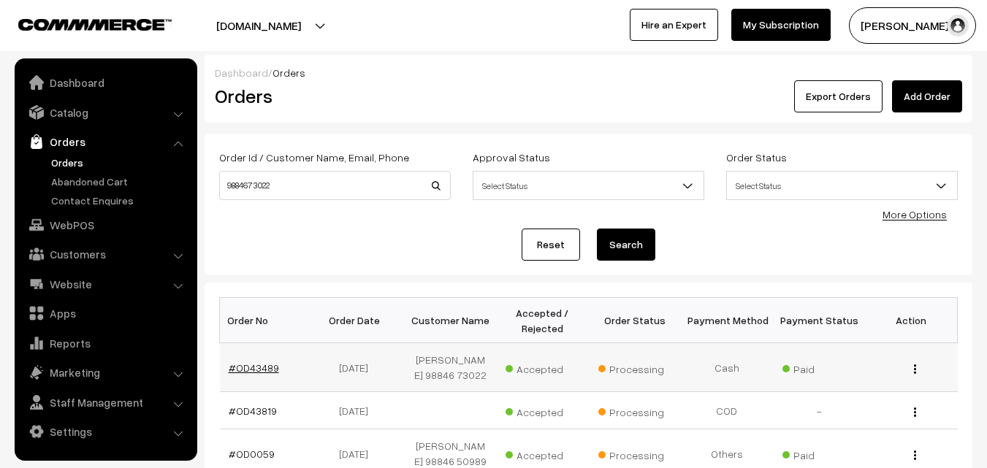
click at [275, 372] on link "#OD43489" at bounding box center [254, 367] width 50 height 12
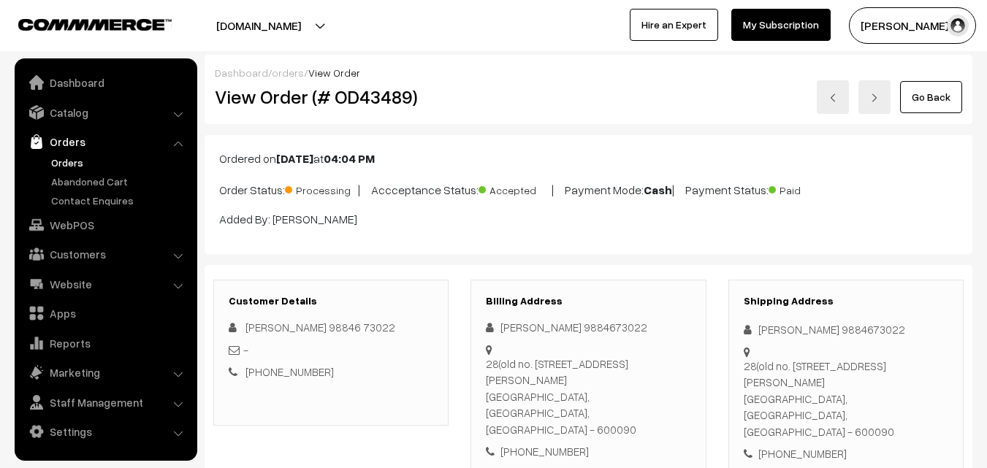
click at [66, 159] on link "Orders" at bounding box center [119, 162] width 145 height 15
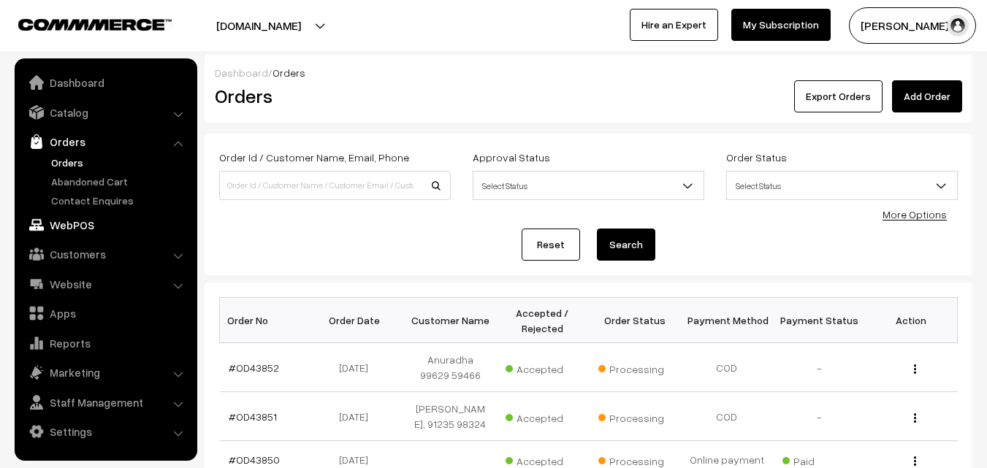
click at [74, 220] on link "WebPOS" at bounding box center [105, 225] width 174 height 26
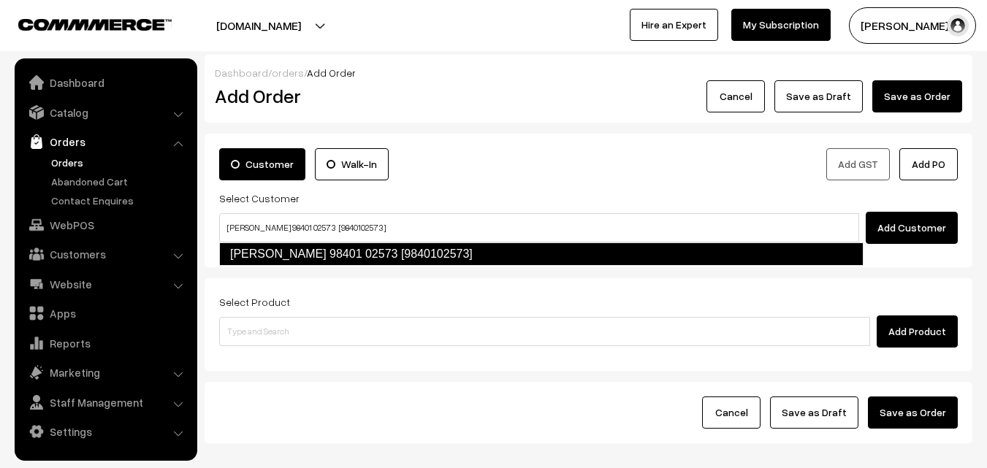
type input "[PERSON_NAME] 98401 02573 [9840102573]"
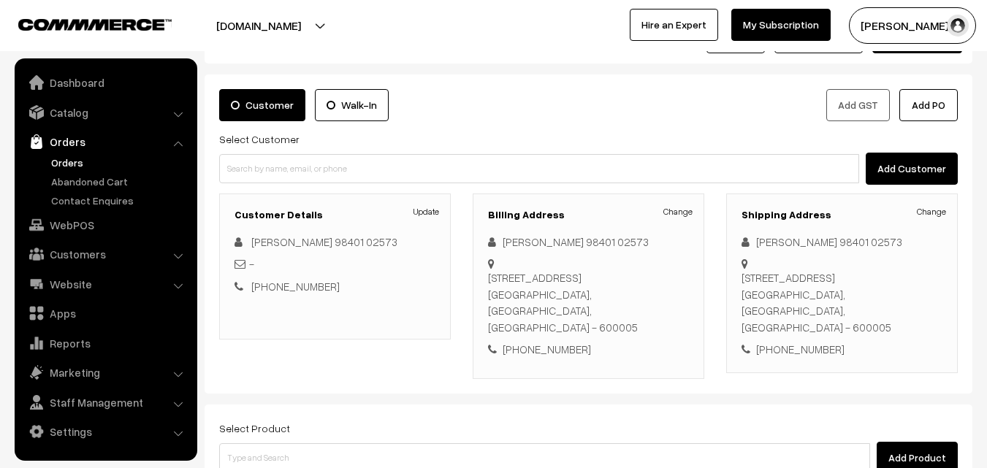
scroll to position [146, 0]
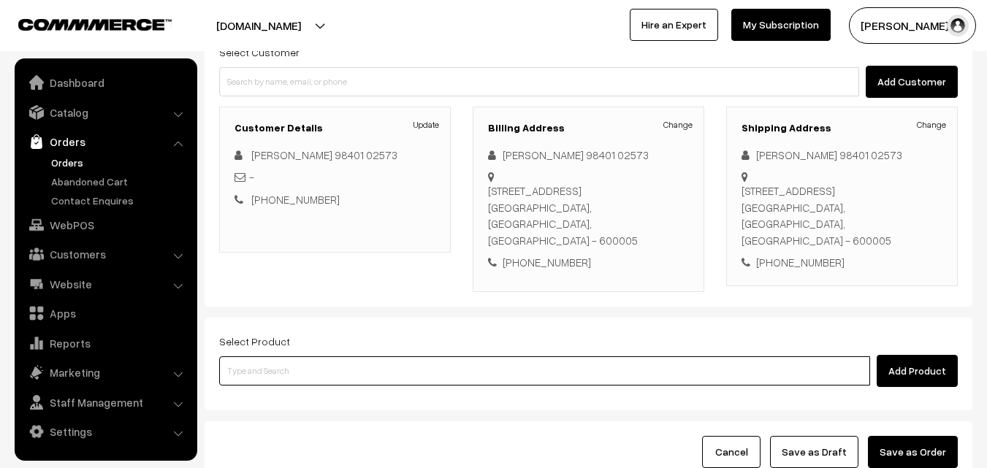
click at [376, 356] on input at bounding box center [544, 370] width 651 height 29
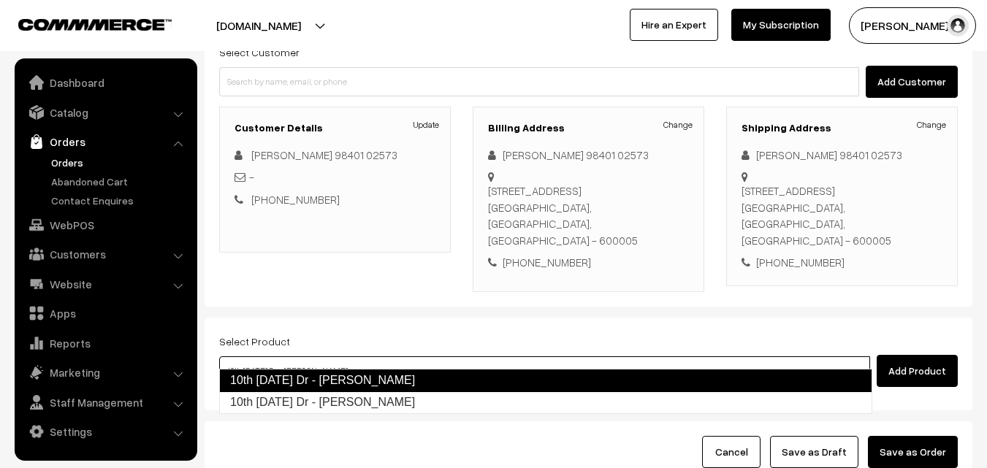
type input "10th [DATE] Dr - [PERSON_NAME]"
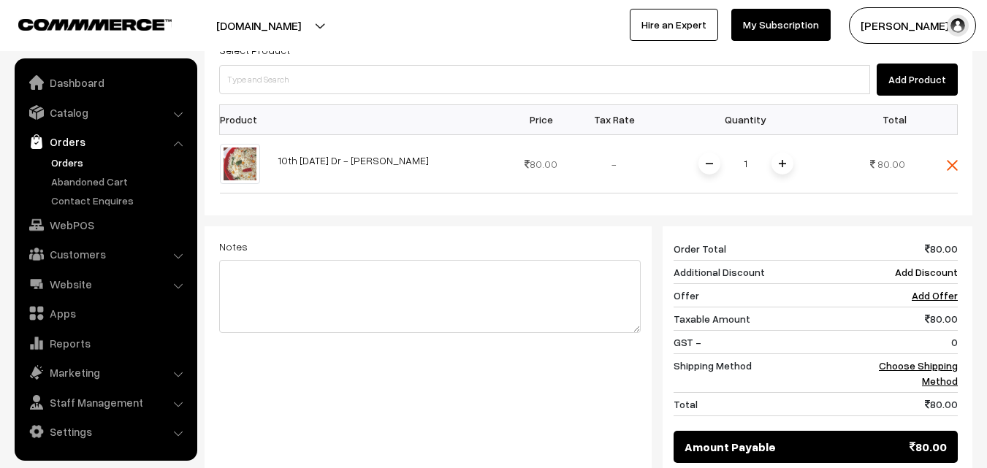
scroll to position [438, 0]
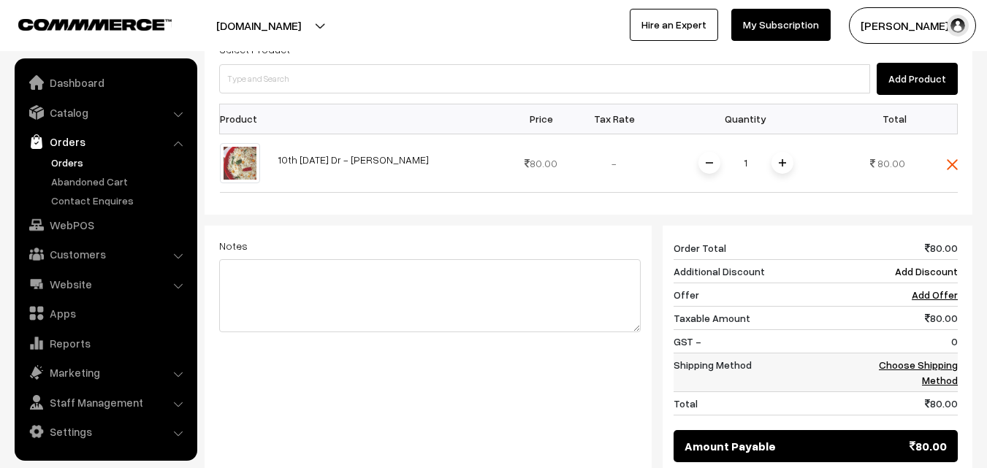
click at [927, 359] on link "Choose Shipping Method" at bounding box center [917, 373] width 79 height 28
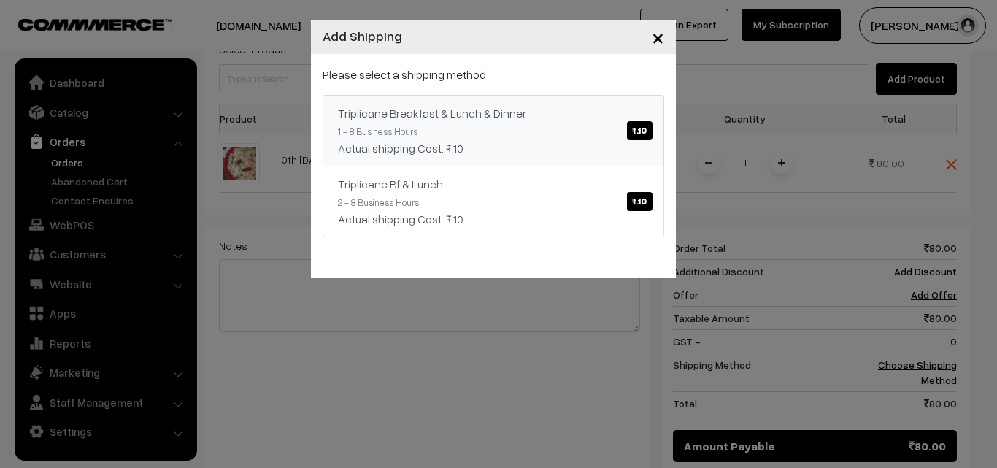
click at [630, 135] on span "₹.10" at bounding box center [639, 130] width 25 height 19
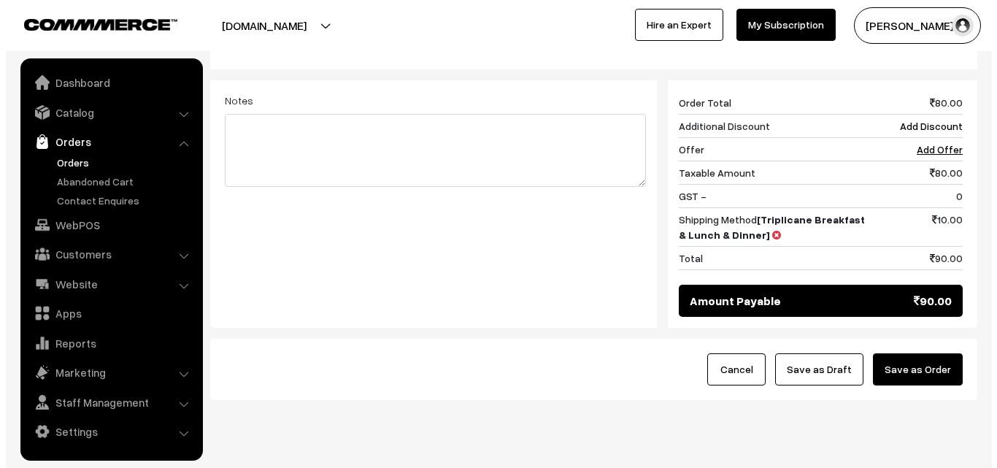
scroll to position [584, 0]
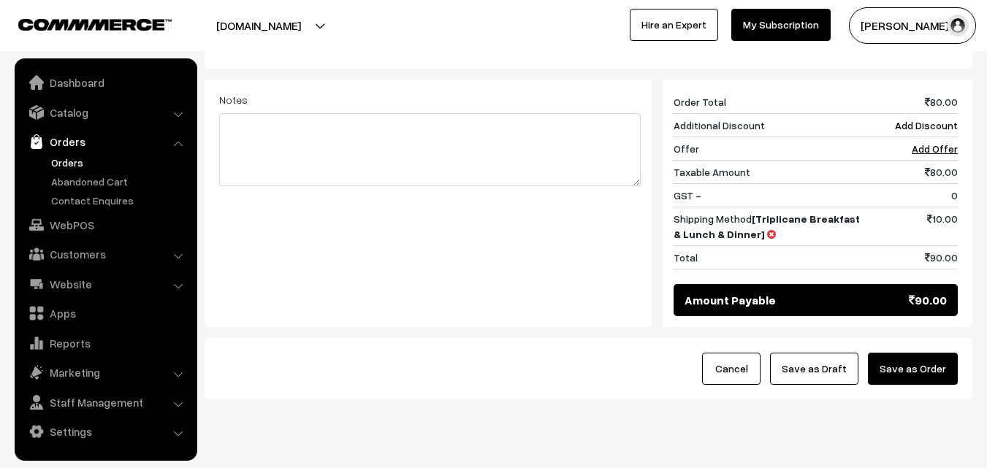
click at [900, 356] on button "Save as Order" at bounding box center [913, 369] width 90 height 32
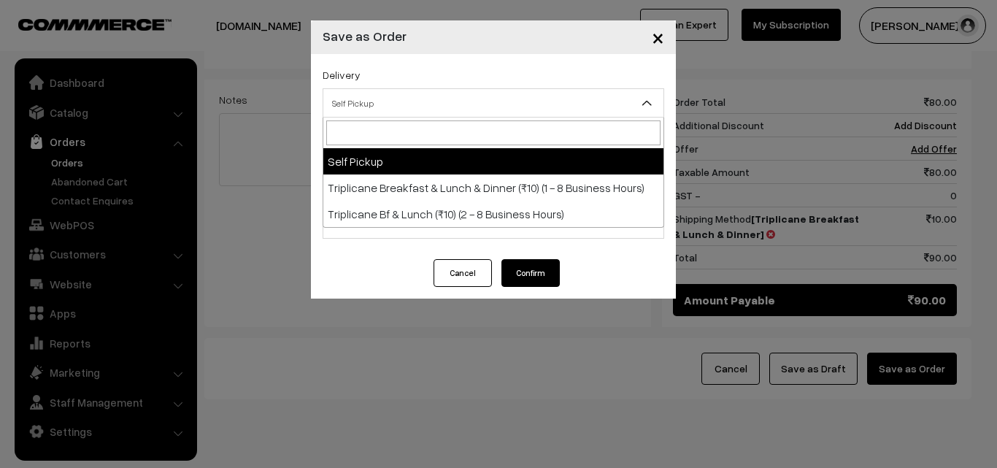
click at [359, 99] on span "Self Pickup" at bounding box center [493, 104] width 340 height 26
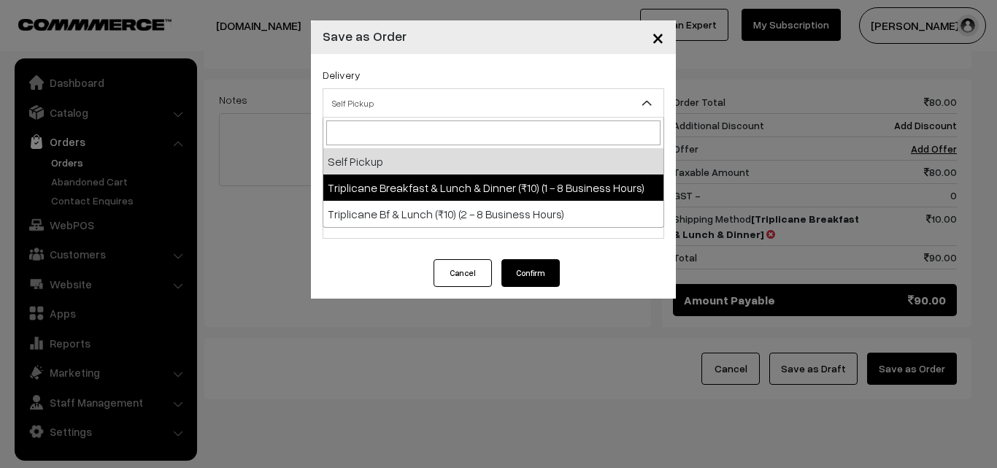
select select "TBL1"
select select "3"
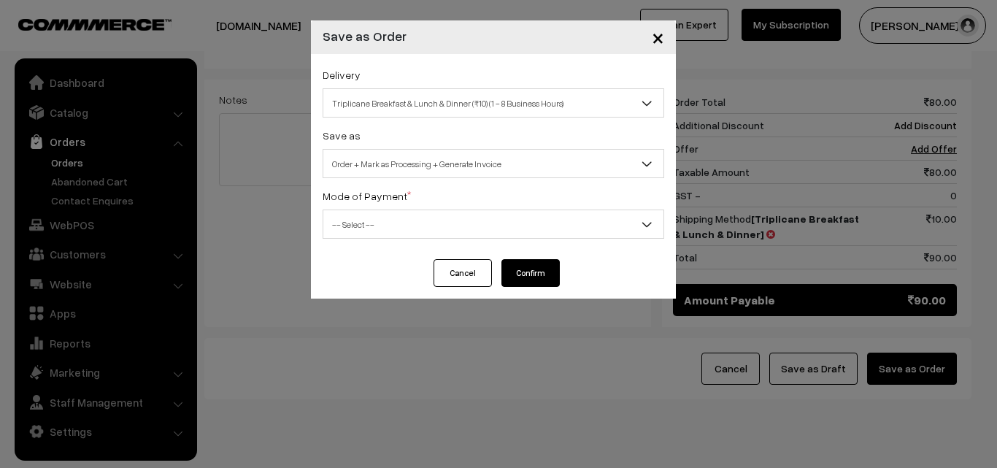
click at [394, 225] on span "-- Select --" at bounding box center [493, 225] width 340 height 26
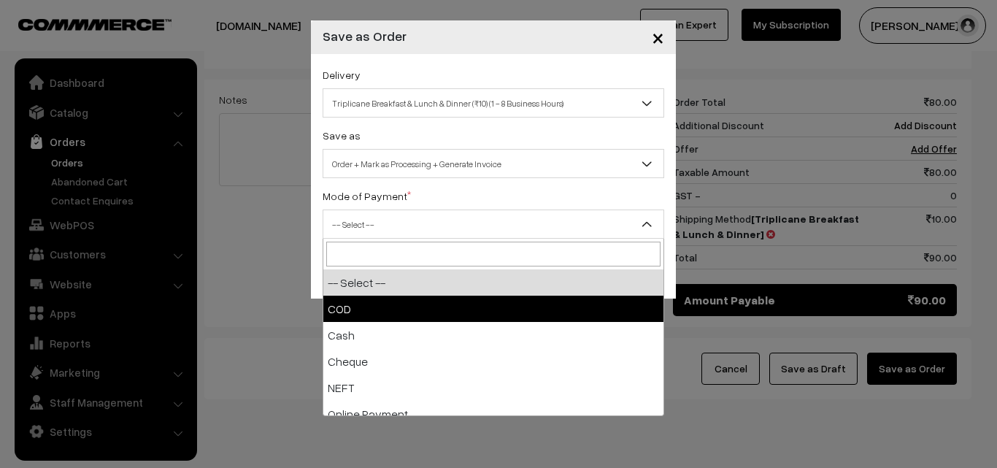
select select "1"
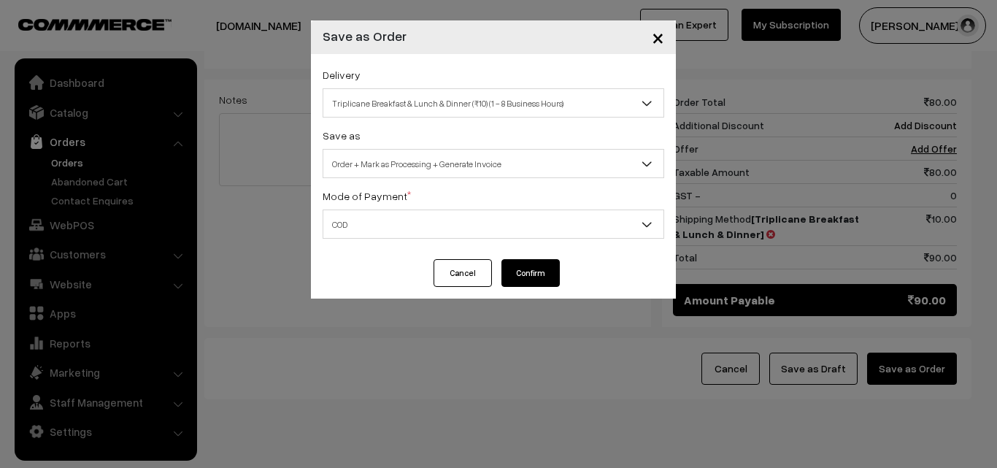
click at [533, 280] on button "Confirm" at bounding box center [531, 273] width 58 height 28
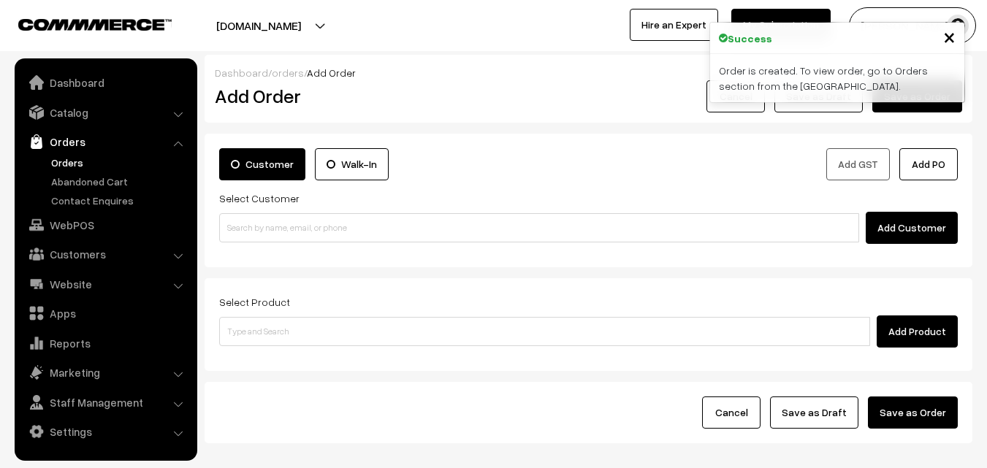
click at [80, 162] on link "Orders" at bounding box center [119, 162] width 145 height 15
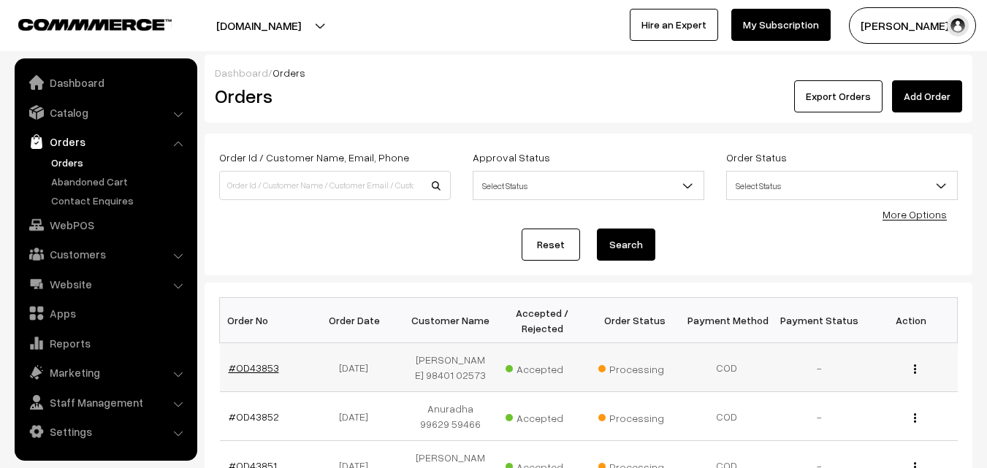
click at [273, 364] on link "#OD43853" at bounding box center [254, 367] width 50 height 12
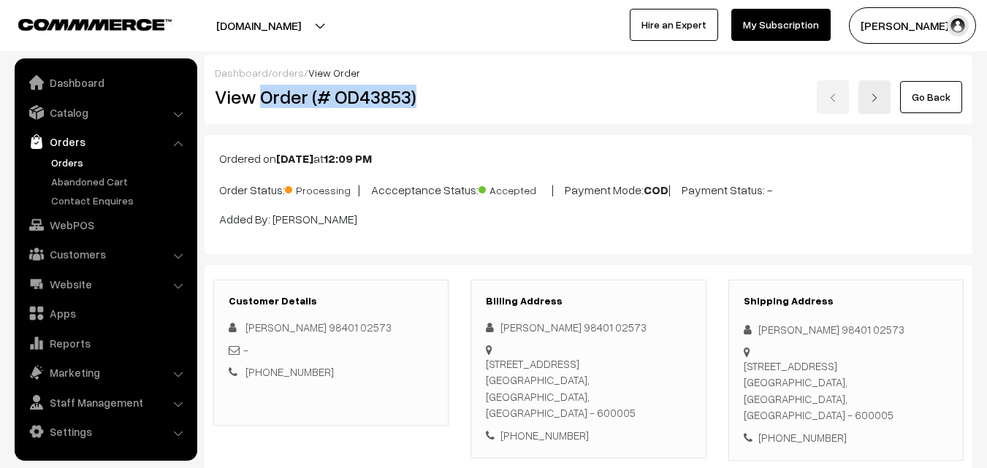
drag, startPoint x: 259, startPoint y: 94, endPoint x: 445, endPoint y: 99, distance: 185.5
click at [445, 99] on h2 "View Order (# OD43853)" at bounding box center [332, 96] width 234 height 23
copy h2 "Order (# OD43853)"
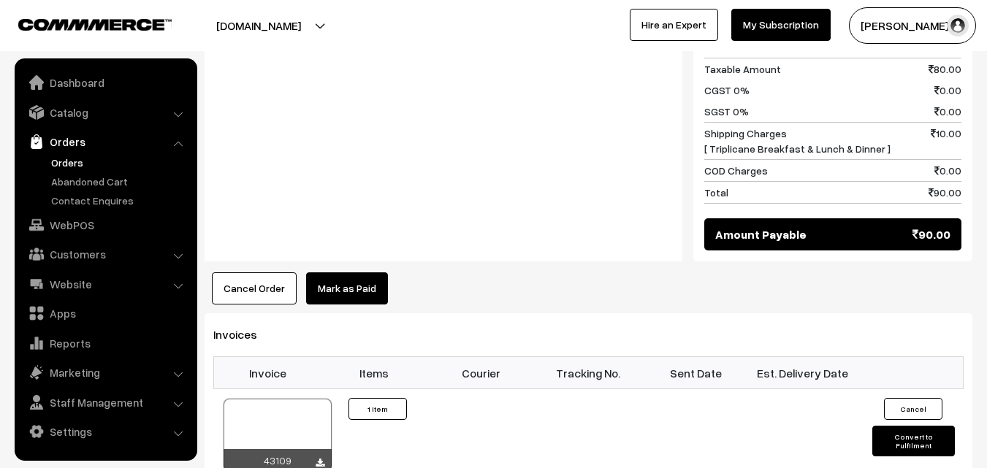
scroll to position [730, 0]
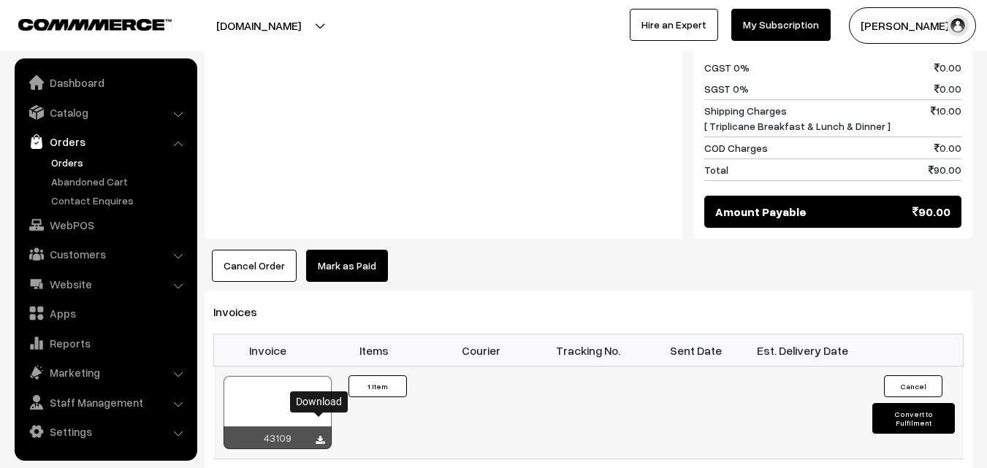
click at [318, 436] on icon at bounding box center [319, 440] width 9 height 9
click at [68, 166] on link "Orders" at bounding box center [119, 162] width 145 height 15
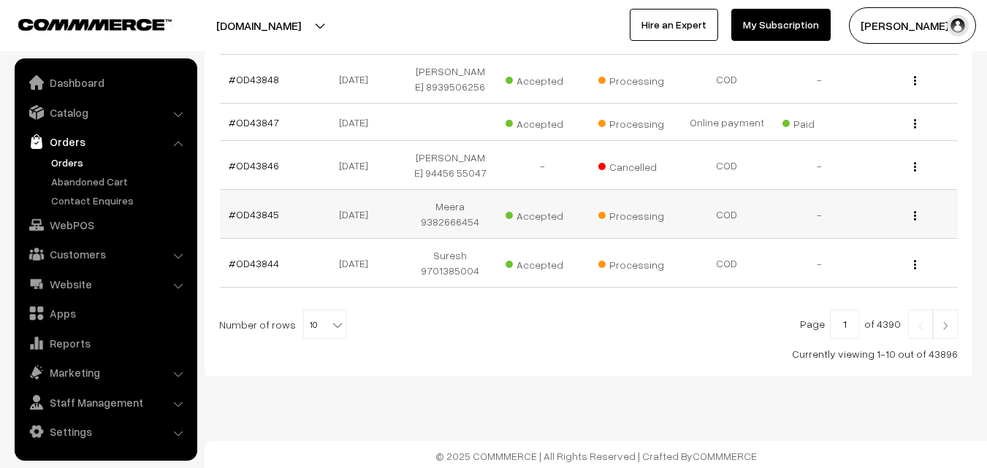
scroll to position [524, 0]
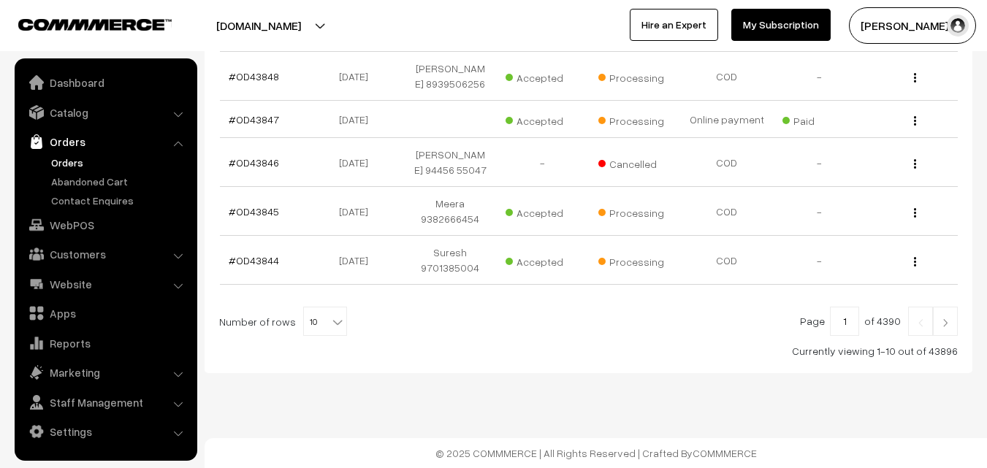
click at [945, 318] on img at bounding box center [944, 322] width 13 height 9
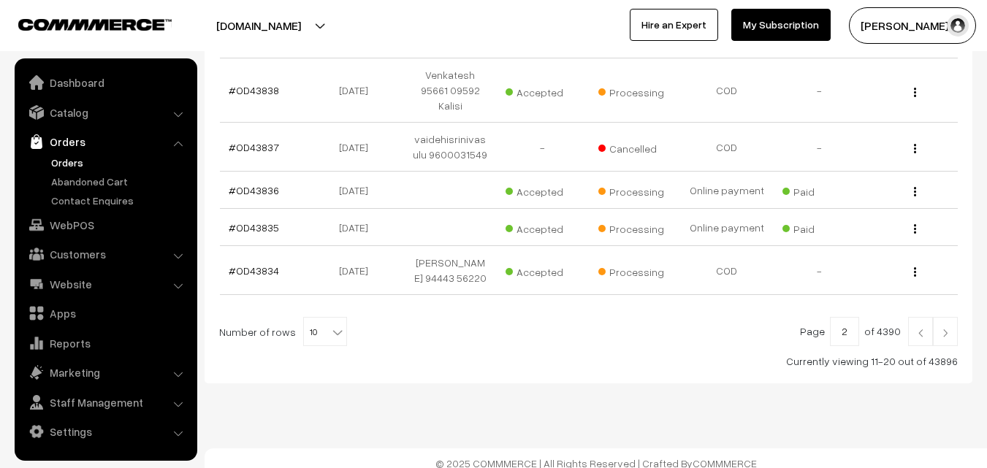
scroll to position [543, 0]
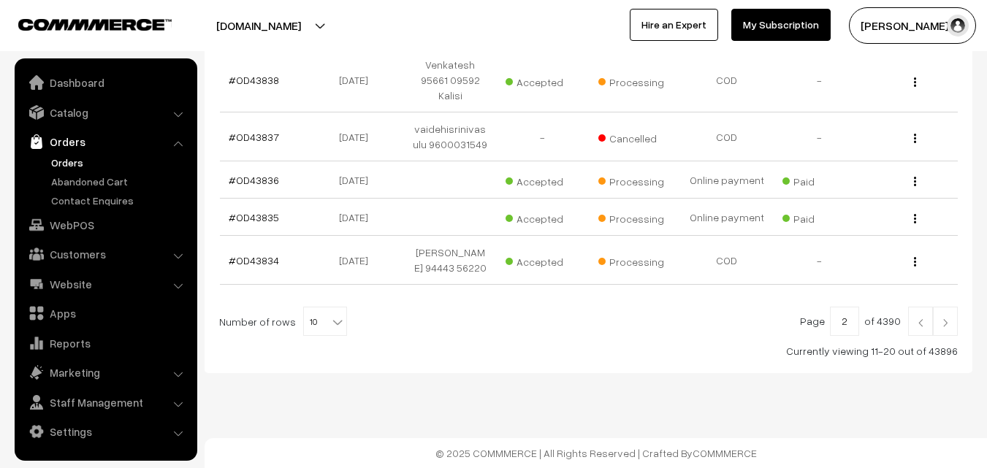
click at [943, 319] on img at bounding box center [944, 322] width 13 height 9
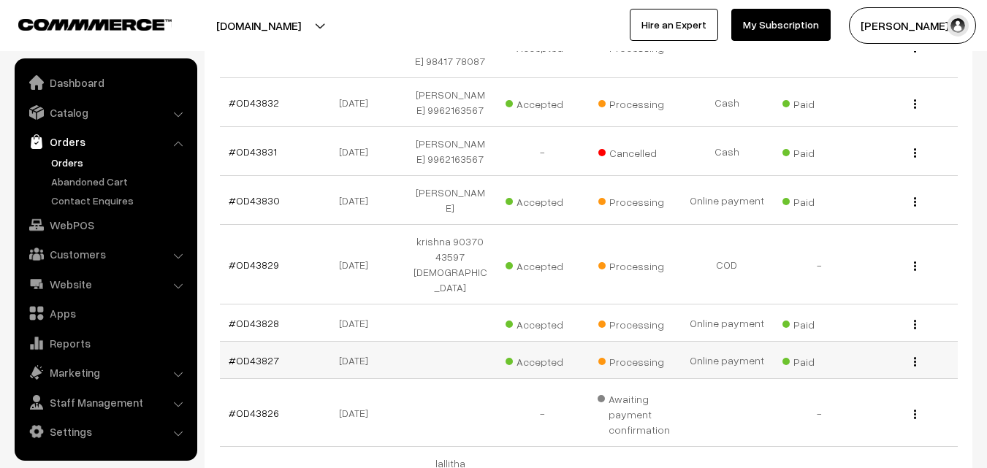
scroll to position [292, 0]
